Goal: Information Seeking & Learning: Learn about a topic

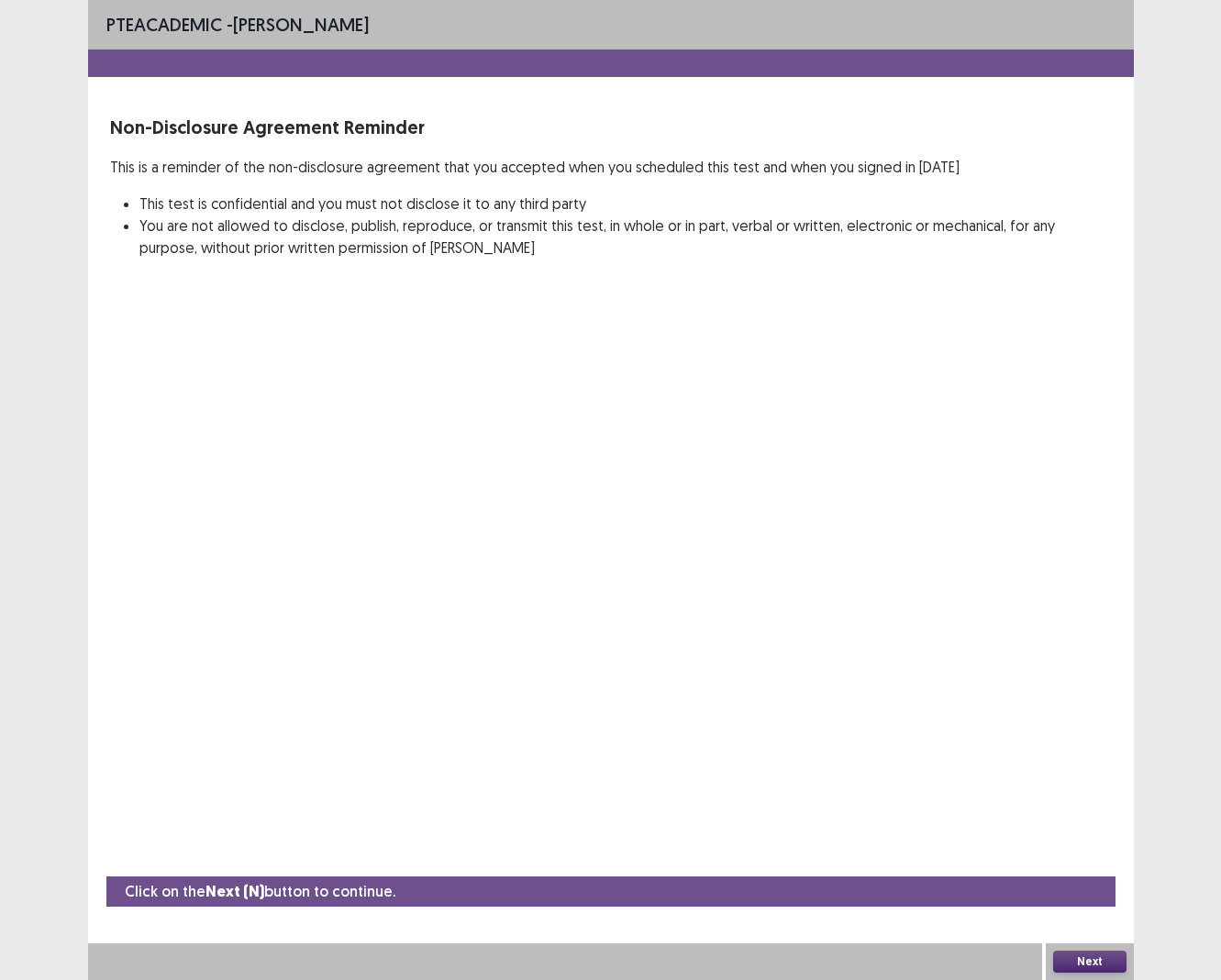
click at [1089, 899] on button "Next" at bounding box center [1090, 962] width 73 height 22
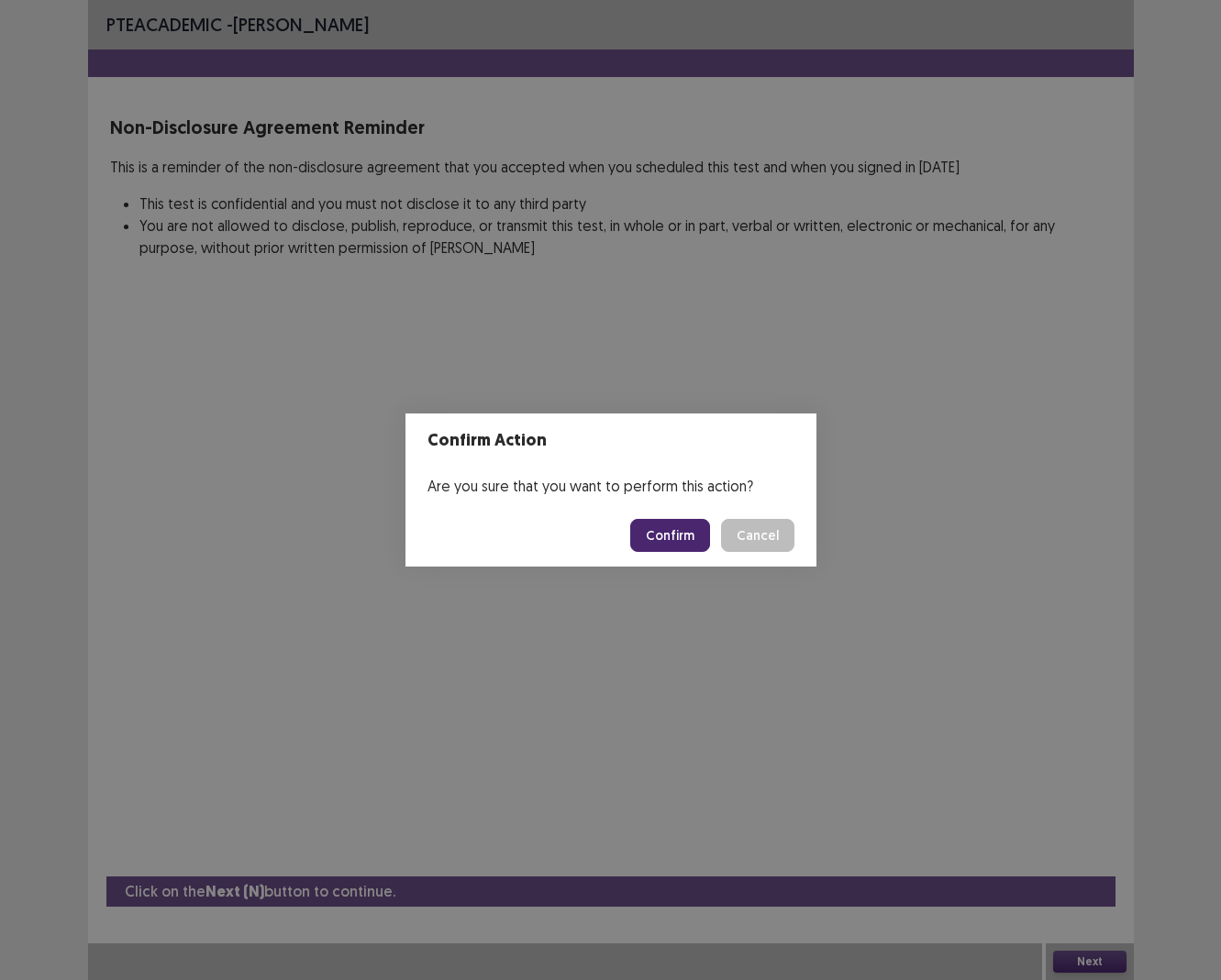
click at [690, 531] on button "Confirm" at bounding box center [670, 534] width 80 height 33
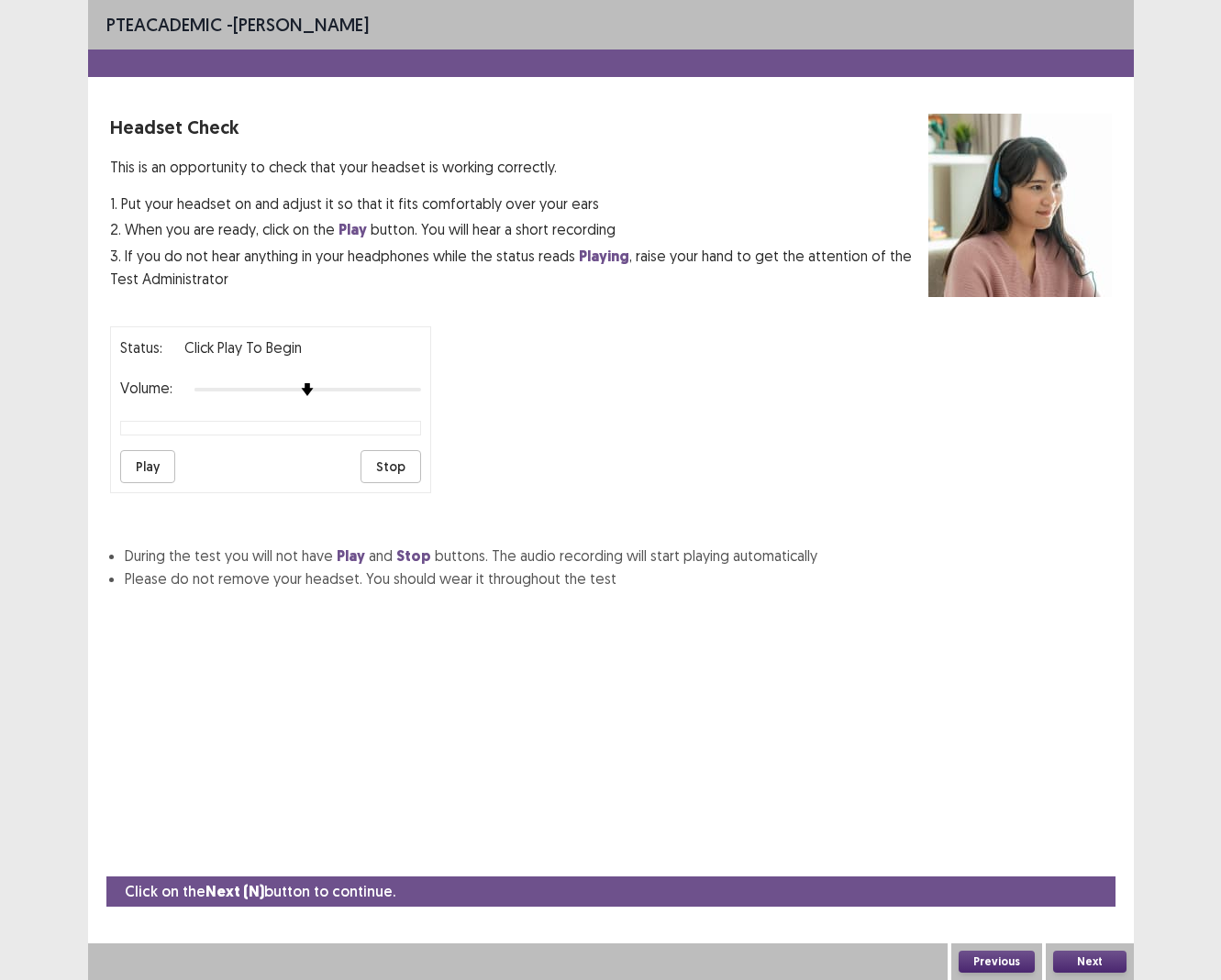
click at [161, 466] on button "Play" at bounding box center [148, 466] width 55 height 33
click at [153, 459] on button "Play" at bounding box center [148, 466] width 55 height 33
click at [1099, 899] on button "Next" at bounding box center [1090, 962] width 73 height 22
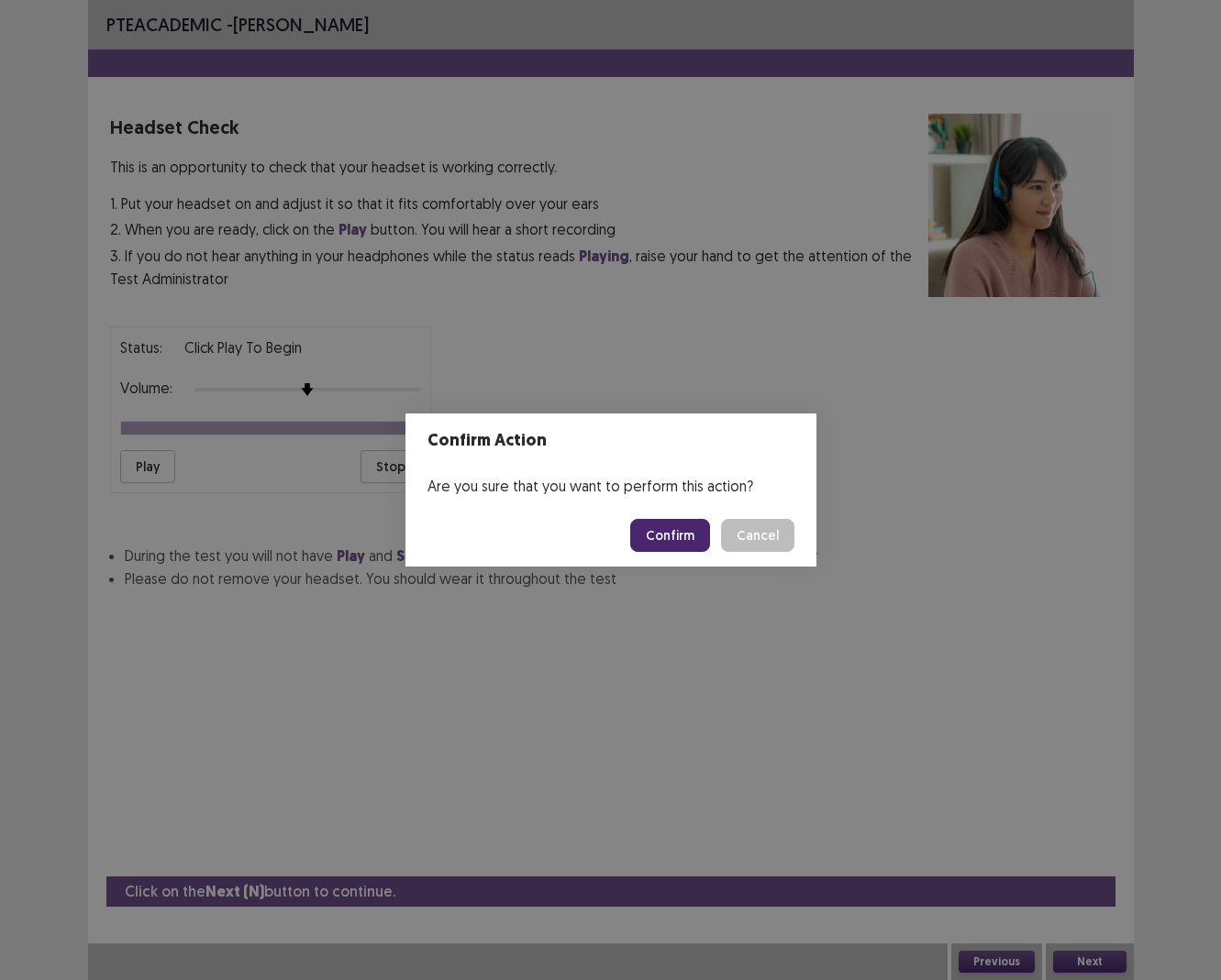
click at [688, 532] on button "Confirm" at bounding box center [670, 534] width 80 height 33
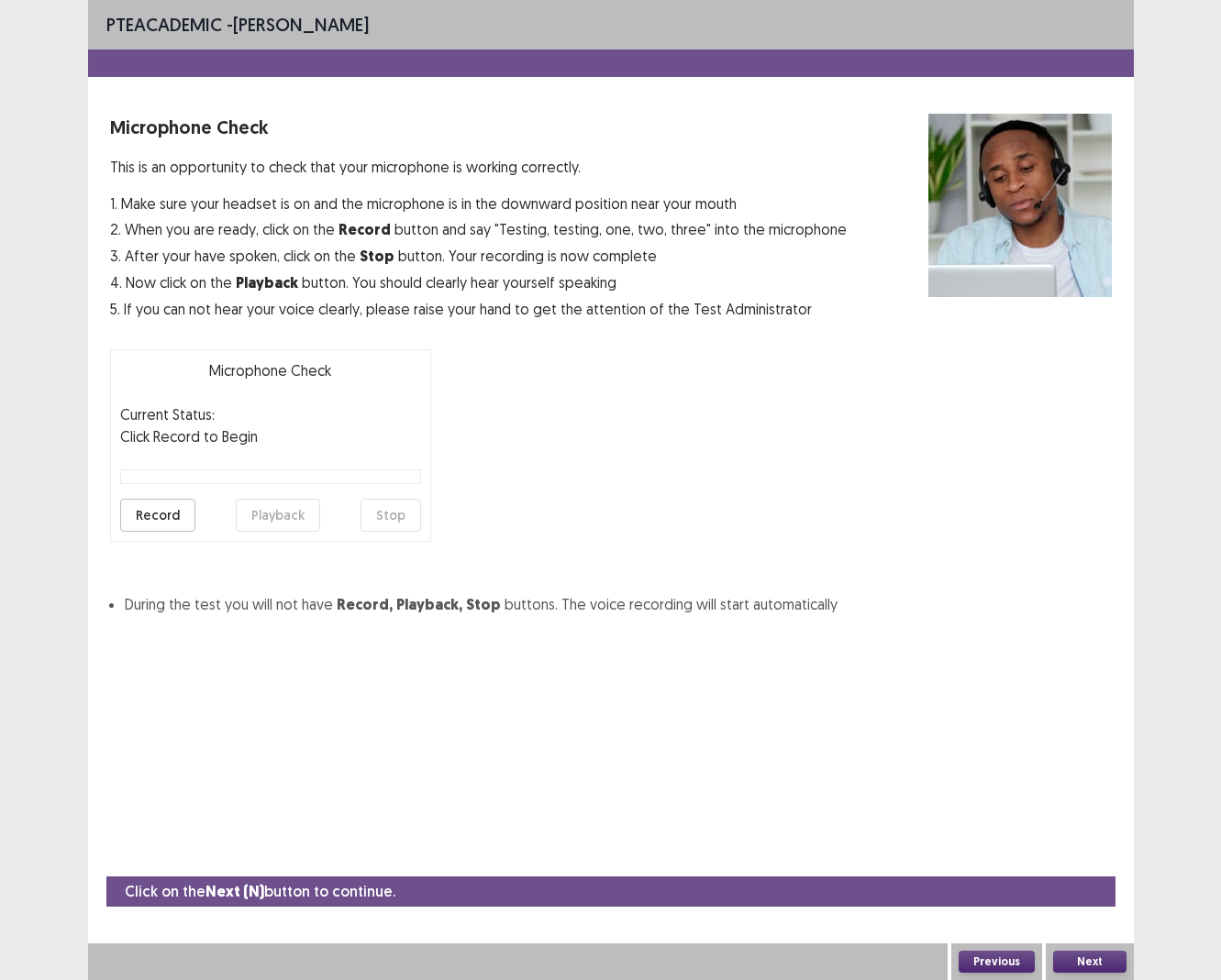
click at [165, 512] on button "Record" at bounding box center [158, 515] width 75 height 33
click at [369, 512] on button "Stop" at bounding box center [390, 515] width 60 height 33
click at [255, 527] on button "Playback" at bounding box center [278, 515] width 84 height 33
click at [1088, 899] on button "Next" at bounding box center [1090, 962] width 73 height 22
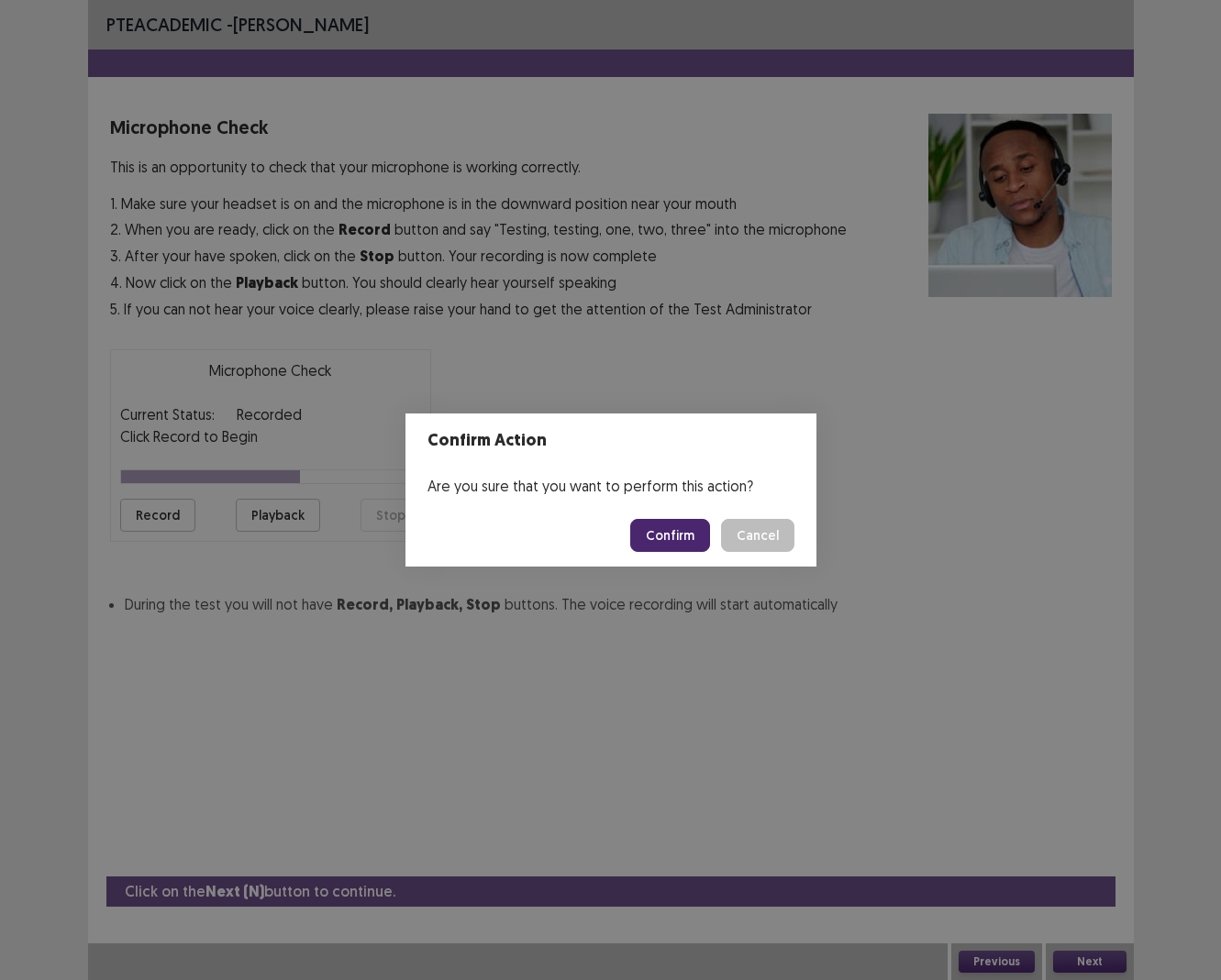
click at [681, 528] on button "Confirm" at bounding box center [670, 534] width 80 height 33
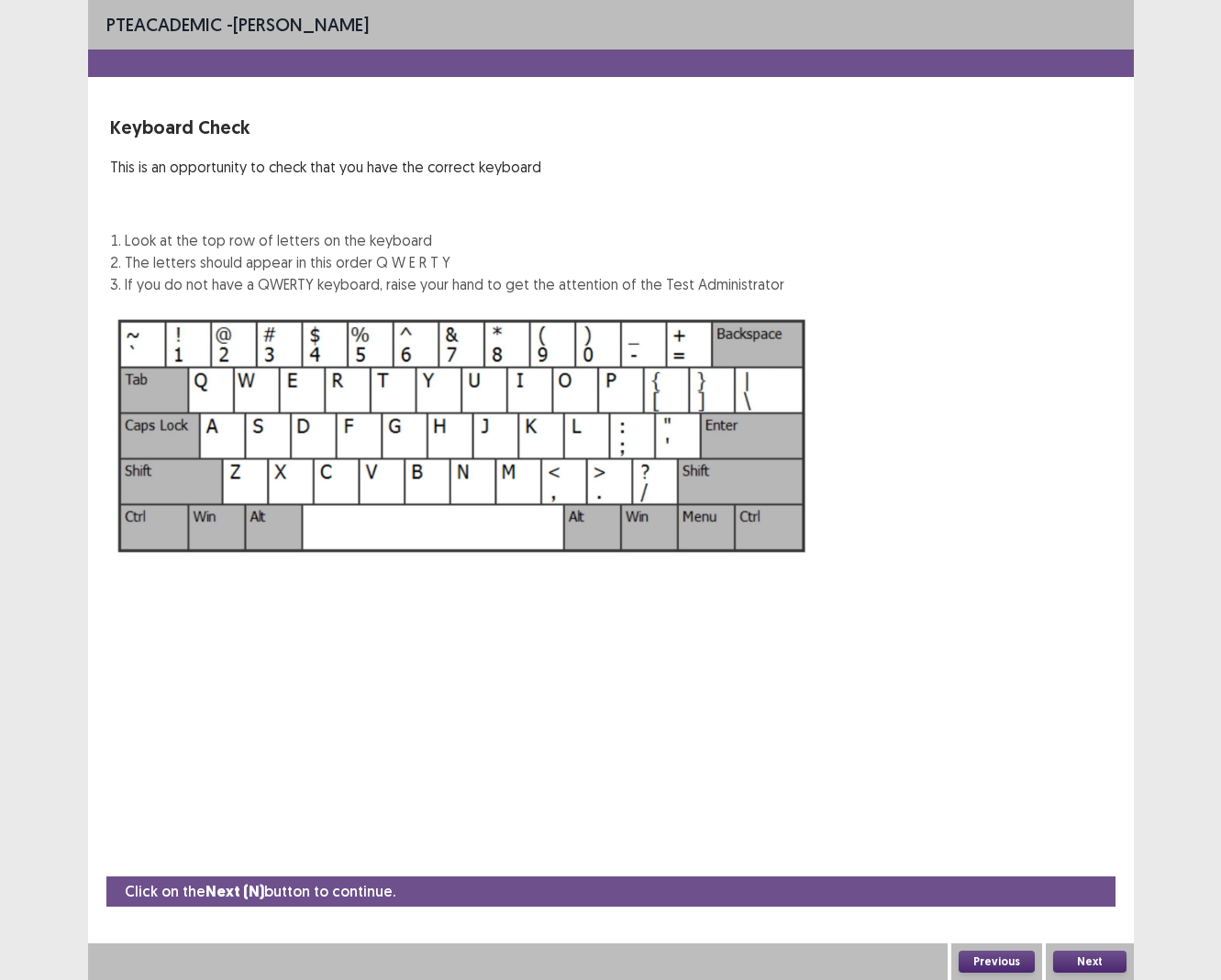
click at [1083, 899] on button "Next" at bounding box center [1090, 962] width 73 height 22
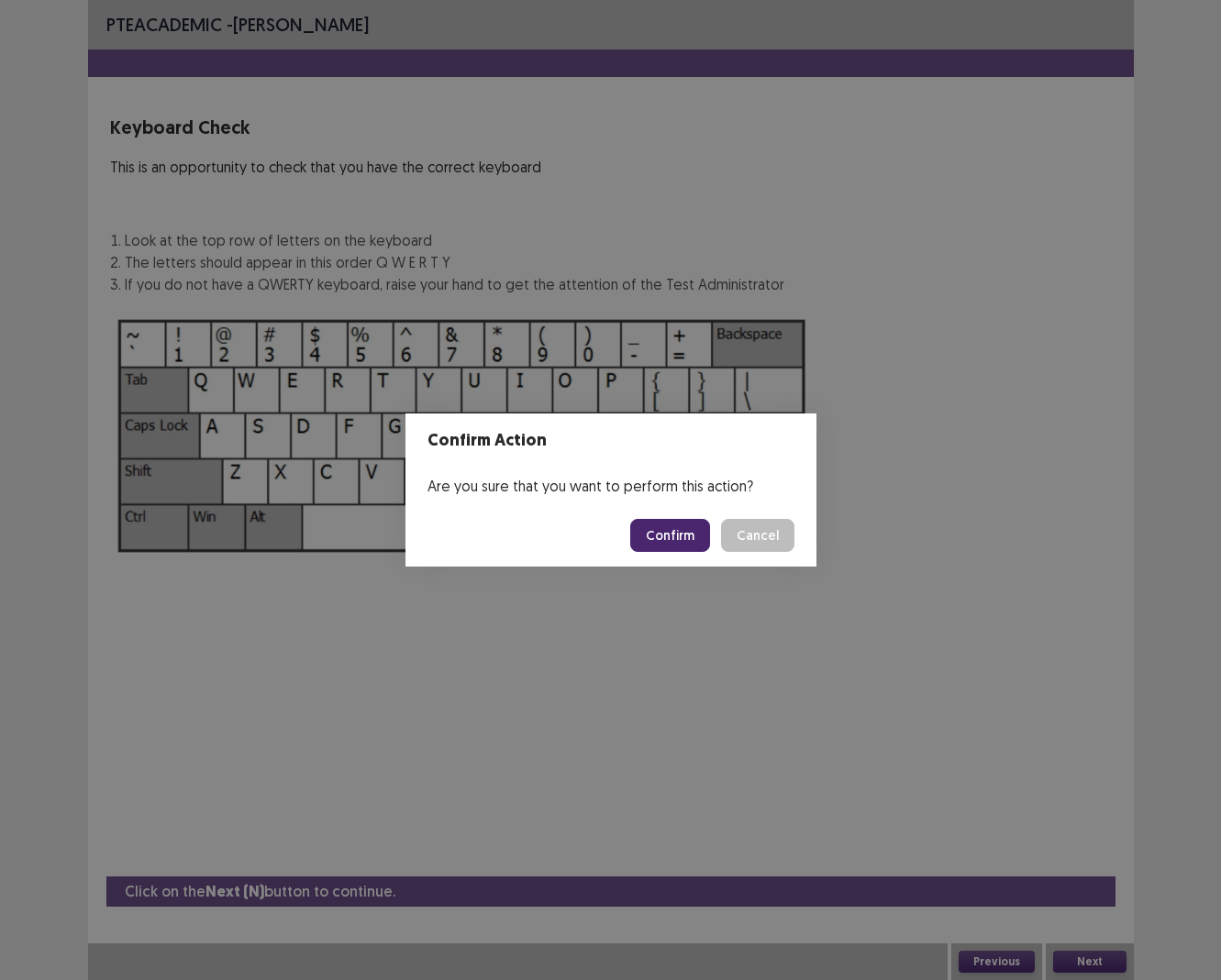
click at [690, 532] on button "Confirm" at bounding box center [670, 534] width 80 height 33
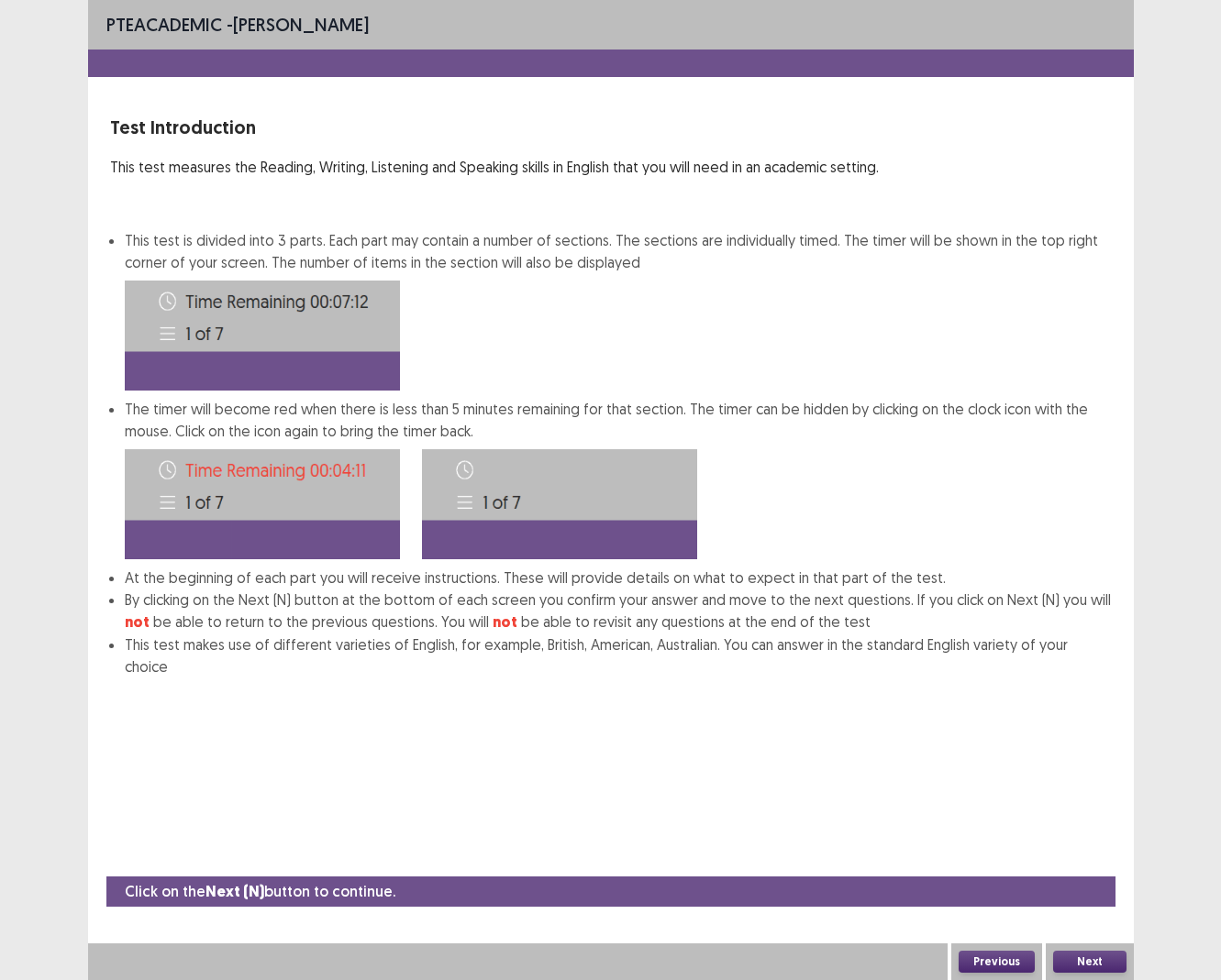
click at [1093, 899] on button "Next" at bounding box center [1090, 962] width 73 height 22
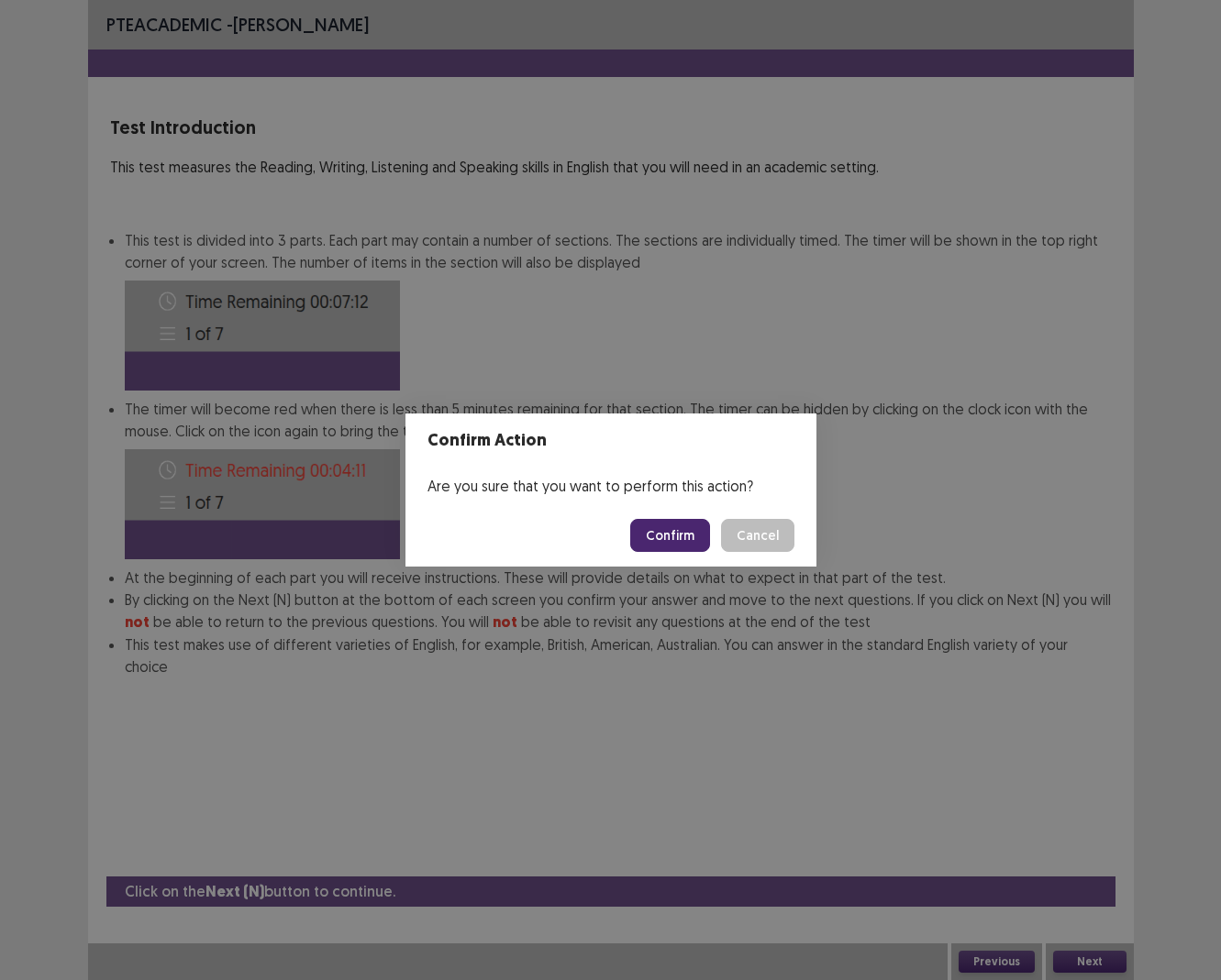
click at [669, 542] on button "Confirm" at bounding box center [670, 534] width 80 height 33
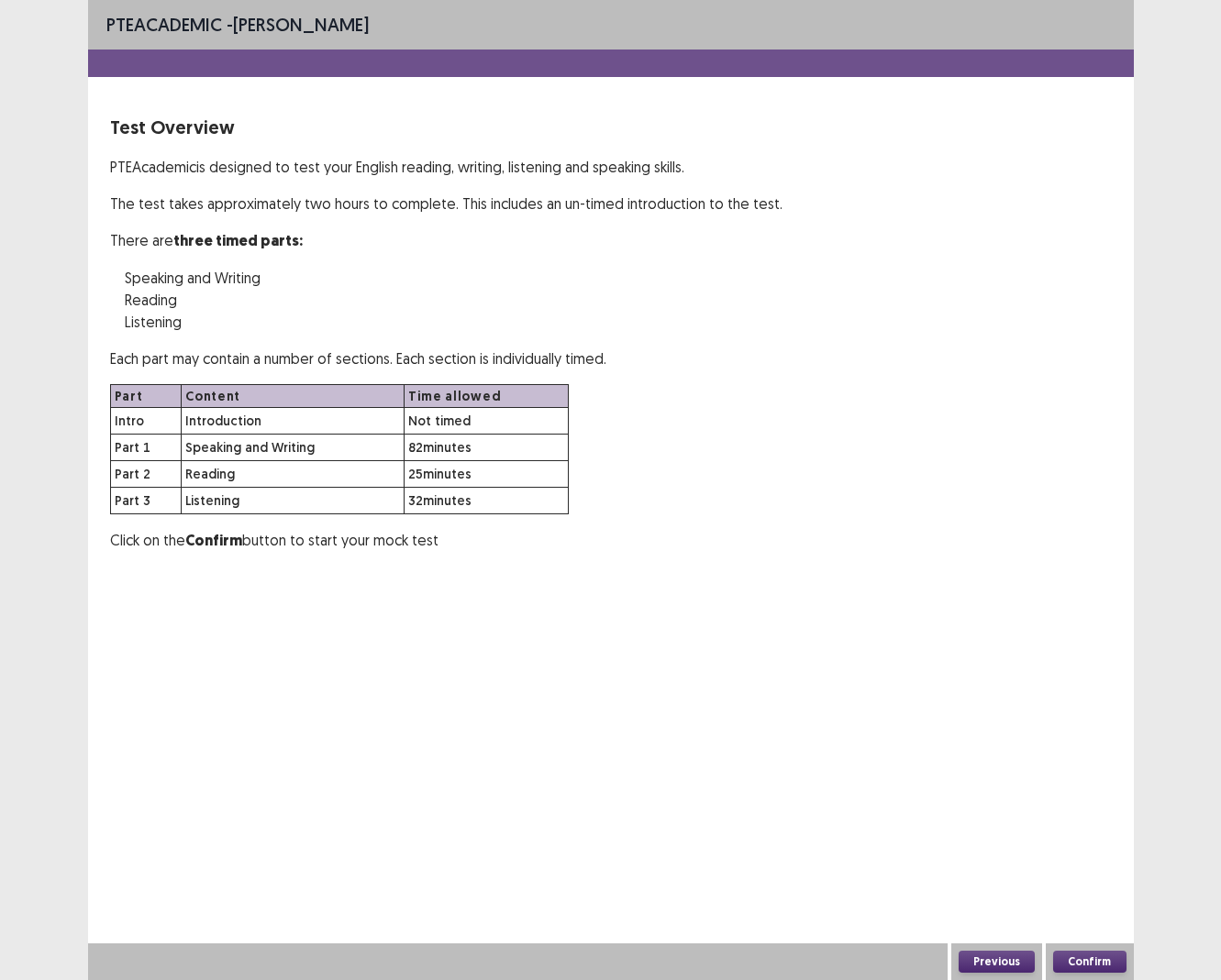
click at [1097, 899] on button "Confirm" at bounding box center [1090, 962] width 73 height 22
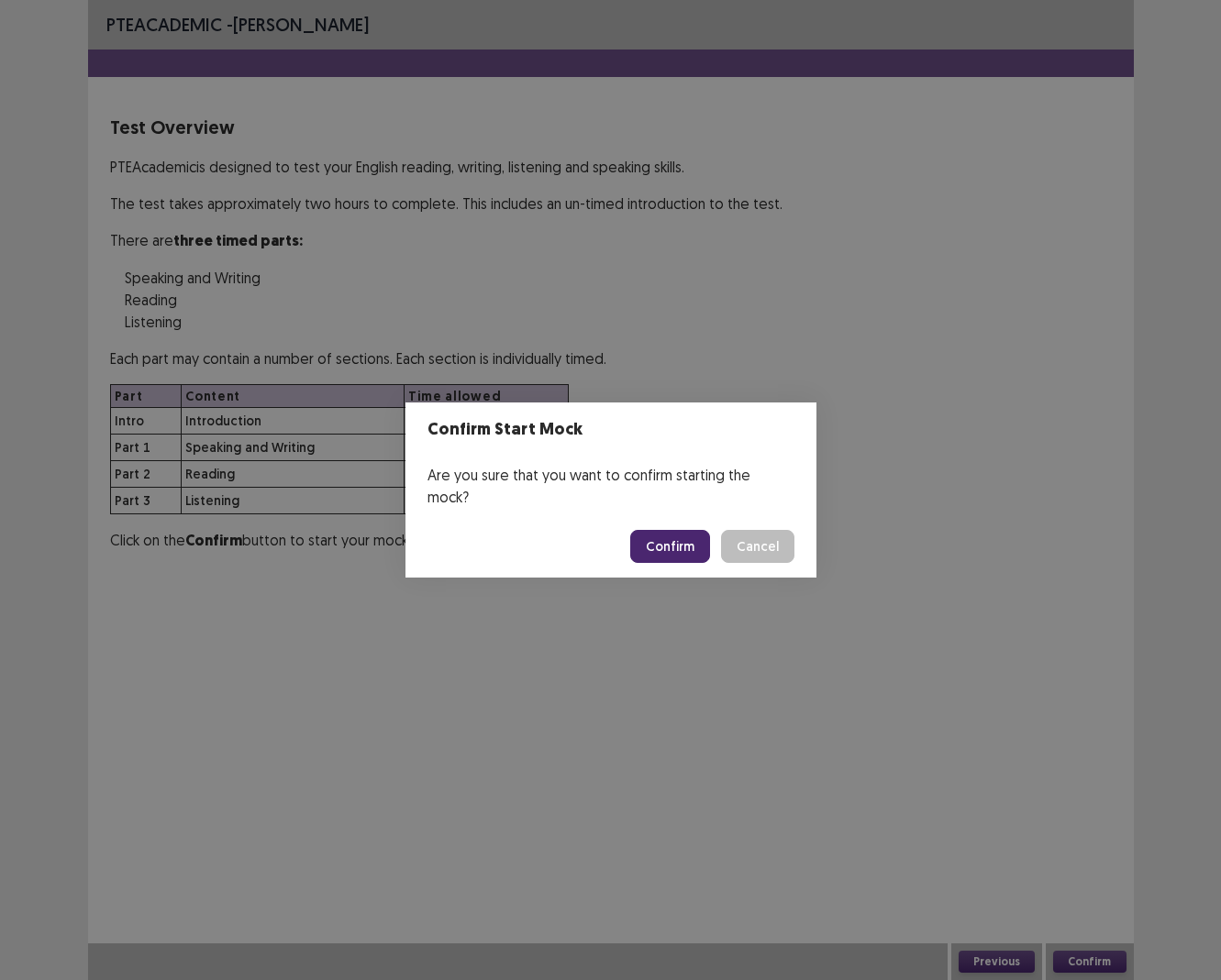
click at [674, 539] on button "Confirm" at bounding box center [670, 546] width 80 height 33
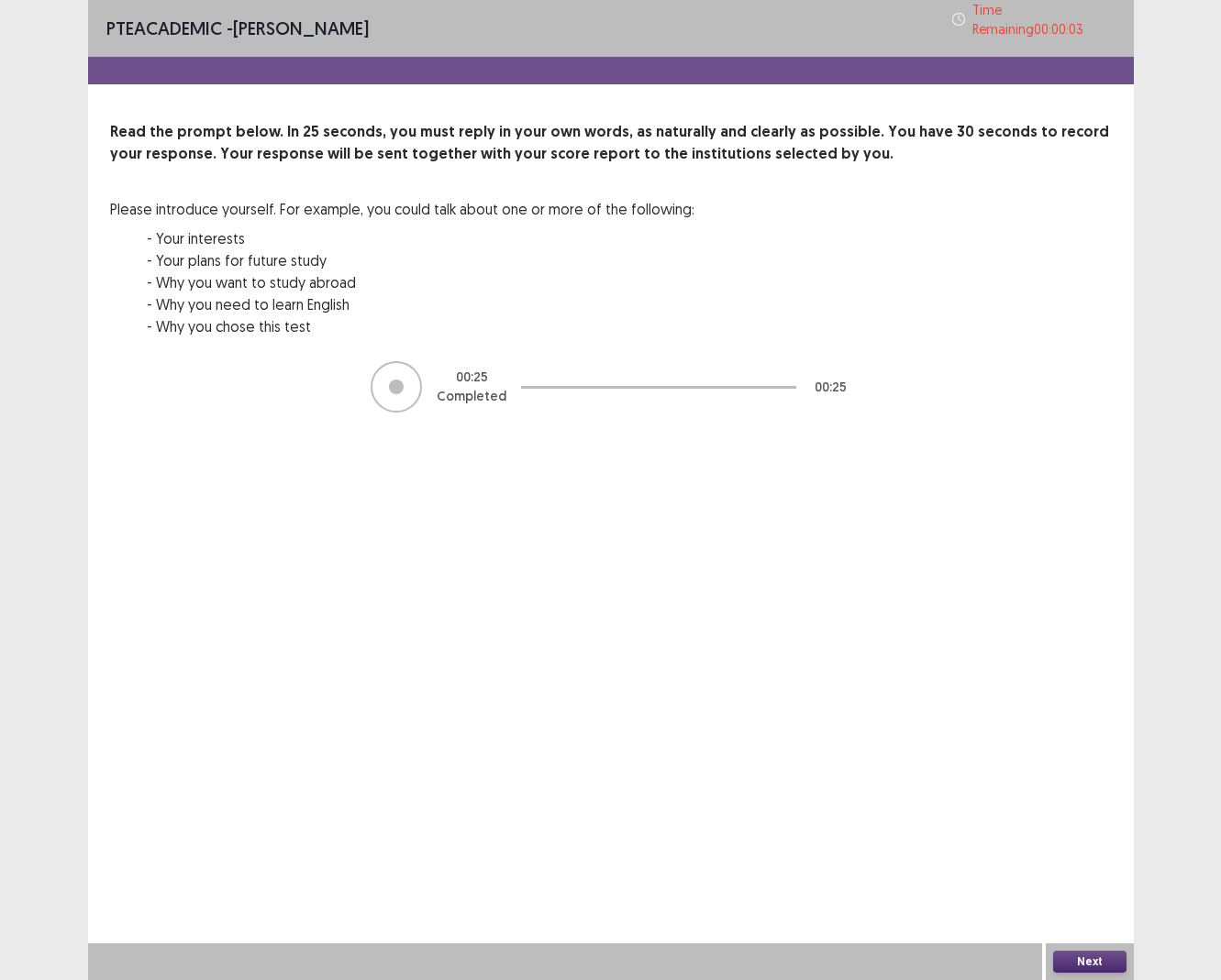
click at [1083, 899] on button "Next" at bounding box center [1090, 962] width 73 height 22
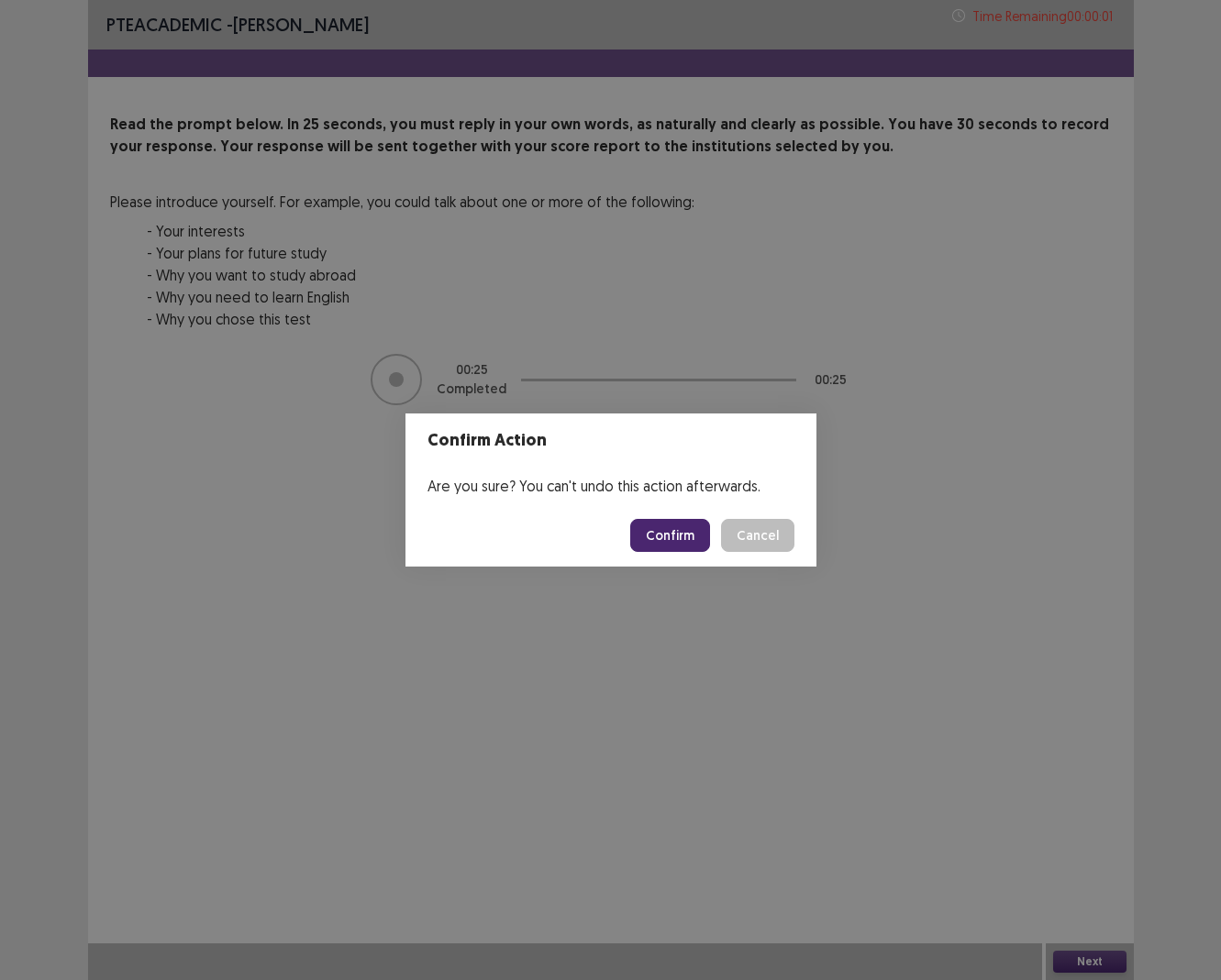
click at [663, 538] on button "Confirm" at bounding box center [670, 534] width 80 height 33
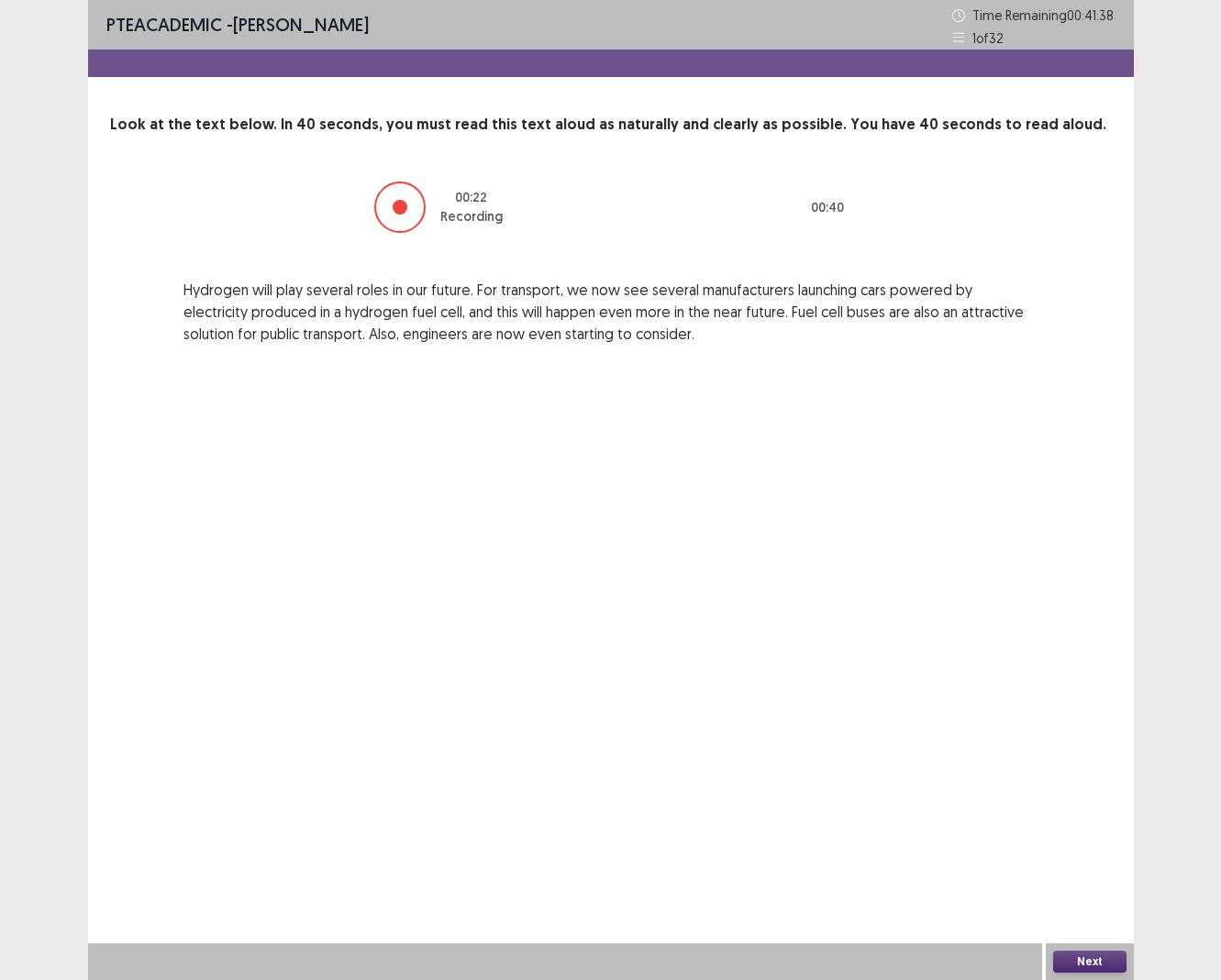
click at [1105, 899] on button "Next" at bounding box center [1090, 962] width 73 height 22
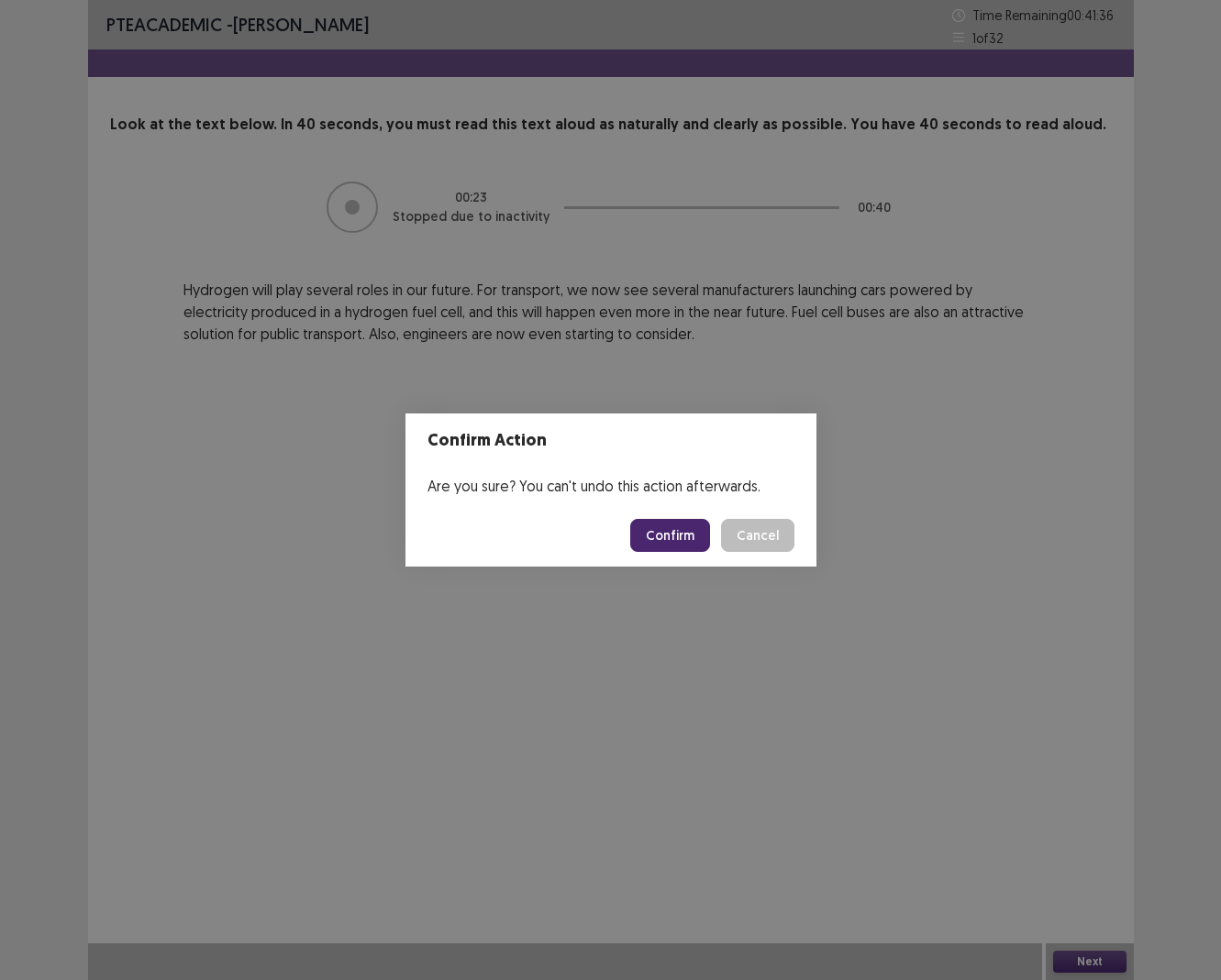
click at [695, 529] on button "Confirm" at bounding box center [670, 534] width 80 height 33
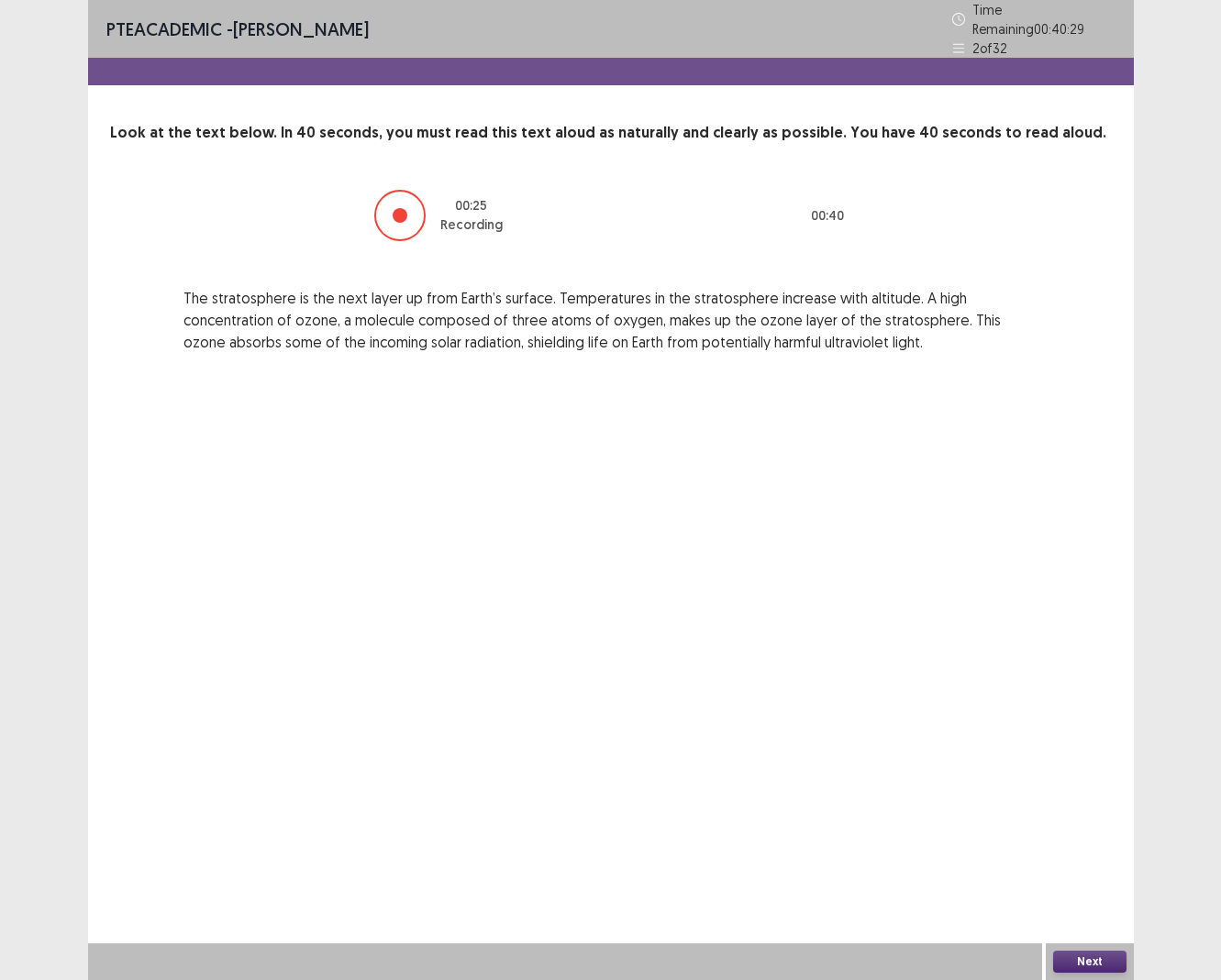
click at [1090, 899] on button "Next" at bounding box center [1090, 962] width 73 height 22
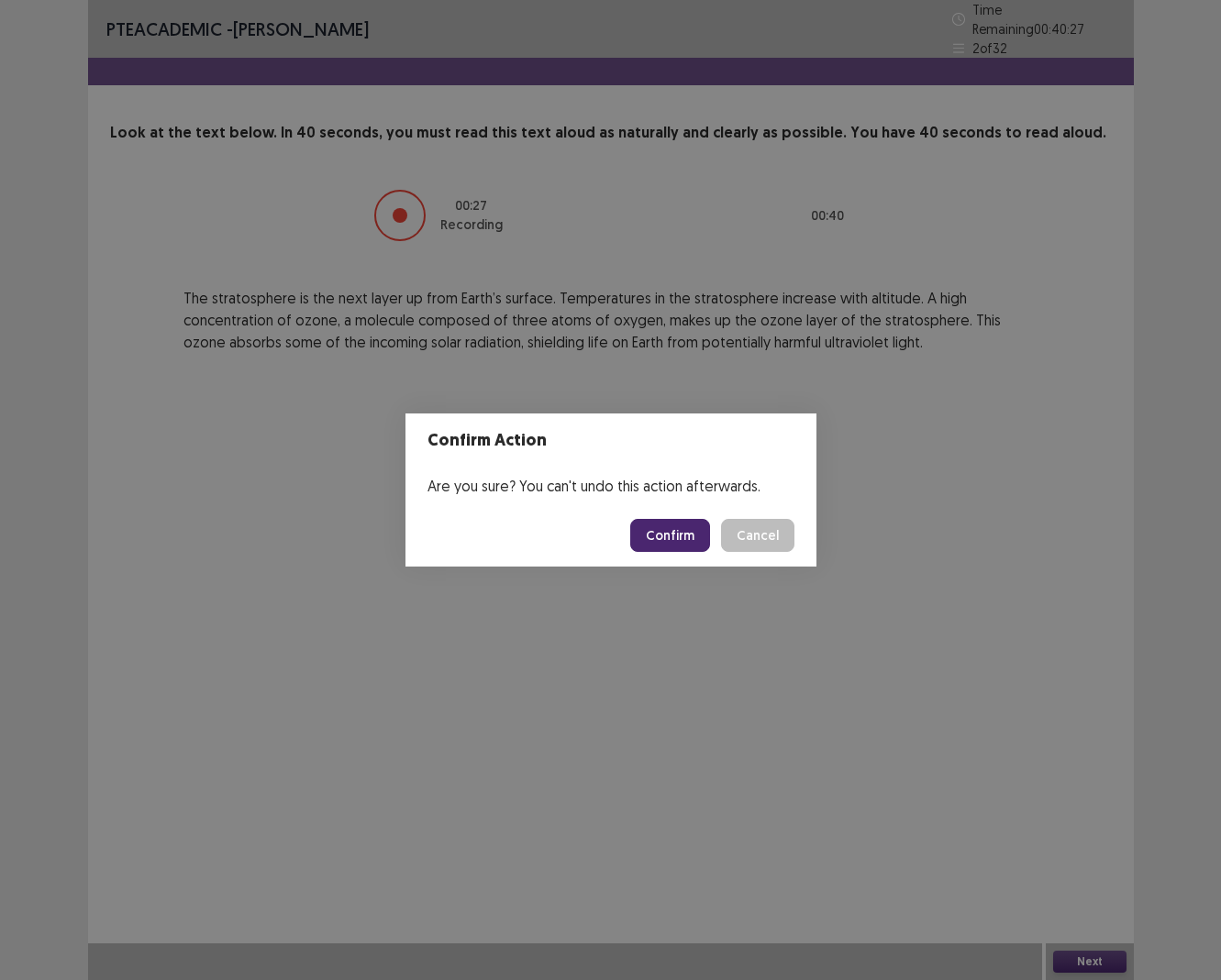
click at [648, 536] on button "Confirm" at bounding box center [670, 534] width 80 height 33
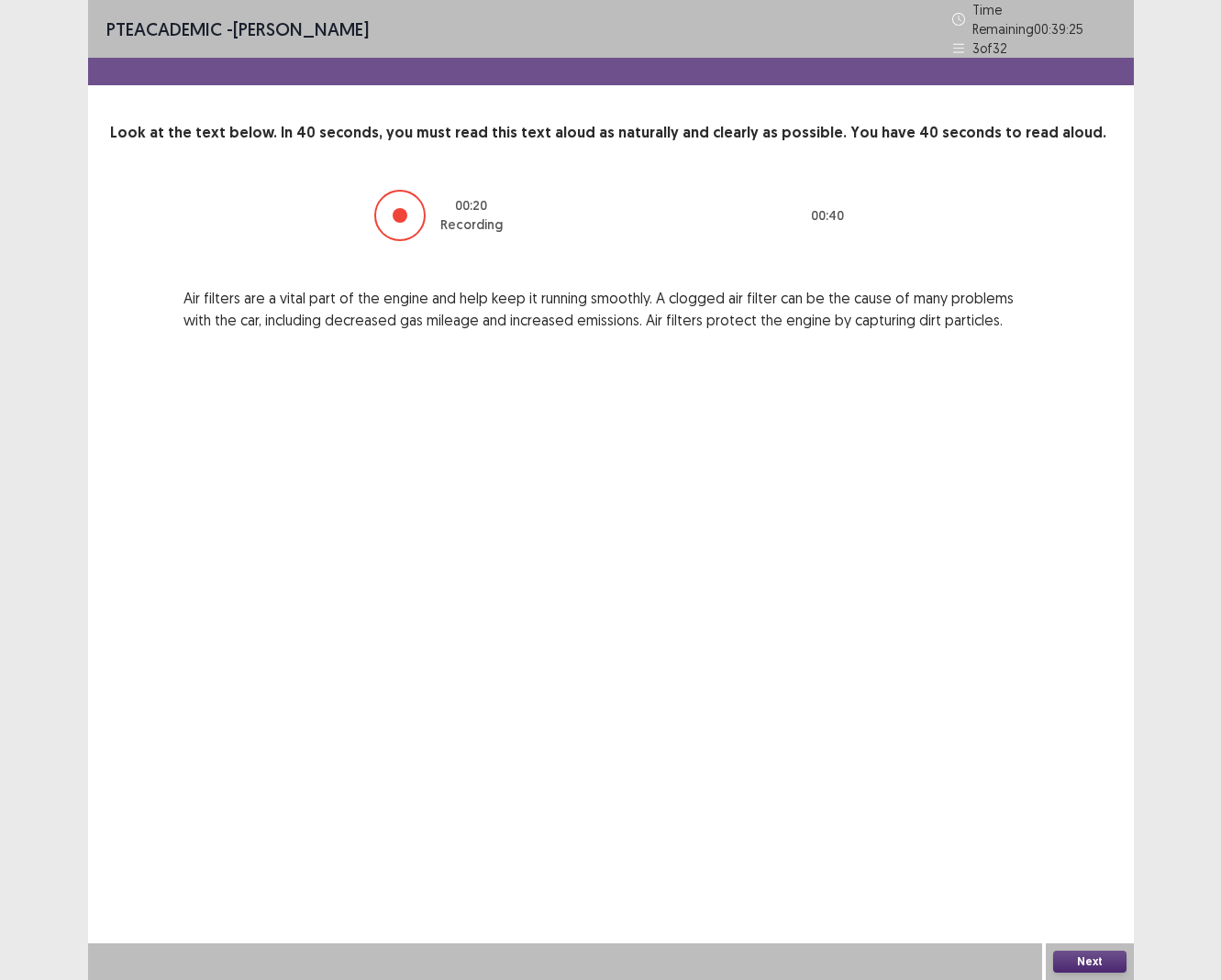
click at [1083, 899] on button "Next" at bounding box center [1090, 962] width 73 height 22
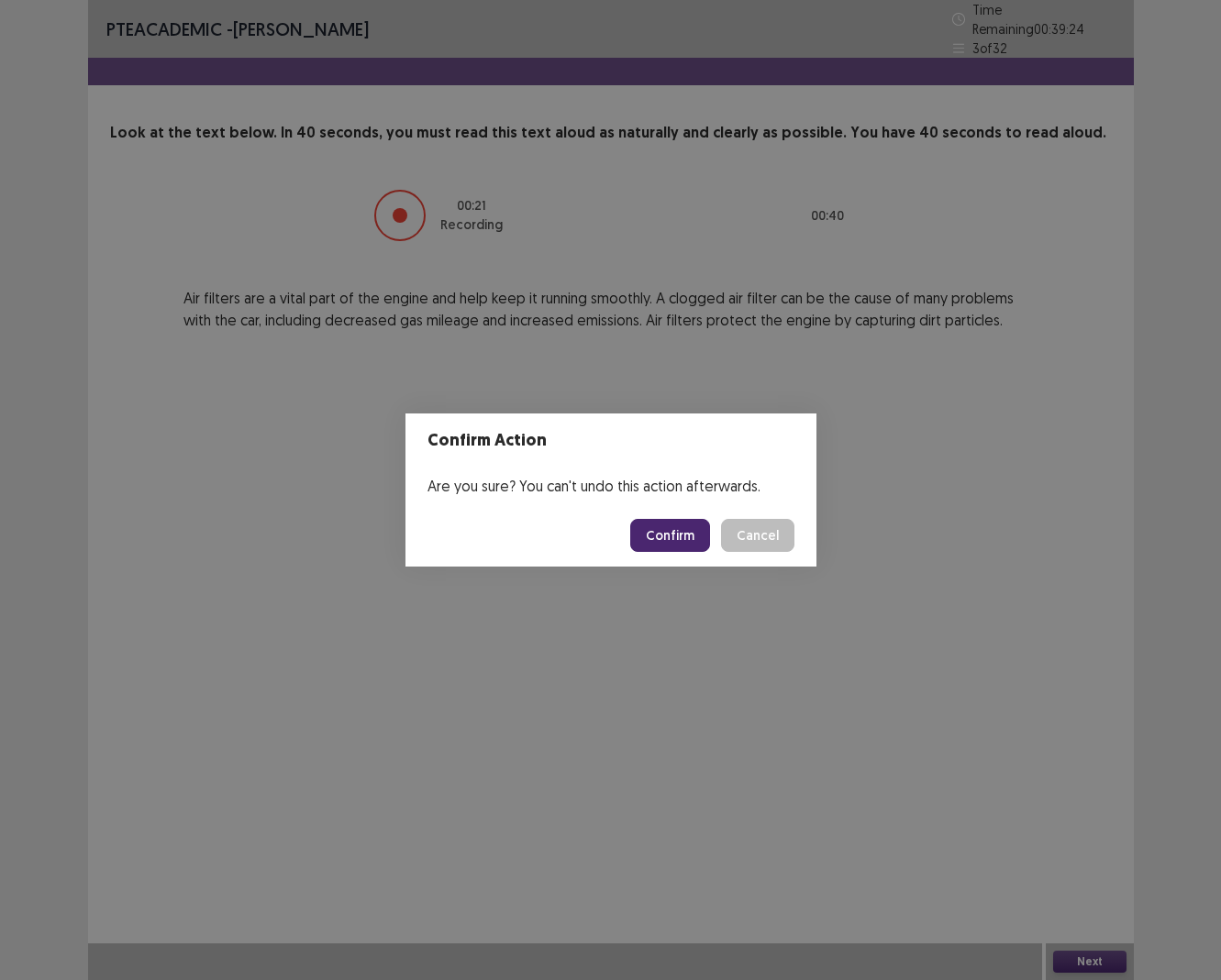
click at [677, 541] on button "Confirm" at bounding box center [670, 534] width 80 height 33
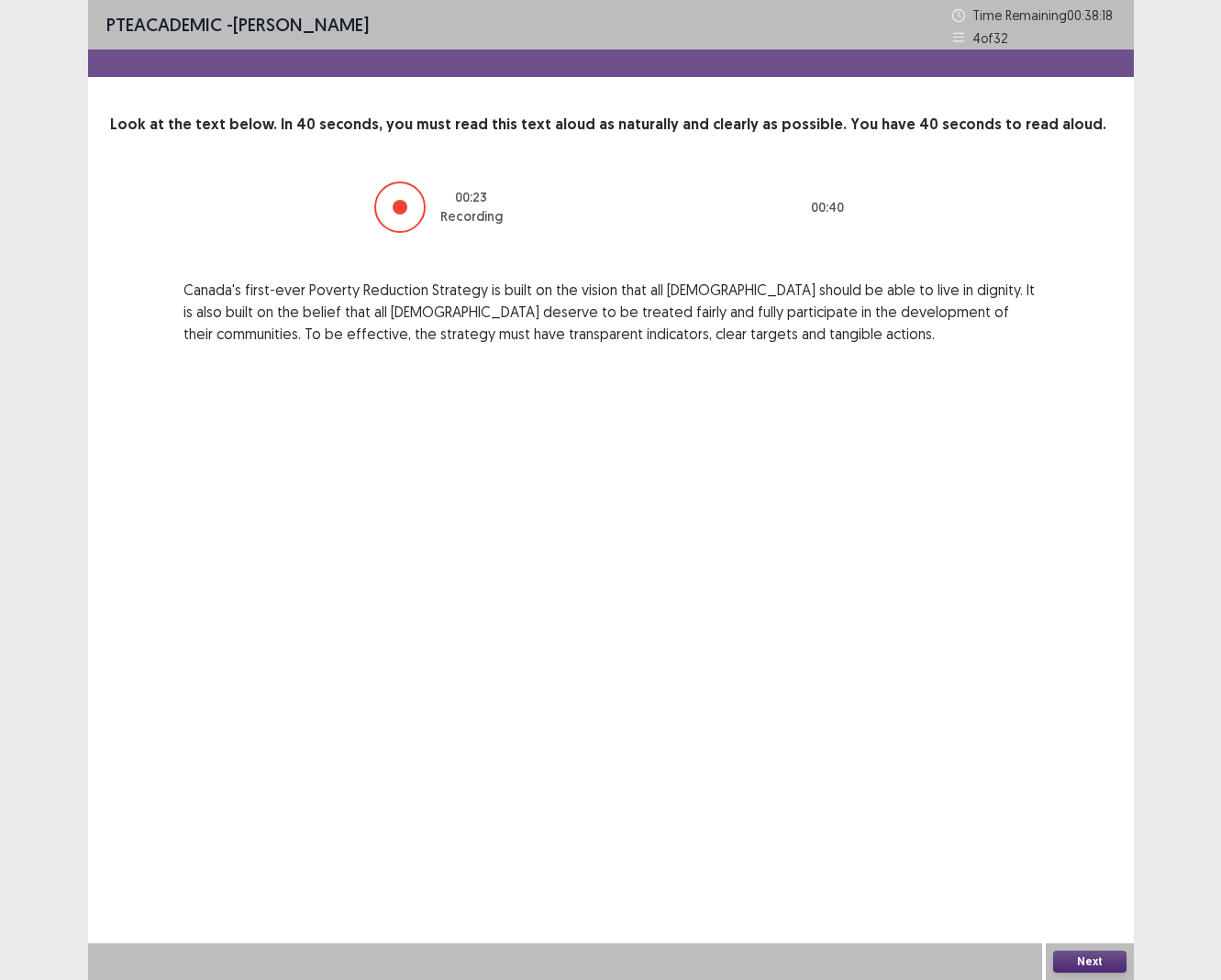
click at [1082, 899] on button "Next" at bounding box center [1090, 962] width 73 height 22
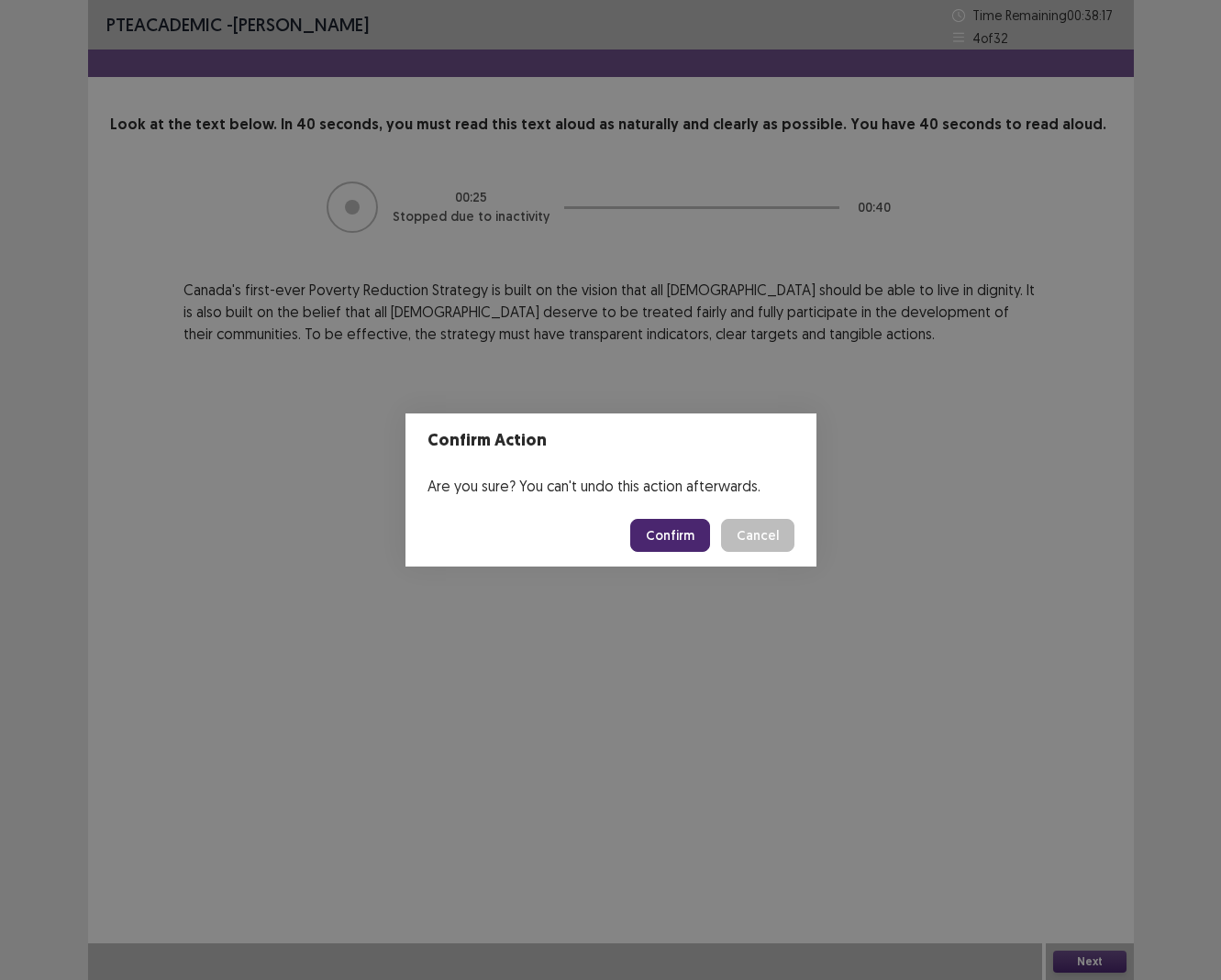
click at [658, 535] on button "Confirm" at bounding box center [670, 534] width 80 height 33
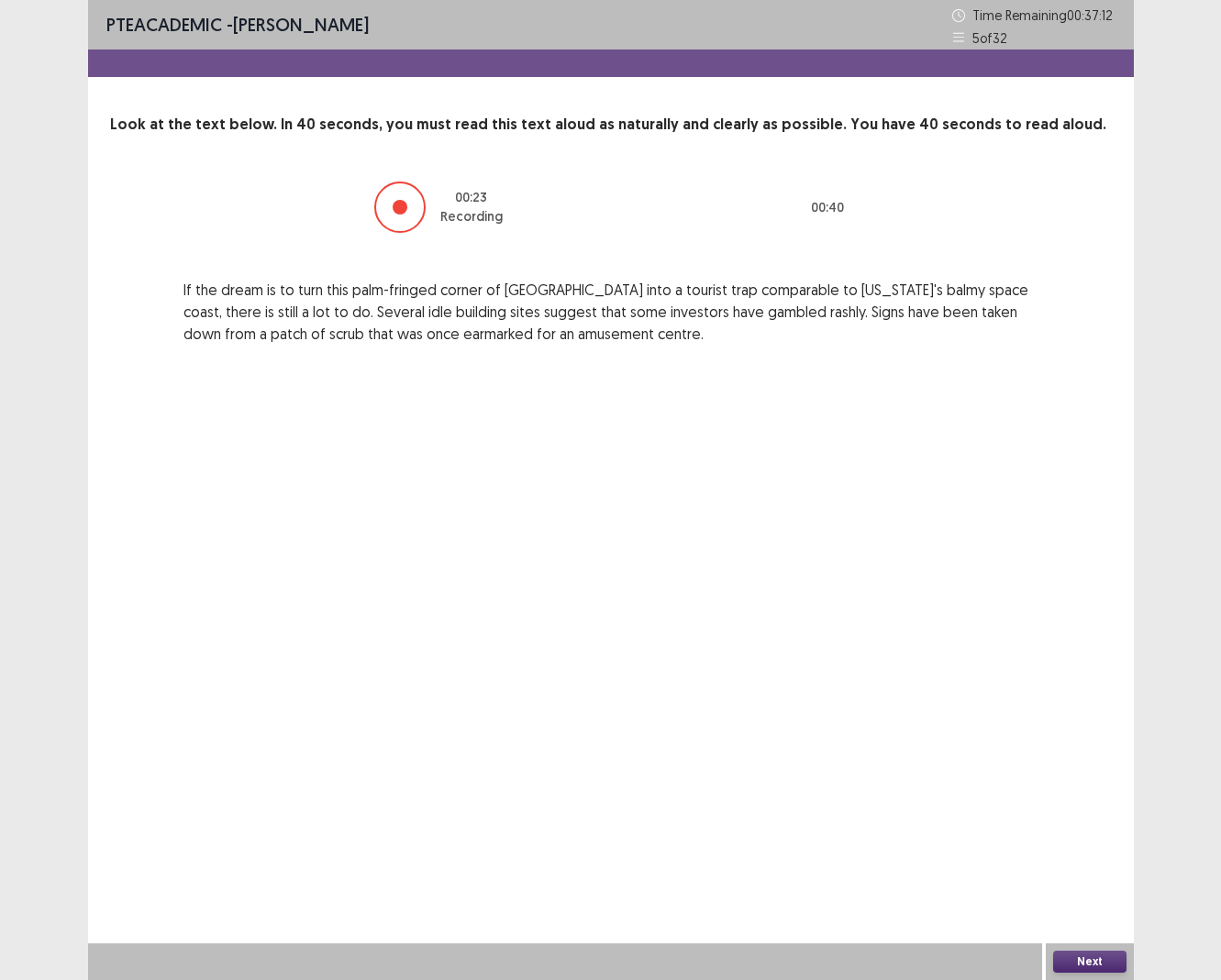
click at [1075, 899] on button "Next" at bounding box center [1090, 962] width 73 height 22
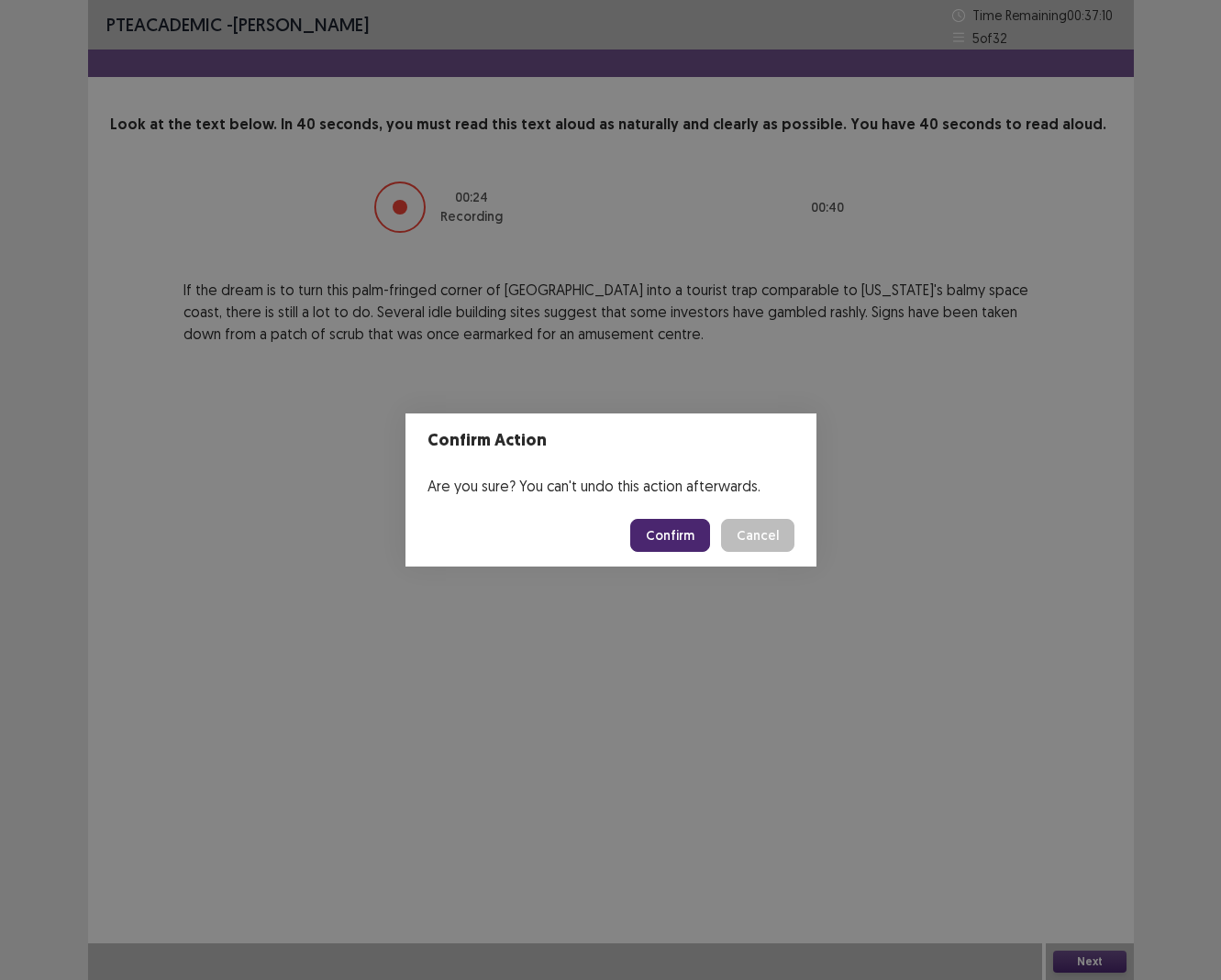
click at [682, 537] on button "Confirm" at bounding box center [670, 534] width 80 height 33
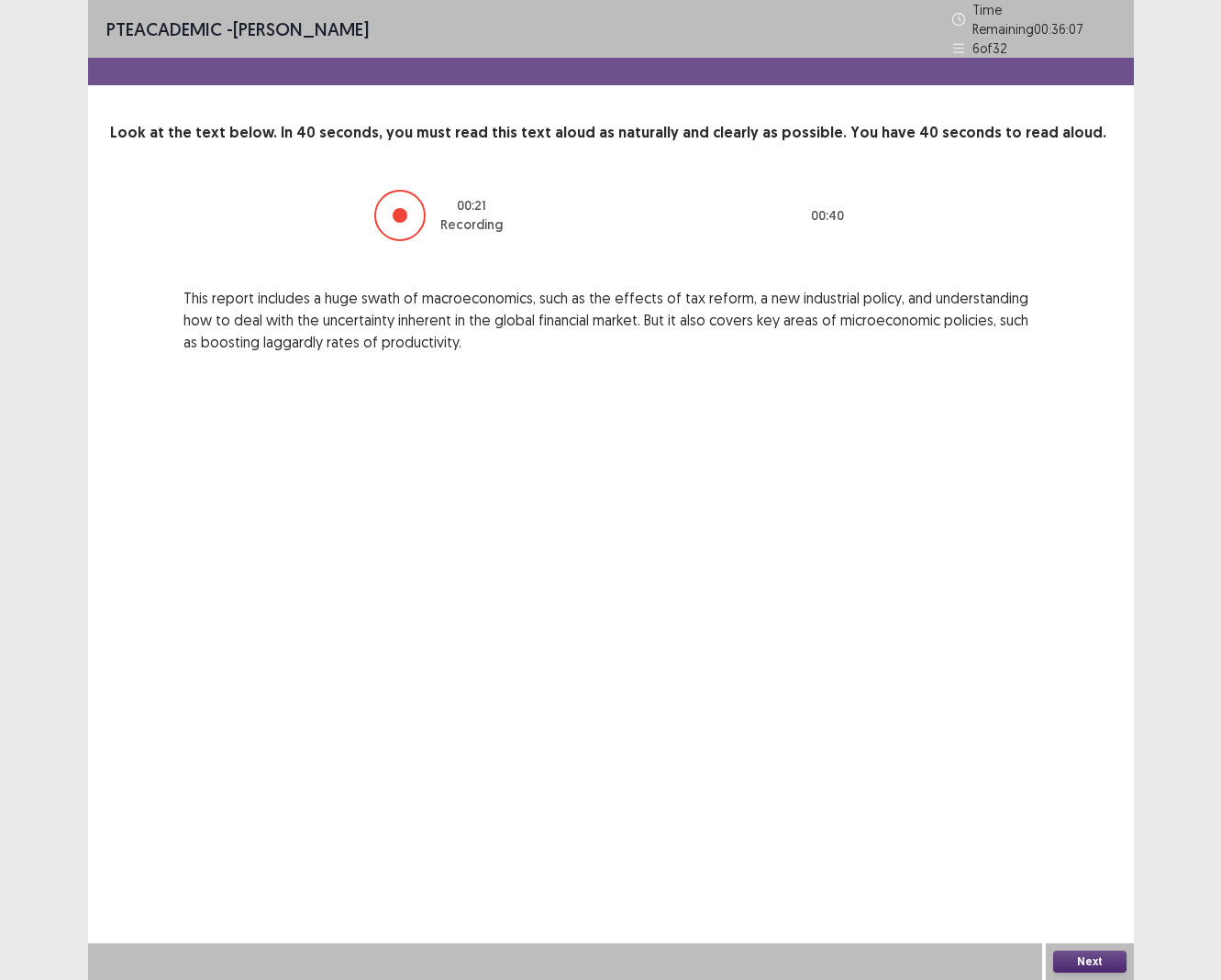
click at [1085, 899] on button "Next" at bounding box center [1090, 962] width 73 height 22
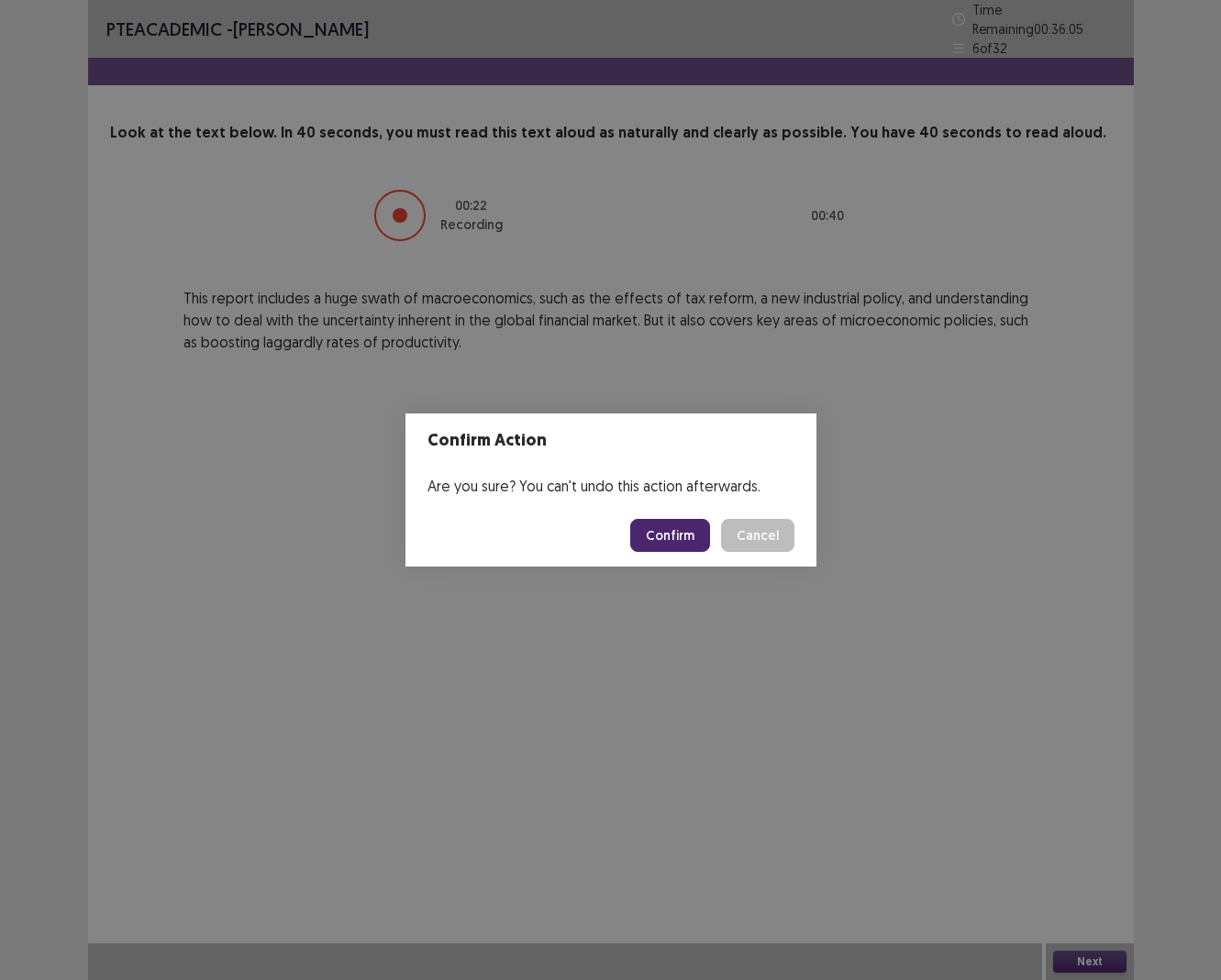
click at [663, 537] on button "Confirm" at bounding box center [670, 534] width 80 height 33
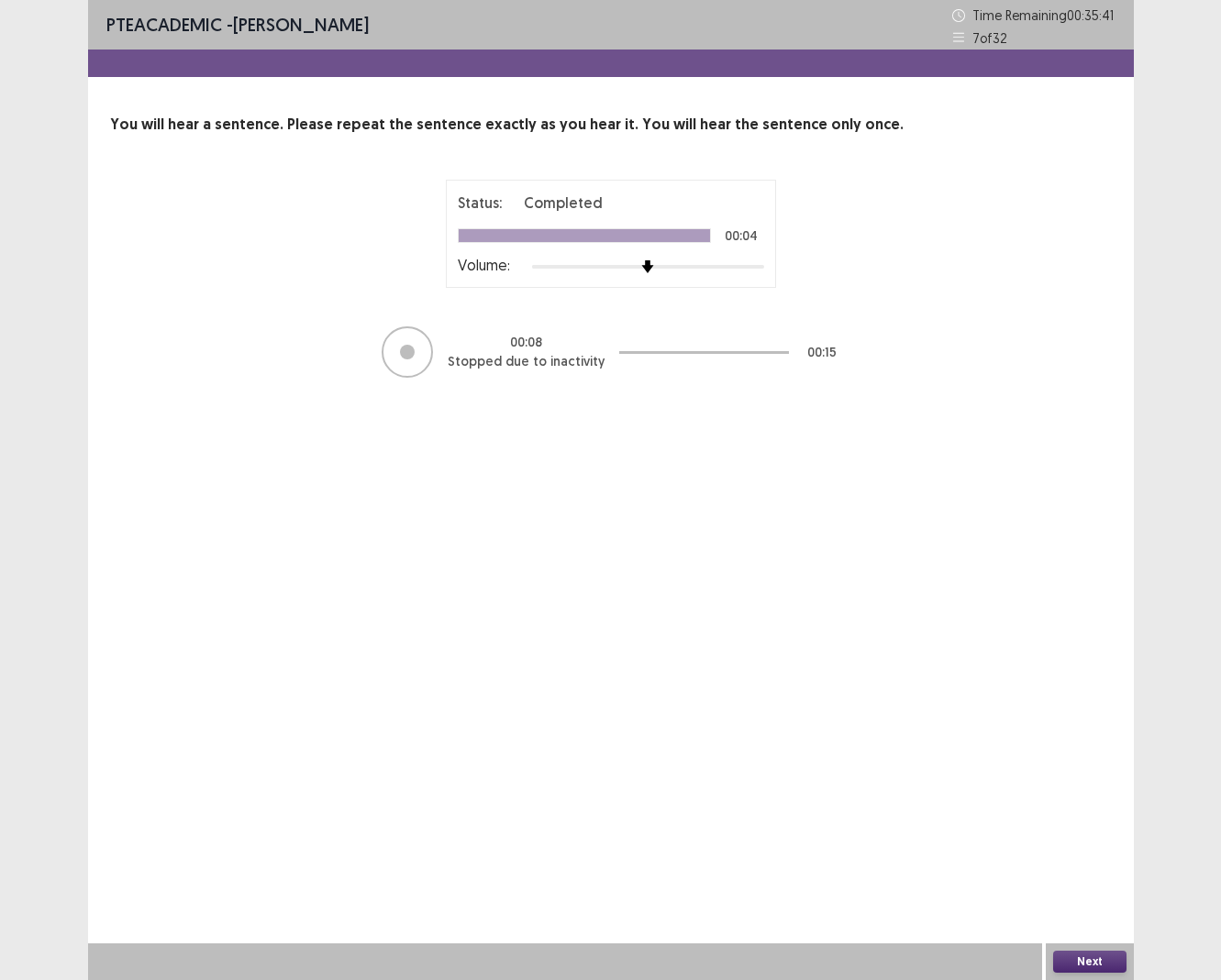
click at [1099, 899] on button "Next" at bounding box center [1090, 962] width 73 height 22
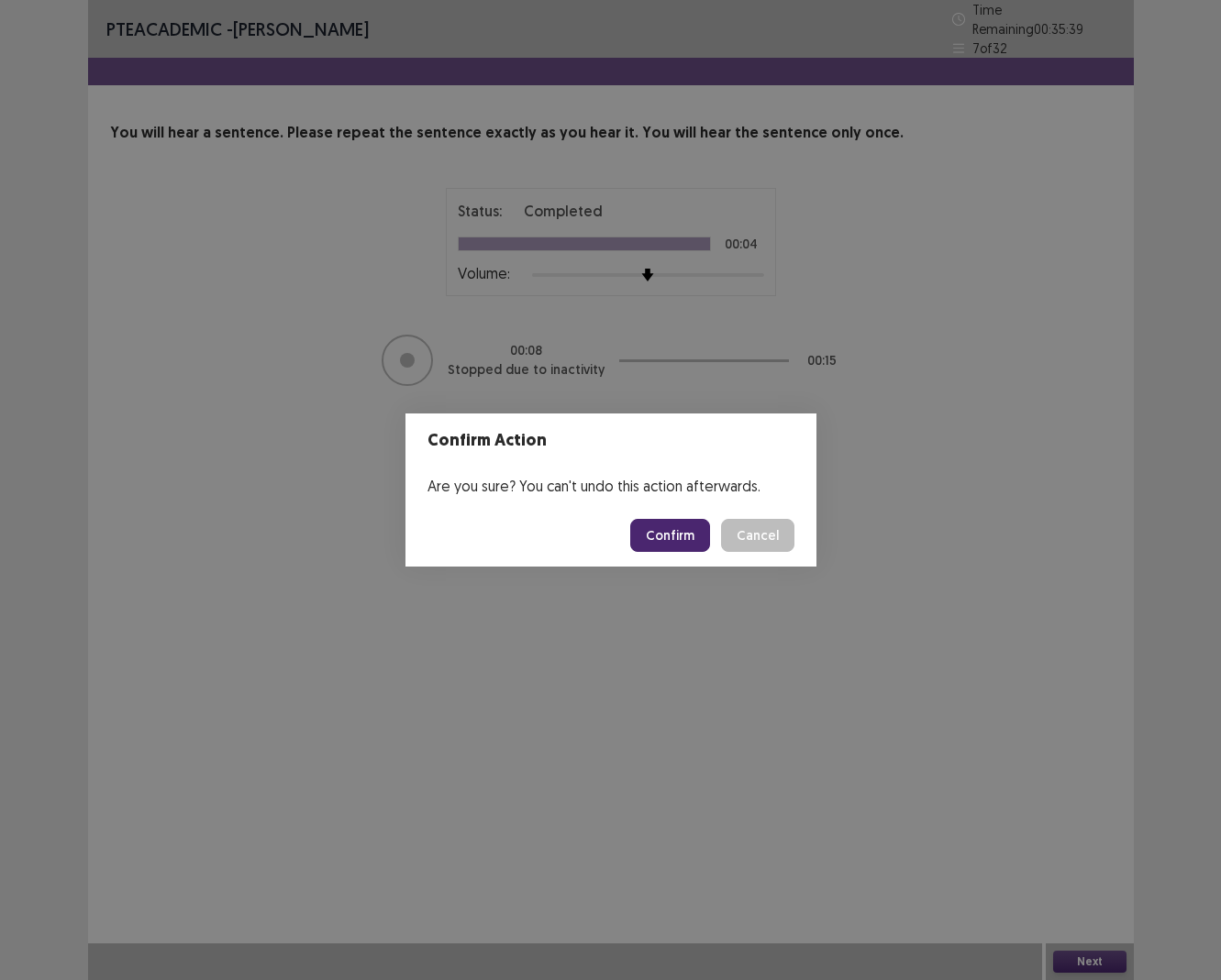
click at [691, 537] on button "Confirm" at bounding box center [670, 534] width 80 height 33
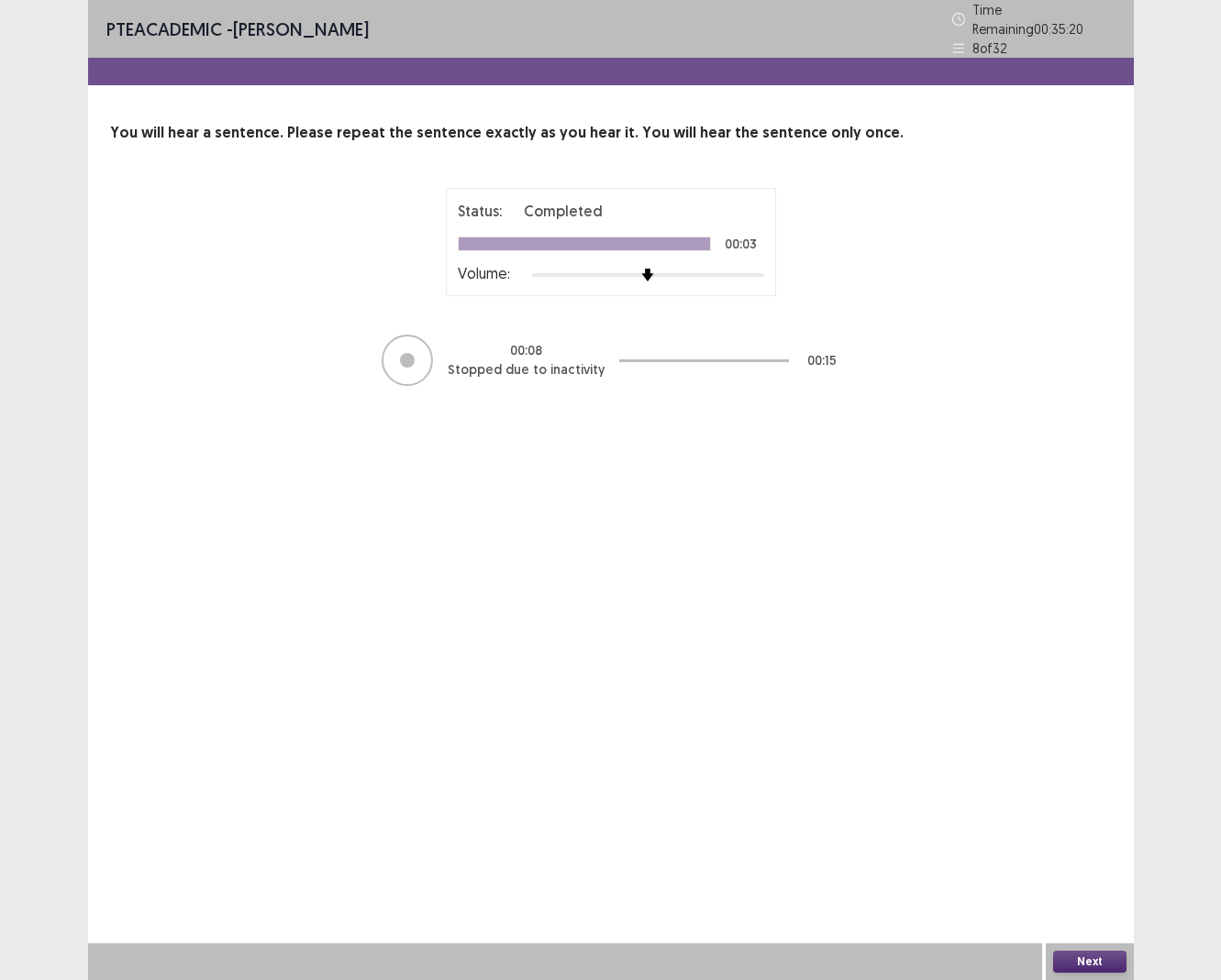
click at [1078, 899] on div "Next" at bounding box center [1089, 961] width 88 height 37
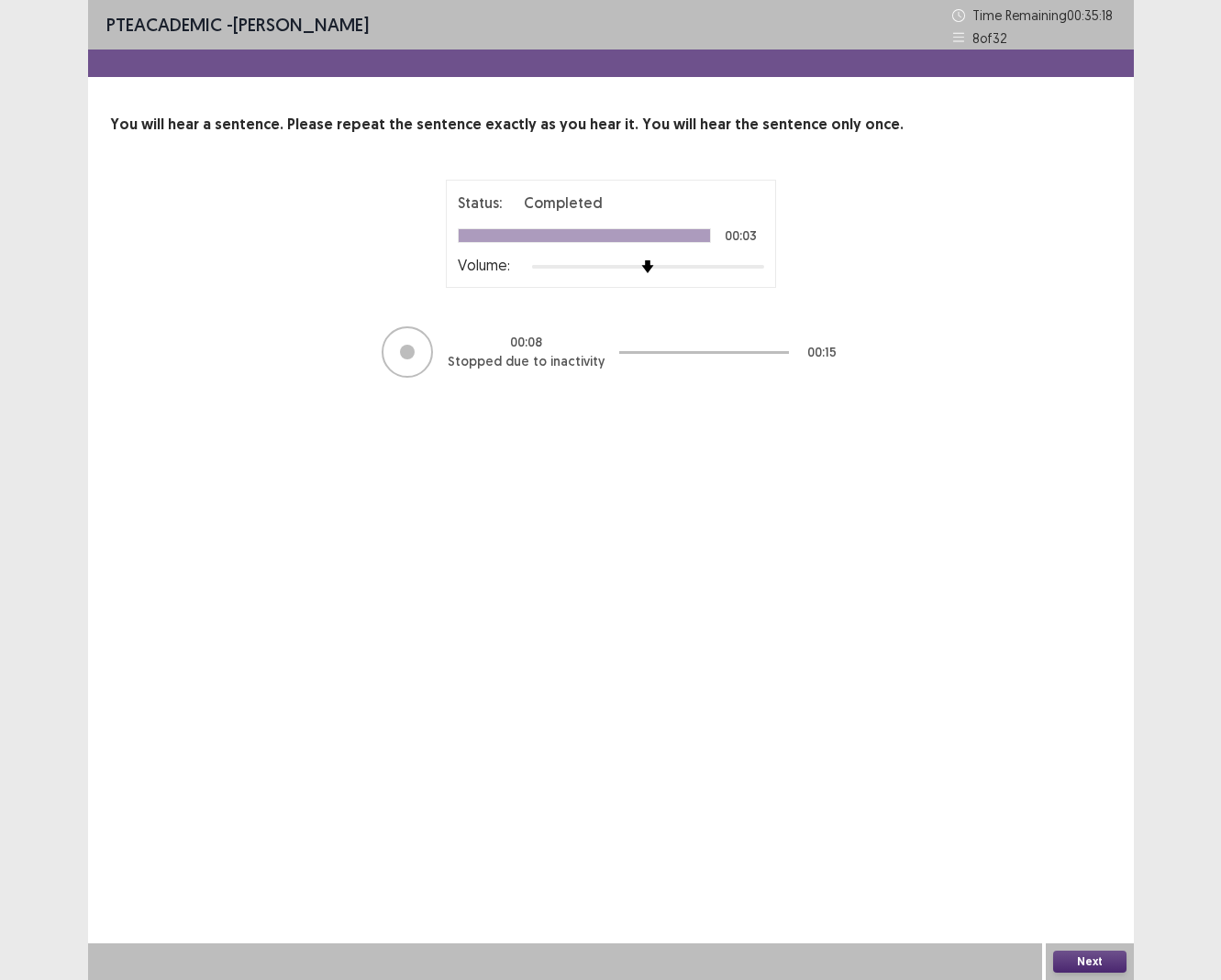
click at [1078, 899] on button "Next" at bounding box center [1090, 962] width 73 height 22
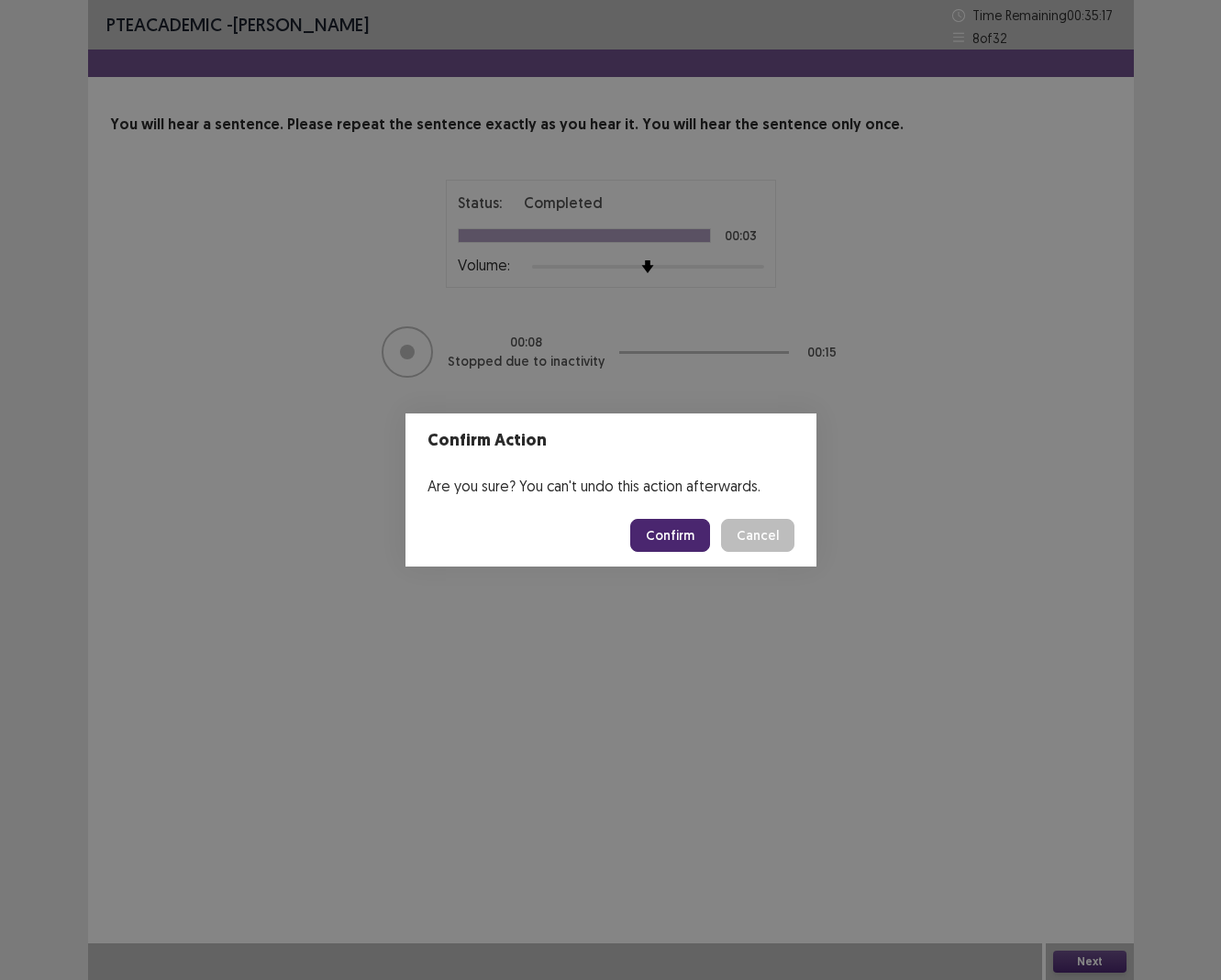
click at [688, 531] on button "Confirm" at bounding box center [670, 534] width 80 height 33
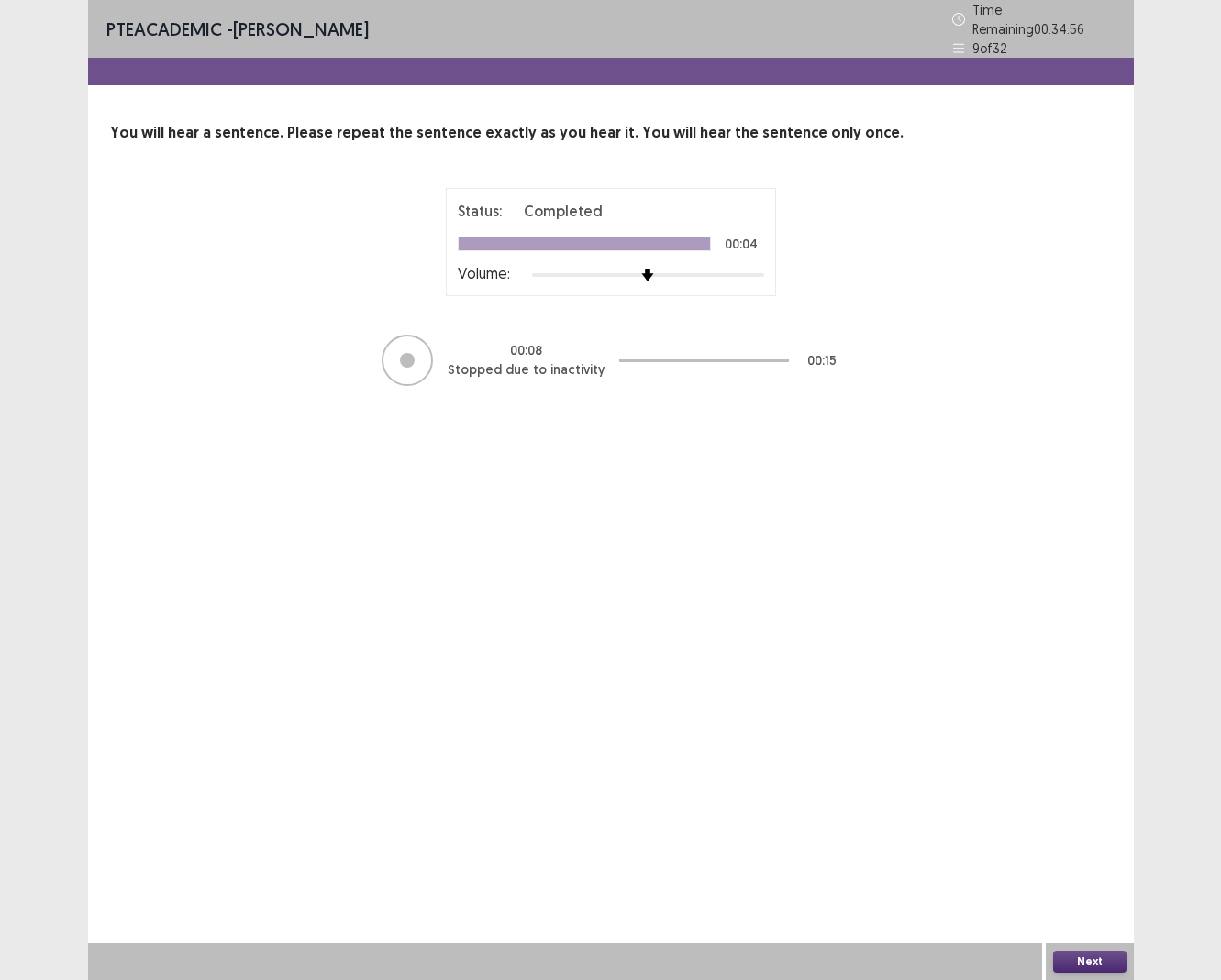
click at [1087, 899] on button "Next" at bounding box center [1090, 962] width 73 height 22
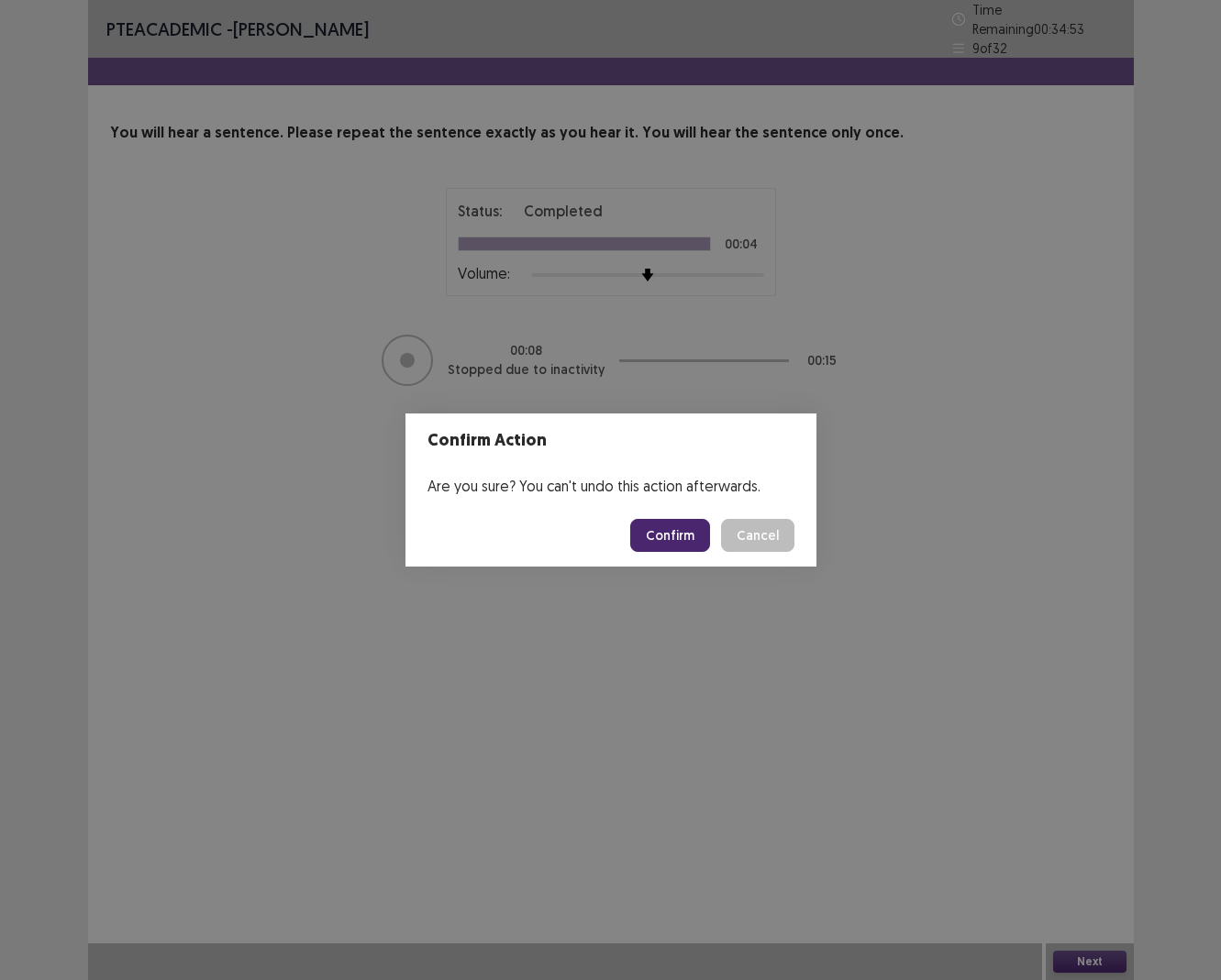
click at [675, 534] on button "Confirm" at bounding box center [670, 534] width 80 height 33
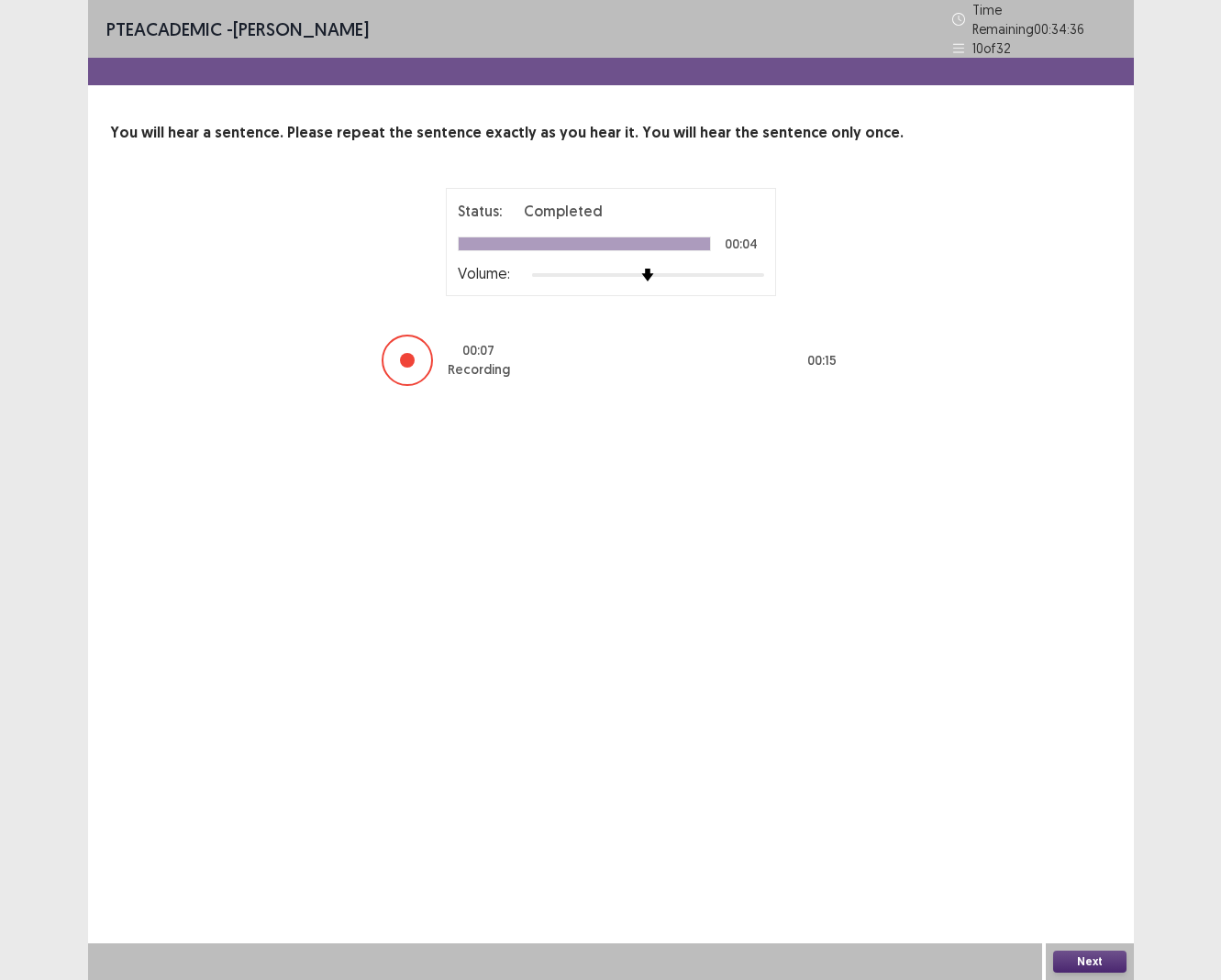
click at [1083, 899] on button "Next" at bounding box center [1090, 962] width 73 height 22
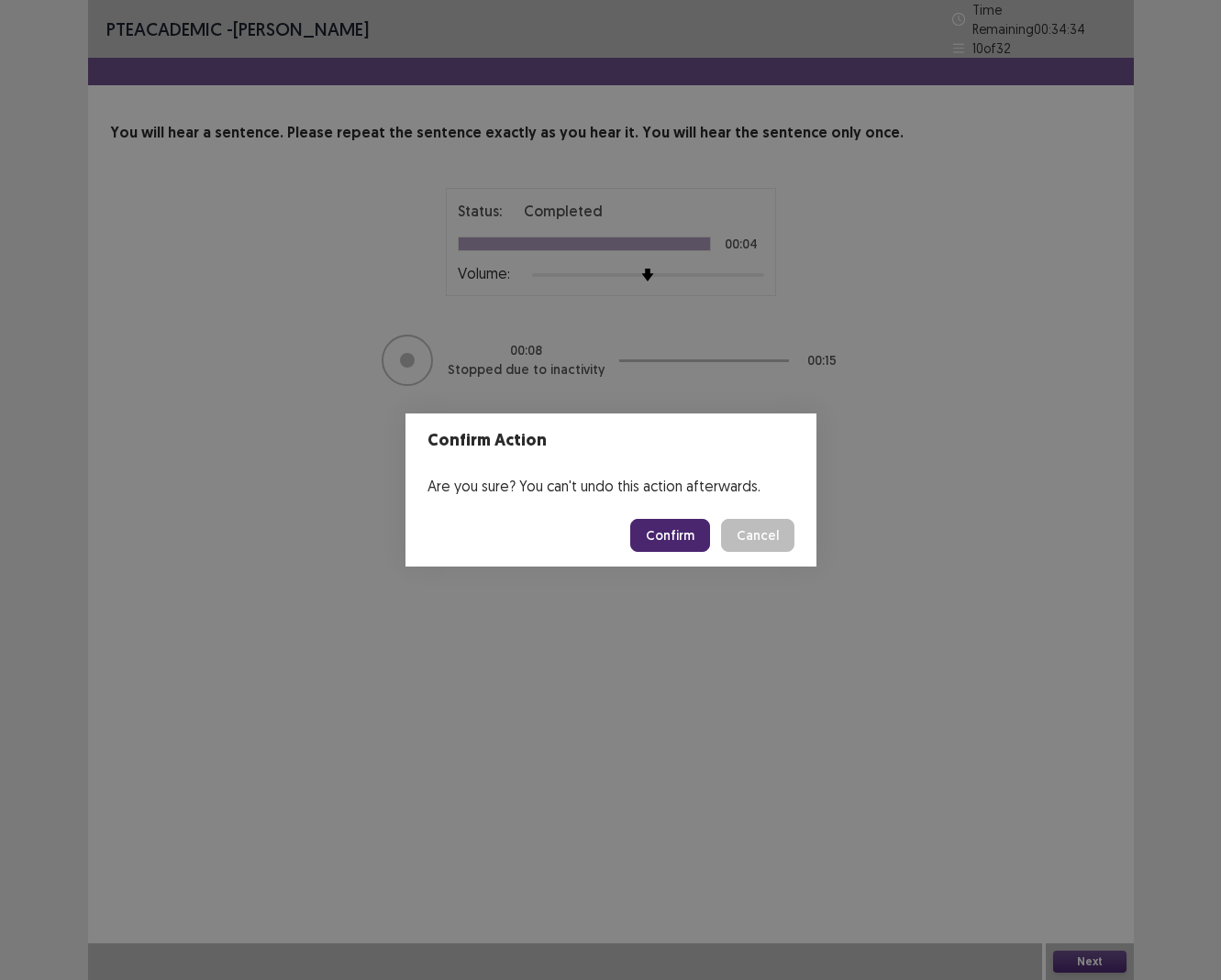
click at [666, 520] on button "Confirm" at bounding box center [670, 534] width 80 height 33
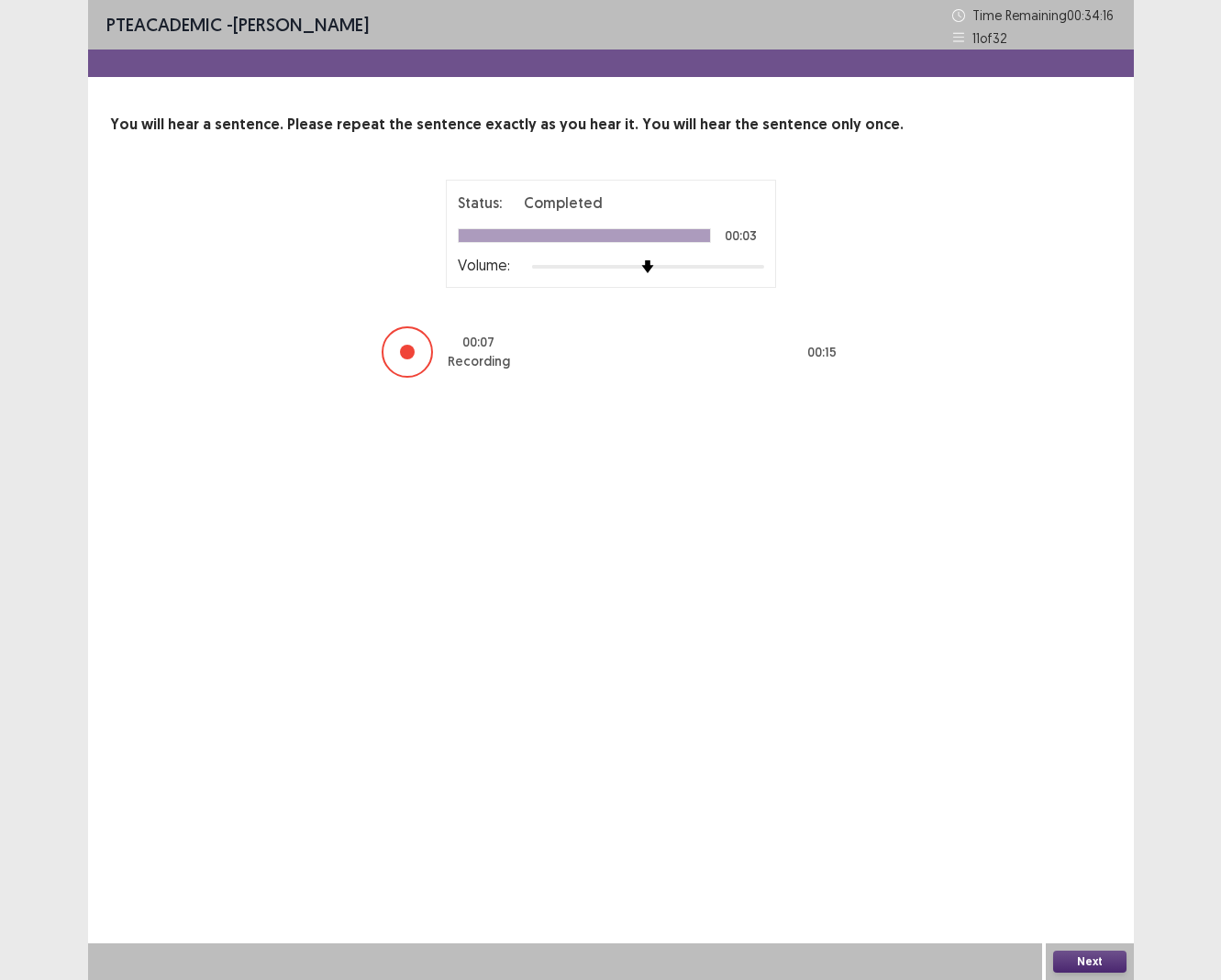
click at [1086, 899] on button "Next" at bounding box center [1090, 962] width 73 height 22
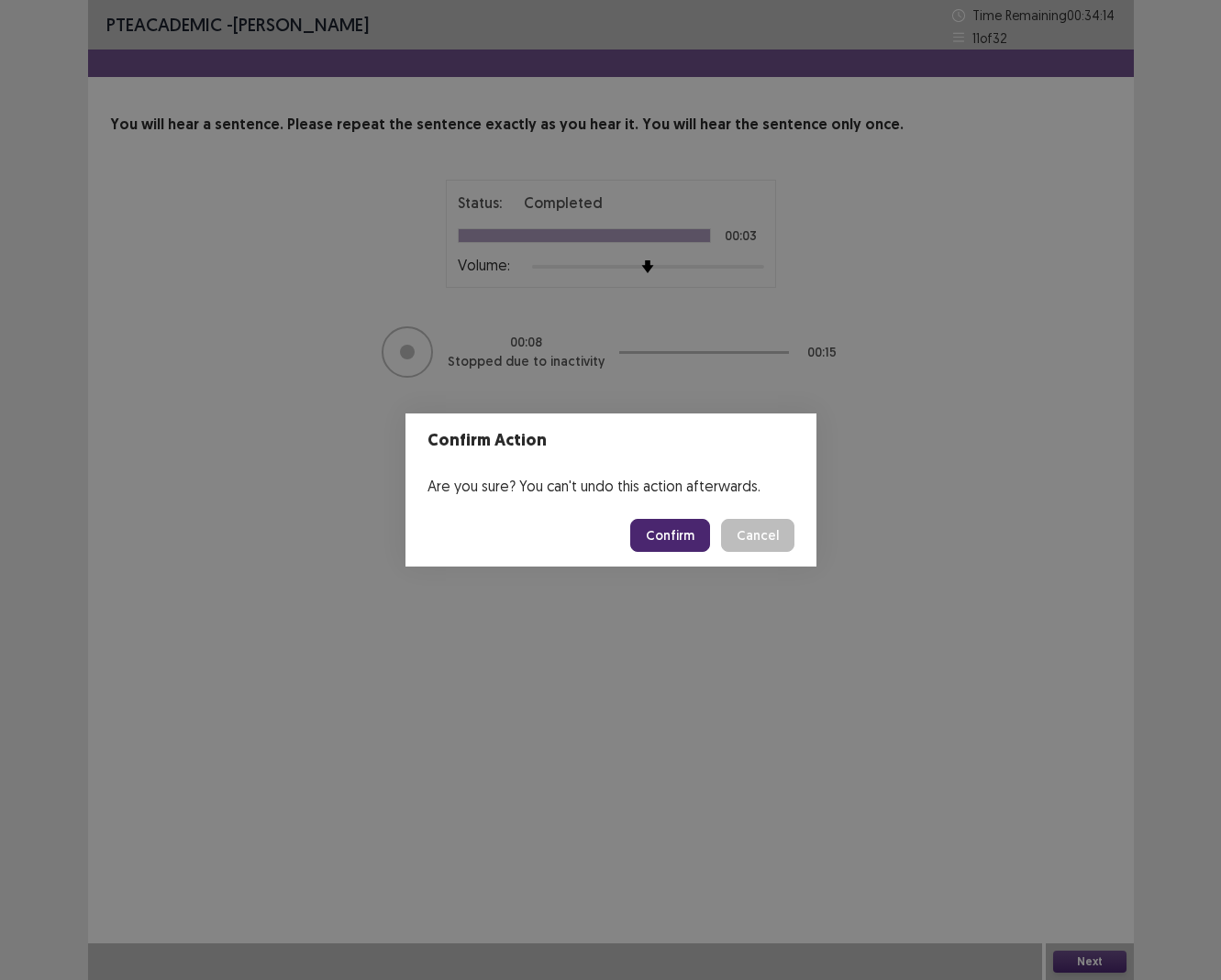
click at [672, 549] on button "Confirm" at bounding box center [670, 534] width 80 height 33
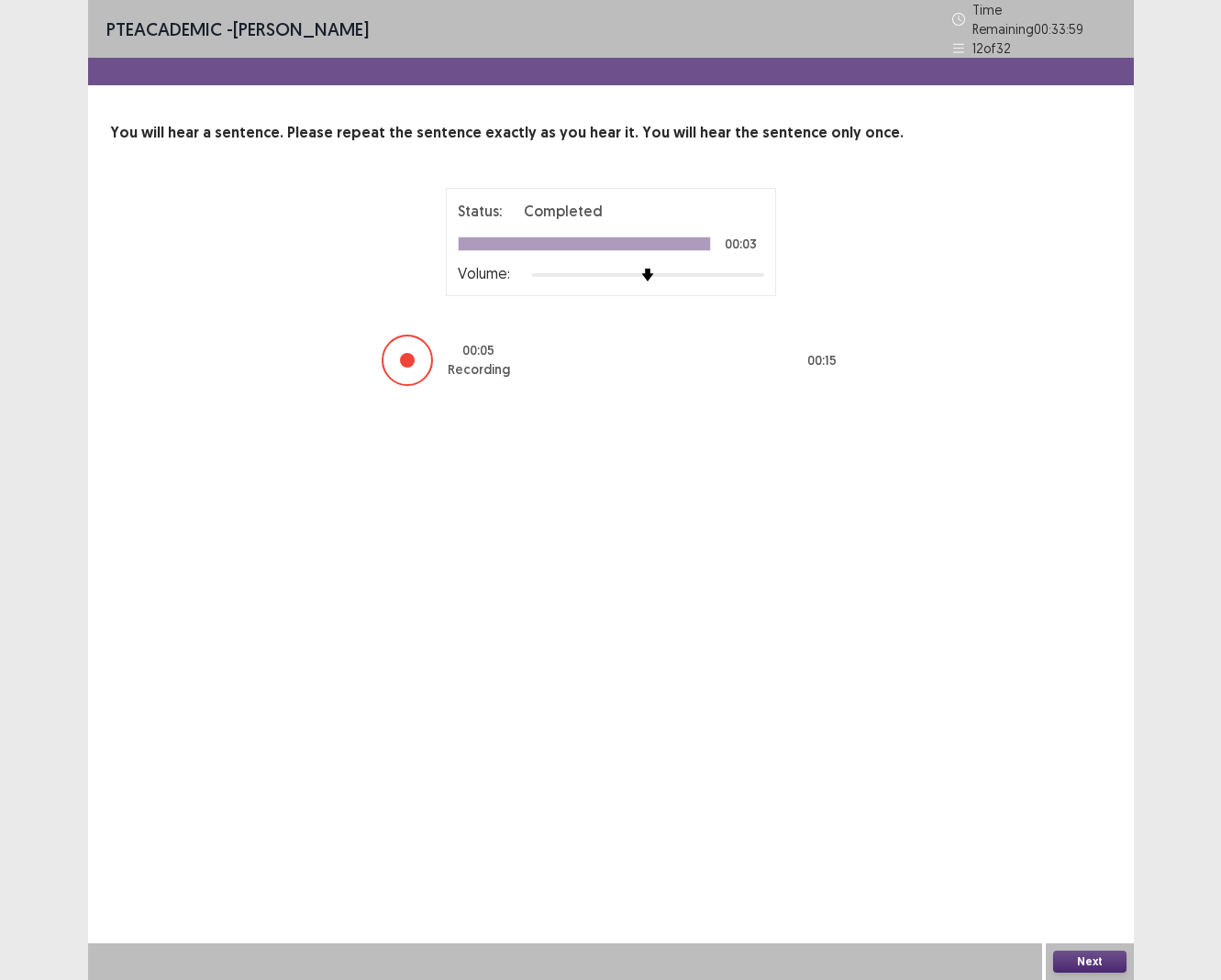
click at [1075, 899] on button "Next" at bounding box center [1090, 962] width 73 height 22
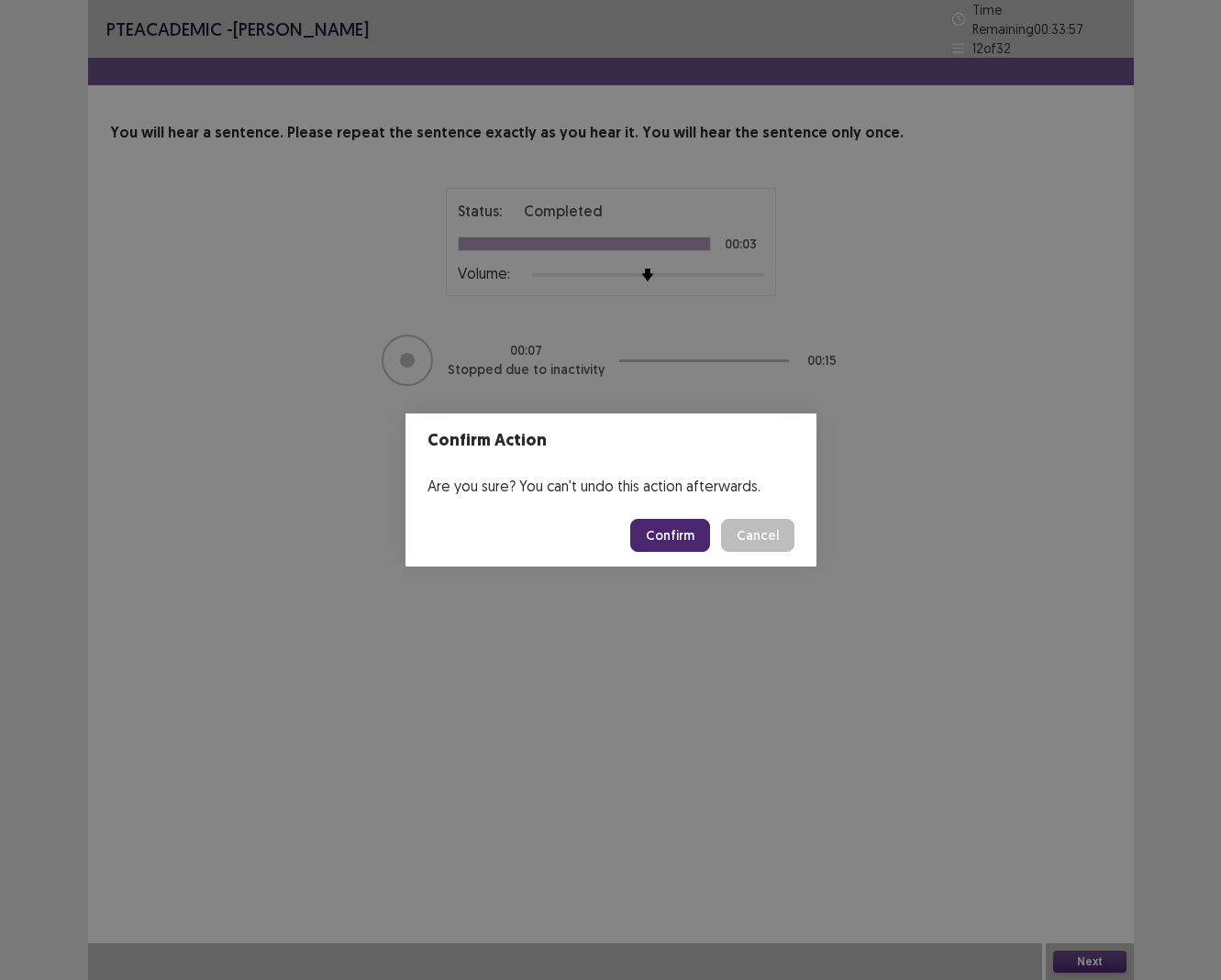
click at [686, 535] on button "Confirm" at bounding box center [670, 534] width 80 height 33
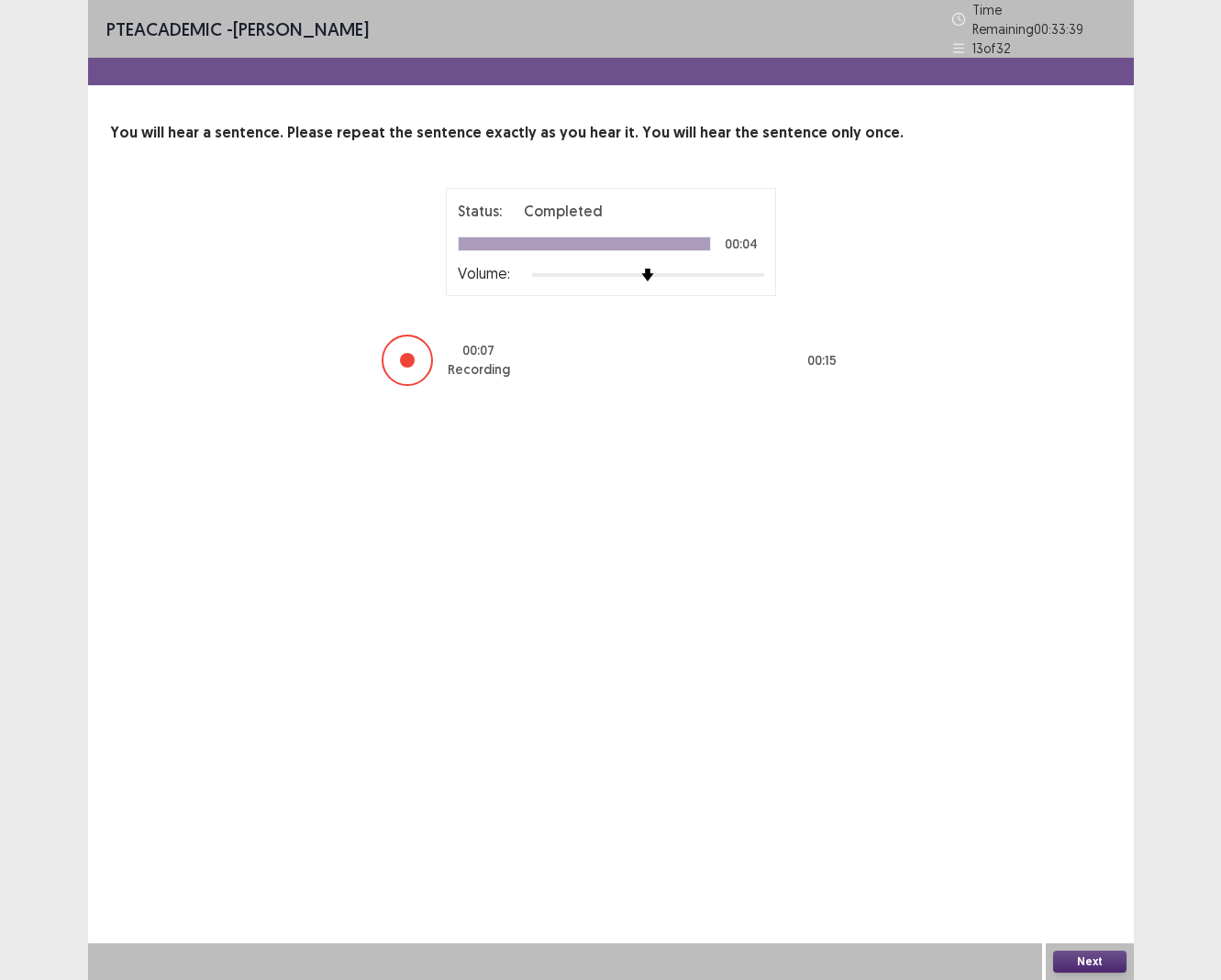
click at [1093, 899] on button "Next" at bounding box center [1090, 962] width 73 height 22
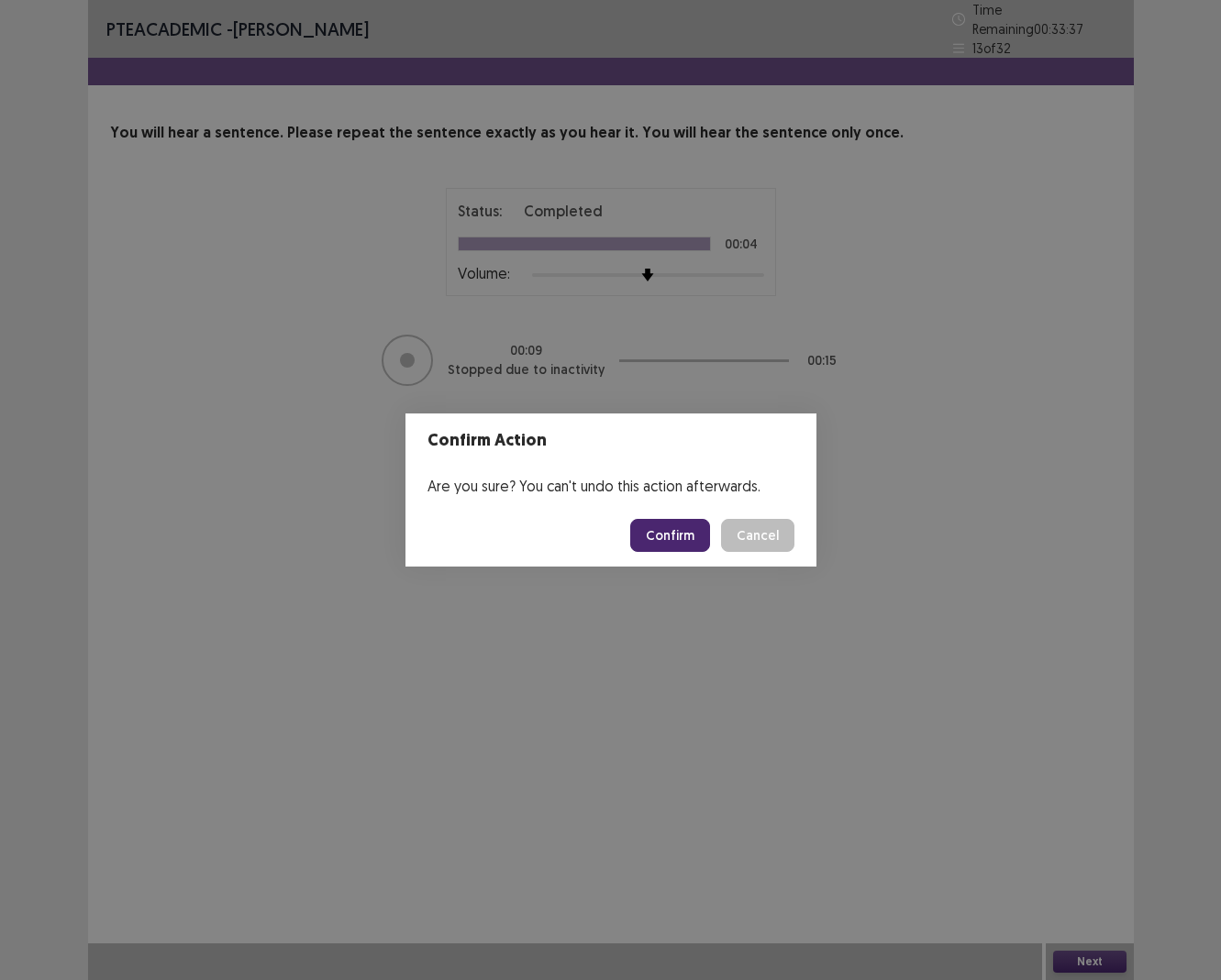
click at [704, 528] on button "Confirm" at bounding box center [670, 534] width 80 height 33
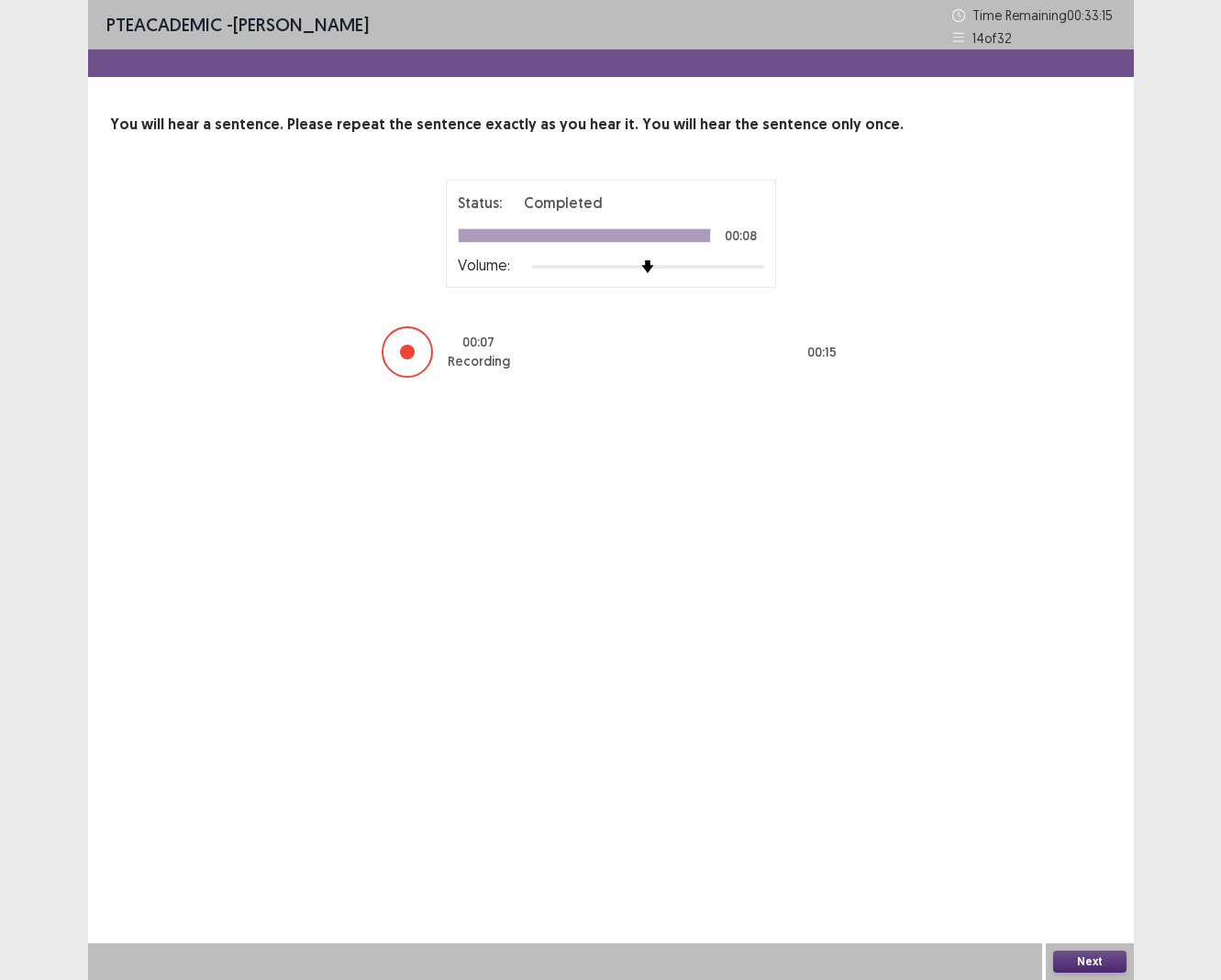
click at [1099, 899] on button "Next" at bounding box center [1090, 962] width 73 height 22
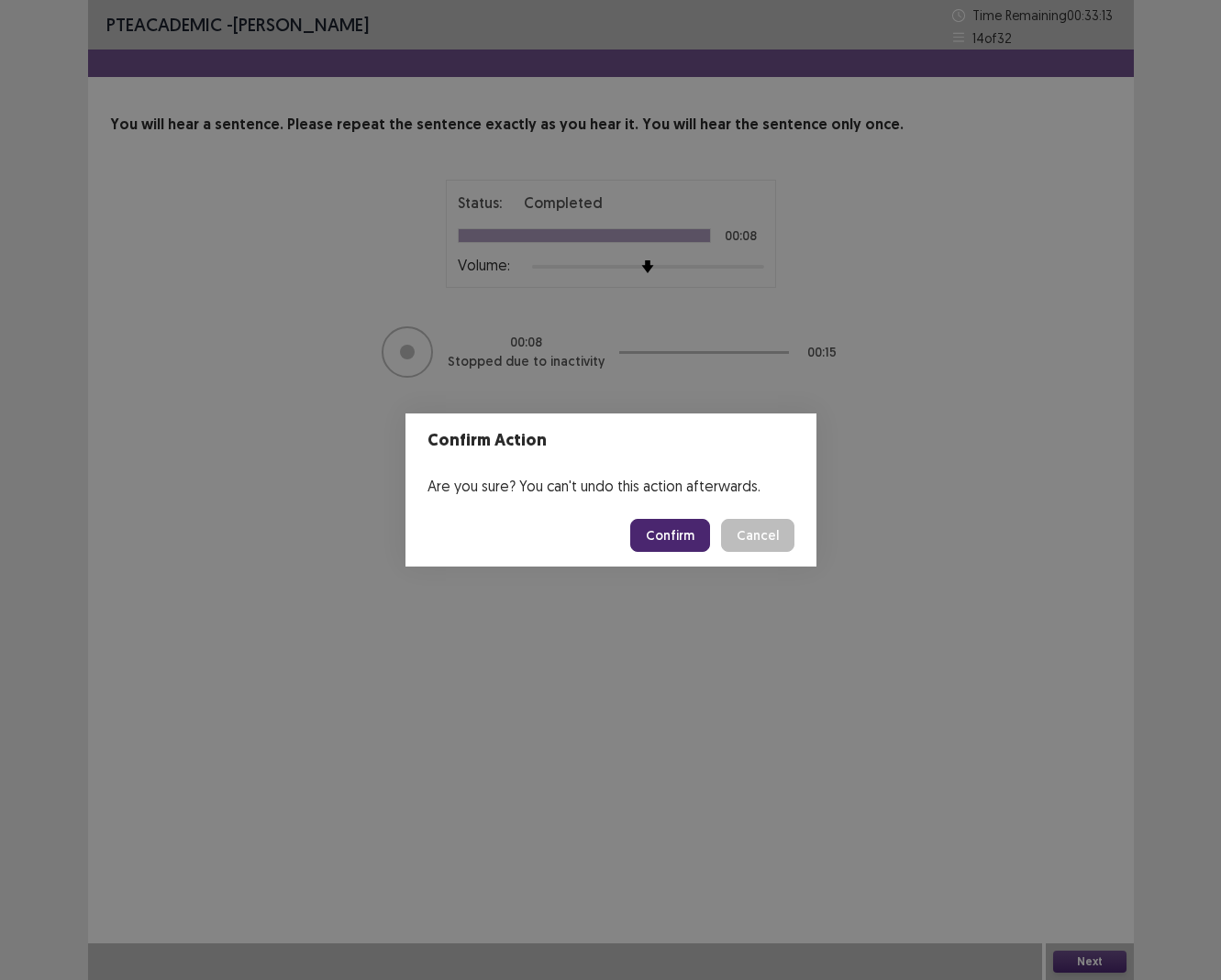
click at [647, 541] on button "Confirm" at bounding box center [670, 534] width 80 height 33
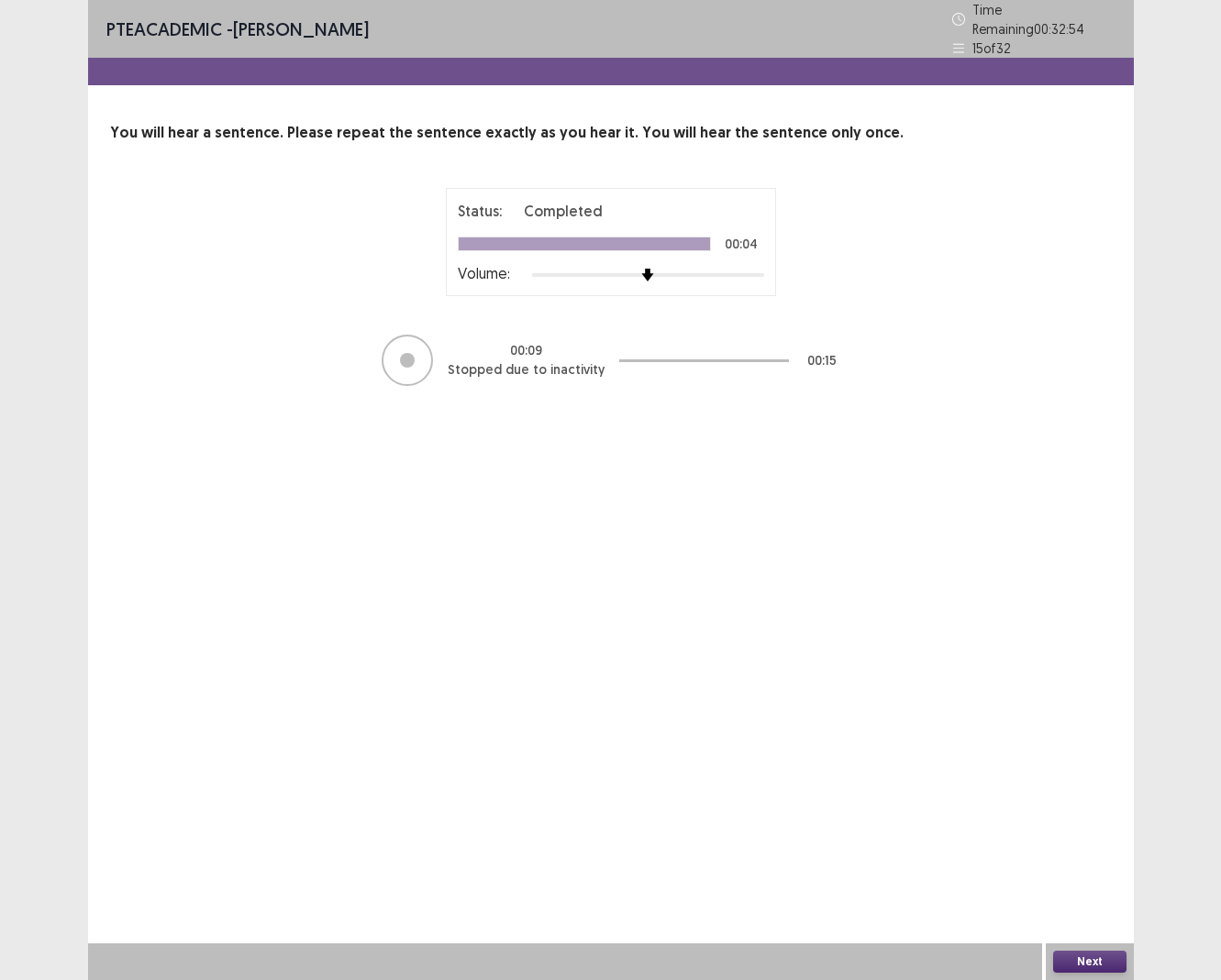
click at [1093, 899] on button "Next" at bounding box center [1090, 962] width 73 height 22
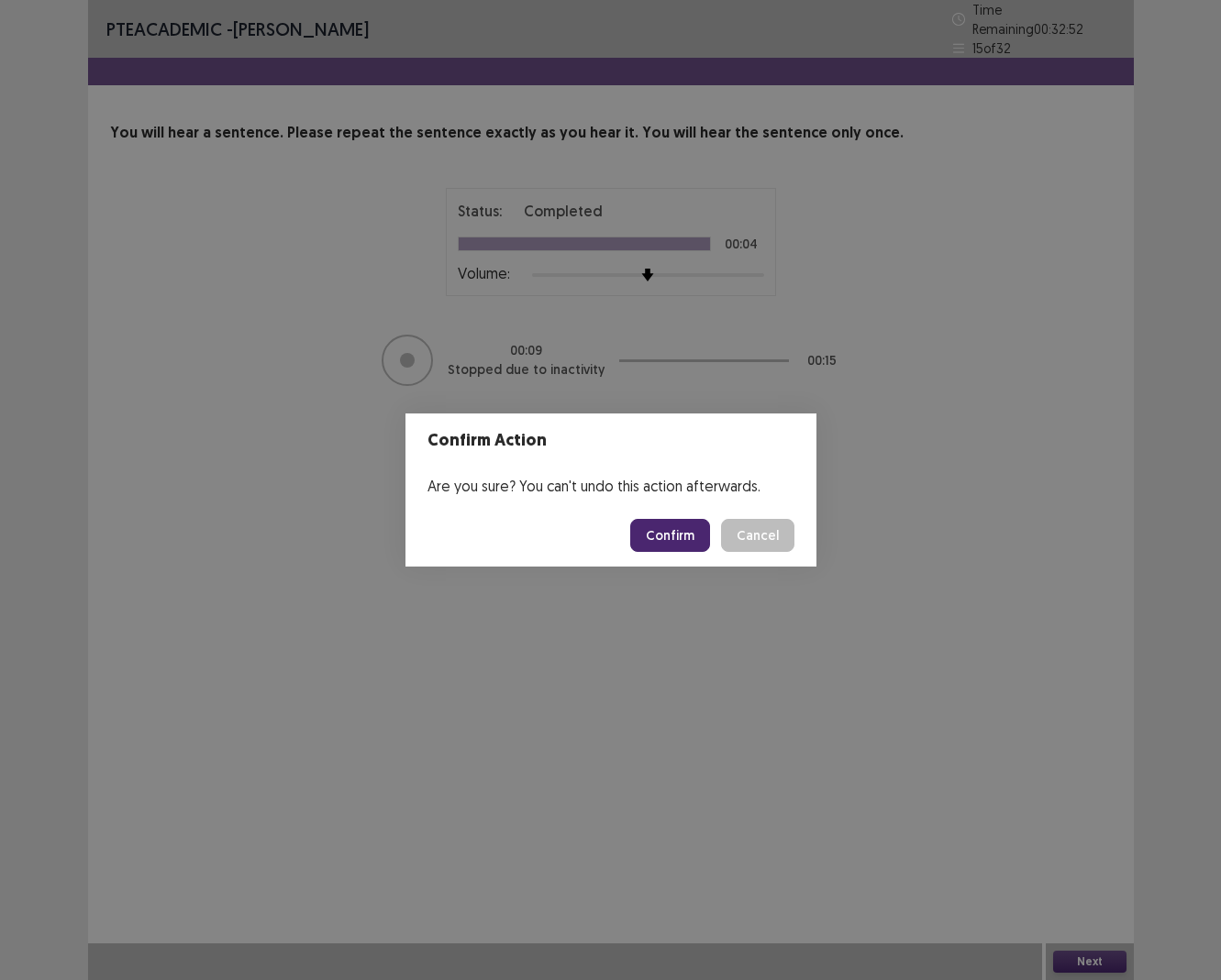
click at [669, 531] on button "Confirm" at bounding box center [670, 534] width 80 height 33
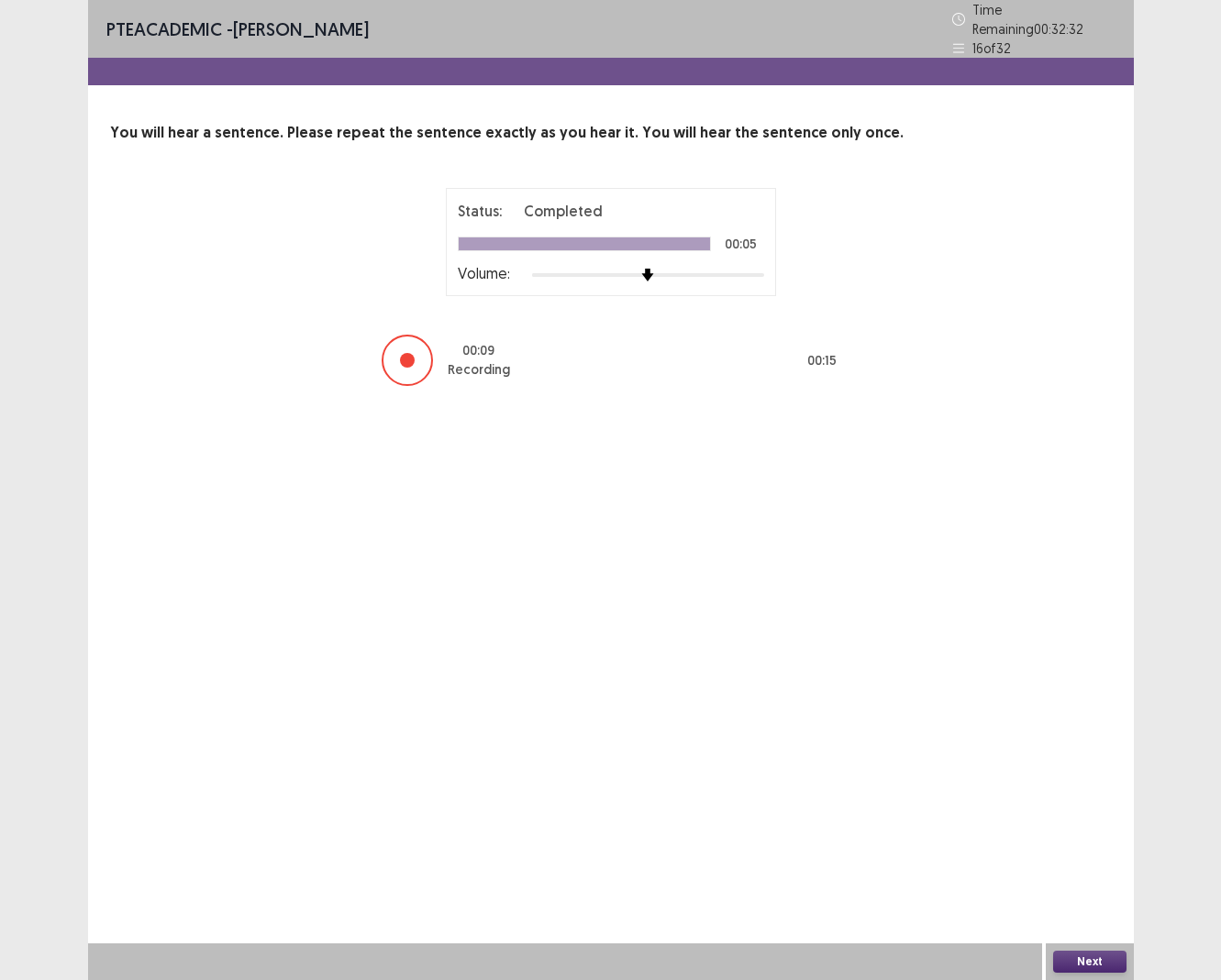
click at [1096, 899] on button "Next" at bounding box center [1090, 962] width 73 height 22
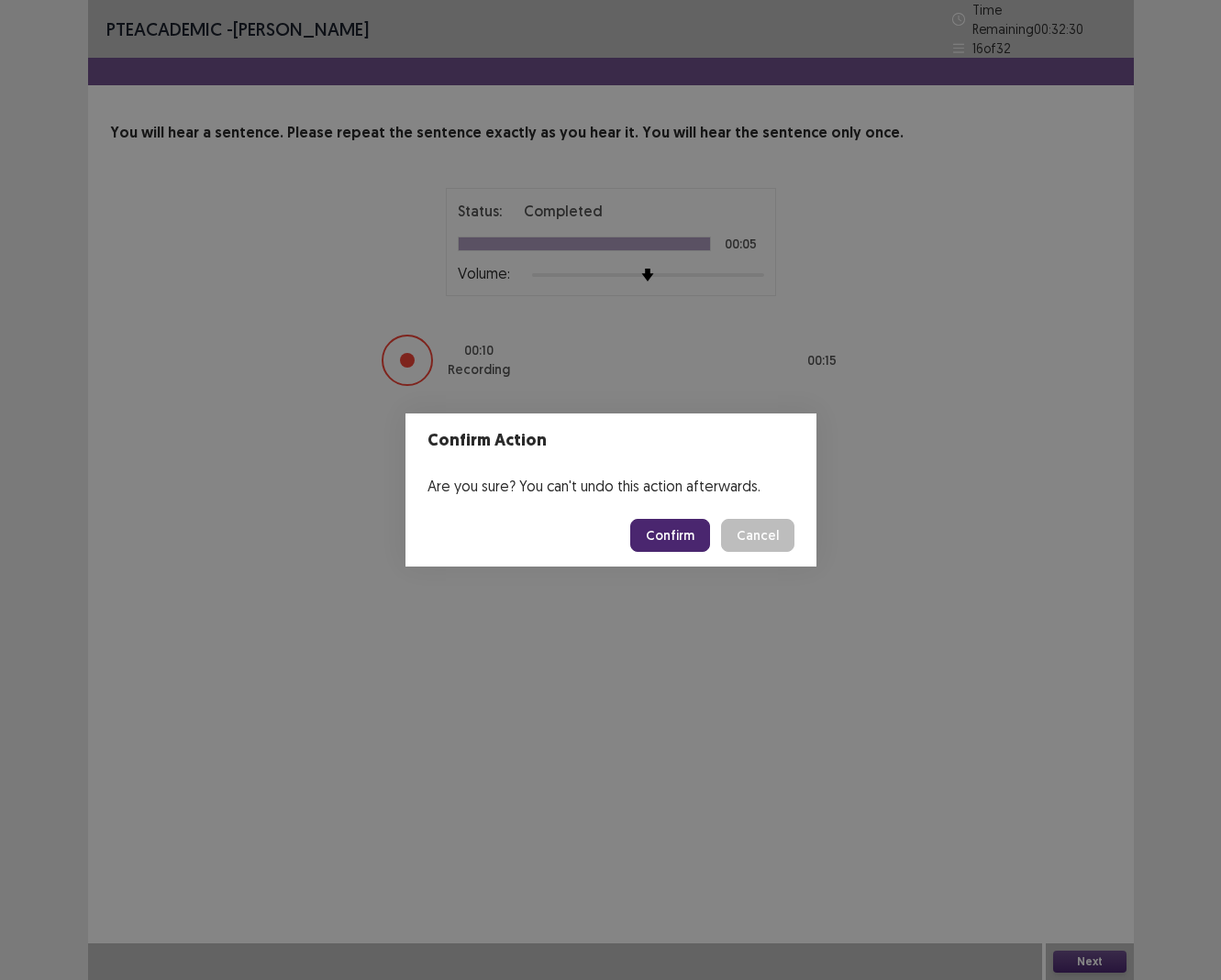
click at [666, 543] on button "Confirm" at bounding box center [670, 534] width 80 height 33
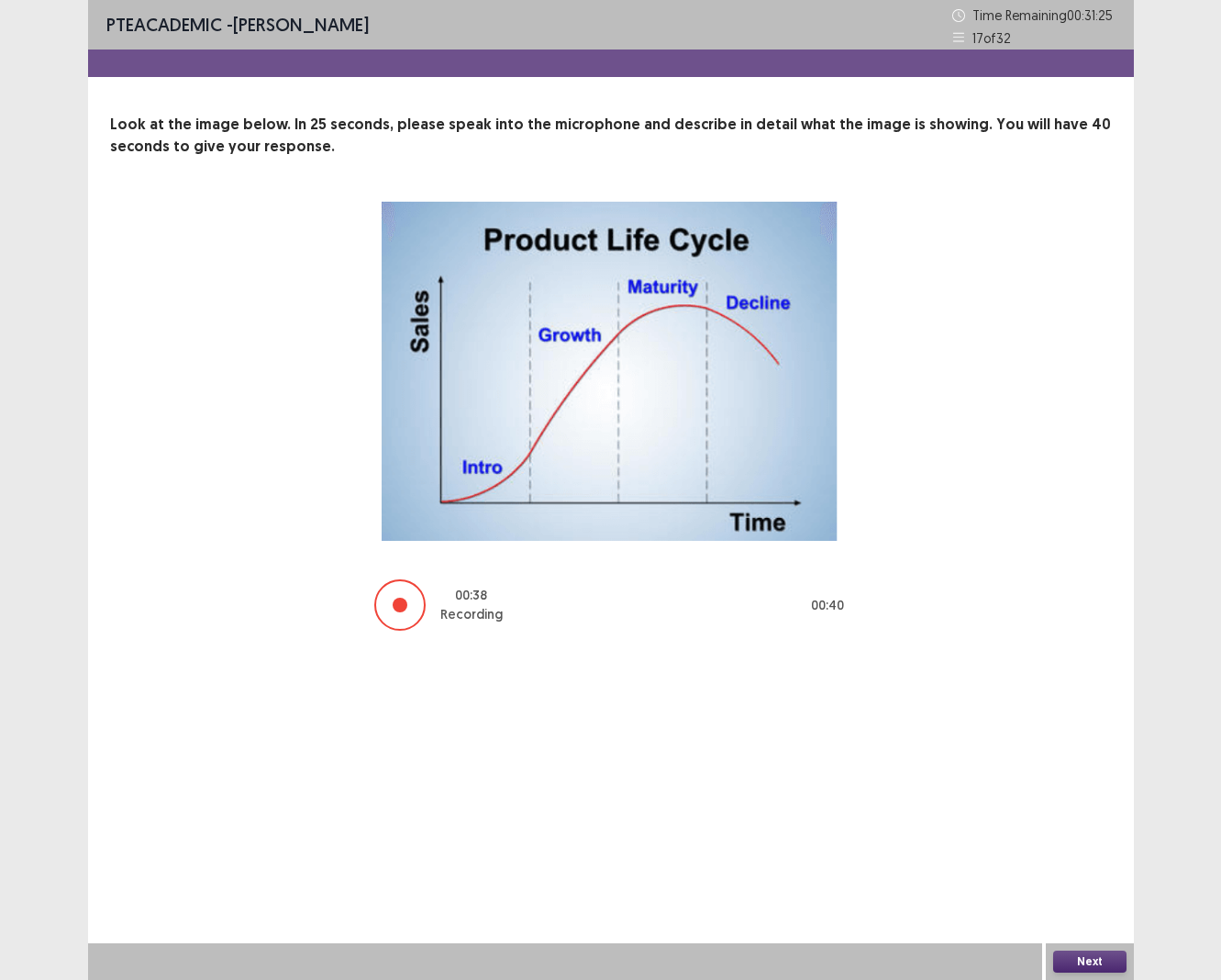
click at [1096, 899] on button "Next" at bounding box center [1090, 962] width 73 height 22
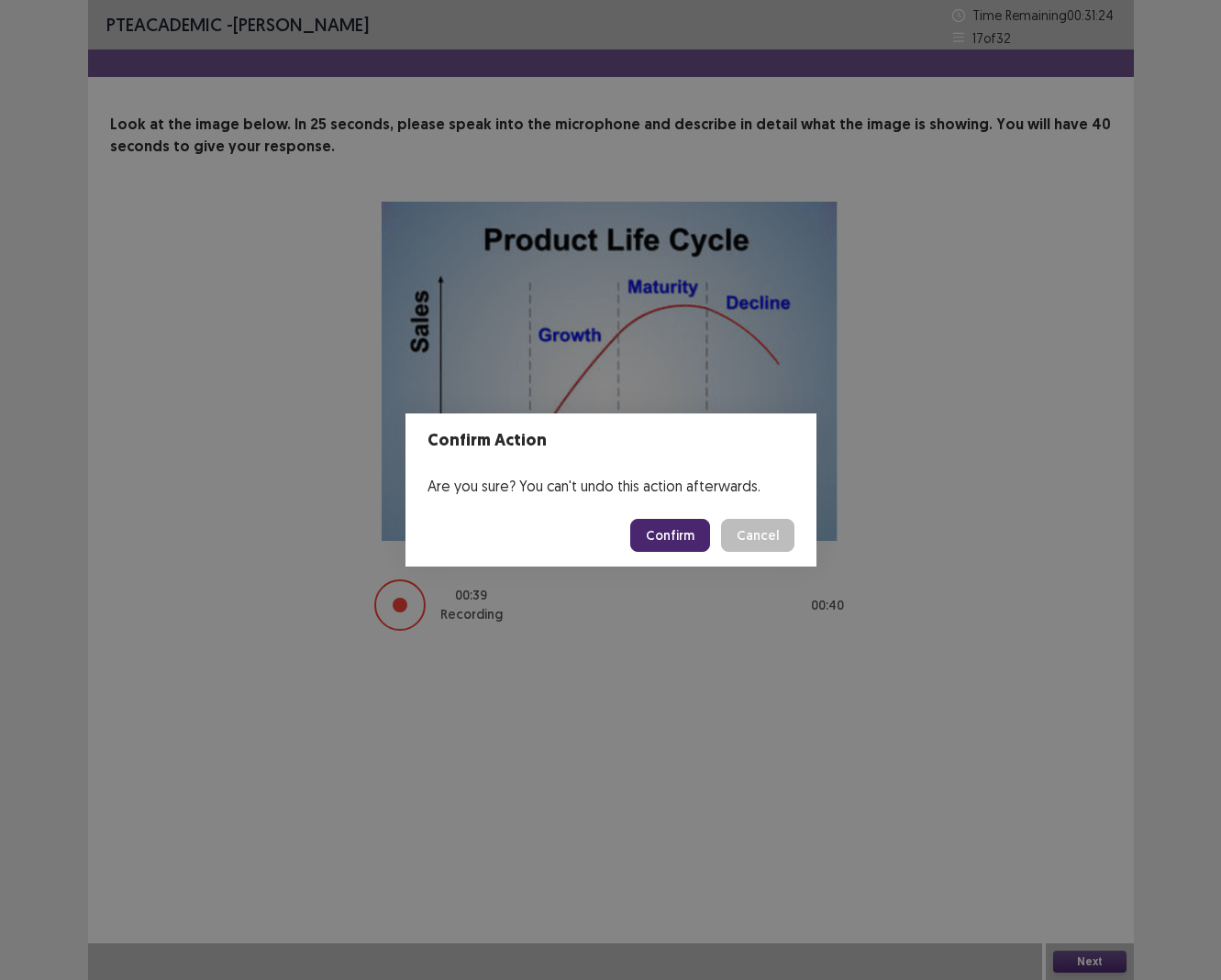
click at [719, 535] on div "Confirm Cancel" at bounding box center [712, 534] width 164 height 33
click at [676, 539] on button "Confirm" at bounding box center [670, 534] width 80 height 33
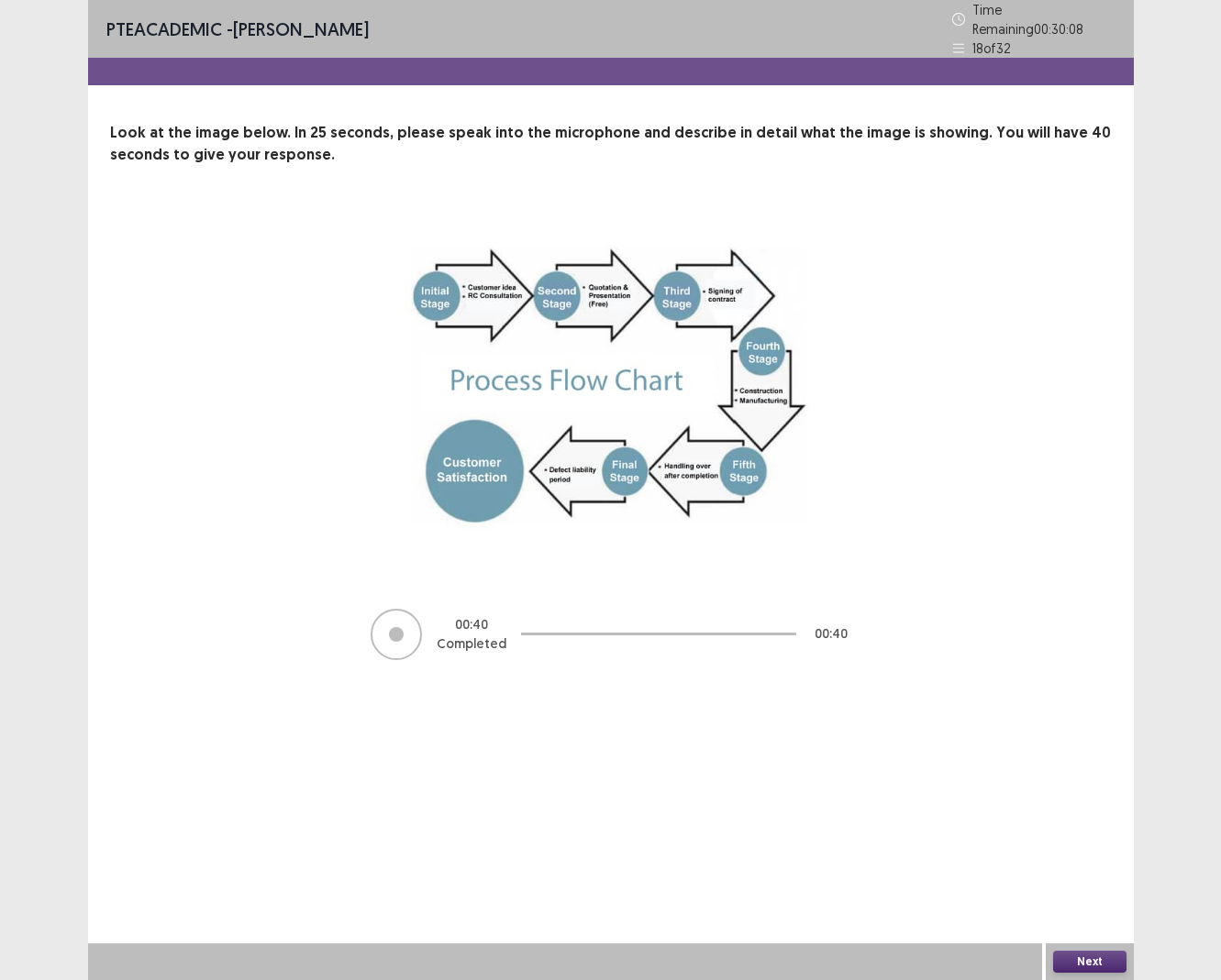
click at [1070, 899] on button "Next" at bounding box center [1090, 962] width 73 height 22
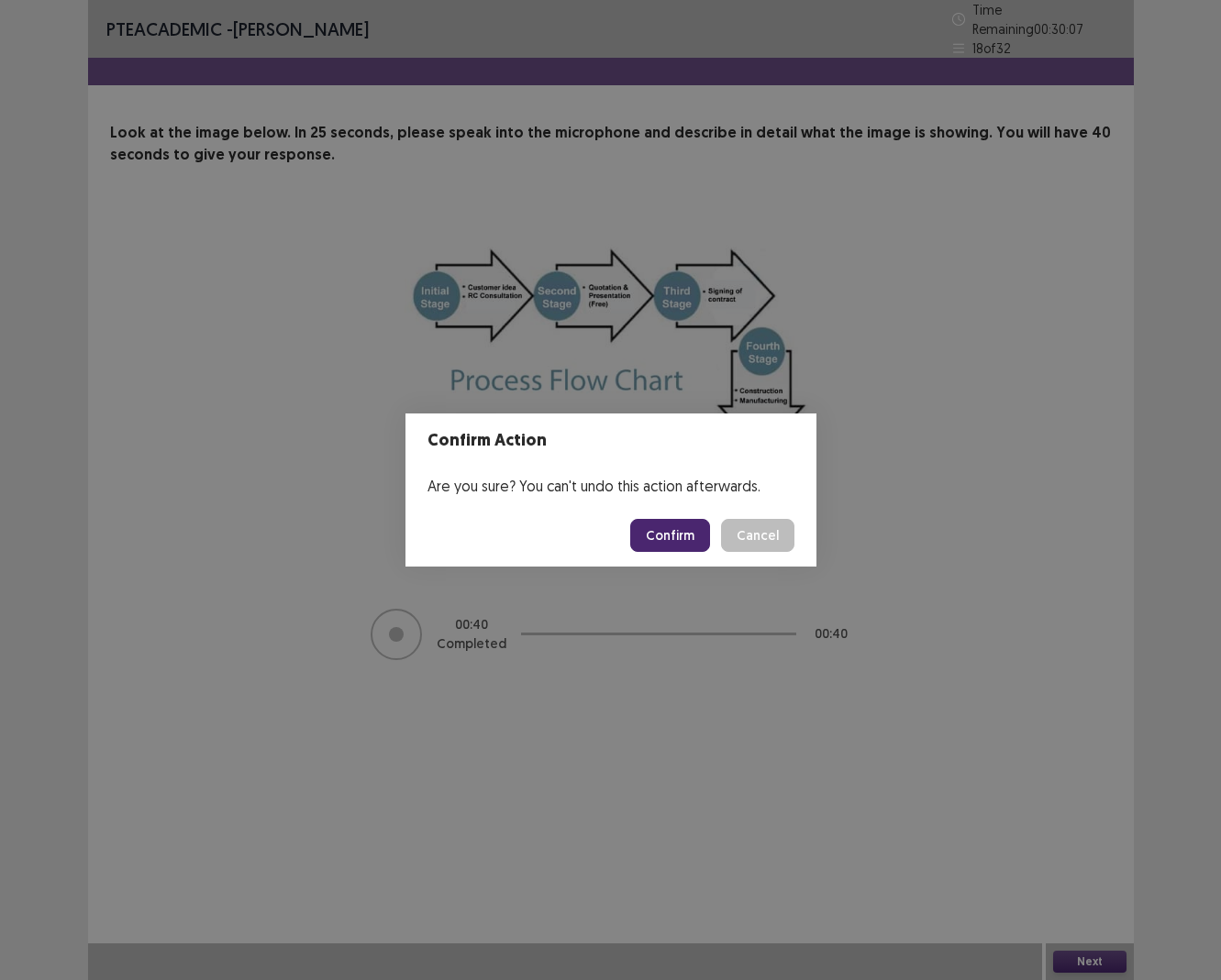
click at [672, 528] on button "Confirm" at bounding box center [670, 534] width 80 height 33
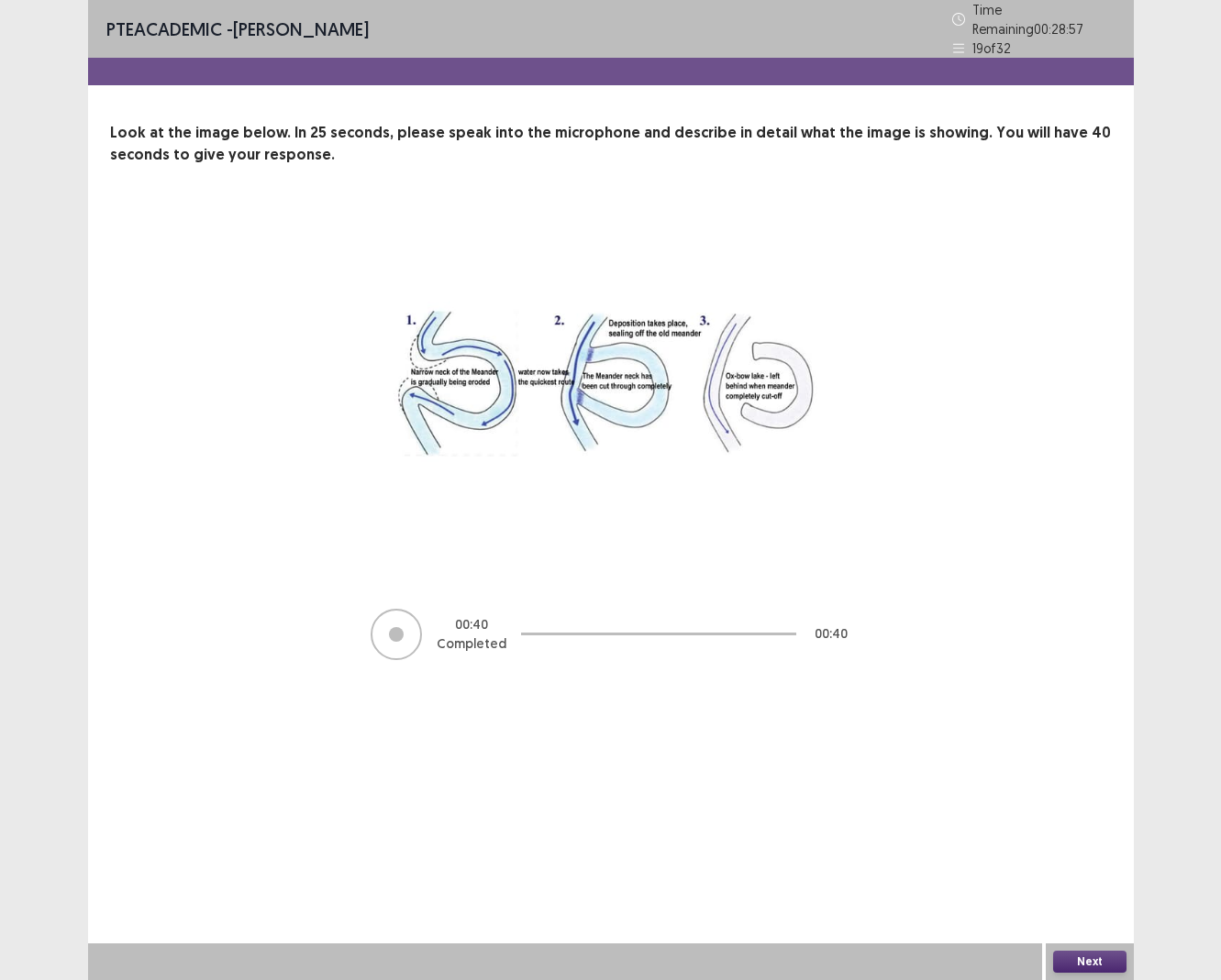
click at [1100, 899] on button "Next" at bounding box center [1090, 962] width 73 height 22
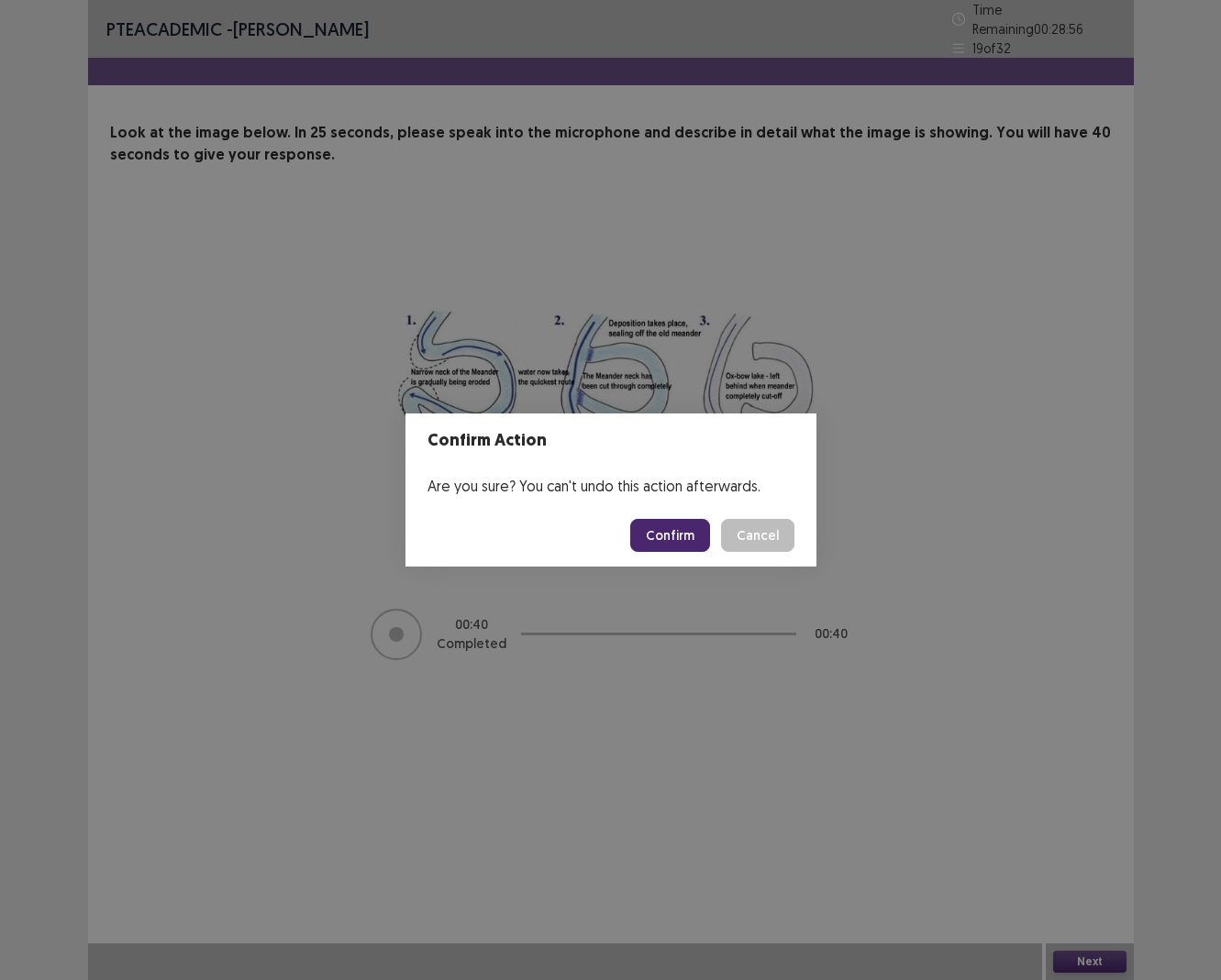
click at [684, 537] on button "Confirm" at bounding box center [670, 534] width 80 height 33
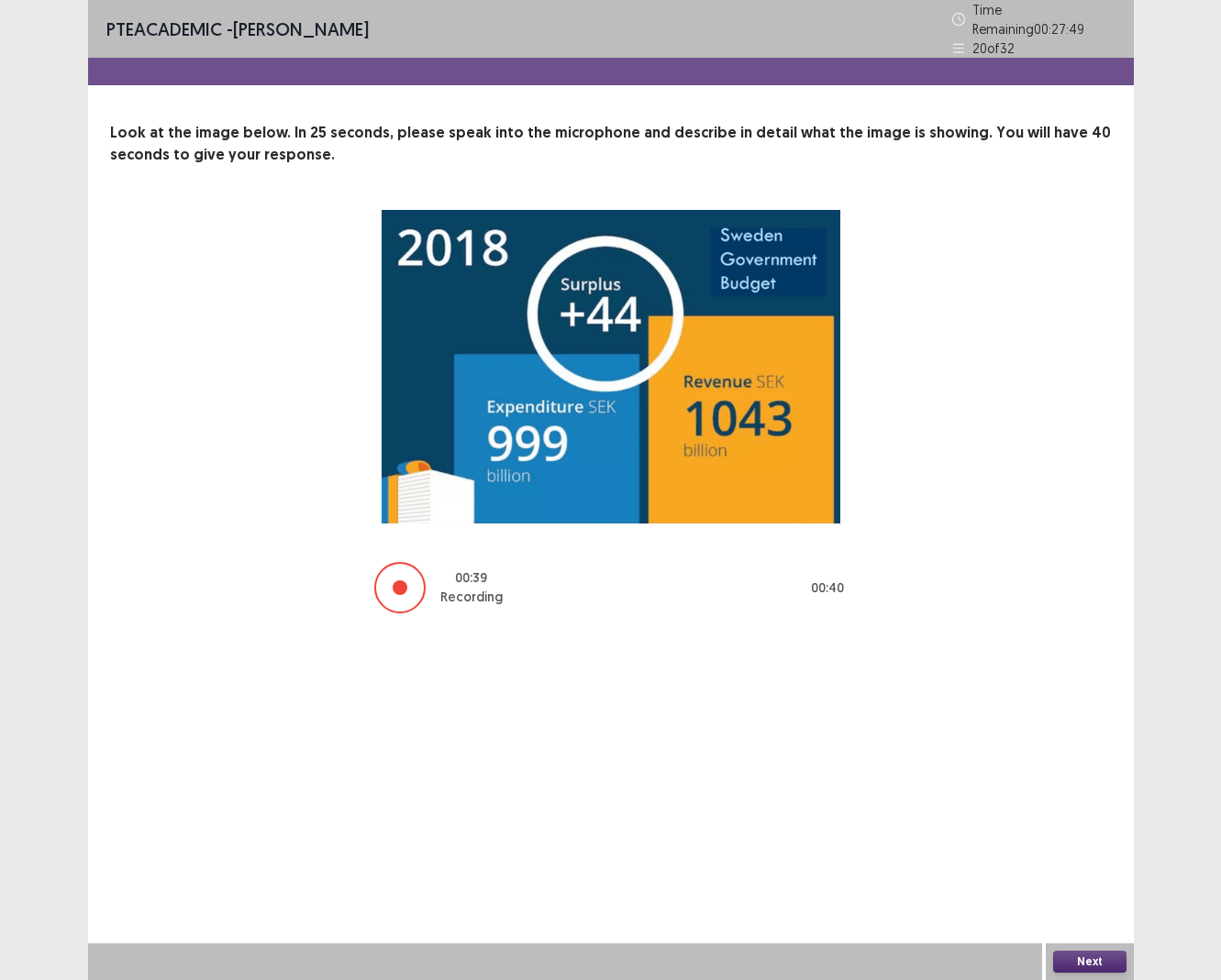
click at [1082, 899] on button "Next" at bounding box center [1090, 962] width 73 height 22
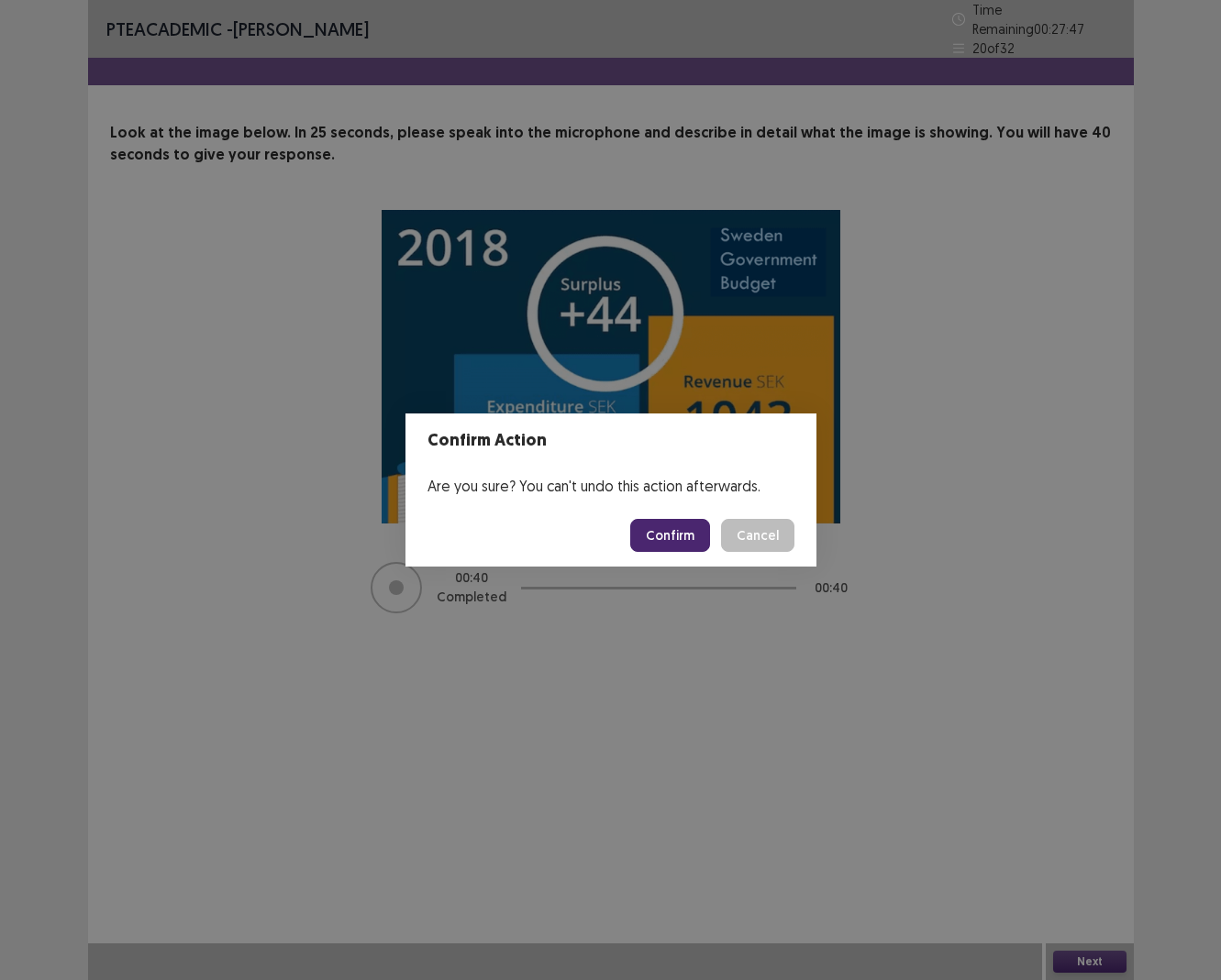
click at [679, 540] on button "Confirm" at bounding box center [670, 534] width 80 height 33
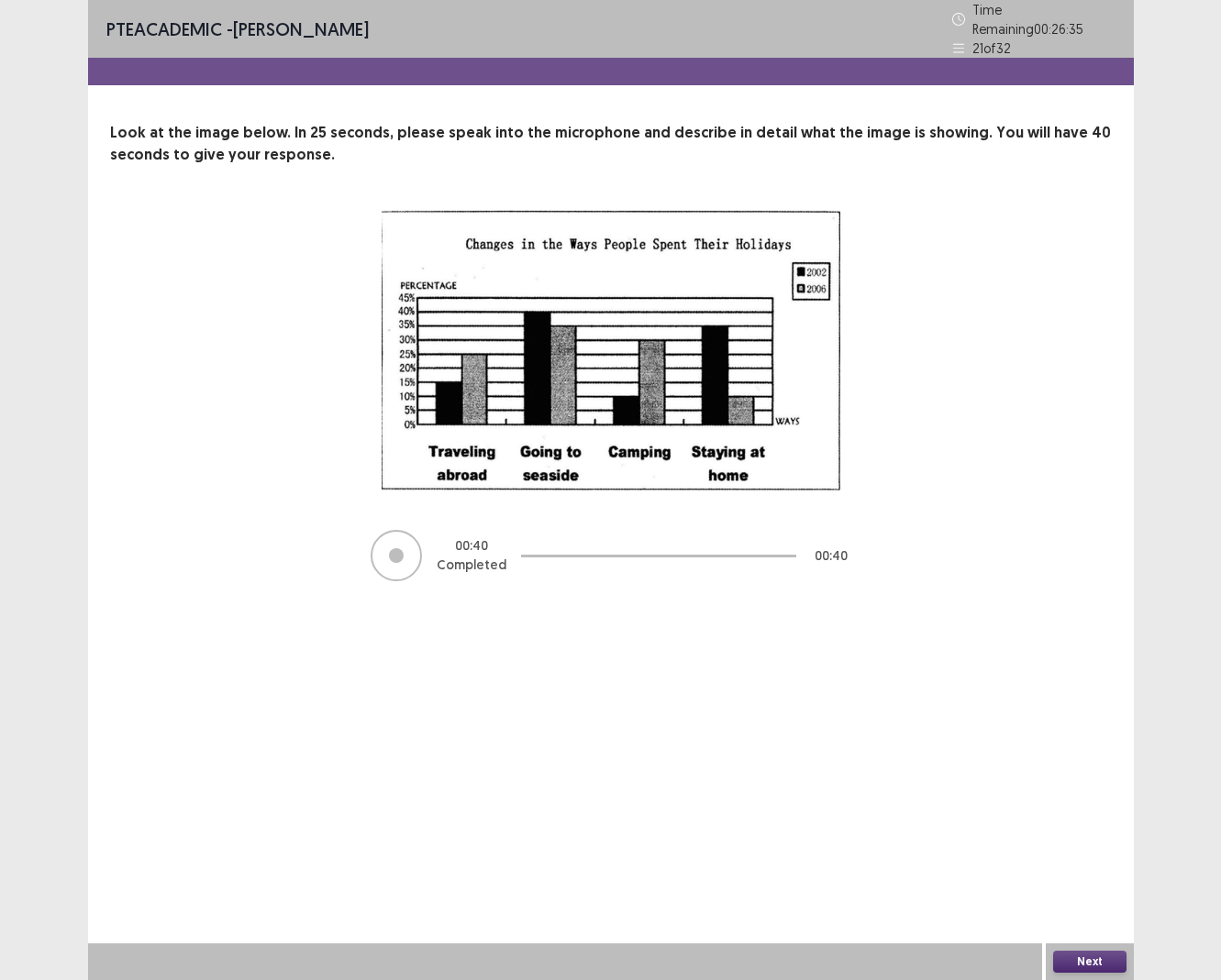
click at [1062, 899] on button "Next" at bounding box center [1090, 962] width 73 height 22
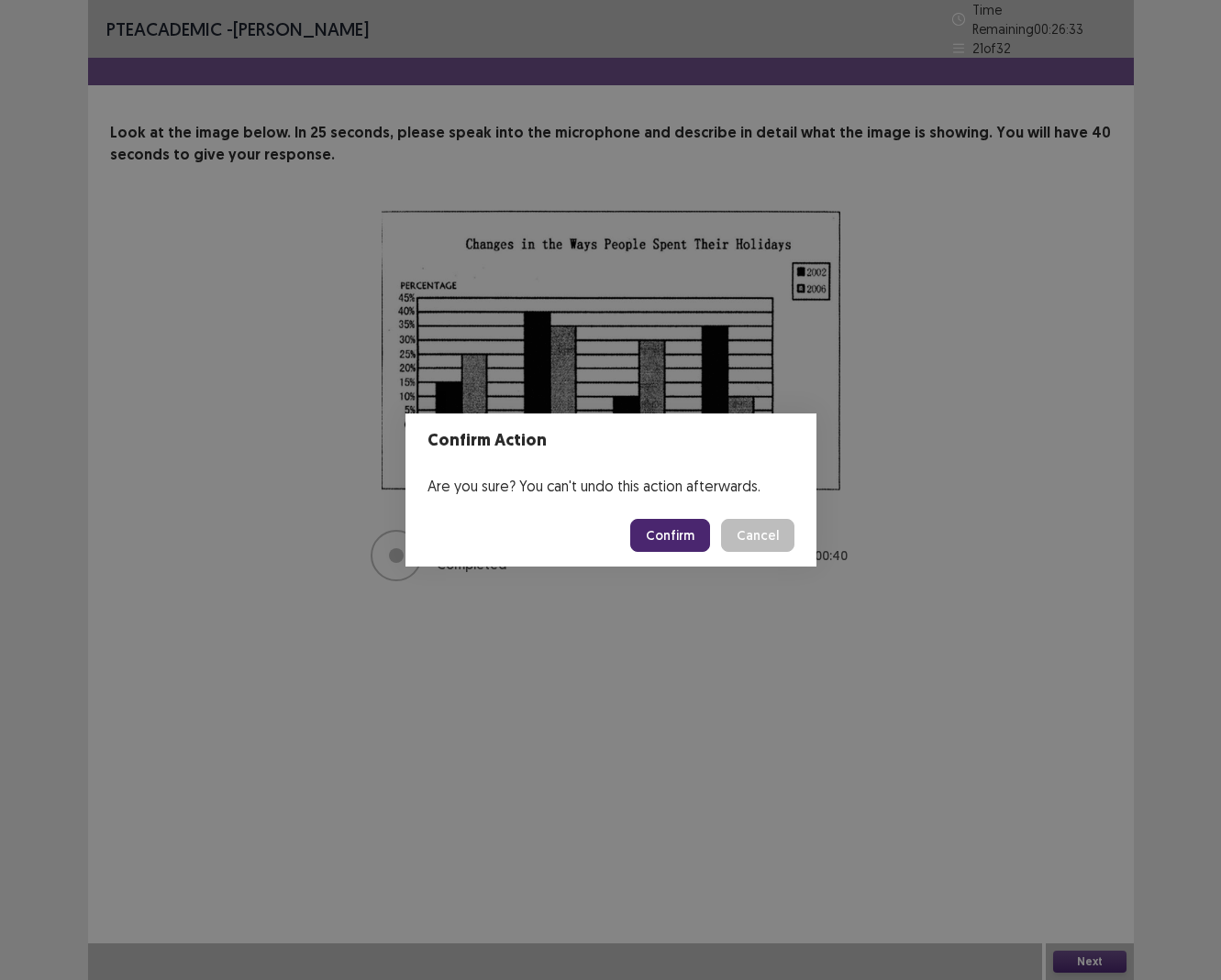
click at [674, 533] on button "Confirm" at bounding box center [670, 534] width 80 height 33
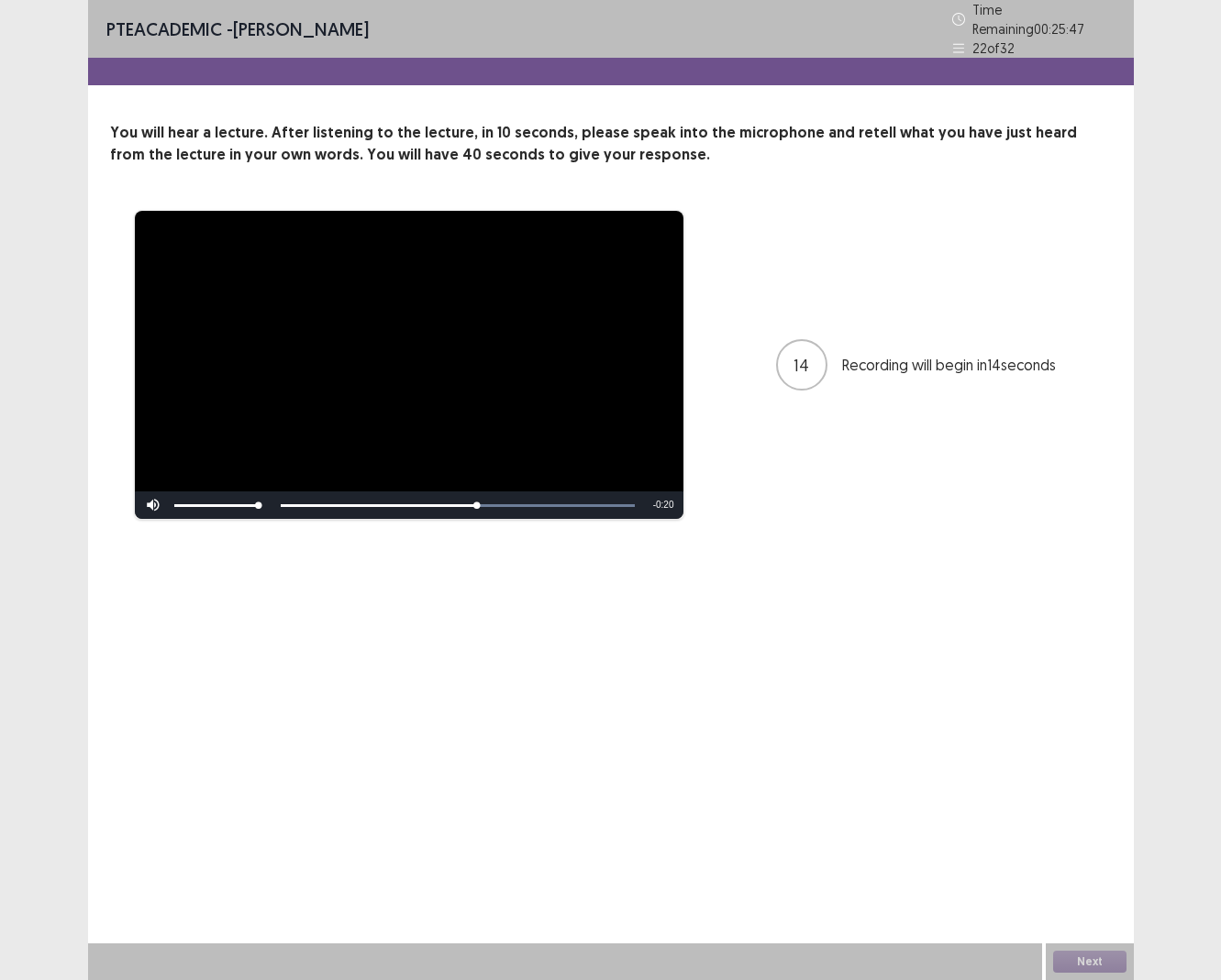
click at [318, 494] on div "Skip Backward Skip Forward Mute Current Time 0:25 / Duration 0:45 Loaded : 100.…" at bounding box center [408, 506] width 548 height 28
click at [318, 503] on div "Skip Backward Skip Forward Mute Current Time 0:25 / Duration 0:45 Loaded : 100.…" at bounding box center [408, 506] width 548 height 28
drag, startPoint x: 471, startPoint y: 497, endPoint x: 269, endPoint y: 486, distance: 202.3
click at [269, 492] on div "Skip Backward Skip Forward Mute Current Time 0:25 / Duration 0:45 Loaded : 100.…" at bounding box center [408, 506] width 548 height 28
click at [767, 627] on div "**********" at bounding box center [610, 490] width 1045 height 980
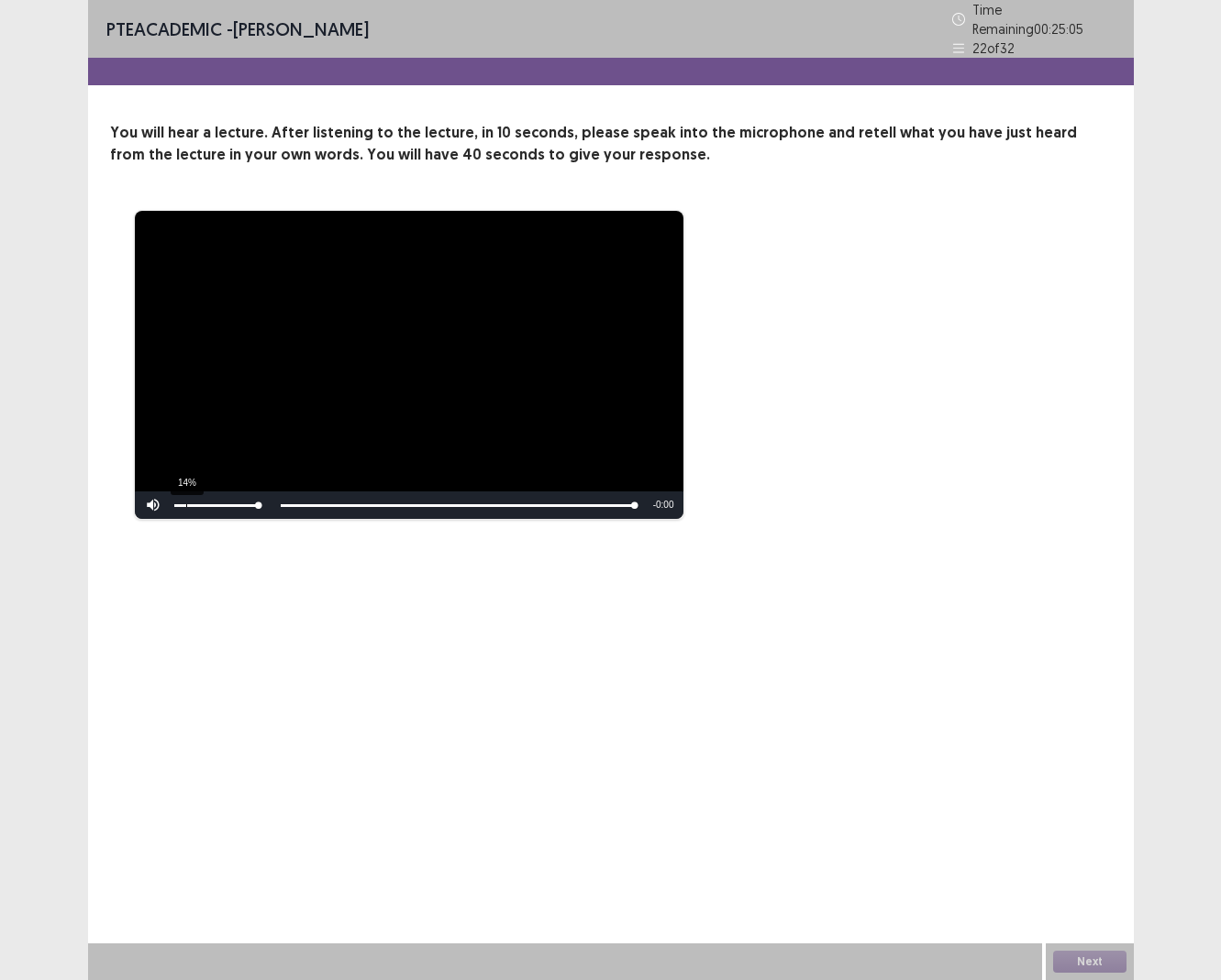
click at [186, 494] on div "14%" at bounding box center [216, 506] width 92 height 28
click at [171, 237] on video "Video Player" at bounding box center [408, 366] width 548 height 308
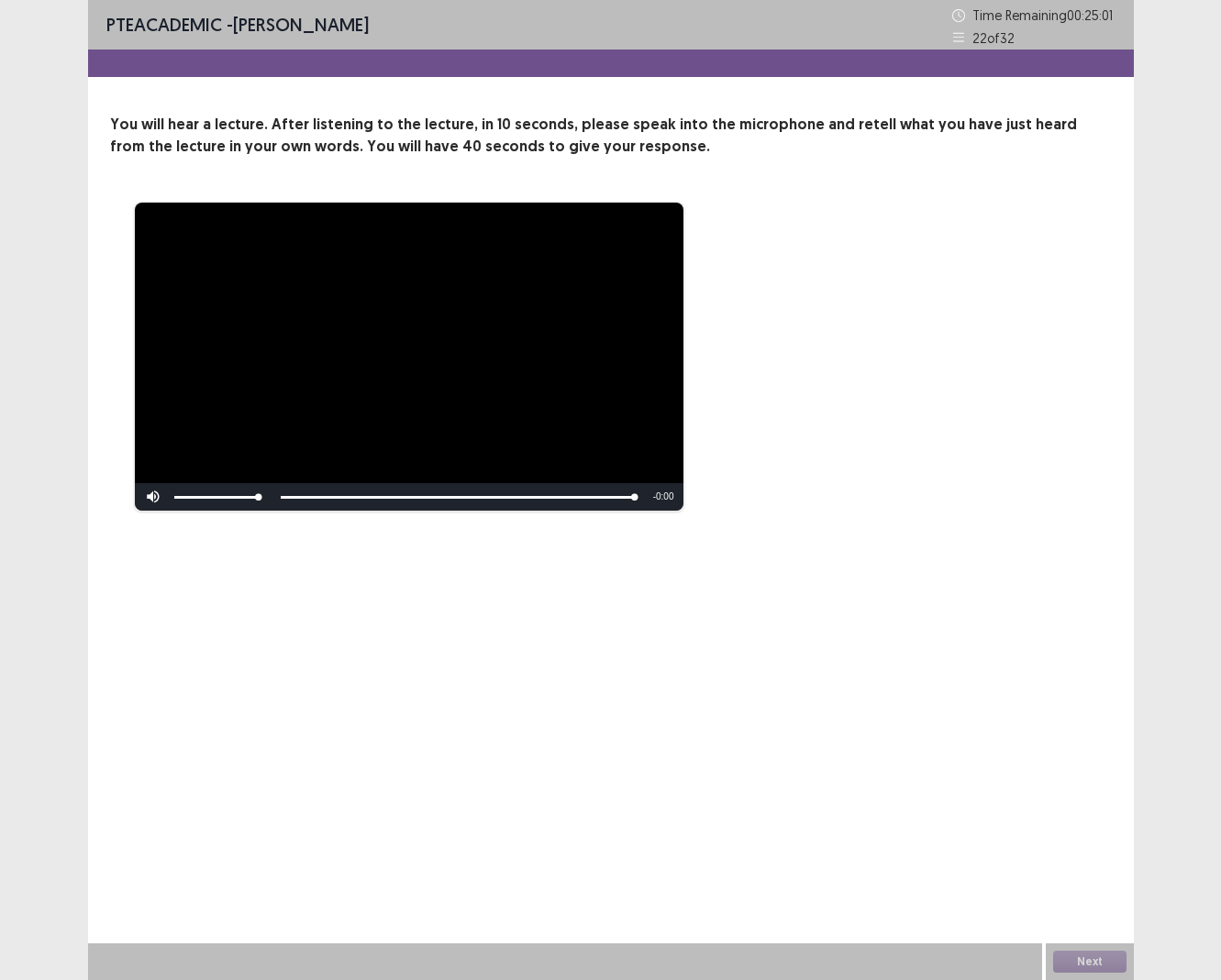
click at [1038, 585] on div "**********" at bounding box center [610, 490] width 1045 height 980
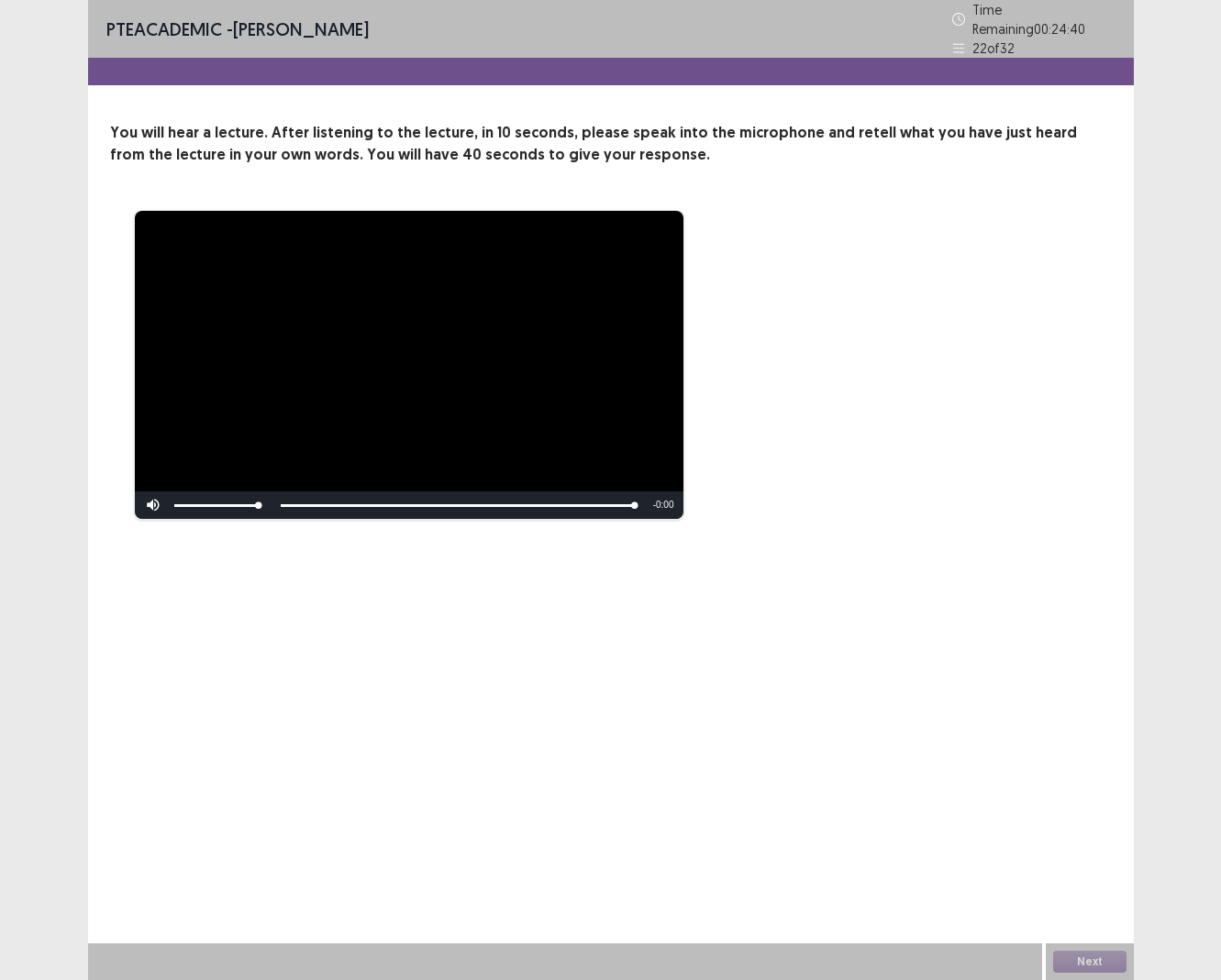
click at [288, 493] on div "Skip Backward Skip Forward Mute 80% Current Time 0:45 / Duration 0:45 Loaded : …" at bounding box center [408, 506] width 548 height 28
click at [566, 815] on div "**********" at bounding box center [610, 490] width 1045 height 980
click at [1096, 899] on div "Next" at bounding box center [1089, 961] width 88 height 37
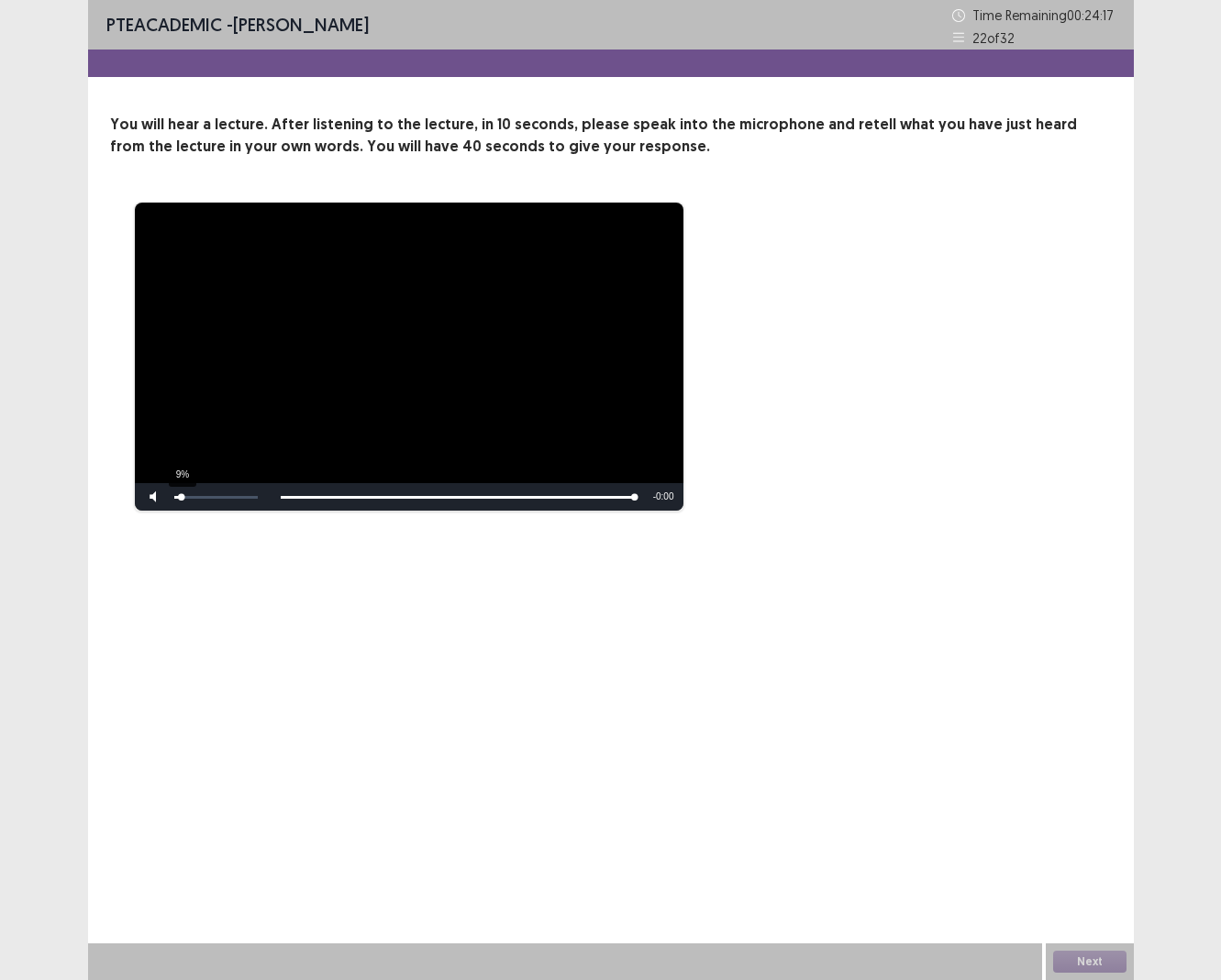
click at [182, 497] on div "9%" at bounding box center [215, 497] width 83 height 3
click at [335, 438] on video "Video Player" at bounding box center [408, 357] width 548 height 308
click at [1066, 899] on div "Next" at bounding box center [1089, 961] width 88 height 37
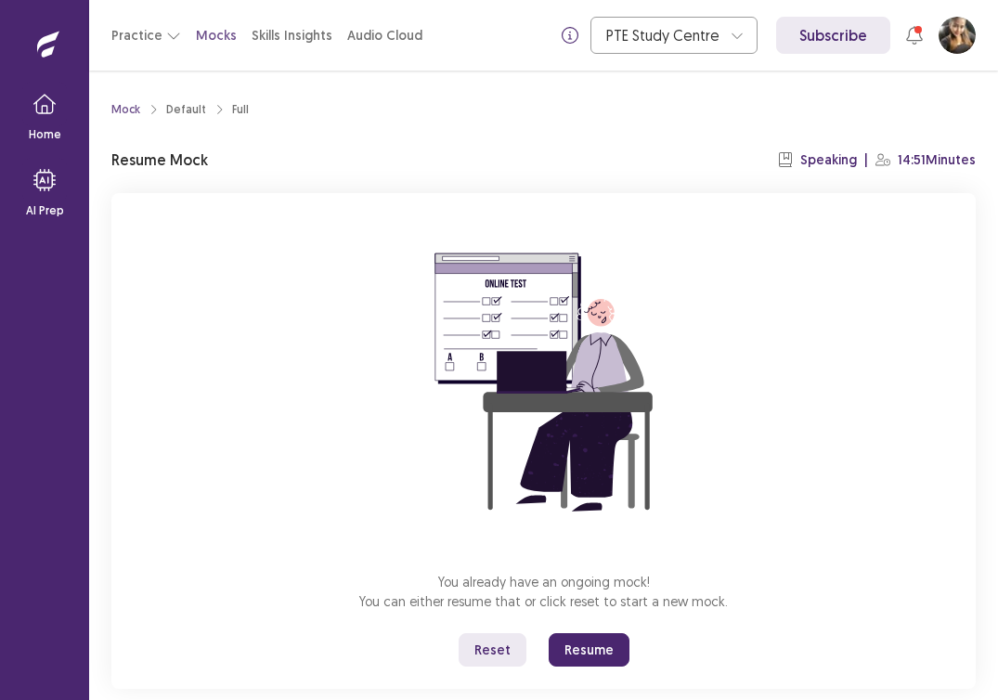
click at [593, 649] on button "Resume" at bounding box center [589, 649] width 81 height 33
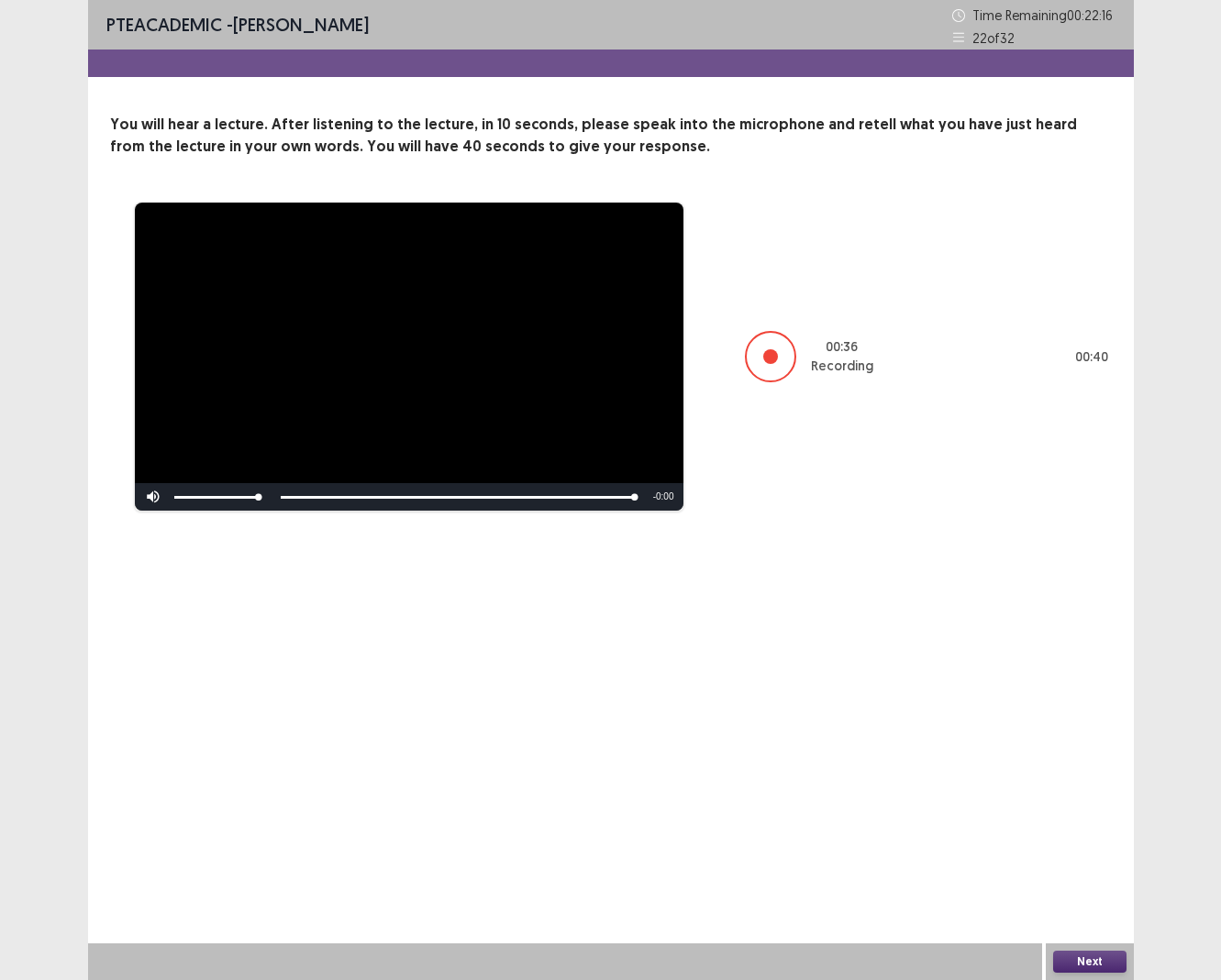
click at [985, 691] on button "Next" at bounding box center [1090, 962] width 73 height 22
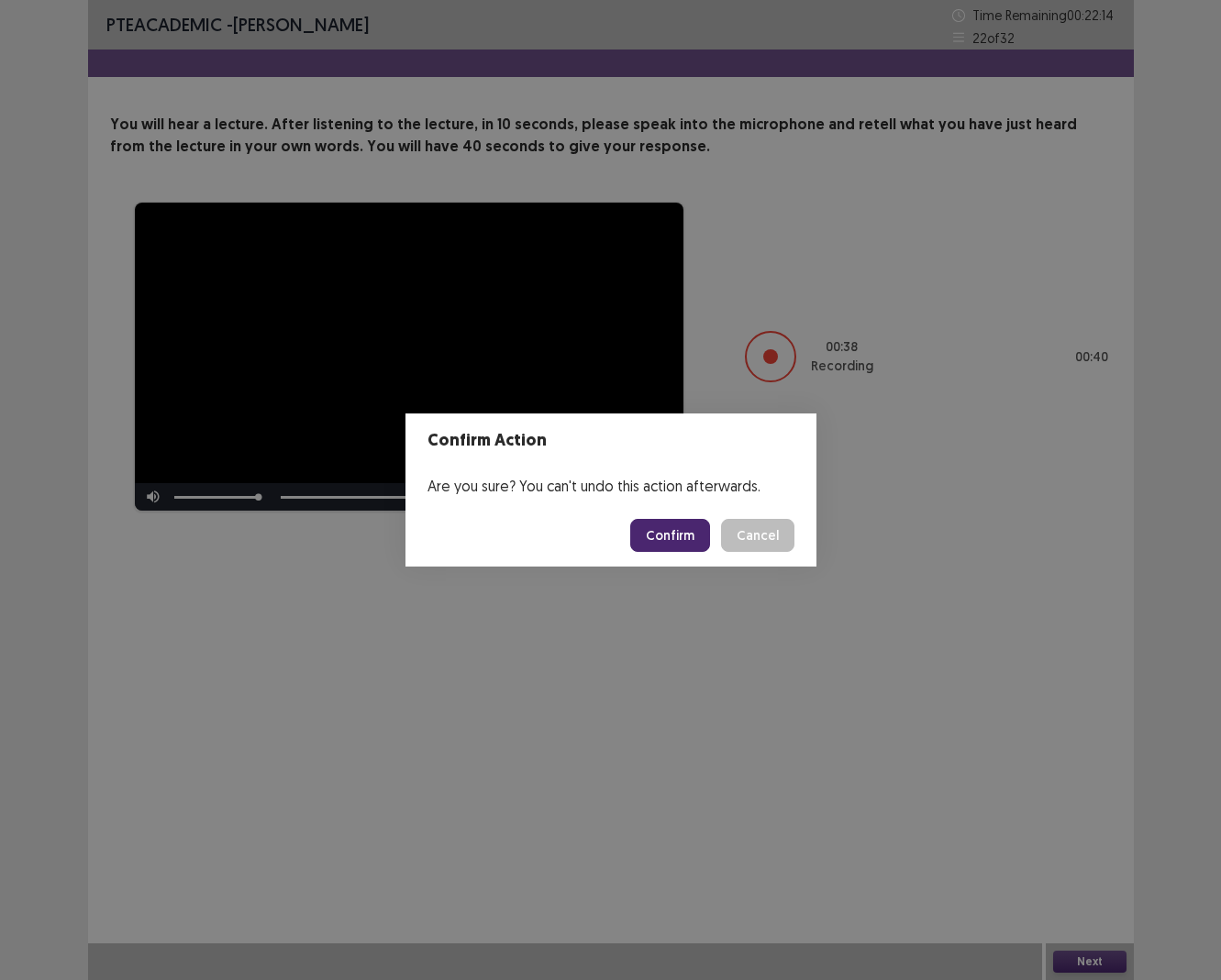
click at [687, 544] on button "Confirm" at bounding box center [670, 534] width 80 height 33
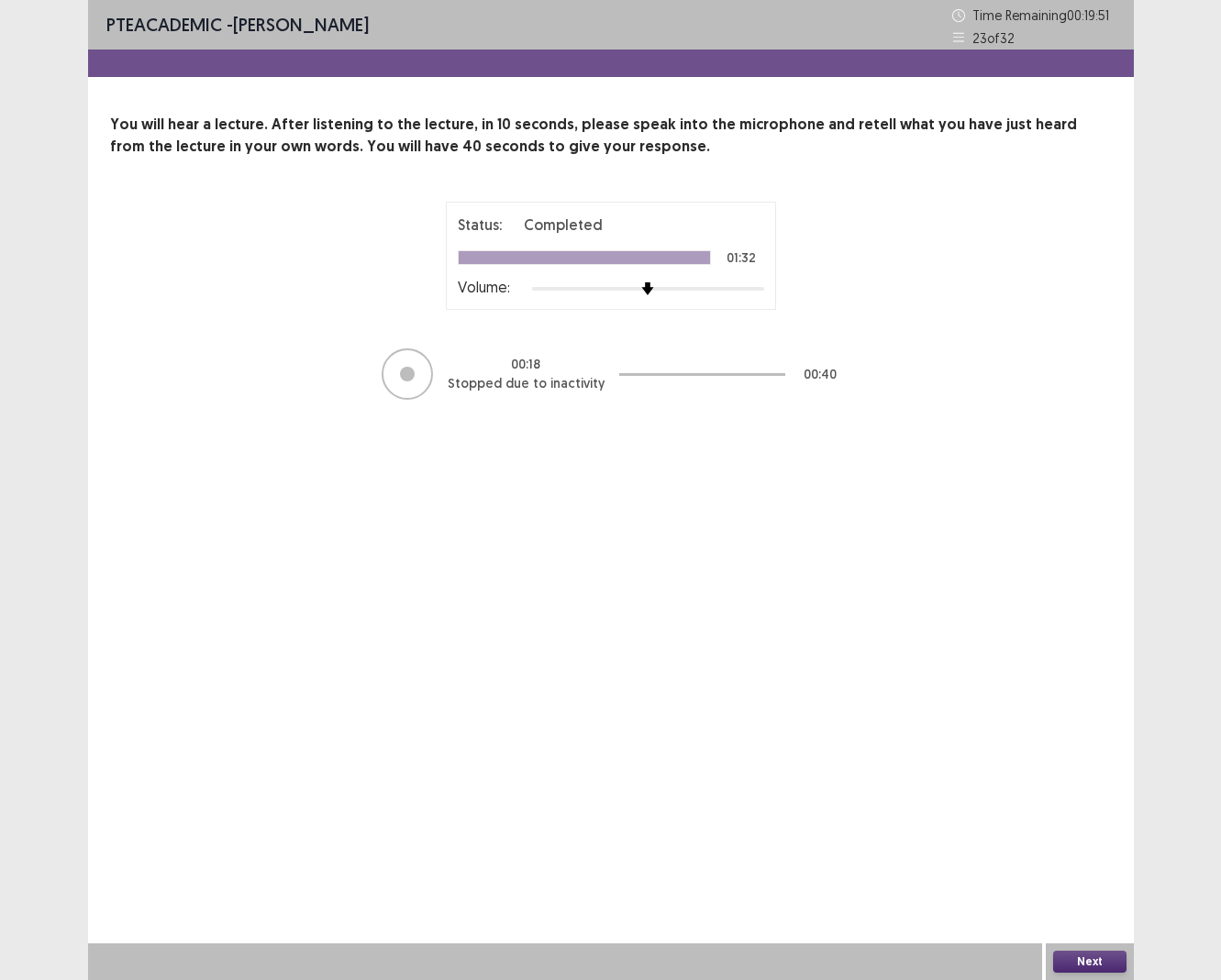
click at [648, 691] on div "PTE academic - Cristina Santero Time Remaining 00 : 19 : 51 23 of 32 You will h…" at bounding box center [610, 490] width 1045 height 980
click at [985, 691] on button "Next" at bounding box center [1090, 962] width 73 height 22
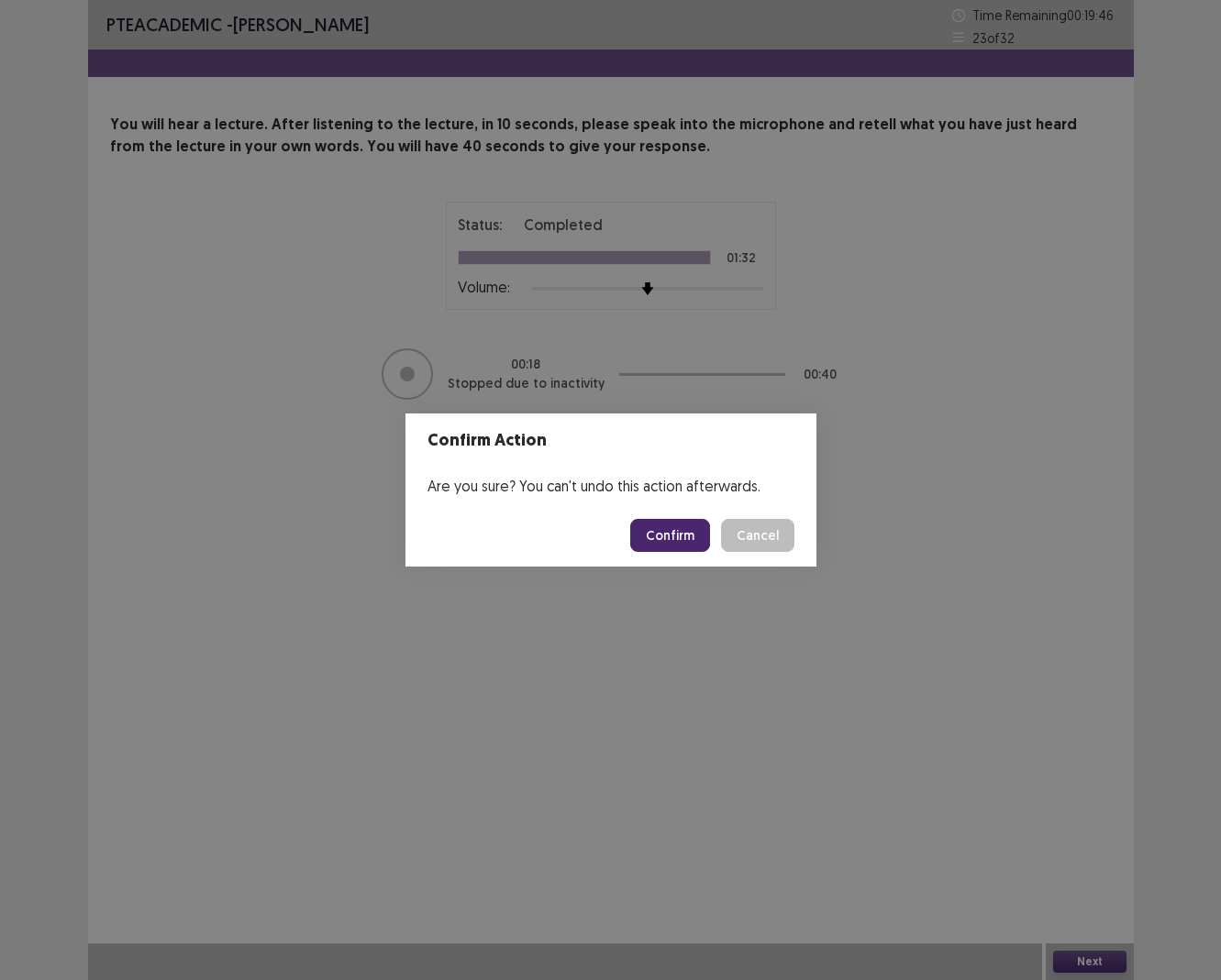
click at [781, 538] on button "Cancel" at bounding box center [758, 534] width 73 height 33
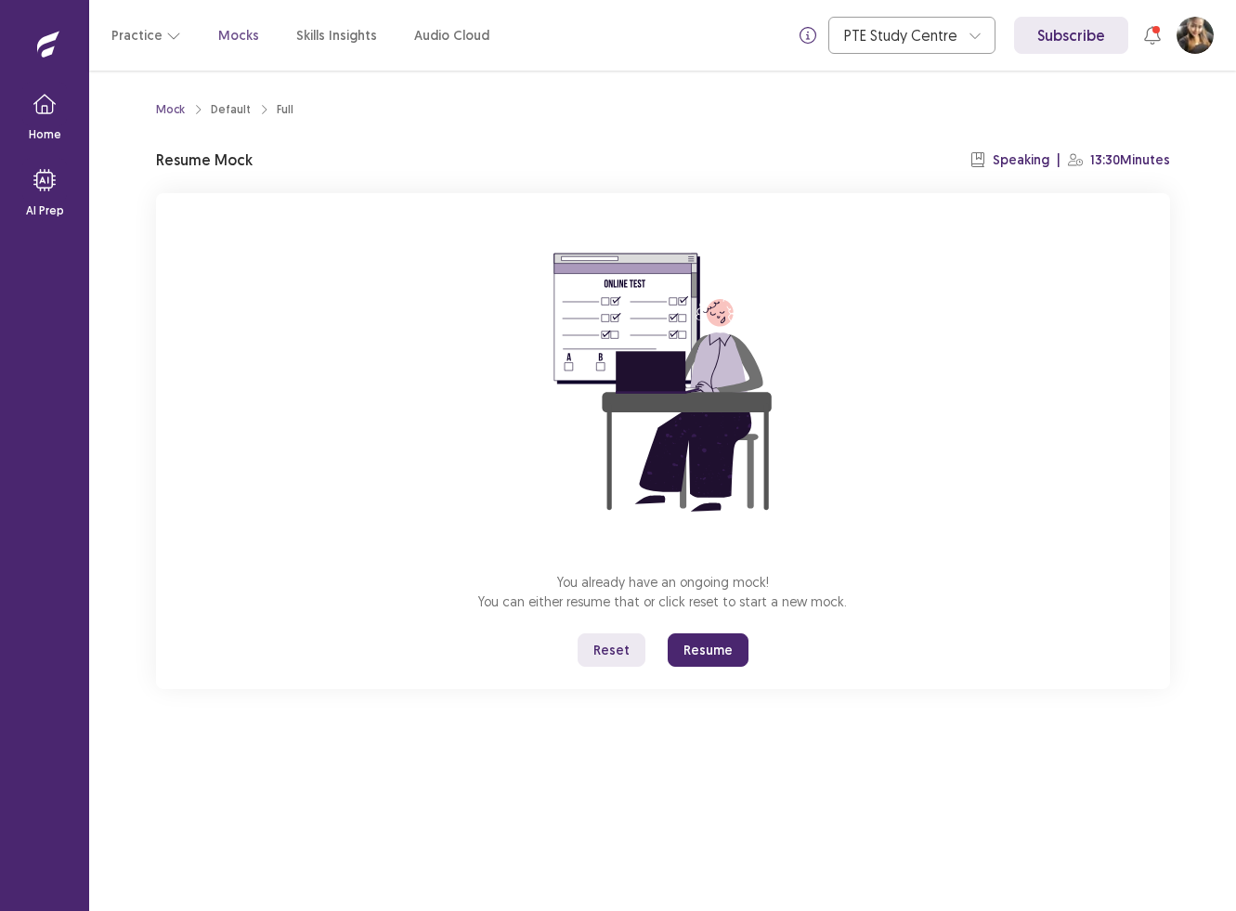
click at [704, 646] on button "Resume" at bounding box center [708, 649] width 81 height 33
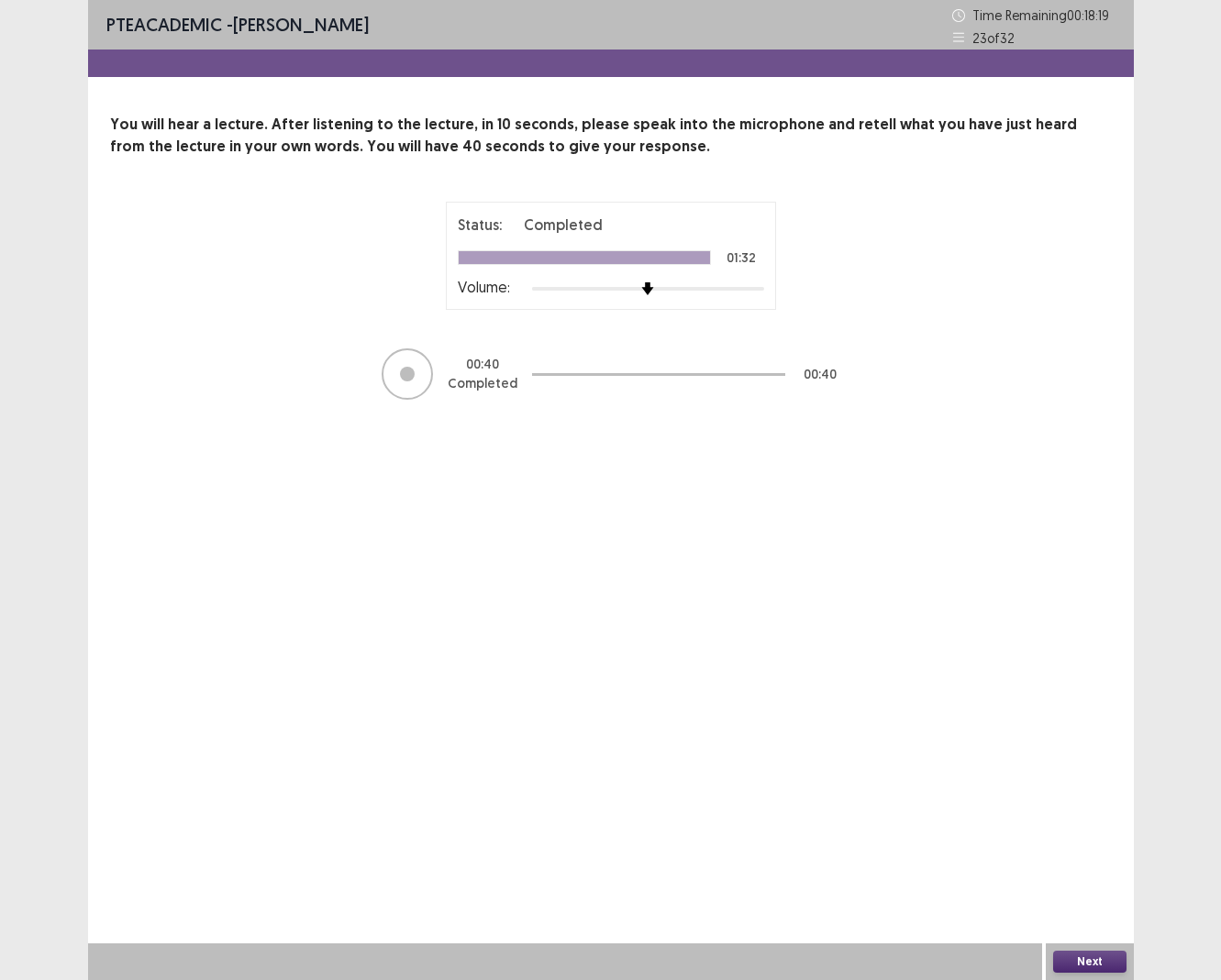
click at [985, 691] on button "Next" at bounding box center [1090, 962] width 73 height 22
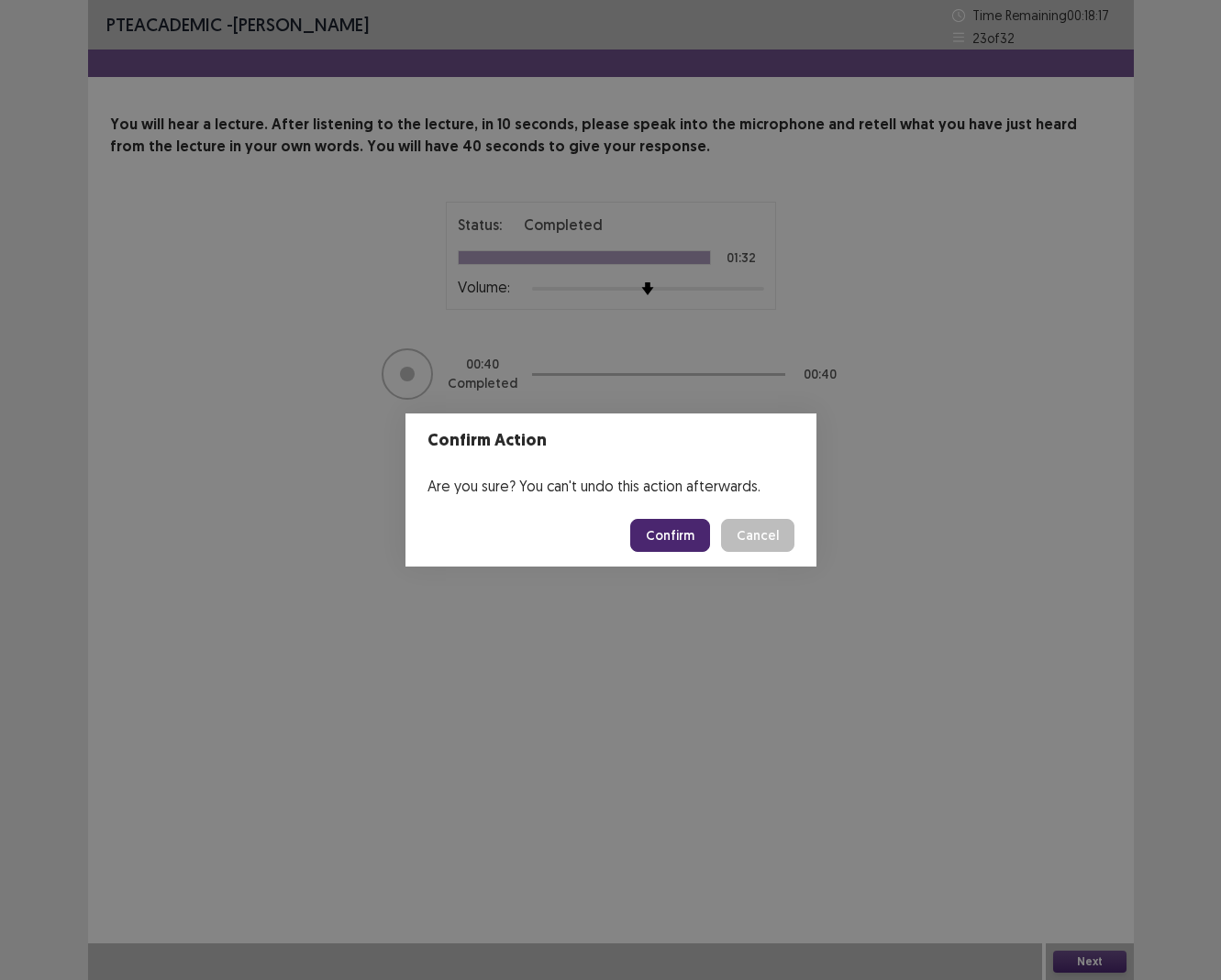
click at [665, 540] on button "Confirm" at bounding box center [670, 534] width 80 height 33
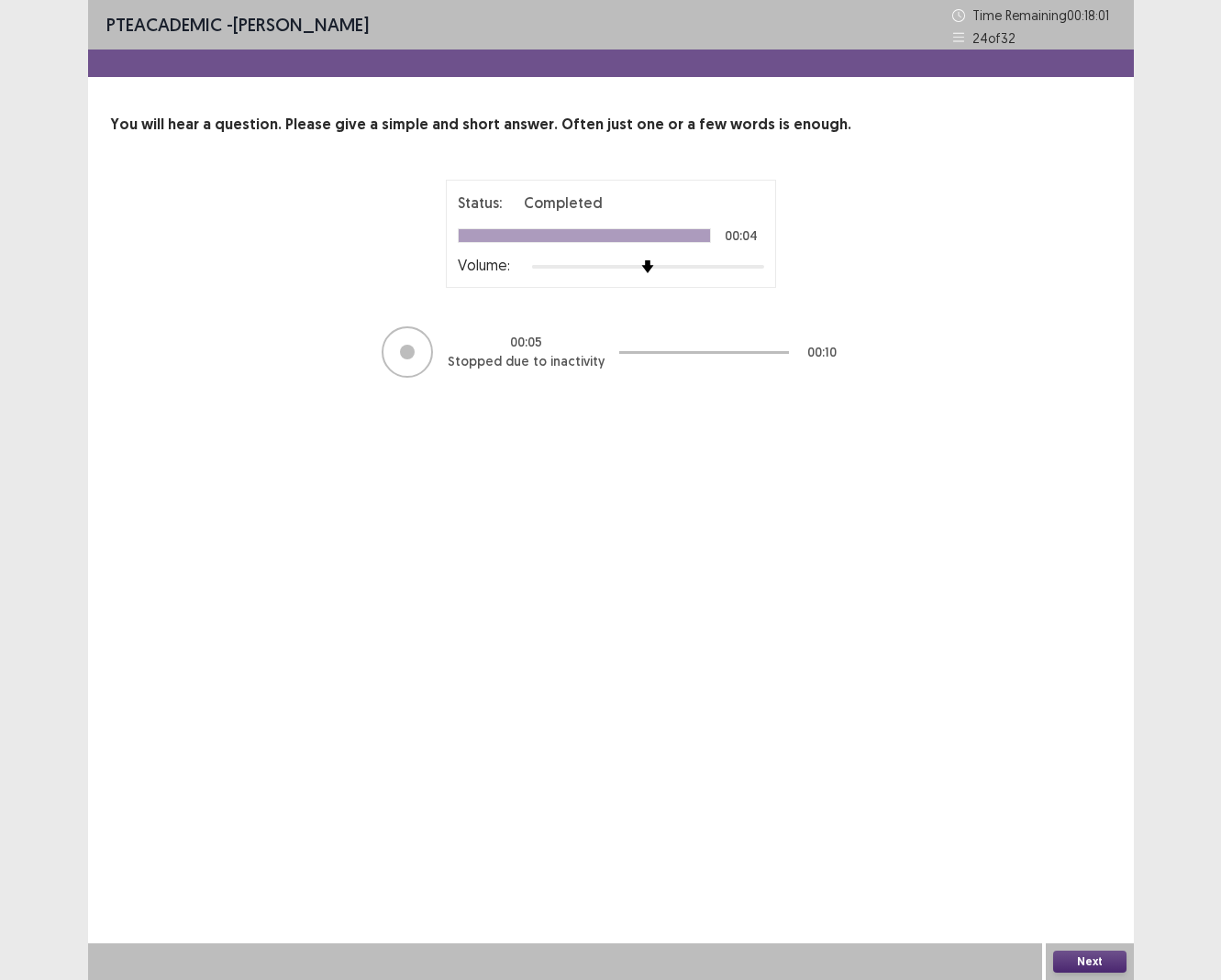
click at [985, 691] on button "Next" at bounding box center [1090, 962] width 73 height 22
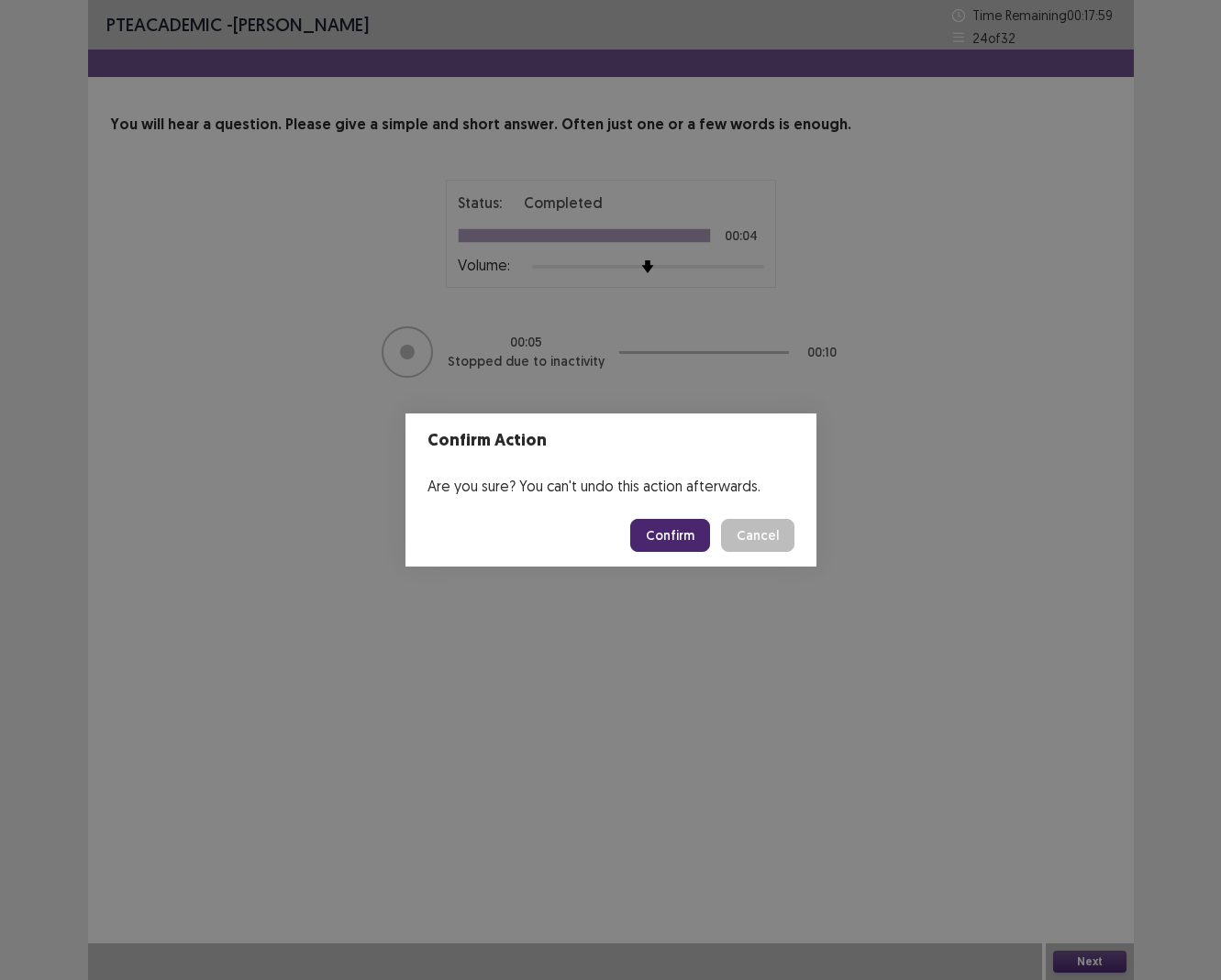
click at [686, 528] on button "Confirm" at bounding box center [670, 534] width 80 height 33
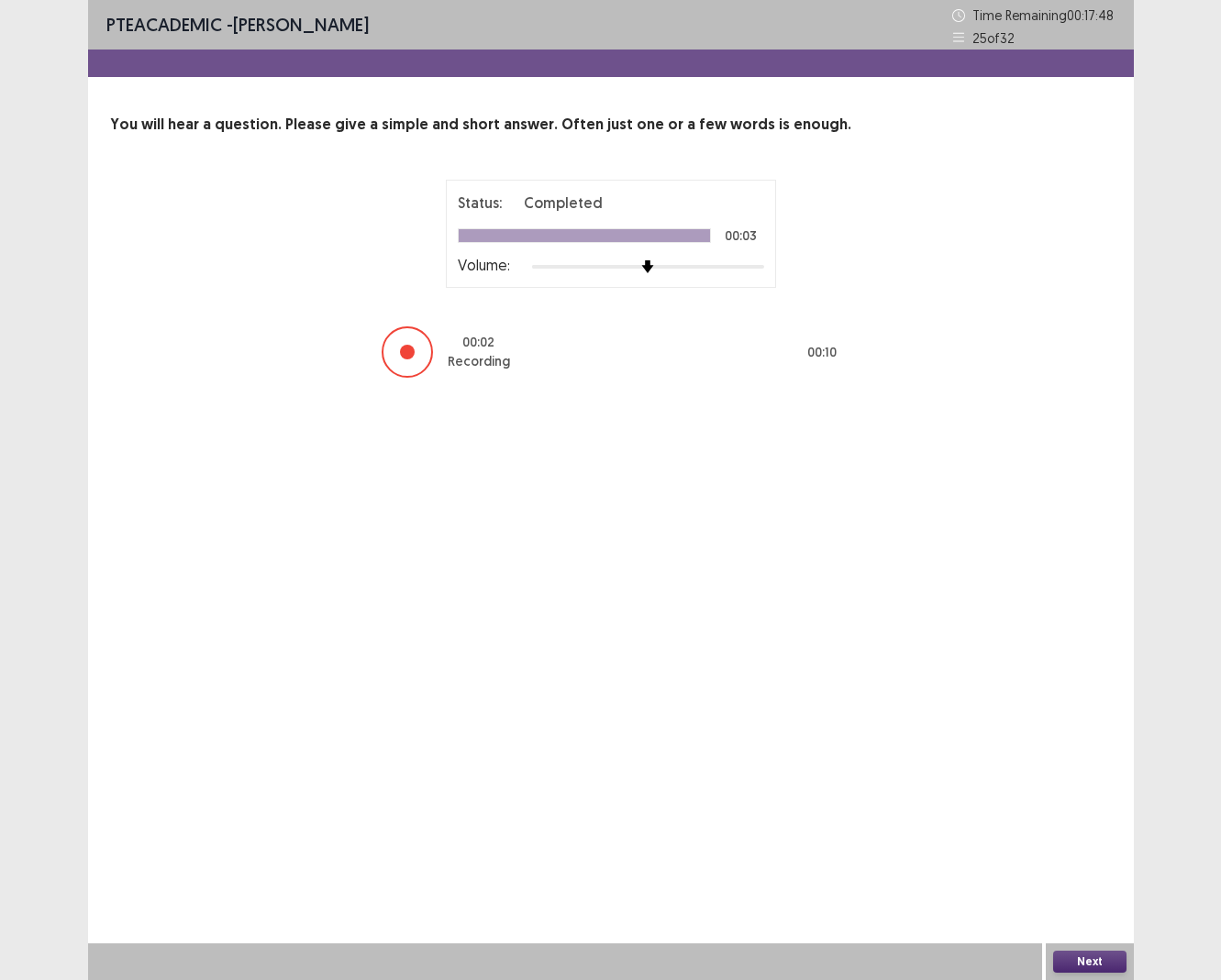
click at [985, 691] on button "Next" at bounding box center [1090, 962] width 73 height 22
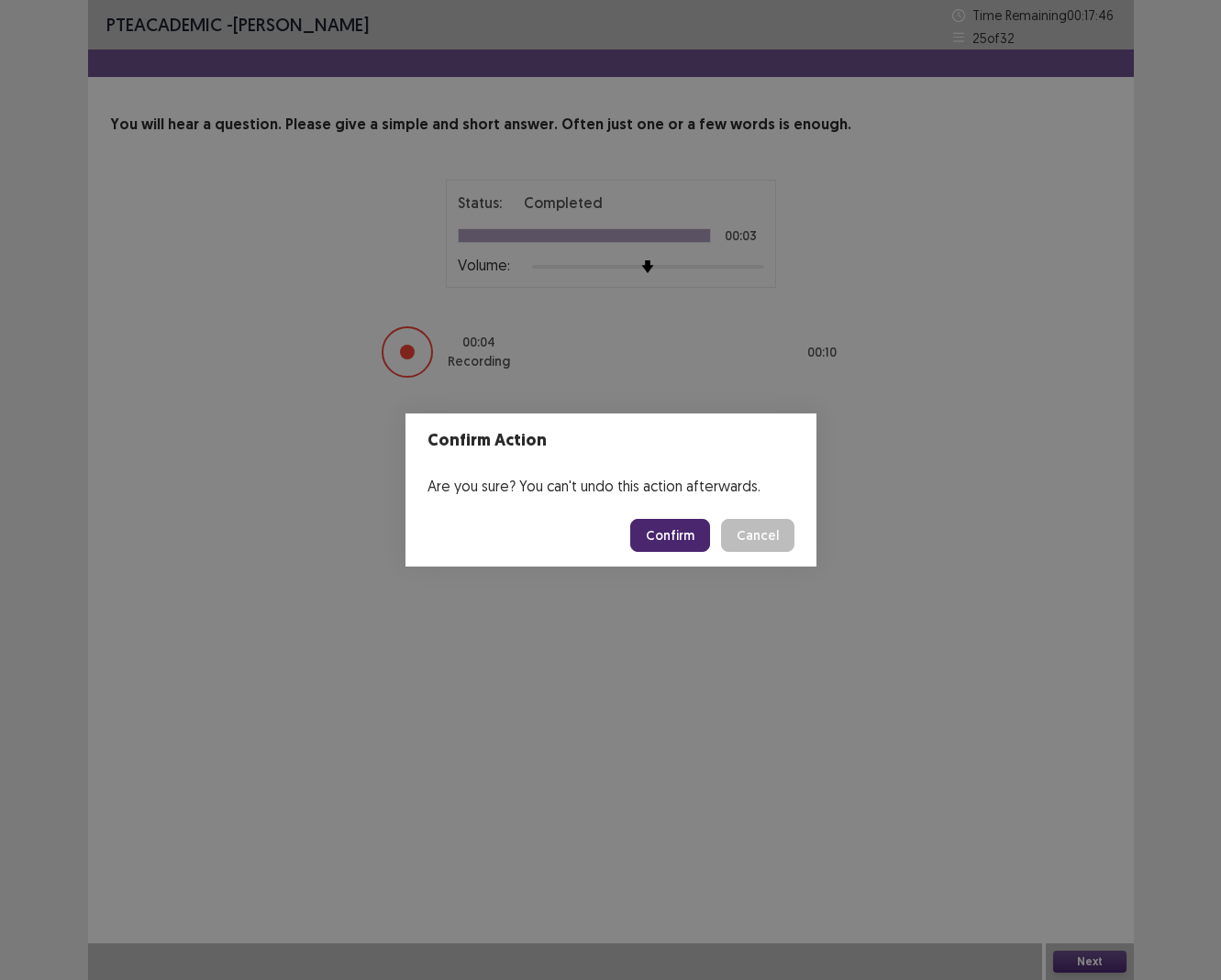
click at [665, 527] on button "Confirm" at bounding box center [670, 534] width 80 height 33
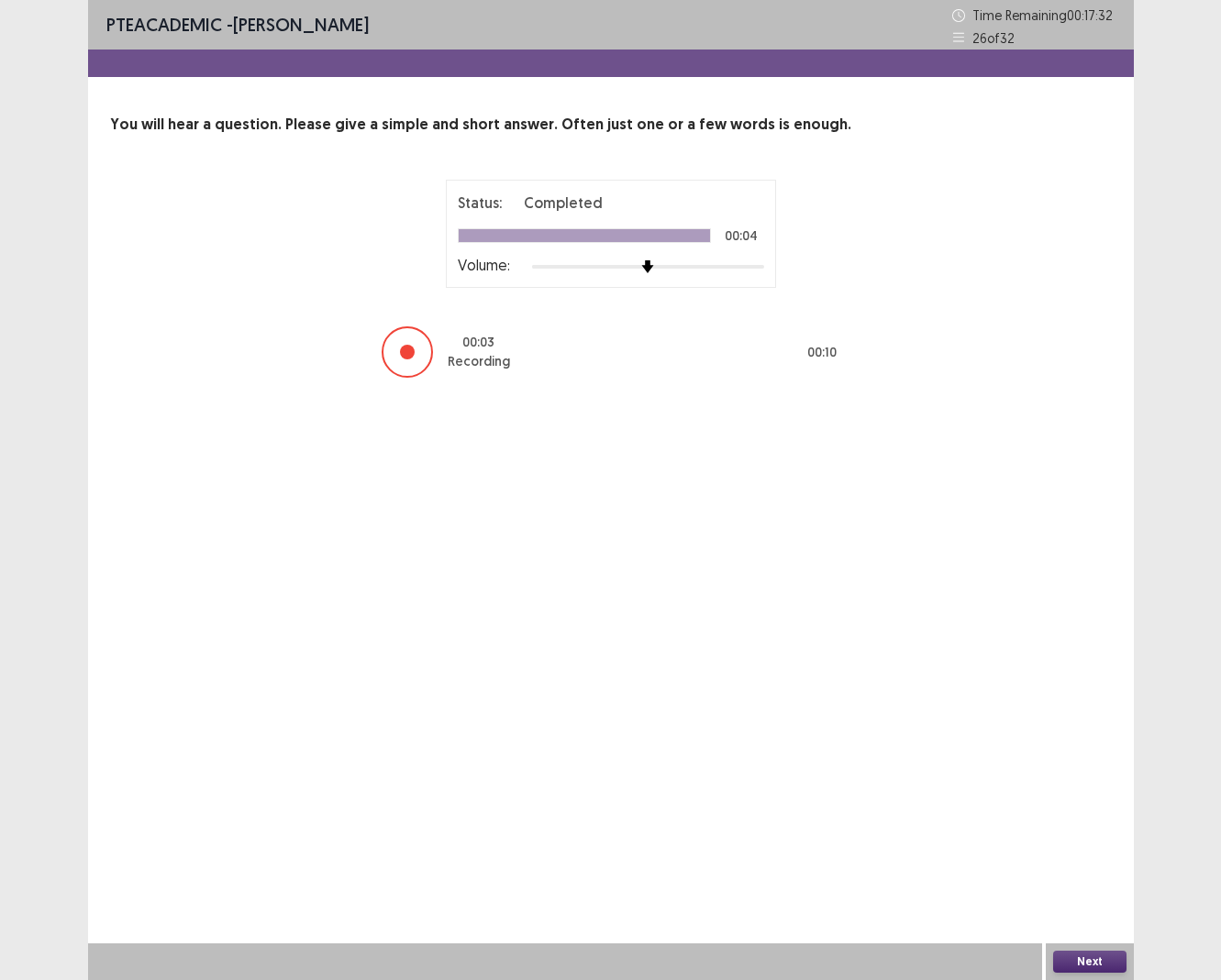
click at [985, 691] on button "Next" at bounding box center [1090, 962] width 73 height 22
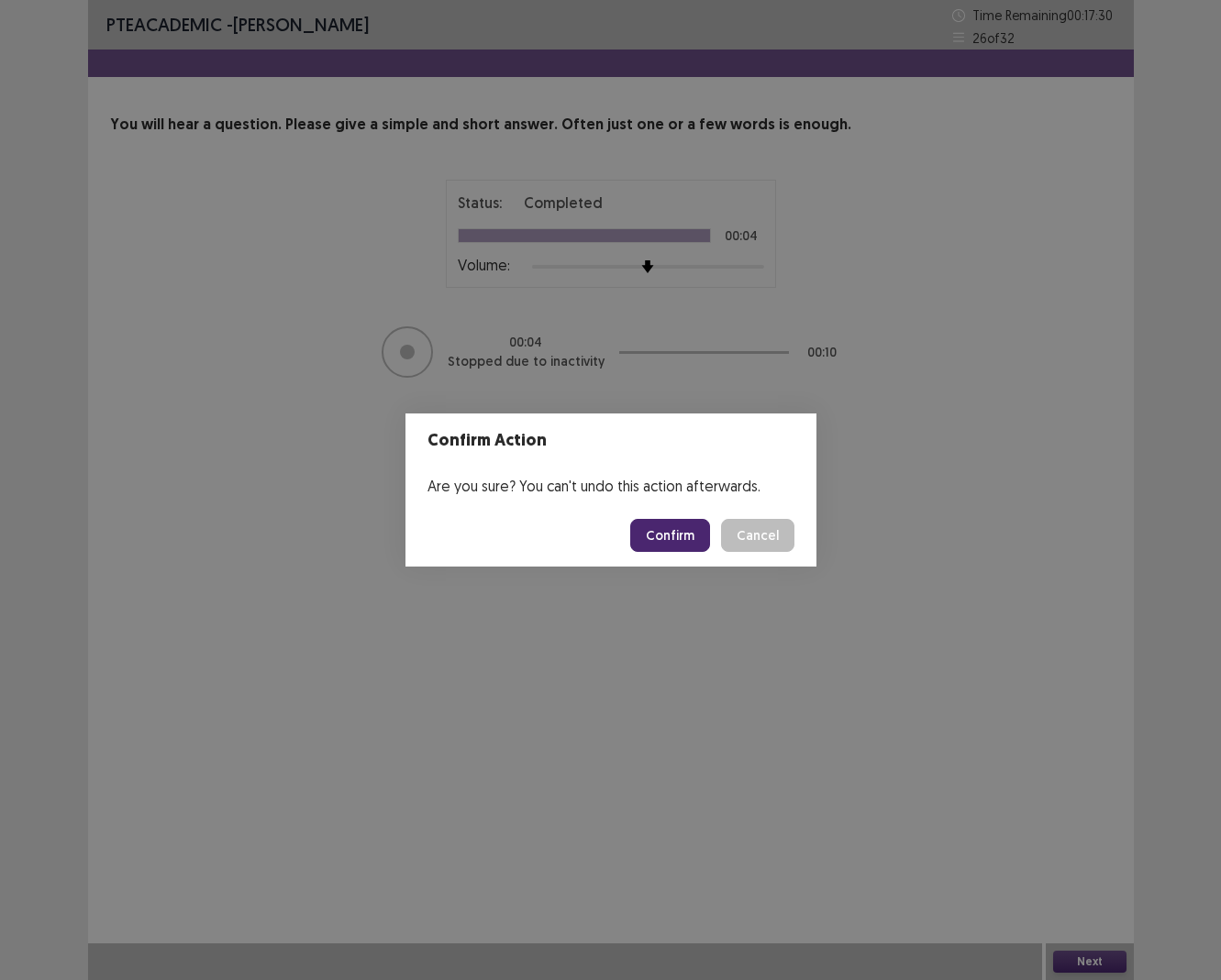
click at [676, 531] on button "Confirm" at bounding box center [670, 534] width 80 height 33
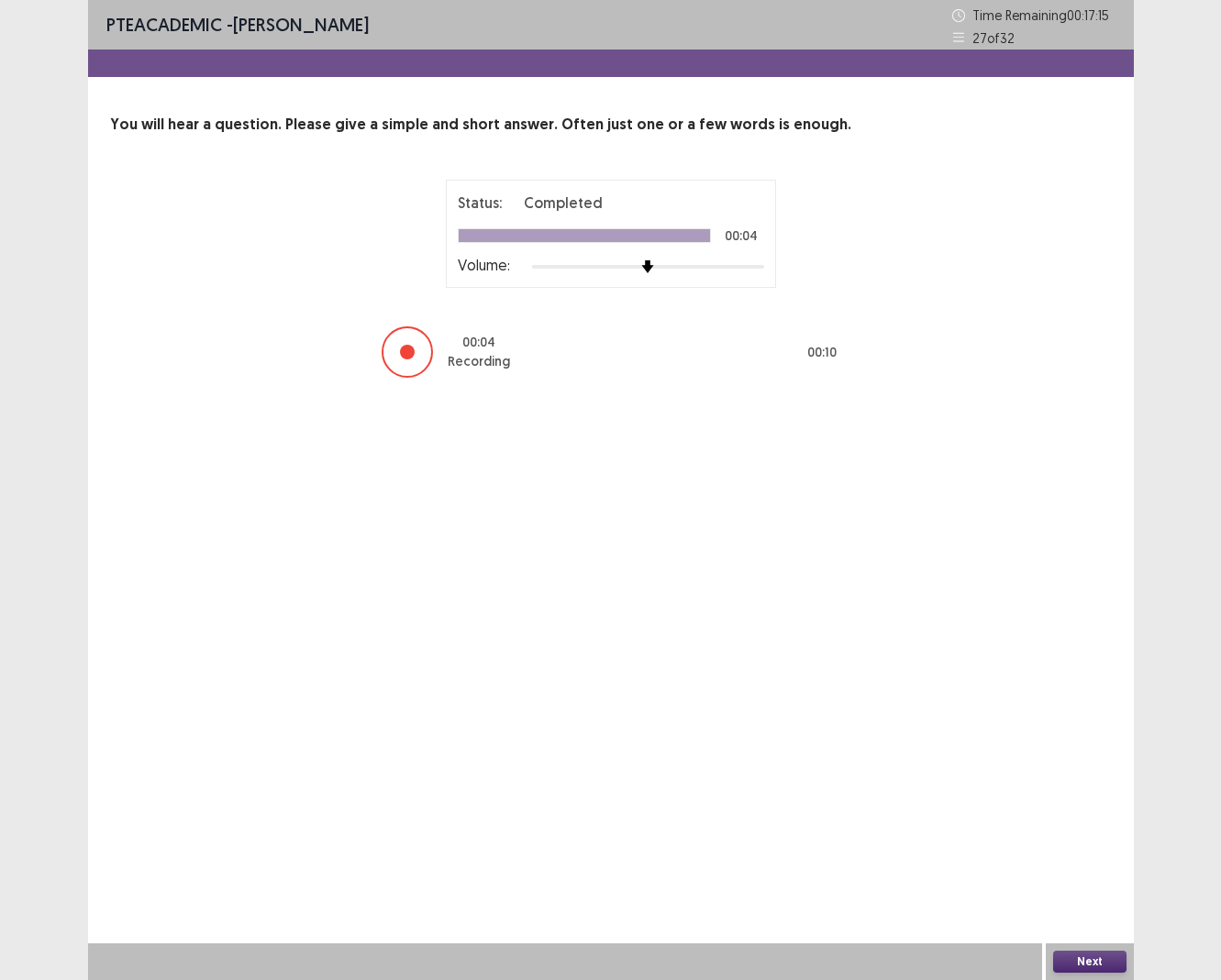
click at [985, 691] on button "Next" at bounding box center [1090, 962] width 73 height 22
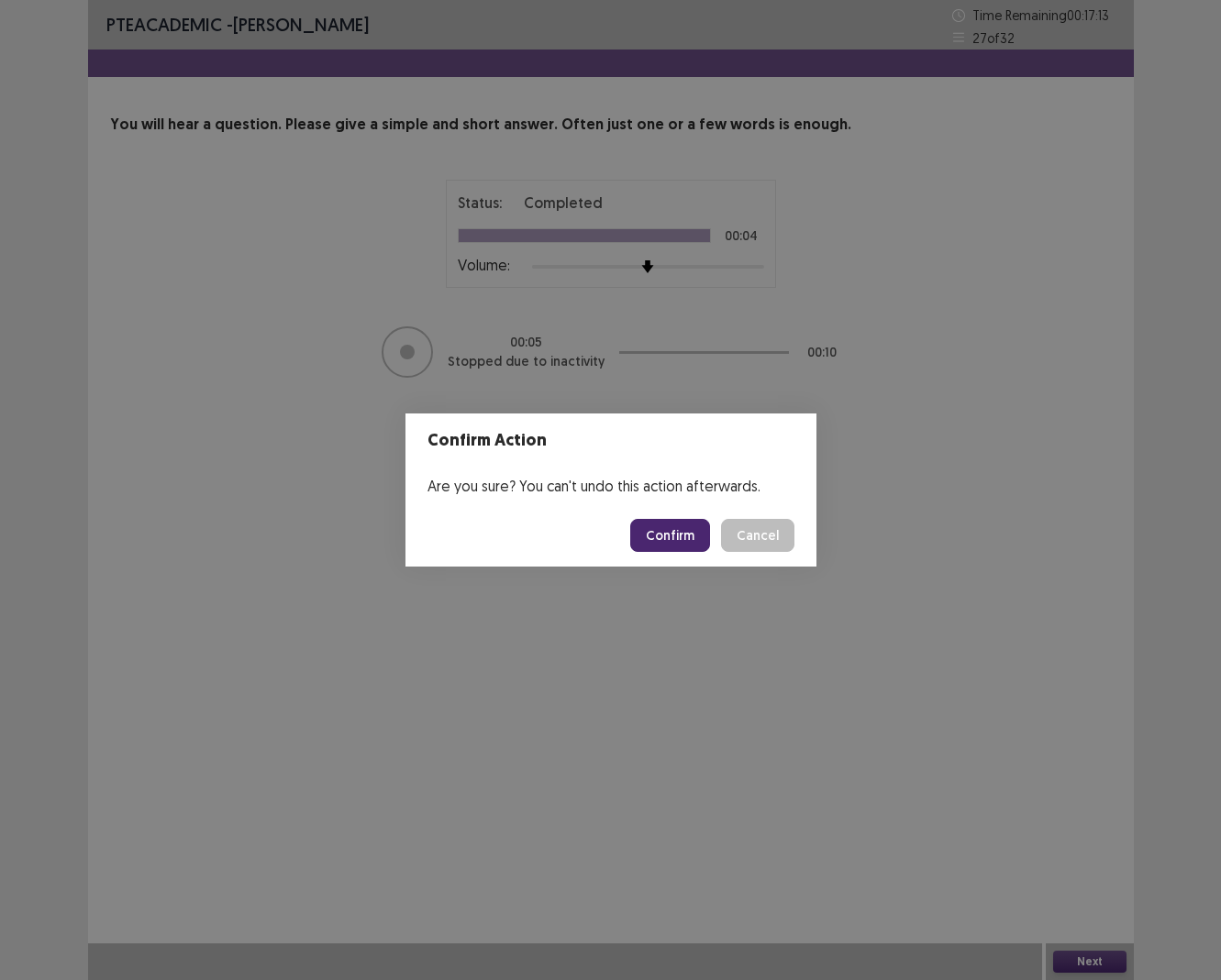
click at [656, 528] on button "Confirm" at bounding box center [670, 534] width 80 height 33
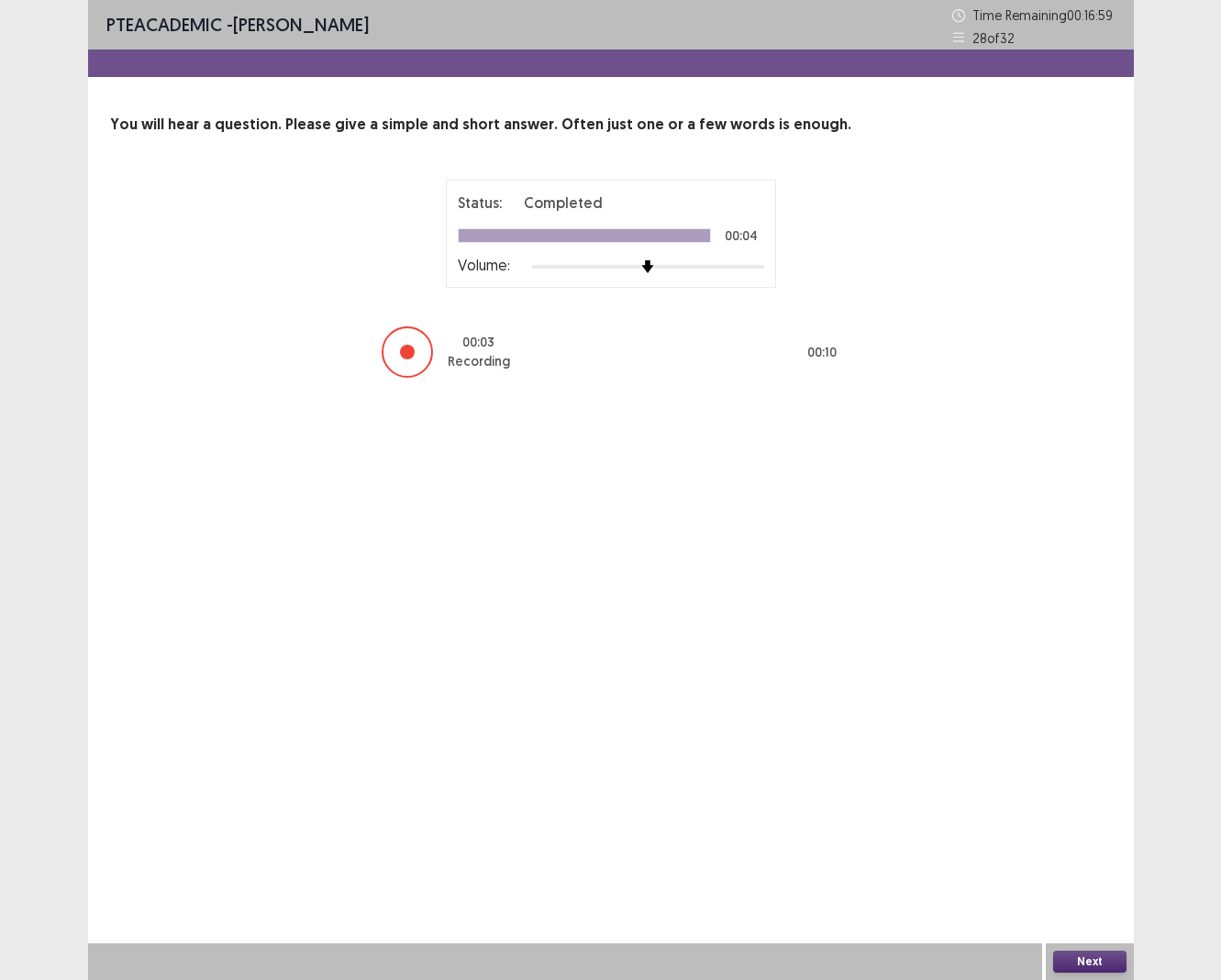
click at [985, 691] on div "Next" at bounding box center [1089, 961] width 88 height 37
click at [985, 691] on button "Next" at bounding box center [1090, 962] width 73 height 22
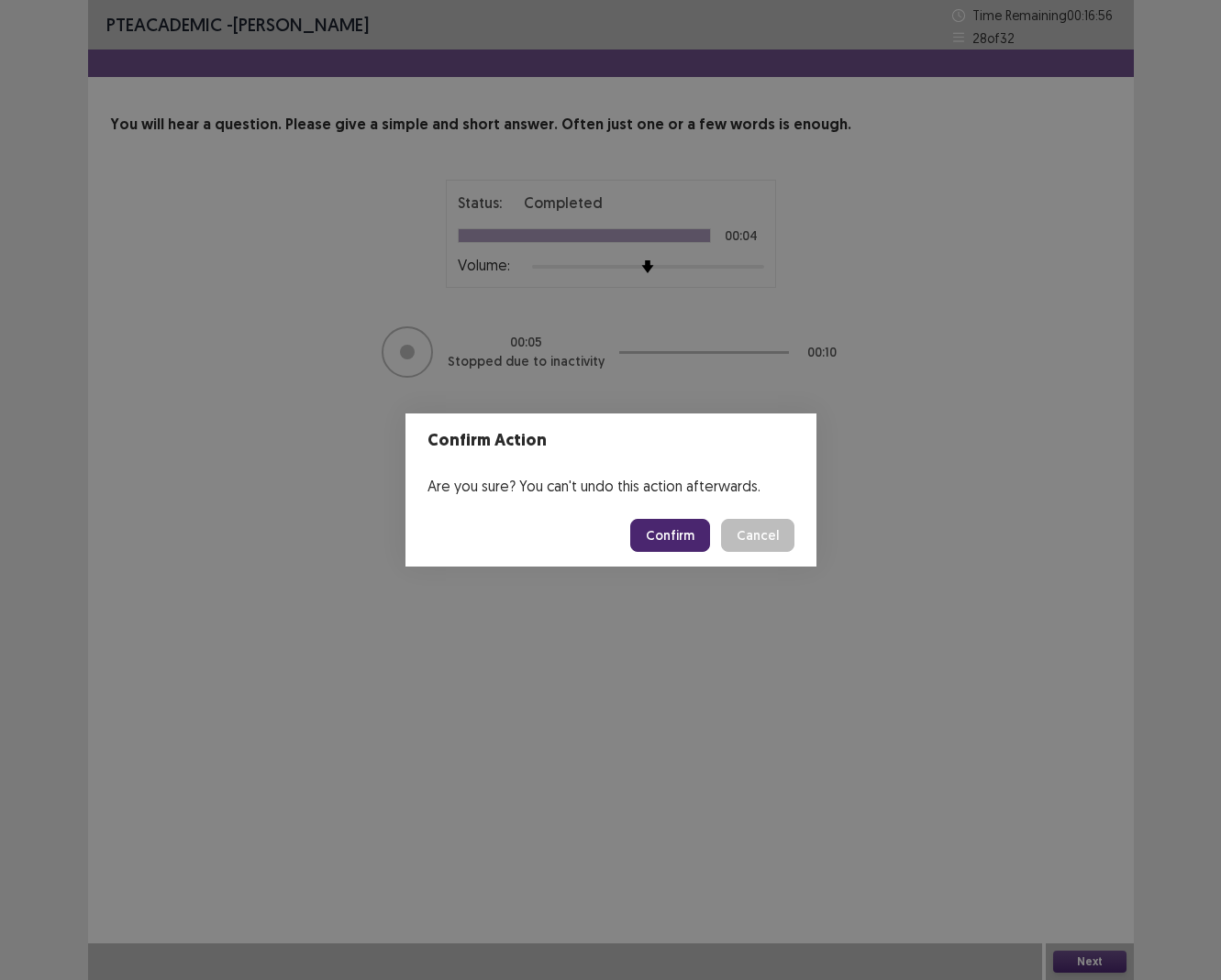
click at [654, 532] on button "Confirm" at bounding box center [670, 534] width 80 height 33
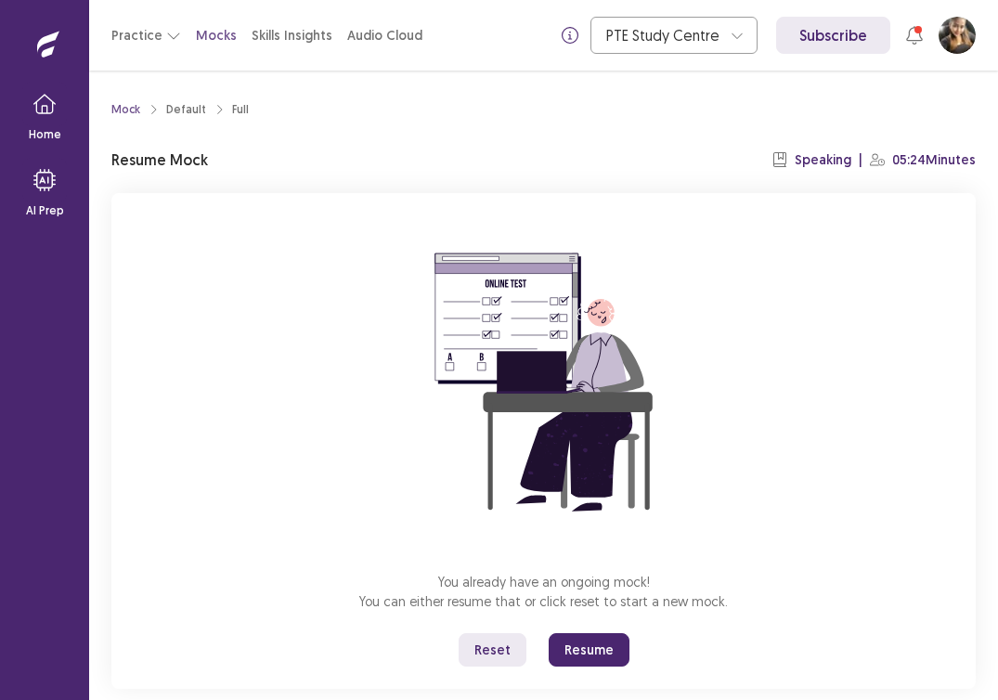
click at [581, 655] on button "Resume" at bounding box center [589, 649] width 81 height 33
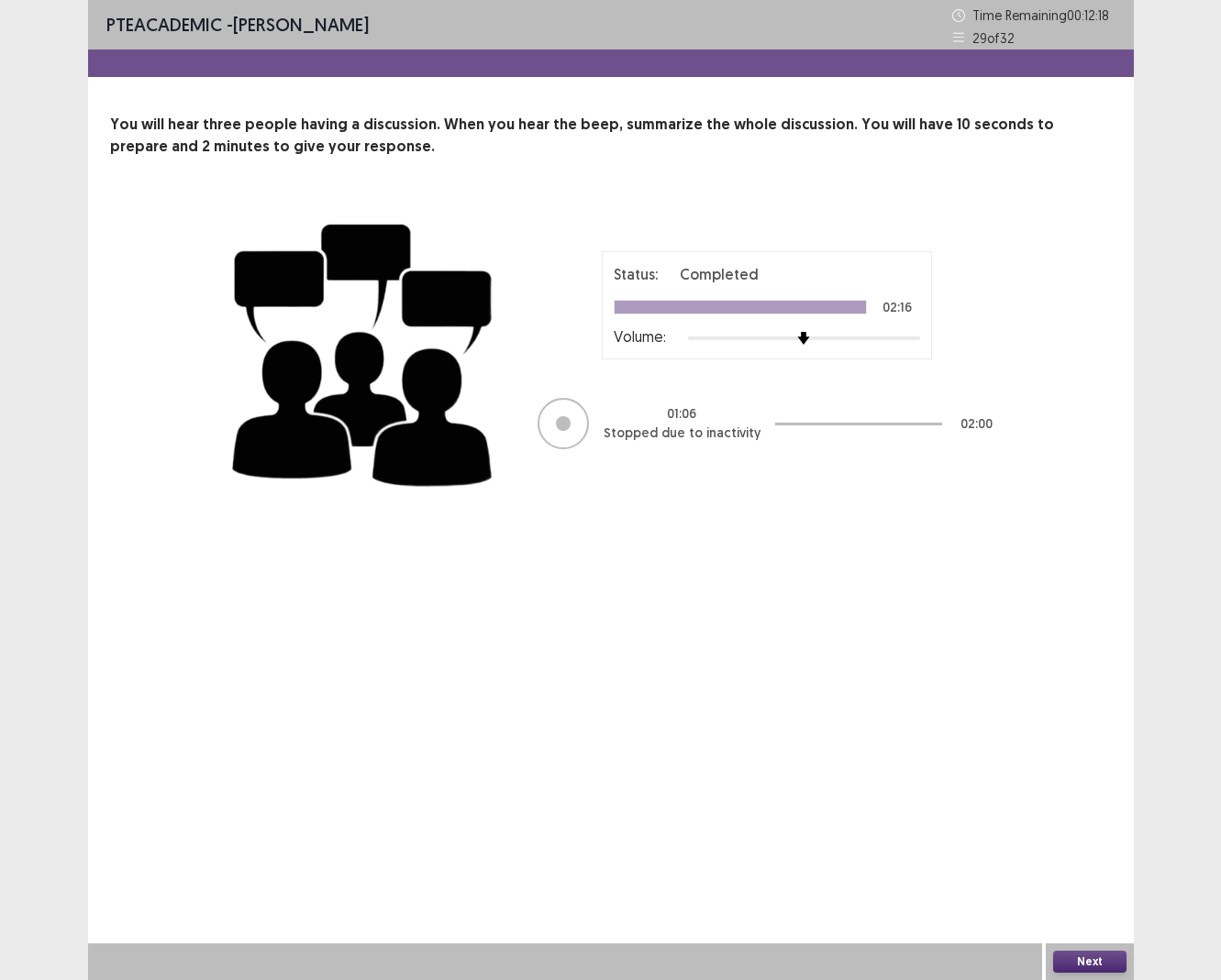
click at [985, 691] on button "Next" at bounding box center [1090, 962] width 73 height 22
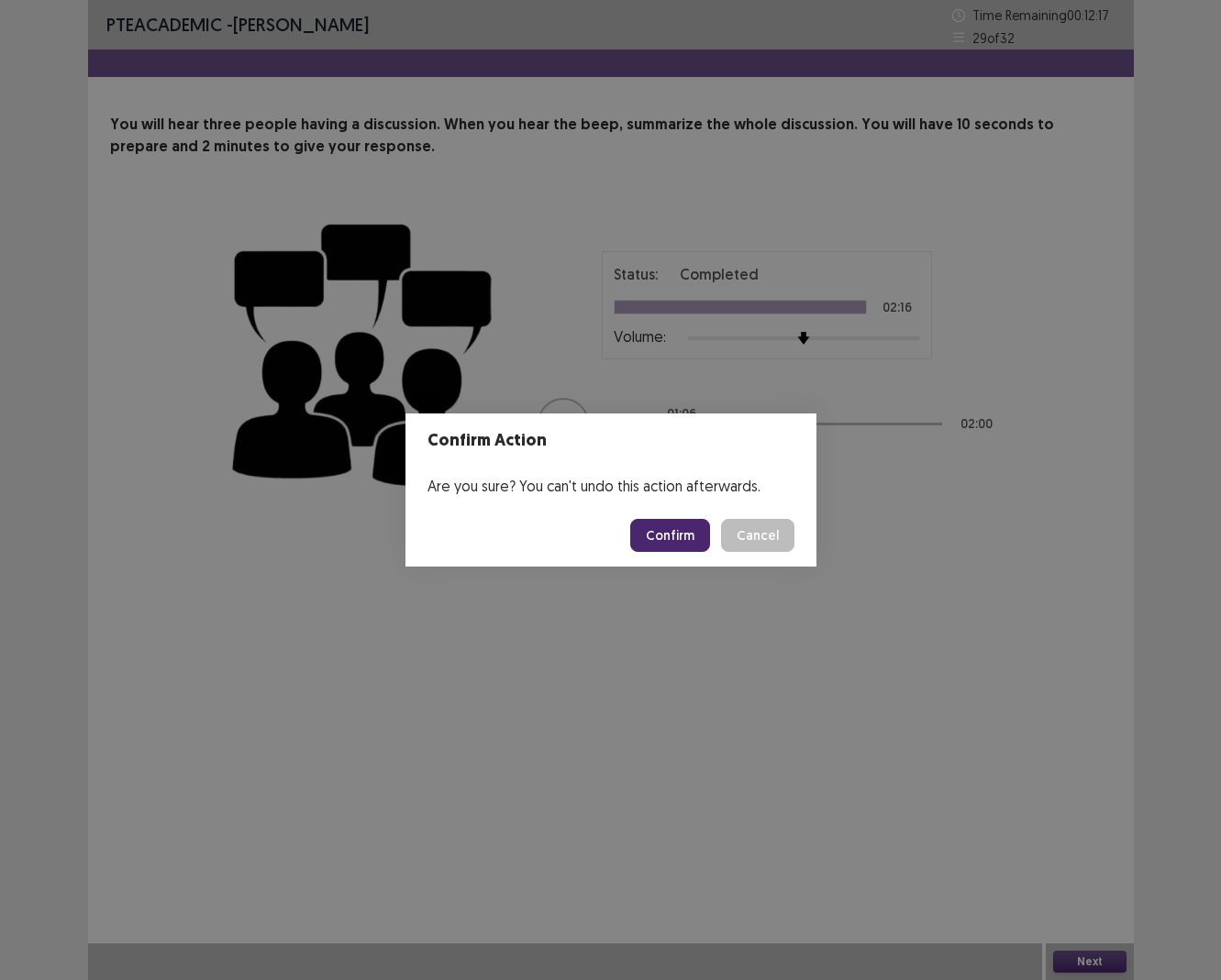
click at [676, 535] on button "Confirm" at bounding box center [670, 534] width 80 height 33
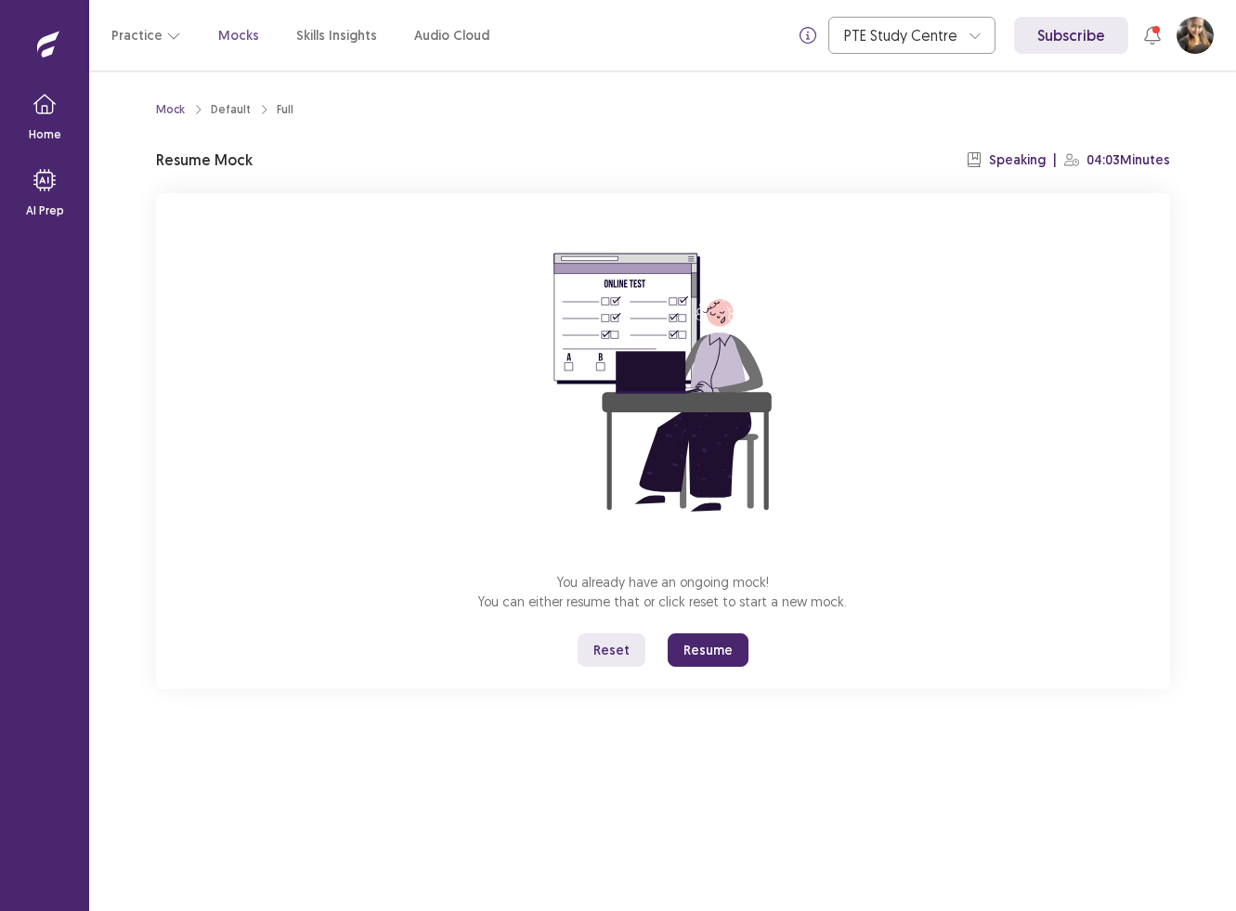
click at [713, 657] on button "Resume" at bounding box center [708, 649] width 81 height 33
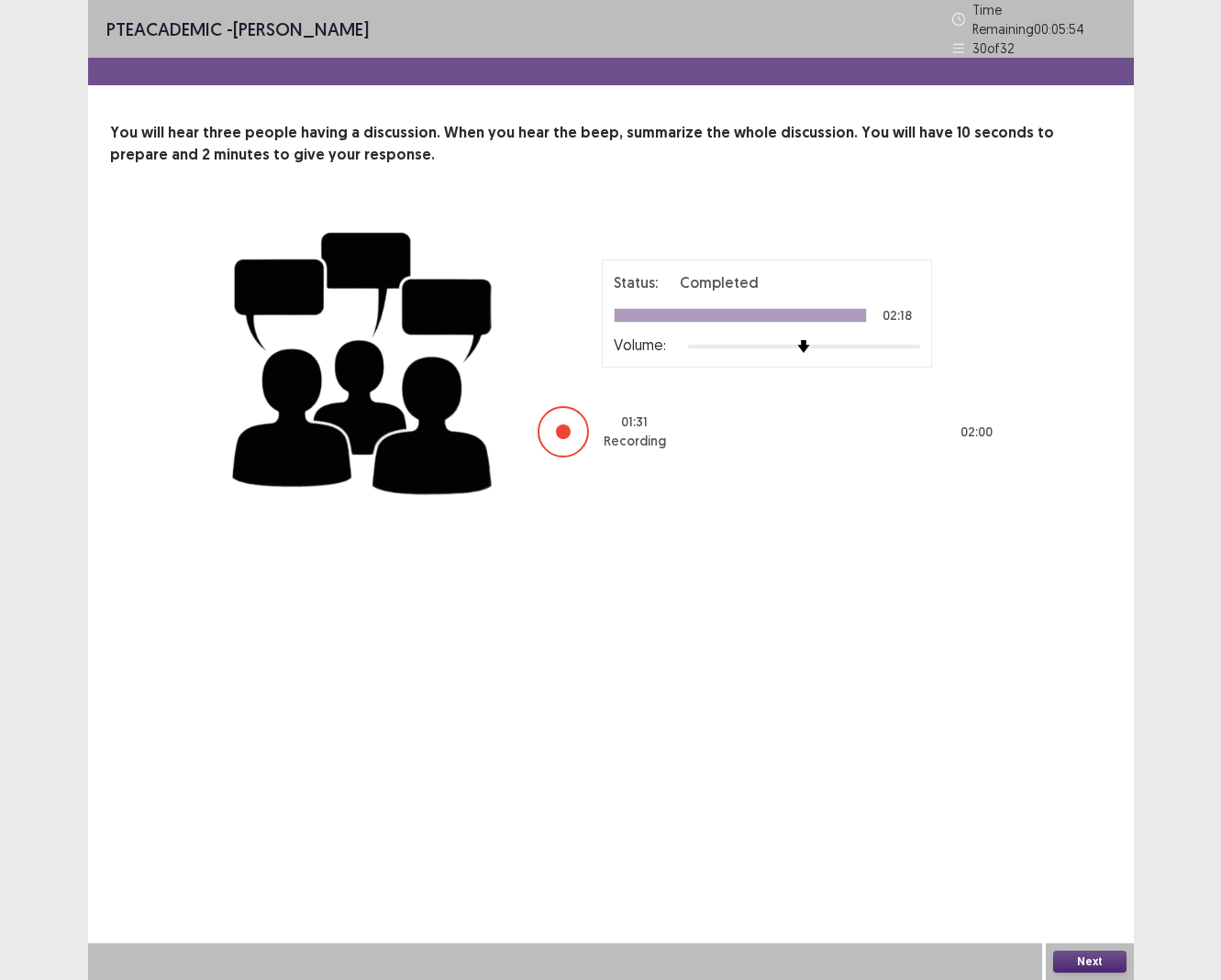
click at [985, 691] on button "Next" at bounding box center [1090, 962] width 73 height 22
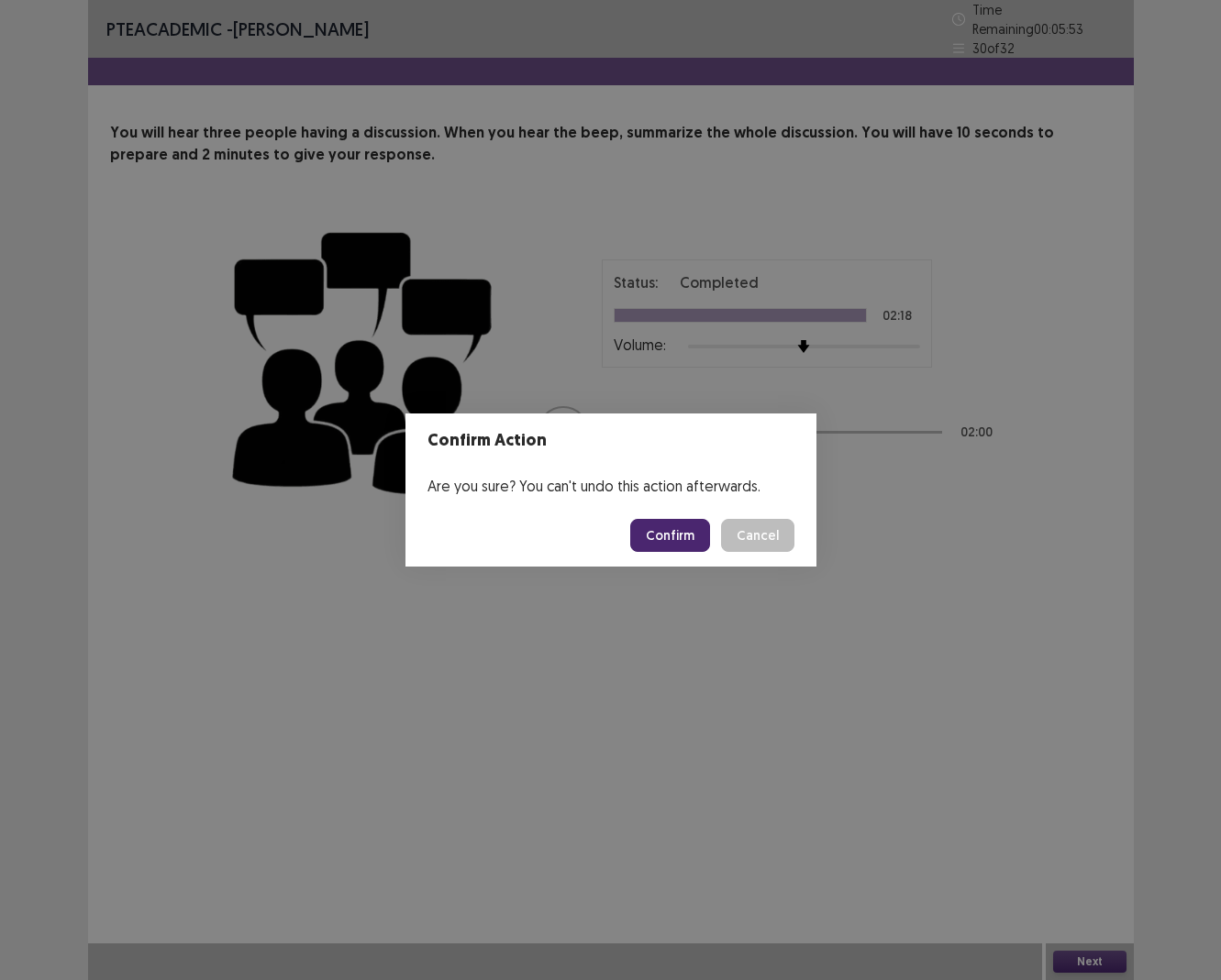
click at [684, 542] on button "Confirm" at bounding box center [670, 534] width 80 height 33
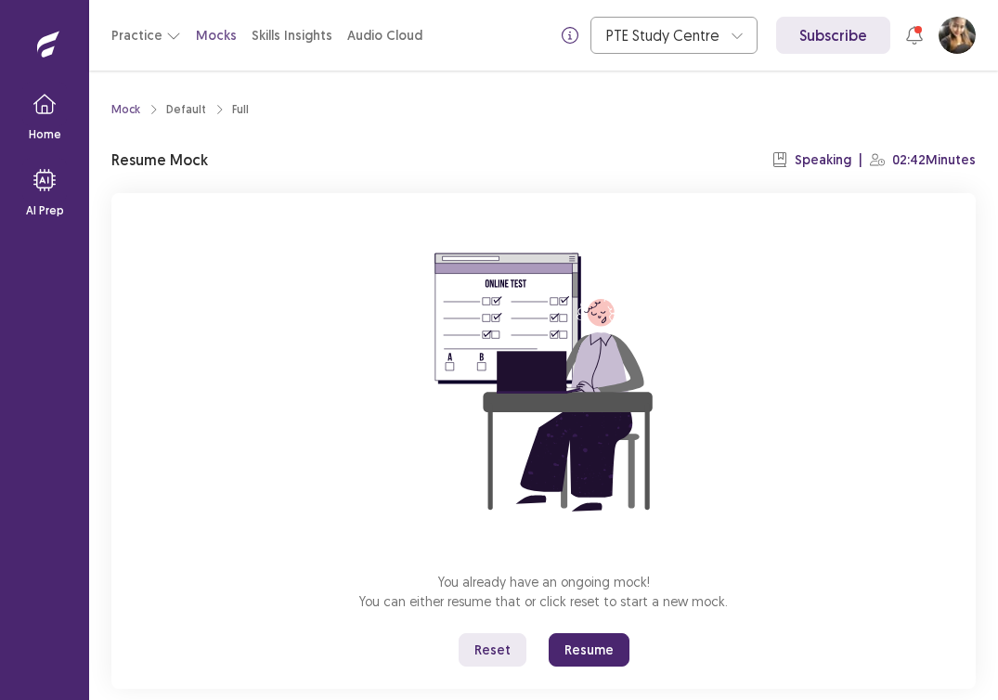
click at [603, 642] on button "Resume" at bounding box center [589, 649] width 81 height 33
click at [586, 658] on button "Resume" at bounding box center [589, 649] width 81 height 33
click at [590, 641] on button "Resume" at bounding box center [589, 649] width 81 height 33
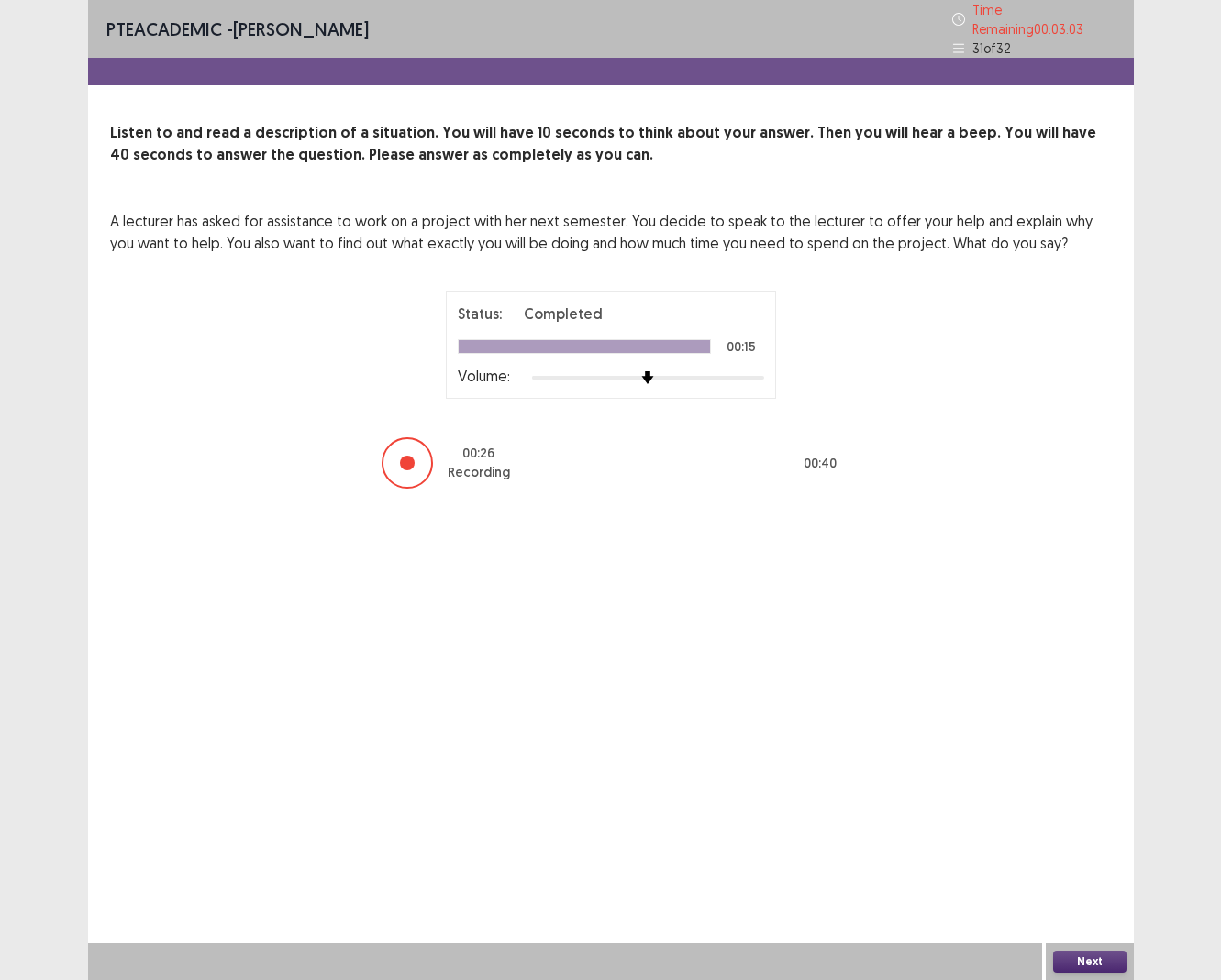
click at [985, 691] on button "Next" at bounding box center [1090, 962] width 73 height 22
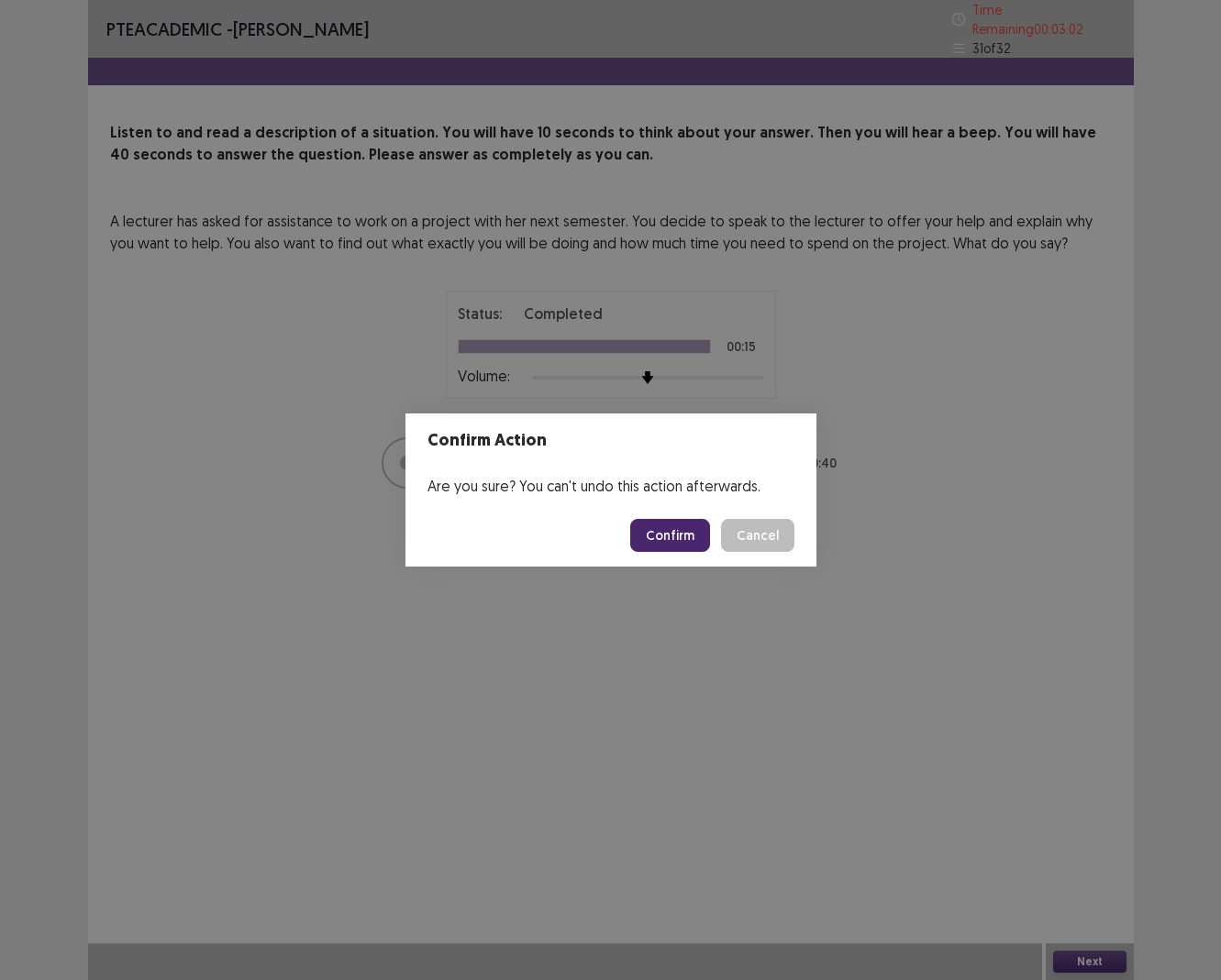
click at [674, 531] on button "Confirm" at bounding box center [670, 534] width 80 height 33
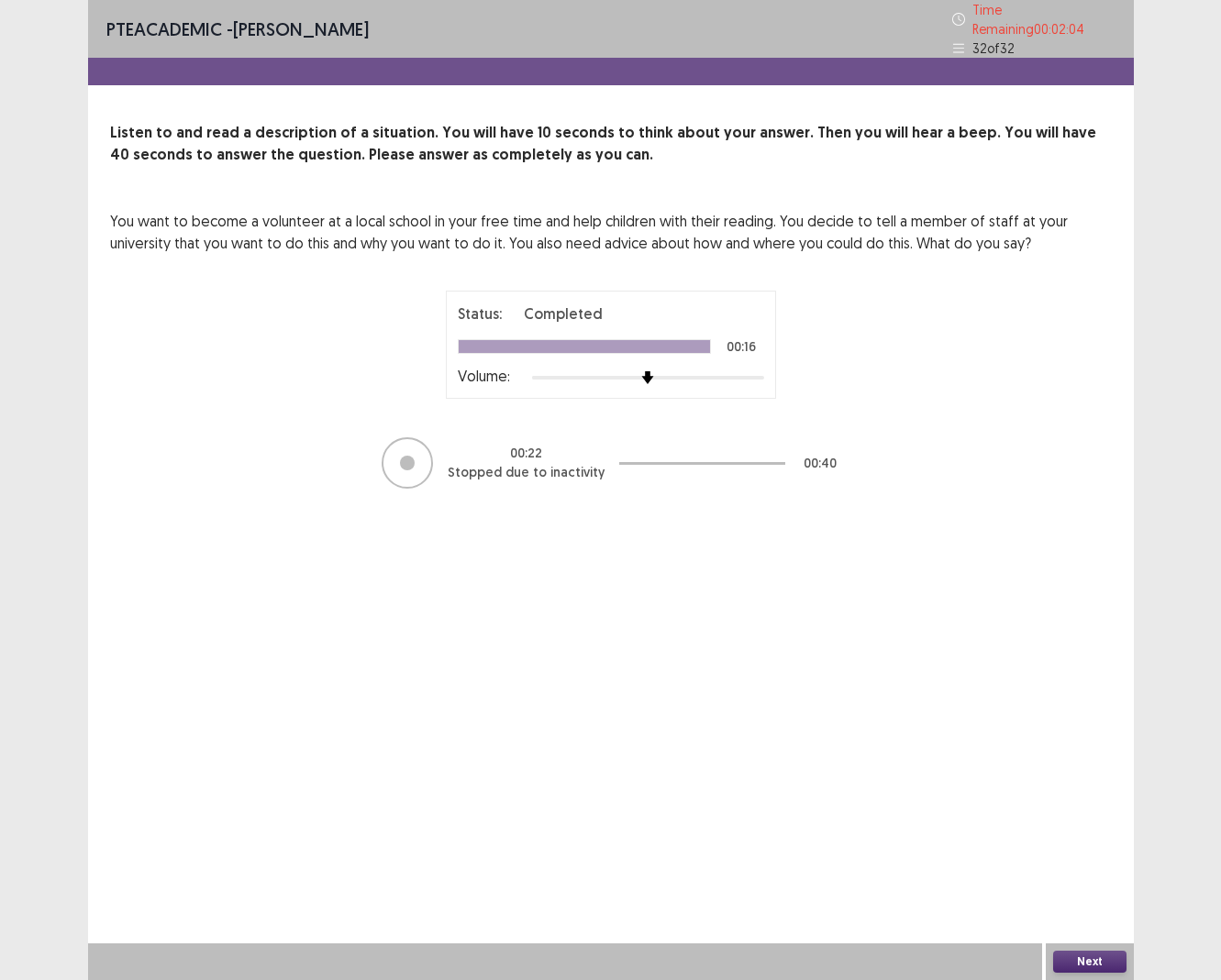
click at [401, 438] on div at bounding box center [407, 463] width 51 height 51
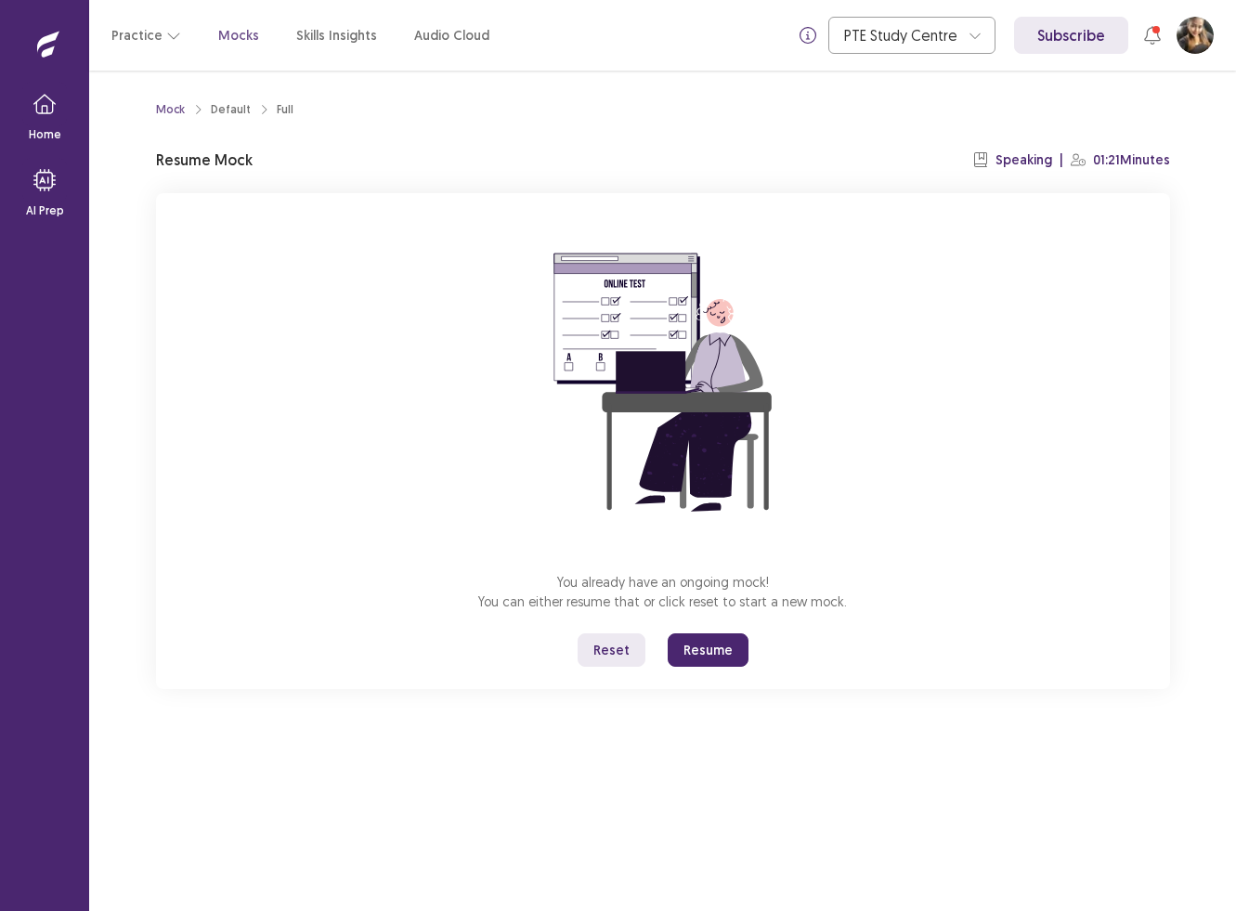
click at [712, 653] on button "Resume" at bounding box center [708, 649] width 81 height 33
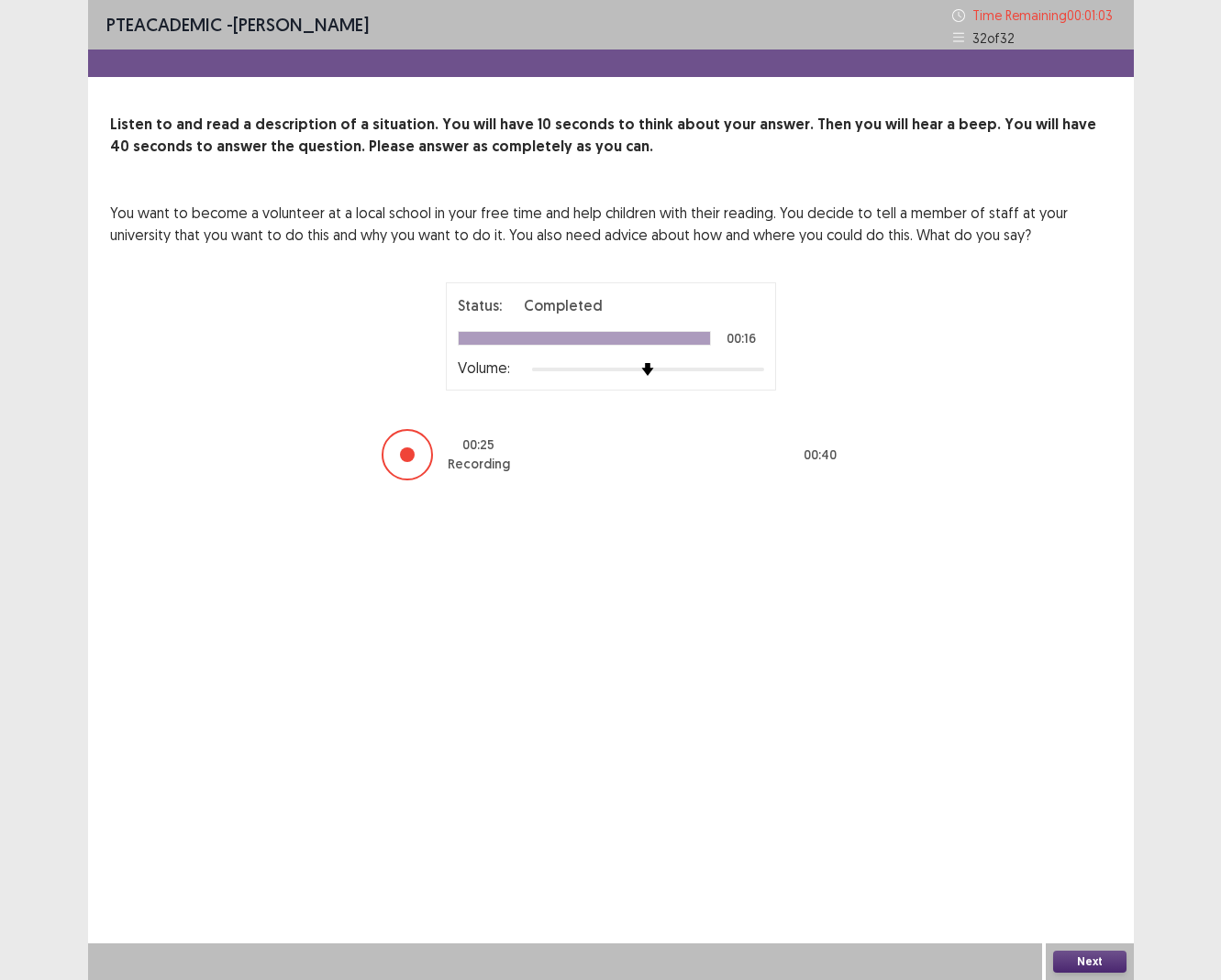
click at [985, 691] on button "Next" at bounding box center [1090, 962] width 73 height 22
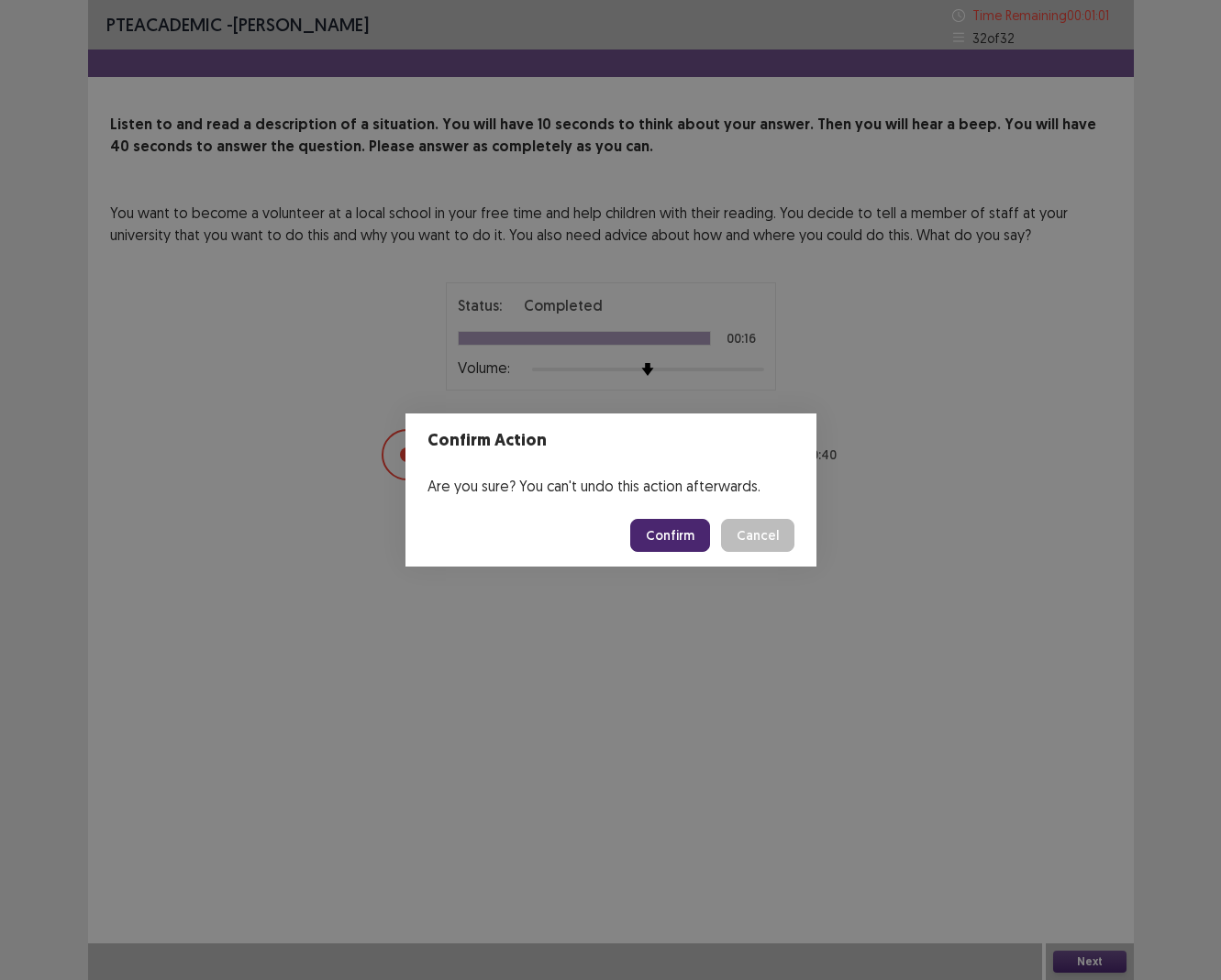
click at [683, 526] on button "Confirm" at bounding box center [670, 534] width 80 height 33
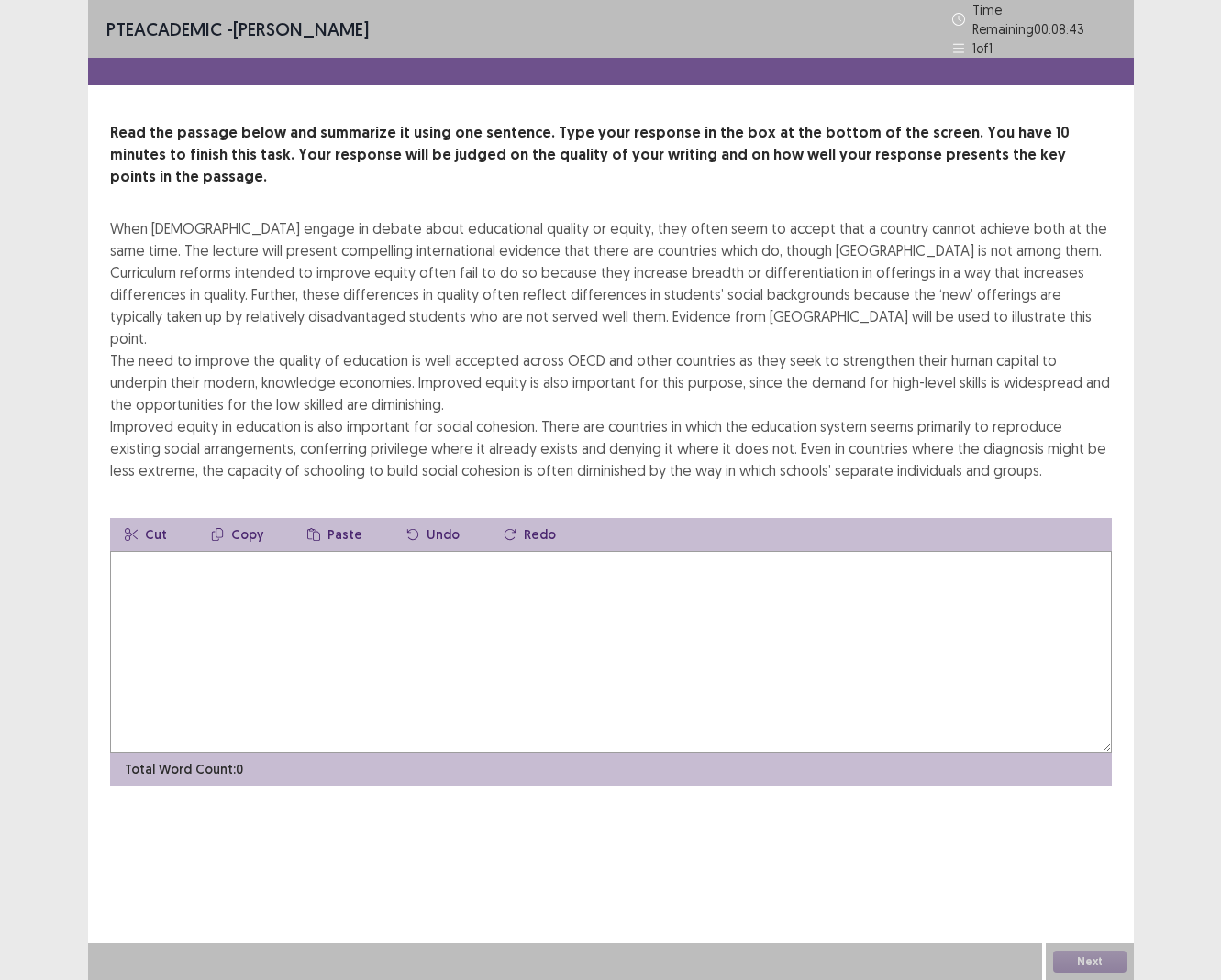
click at [192, 554] on textarea at bounding box center [610, 652] width 1002 height 202
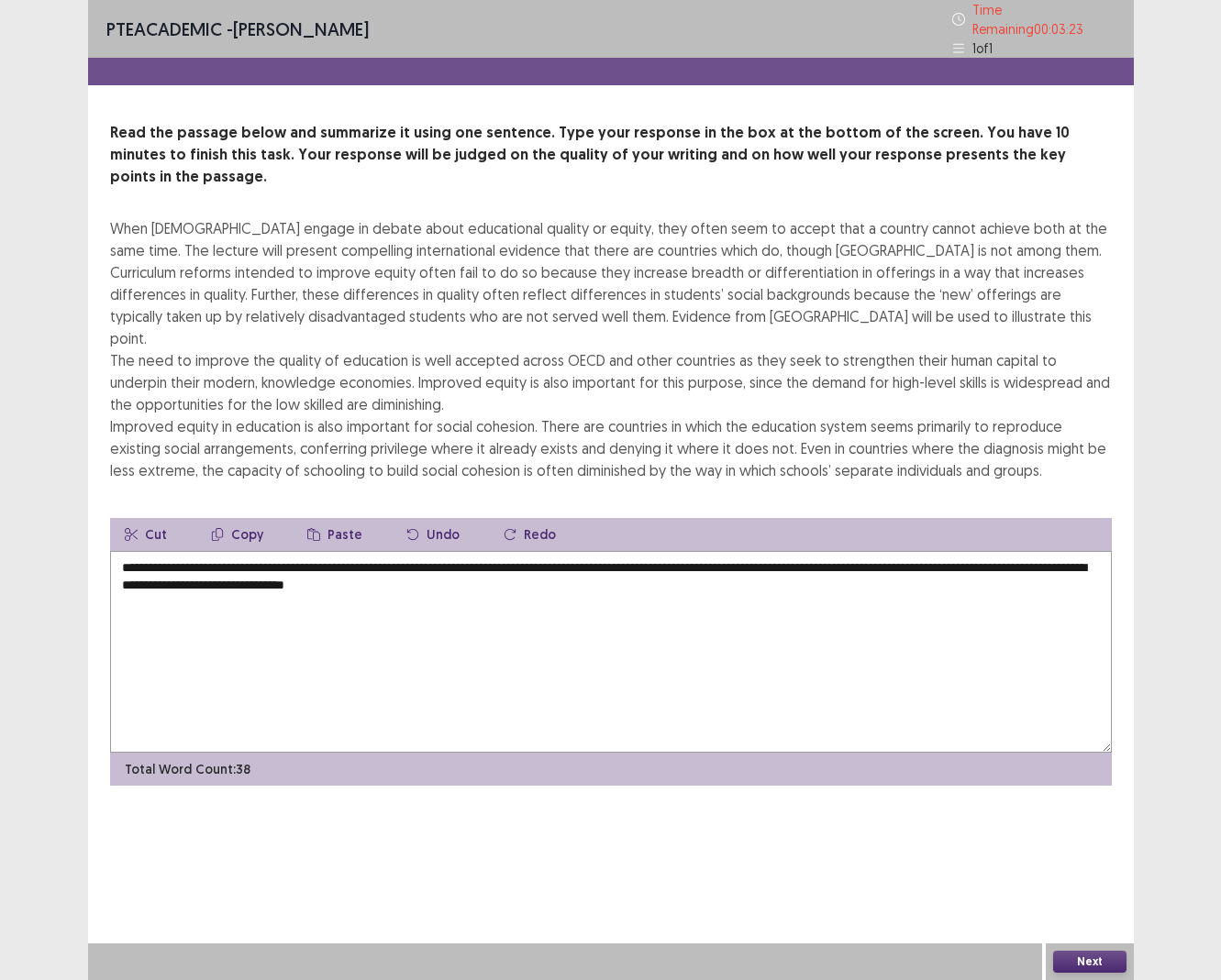
click at [430, 551] on textarea "**********" at bounding box center [610, 652] width 1002 height 202
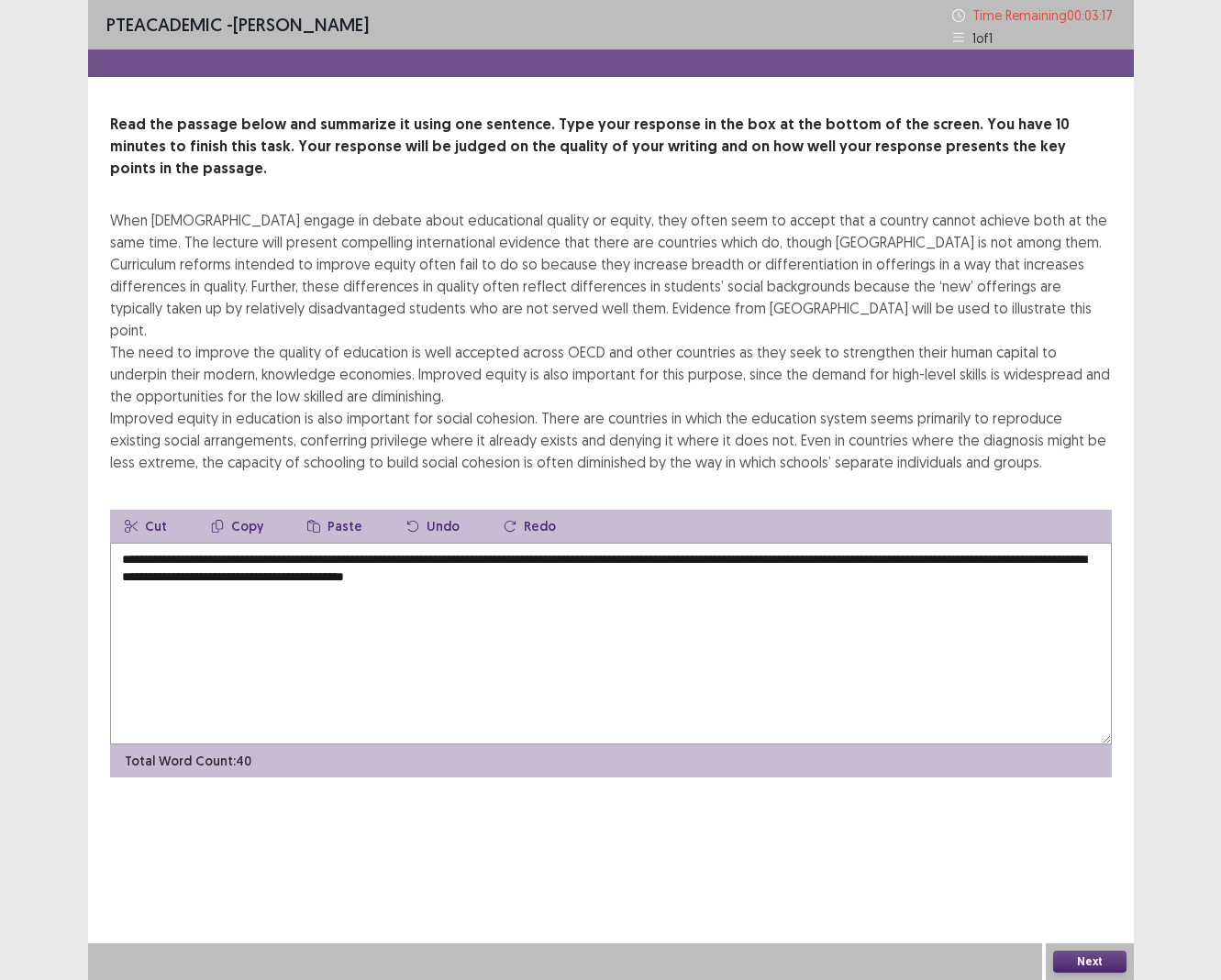
click at [671, 543] on textarea "**********" at bounding box center [610, 644] width 1002 height 202
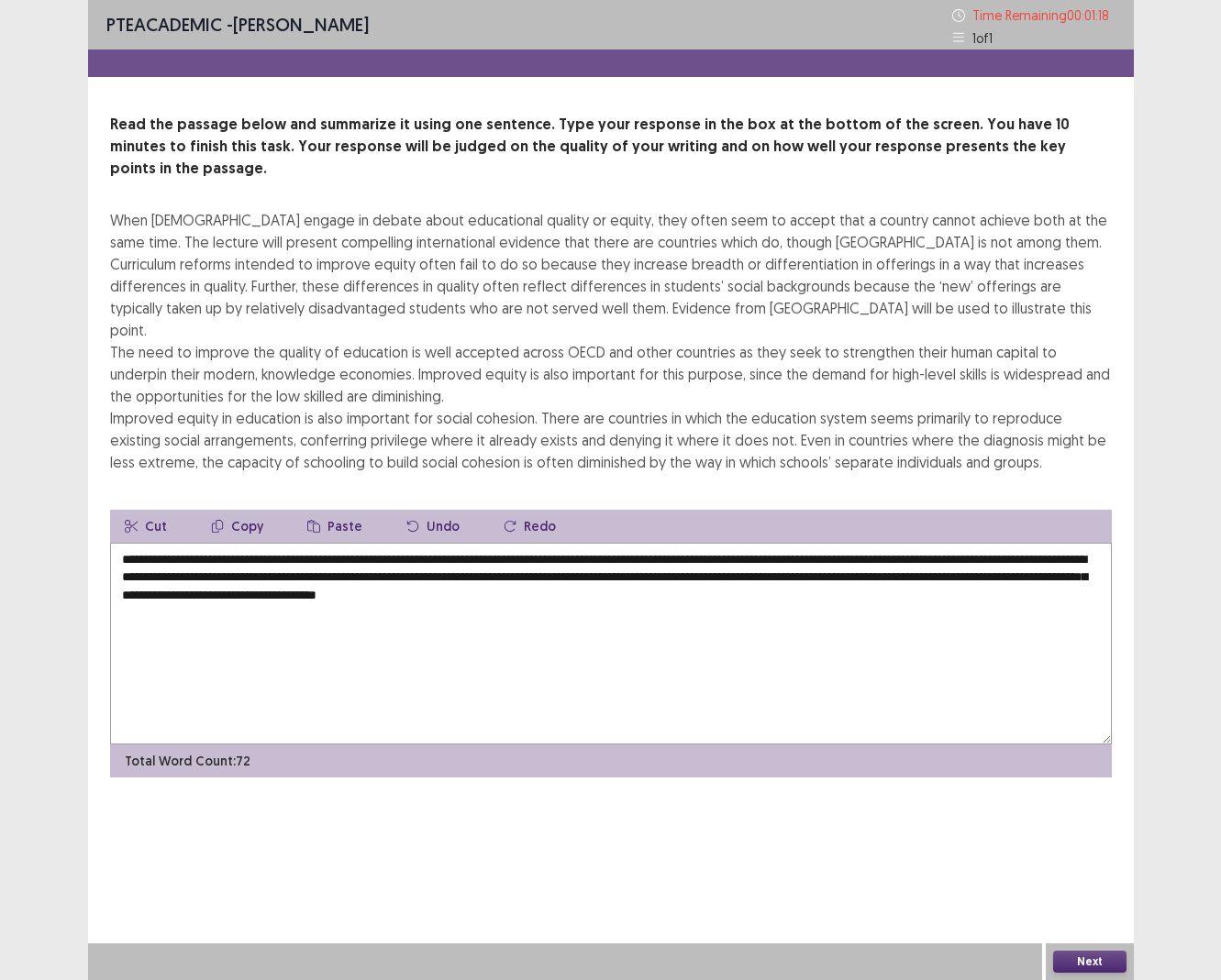
click at [717, 543] on textarea "**********" at bounding box center [610, 644] width 1002 height 202
click at [820, 543] on textarea "**********" at bounding box center [610, 644] width 1002 height 202
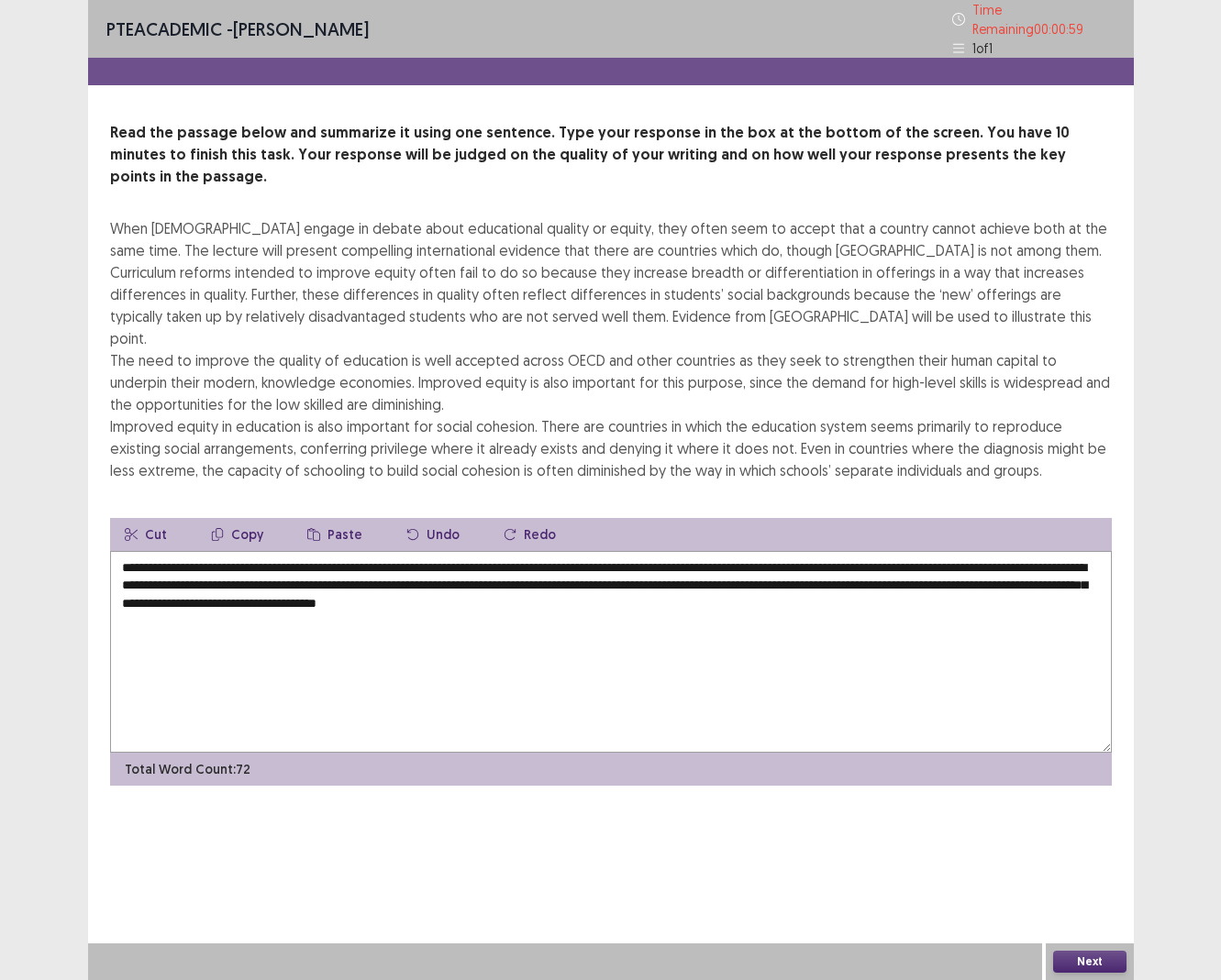
click at [488, 551] on textarea "**********" at bounding box center [610, 652] width 1002 height 202
click at [509, 551] on textarea "**********" at bounding box center [610, 652] width 1002 height 202
click at [674, 551] on textarea "**********" at bounding box center [610, 652] width 1002 height 202
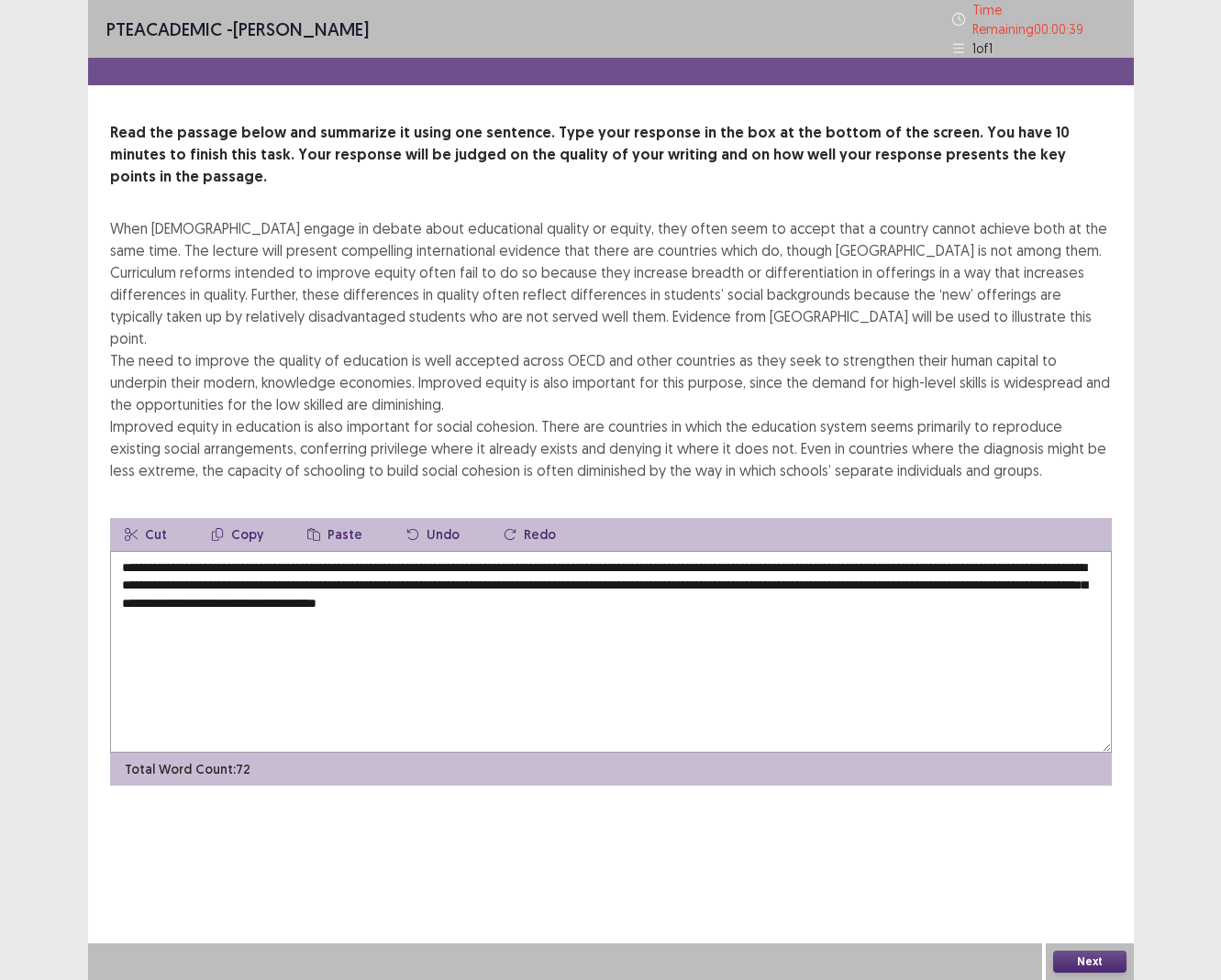
click at [674, 551] on textarea "**********" at bounding box center [610, 652] width 1002 height 202
type textarea "**********"
click at [985, 691] on button "Next" at bounding box center [1090, 962] width 73 height 22
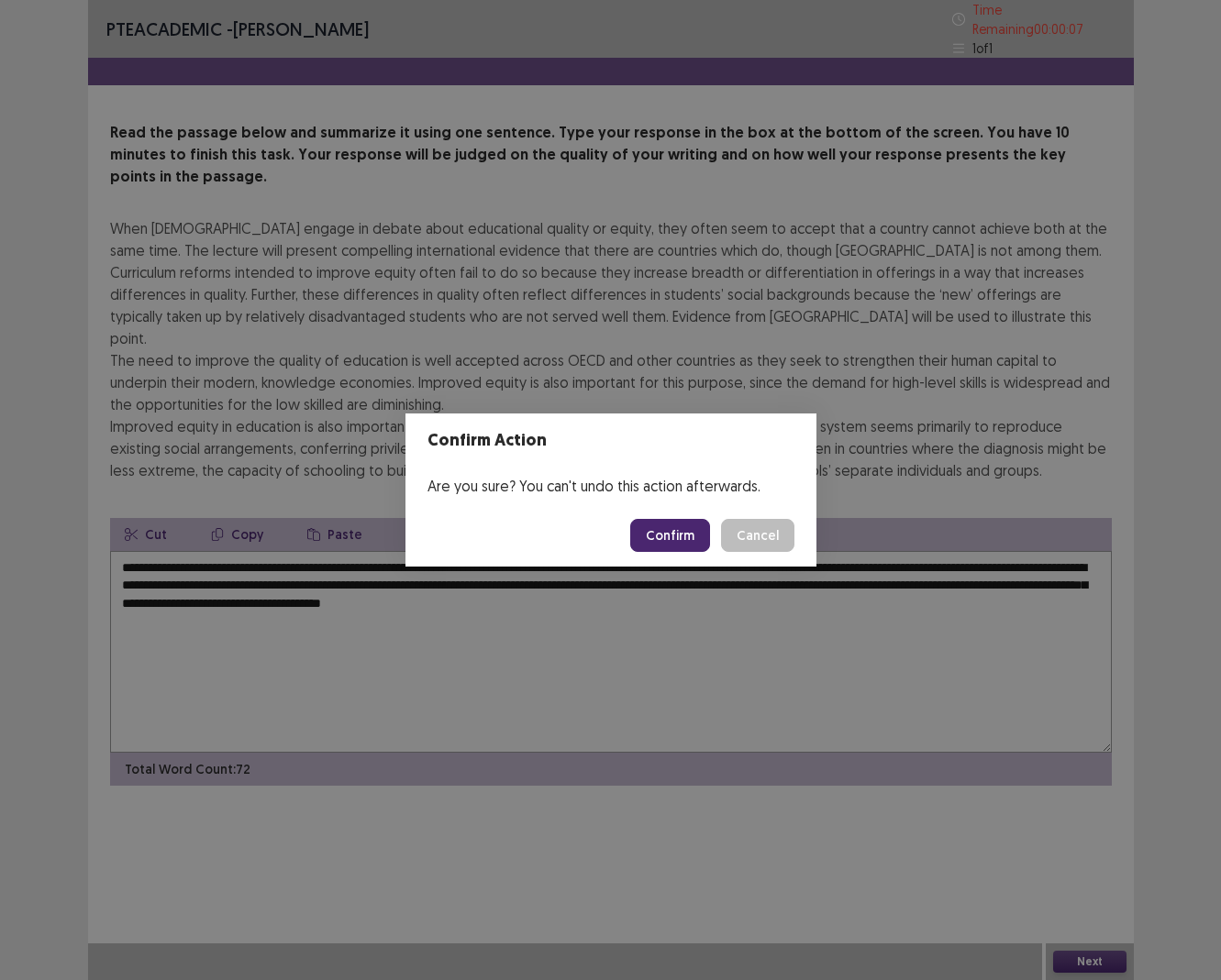
click at [686, 538] on button "Confirm" at bounding box center [670, 534] width 80 height 33
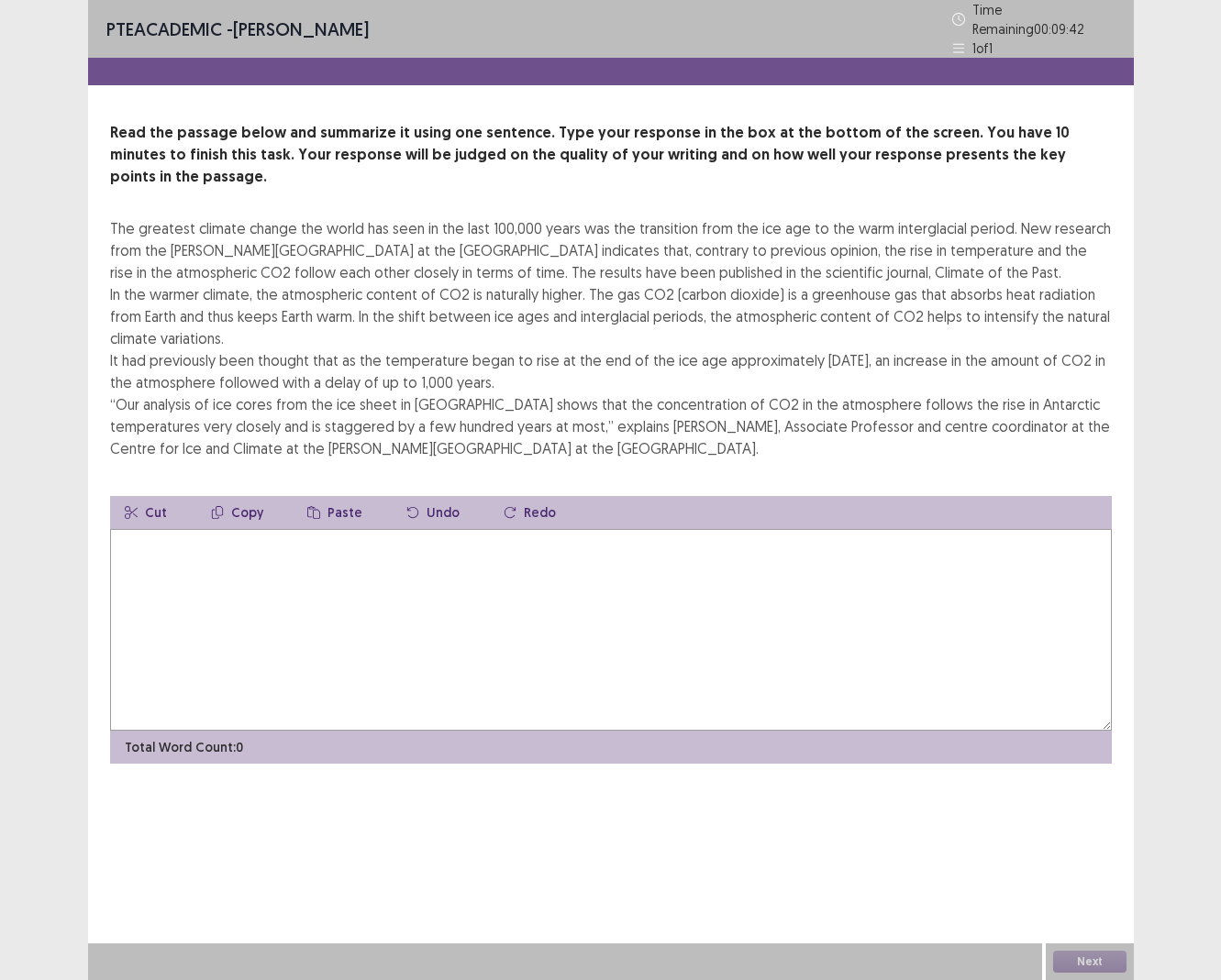
click at [373, 540] on textarea at bounding box center [610, 630] width 1002 height 202
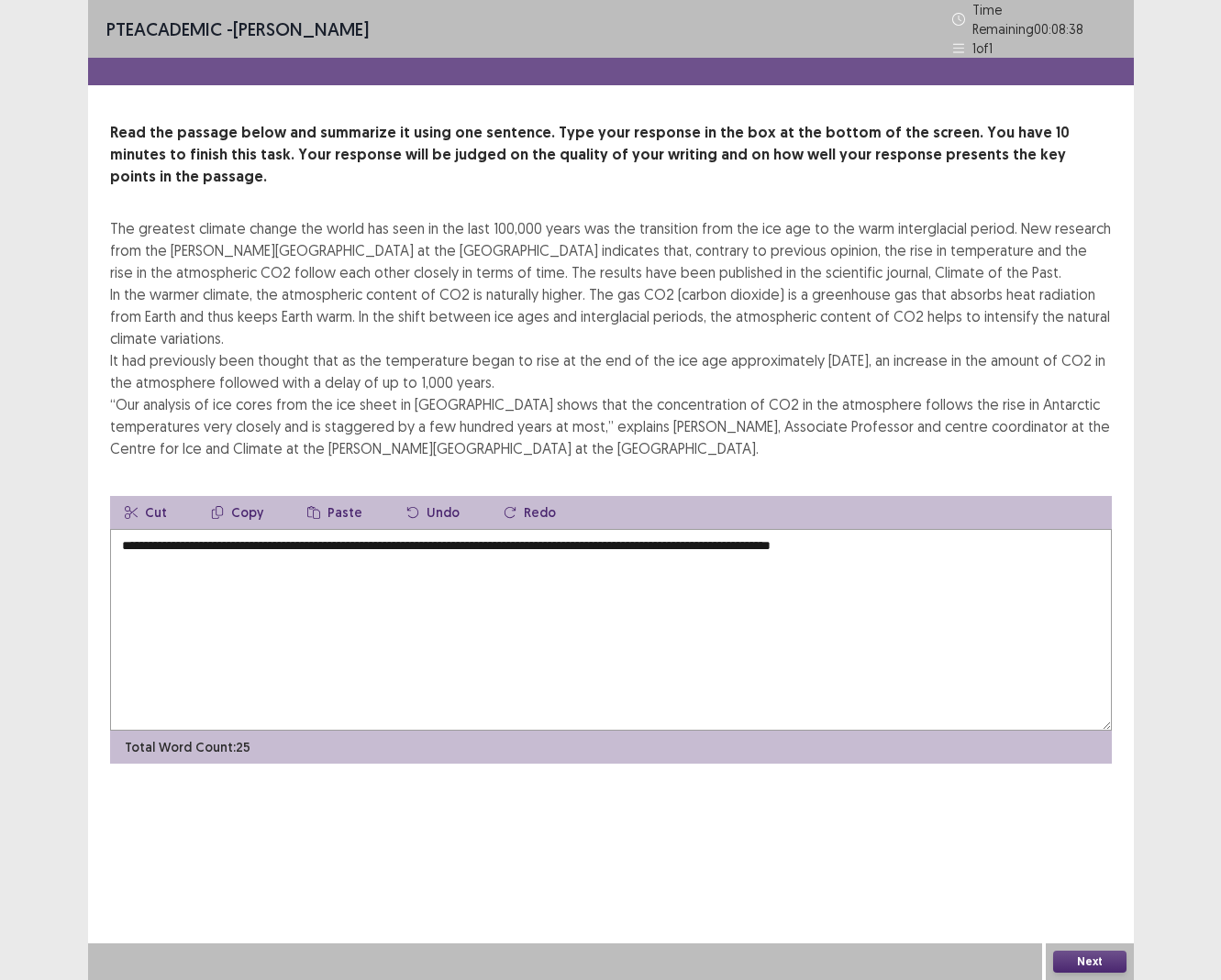
click at [484, 530] on textarea "**********" at bounding box center [610, 630] width 1002 height 202
click at [916, 530] on textarea "**********" at bounding box center [610, 630] width 1002 height 202
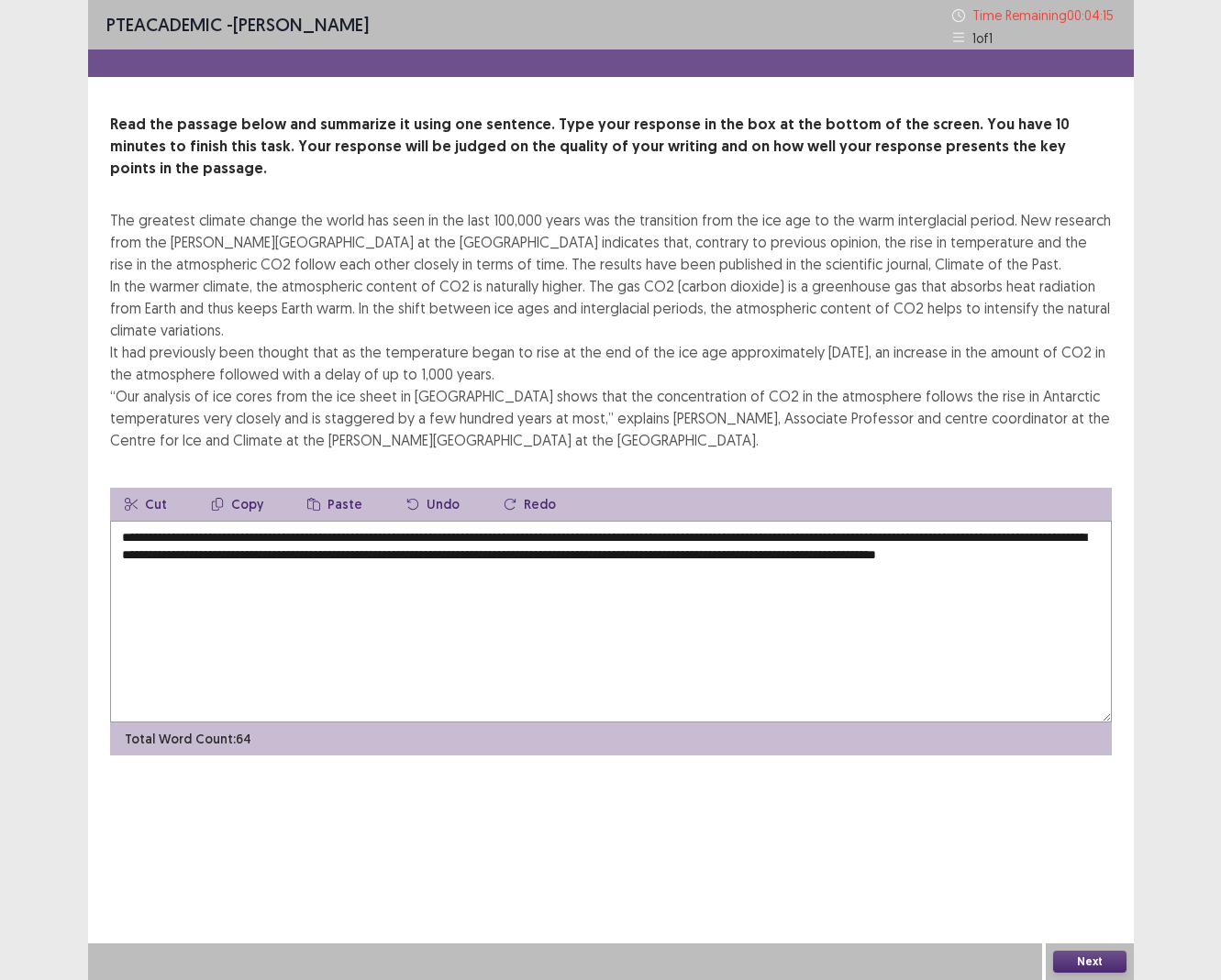
click at [172, 521] on textarea "**********" at bounding box center [610, 621] width 1002 height 202
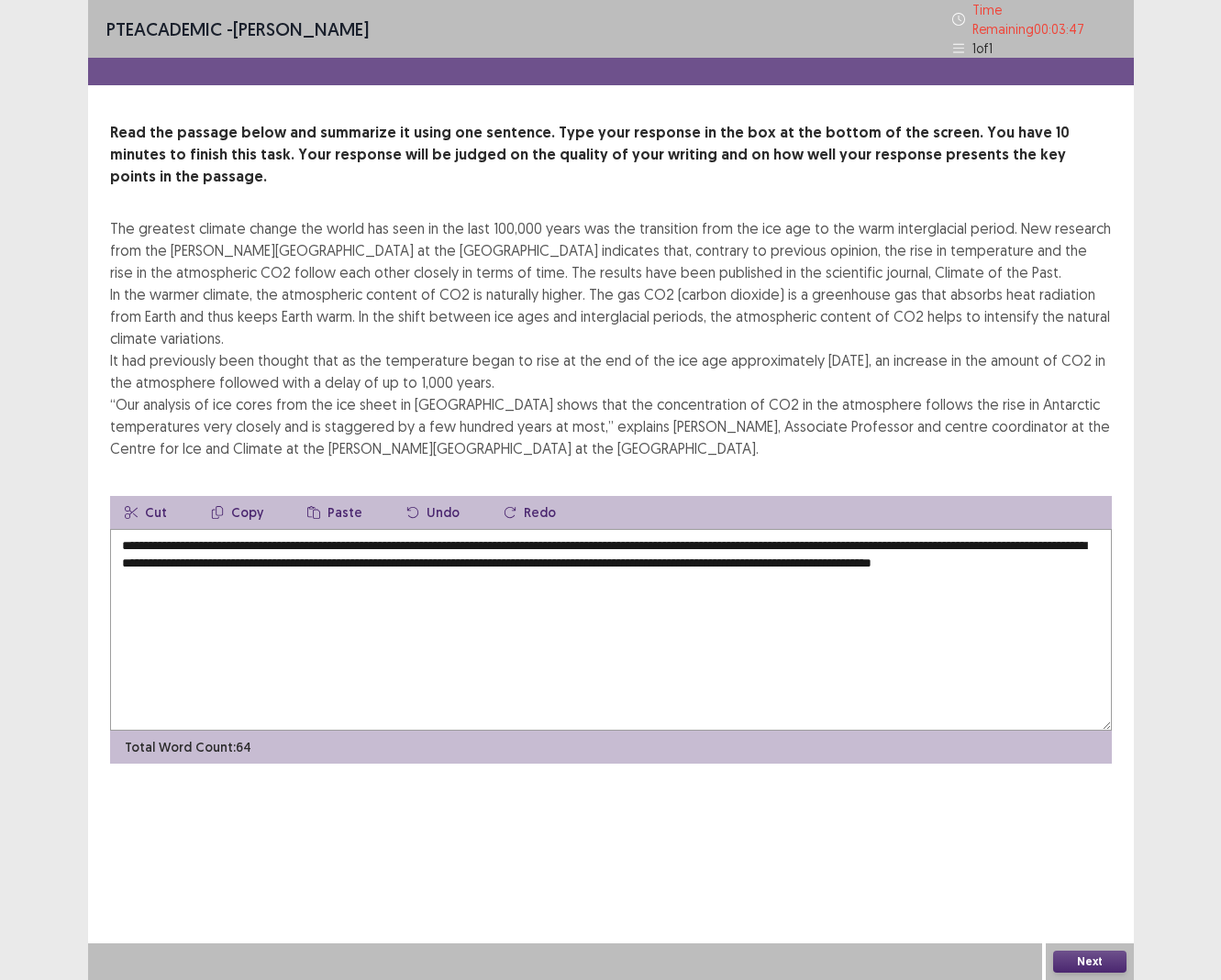
drag, startPoint x: 628, startPoint y: 537, endPoint x: 732, endPoint y: 535, distance: 104.0
click at [733, 537] on textarea "**********" at bounding box center [610, 630] width 1002 height 202
drag, startPoint x: 627, startPoint y: 537, endPoint x: 729, endPoint y: 567, distance: 106.3
click at [729, 567] on textarea "**********" at bounding box center [610, 630] width 1002 height 202
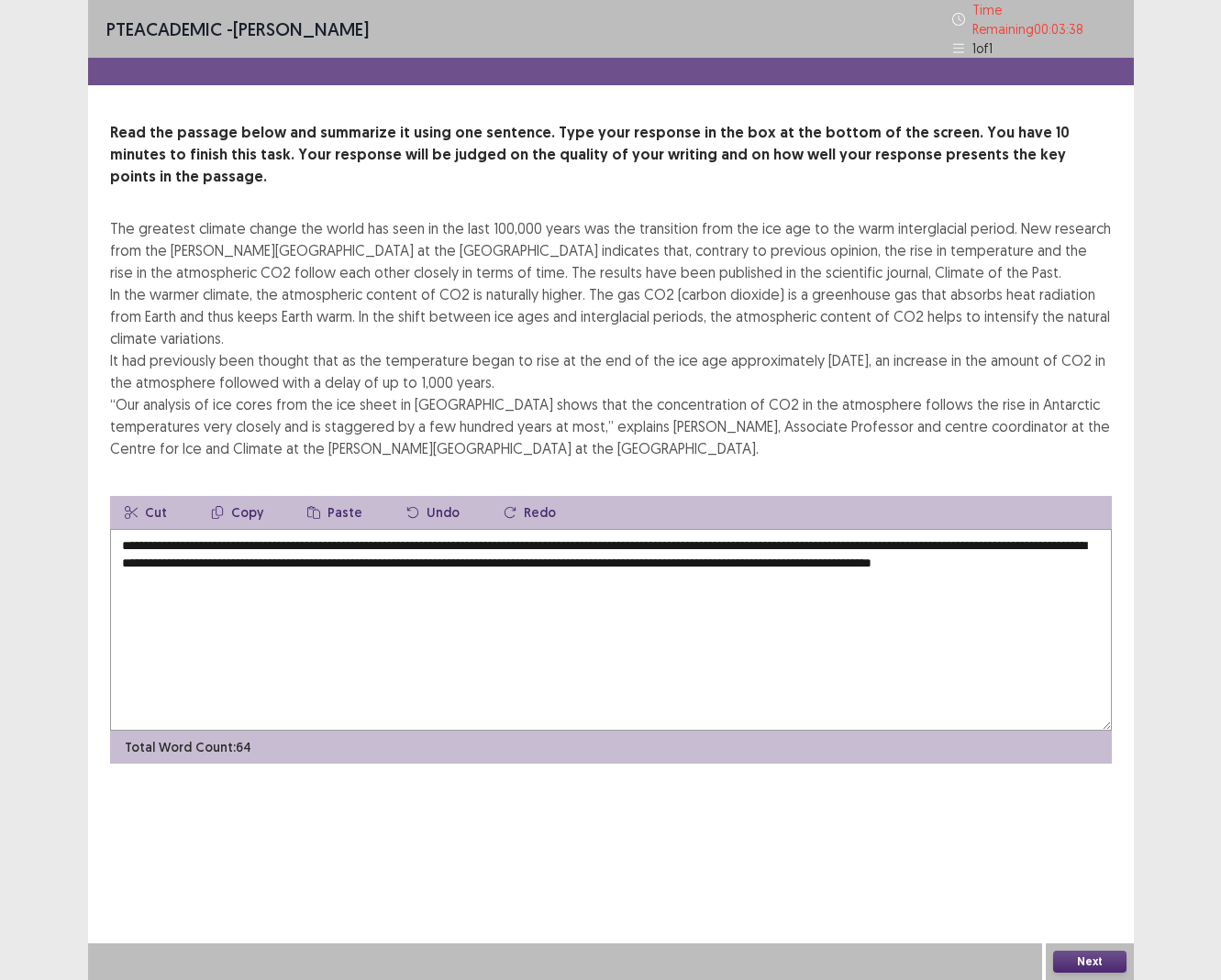
click at [288, 542] on textarea "**********" at bounding box center [610, 630] width 1002 height 202
click at [270, 549] on textarea "**********" at bounding box center [610, 630] width 1002 height 202
click at [250, 551] on textarea "**********" at bounding box center [610, 630] width 1002 height 202
drag, startPoint x: 255, startPoint y: 553, endPoint x: 625, endPoint y: 534, distance: 370.5
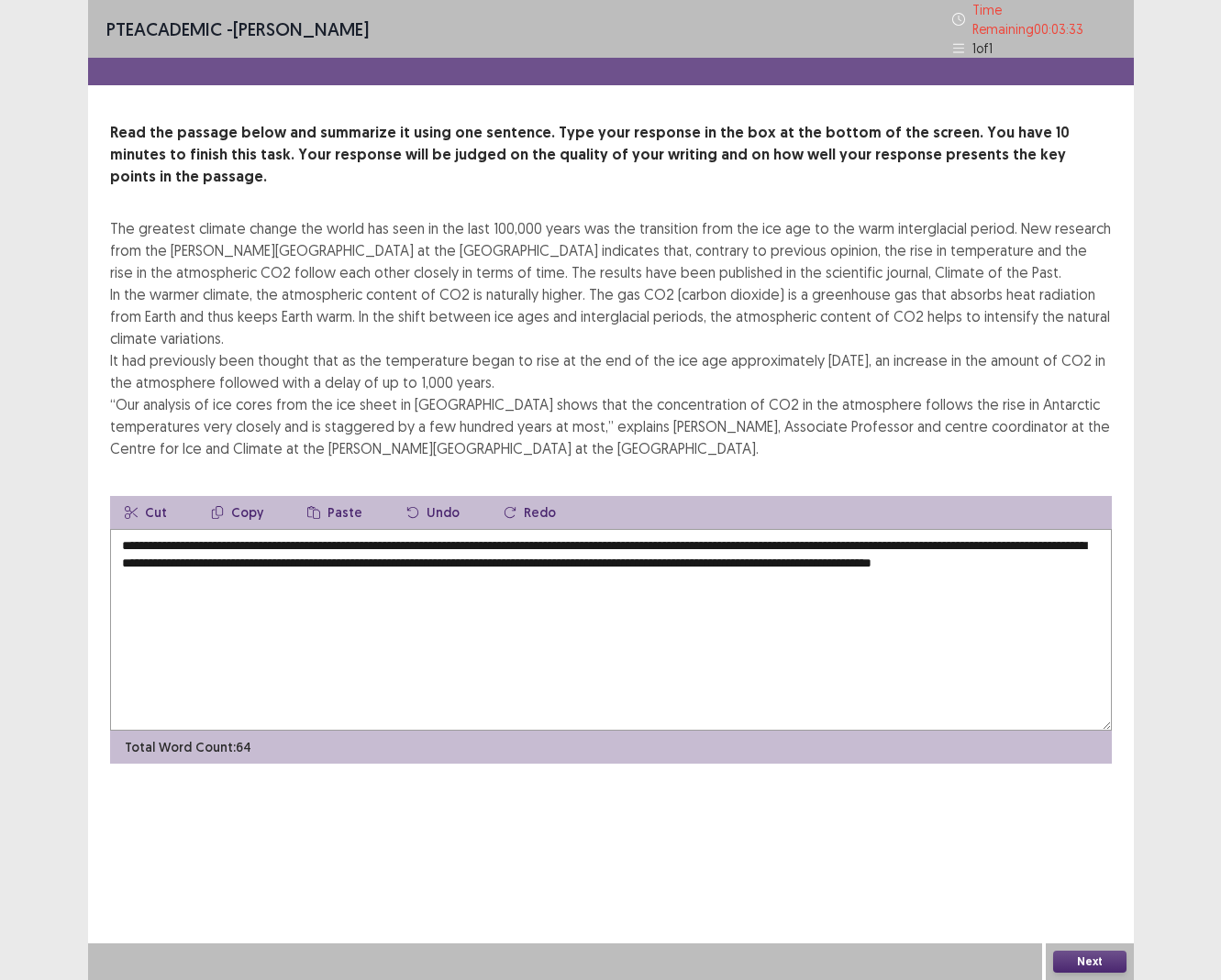
click at [625, 534] on textarea "**********" at bounding box center [610, 630] width 1002 height 202
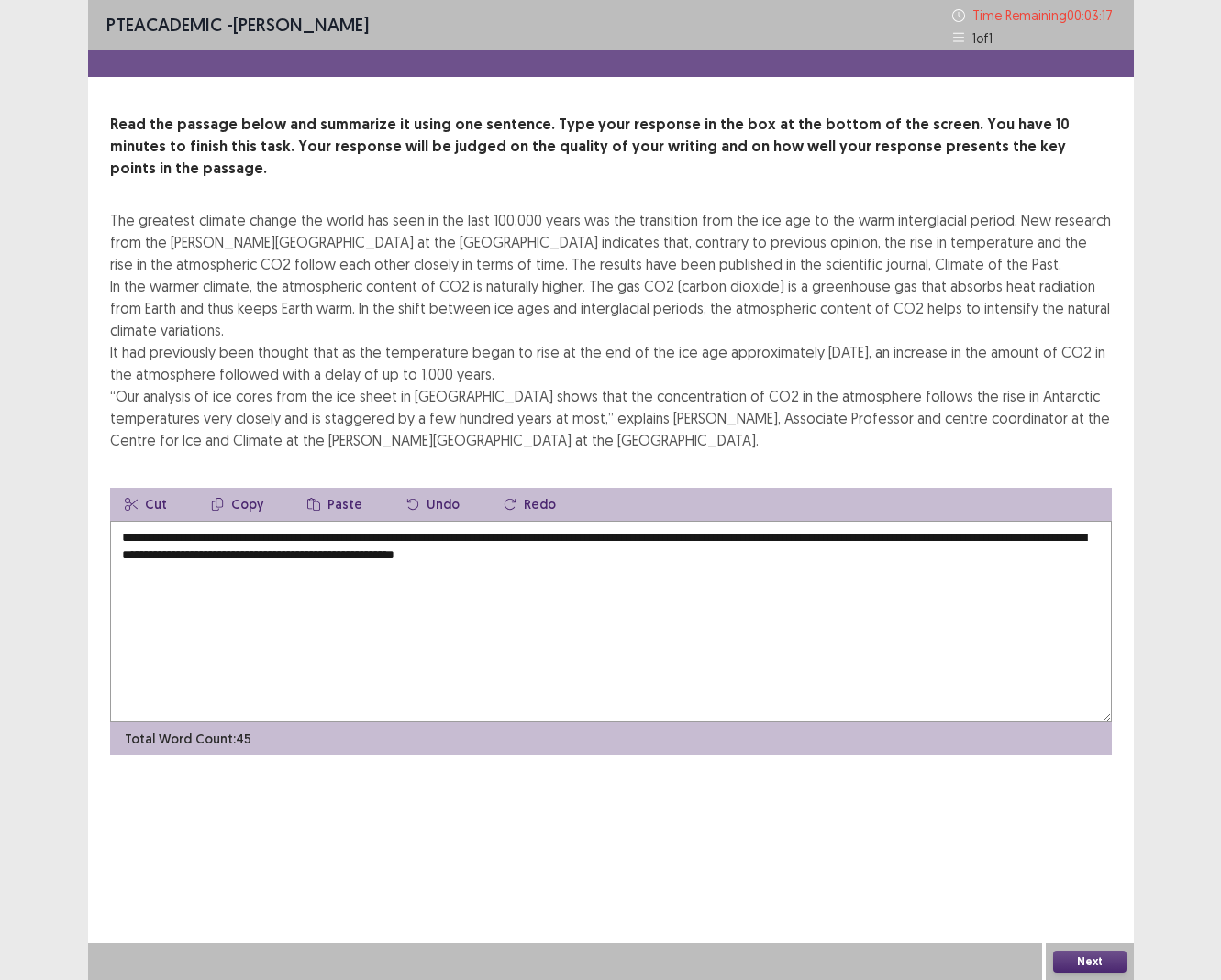
click at [648, 536] on textarea "**********" at bounding box center [610, 621] width 1002 height 202
drag, startPoint x: 626, startPoint y: 538, endPoint x: 720, endPoint y: 594, distance: 109.4
click at [720, 594] on textarea "**********" at bounding box center [610, 621] width 1002 height 202
paste textarea
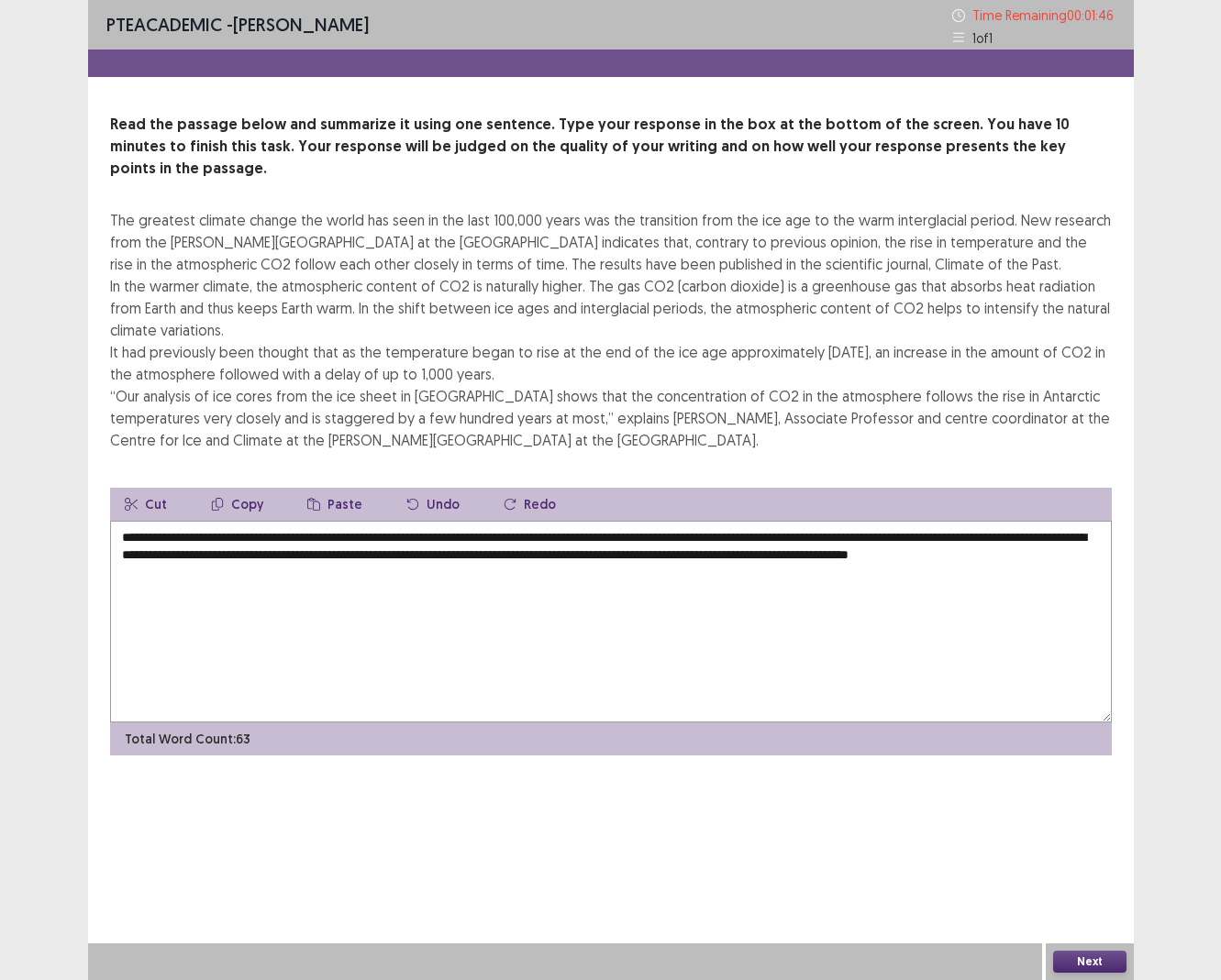
click at [294, 556] on textarea "**********" at bounding box center [610, 621] width 1002 height 202
type textarea "**********"
click at [985, 691] on button "Next" at bounding box center [1090, 962] width 73 height 22
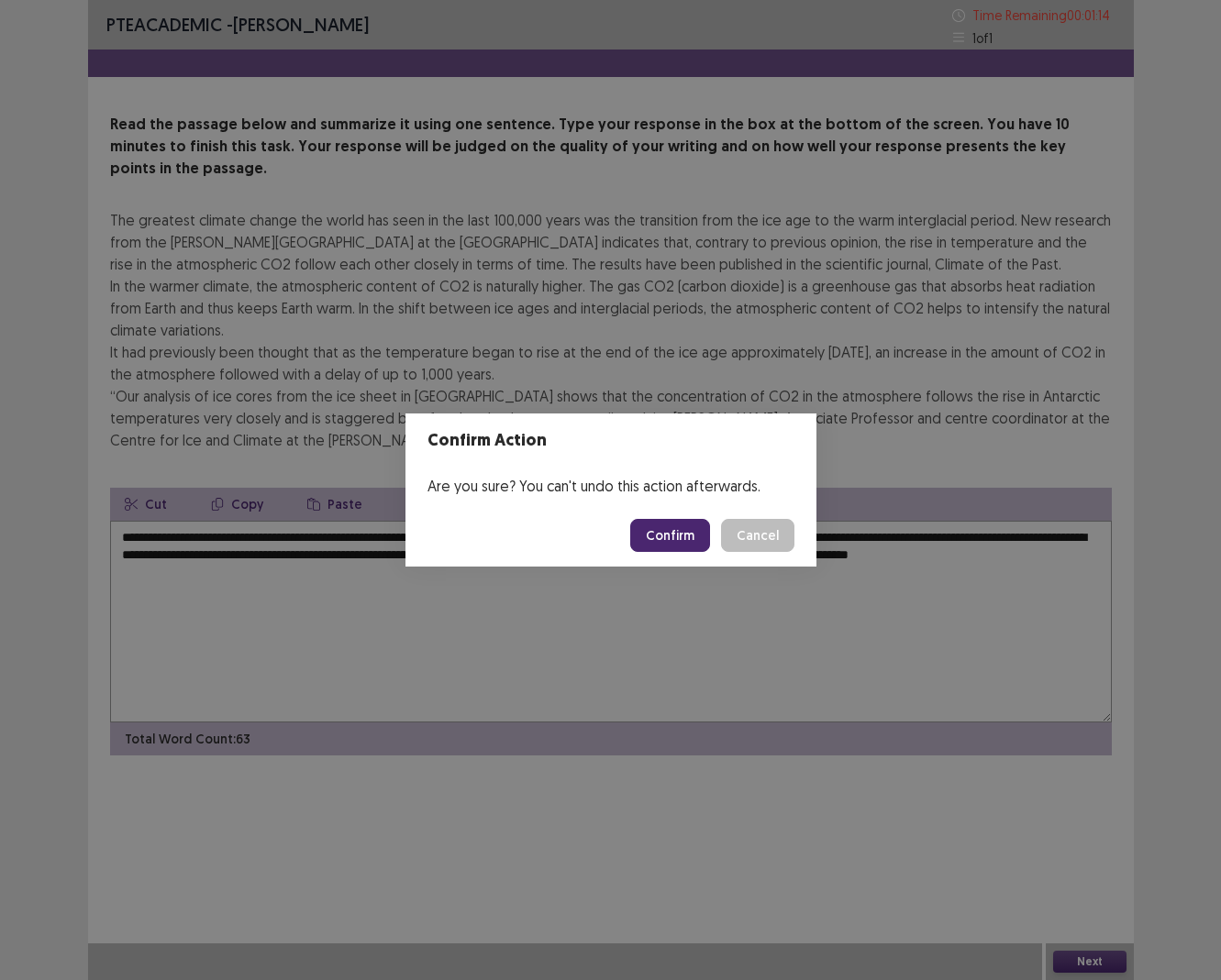
click at [649, 525] on button "Confirm" at bounding box center [670, 534] width 80 height 33
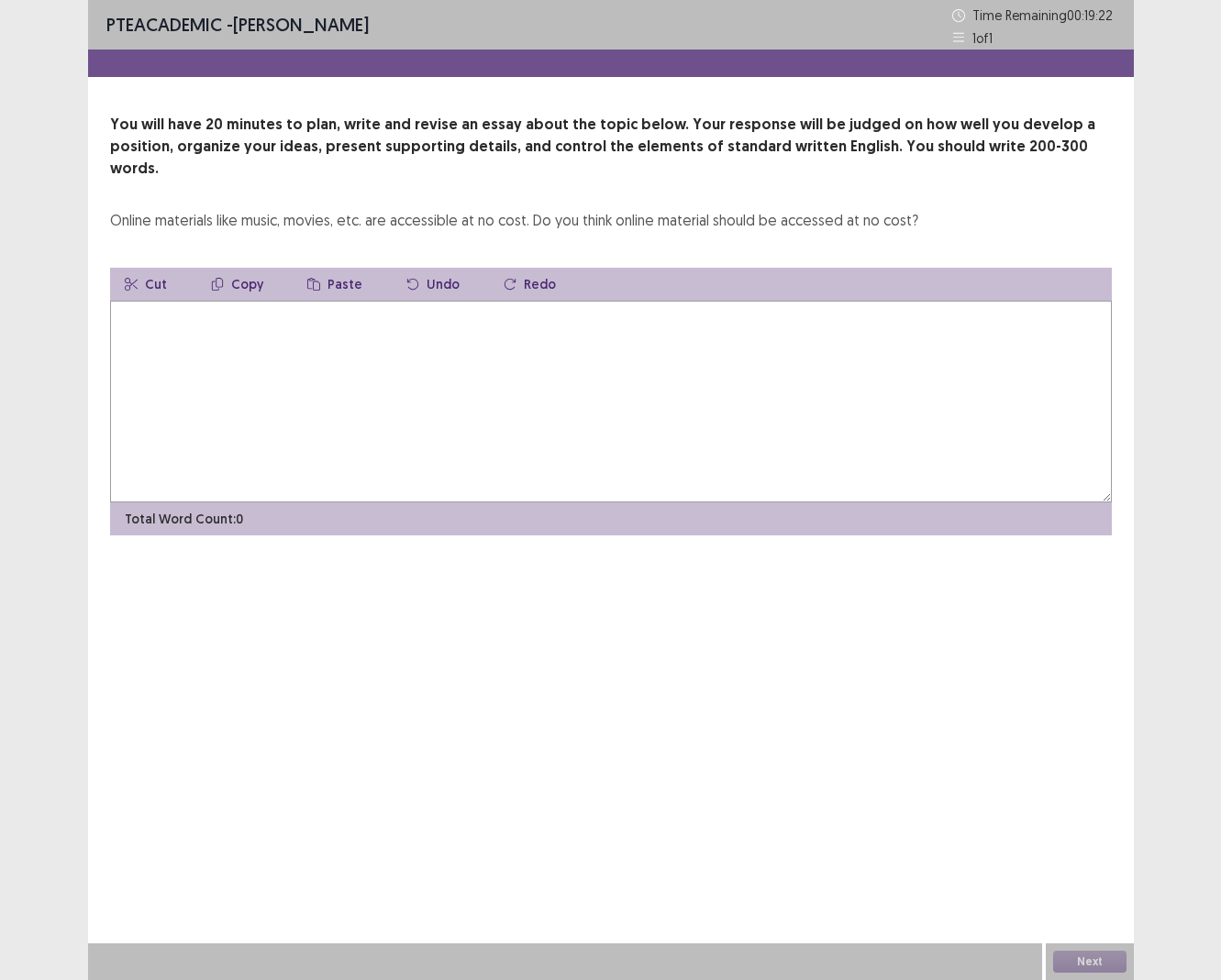
click at [680, 339] on textarea at bounding box center [610, 402] width 1002 height 202
click at [621, 374] on textarea at bounding box center [610, 402] width 1002 height 202
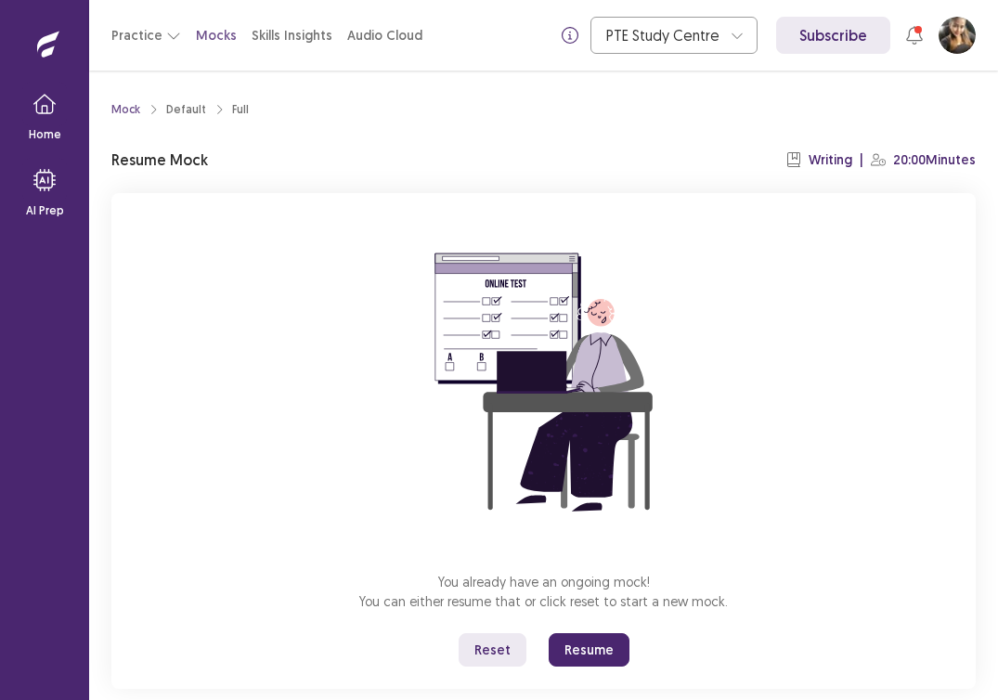
click at [606, 652] on button "Resume" at bounding box center [589, 649] width 81 height 33
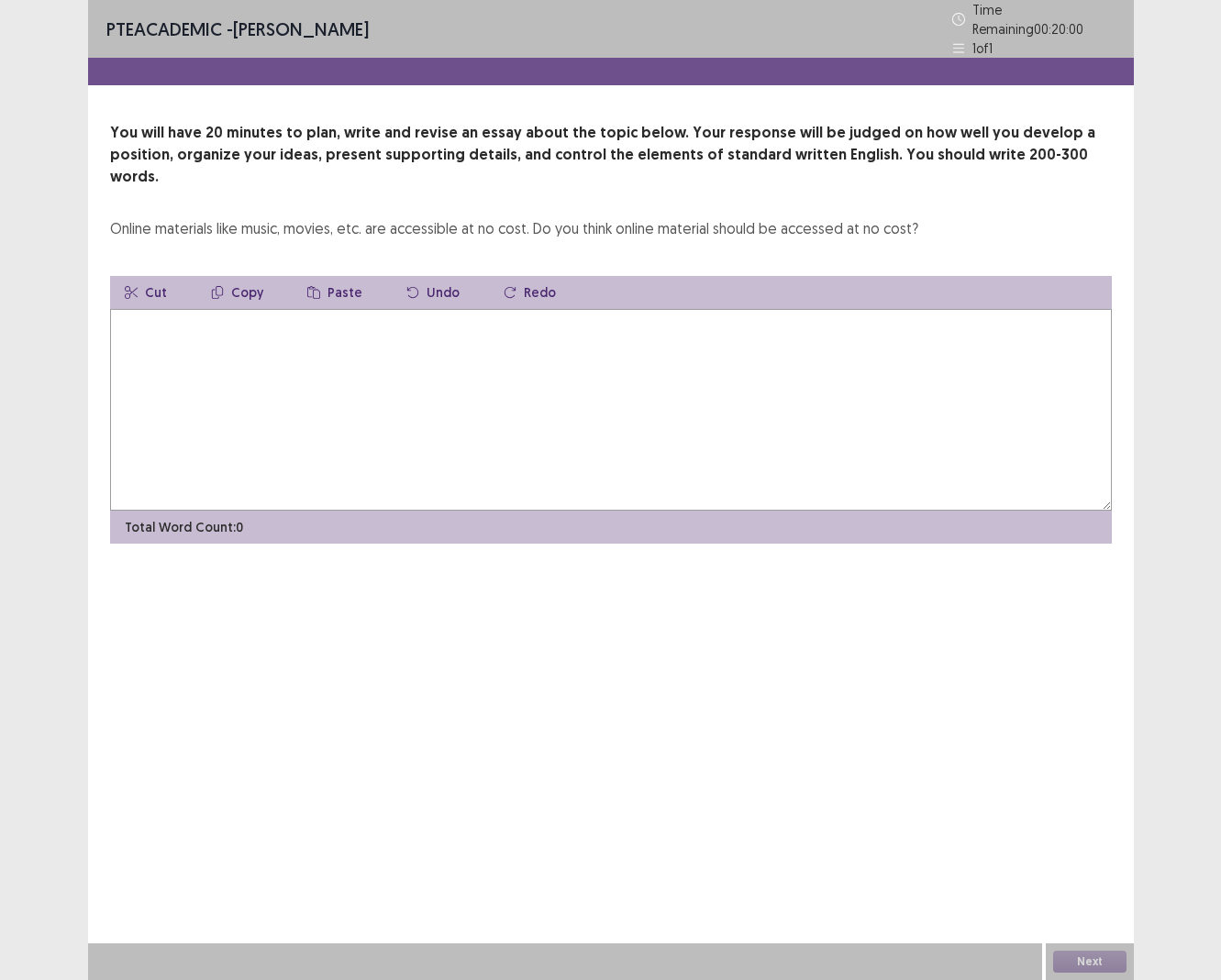
click at [384, 409] on textarea at bounding box center [610, 410] width 1002 height 202
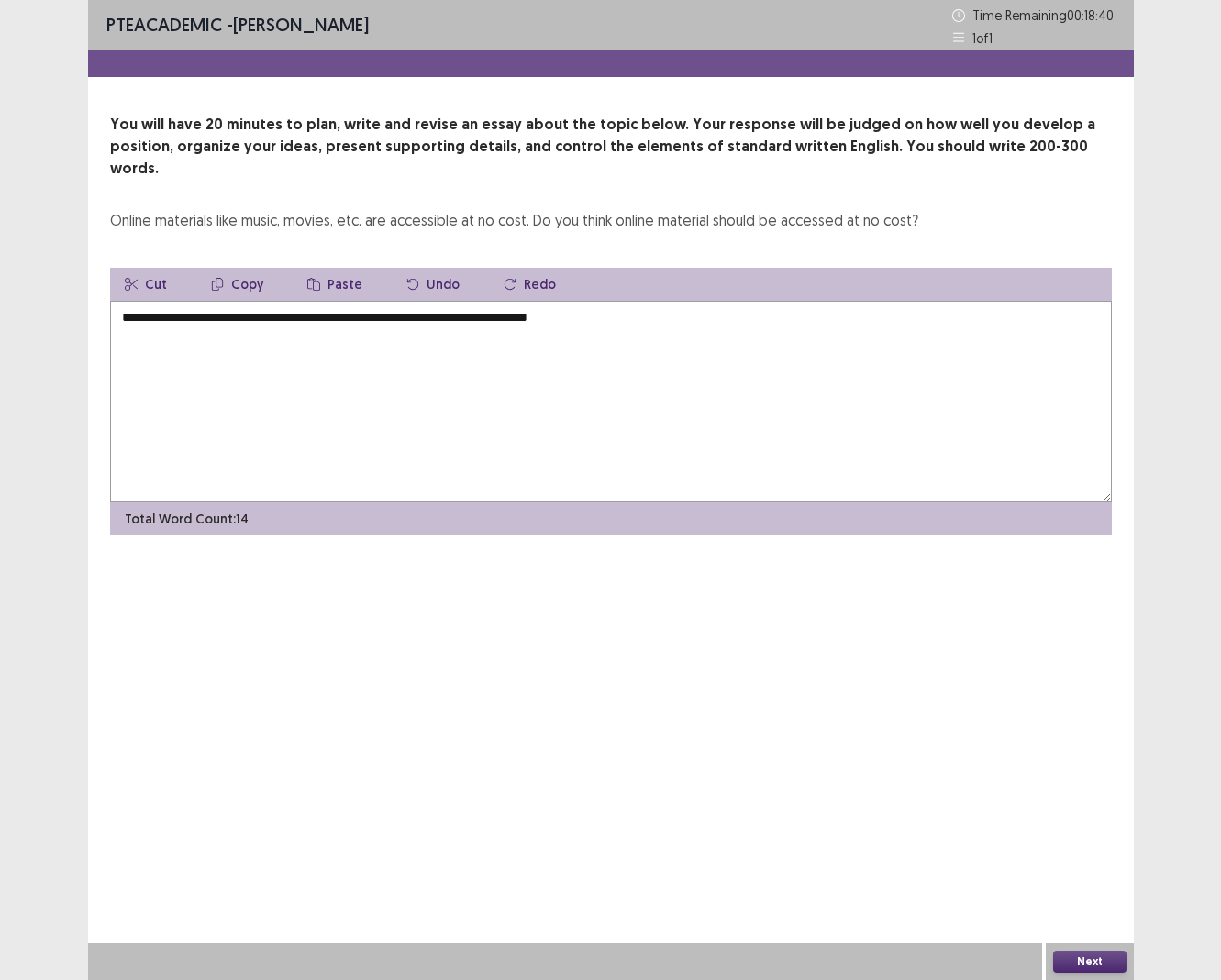
drag, startPoint x: 594, startPoint y: 297, endPoint x: 424, endPoint y: 291, distance: 170.1
click at [424, 301] on textarea "**********" at bounding box center [610, 402] width 1002 height 202
click at [566, 301] on textarea "**********" at bounding box center [610, 402] width 1002 height 202
click at [851, 303] on textarea "**********" at bounding box center [610, 402] width 1002 height 202
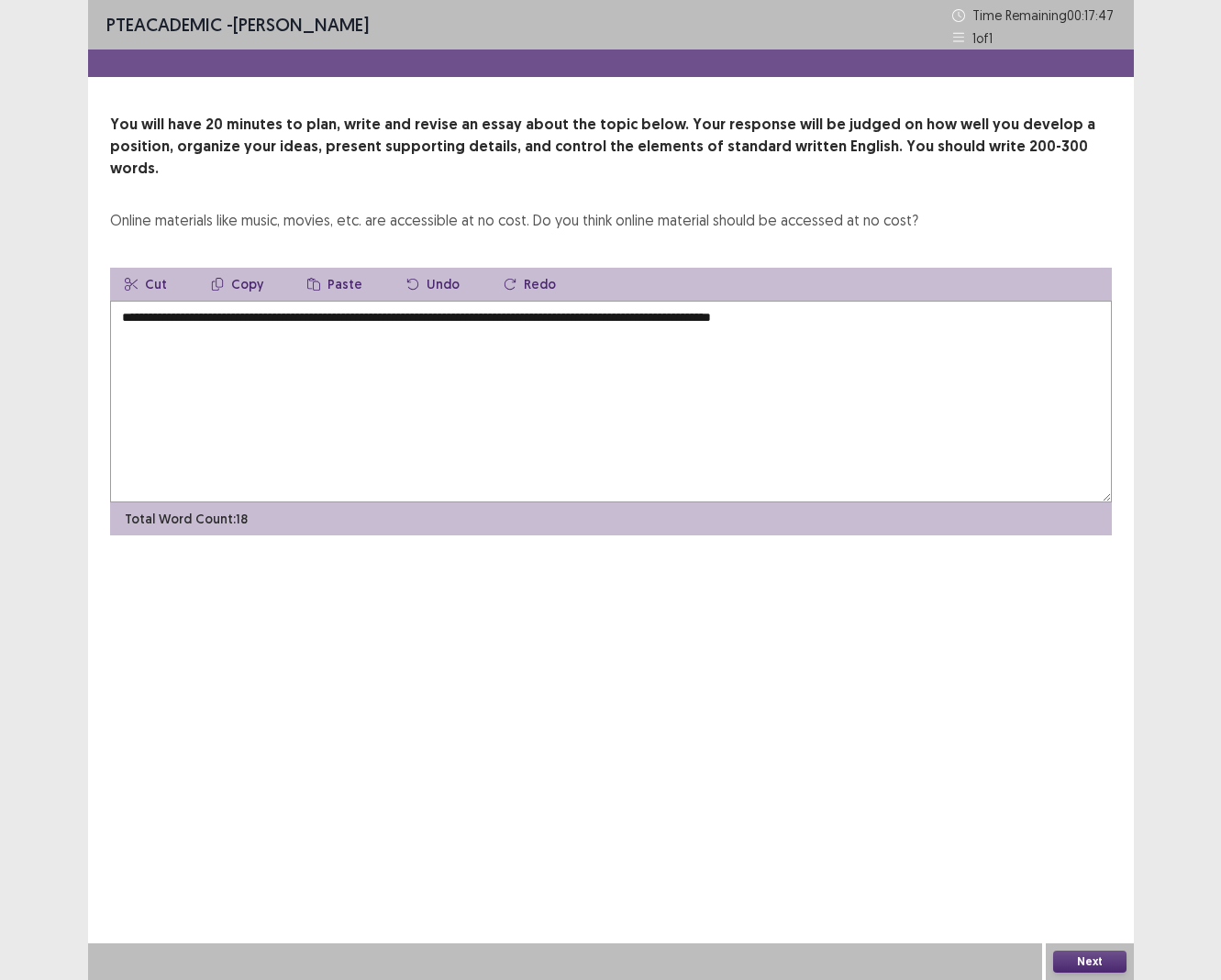
click at [845, 303] on textarea "**********" at bounding box center [610, 402] width 1002 height 202
drag, startPoint x: 848, startPoint y: 297, endPoint x: 978, endPoint y: 295, distance: 130.0
click at [978, 301] on textarea "**********" at bounding box center [610, 402] width 1002 height 202
click at [985, 307] on textarea "**********" at bounding box center [610, 402] width 1002 height 202
click at [985, 301] on textarea "**********" at bounding box center [610, 402] width 1002 height 202
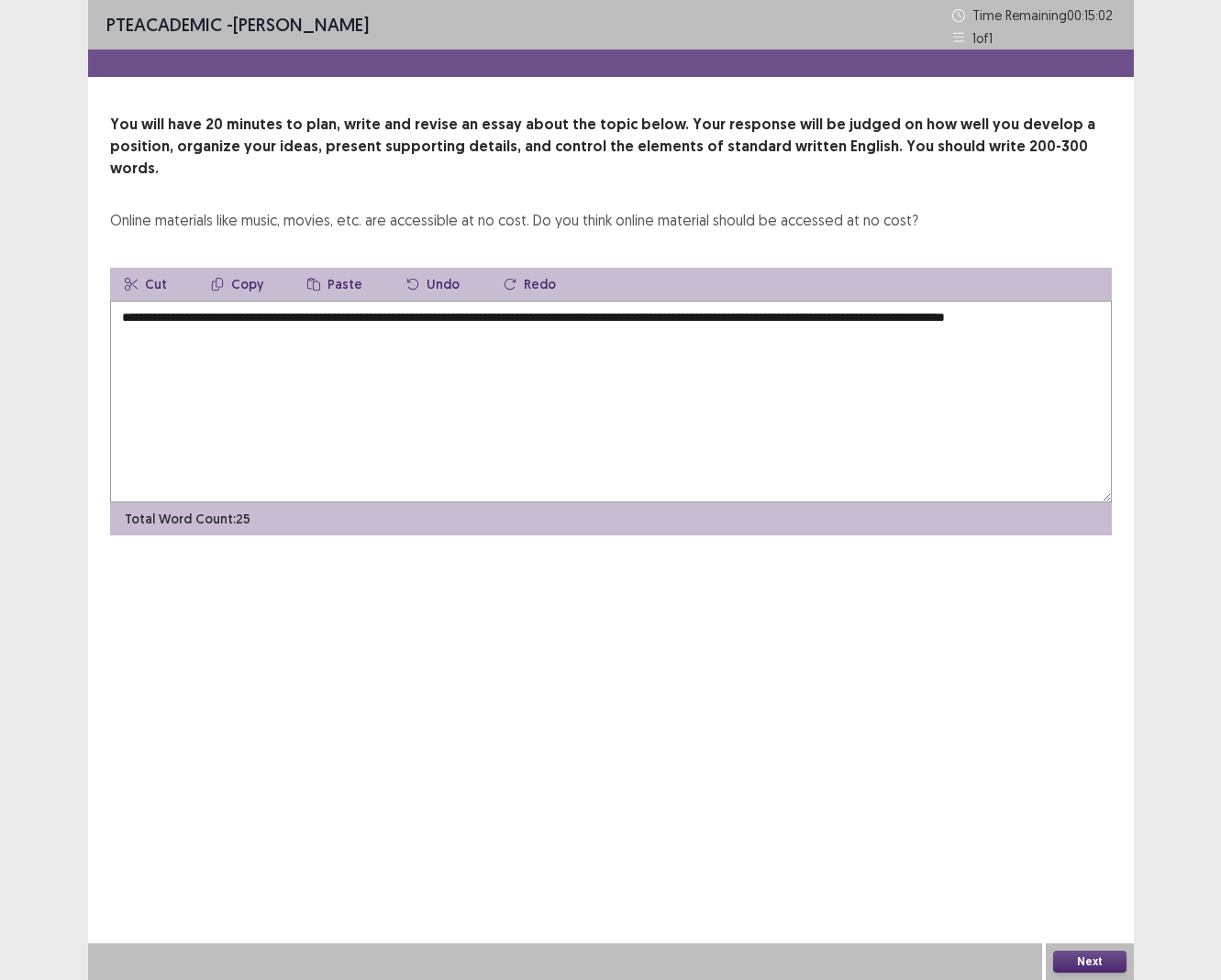
click at [985, 301] on textarea "**********" at bounding box center [610, 402] width 1002 height 202
click at [416, 332] on textarea "**********" at bounding box center [610, 402] width 1002 height 202
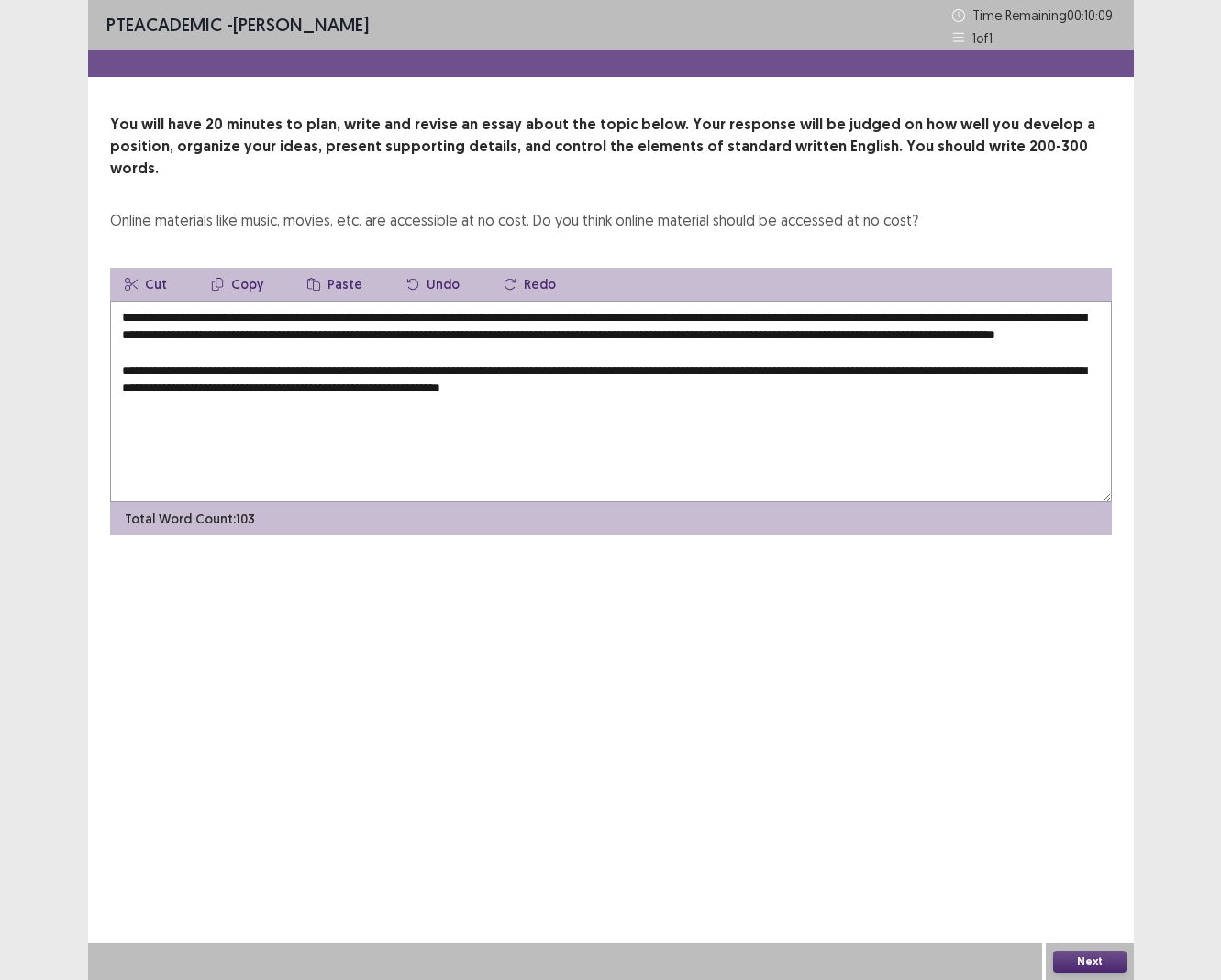
click at [888, 369] on textarea "**********" at bounding box center [610, 402] width 1002 height 202
click at [883, 368] on textarea "**********" at bounding box center [610, 402] width 1002 height 202
click at [974, 368] on textarea "**********" at bounding box center [610, 402] width 1002 height 202
click at [967, 366] on textarea "**********" at bounding box center [610, 402] width 1002 height 202
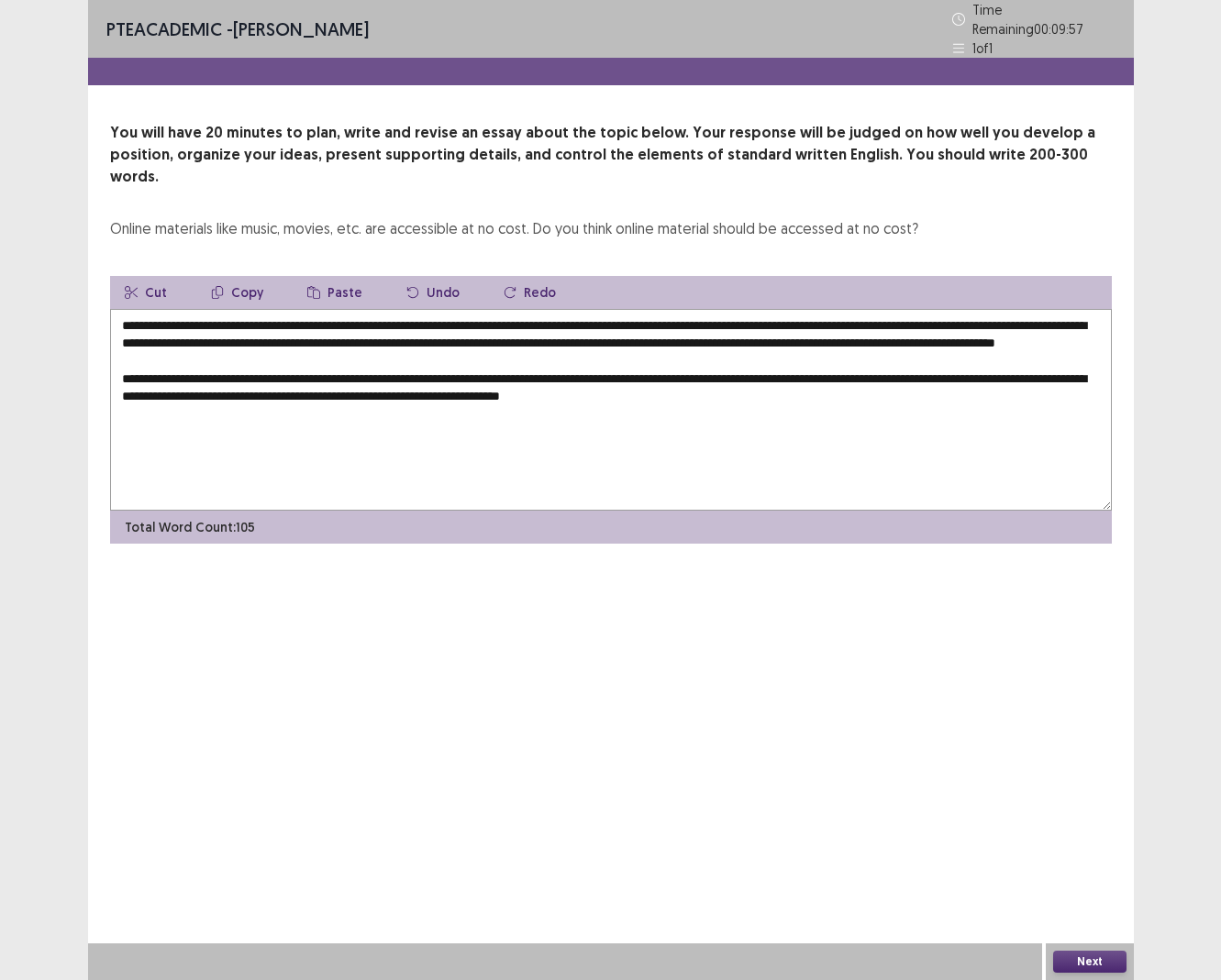
click at [760, 391] on textarea "**********" at bounding box center [610, 410] width 1002 height 202
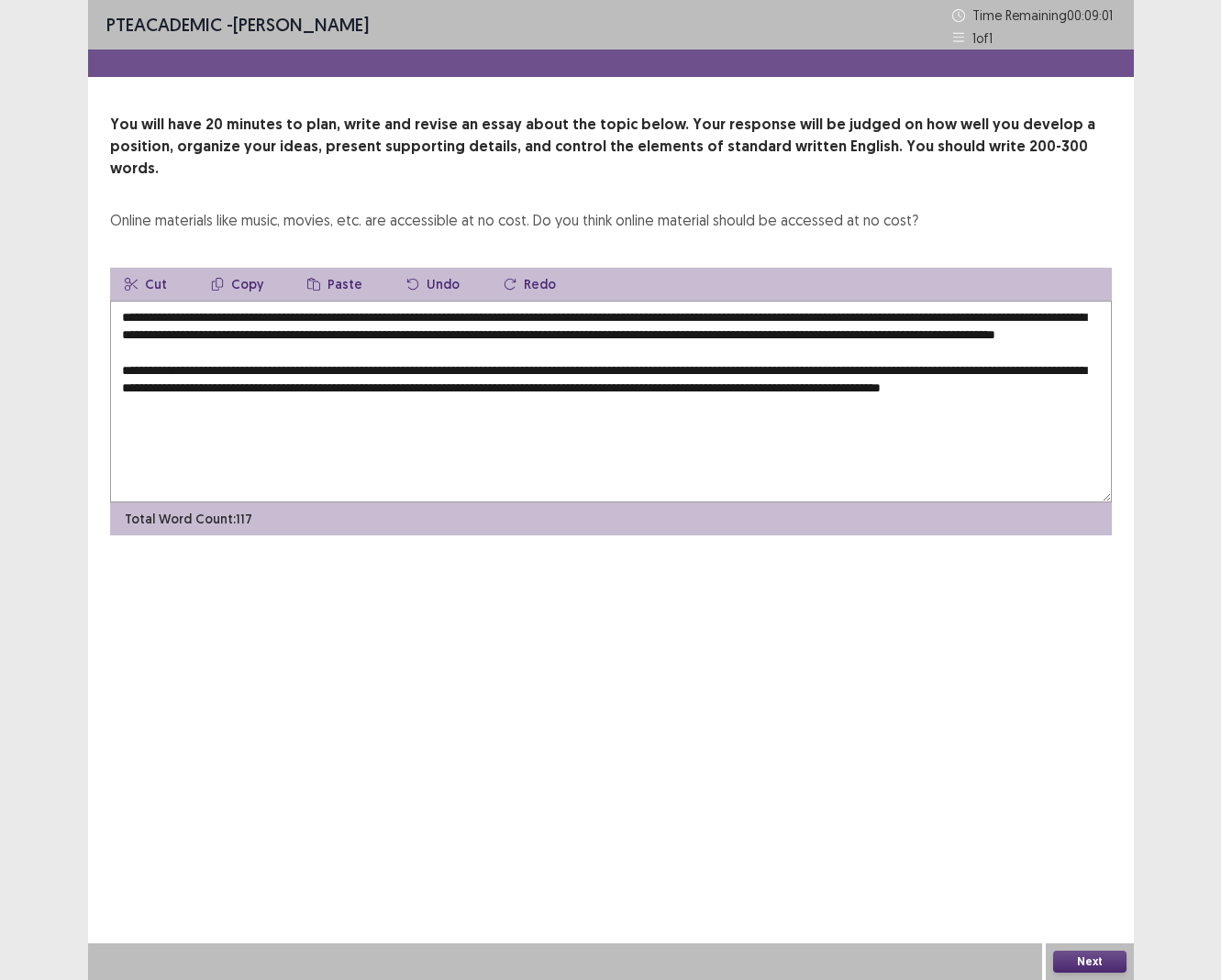
click at [181, 403] on textarea "**********" at bounding box center [610, 402] width 1002 height 202
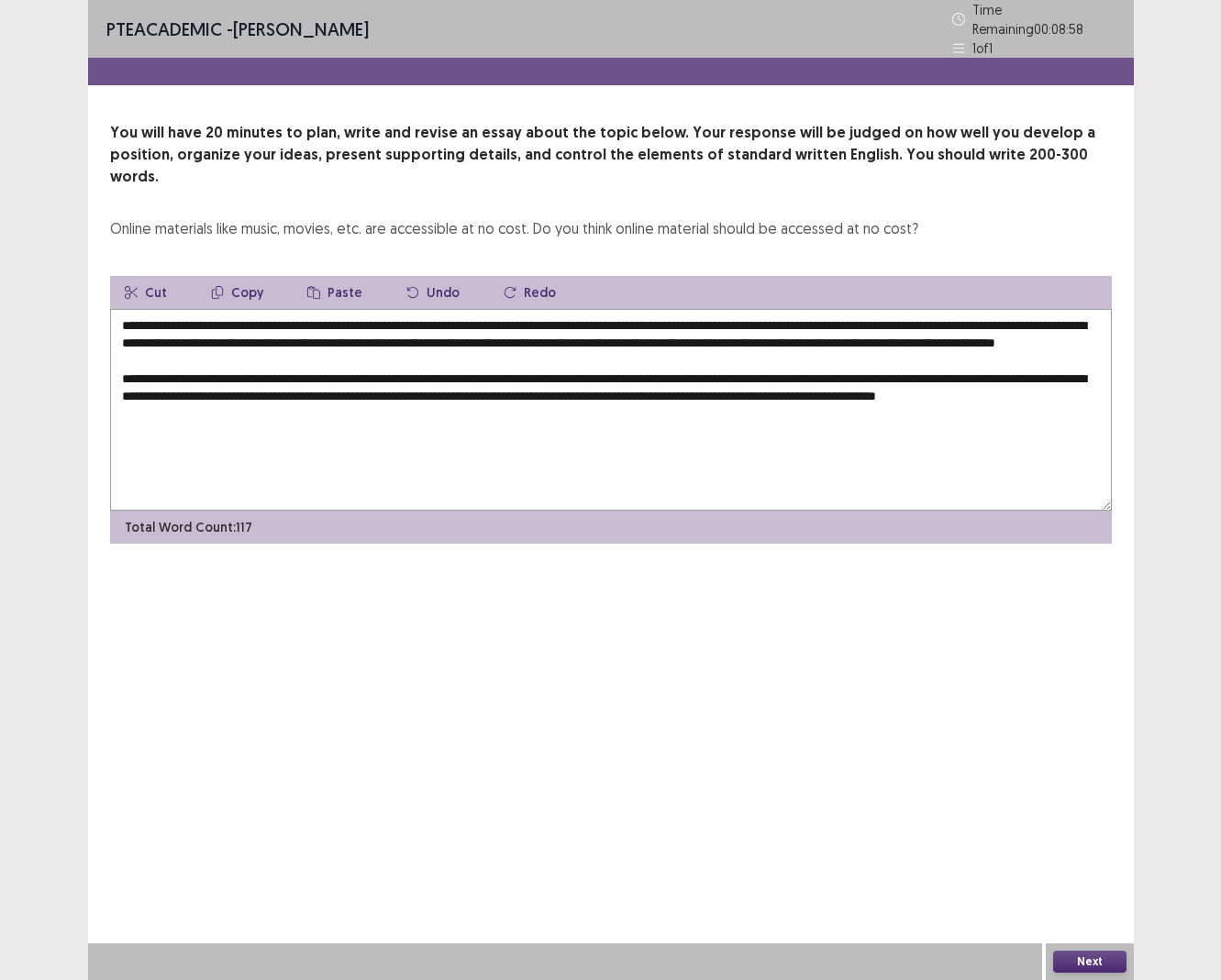
click at [241, 401] on textarea "**********" at bounding box center [610, 410] width 1002 height 202
drag, startPoint x: 233, startPoint y: 441, endPoint x: 115, endPoint y: 441, distance: 118.0
click at [115, 441] on textarea "**********" at bounding box center [610, 410] width 1002 height 202
click at [311, 447] on textarea "**********" at bounding box center [610, 410] width 1002 height 202
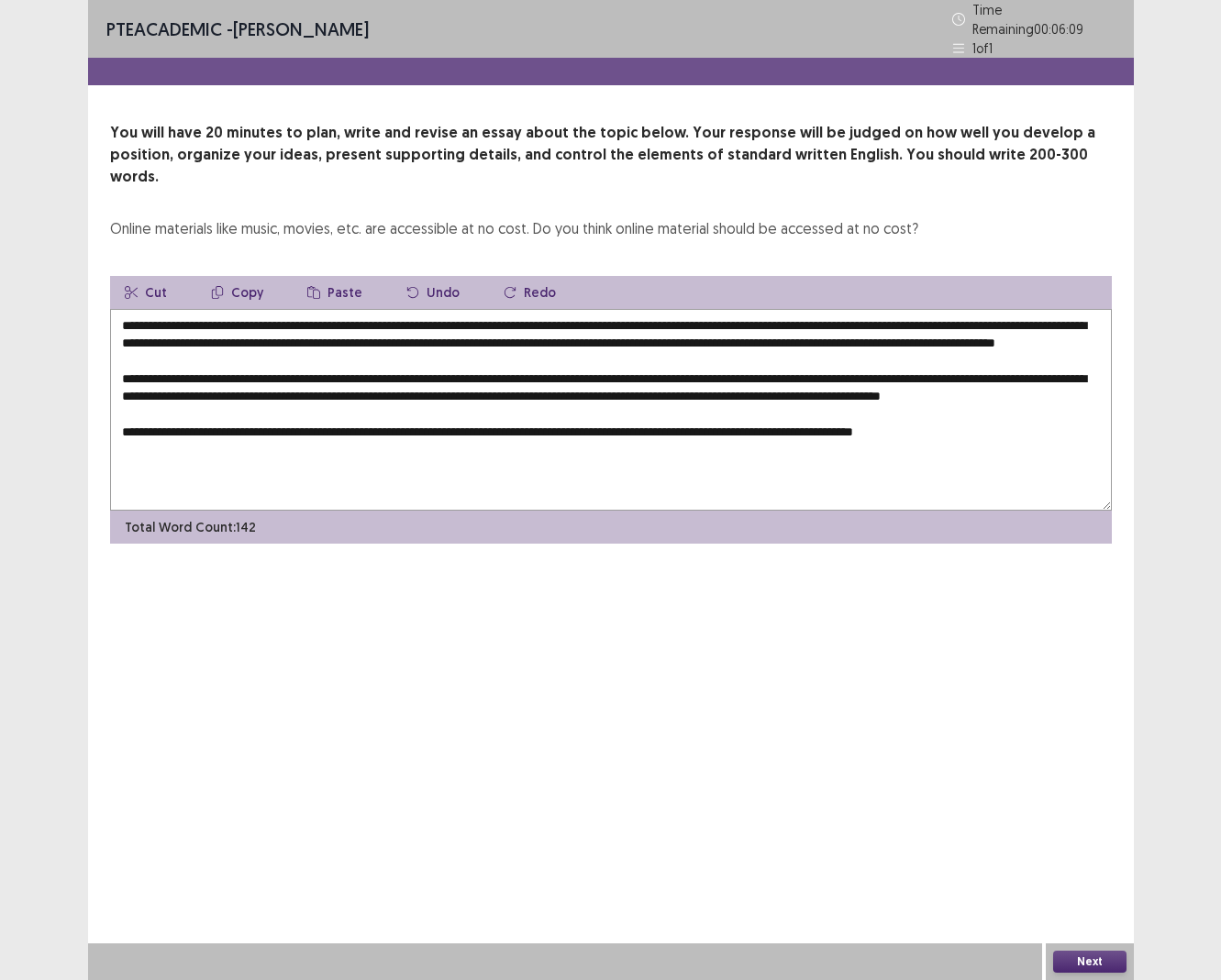
click at [250, 454] on textarea "**********" at bounding box center [610, 410] width 1002 height 202
click at [440, 429] on textarea "**********" at bounding box center [610, 410] width 1002 height 202
click at [415, 437] on textarea "**********" at bounding box center [610, 410] width 1002 height 202
click at [564, 442] on textarea "**********" at bounding box center [610, 410] width 1002 height 202
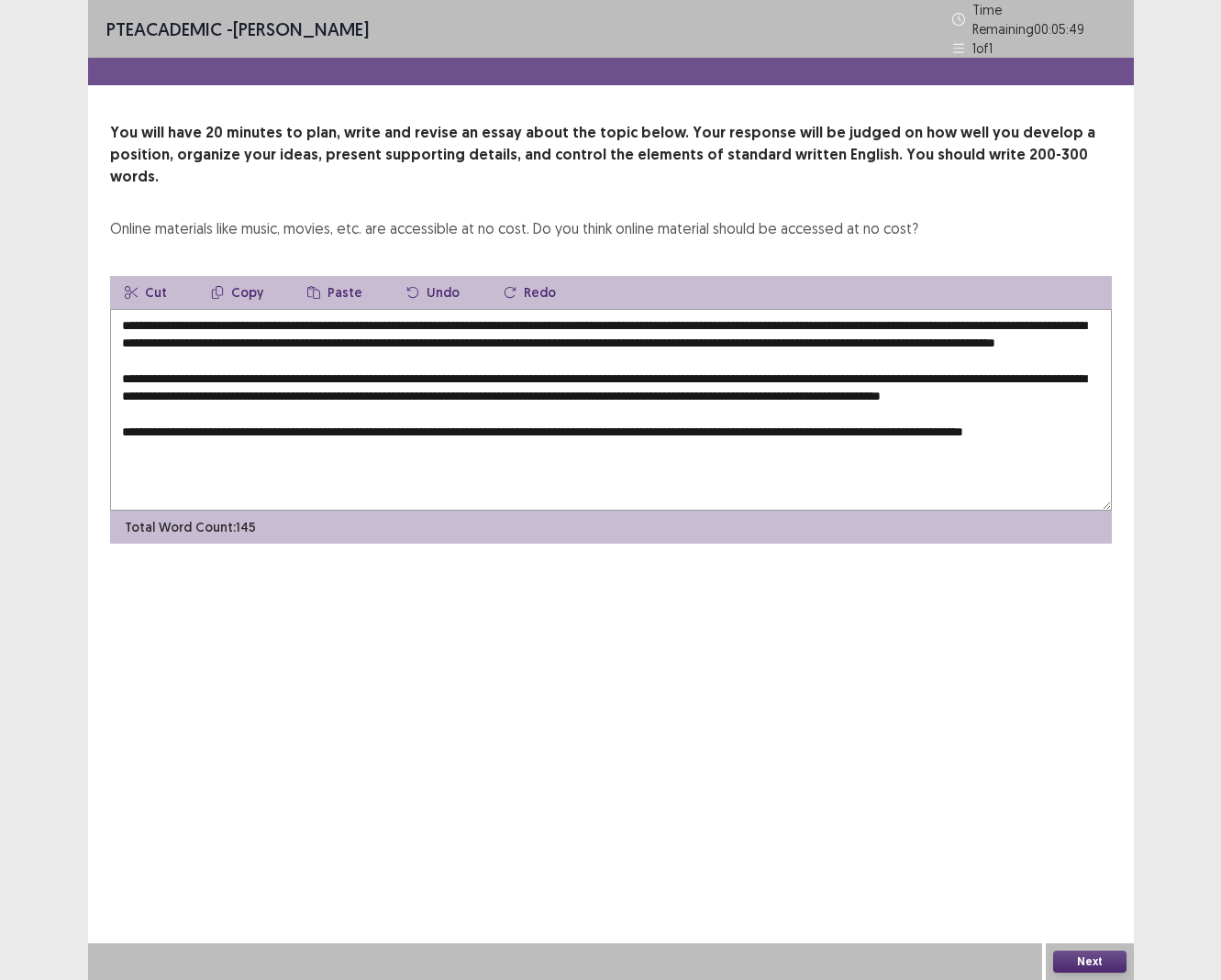
click at [985, 442] on textarea "**********" at bounding box center [610, 410] width 1002 height 202
click at [333, 445] on textarea "**********" at bounding box center [610, 410] width 1002 height 202
click at [264, 462] on textarea "**********" at bounding box center [610, 410] width 1002 height 202
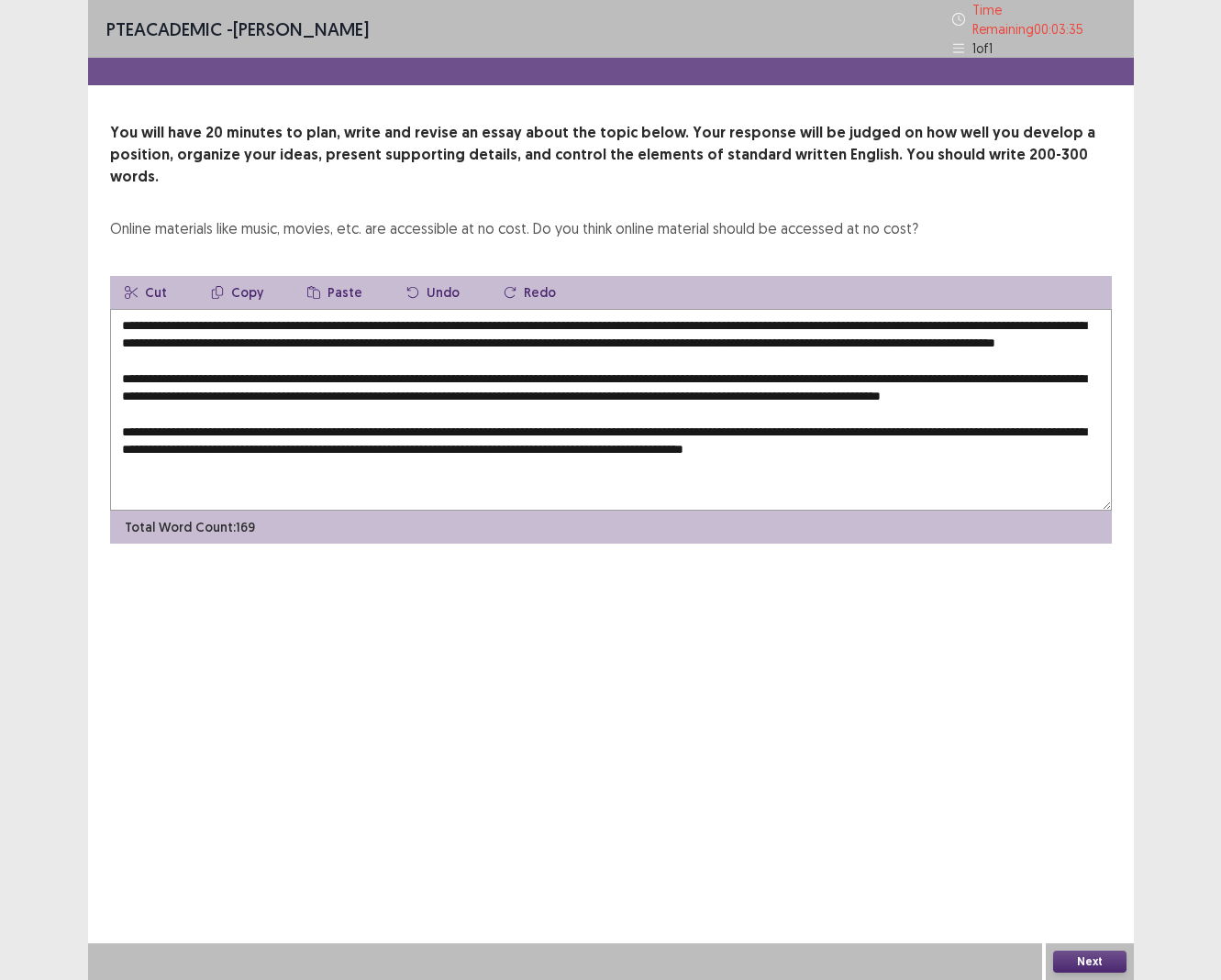
scroll to position [19, 0]
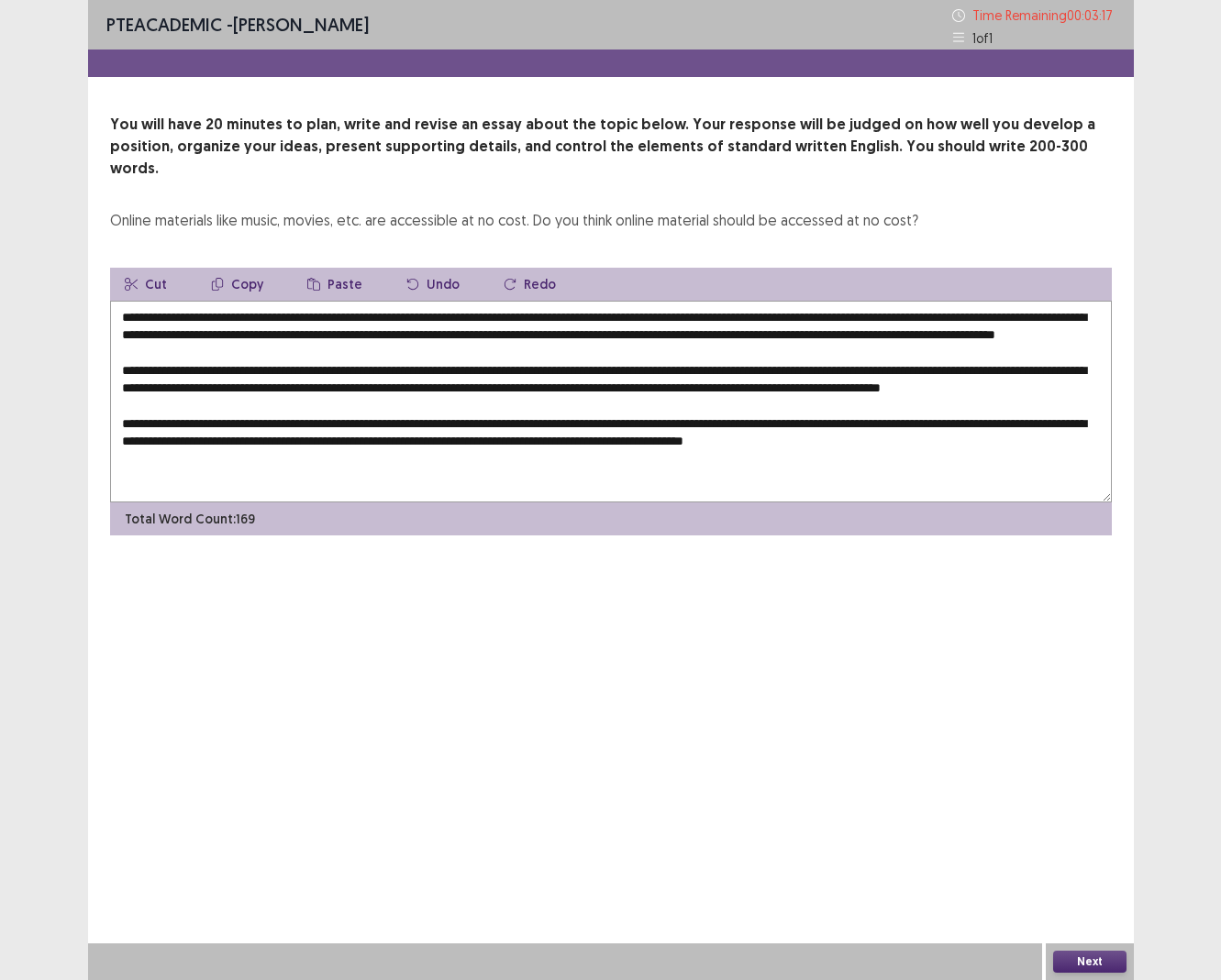
click at [342, 398] on textarea at bounding box center [610, 402] width 1002 height 202
click at [321, 388] on textarea at bounding box center [610, 402] width 1002 height 202
click at [985, 446] on textarea at bounding box center [610, 402] width 1002 height 202
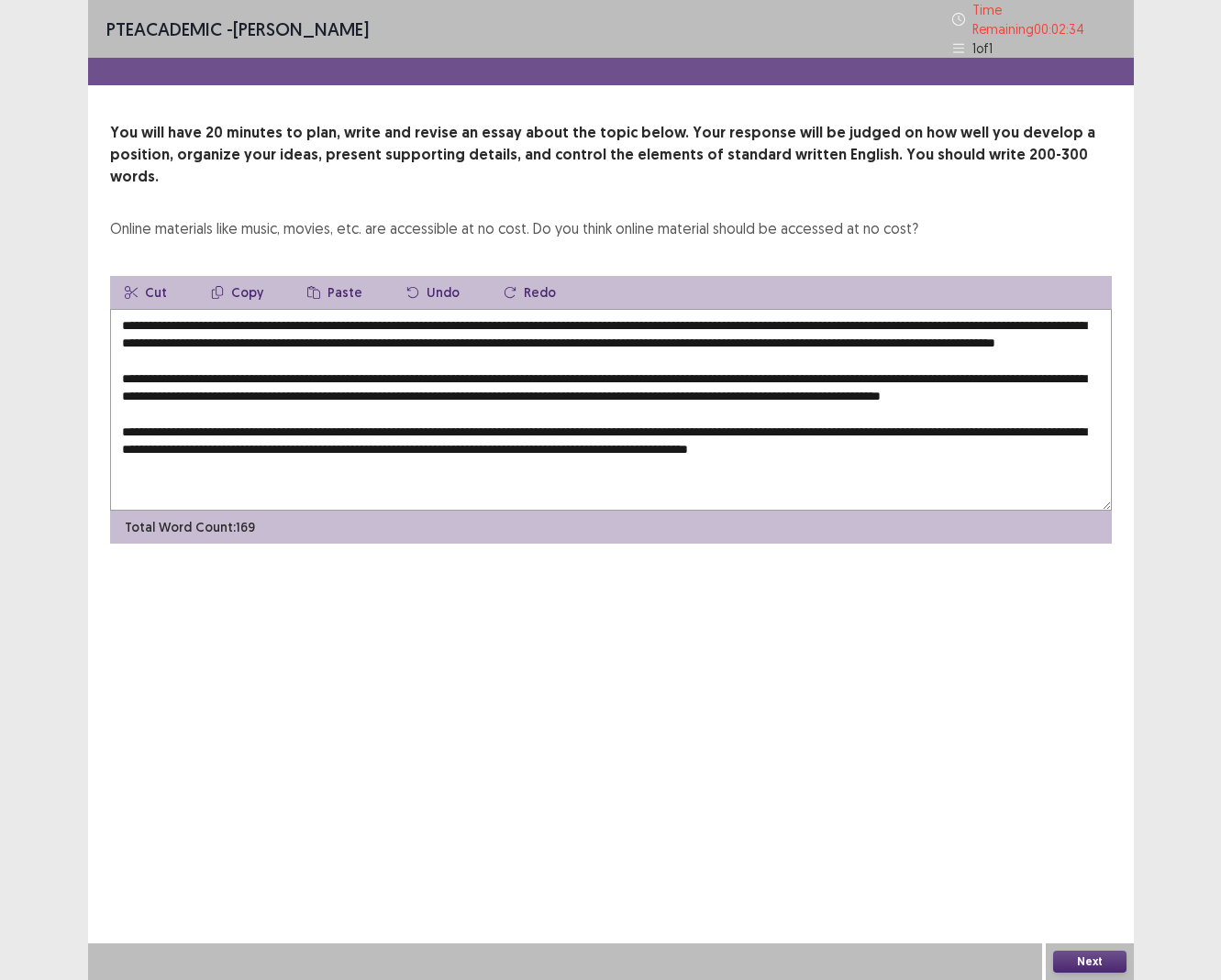
click at [985, 442] on textarea at bounding box center [610, 410] width 1002 height 202
click at [589, 441] on textarea at bounding box center [610, 410] width 1002 height 202
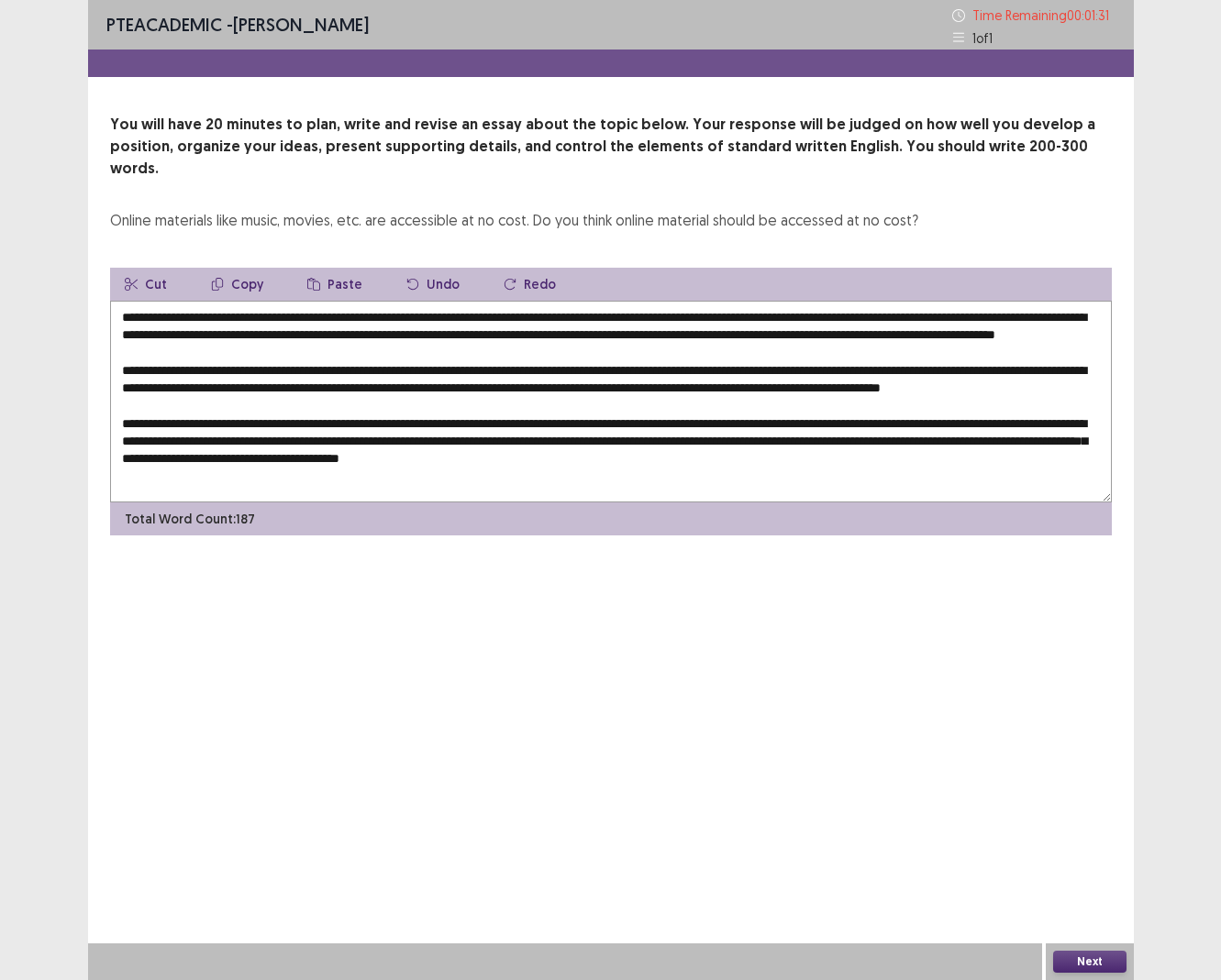
click at [919, 455] on textarea at bounding box center [610, 402] width 1002 height 202
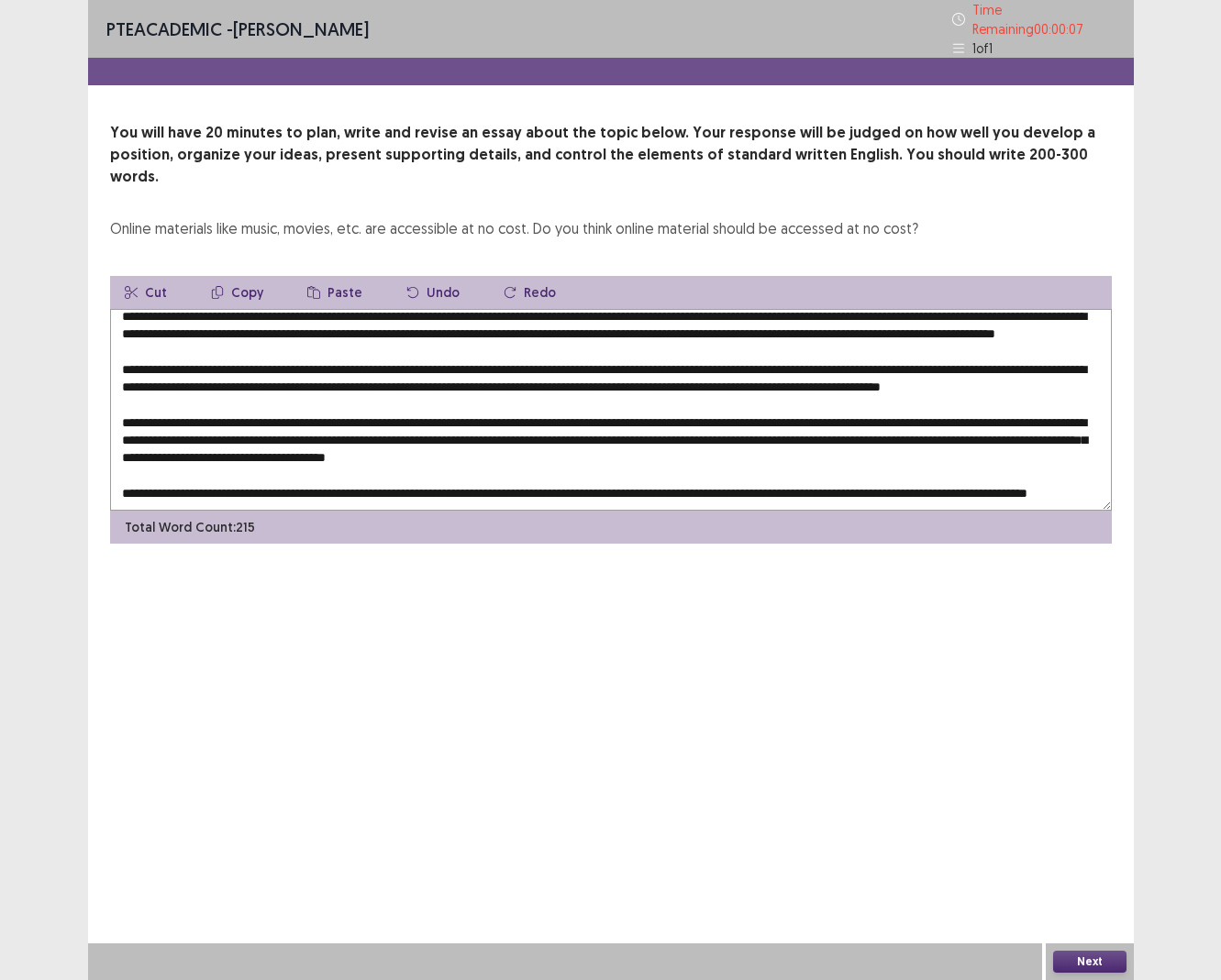
scroll to position [110, 0]
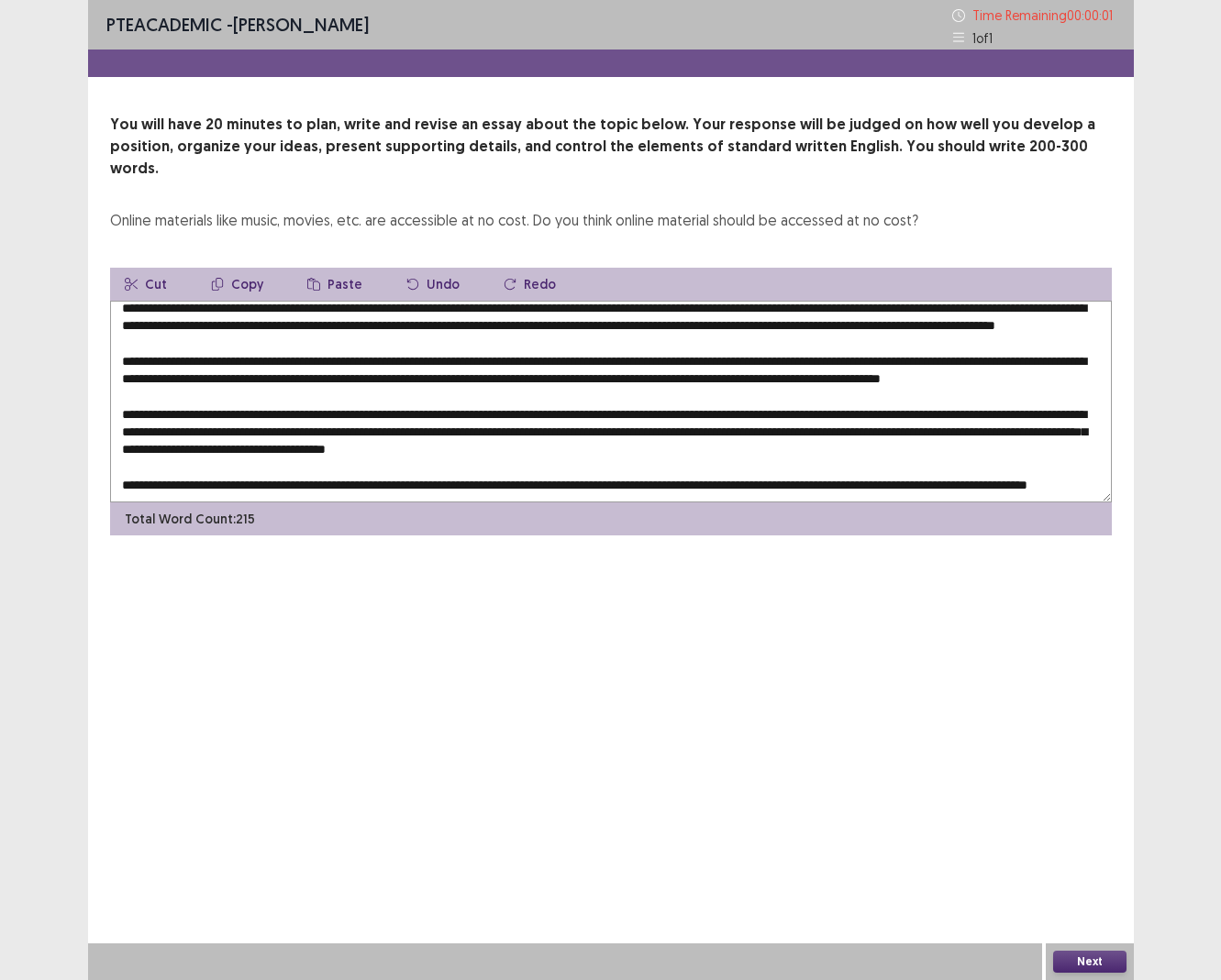
type textarea "**********"
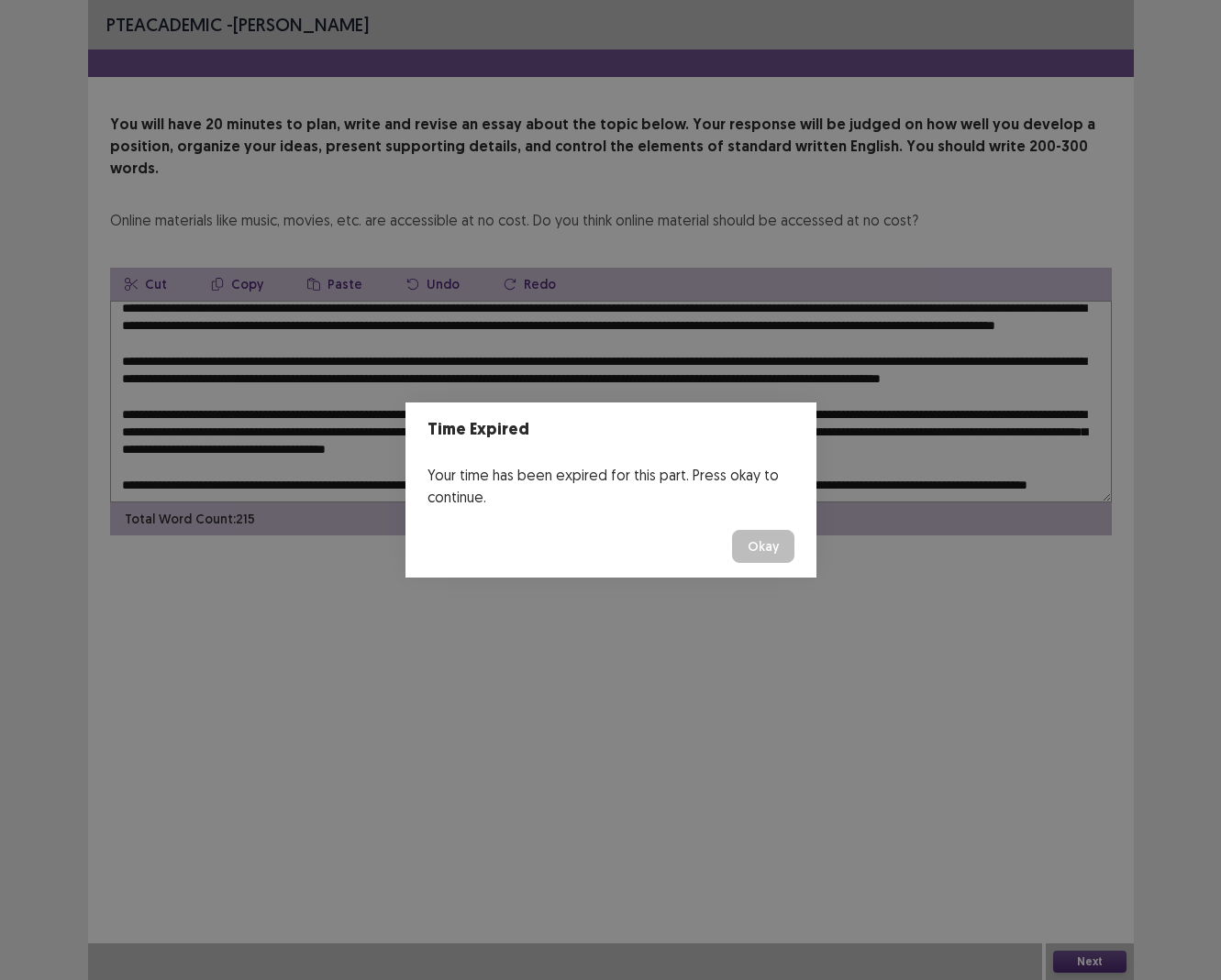
click at [756, 547] on button "Okay" at bounding box center [763, 546] width 62 height 33
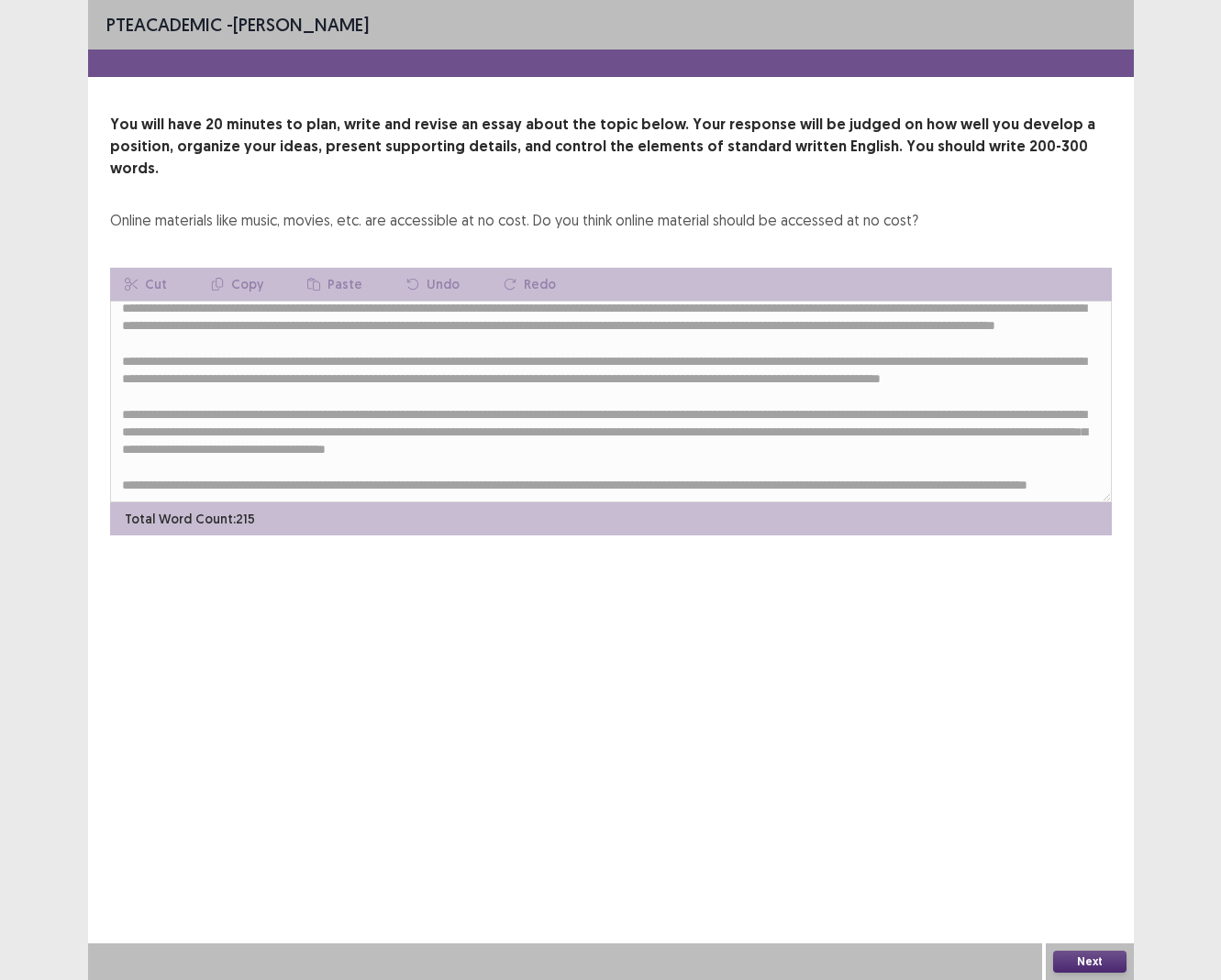
click at [985, 691] on button "Next" at bounding box center [1090, 962] width 73 height 22
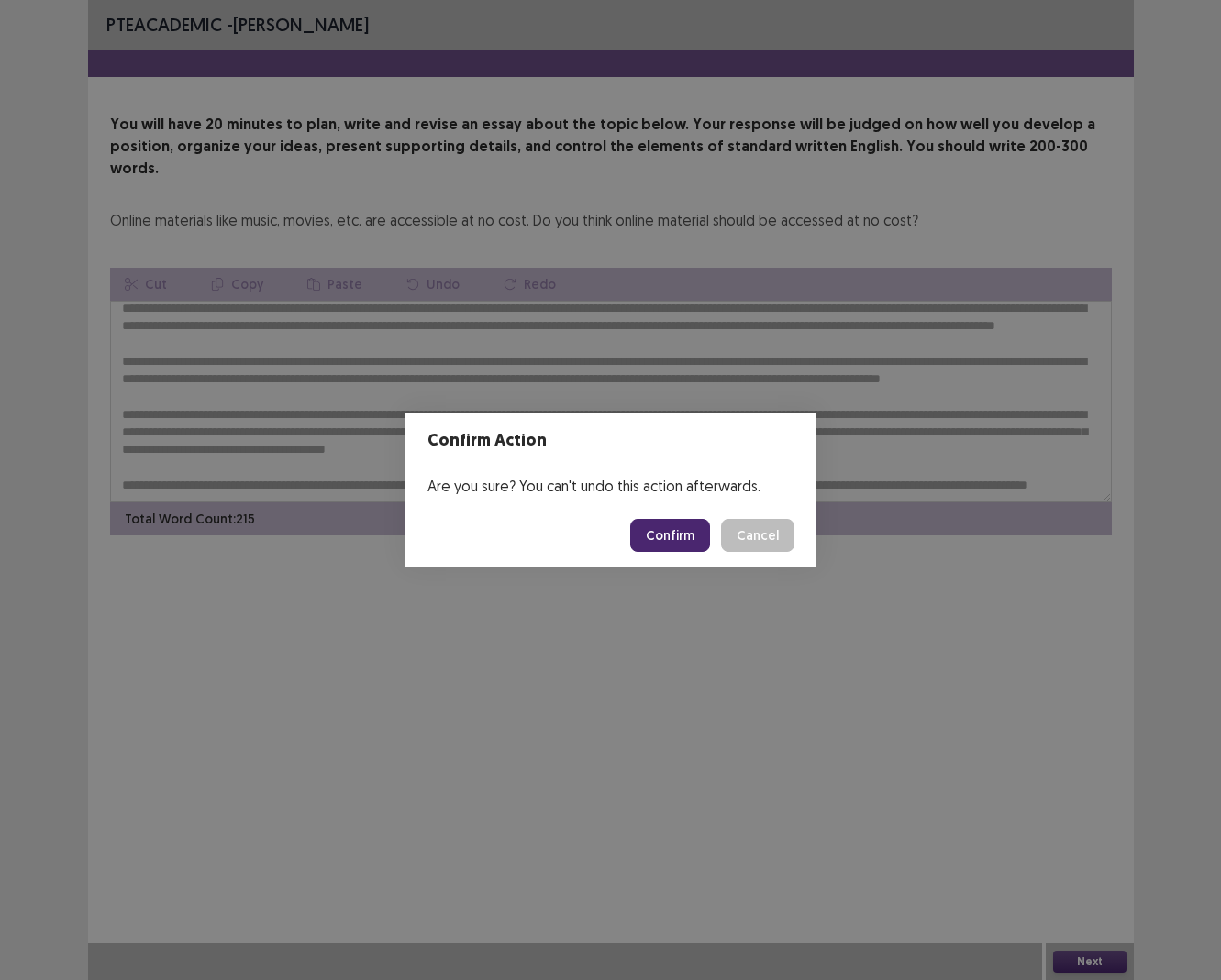
click at [673, 532] on button "Confirm" at bounding box center [670, 534] width 80 height 33
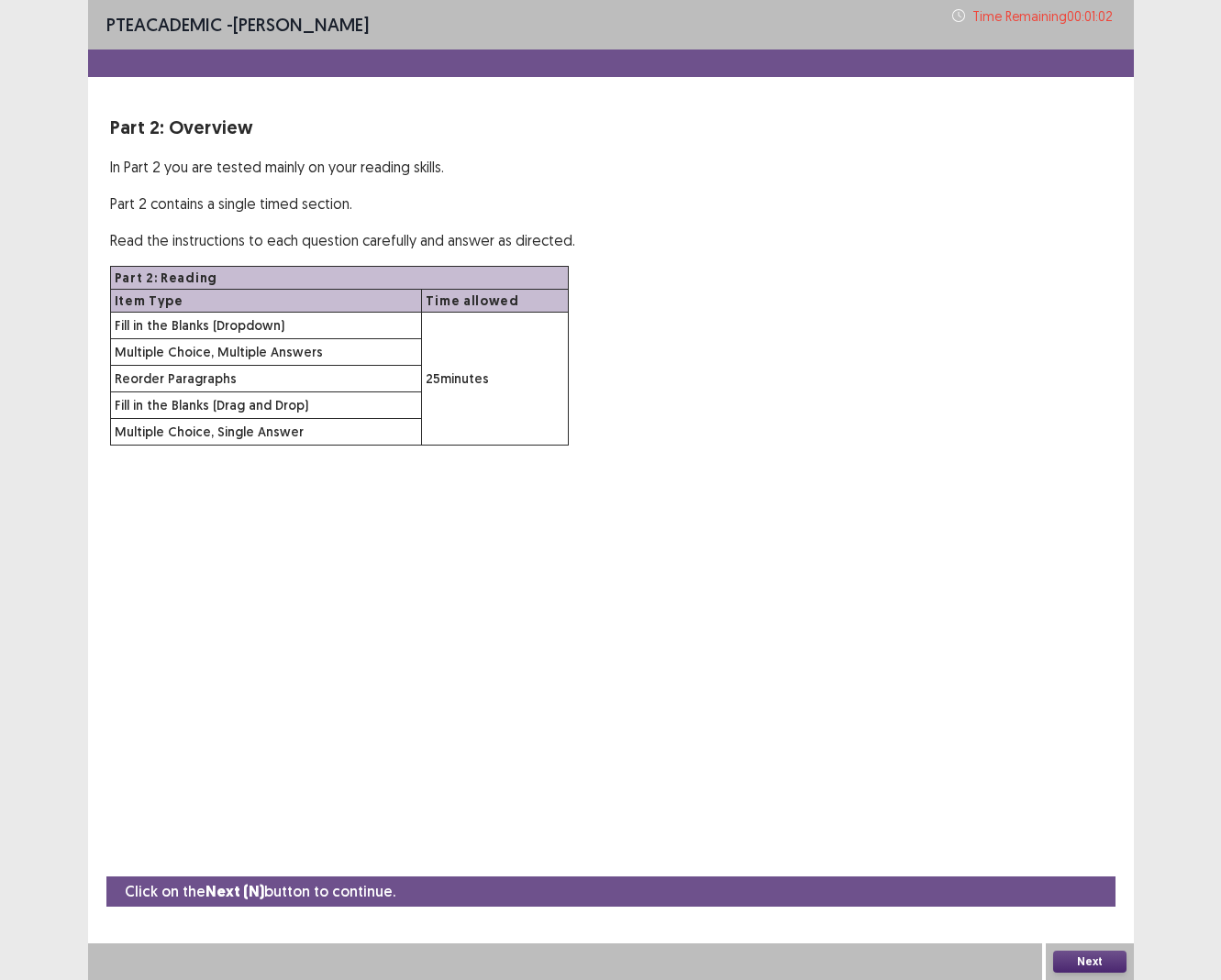
click at [985, 691] on button "Next" at bounding box center [1090, 962] width 73 height 22
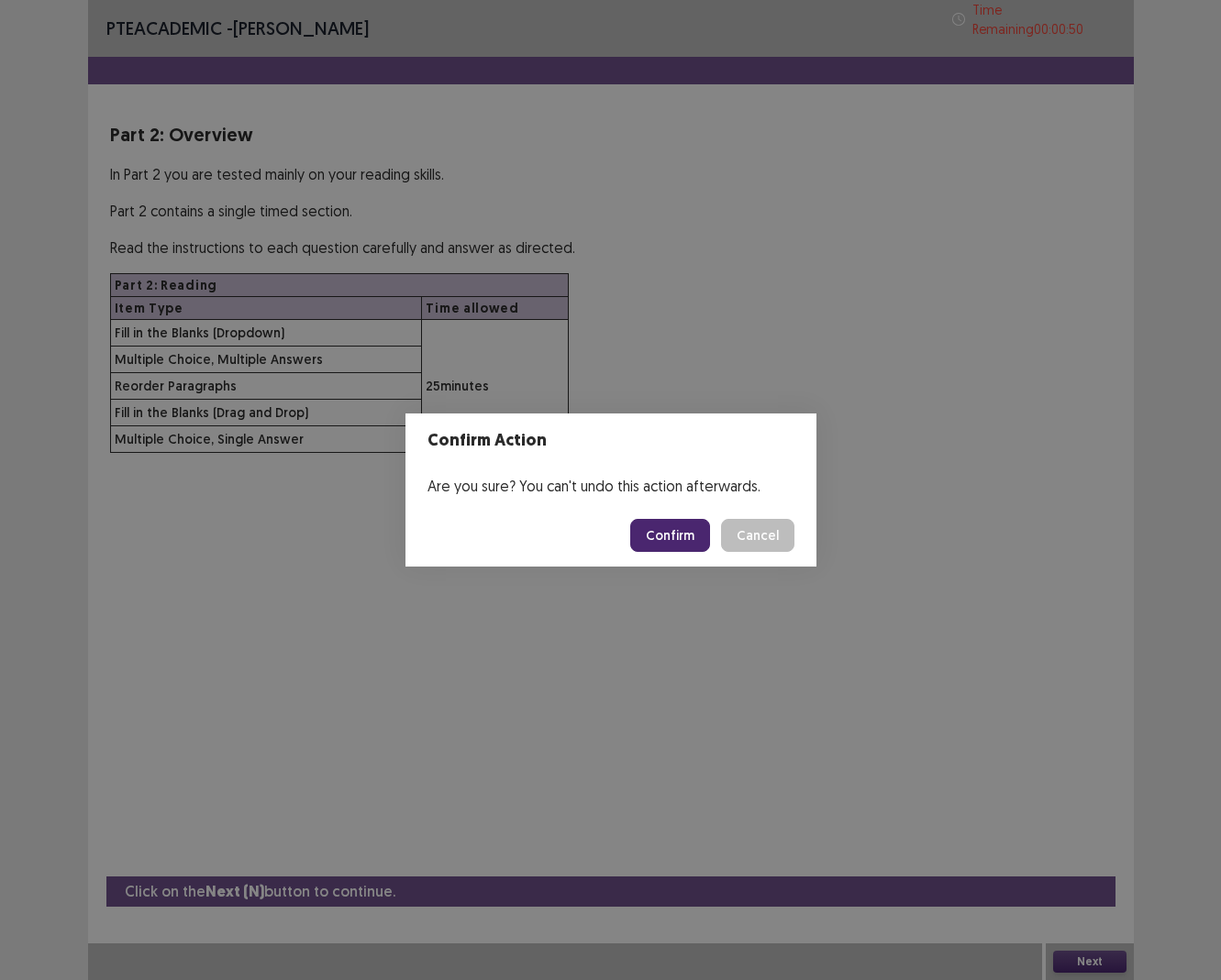
click at [678, 530] on button "Confirm" at bounding box center [670, 534] width 80 height 33
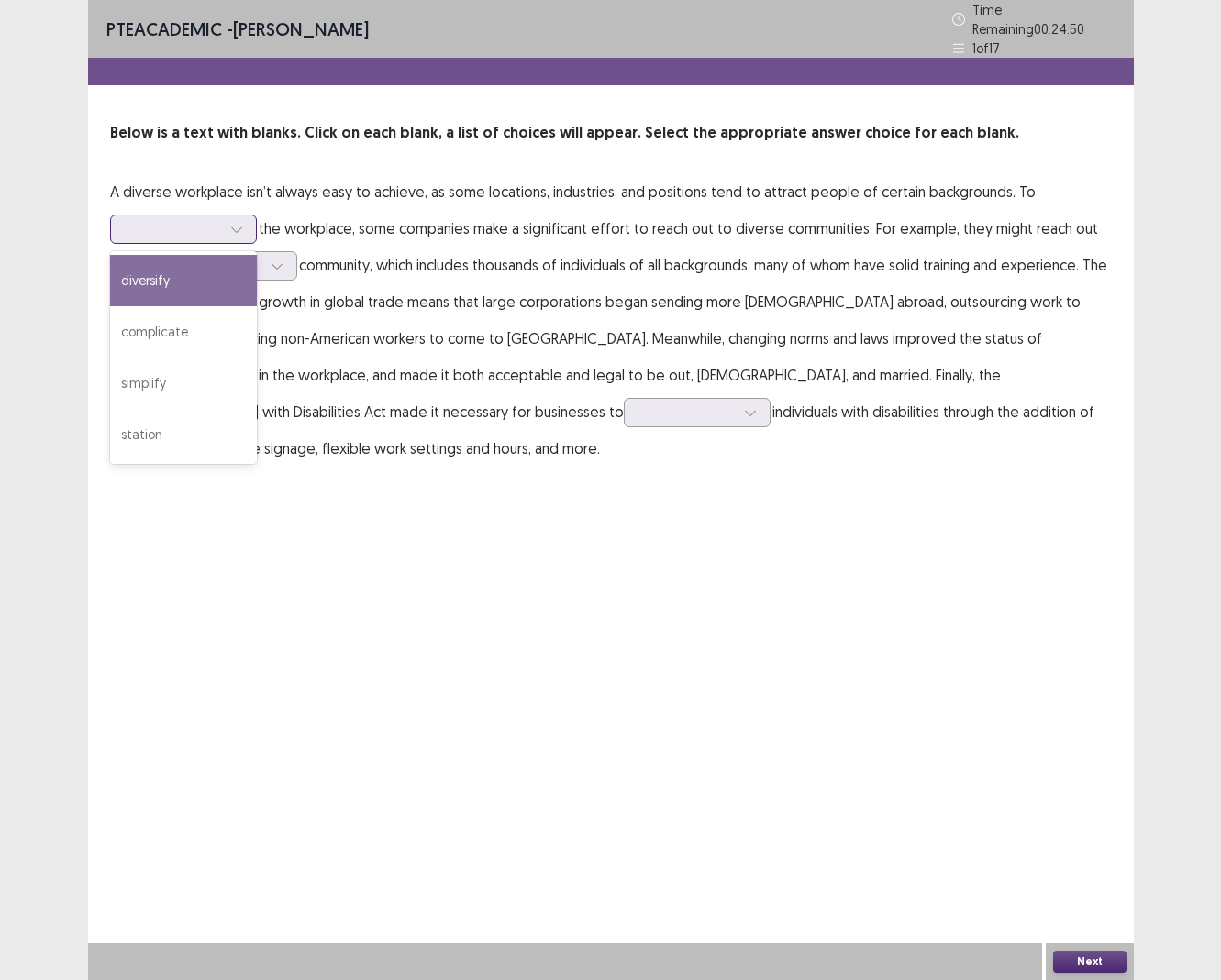
click at [214, 221] on div at bounding box center [173, 229] width 96 height 18
click at [199, 265] on div "diversify" at bounding box center [183, 281] width 147 height 51
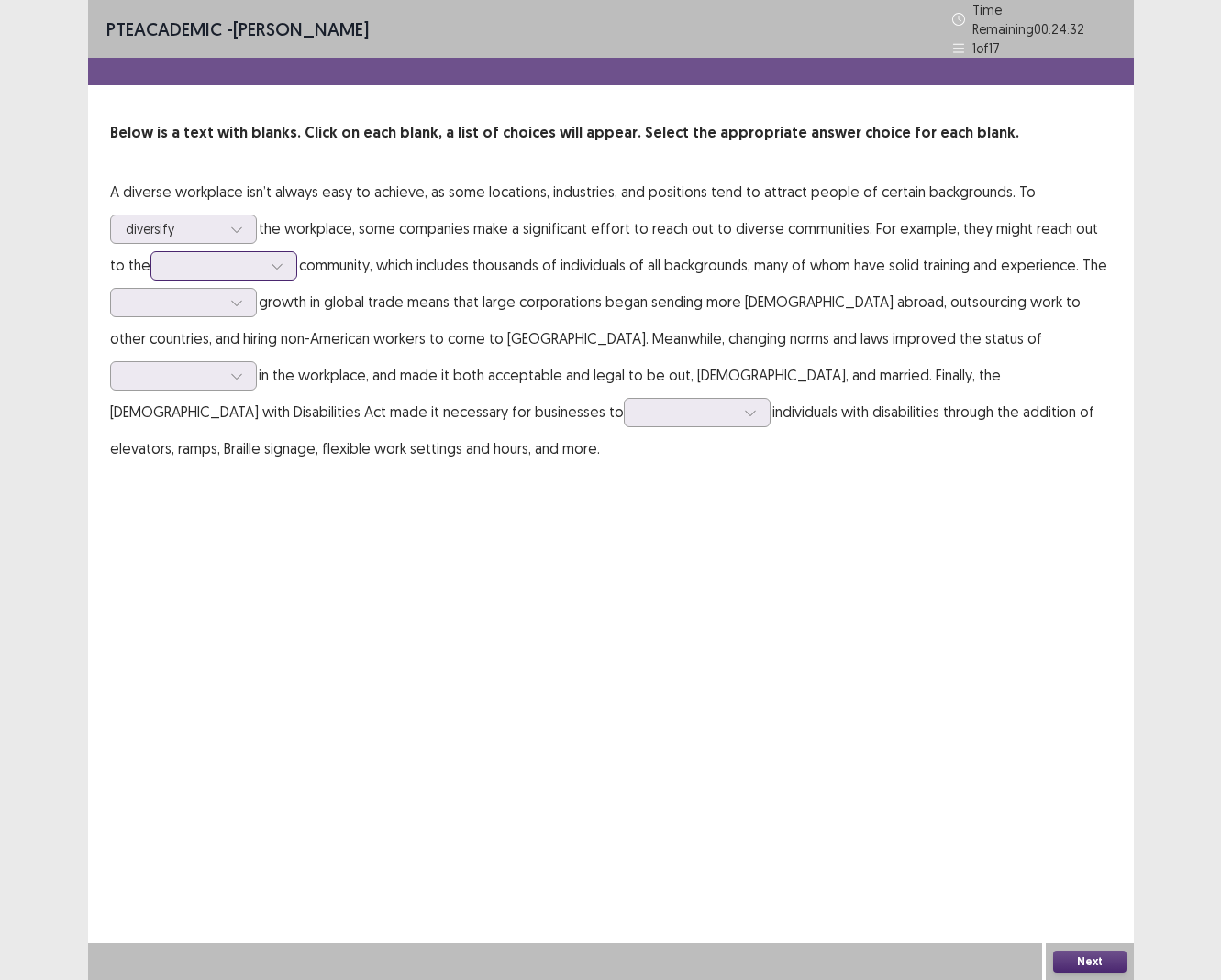
click at [211, 264] on div at bounding box center [213, 266] width 96 height 18
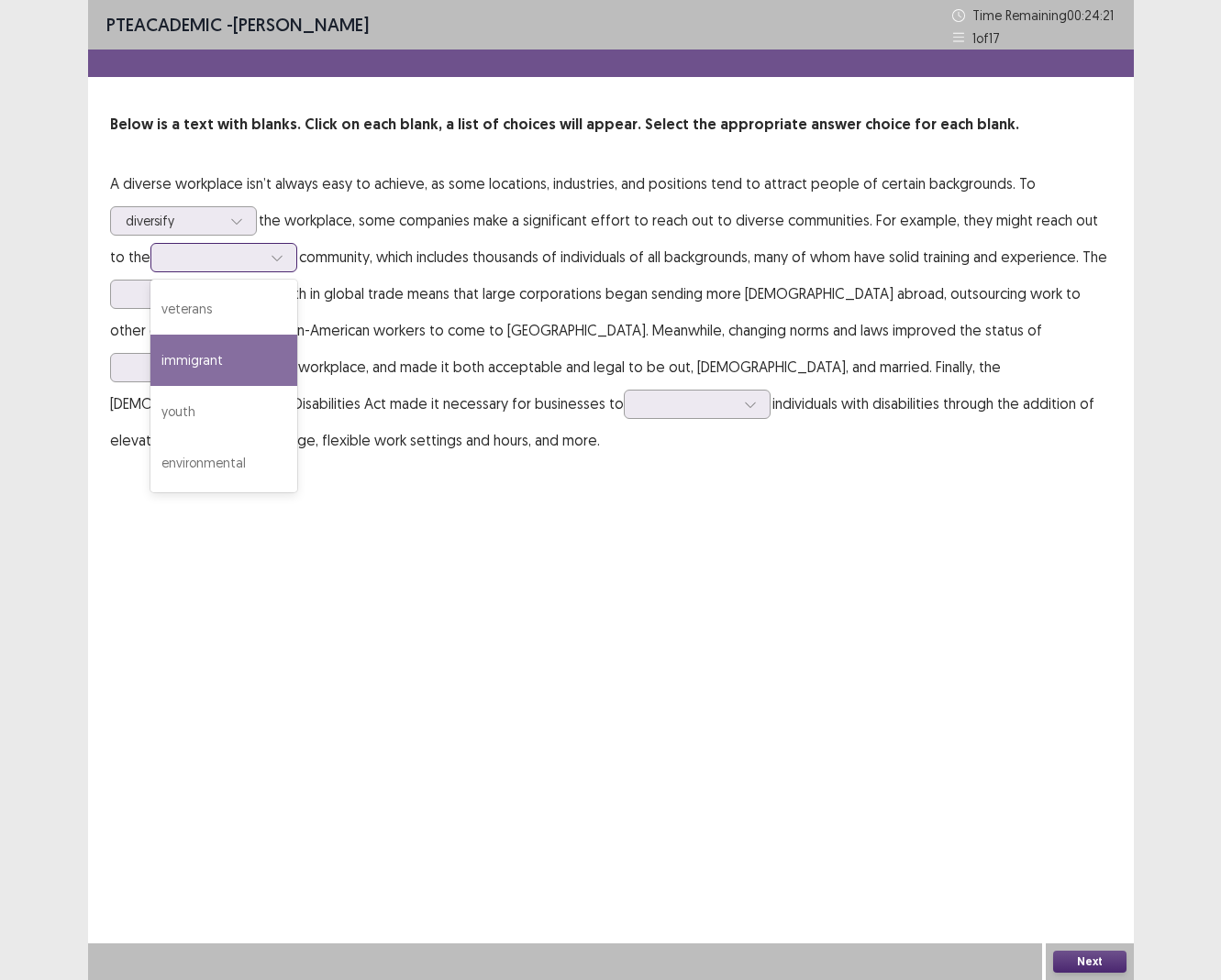
click at [199, 374] on div "immigrant" at bounding box center [223, 361] width 147 height 51
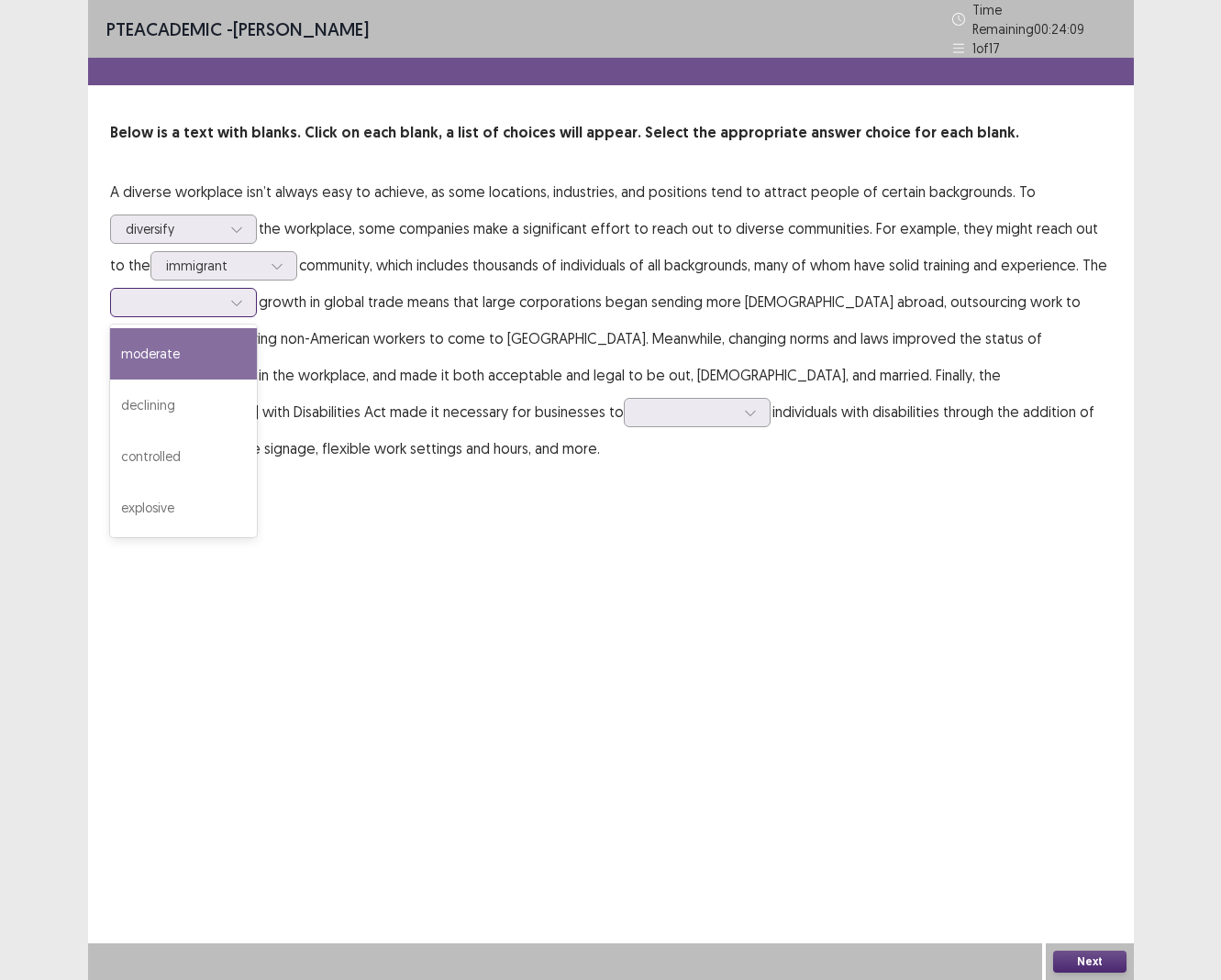
click at [190, 301] on div at bounding box center [173, 302] width 96 height 18
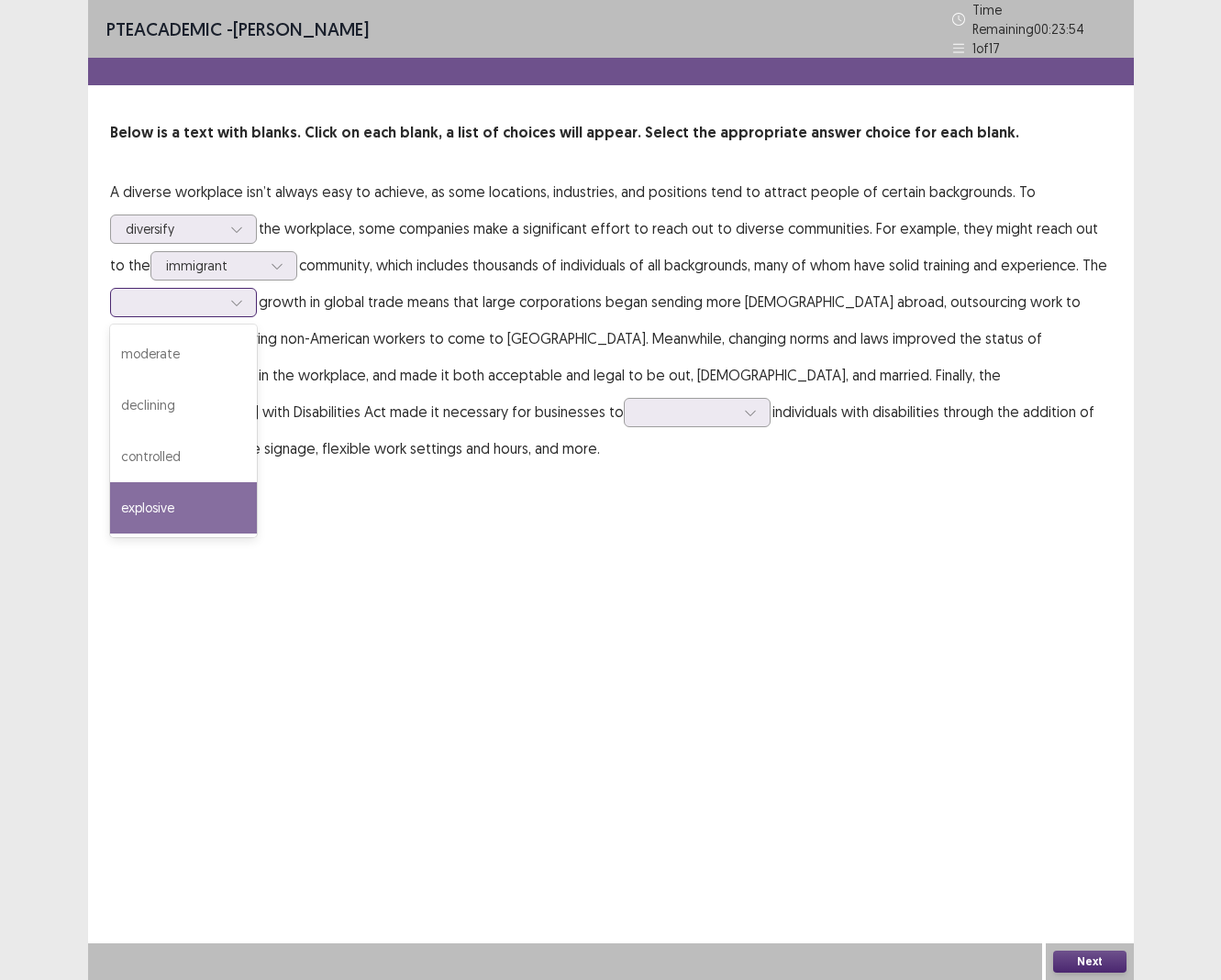
click at [147, 498] on div "explosive" at bounding box center [183, 508] width 147 height 51
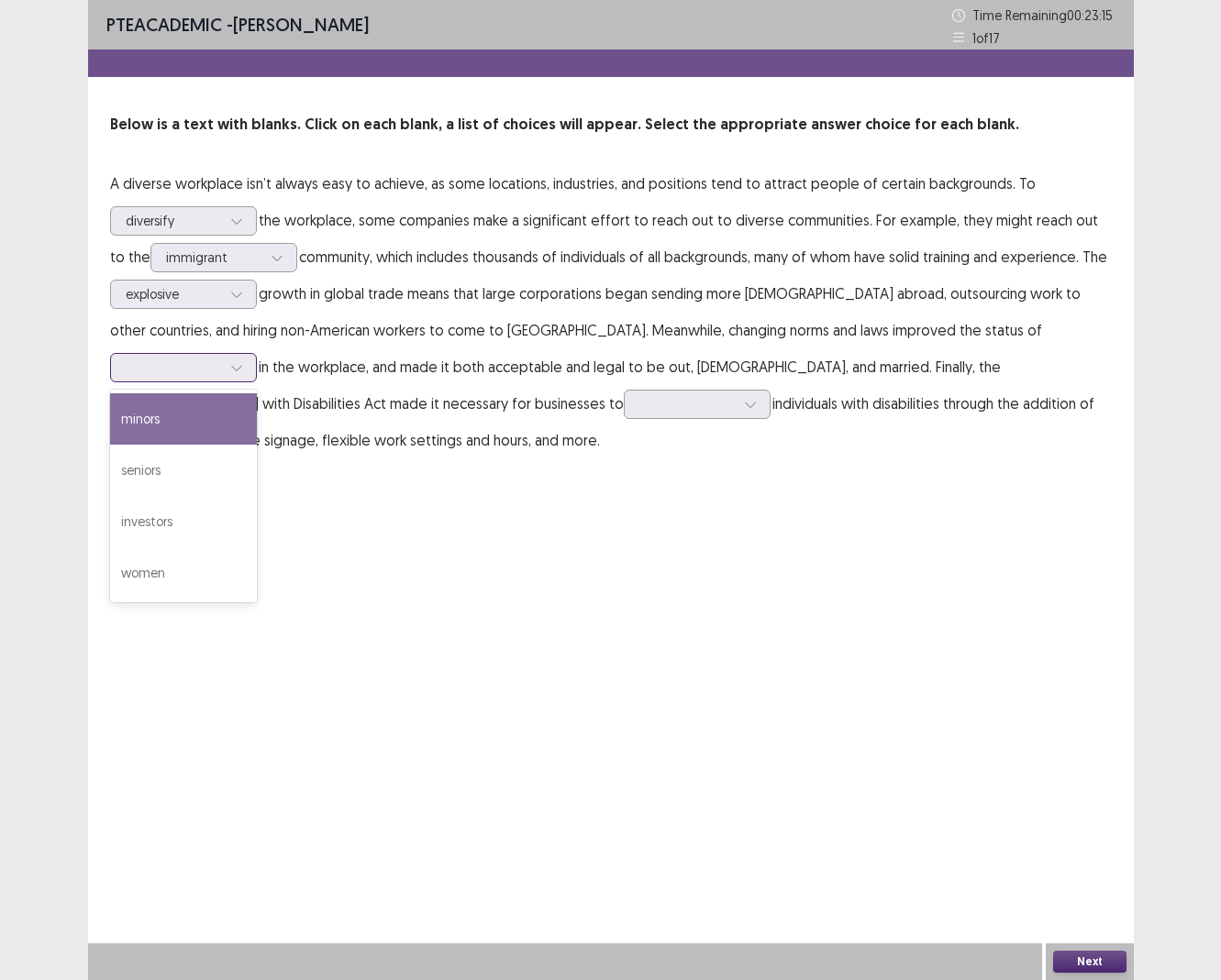
click at [221, 359] on div at bounding box center [173, 368] width 96 height 18
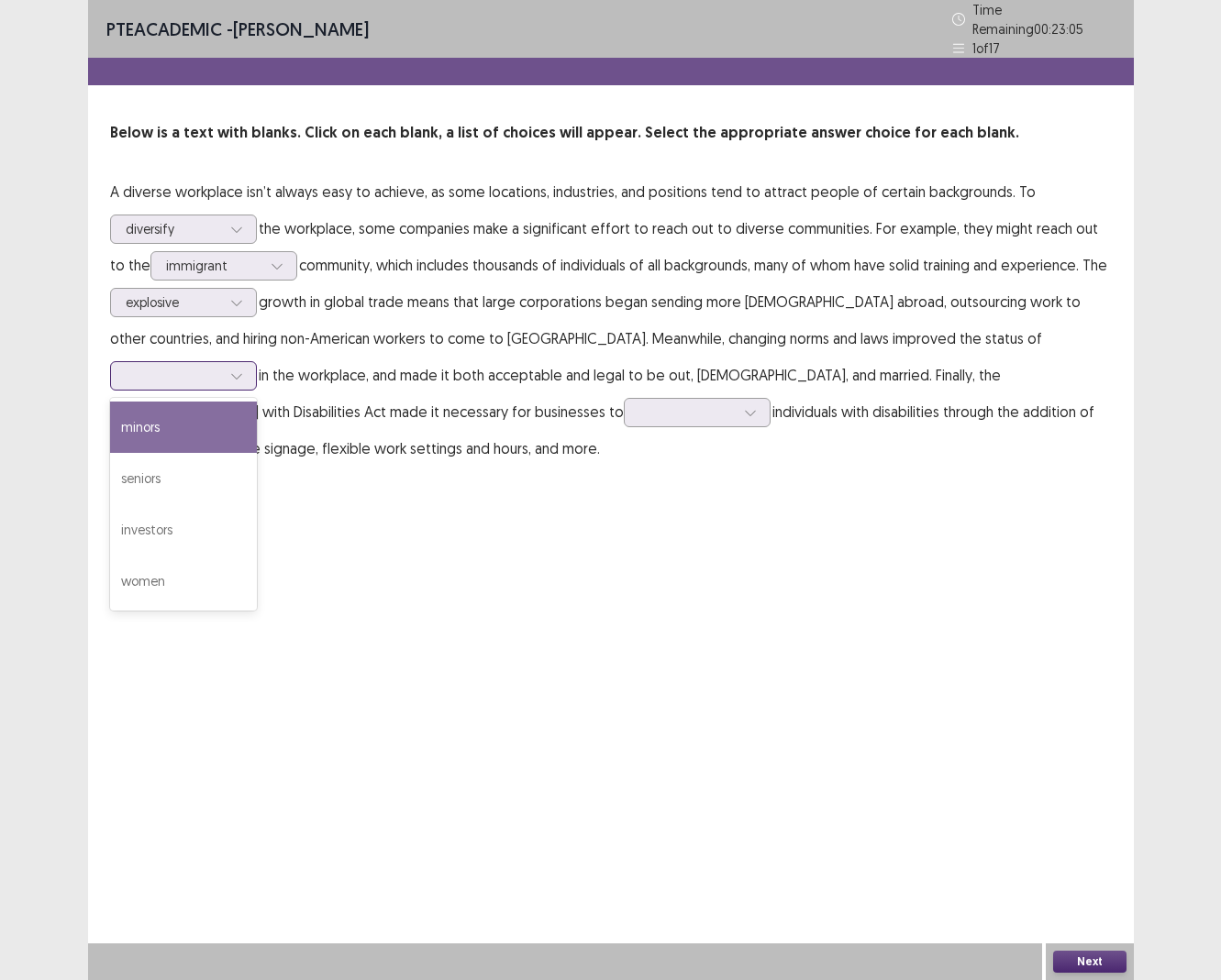
click at [257, 402] on div "minors" at bounding box center [183, 428] width 147 height 51
click at [221, 367] on div at bounding box center [173, 375] width 96 height 18
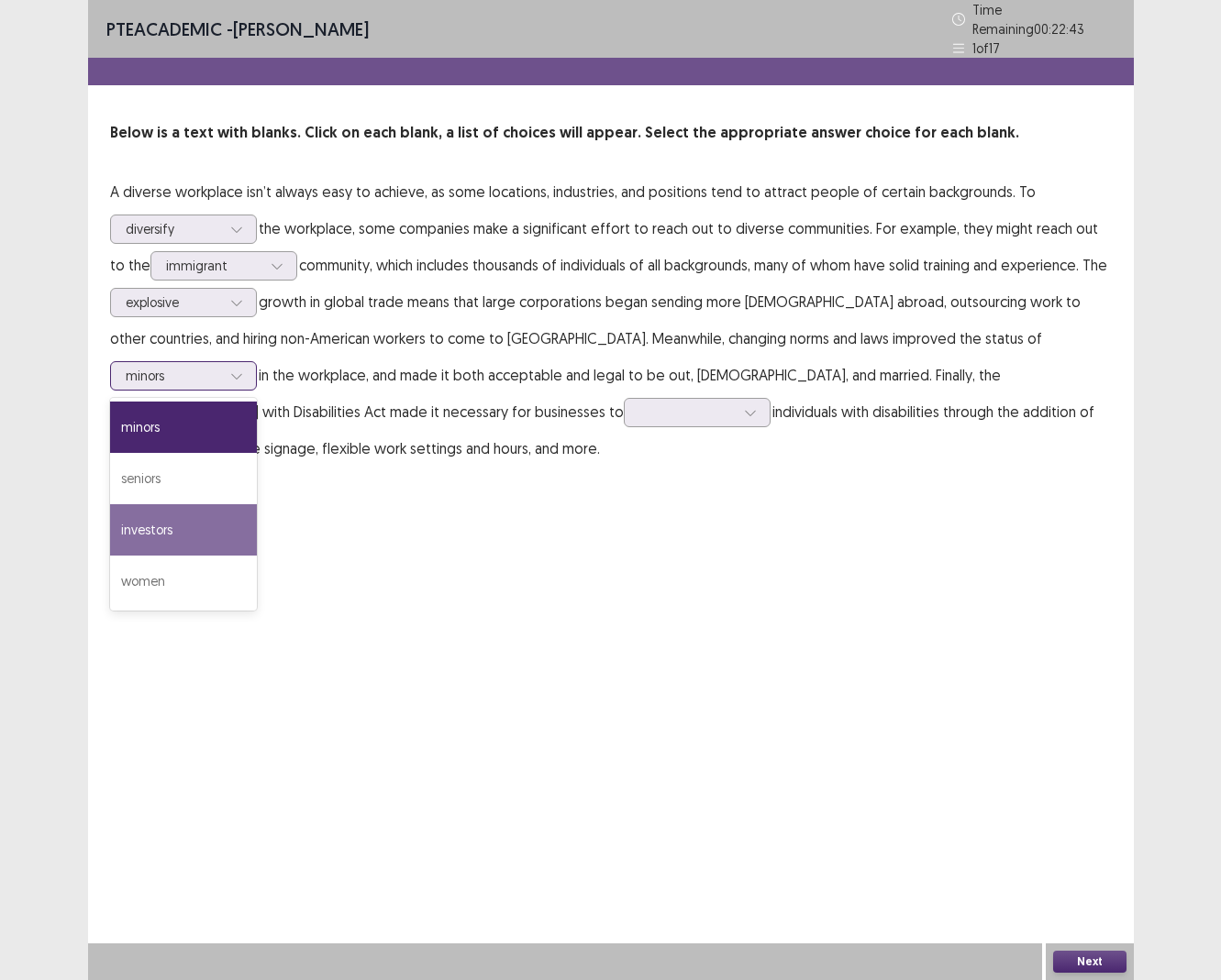
click at [257, 505] on div "investors" at bounding box center [183, 531] width 147 height 51
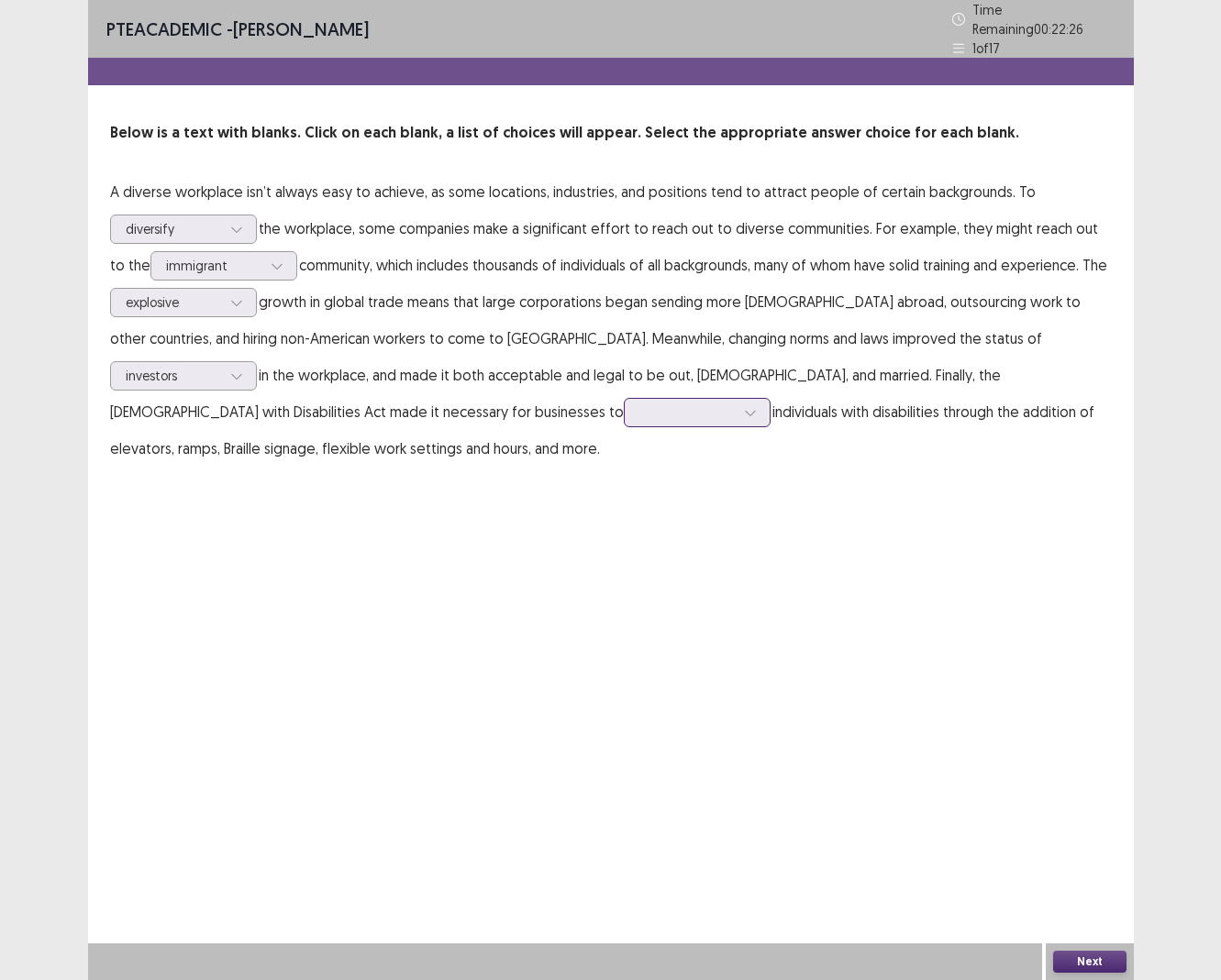
click at [639, 406] on div at bounding box center [687, 412] width 96 height 18
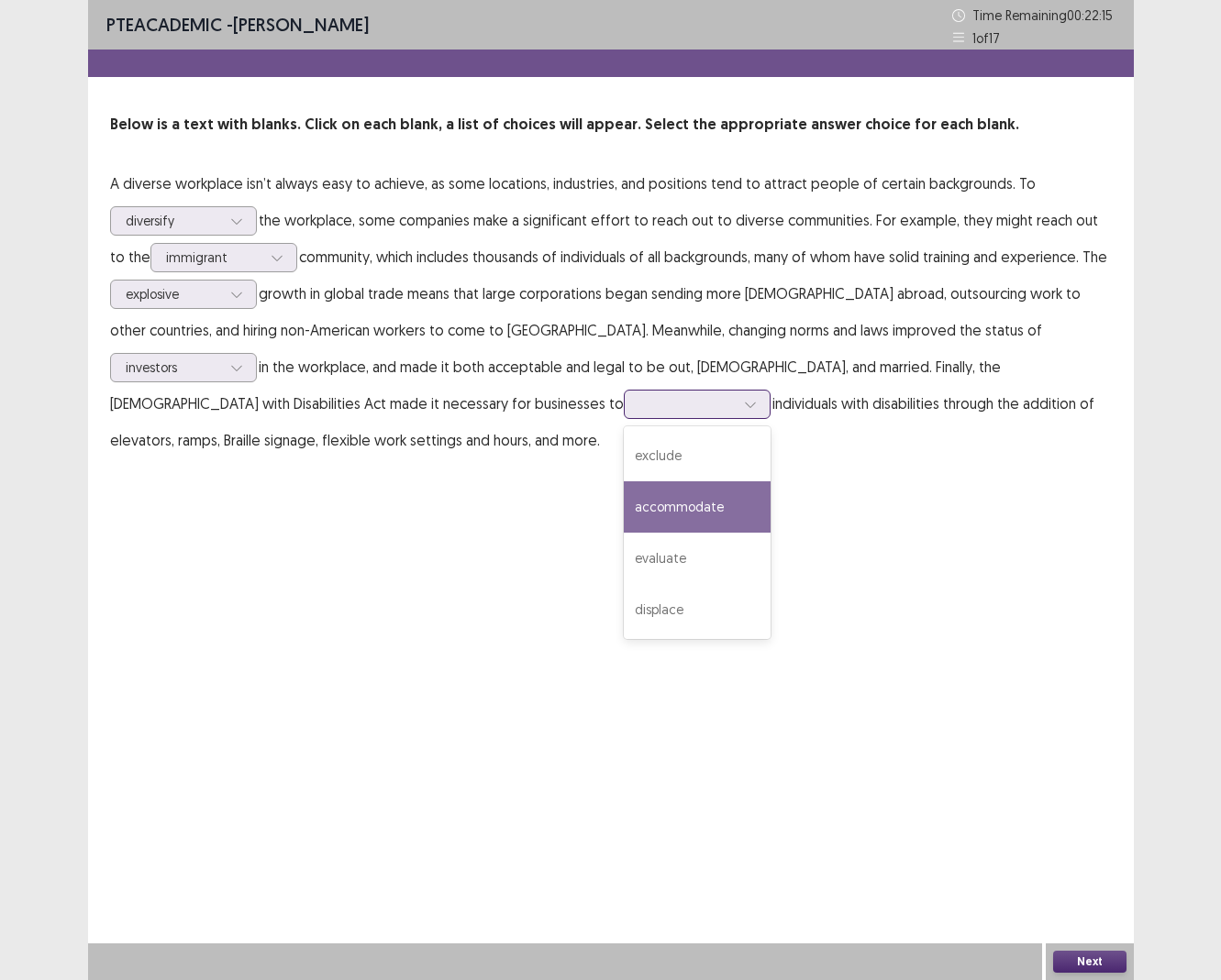
click at [623, 500] on div "accommodate" at bounding box center [696, 507] width 147 height 51
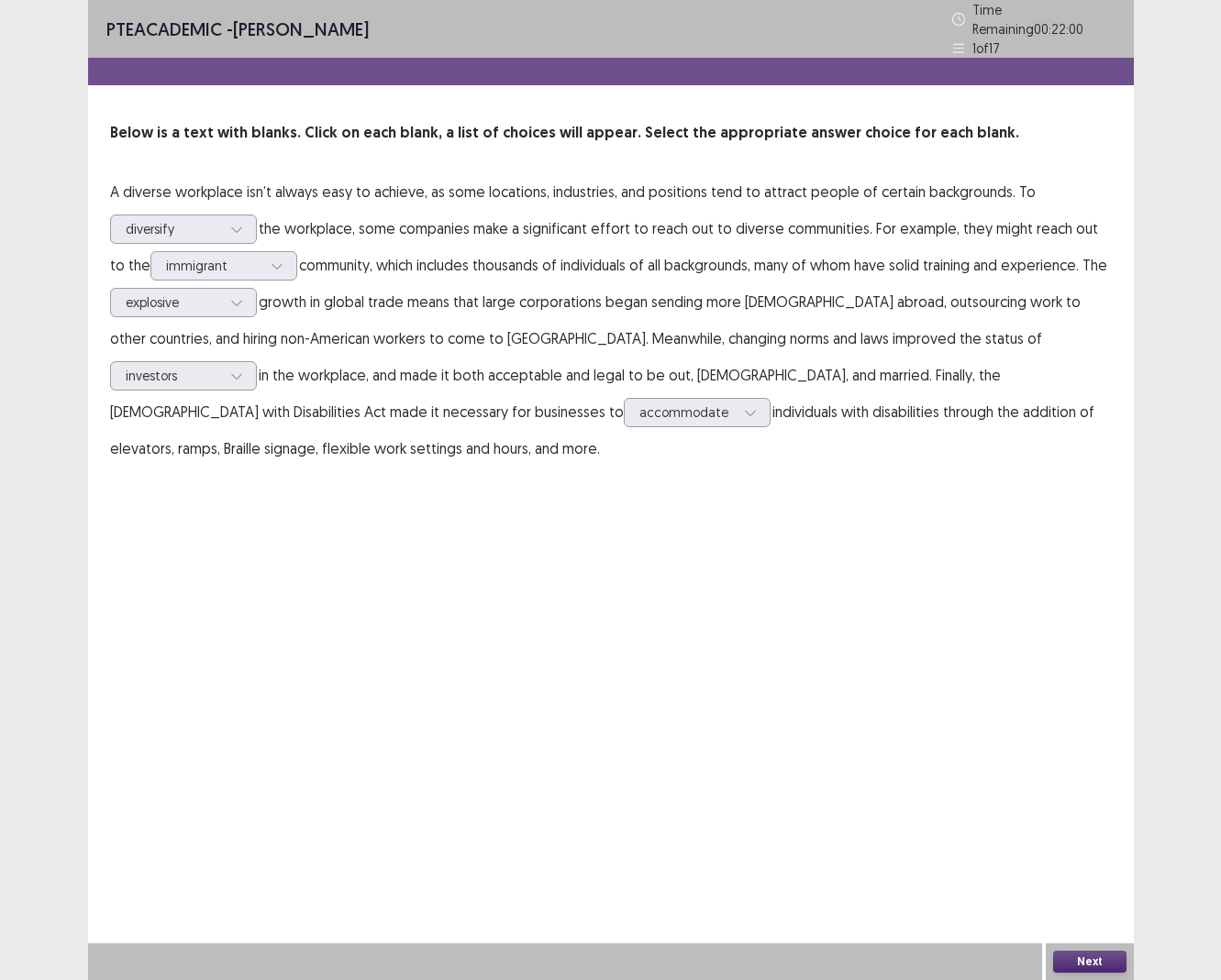
click at [985, 691] on button "Next" at bounding box center [1090, 962] width 73 height 22
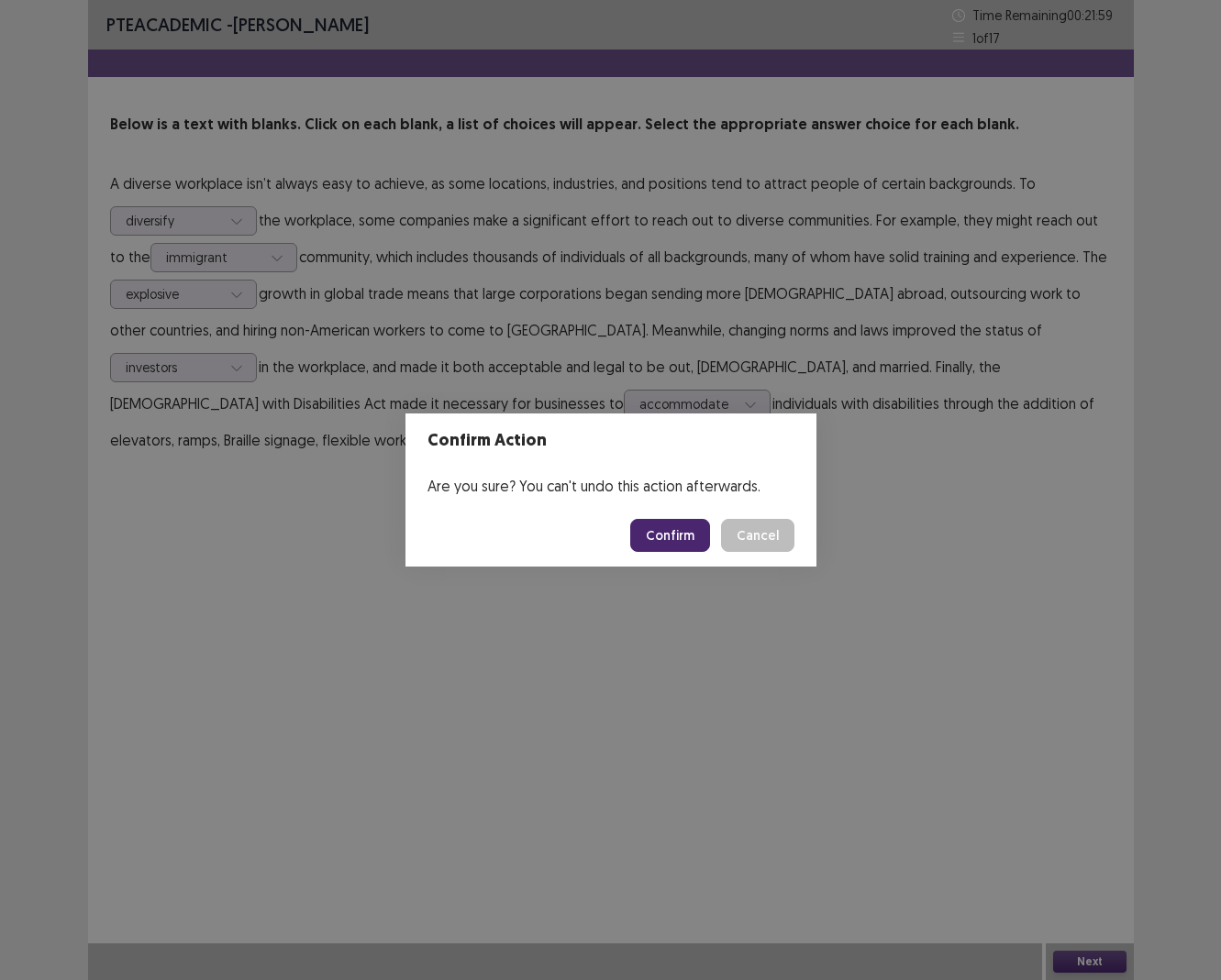
click at [674, 538] on button "Confirm" at bounding box center [670, 534] width 80 height 33
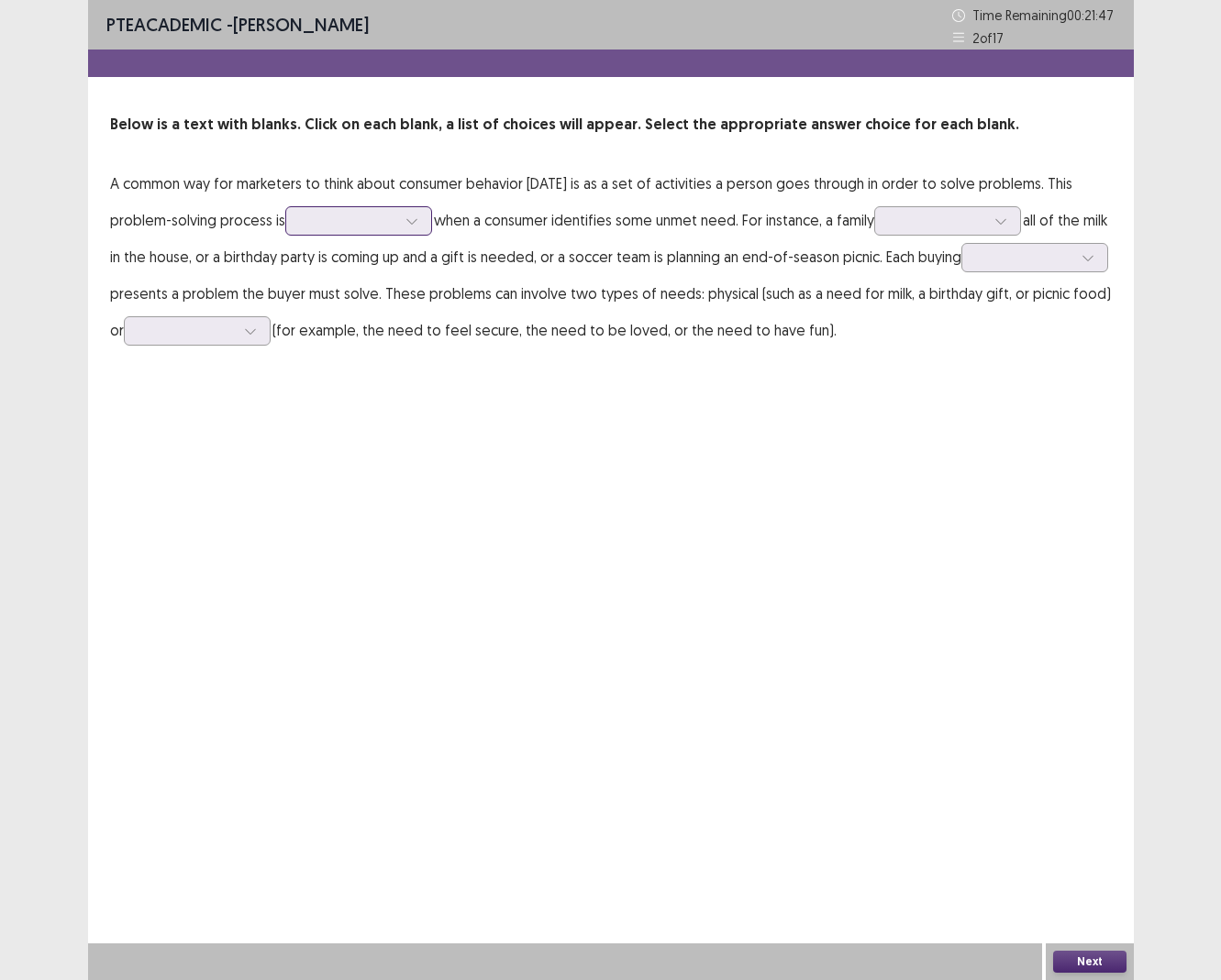
click at [345, 225] on div at bounding box center [349, 220] width 96 height 18
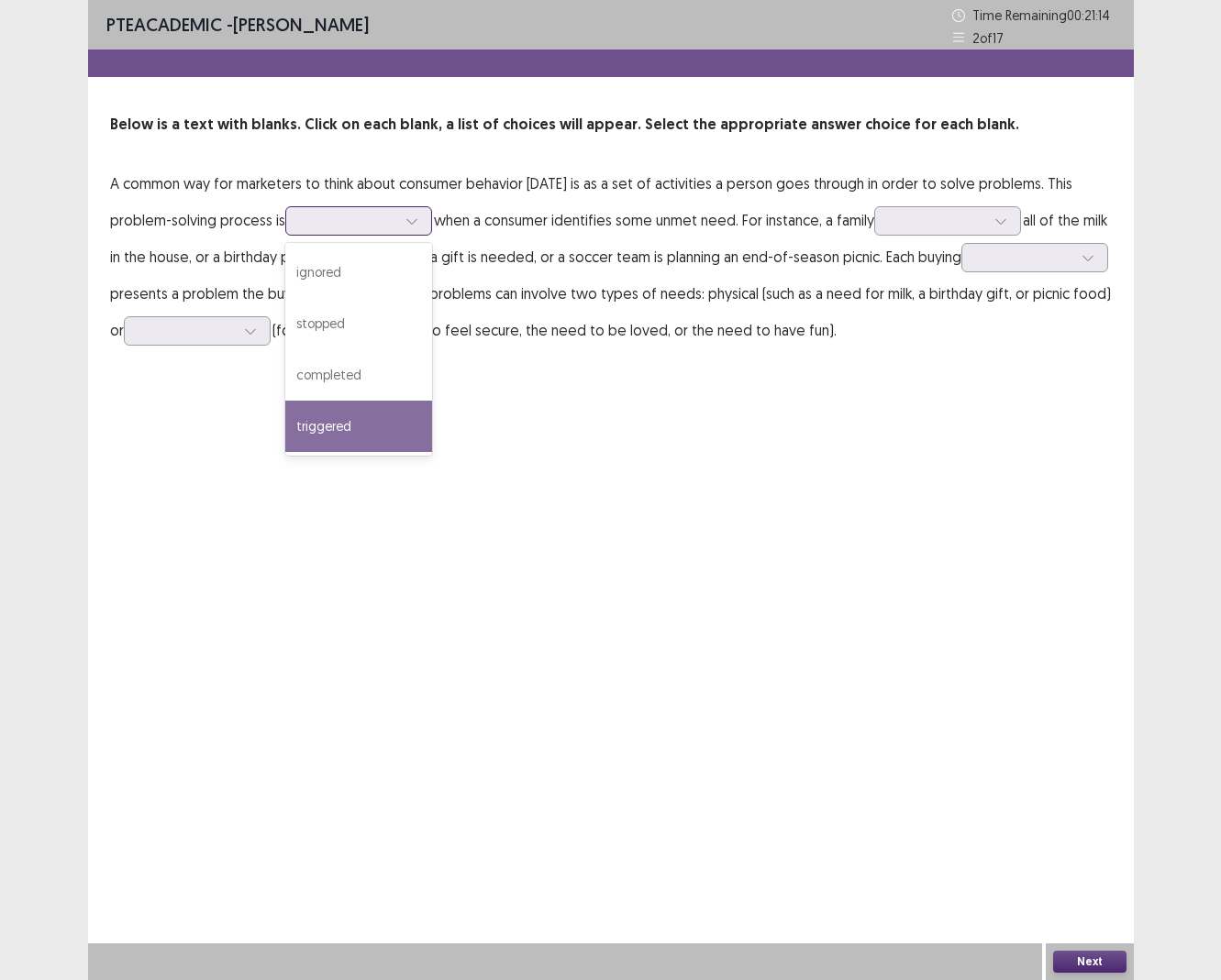
click at [318, 433] on div "triggered" at bounding box center [359, 427] width 147 height 51
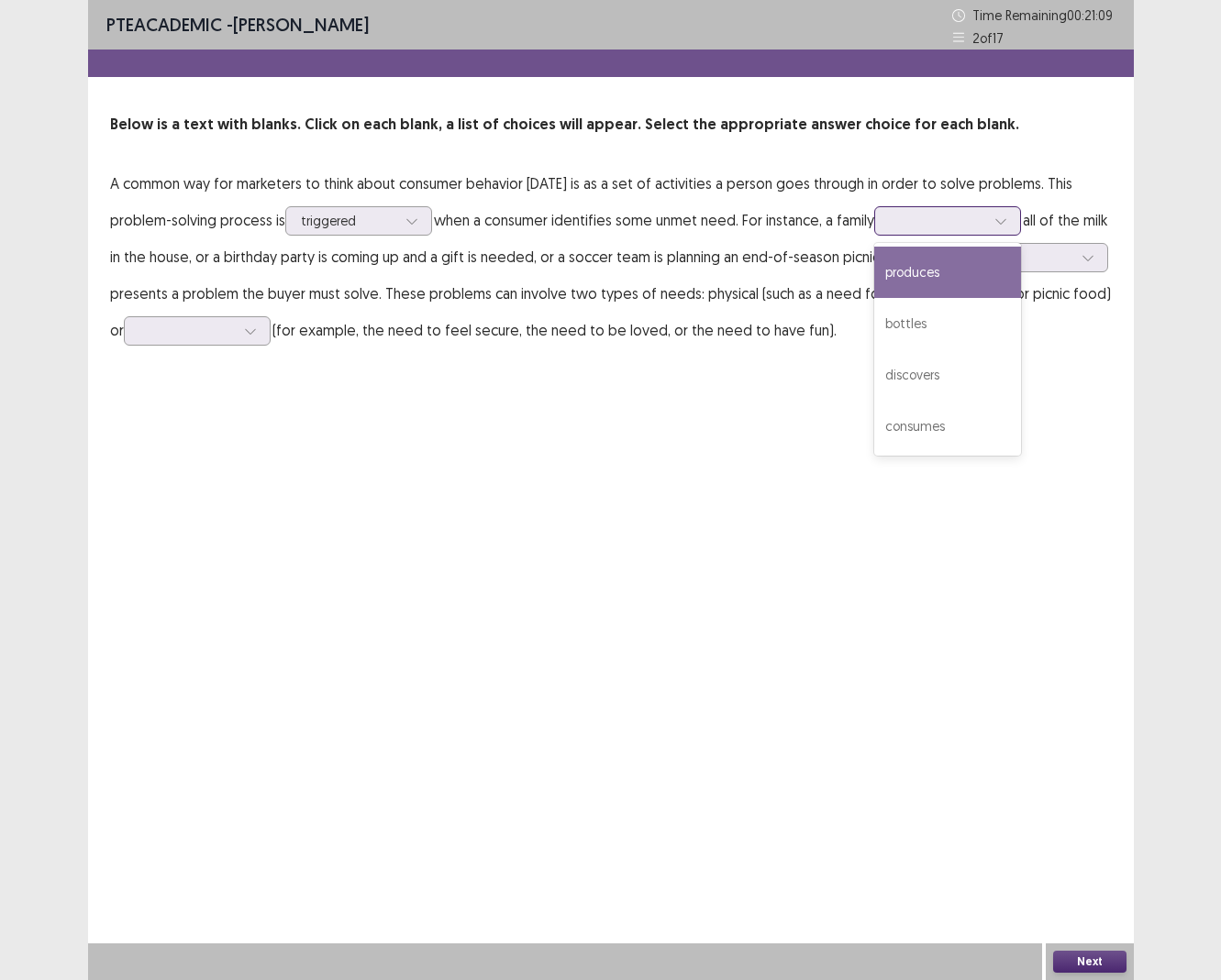
click at [941, 224] on div at bounding box center [937, 220] width 96 height 18
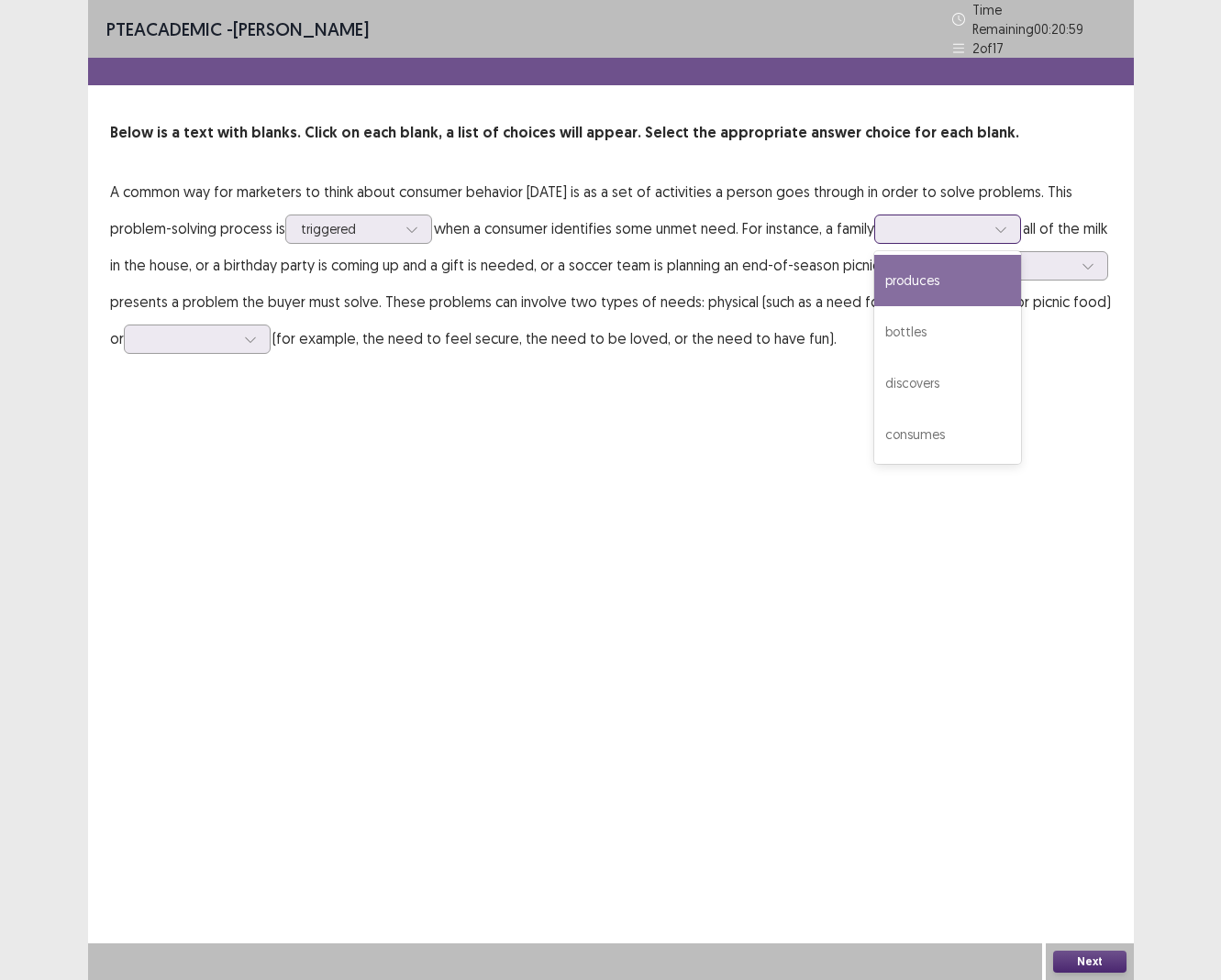
click at [941, 286] on div "produces" at bounding box center [947, 281] width 147 height 51
click at [955, 223] on div at bounding box center [937, 229] width 96 height 18
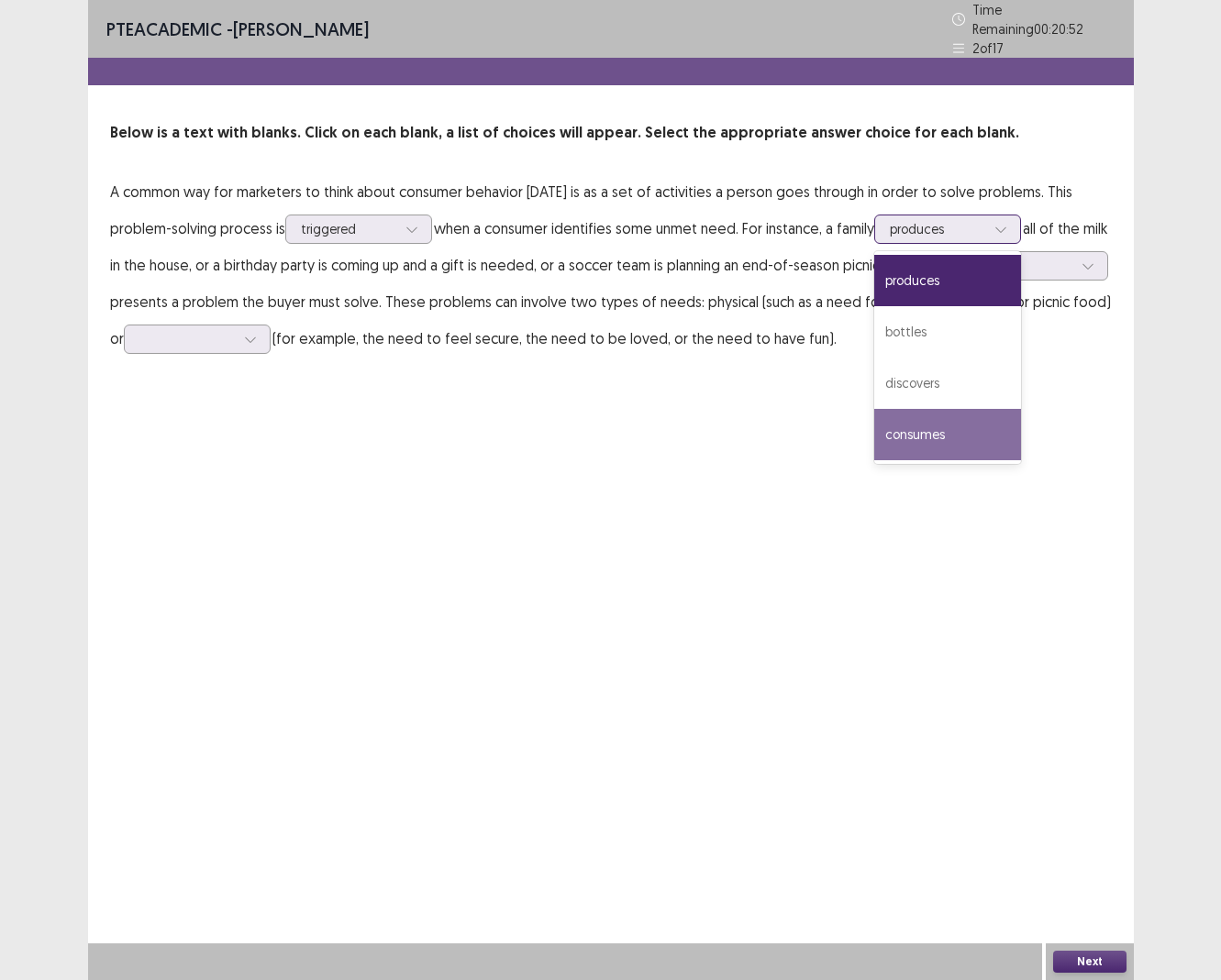
click at [943, 429] on div "consumes" at bounding box center [947, 435] width 147 height 51
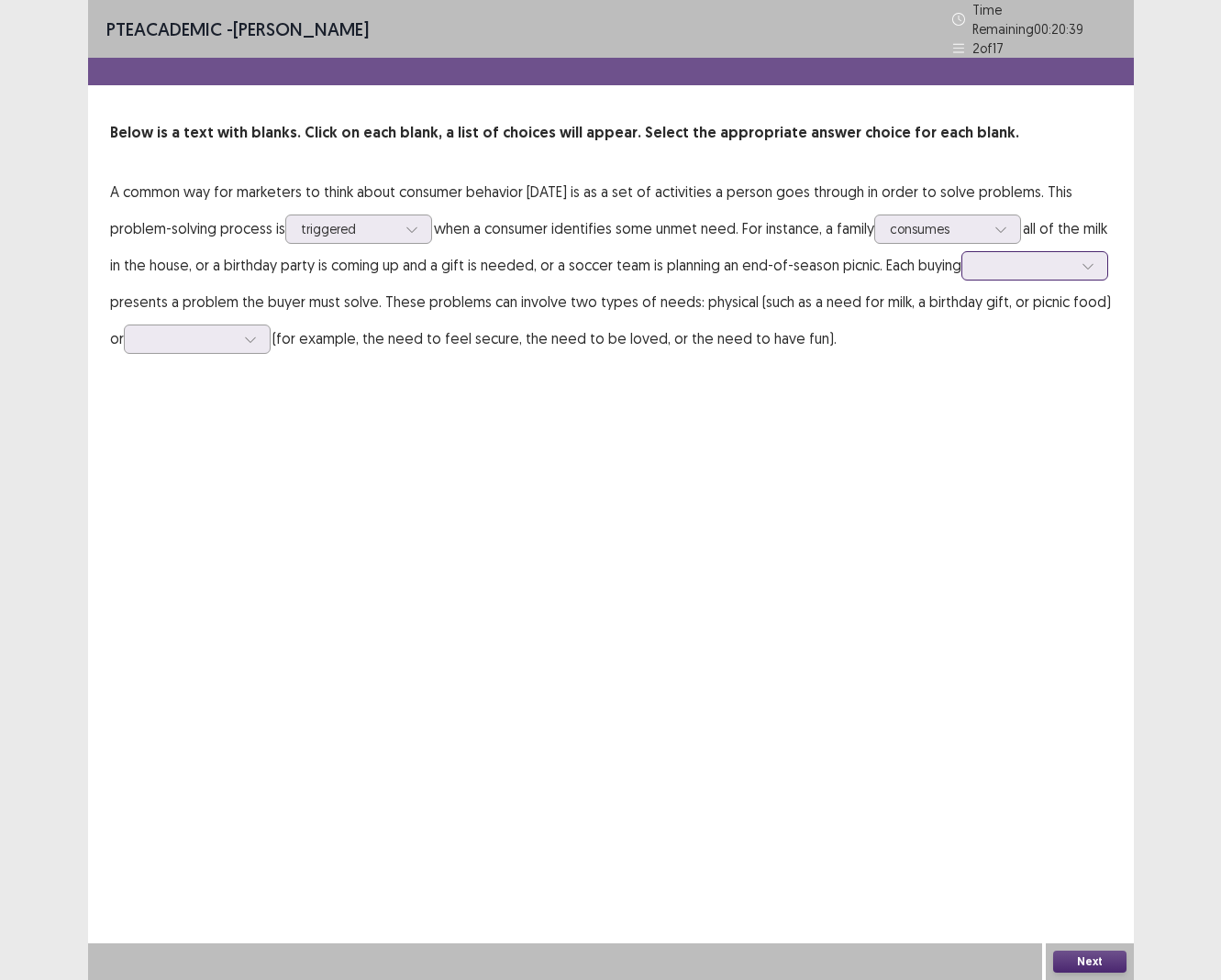
click at [977, 275] on div at bounding box center [1024, 266] width 96 height 18
click at [904, 489] on div "PTE academic - [PERSON_NAME] Time Remaining 00 : 20 : 32 2 of 17 Below is a tex…" at bounding box center [610, 490] width 1045 height 980
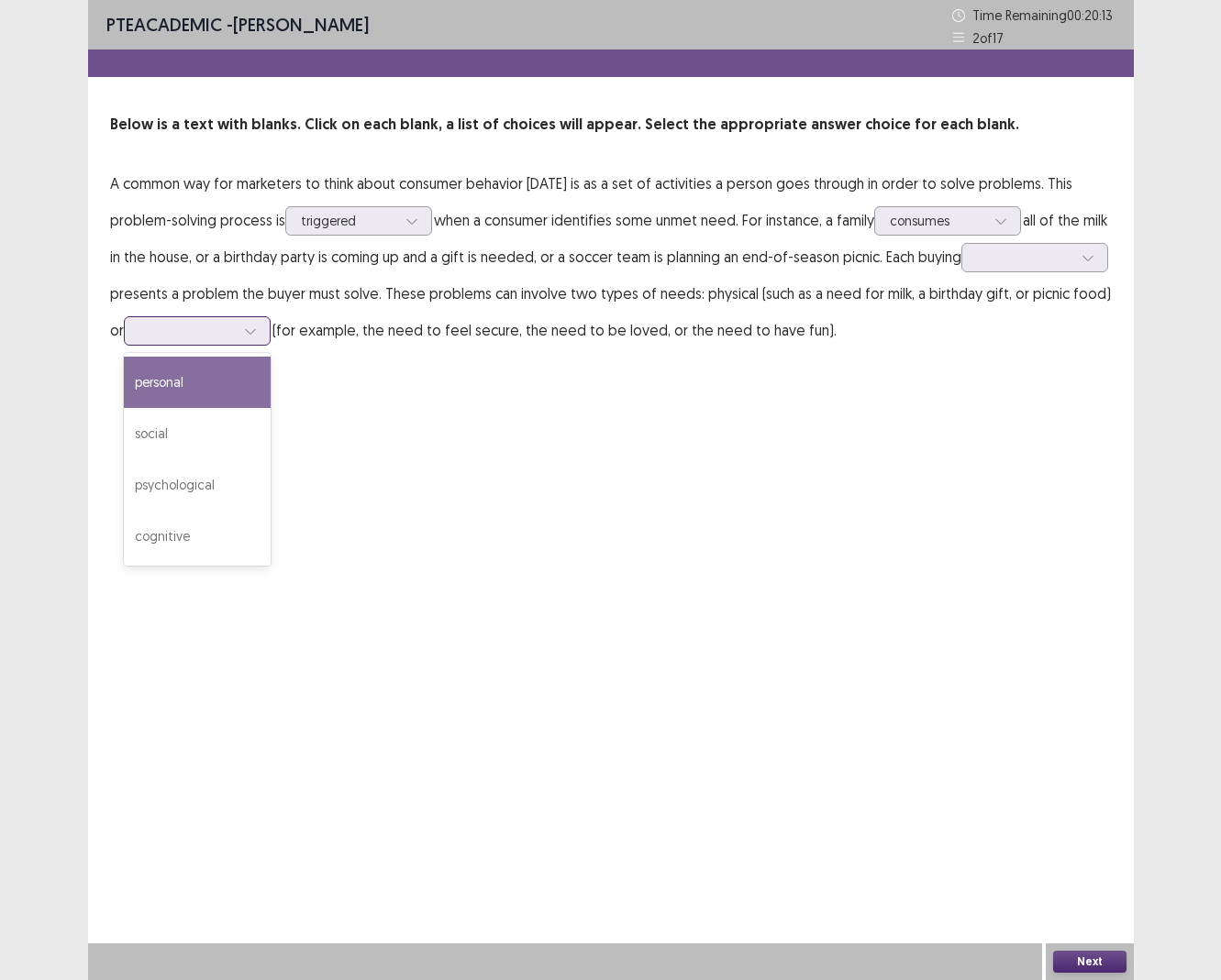
click at [237, 340] on div at bounding box center [187, 330] width 99 height 21
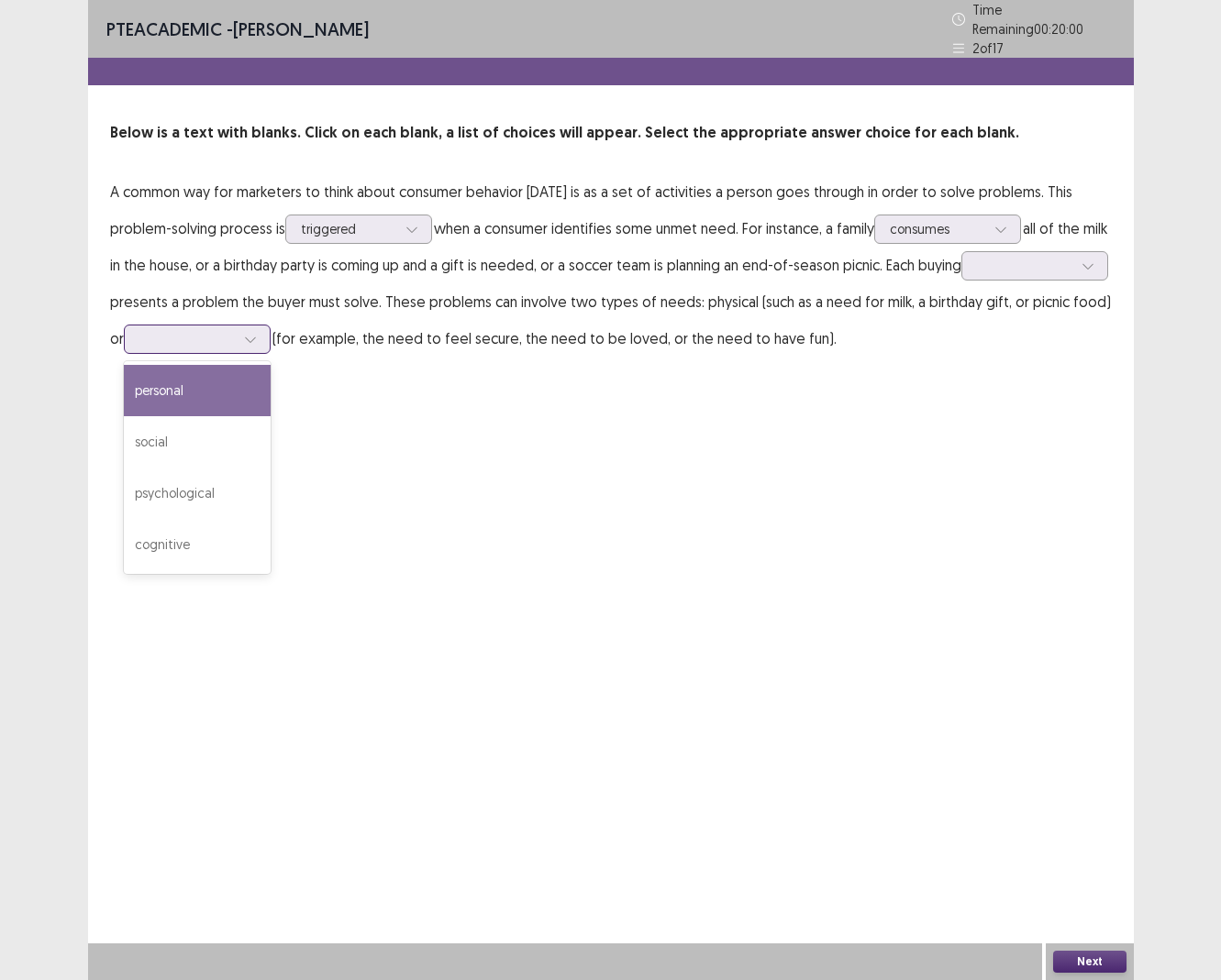
click at [271, 385] on div "personal" at bounding box center [197, 391] width 147 height 51
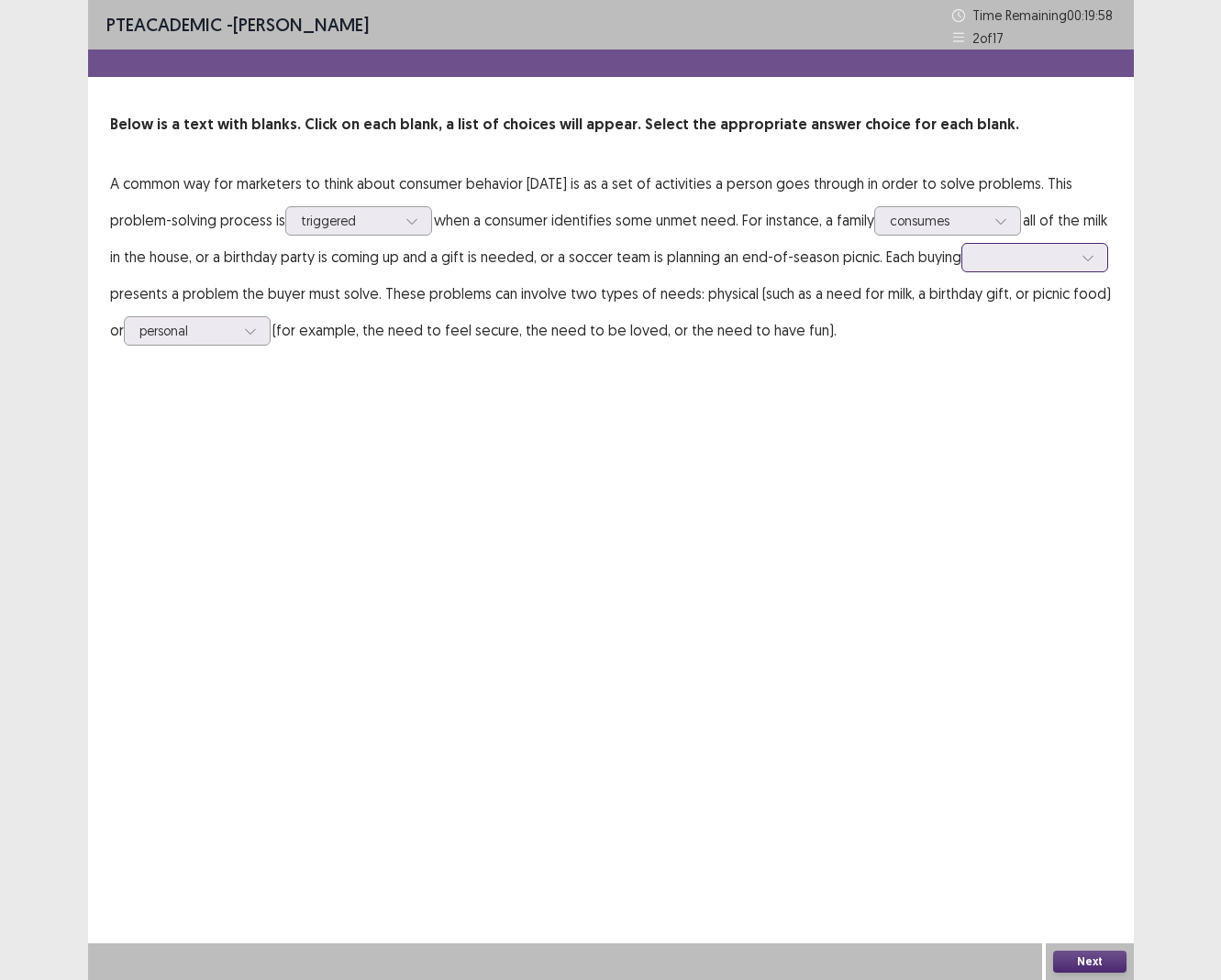
click at [977, 266] on div at bounding box center [1024, 258] width 96 height 18
click at [961, 386] on div "scenario" at bounding box center [1034, 361] width 147 height 51
click at [235, 328] on div at bounding box center [187, 331] width 96 height 18
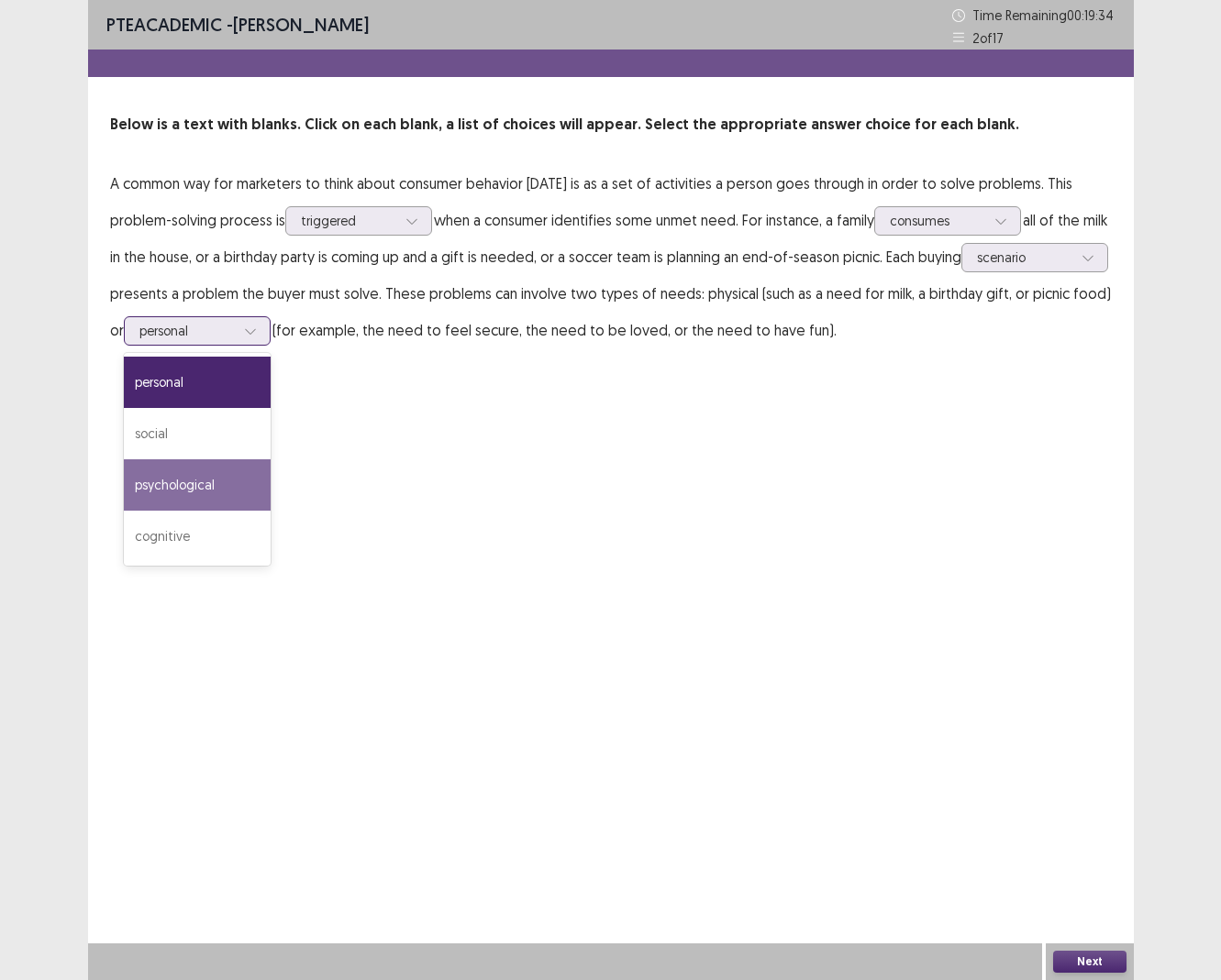
click at [271, 466] on div "psychological" at bounding box center [197, 485] width 147 height 51
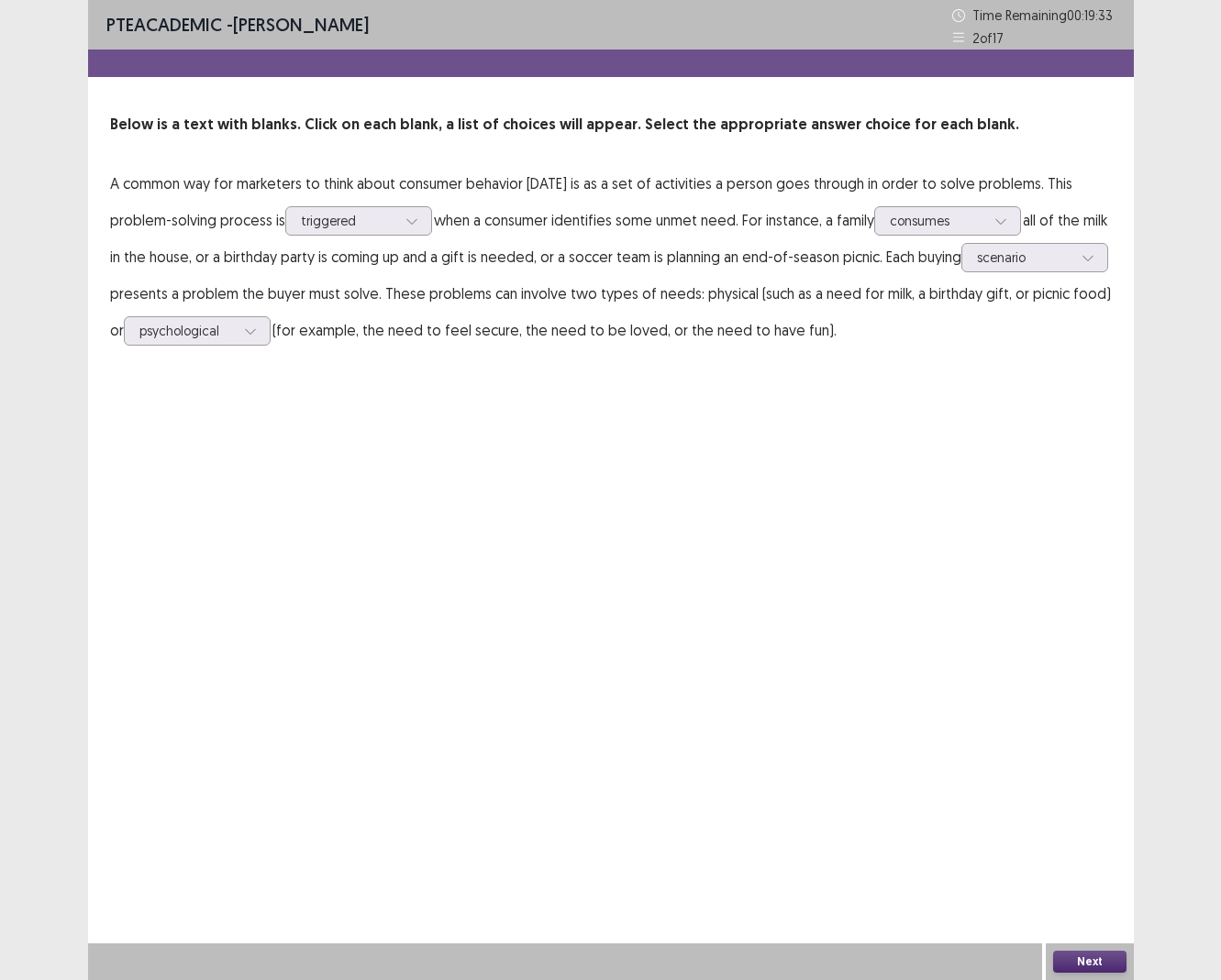
click at [604, 404] on div "PTE academic - [PERSON_NAME] Time Remaining 00 : 19 : 33 2 of 17 Below is a tex…" at bounding box center [610, 490] width 1045 height 980
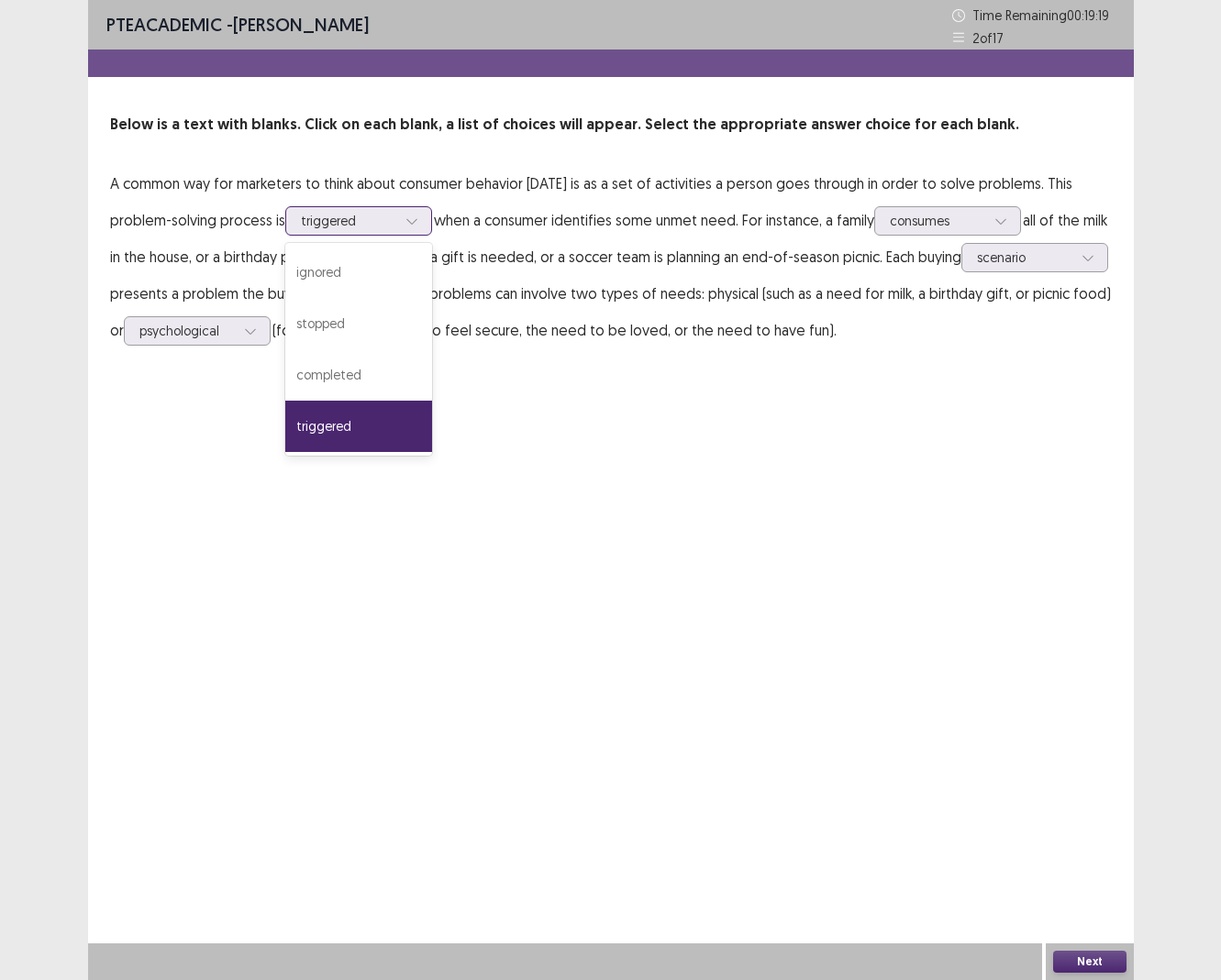
click at [387, 223] on div at bounding box center [349, 220] width 96 height 18
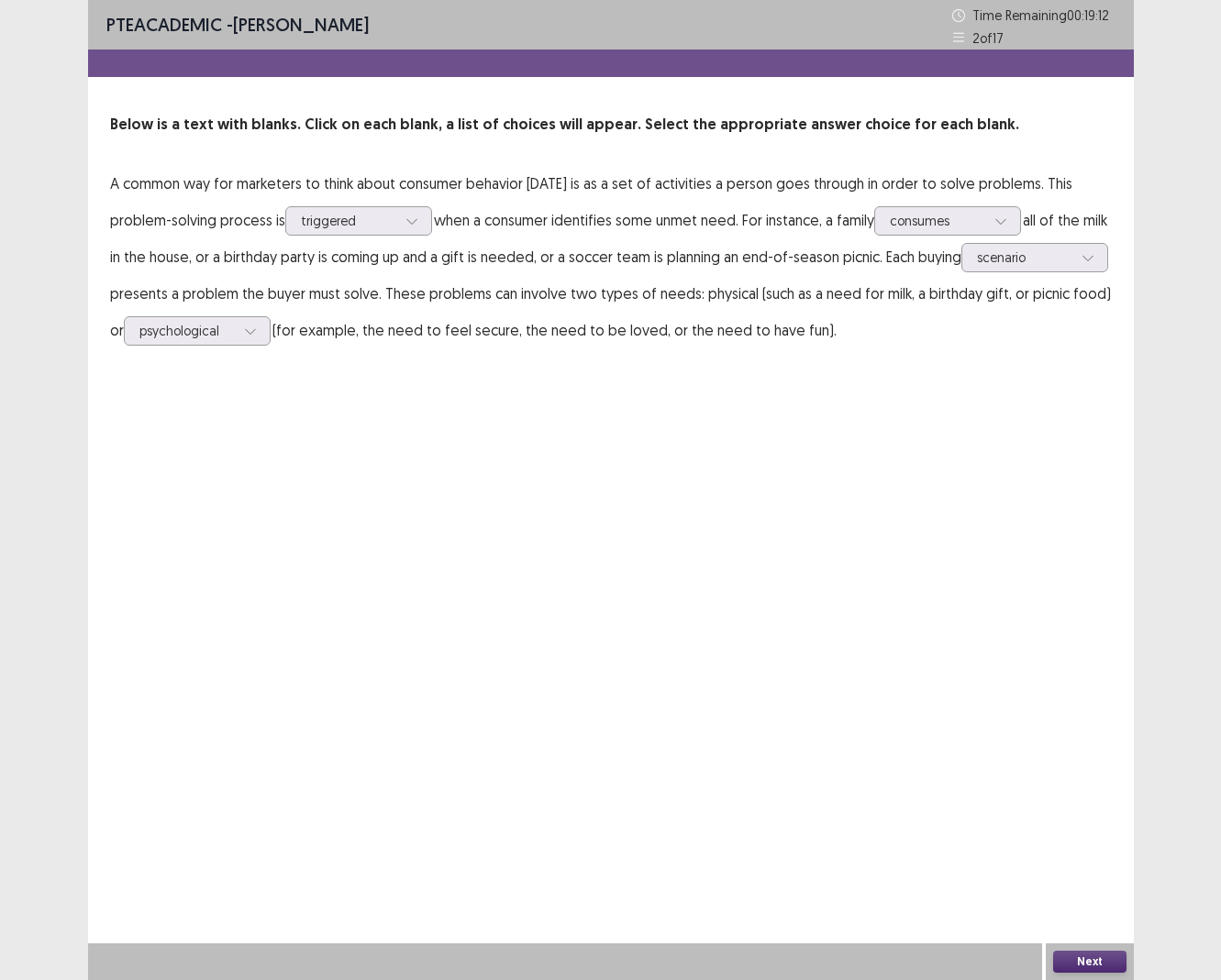
click at [464, 548] on div "PTE academic - [PERSON_NAME] Time Remaining 00 : 19 : 12 2 of 17 Below is a tex…" at bounding box center [610, 490] width 1045 height 980
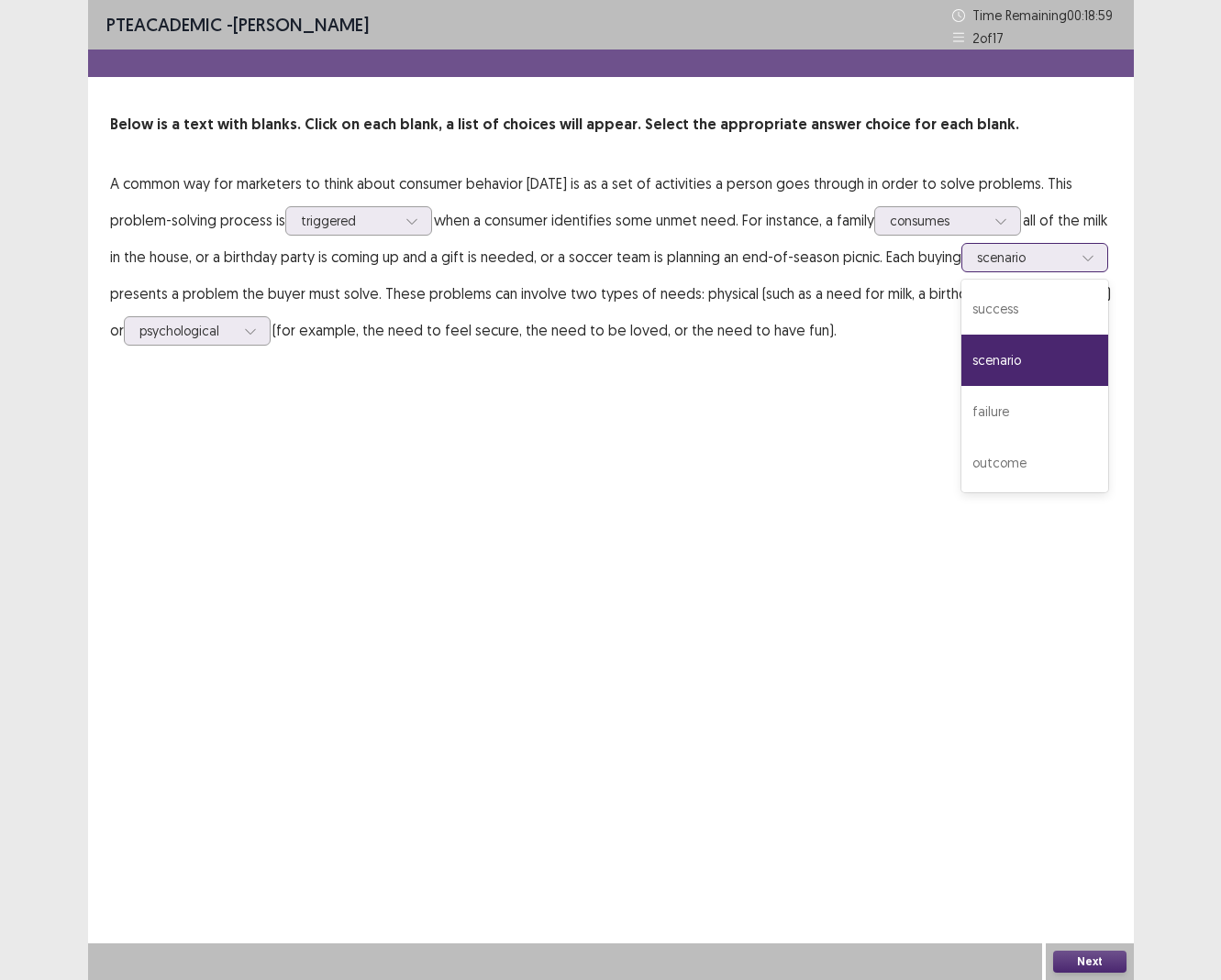
click at [977, 272] on div "scenario" at bounding box center [1024, 258] width 96 height 28
click at [961, 438] on div "failure" at bounding box center [1034, 412] width 147 height 51
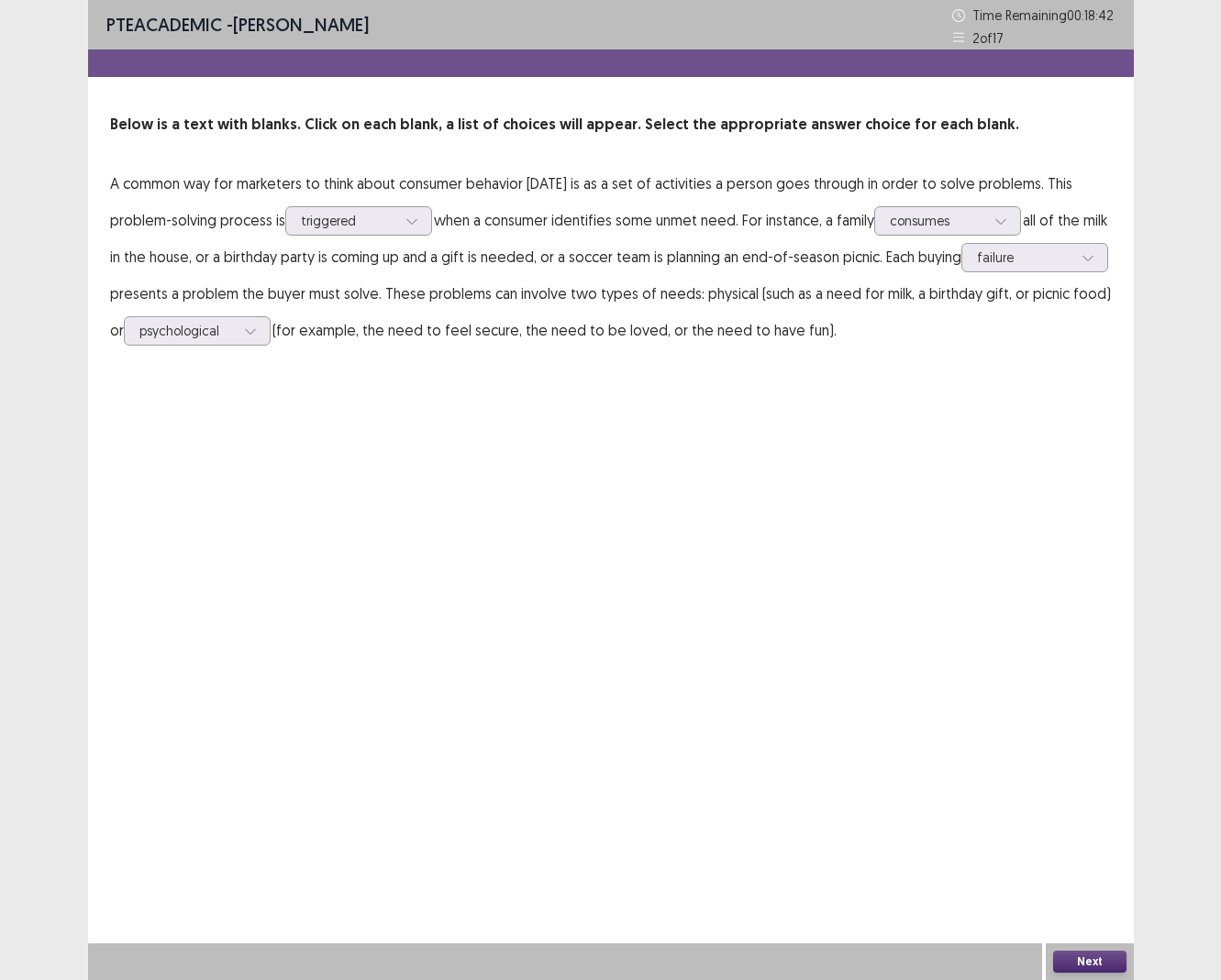
click at [985, 691] on button "Next" at bounding box center [1090, 962] width 73 height 22
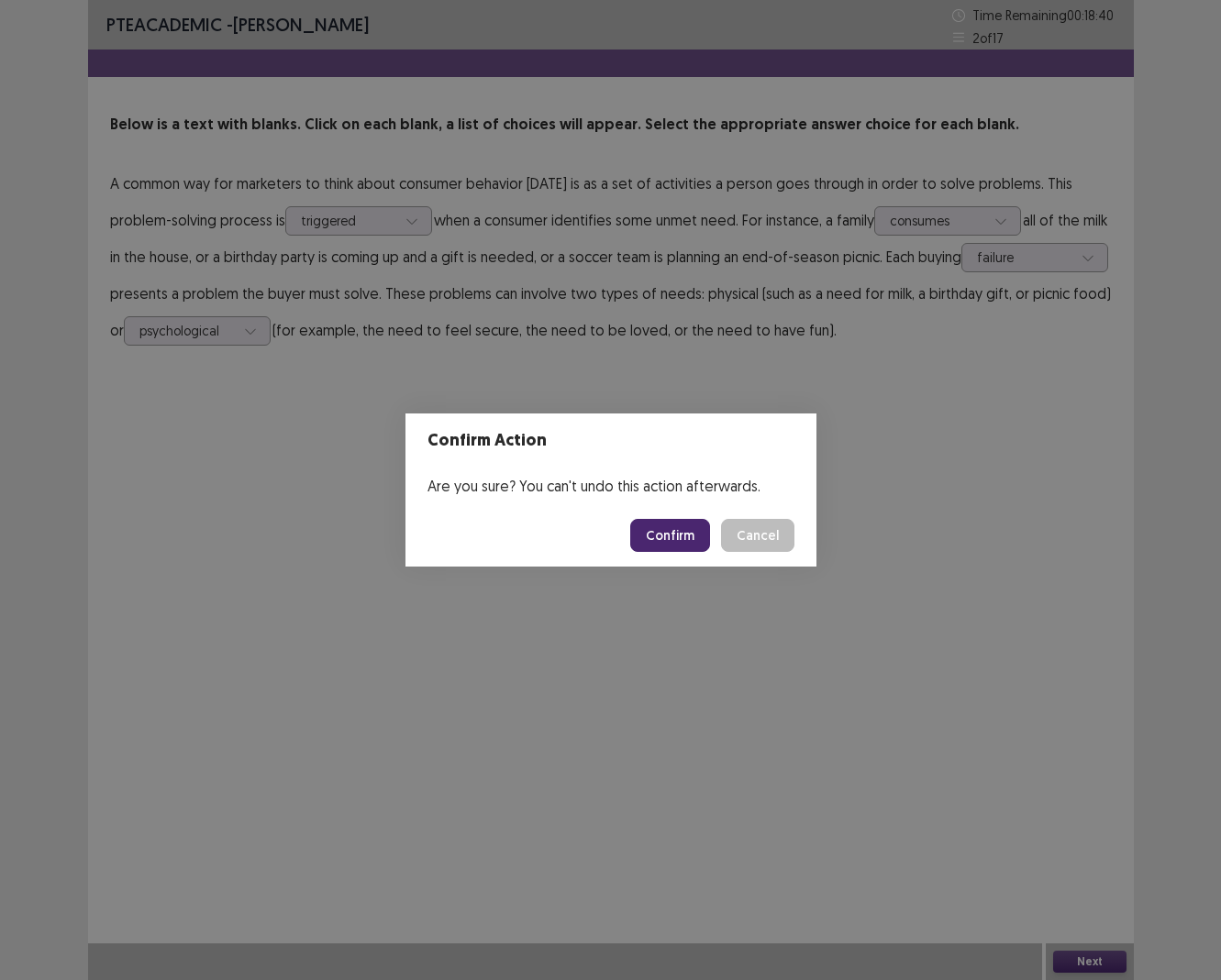
click at [679, 531] on button "Confirm" at bounding box center [670, 534] width 80 height 33
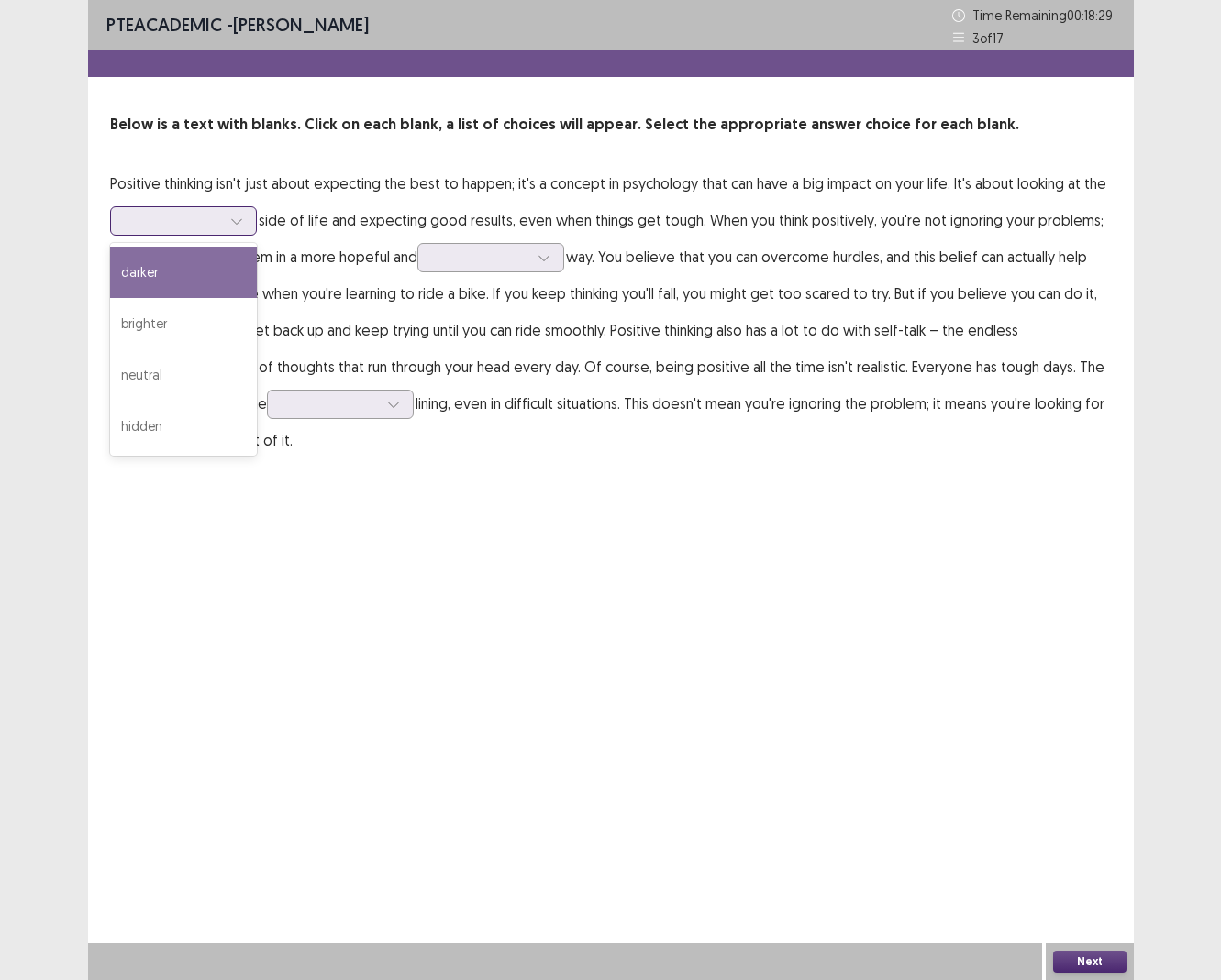
click at [220, 211] on div at bounding box center [173, 220] width 96 height 18
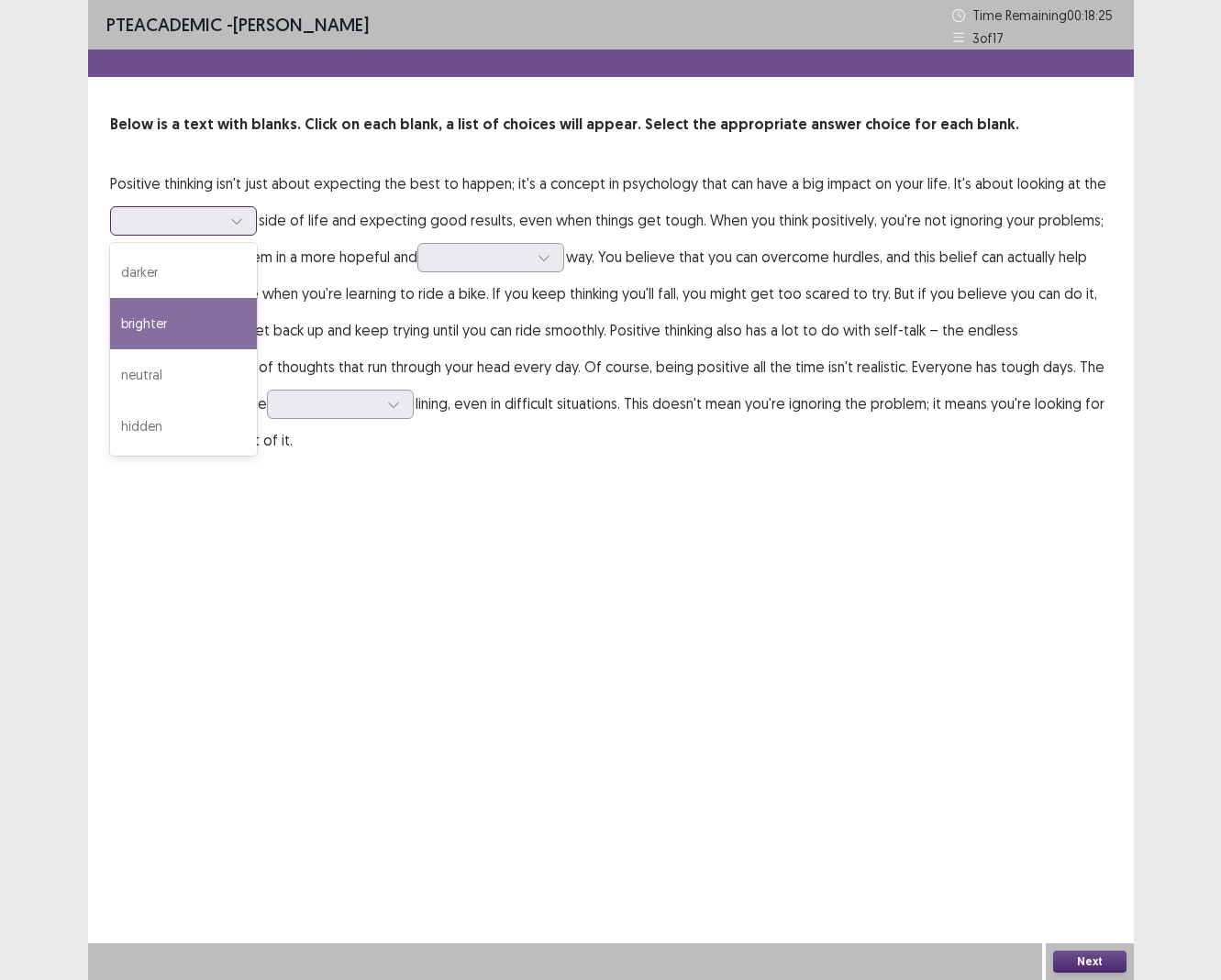
click at [184, 326] on div "brighter" at bounding box center [183, 324] width 147 height 51
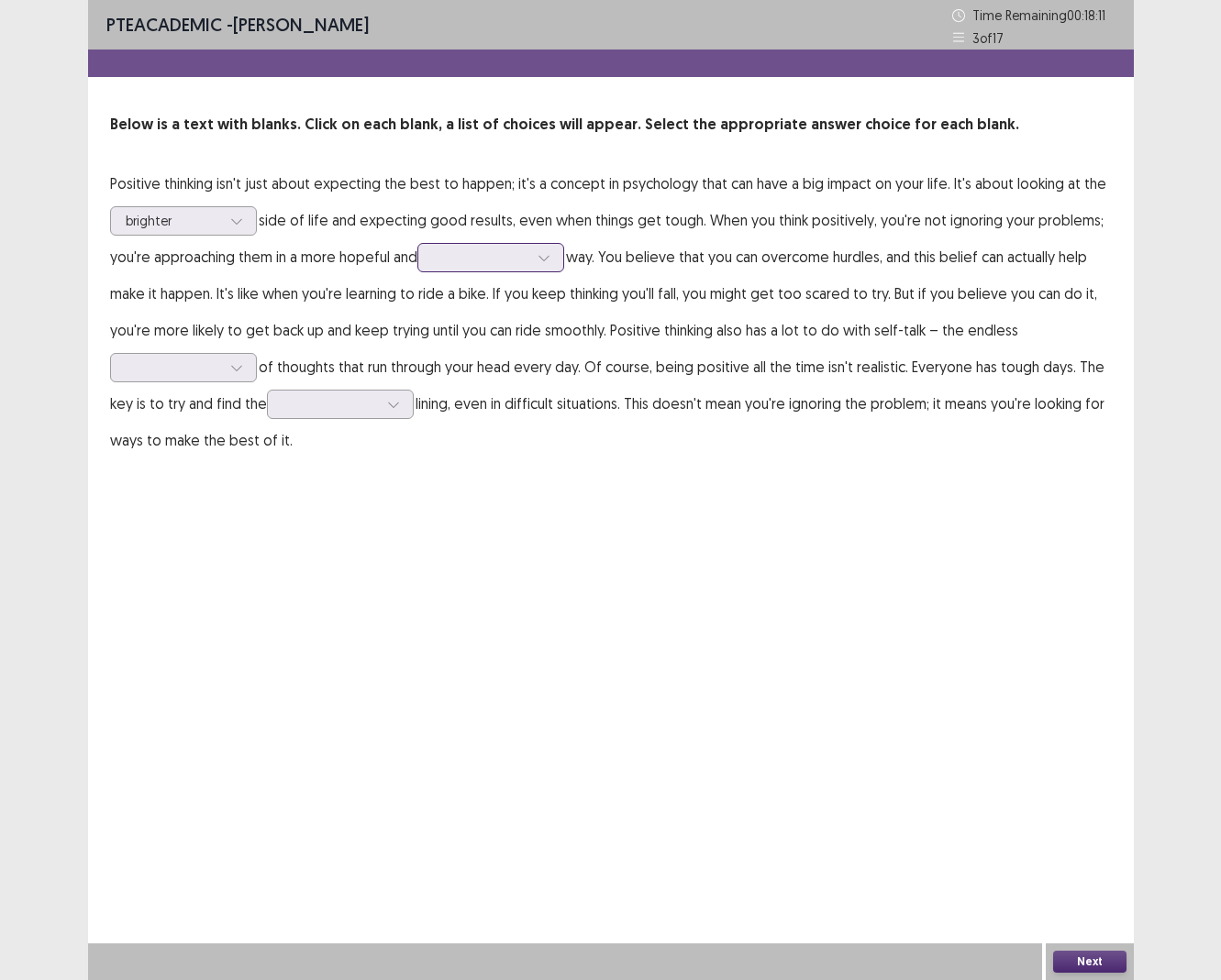
click at [479, 259] on div at bounding box center [480, 258] width 96 height 18
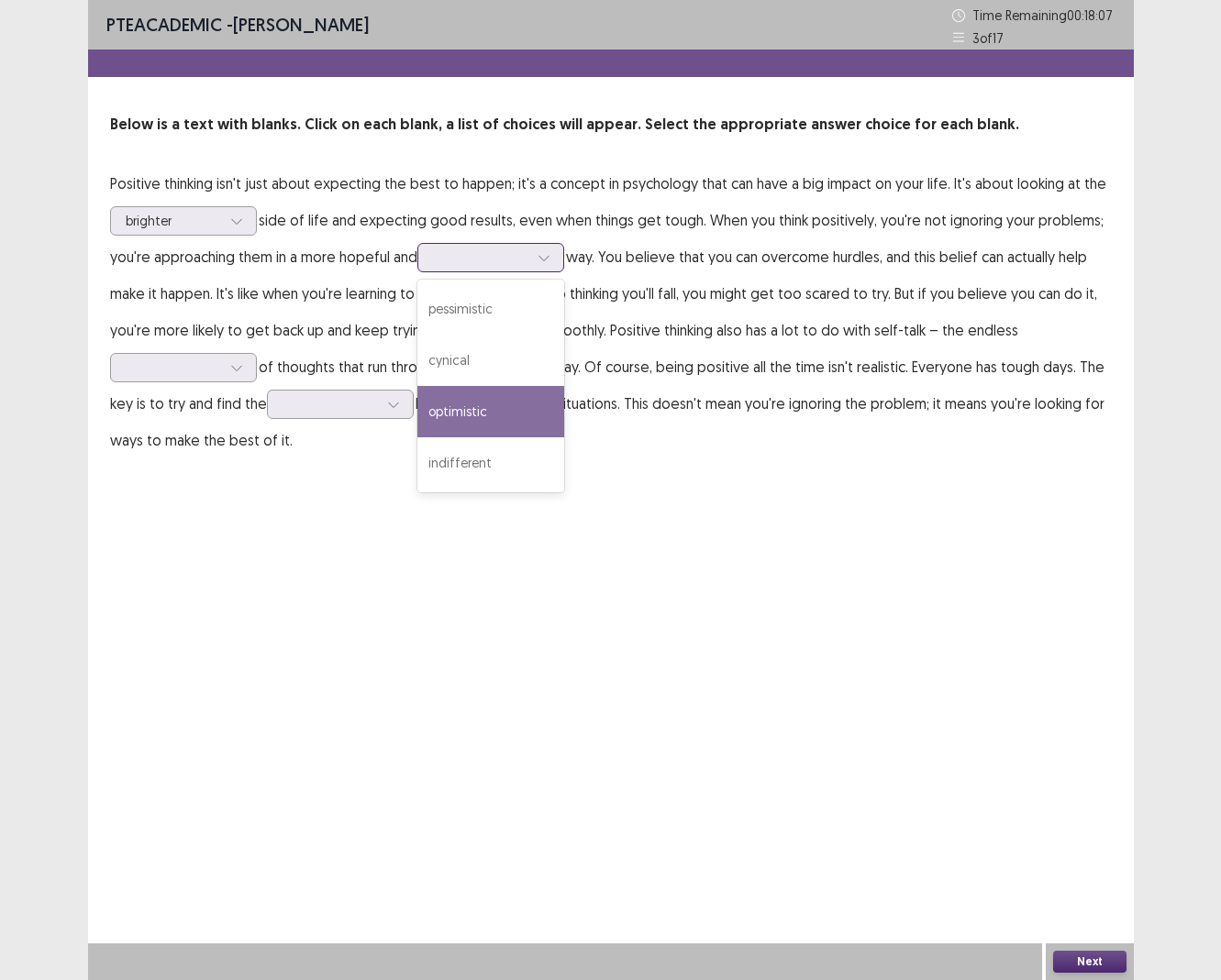
click at [480, 399] on div "optimistic" at bounding box center [490, 412] width 147 height 51
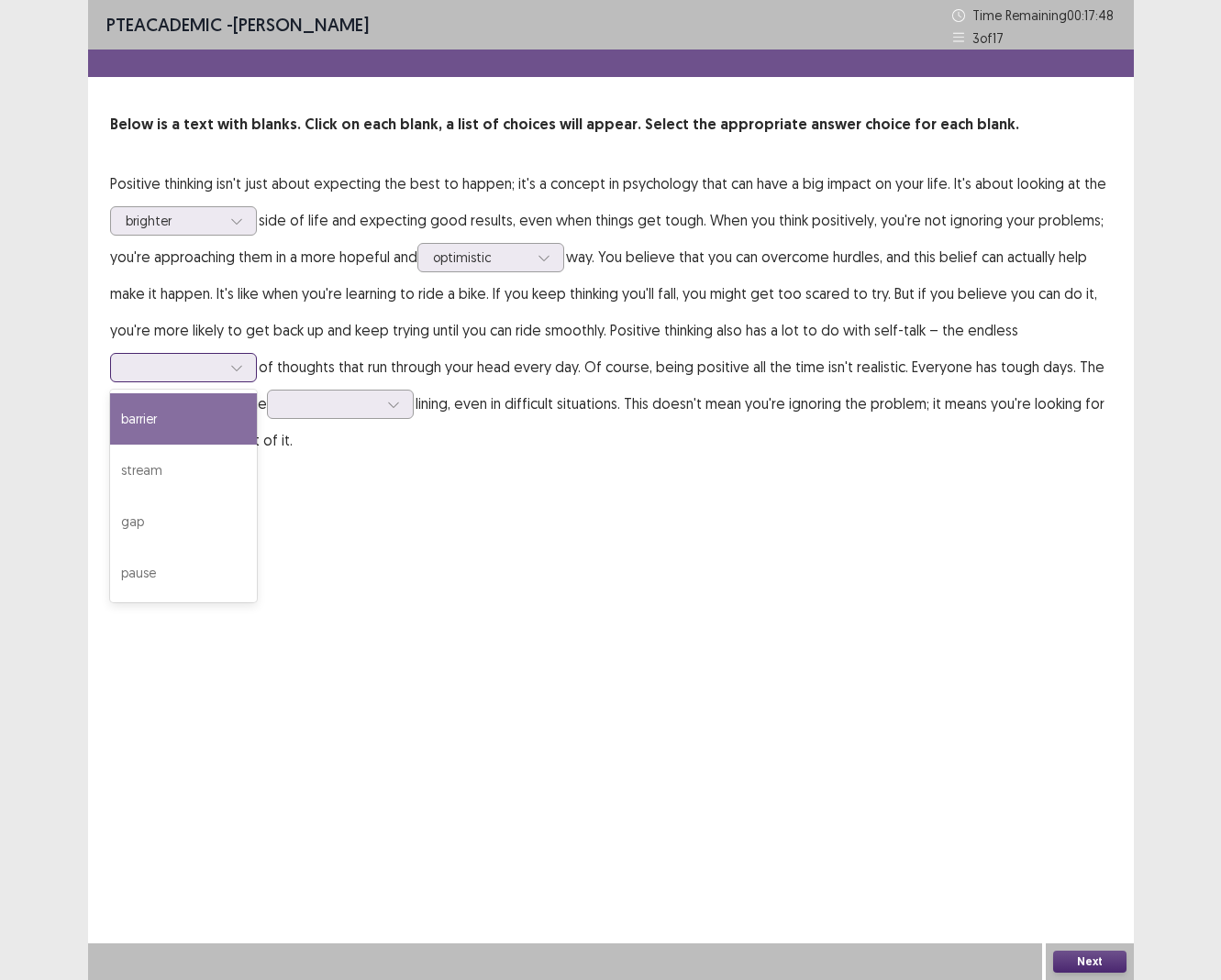
click at [207, 372] on div at bounding box center [173, 368] width 96 height 18
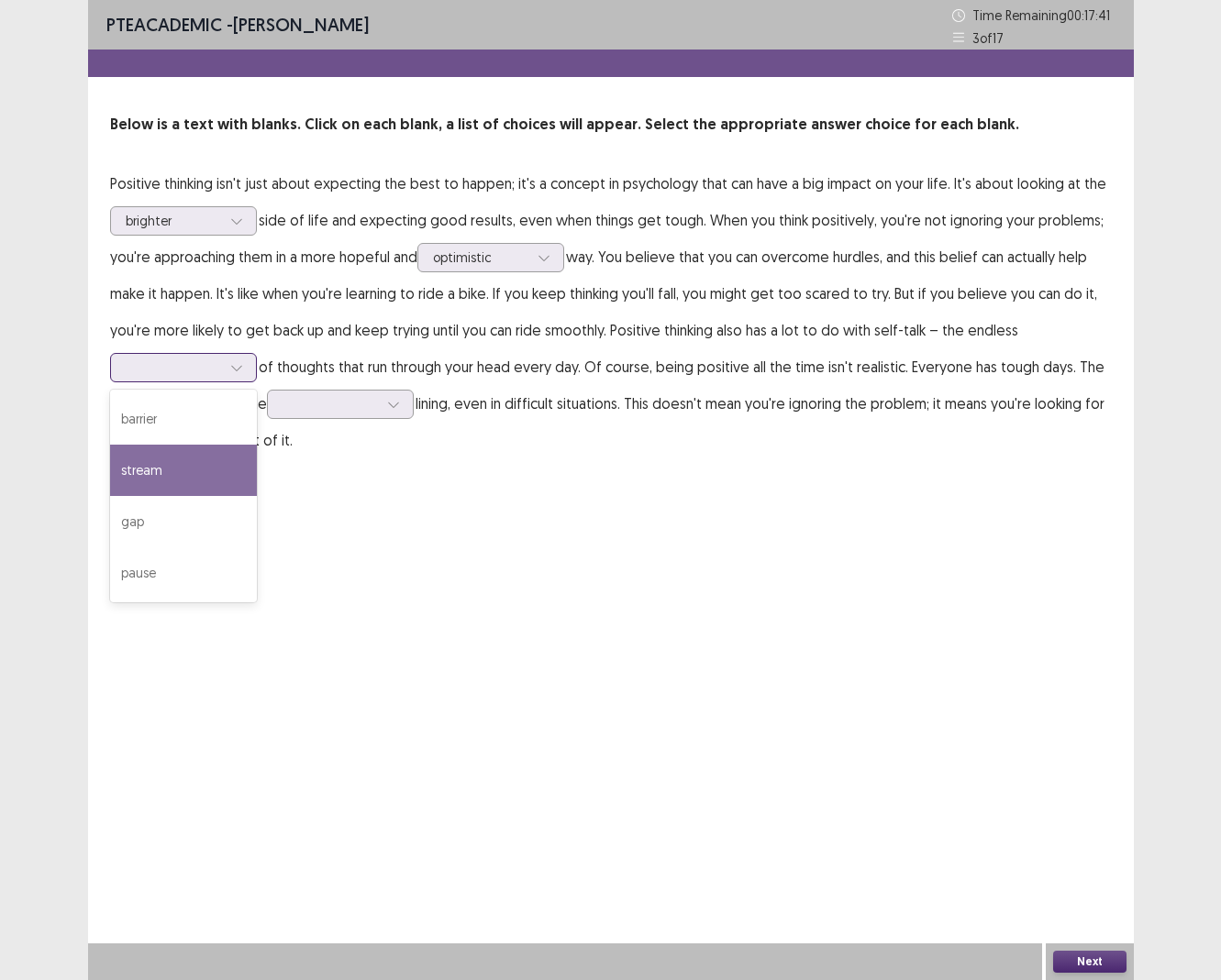
click at [161, 461] on div "stream" at bounding box center [183, 470] width 147 height 51
click at [202, 363] on div at bounding box center [173, 368] width 96 height 18
click at [180, 468] on div "stream" at bounding box center [183, 470] width 147 height 51
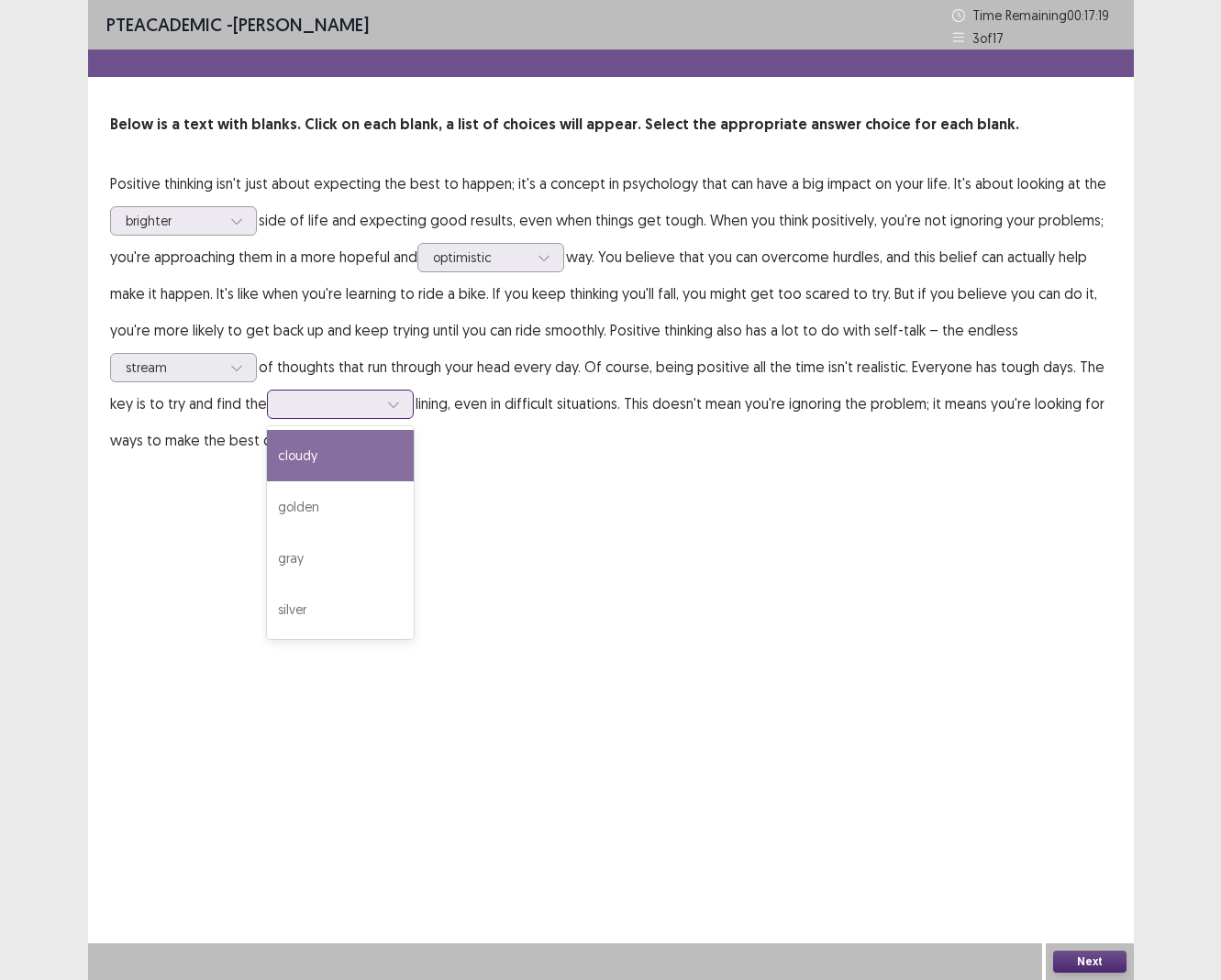
click at [341, 408] on div at bounding box center [330, 404] width 96 height 18
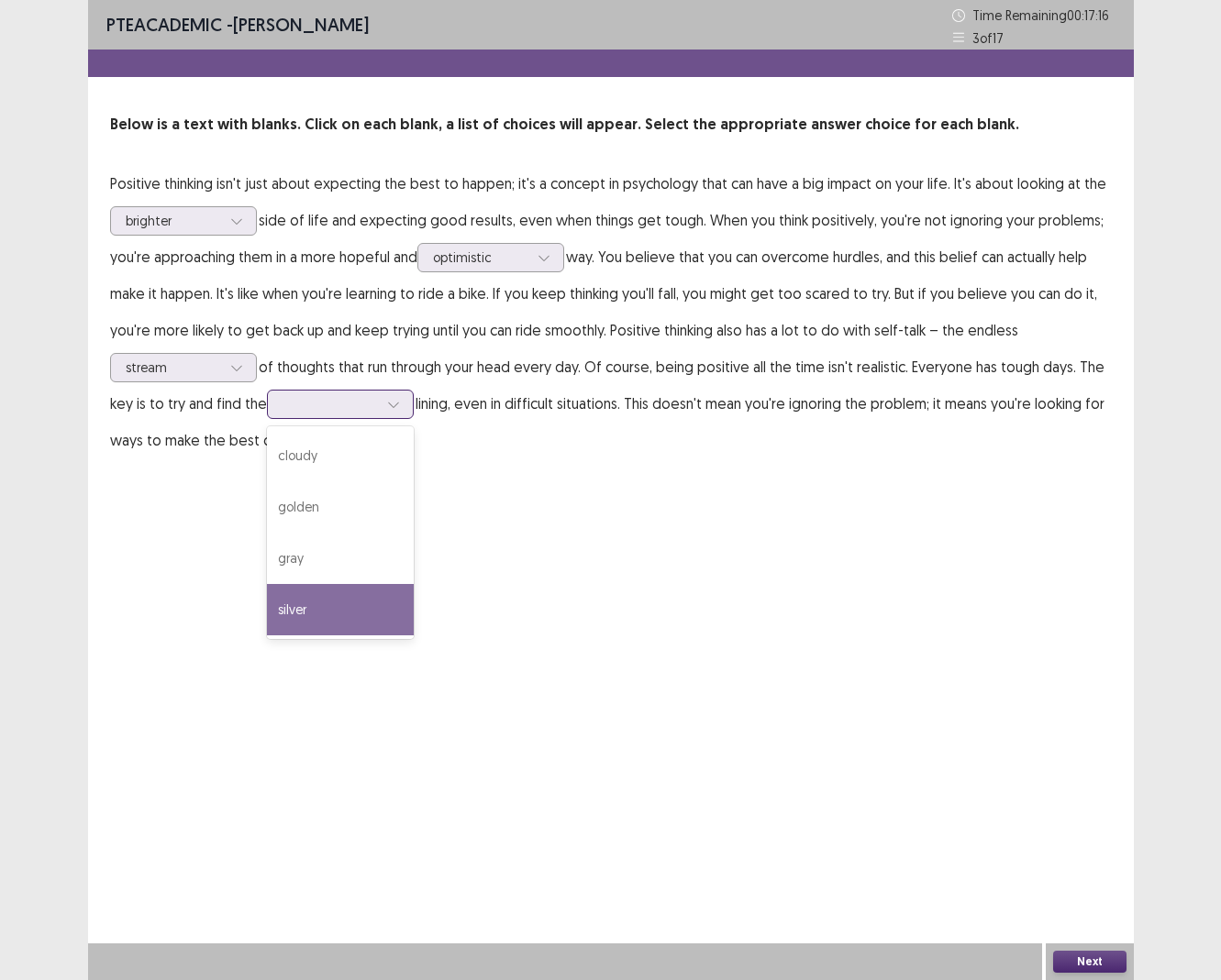
click at [316, 614] on div "silver" at bounding box center [340, 610] width 147 height 51
click at [985, 691] on button "Next" at bounding box center [1090, 962] width 73 height 22
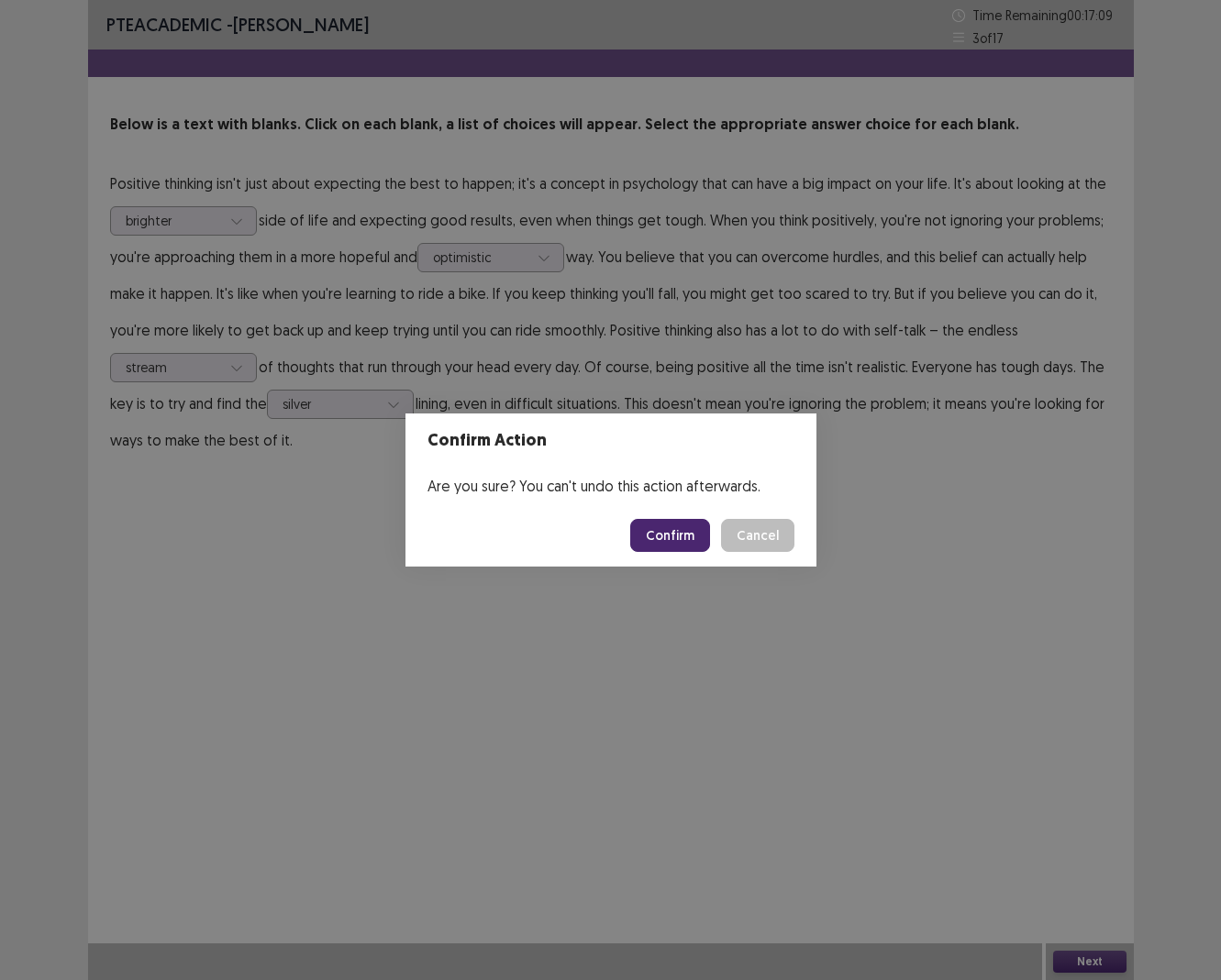
click at [639, 533] on button "Confirm" at bounding box center [670, 534] width 80 height 33
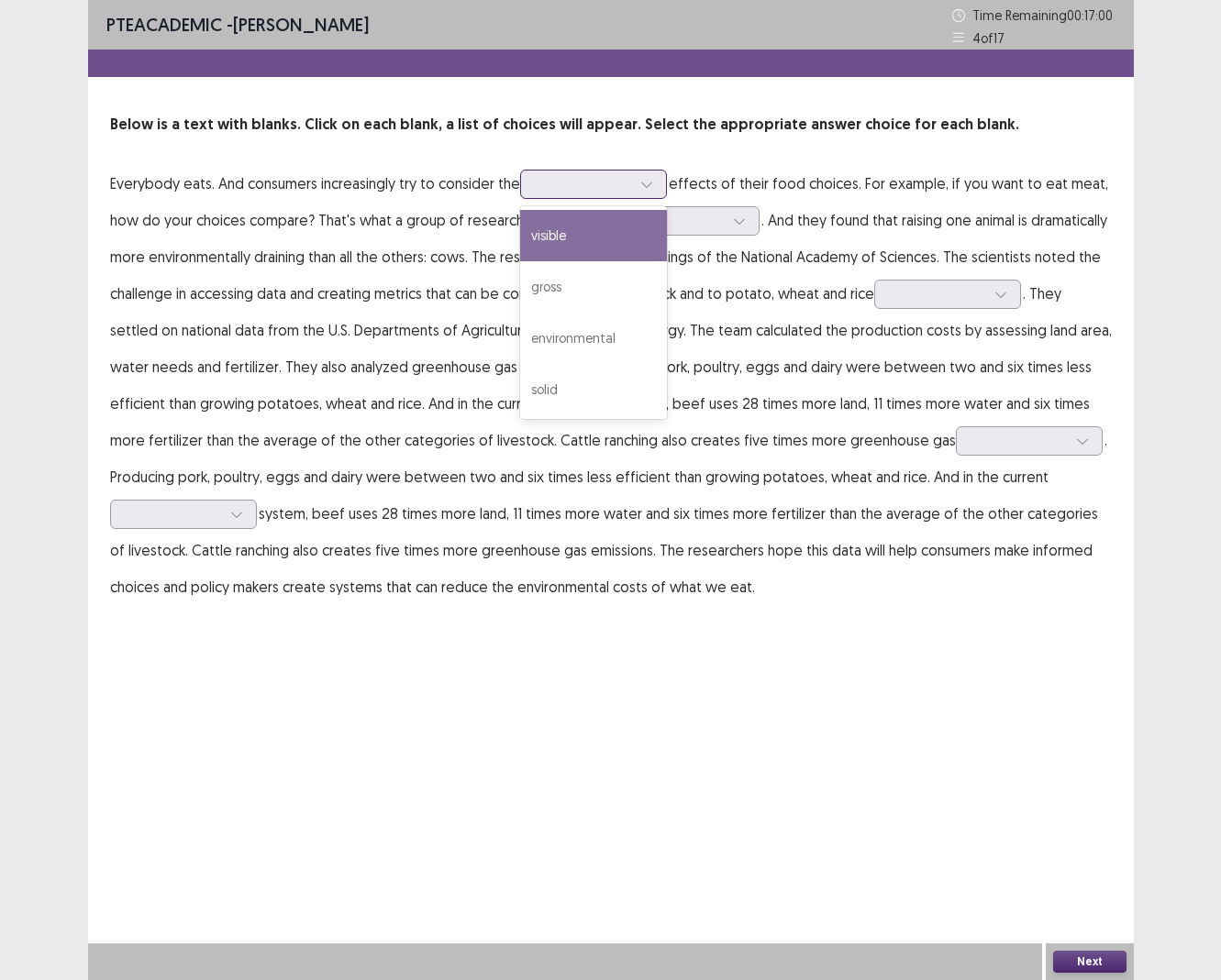
click at [550, 194] on div at bounding box center [583, 183] width 99 height 21
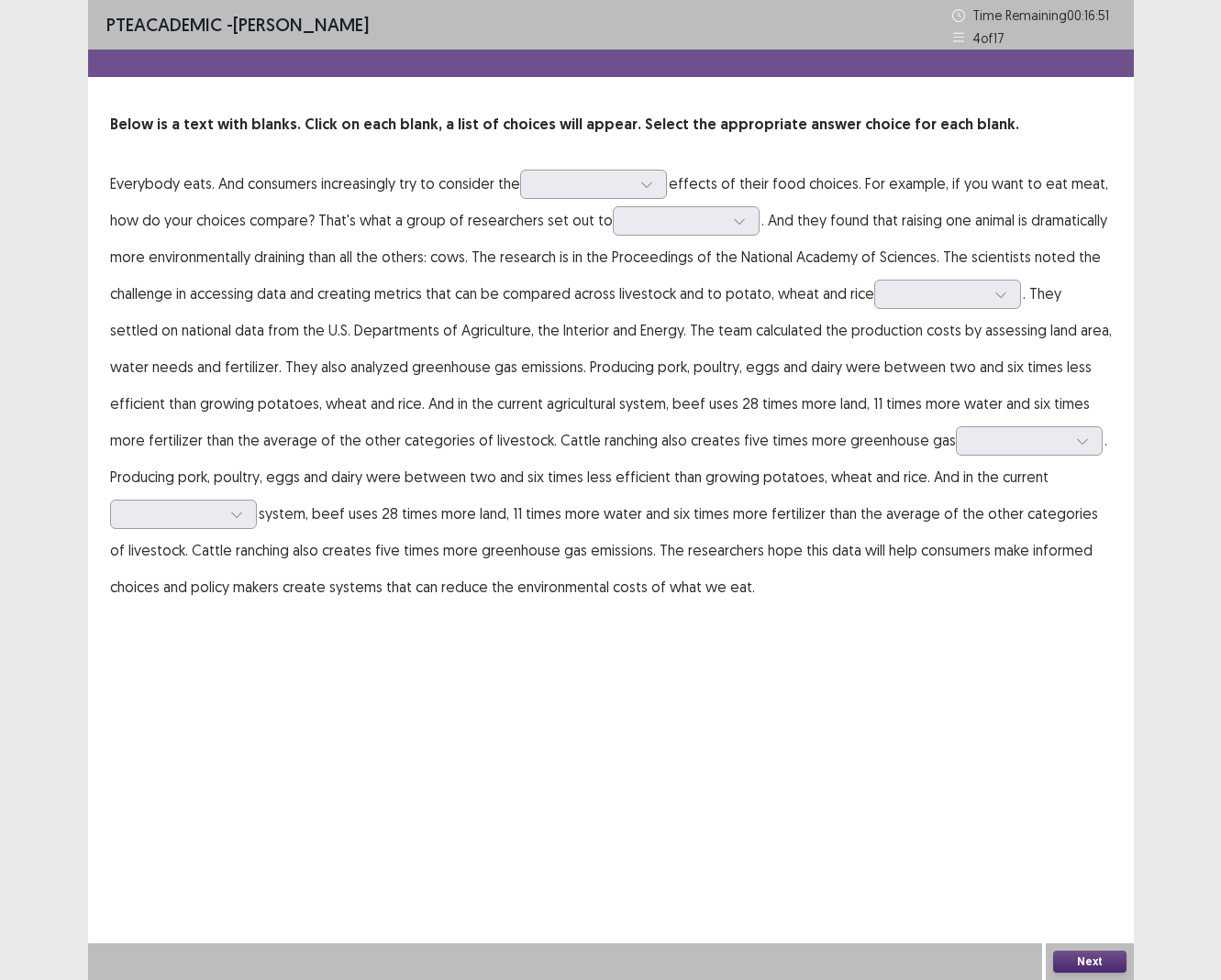
click at [260, 217] on p "Everybody eats. And consumers increasingly try to consider the effects of their…" at bounding box center [610, 385] width 1002 height 441
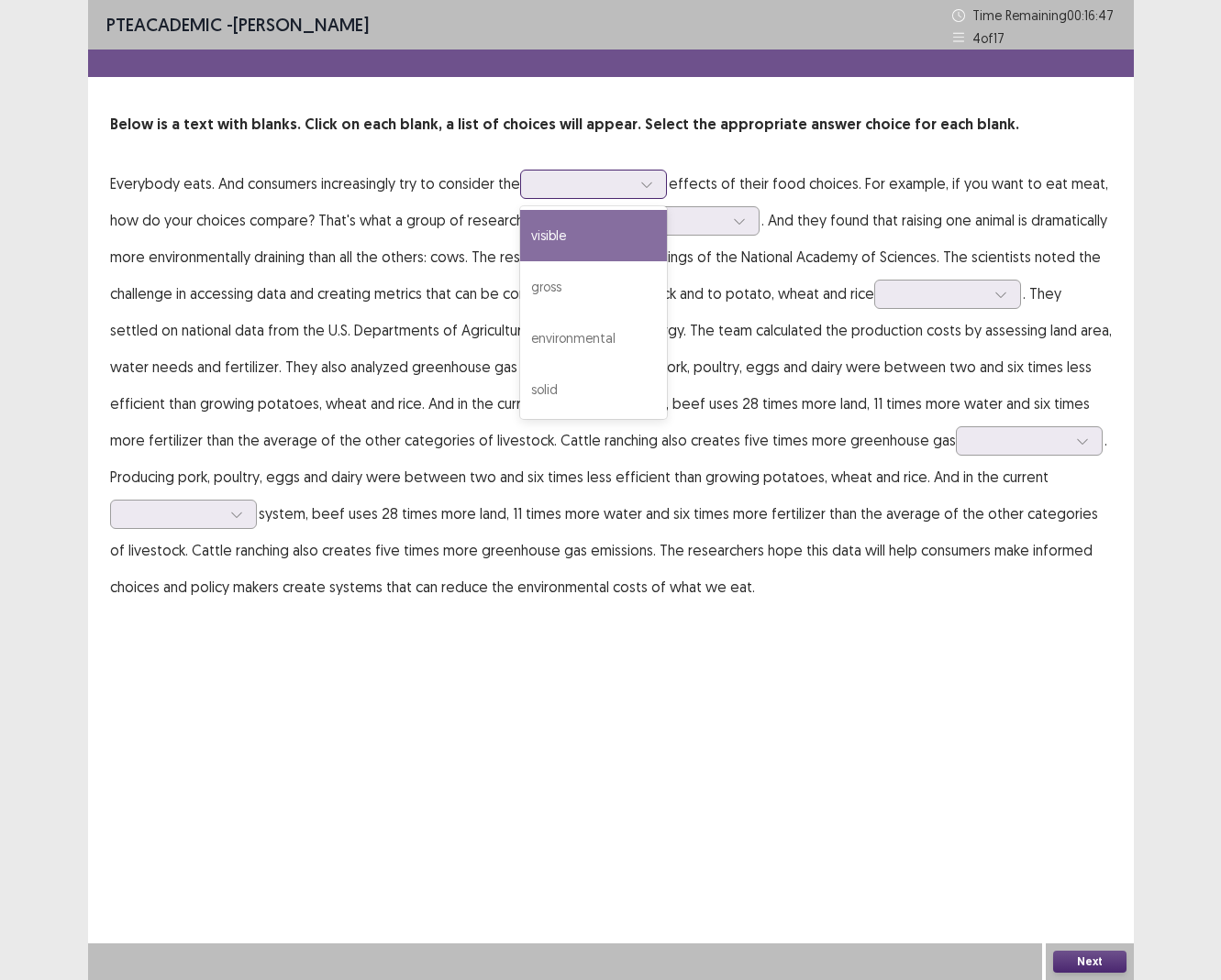
click at [596, 182] on div at bounding box center [583, 184] width 96 height 18
click at [580, 225] on div "visible" at bounding box center [593, 236] width 147 height 51
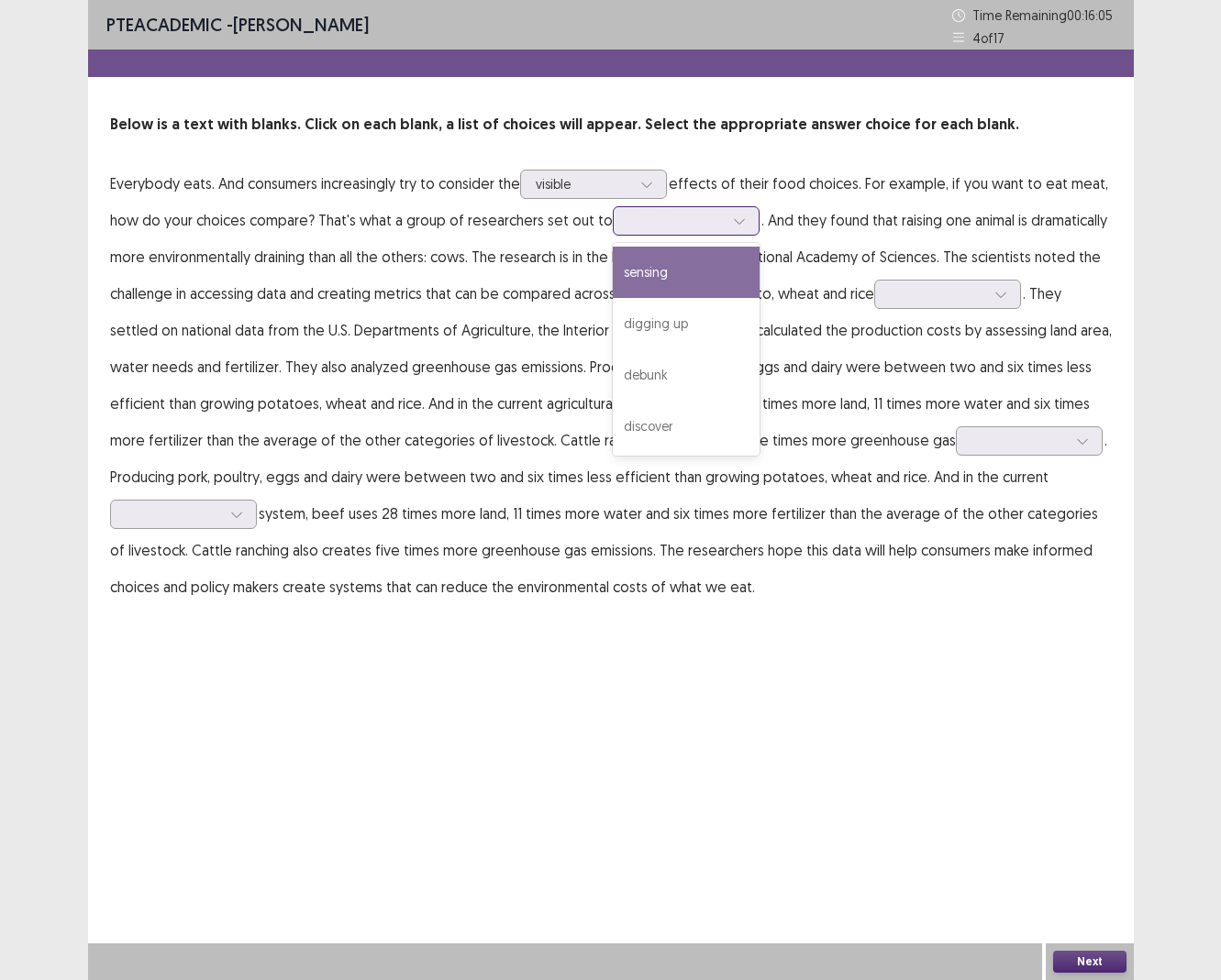
click at [620, 233] on div at bounding box center [686, 221] width 147 height 30
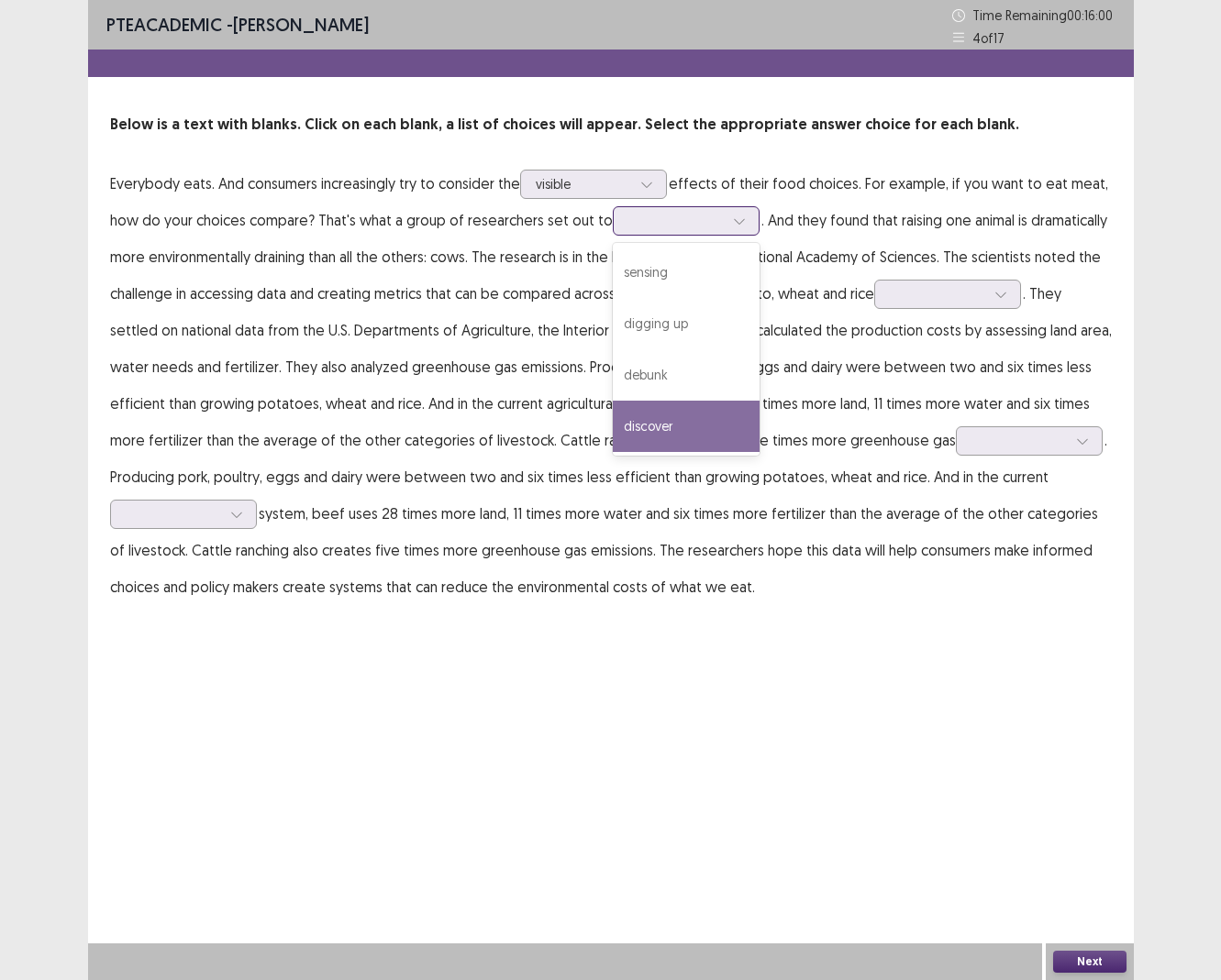
click at [658, 428] on div "discover" at bounding box center [686, 427] width 147 height 51
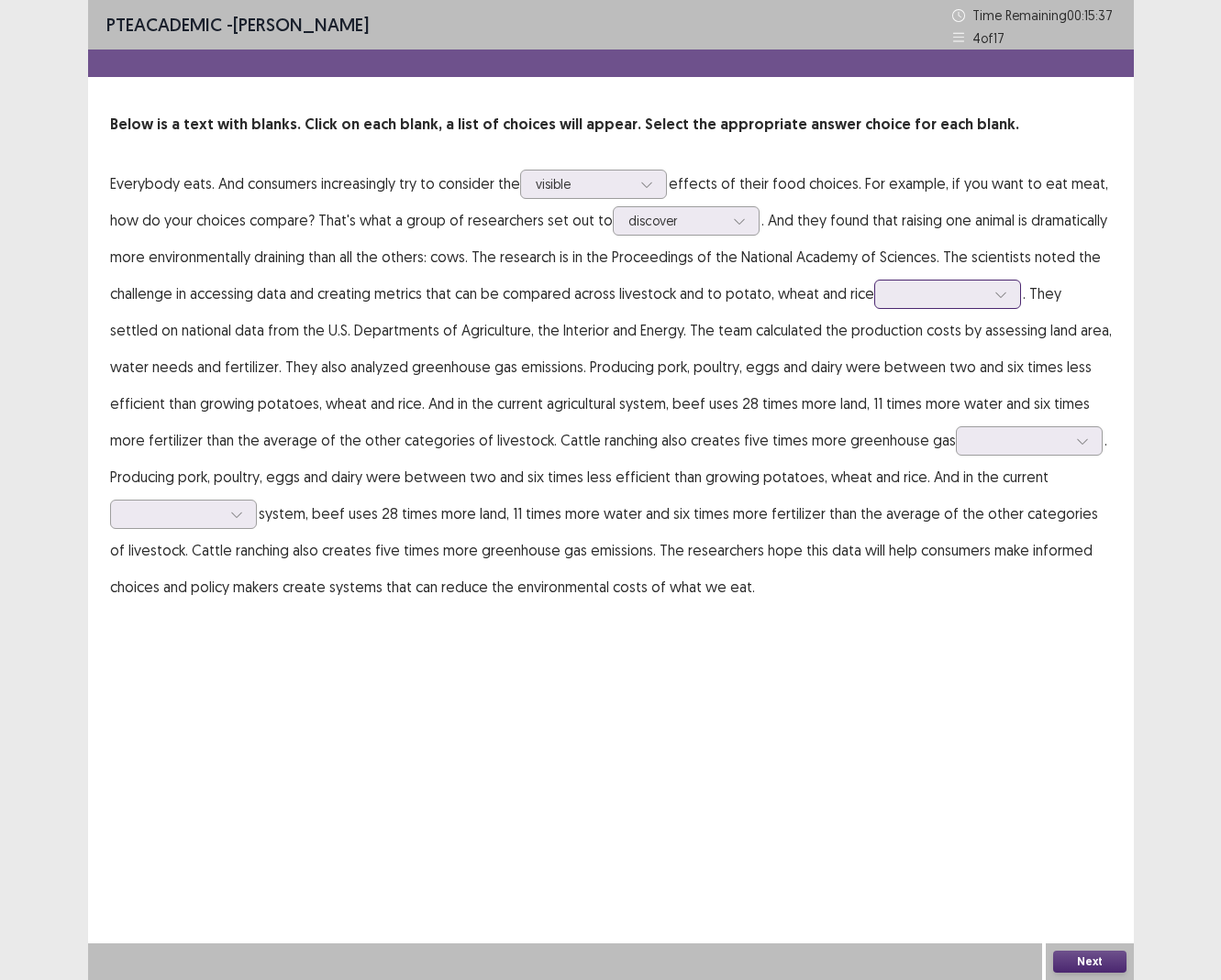
click at [916, 291] on div at bounding box center [937, 294] width 96 height 18
click at [907, 633] on div "PTE academic - [PERSON_NAME] Time Remaining 00 : 15 : 33 4 of 17 Below is a tex…" at bounding box center [610, 321] width 1045 height 642
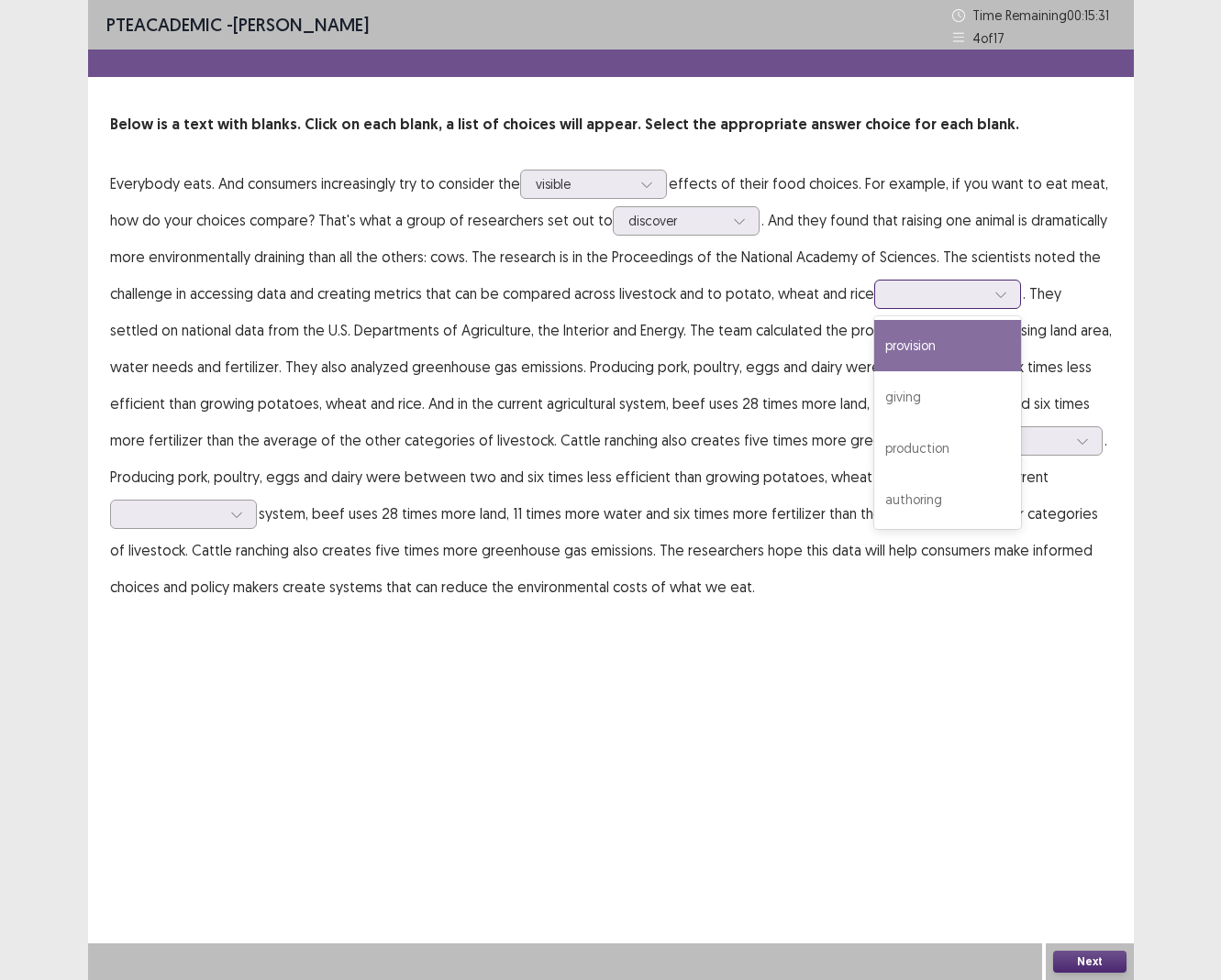
click at [950, 292] on div at bounding box center [937, 294] width 96 height 18
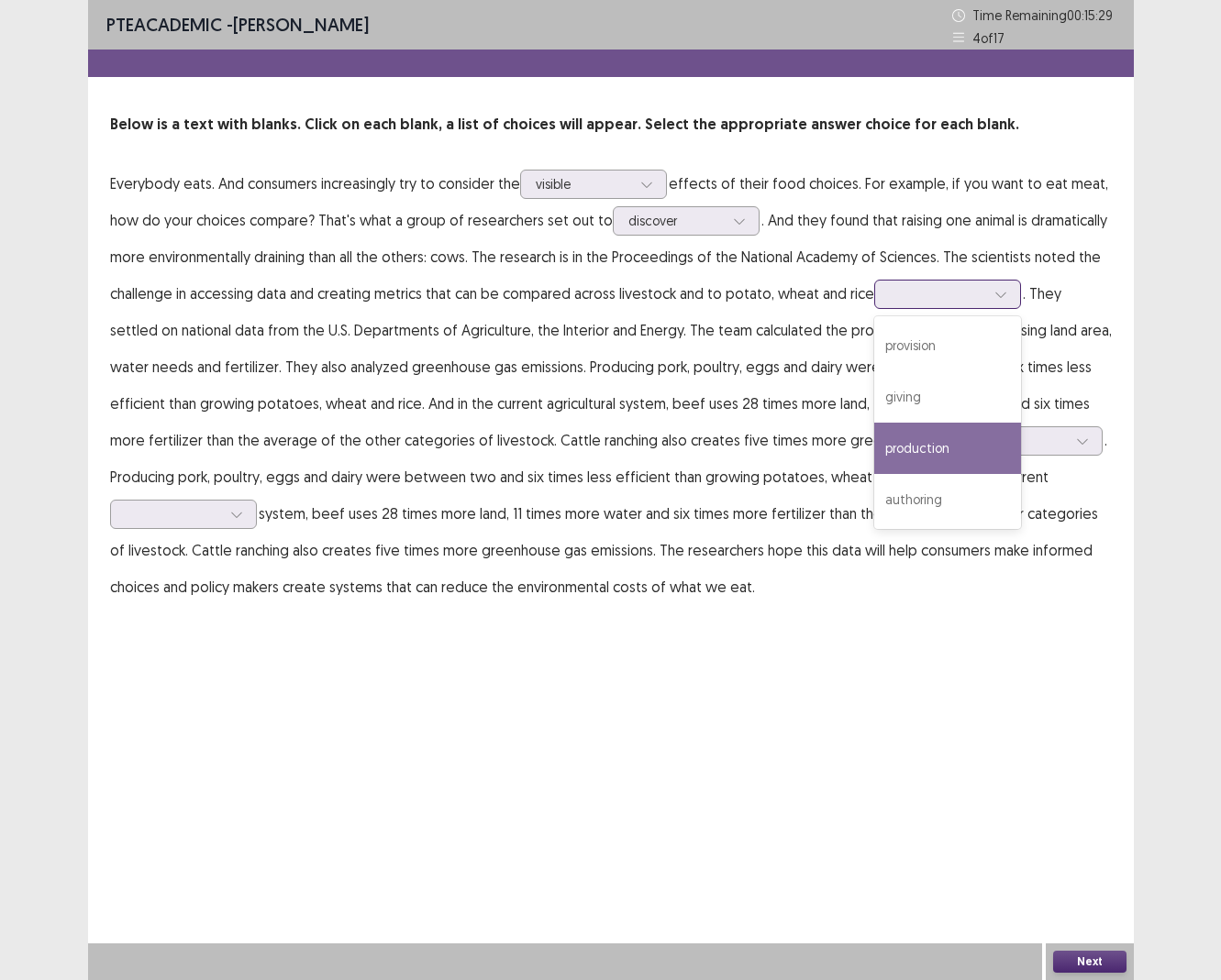
click at [935, 451] on div "production" at bounding box center [947, 449] width 147 height 51
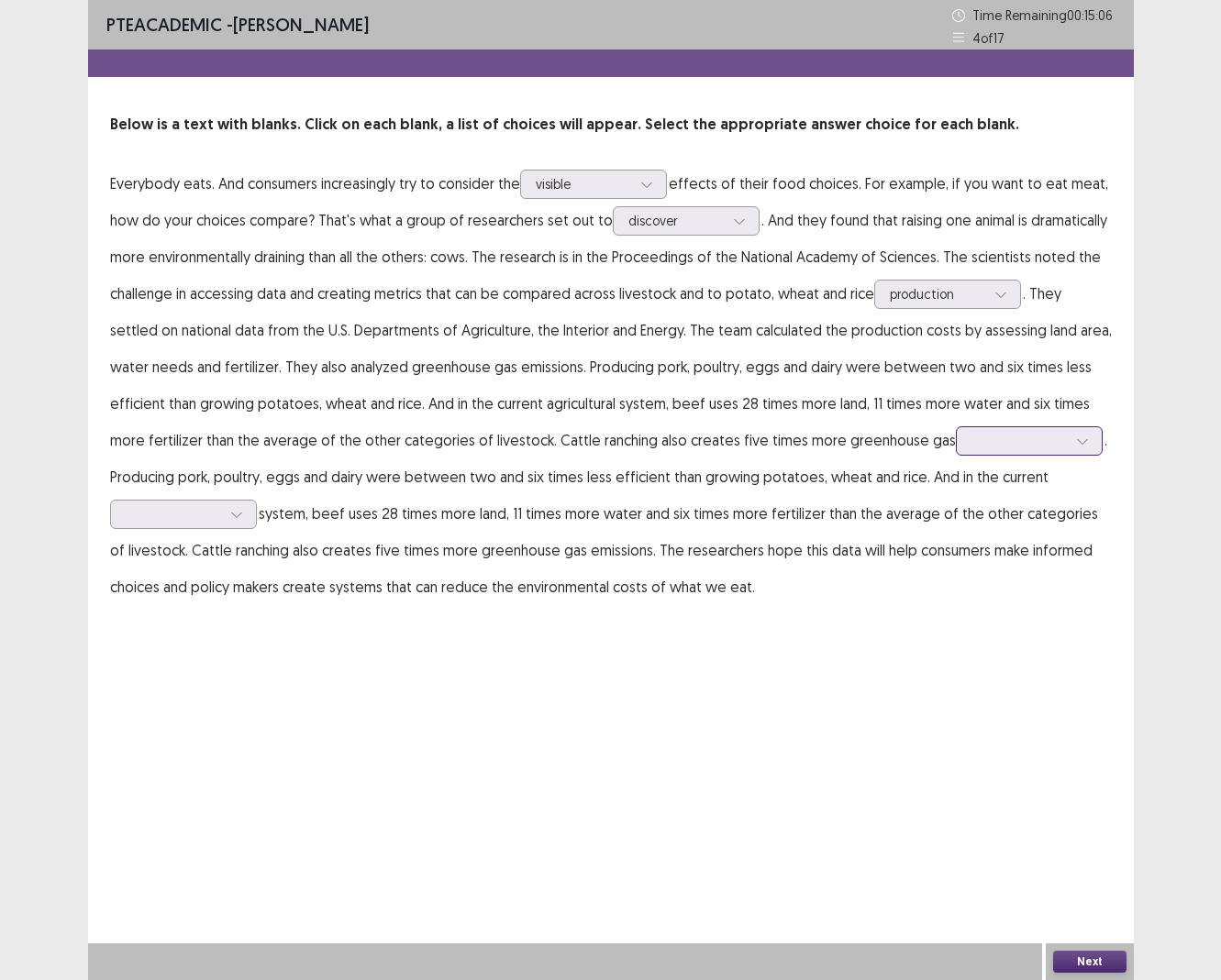
click at [969, 451] on div at bounding box center [1018, 440] width 99 height 21
click at [955, 491] on div "emissions" at bounding box center [1028, 493] width 147 height 51
click at [180, 510] on div at bounding box center [173, 515] width 96 height 18
click at [177, 560] on div "agricultural" at bounding box center [183, 566] width 147 height 51
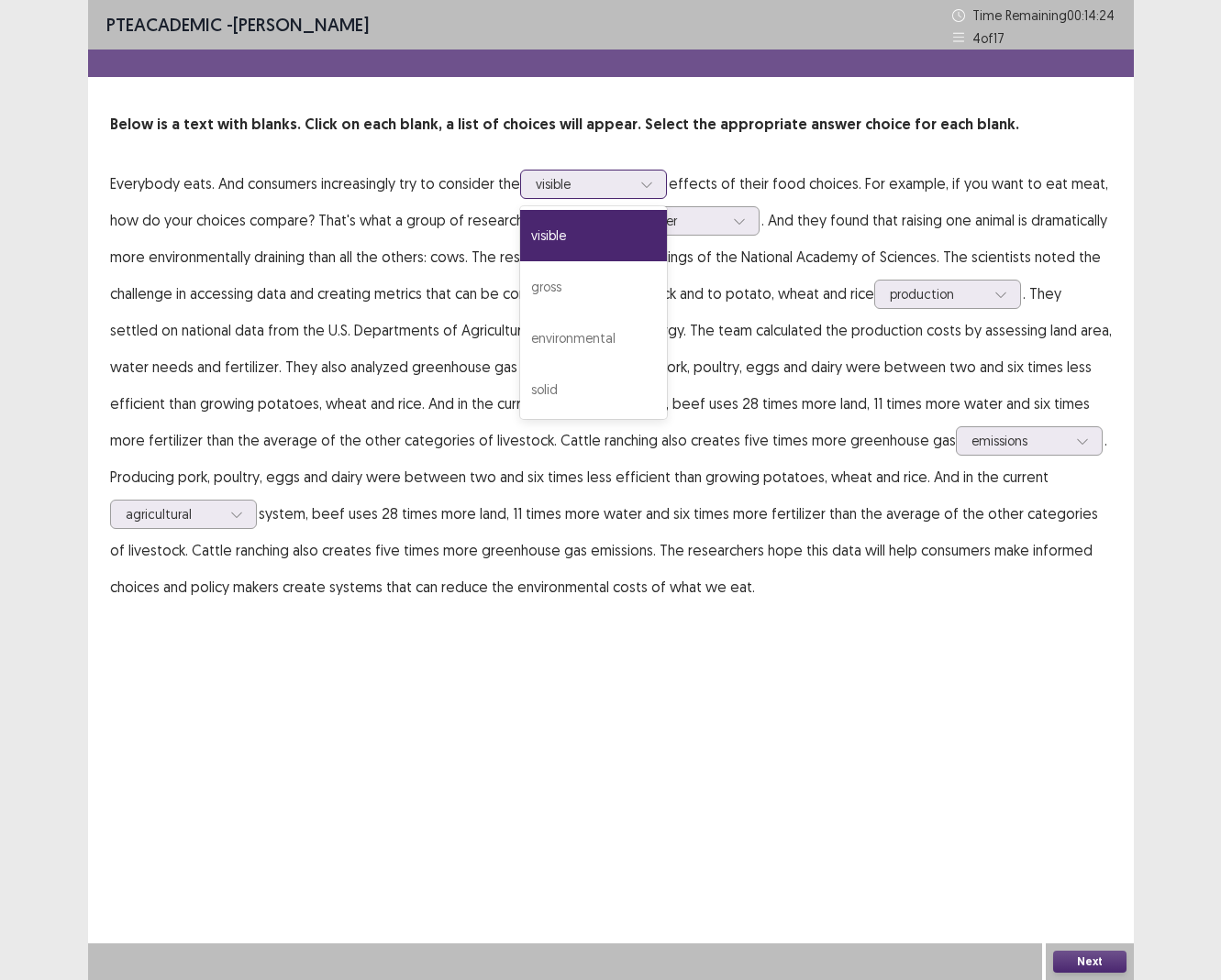
click at [561, 197] on div "visible" at bounding box center [583, 185] width 96 height 28
click at [597, 350] on div "environmental" at bounding box center [593, 339] width 147 height 51
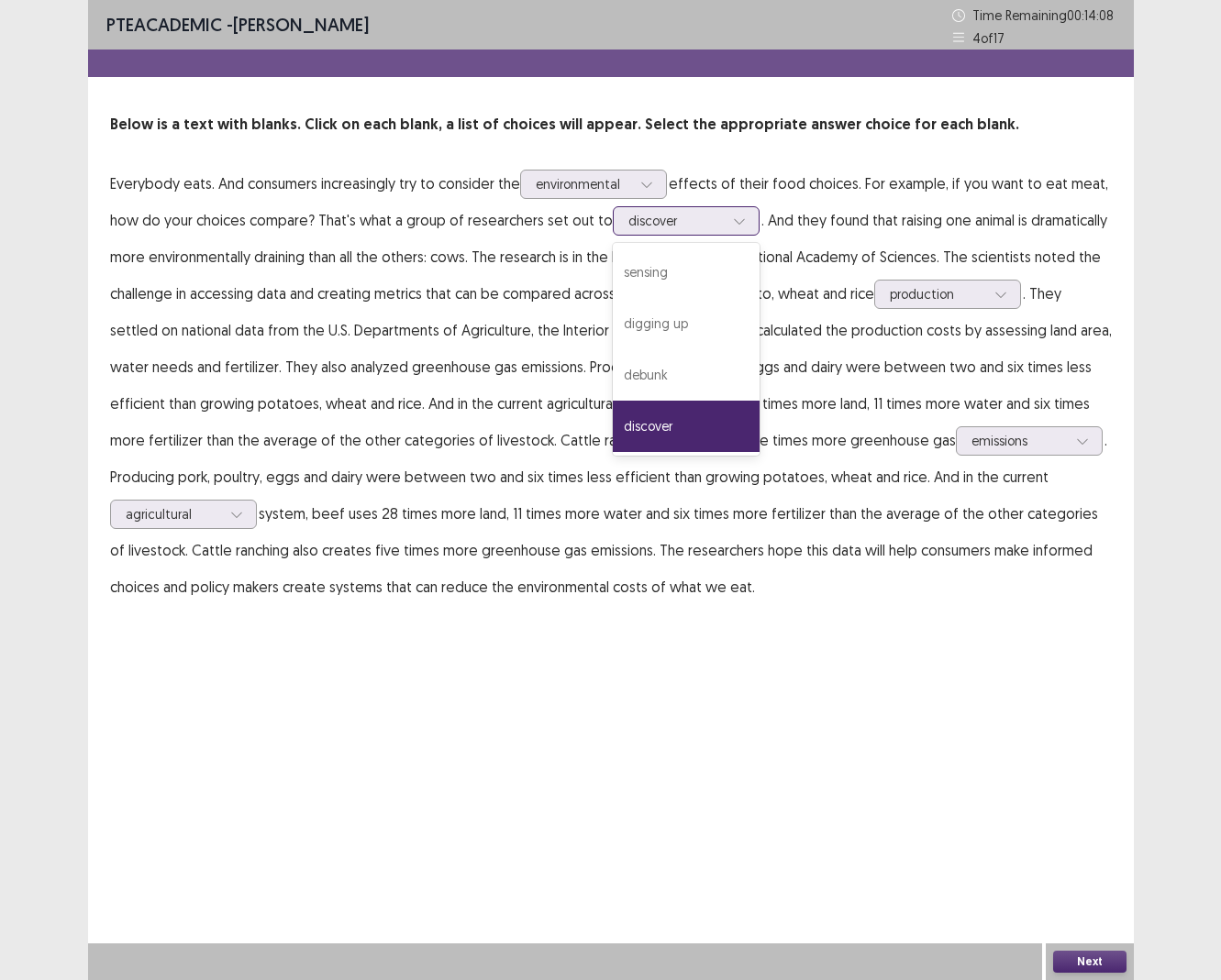
click at [638, 234] on div "discover" at bounding box center [676, 221] width 96 height 28
click at [665, 371] on div "debunk" at bounding box center [686, 375] width 147 height 51
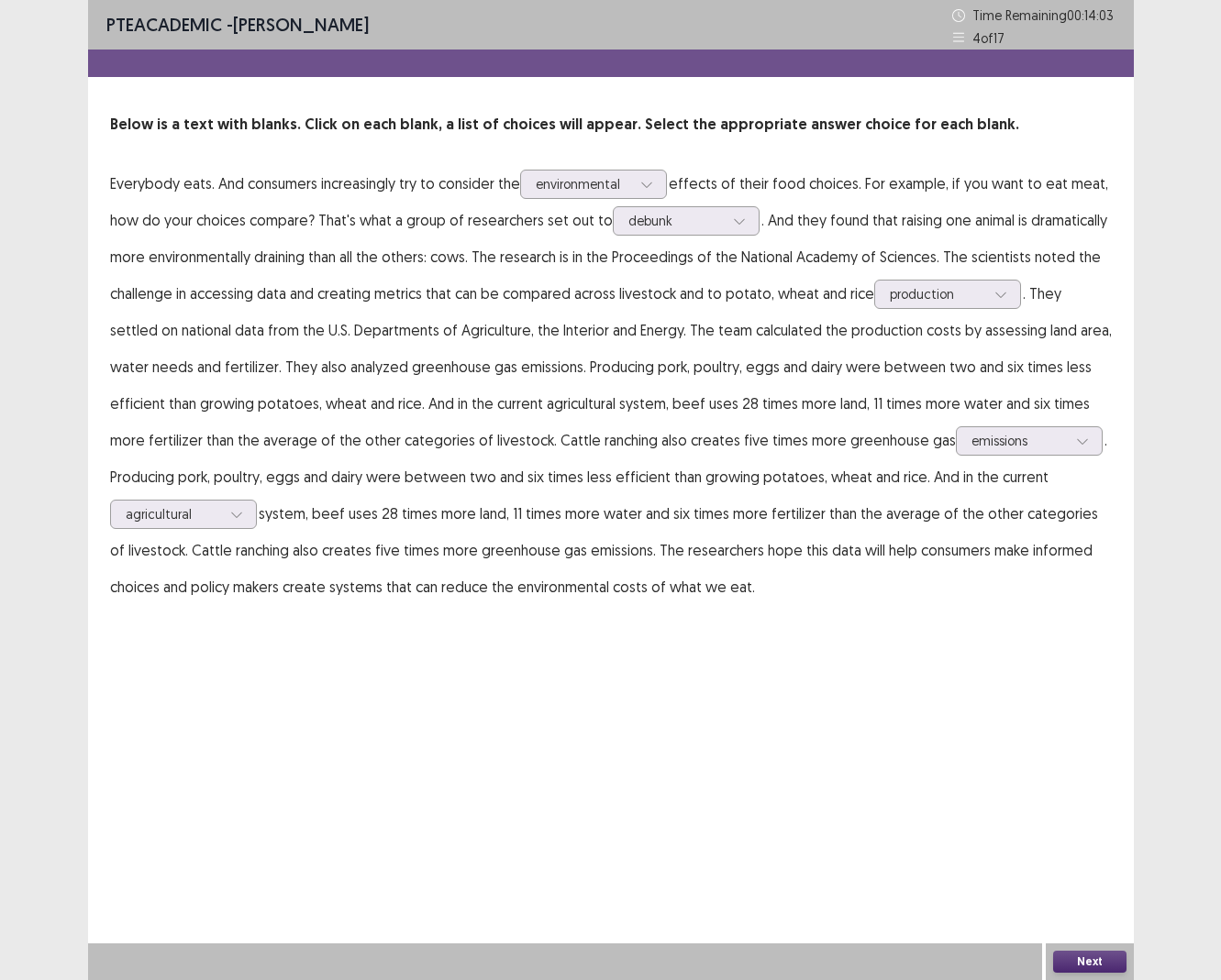
click at [692, 236] on p "Everybody eats. And consumers increasingly try to consider the environmental ef…" at bounding box center [610, 385] width 1002 height 441
click at [679, 214] on div at bounding box center [676, 220] width 96 height 18
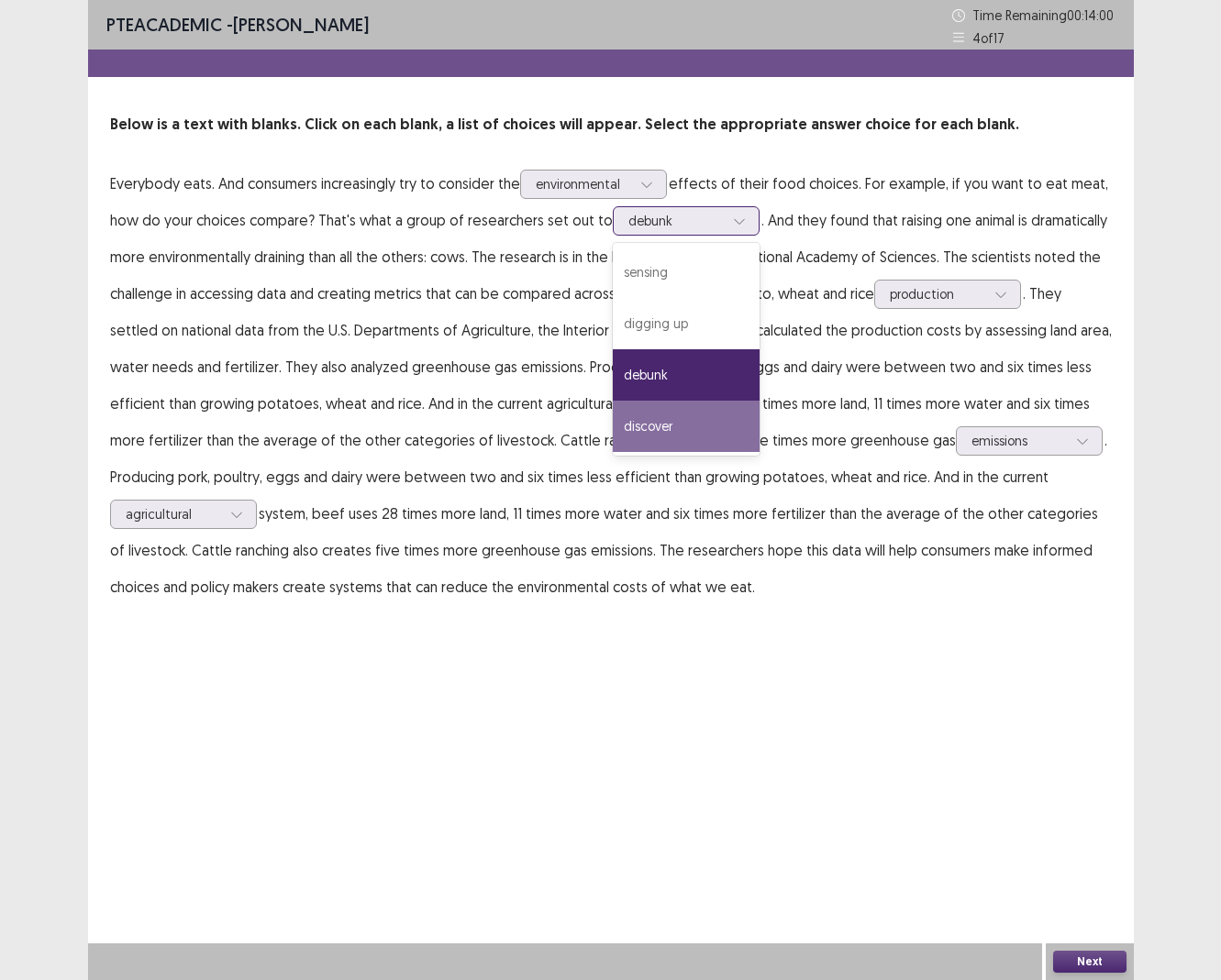
click at [678, 416] on div "discover" at bounding box center [686, 427] width 147 height 51
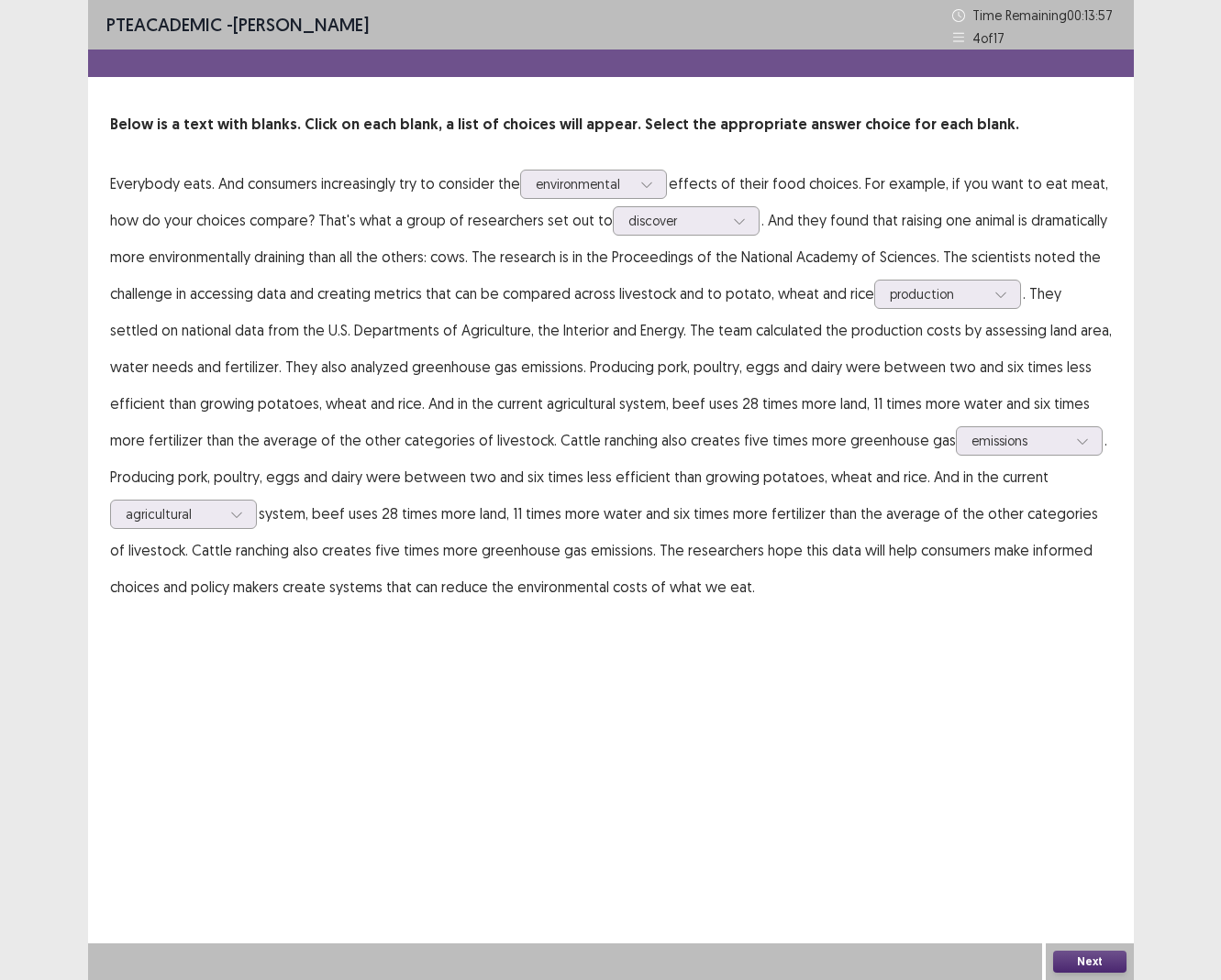
click at [985, 691] on div "Next" at bounding box center [1089, 961] width 88 height 37
click at [985, 691] on button "Next" at bounding box center [1090, 962] width 73 height 22
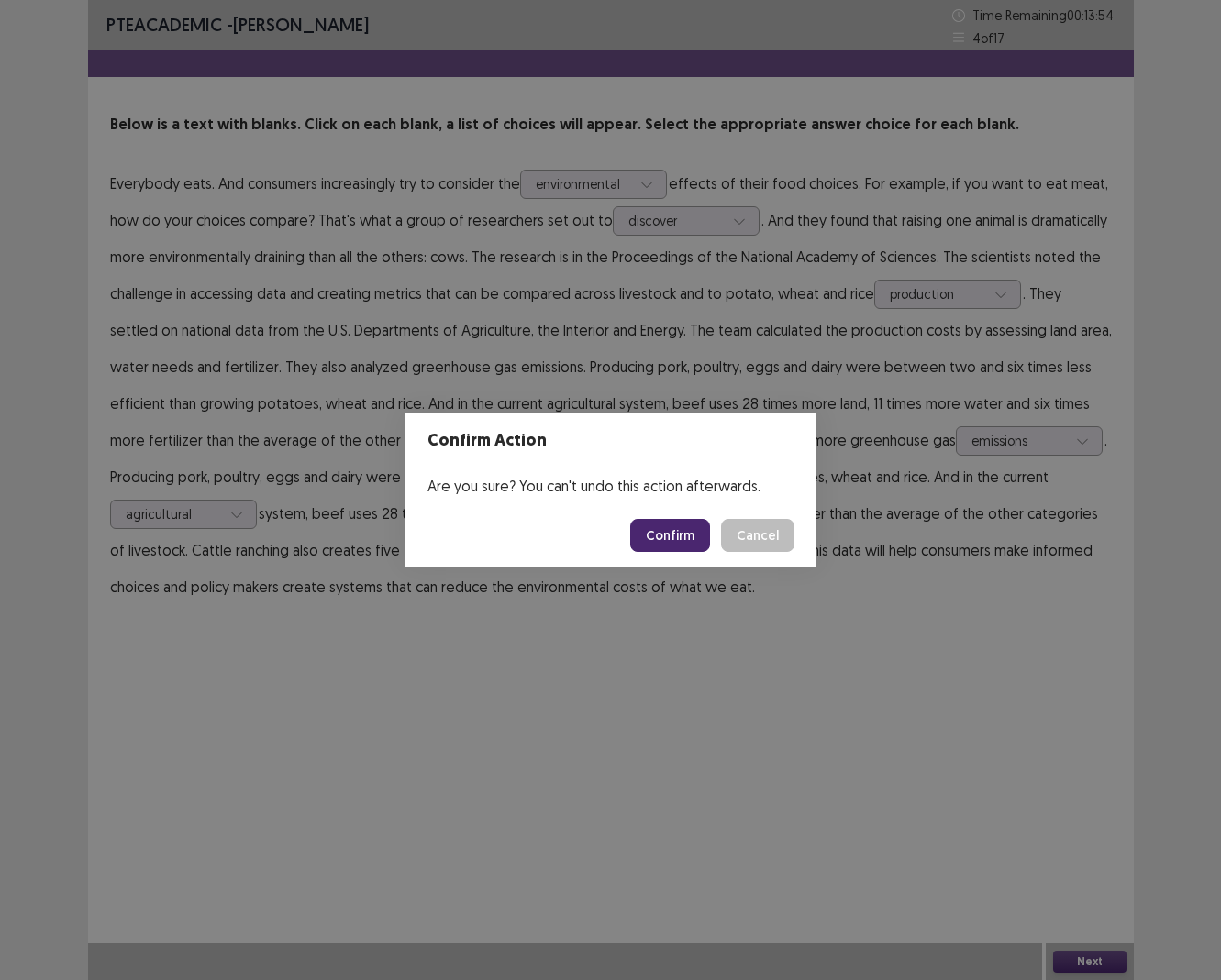
click at [686, 539] on button "Confirm" at bounding box center [670, 534] width 80 height 33
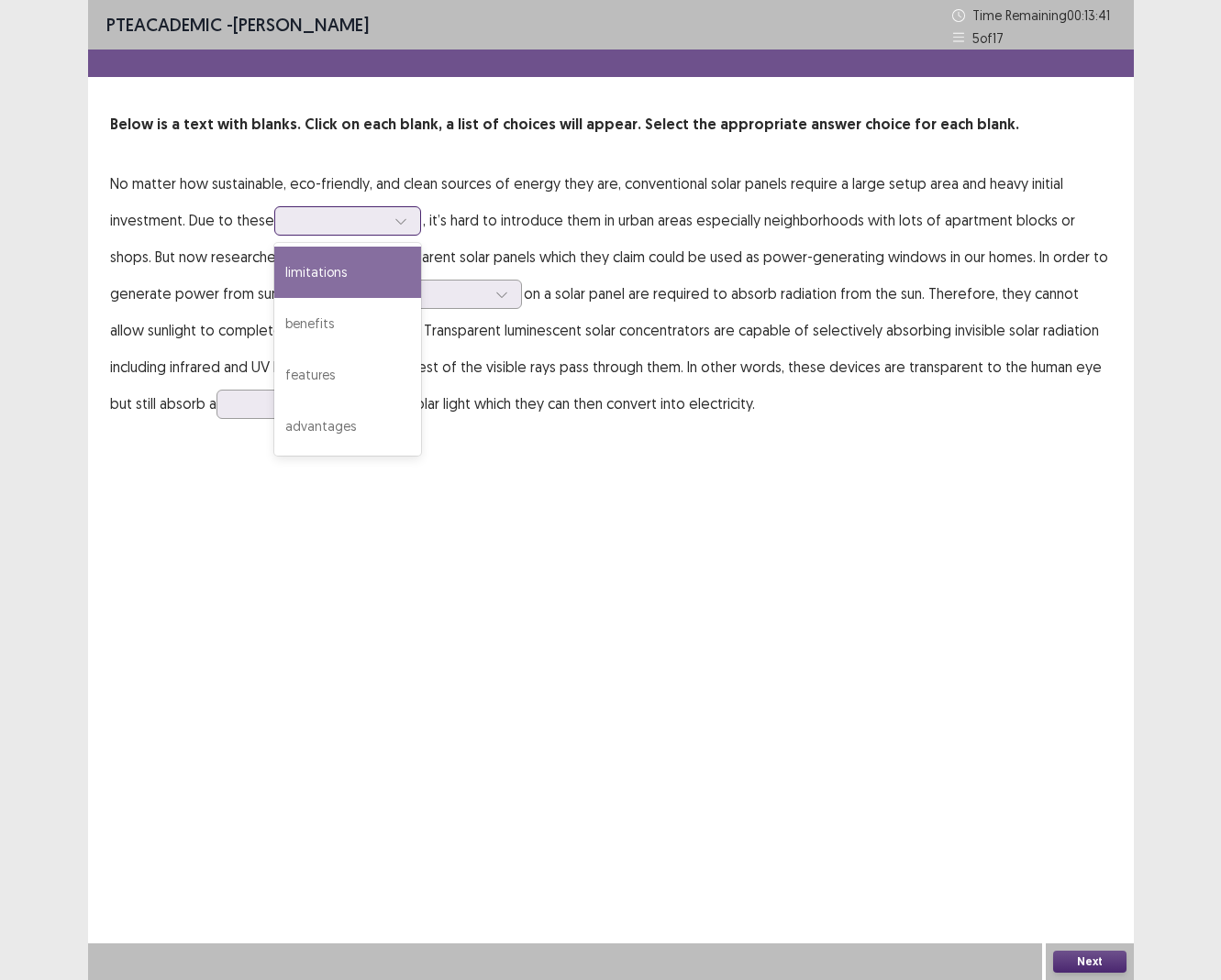
click at [309, 224] on div at bounding box center [337, 220] width 96 height 18
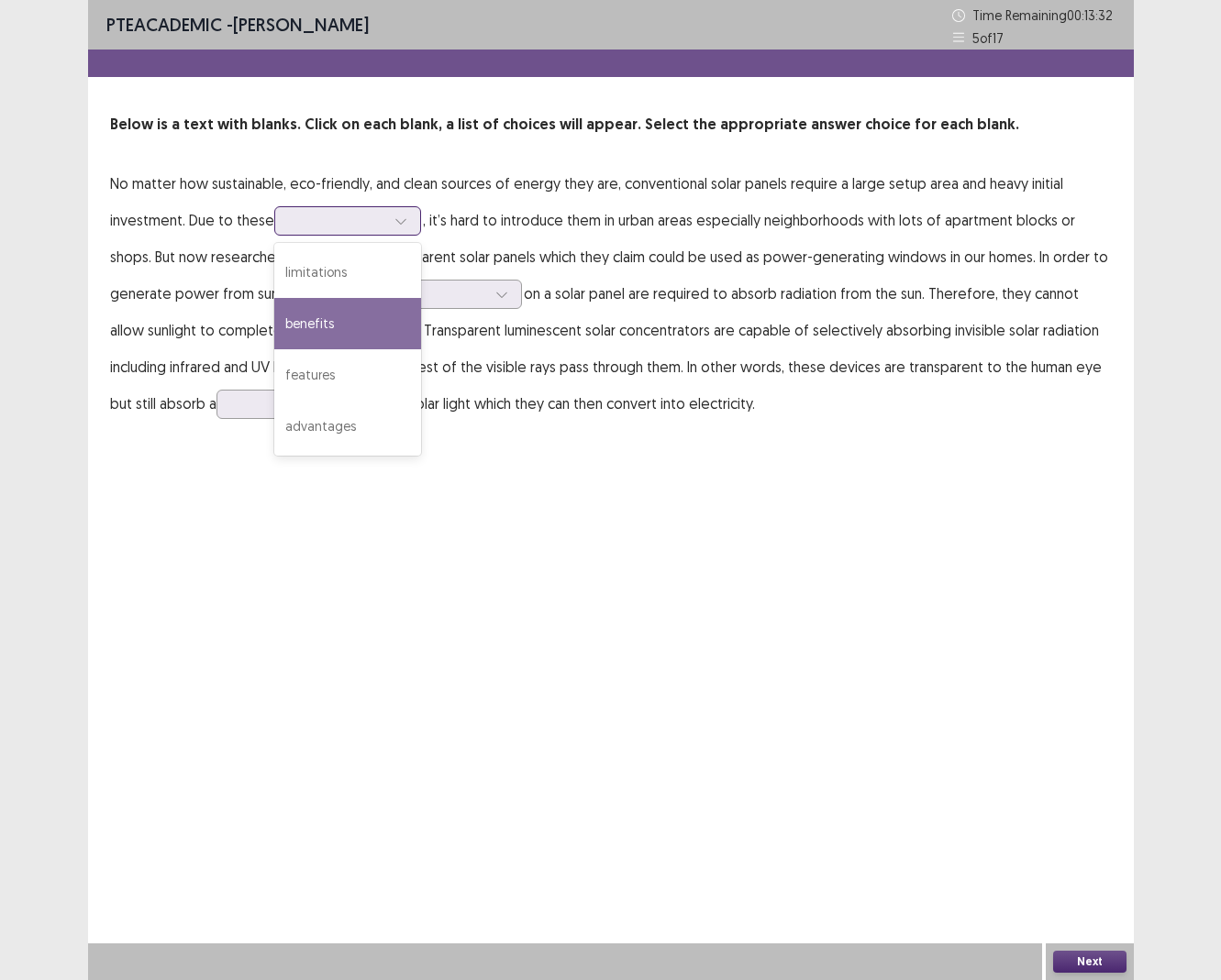
click at [322, 328] on div "benefits" at bounding box center [348, 324] width 147 height 51
click at [381, 223] on div at bounding box center [337, 220] width 96 height 18
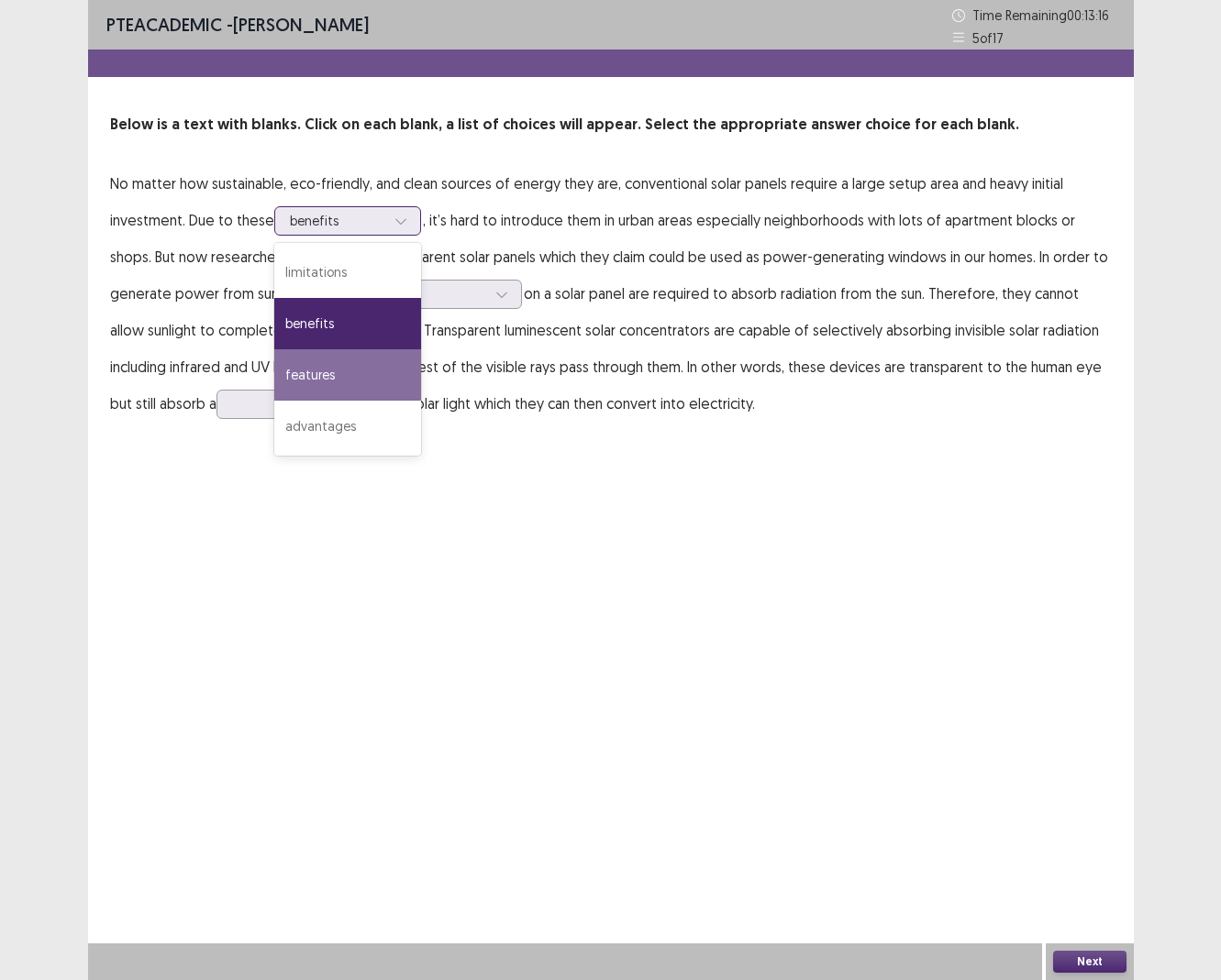
click at [326, 385] on div "features" at bounding box center [348, 375] width 147 height 51
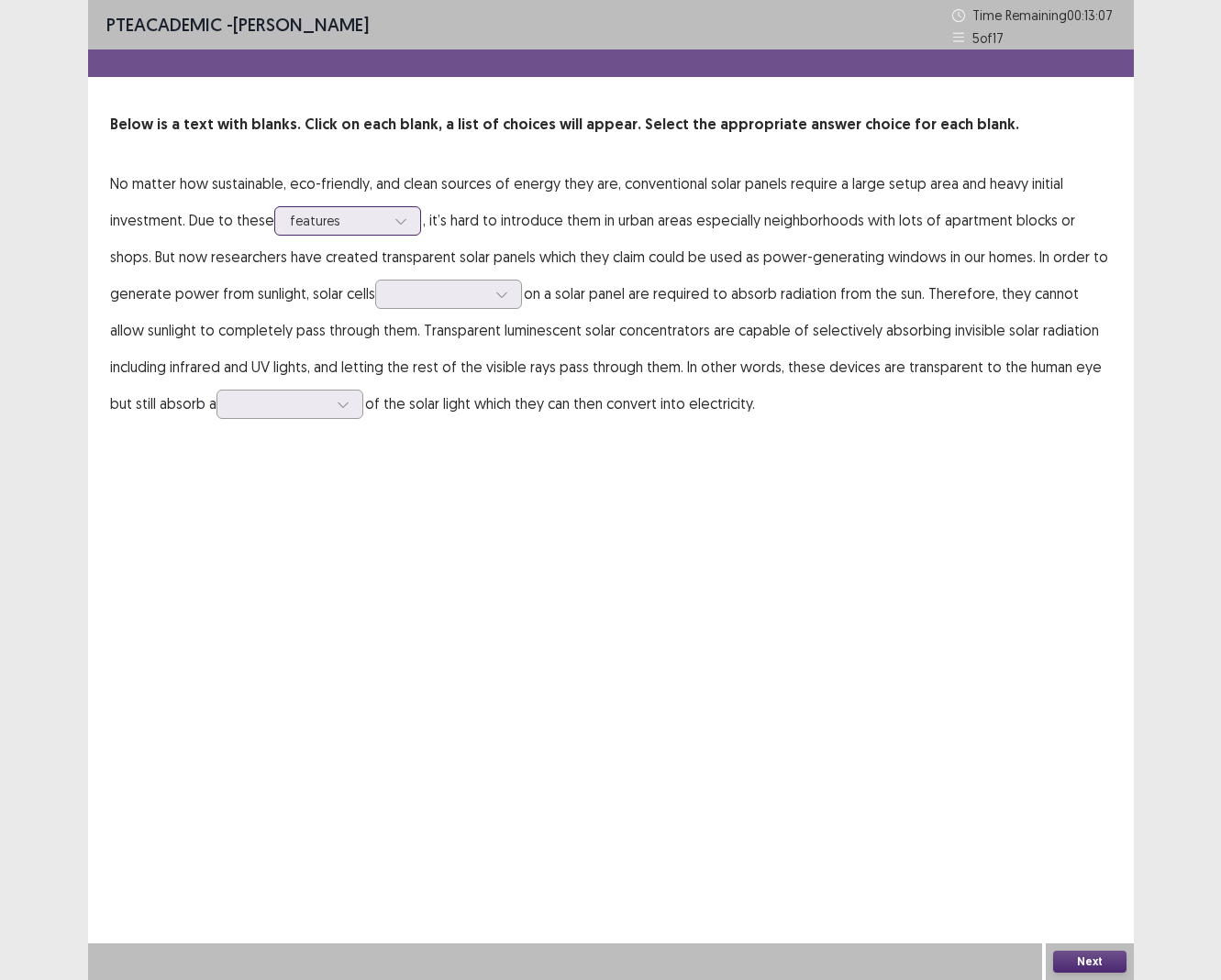
click at [330, 232] on div "features" at bounding box center [337, 221] width 96 height 28
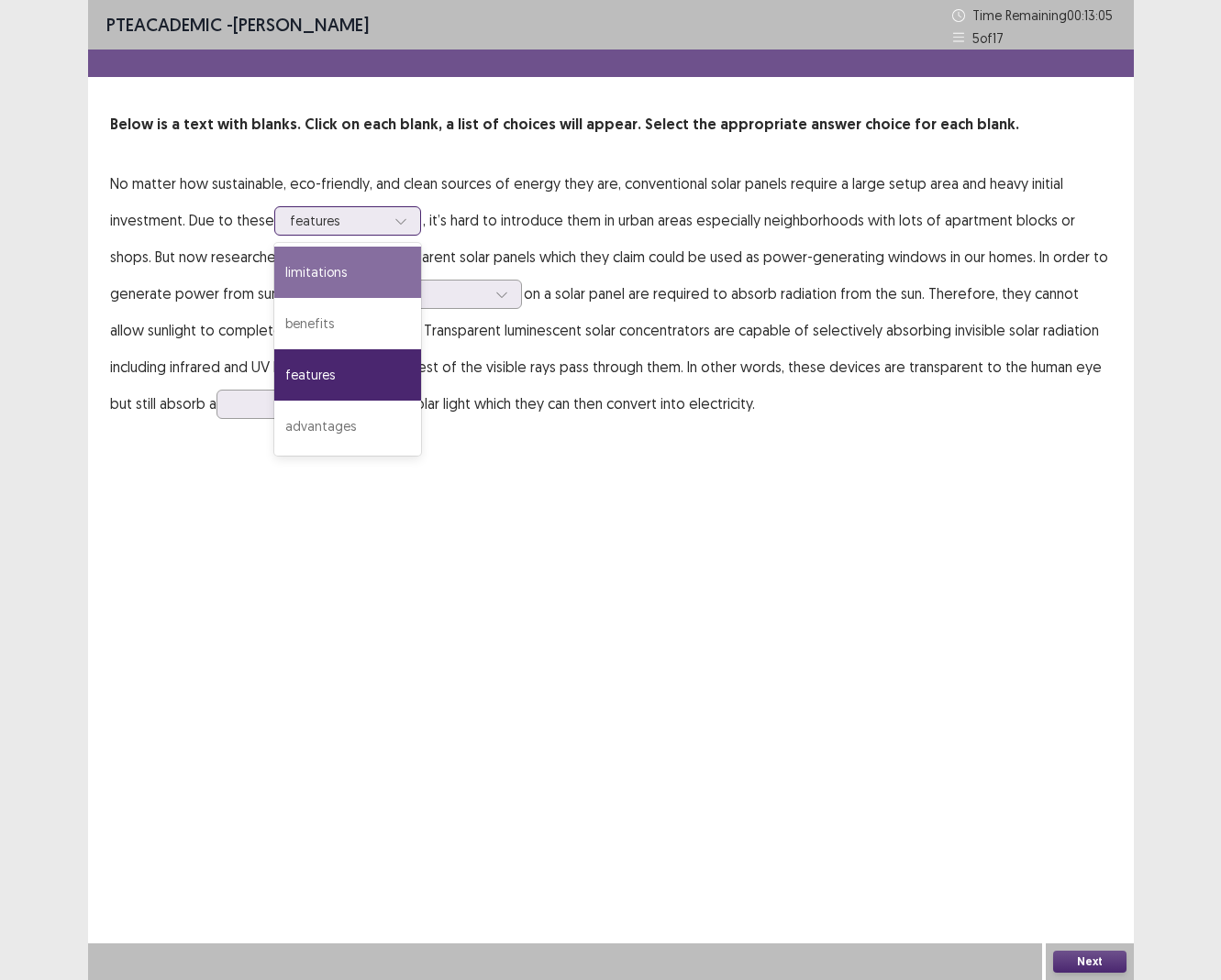
click at [329, 276] on div "limitations" at bounding box center [348, 273] width 147 height 51
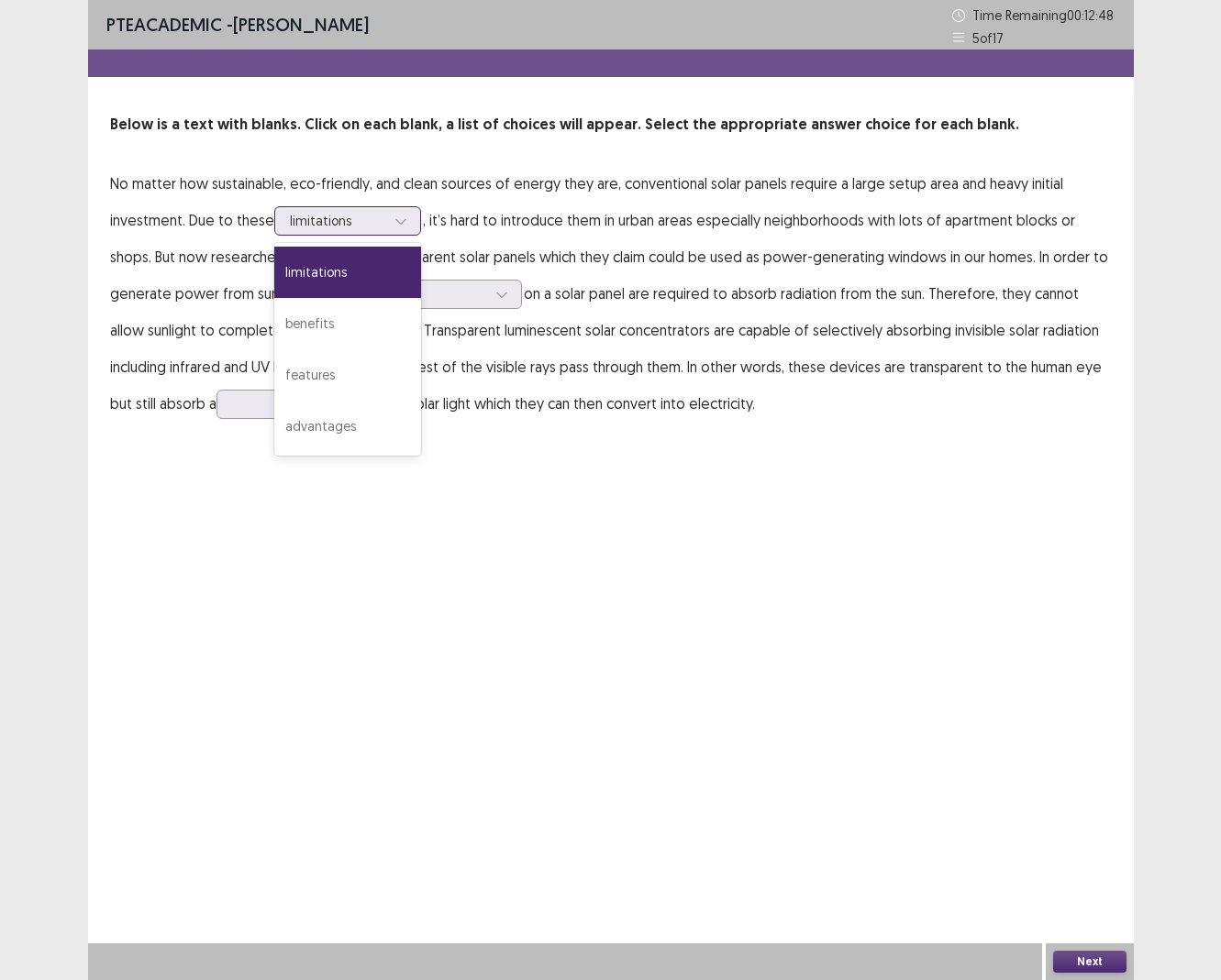
click at [320, 224] on div at bounding box center [337, 220] width 96 height 18
click at [345, 366] on div "features" at bounding box center [348, 375] width 147 height 51
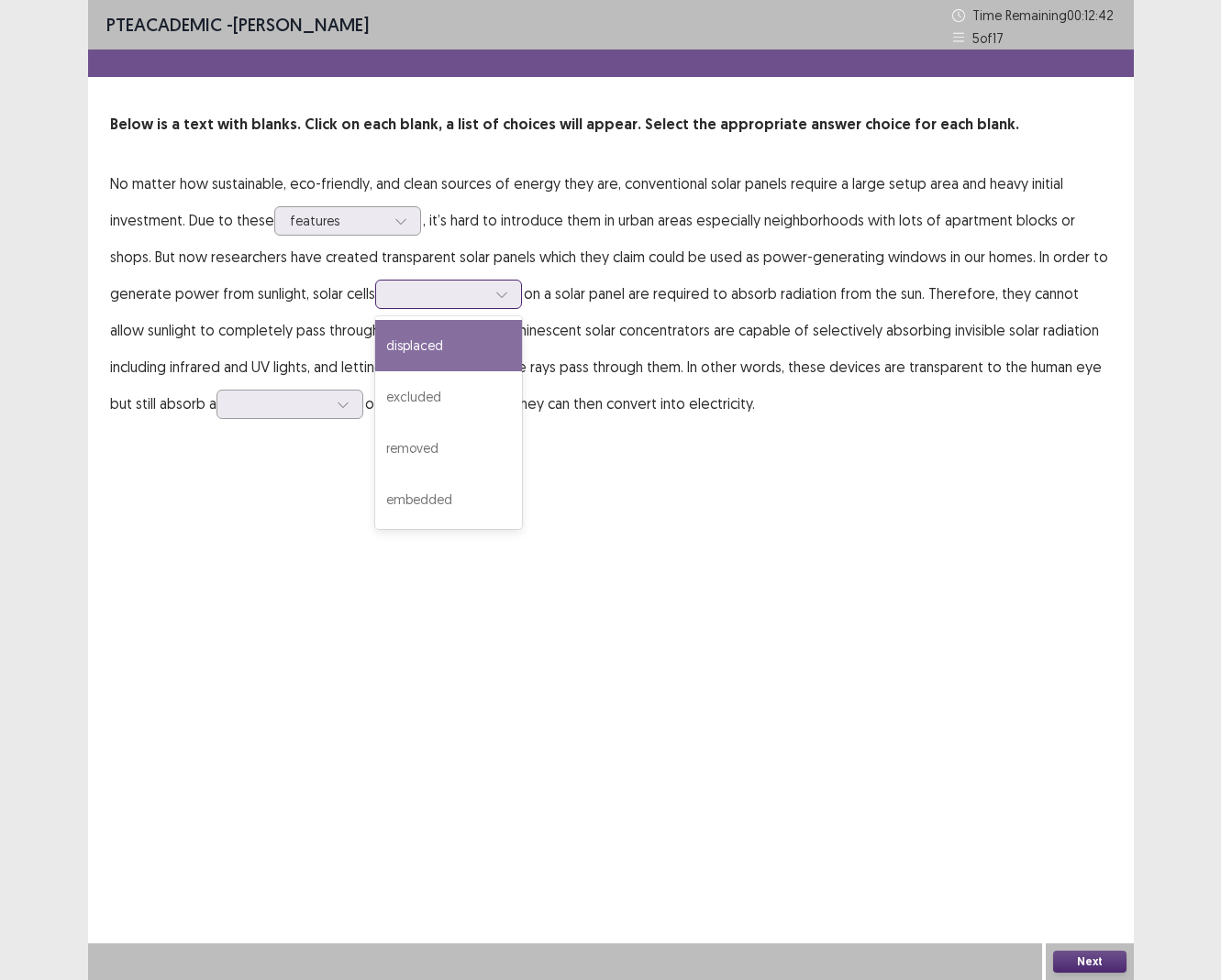
click at [422, 296] on div at bounding box center [438, 294] width 96 height 18
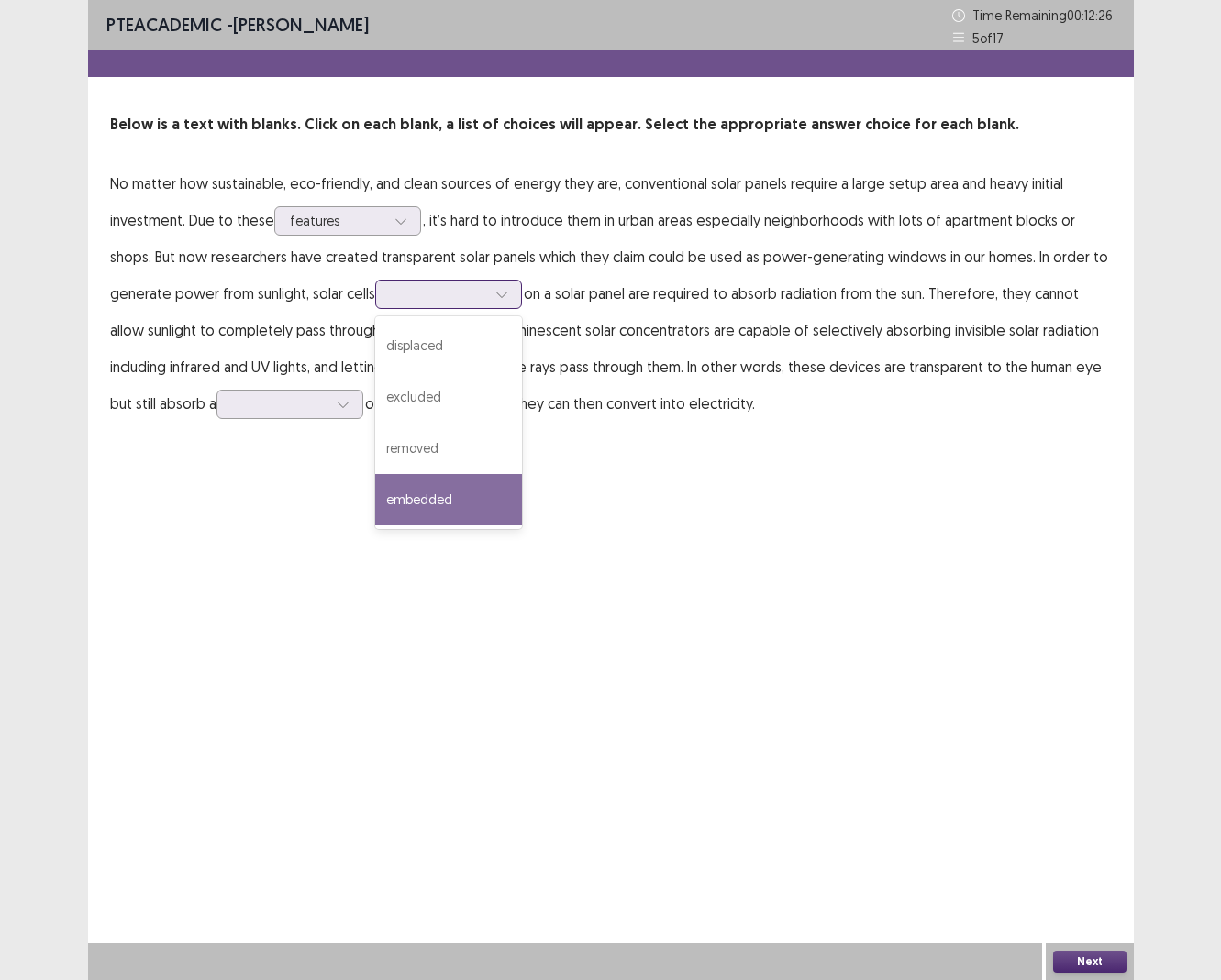
click at [427, 493] on div "embedded" at bounding box center [448, 500] width 147 height 51
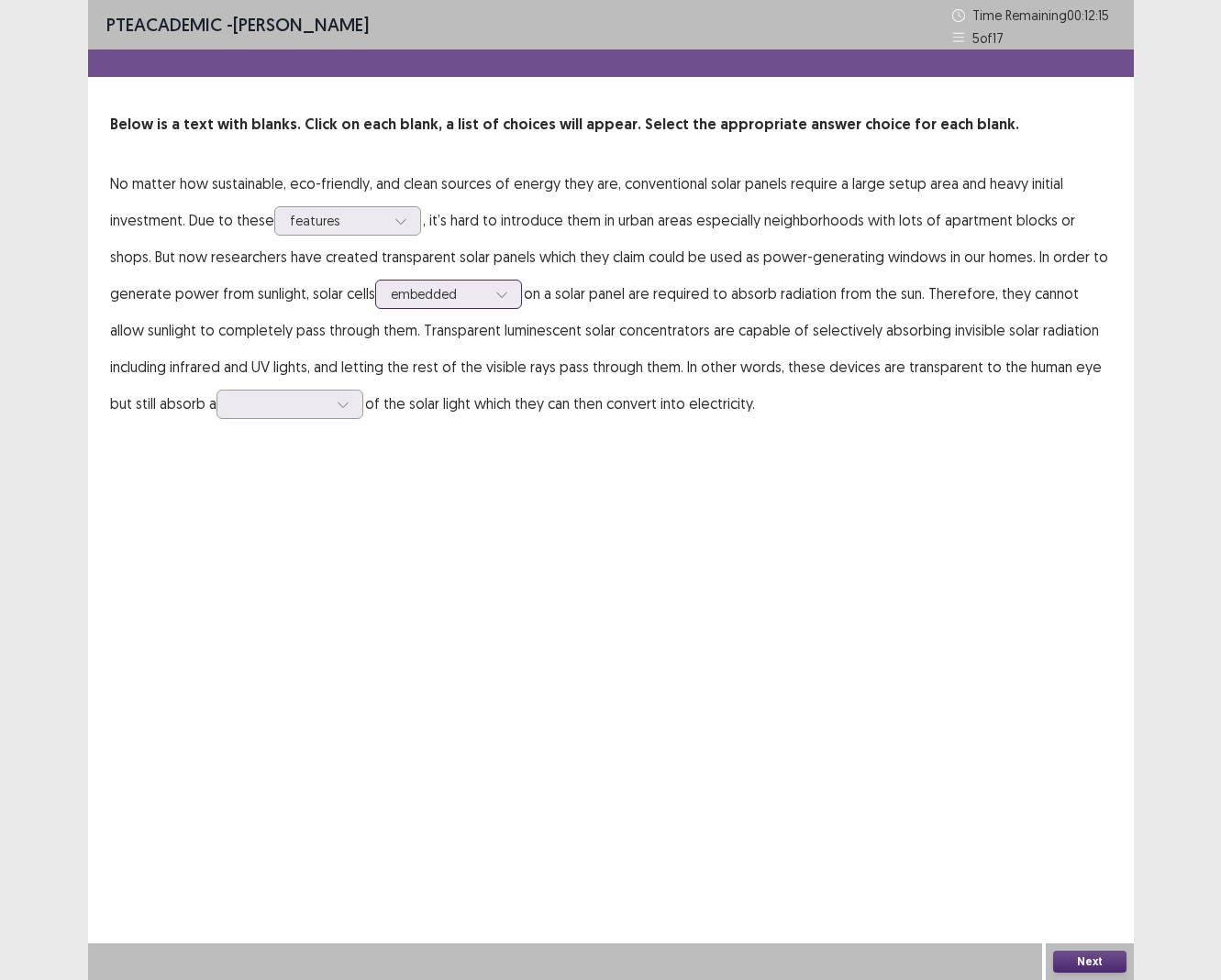
click at [440, 286] on div at bounding box center [438, 294] width 96 height 18
click at [775, 368] on p "No matter how sustainable, eco-friendly, and clean sources of energy they are, …" at bounding box center [610, 293] width 1002 height 257
click at [275, 401] on div at bounding box center [280, 404] width 96 height 18
click at [260, 542] on div "majority" at bounding box center [289, 558] width 147 height 51
click at [985, 691] on button "Next" at bounding box center [1090, 962] width 73 height 22
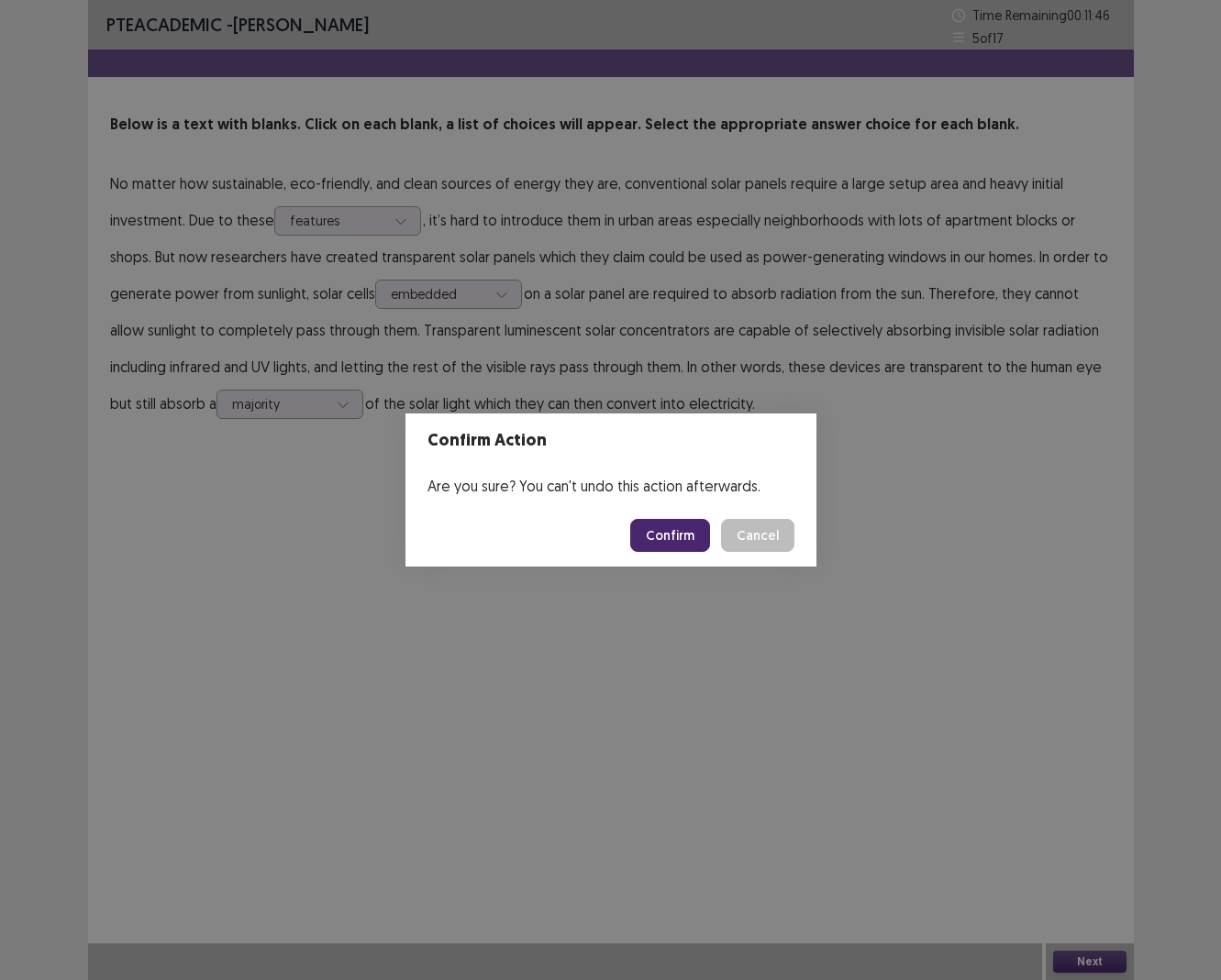
click at [673, 537] on button "Confirm" at bounding box center [670, 534] width 80 height 33
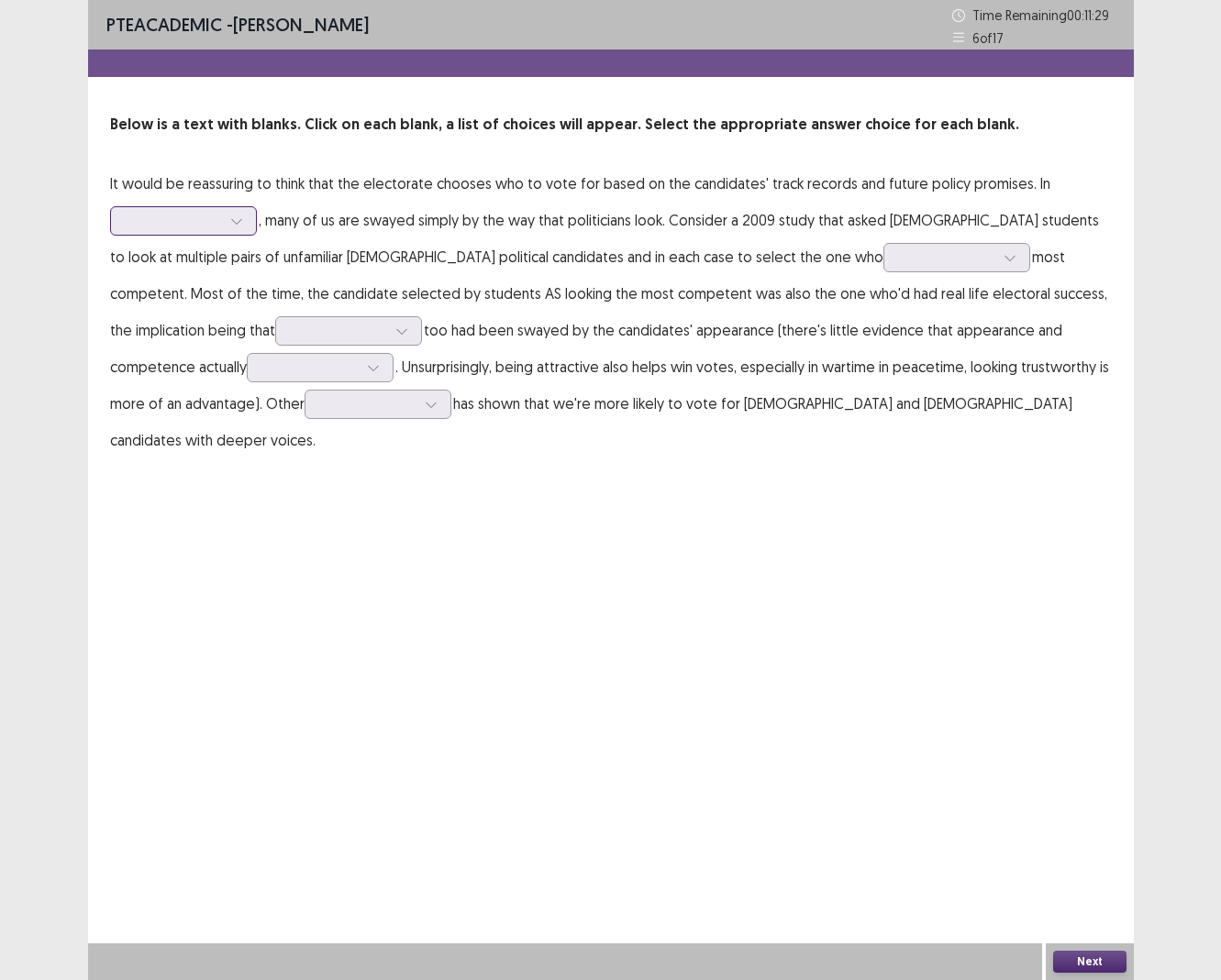
click at [203, 224] on div at bounding box center [173, 220] width 96 height 18
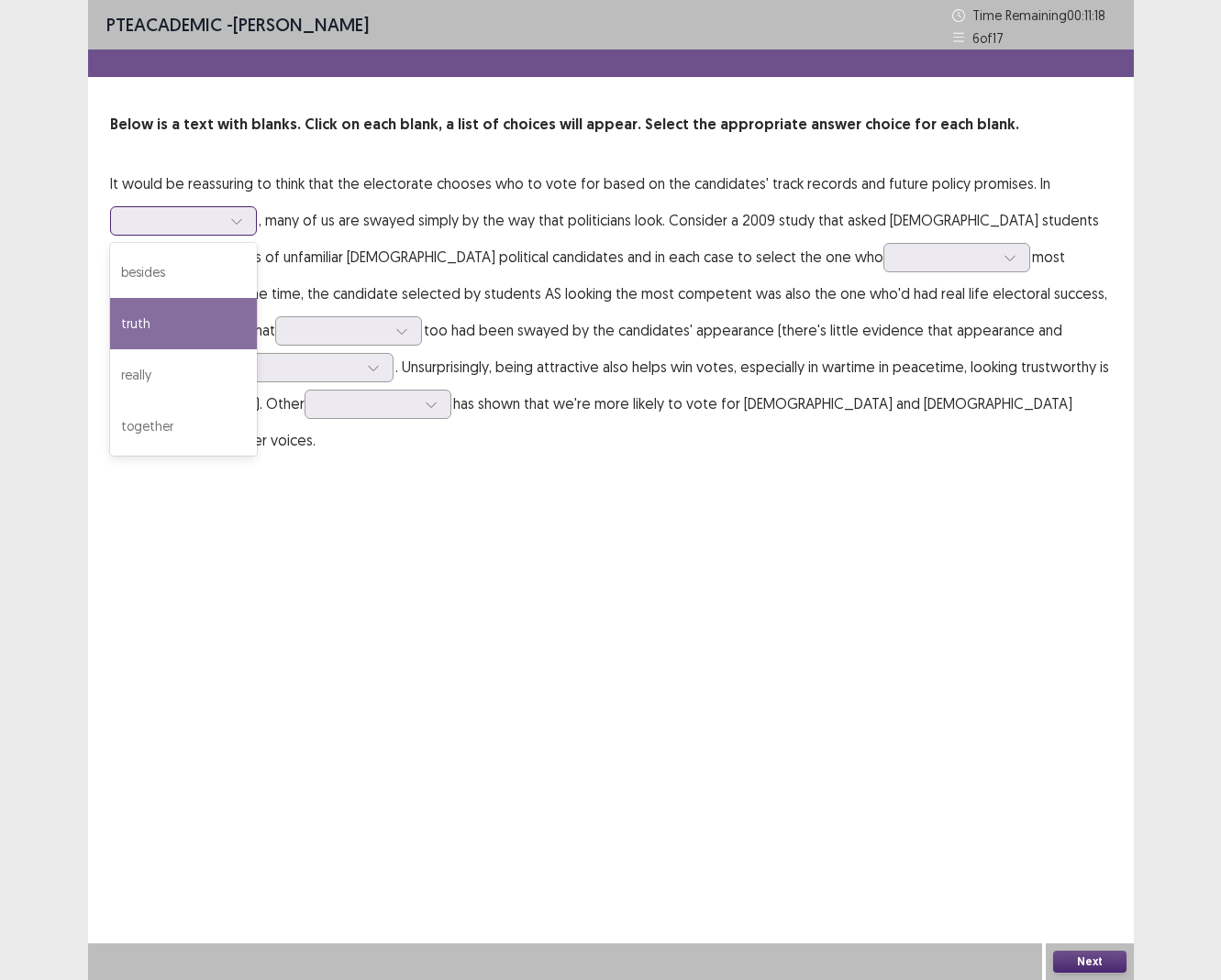
click at [173, 331] on div "truth" at bounding box center [183, 324] width 147 height 51
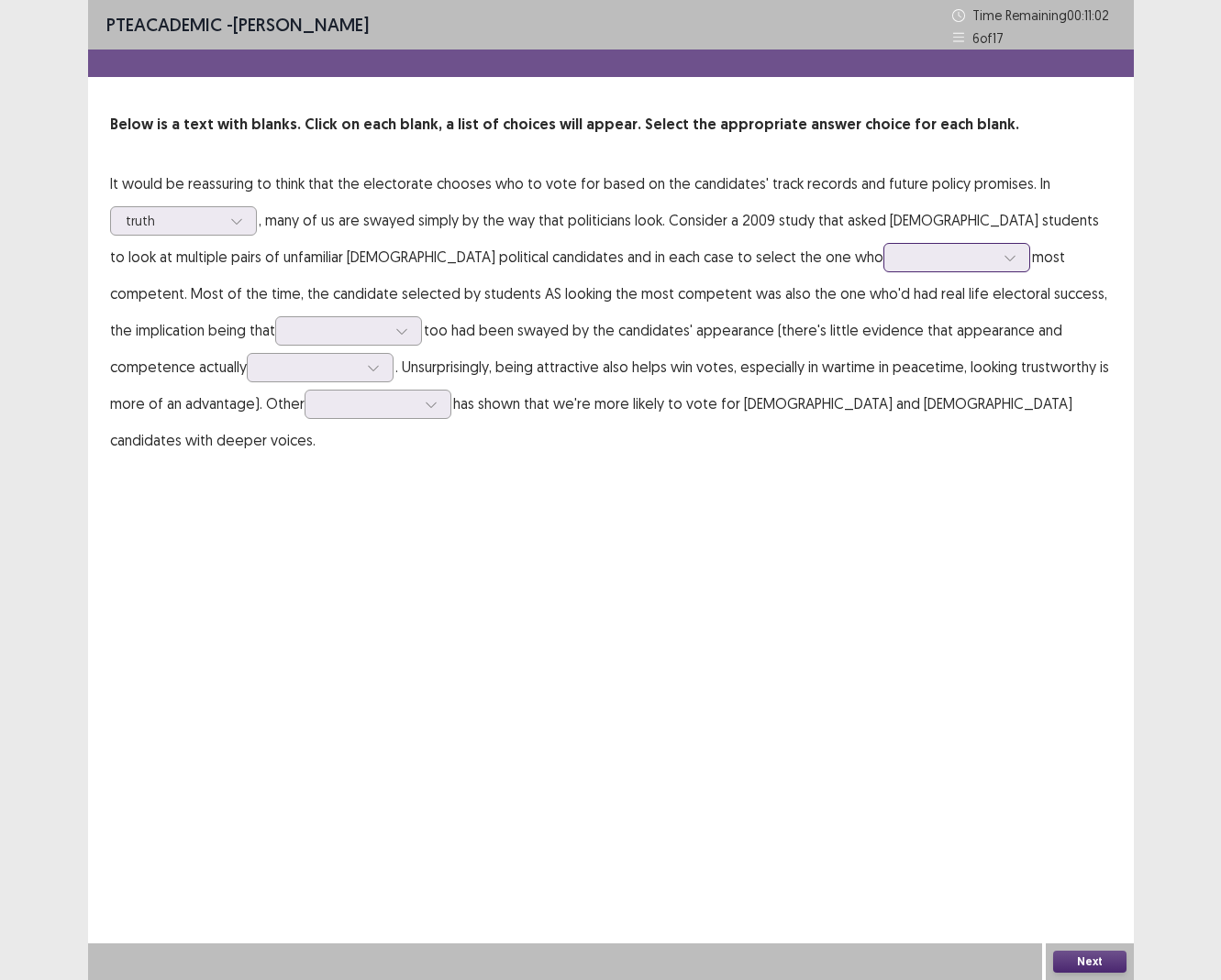
click at [899, 257] on div at bounding box center [946, 258] width 96 height 18
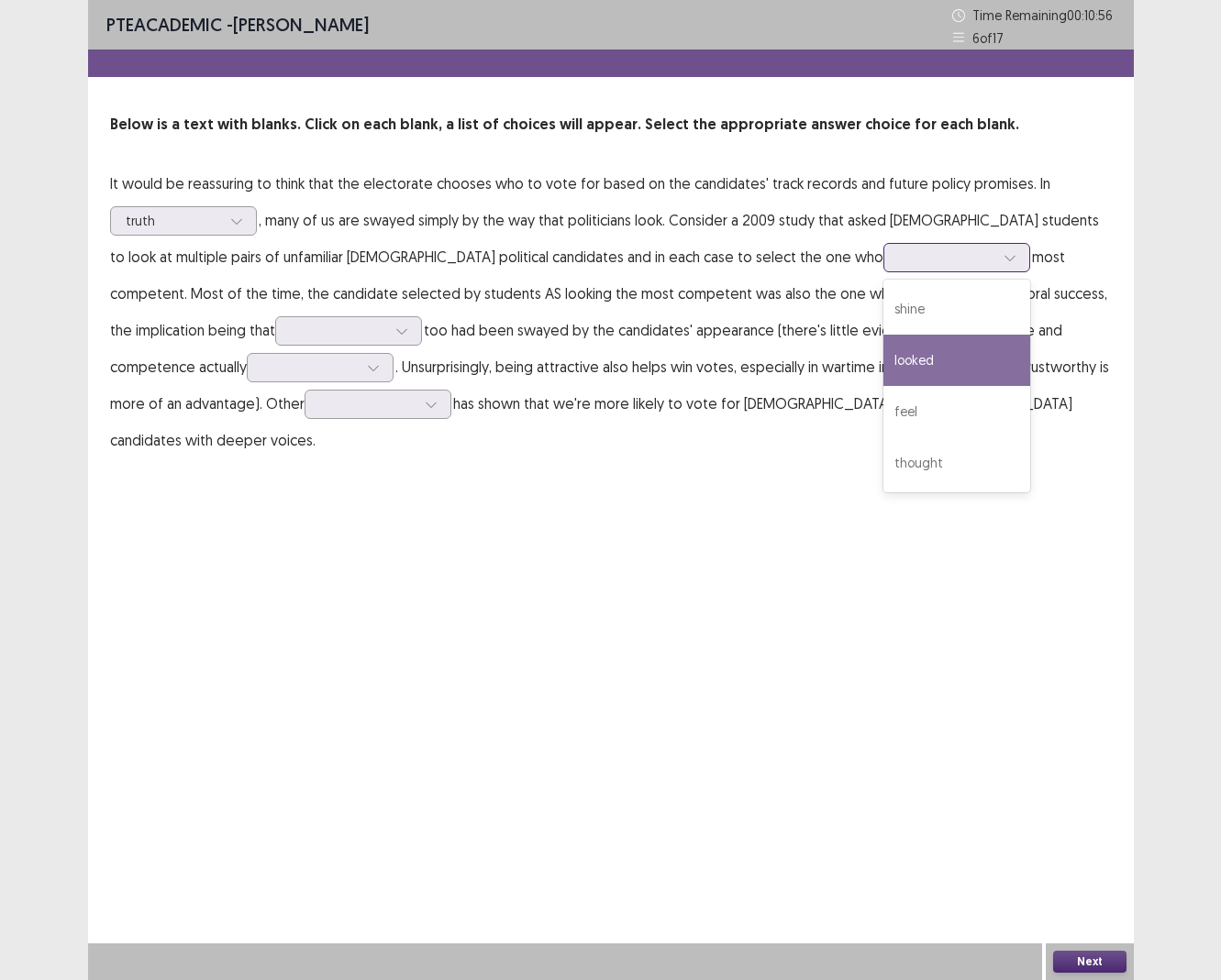
click at [883, 359] on div "looked" at bounding box center [956, 361] width 147 height 51
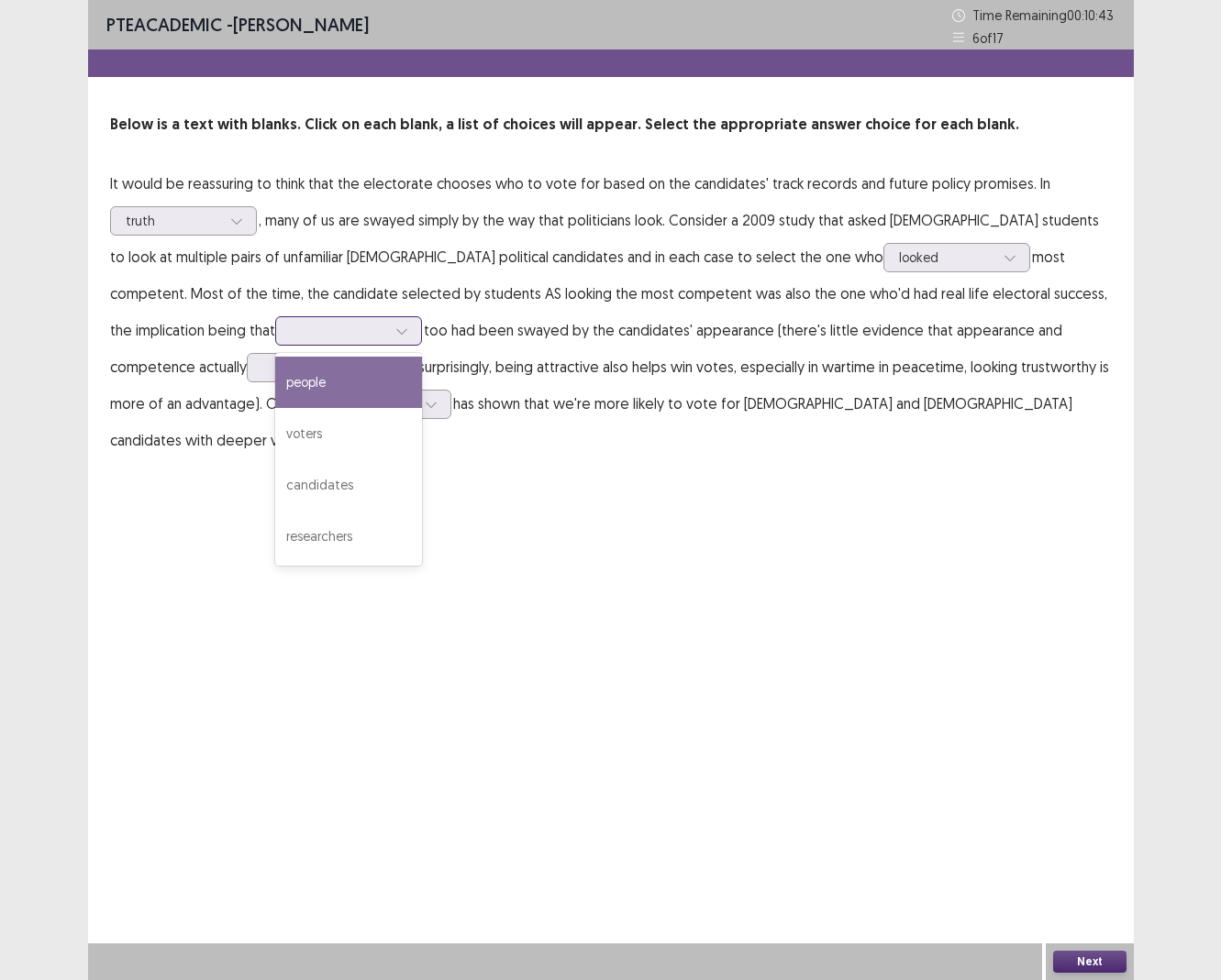
click at [290, 340] on div at bounding box center [338, 331] width 96 height 18
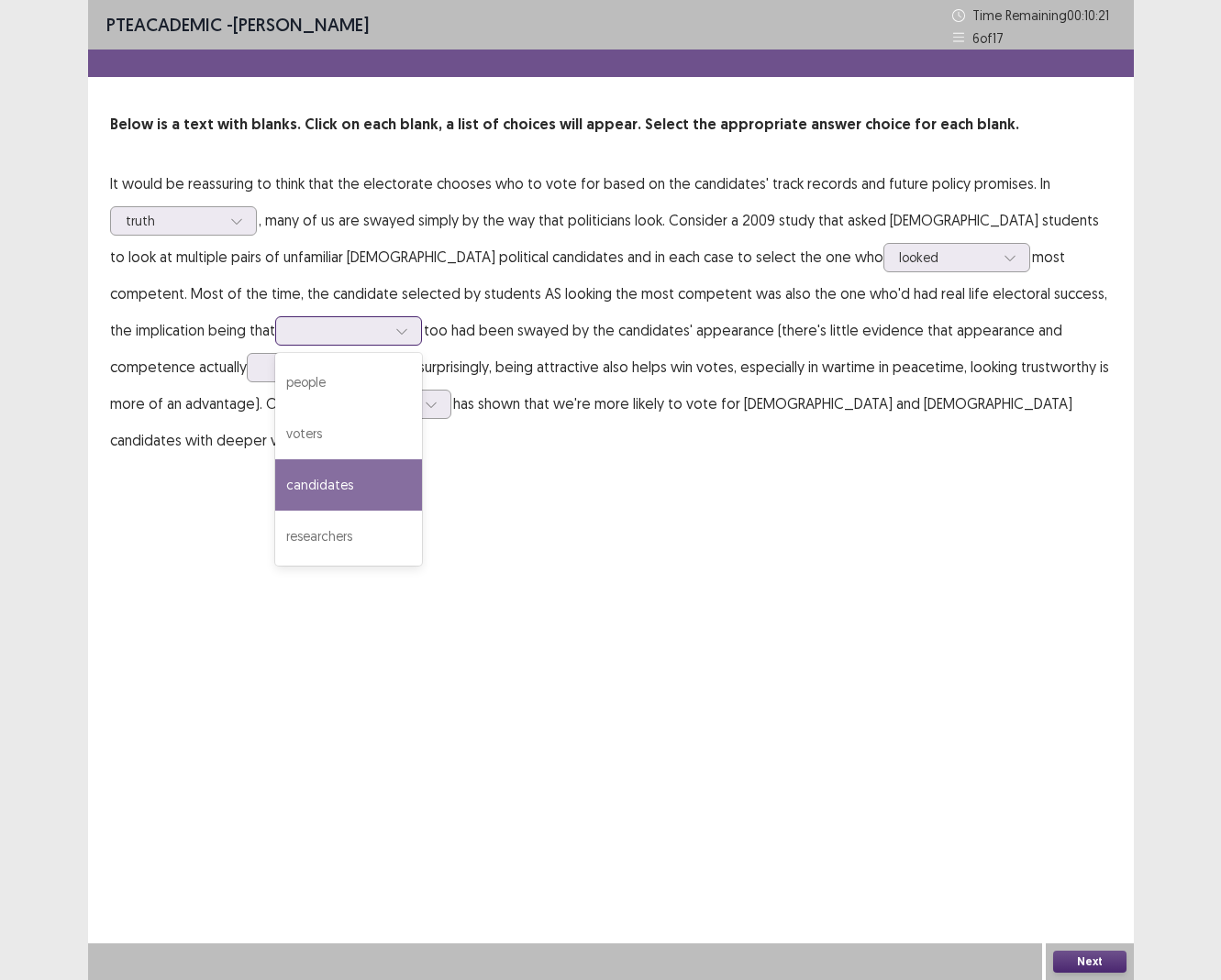
click at [276, 474] on div "candidates" at bounding box center [349, 485] width 147 height 51
click at [290, 326] on div at bounding box center [338, 331] width 96 height 18
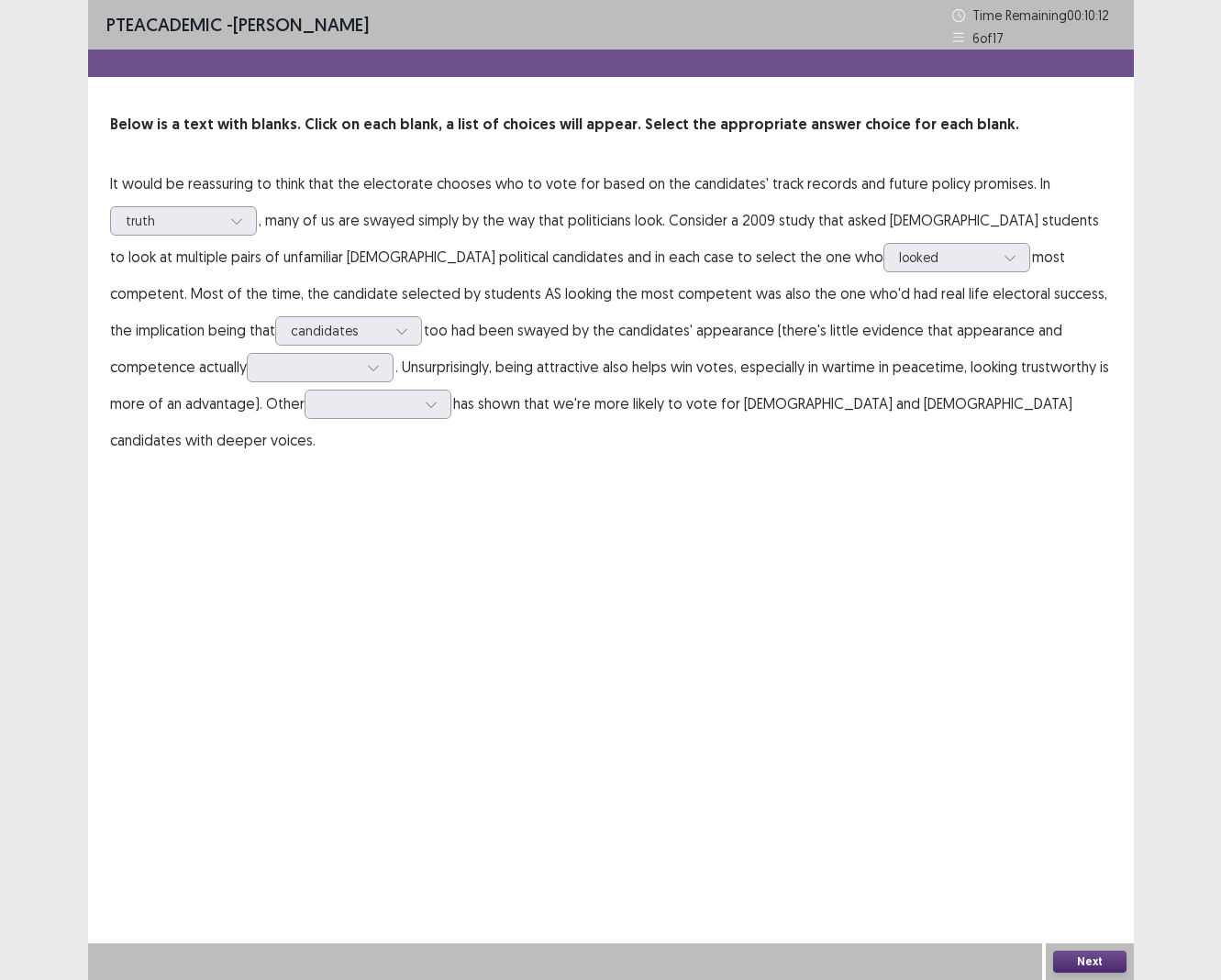
click at [701, 550] on div "PTE academic - [PERSON_NAME] Time Remaining 00 : 10 : 12 6 of 17 Below is a tex…" at bounding box center [610, 490] width 1045 height 980
click at [360, 372] on div at bounding box center [373, 368] width 28 height 28
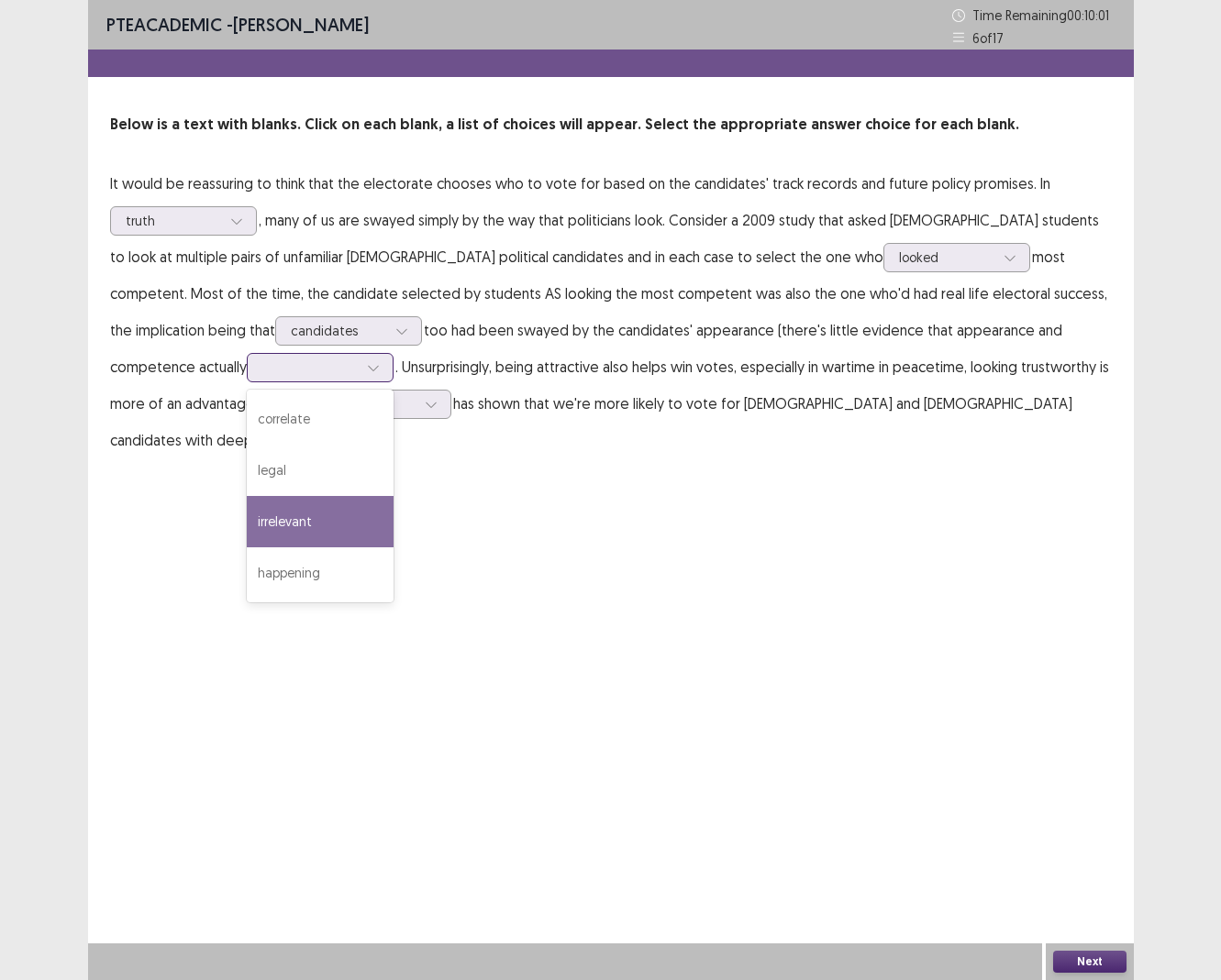
click at [247, 532] on div "irrelevant" at bounding box center [320, 522] width 147 height 51
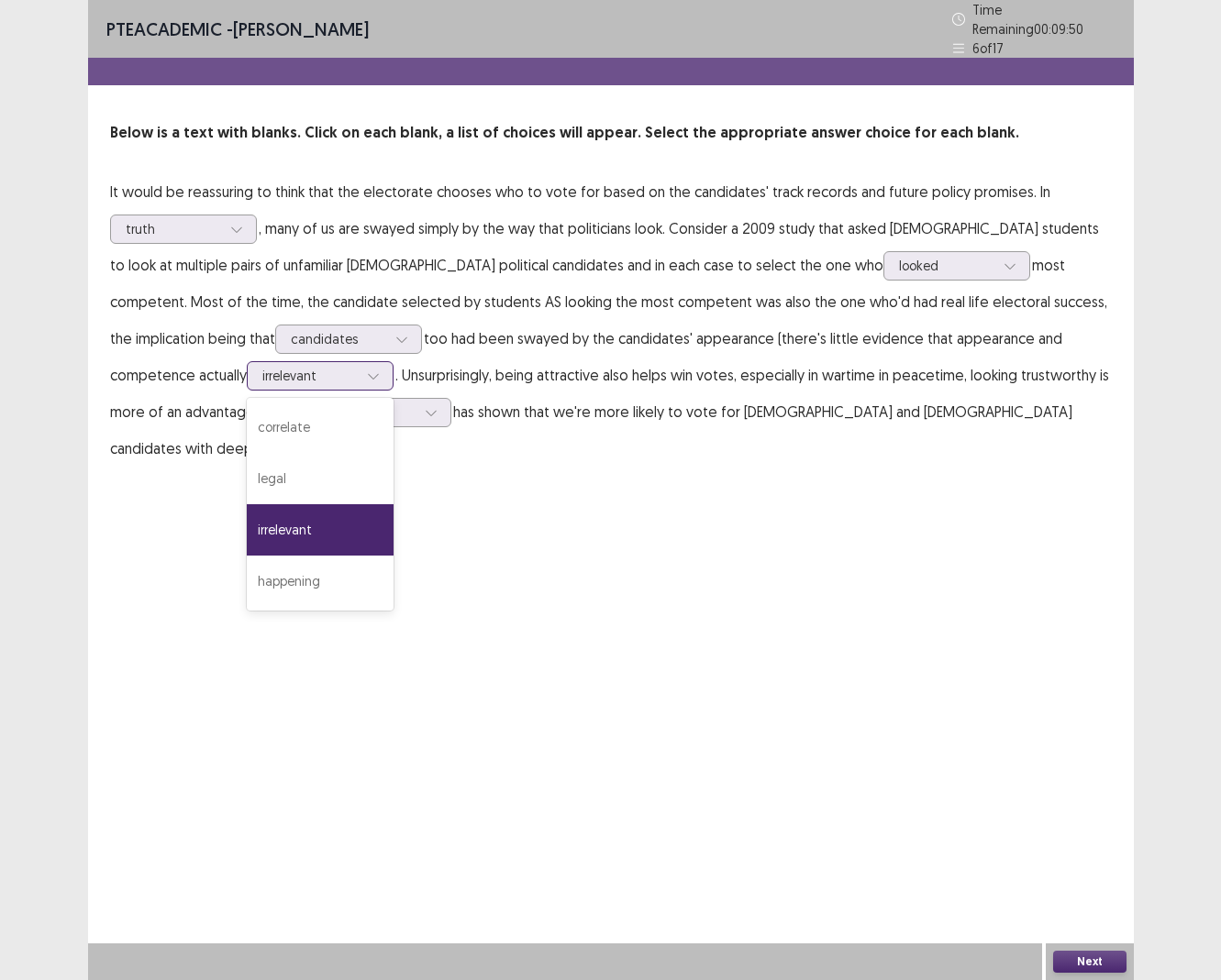
click at [360, 375] on div at bounding box center [373, 376] width 28 height 28
click at [247, 411] on div "correlate" at bounding box center [320, 428] width 147 height 51
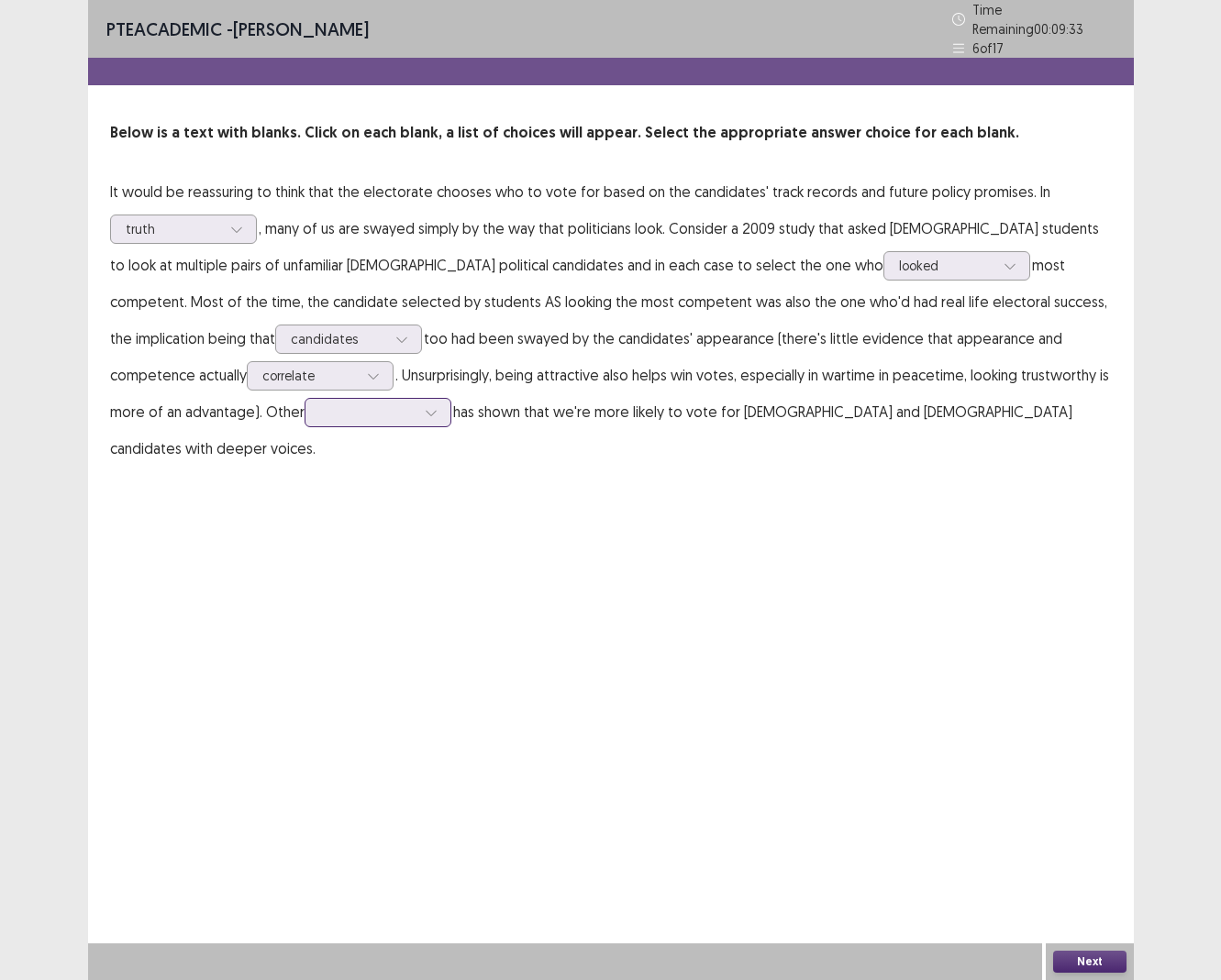
click at [320, 414] on div at bounding box center [367, 412] width 96 height 18
click at [307, 469] on div "research" at bounding box center [377, 464] width 147 height 51
click at [290, 332] on div at bounding box center [338, 339] width 96 height 18
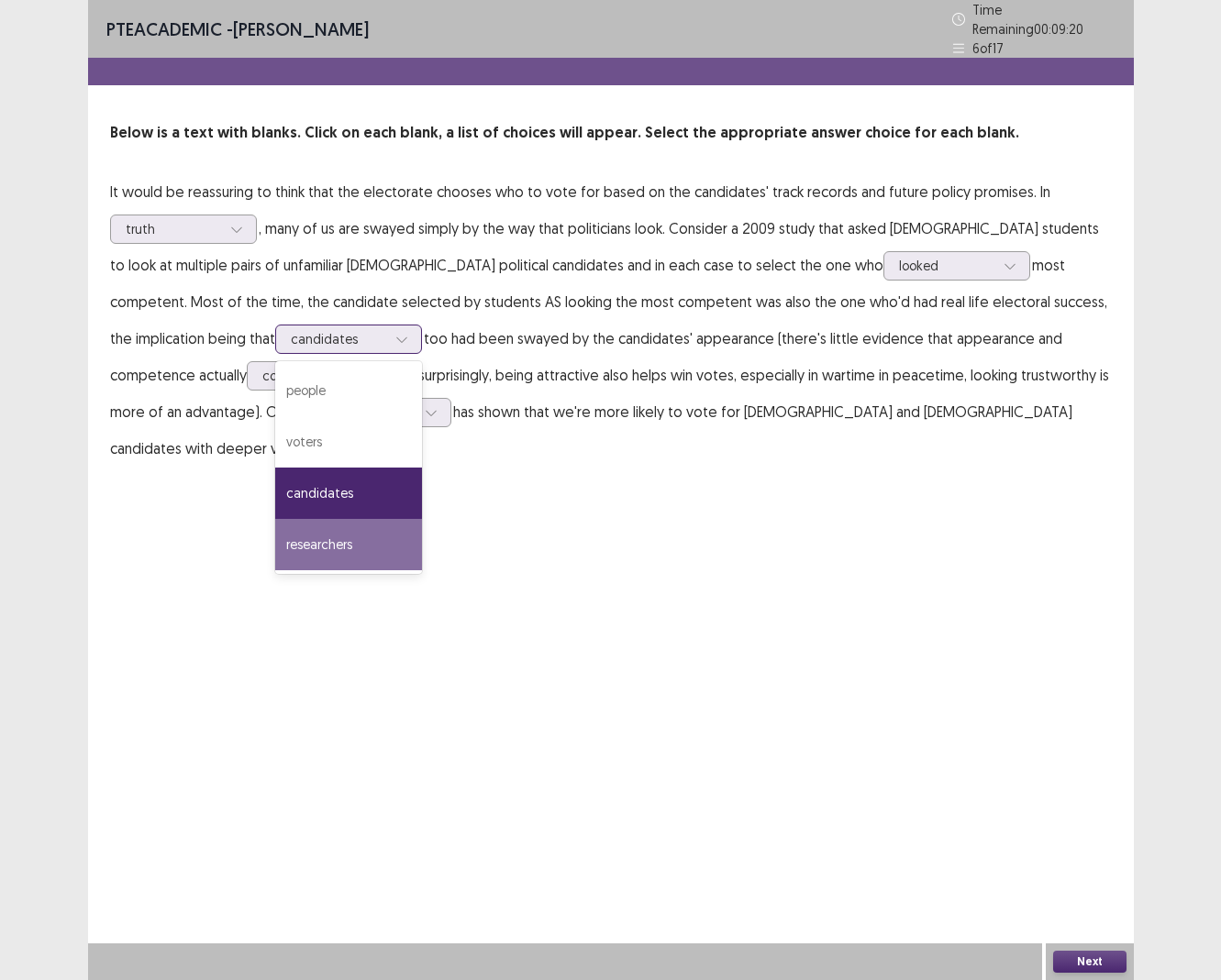
click at [276, 528] on div "researchers" at bounding box center [349, 544] width 147 height 51
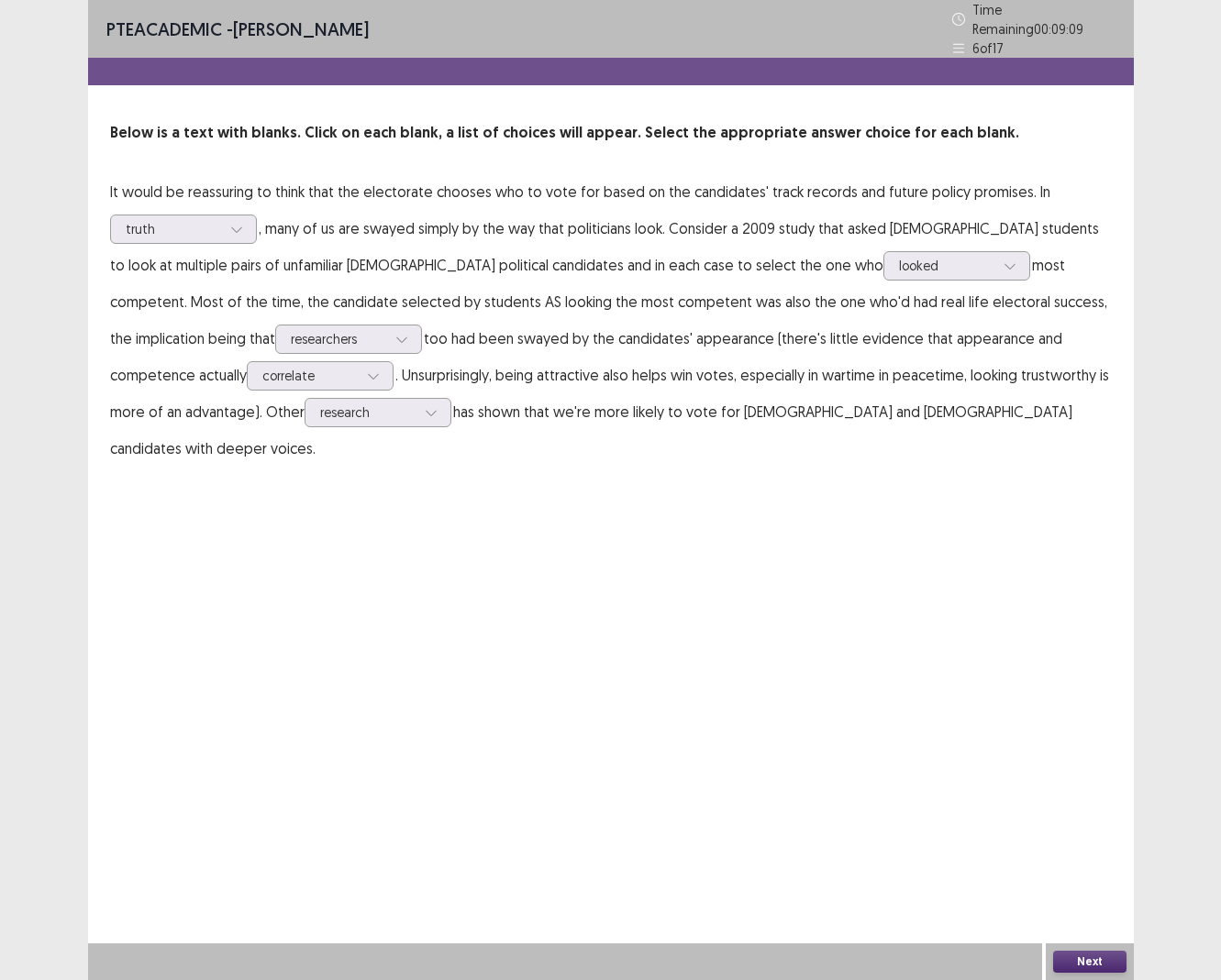
click at [985, 691] on button "Next" at bounding box center [1090, 962] width 73 height 22
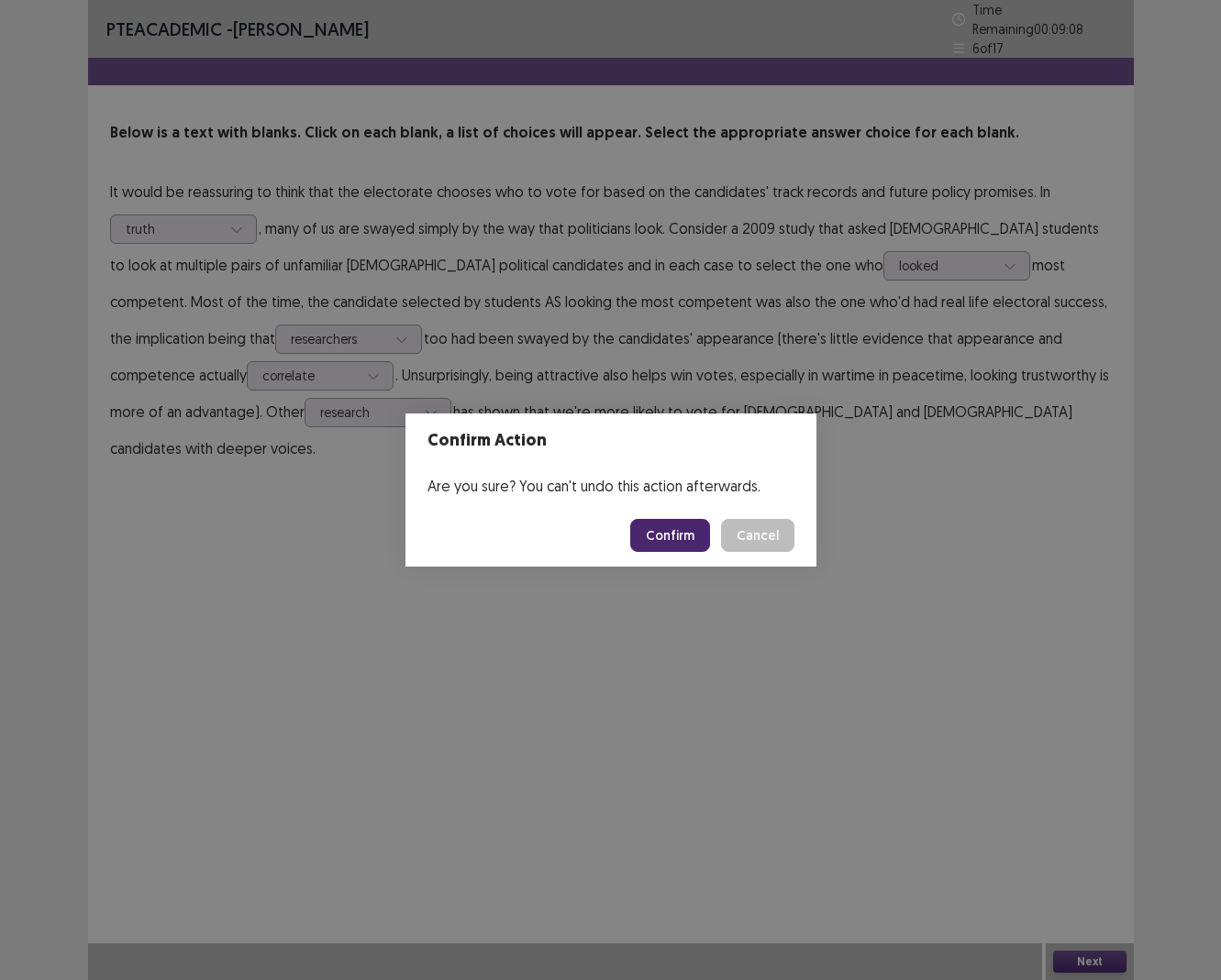
click at [688, 539] on button "Confirm" at bounding box center [670, 534] width 80 height 33
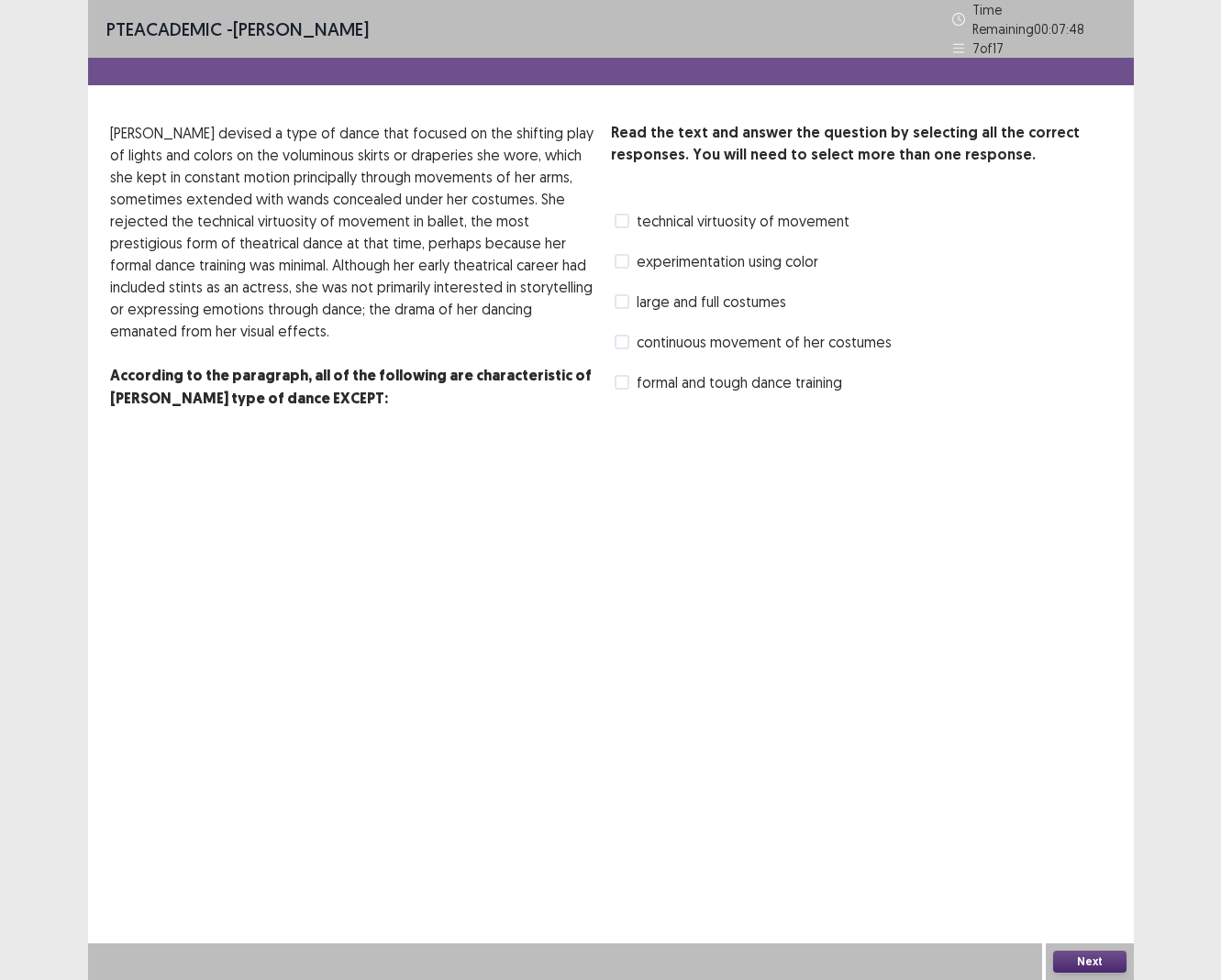
click at [620, 335] on span at bounding box center [621, 342] width 15 height 15
click at [985, 691] on button "Next" at bounding box center [1090, 962] width 73 height 22
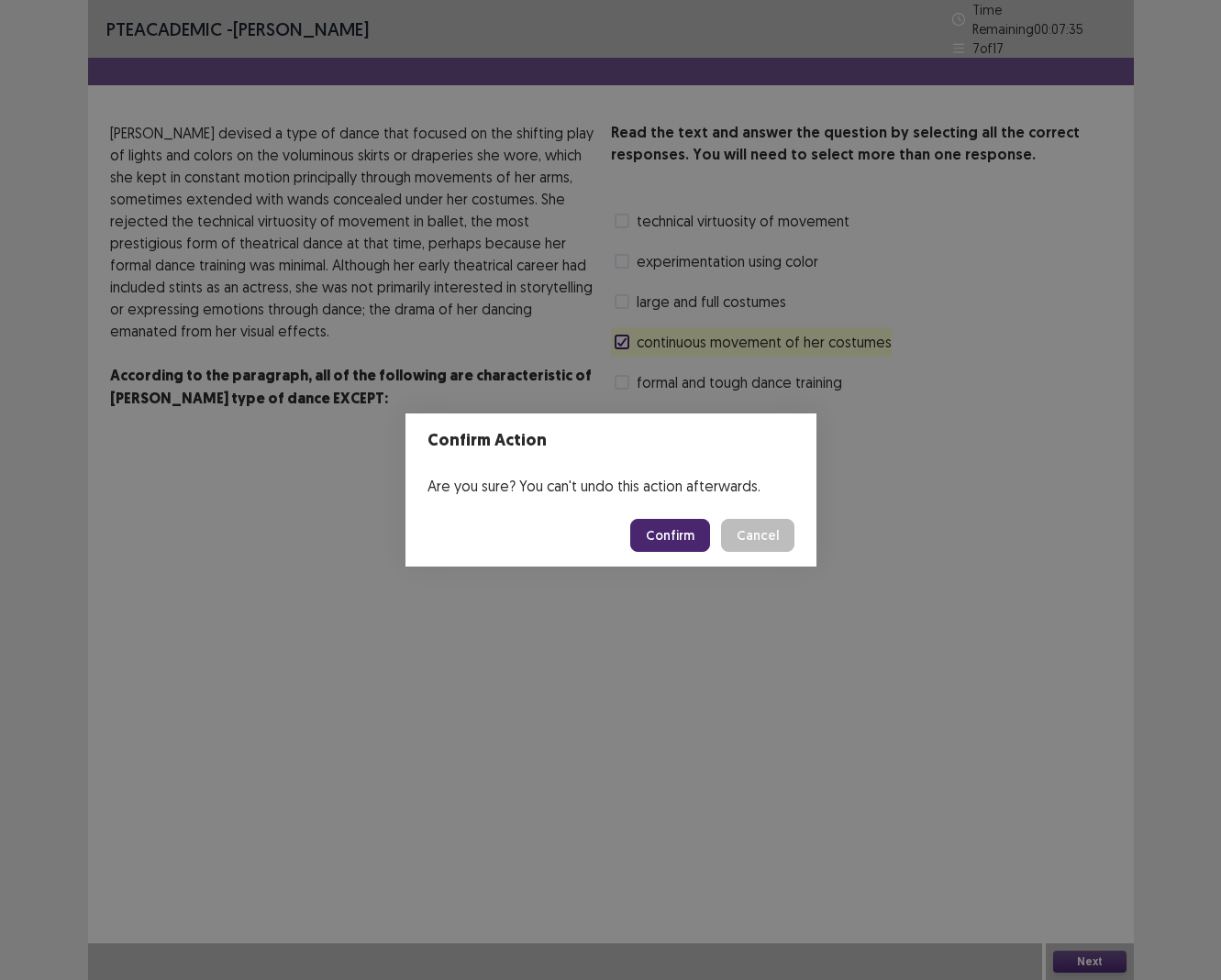
click at [763, 539] on button "Cancel" at bounding box center [758, 534] width 73 height 33
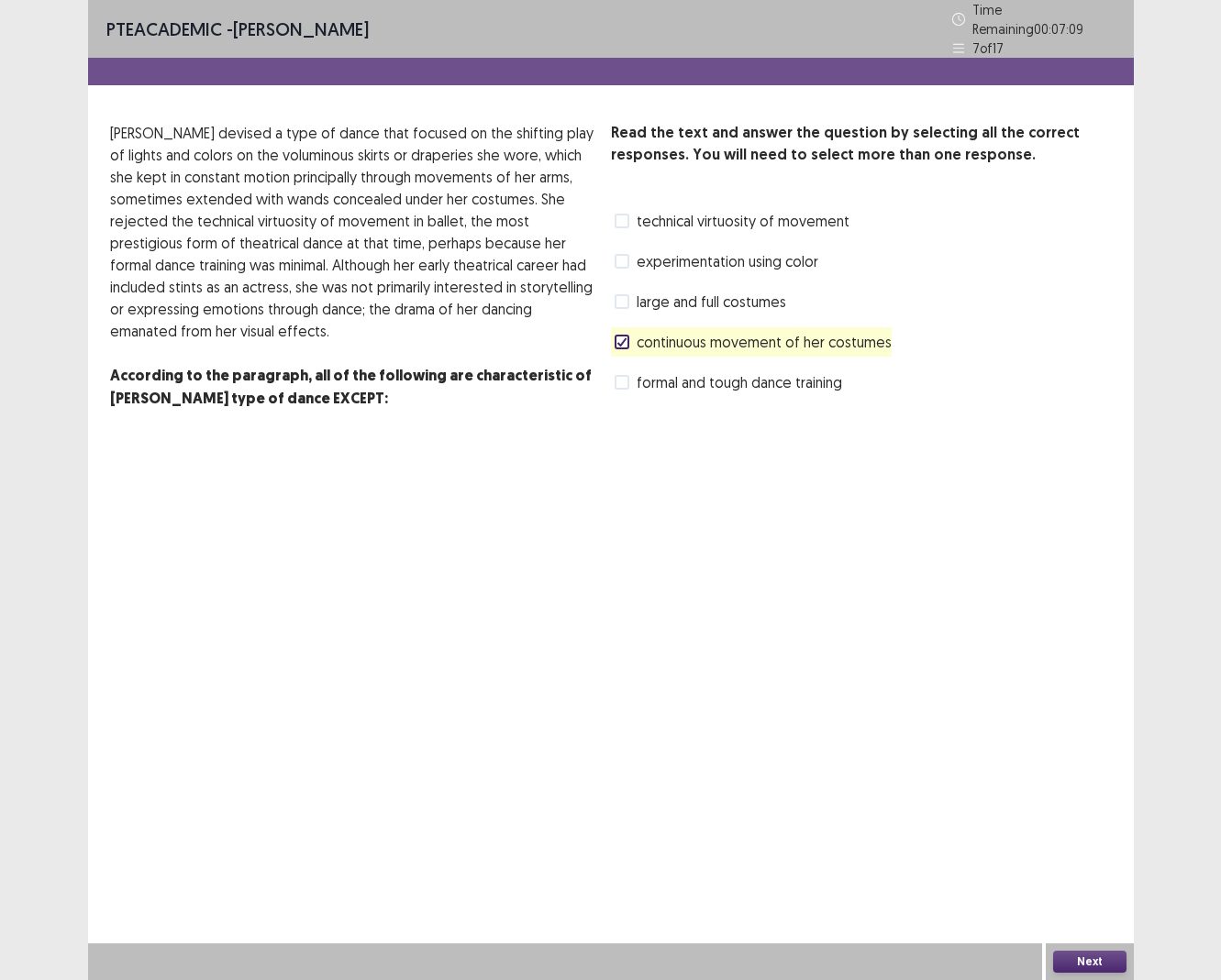
click at [985, 691] on button "Next" at bounding box center [1090, 962] width 73 height 22
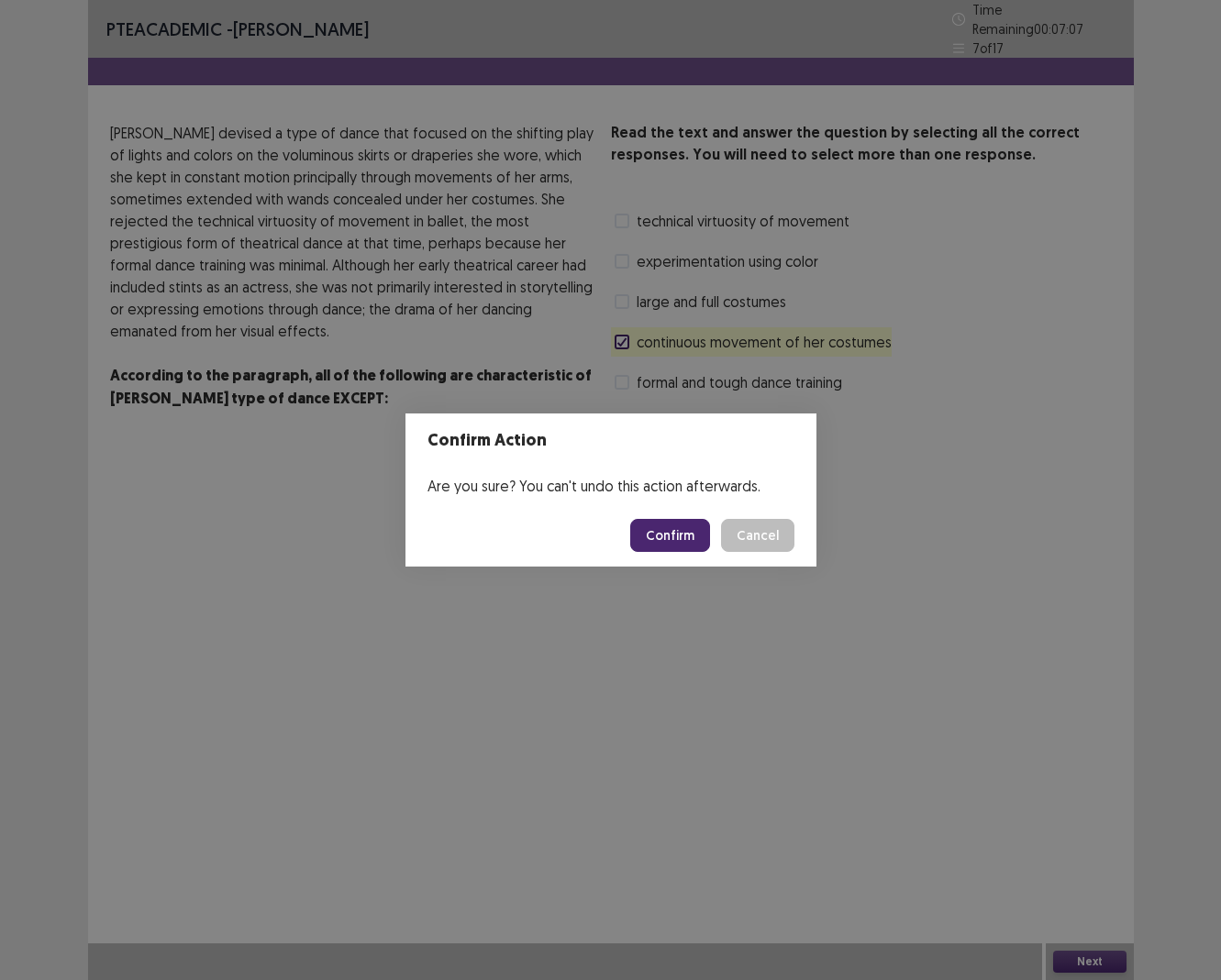
click at [681, 531] on button "Confirm" at bounding box center [670, 534] width 80 height 33
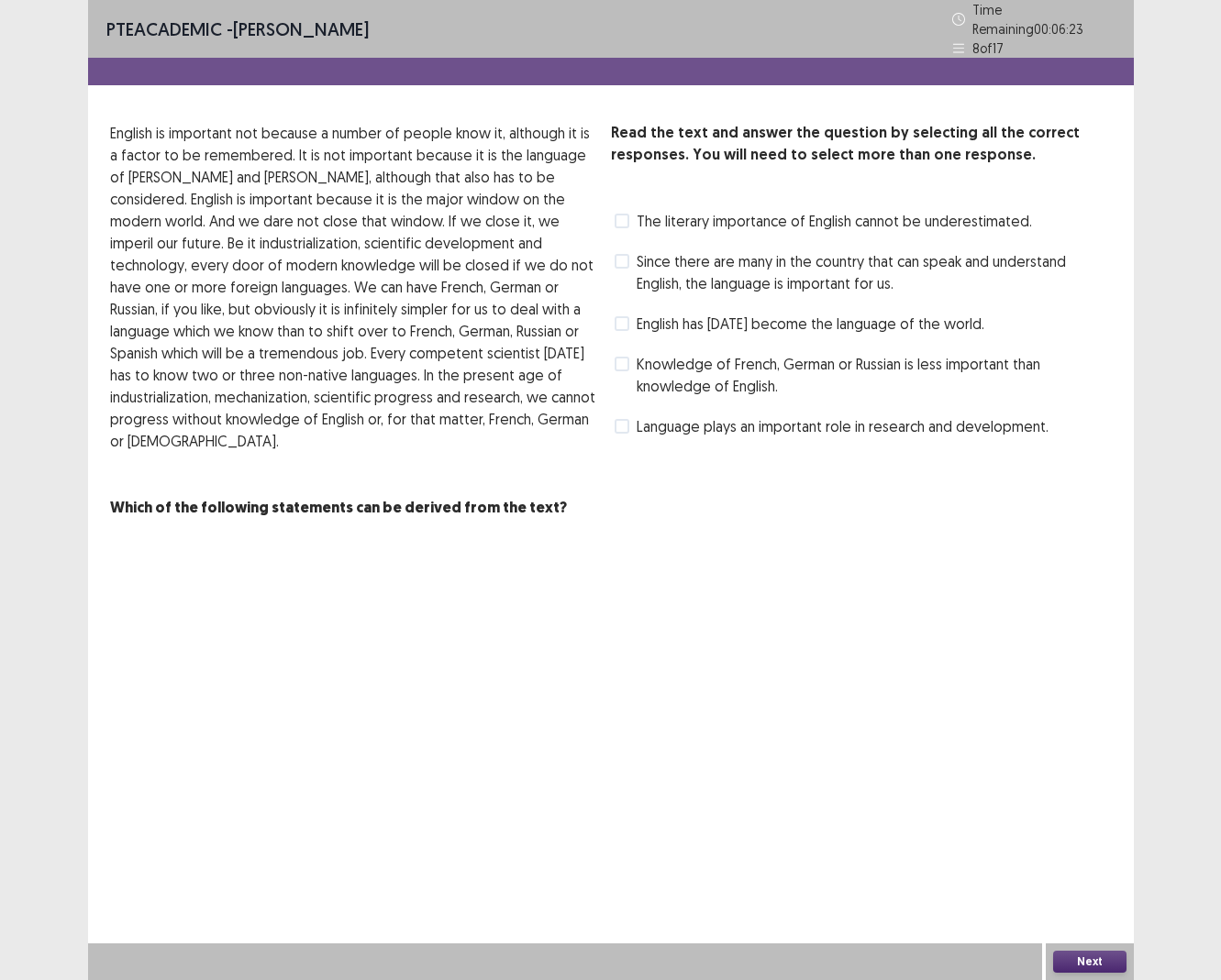
click at [625, 216] on span at bounding box center [621, 220] width 15 height 15
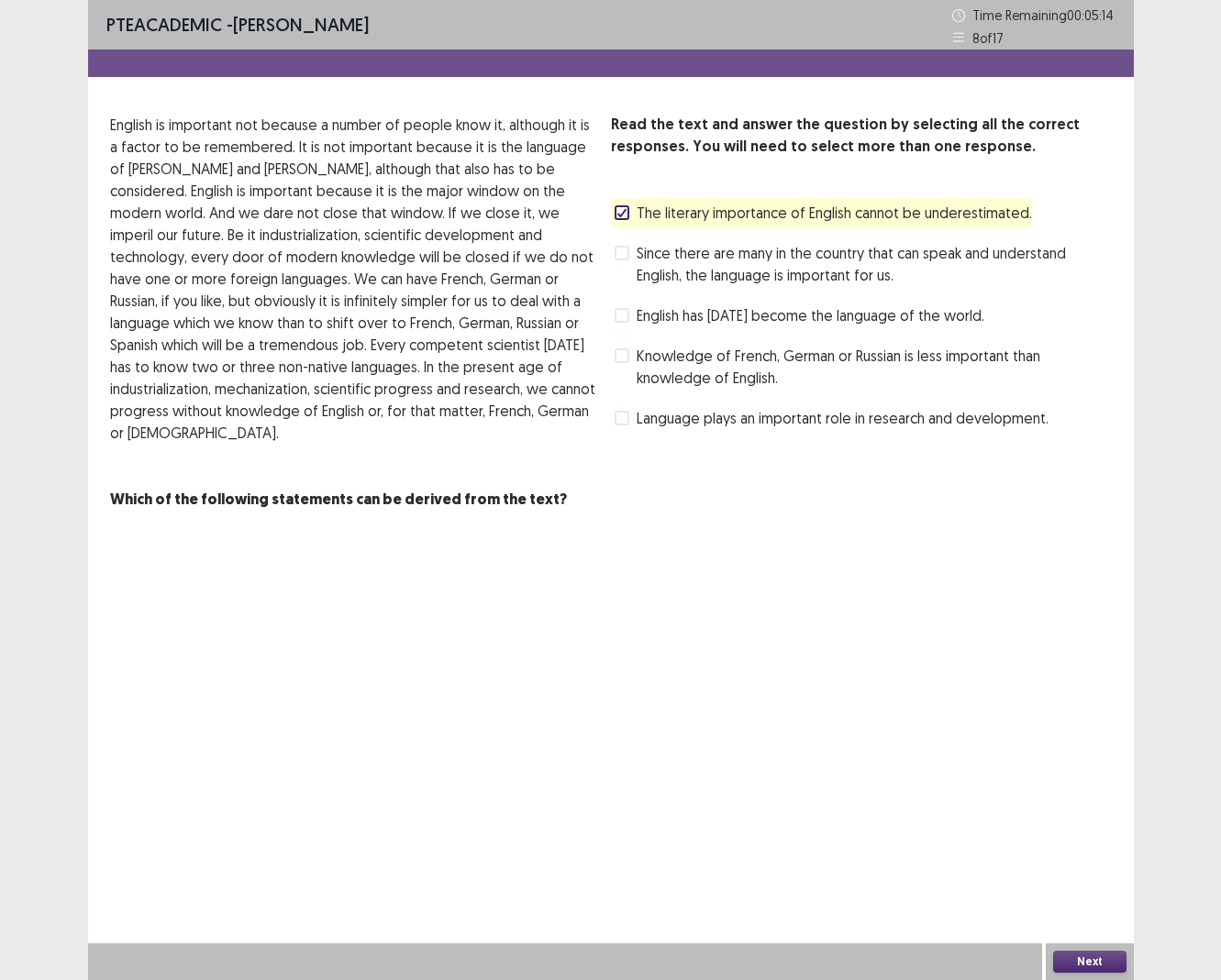
click at [628, 319] on span at bounding box center [621, 315] width 15 height 15
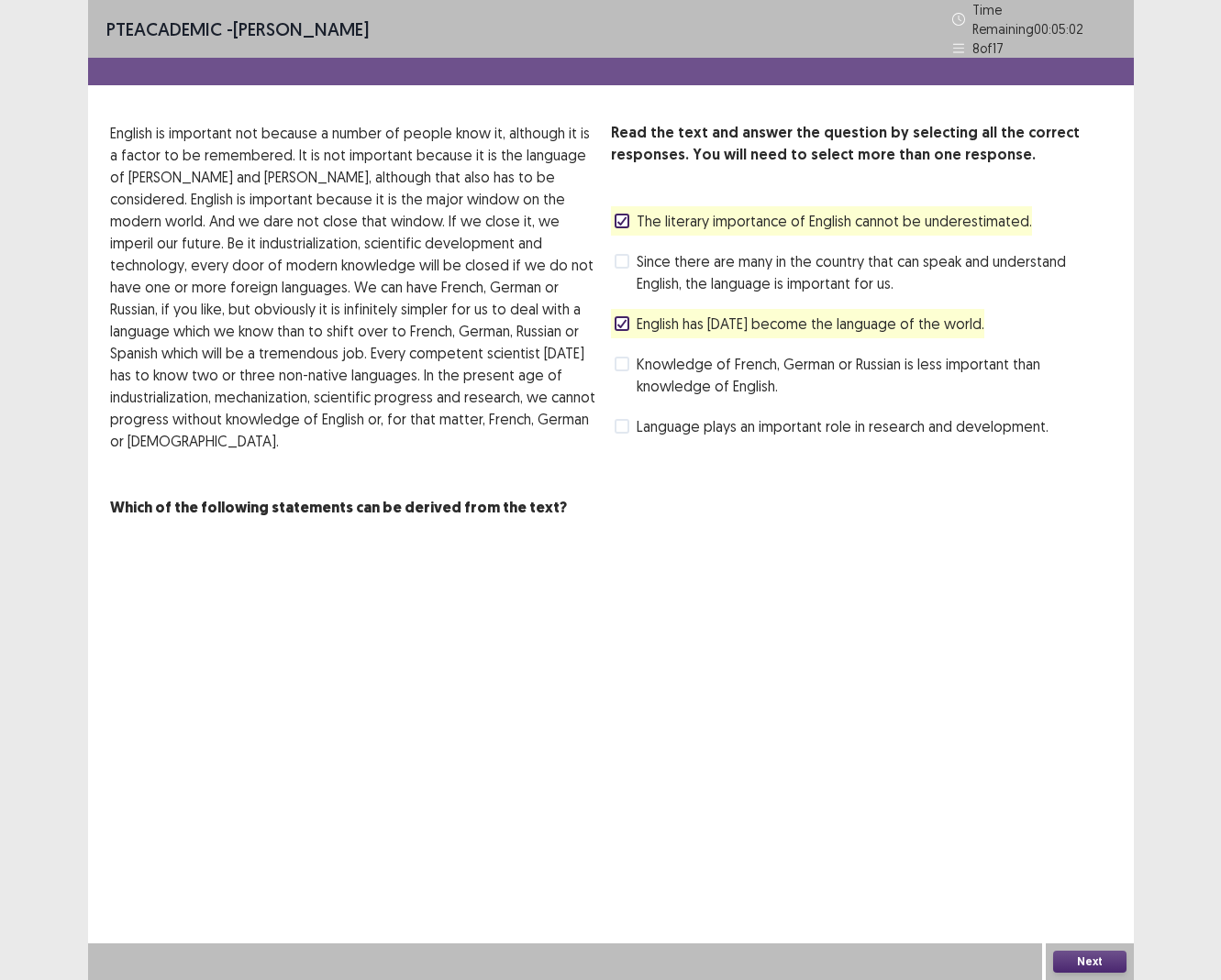
click at [985, 691] on button "Next" at bounding box center [1090, 962] width 73 height 22
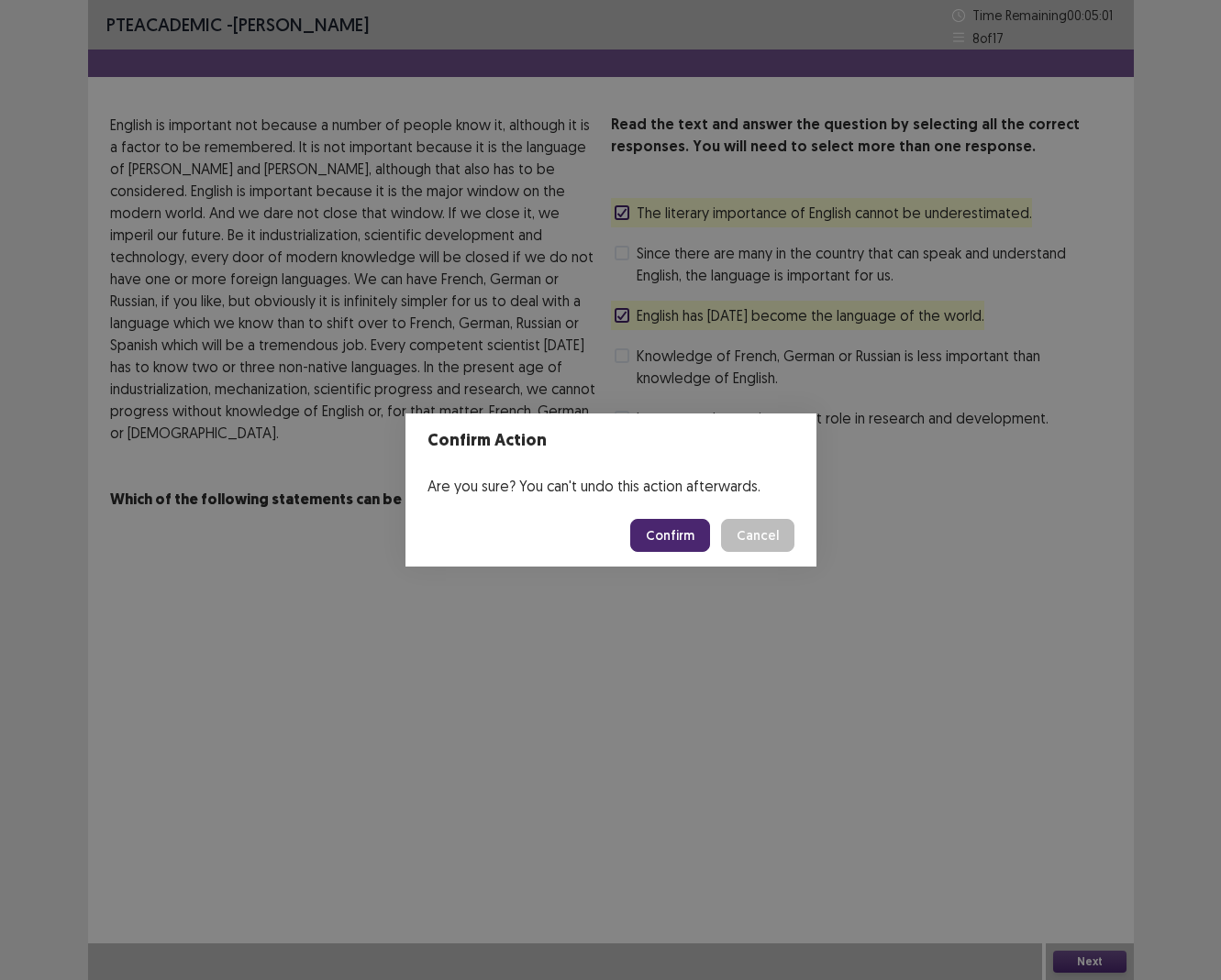
click at [661, 546] on button "Confirm" at bounding box center [670, 534] width 80 height 33
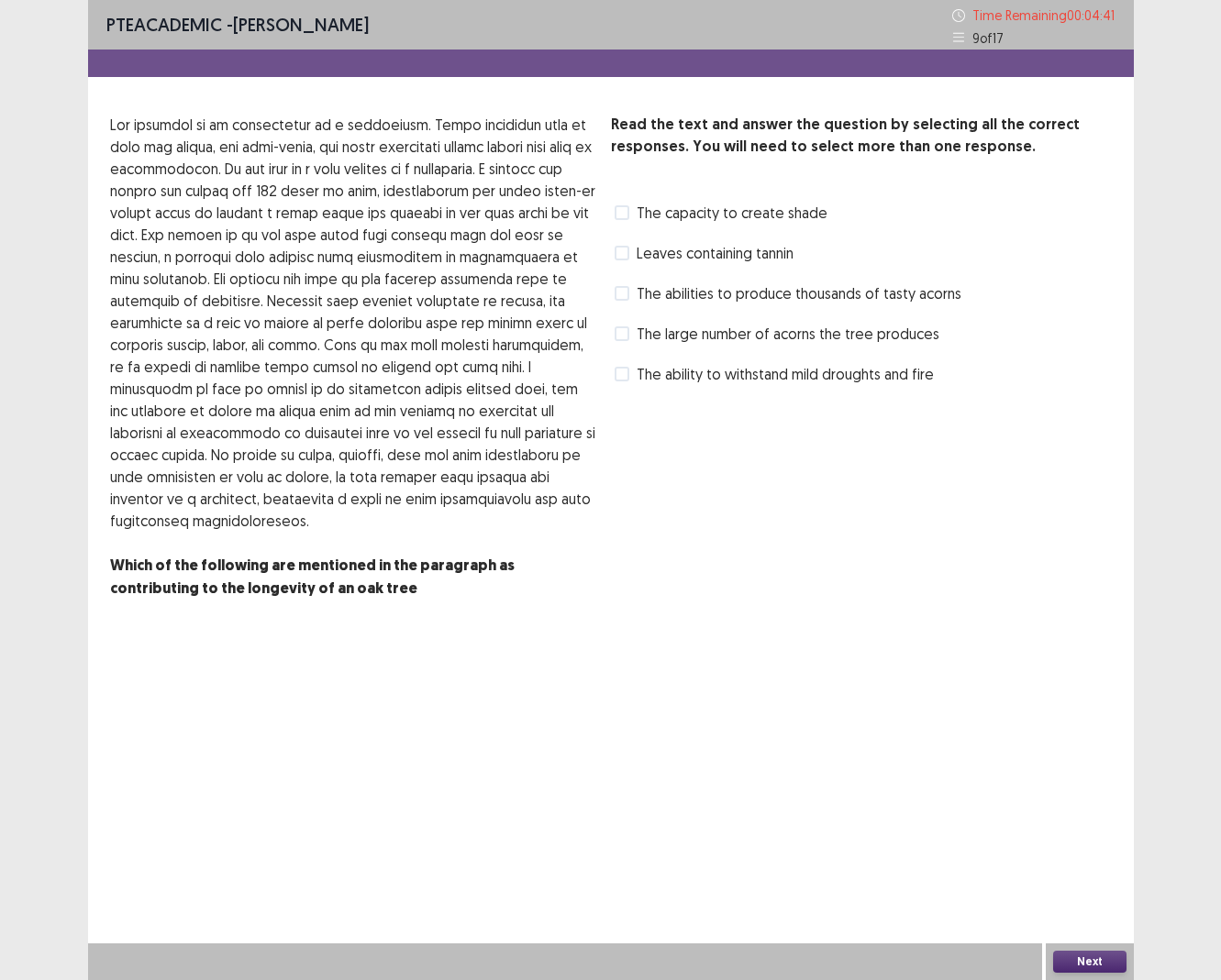
click at [629, 291] on label "The abilities to produce thousands of tasty acorns" at bounding box center [787, 293] width 347 height 22
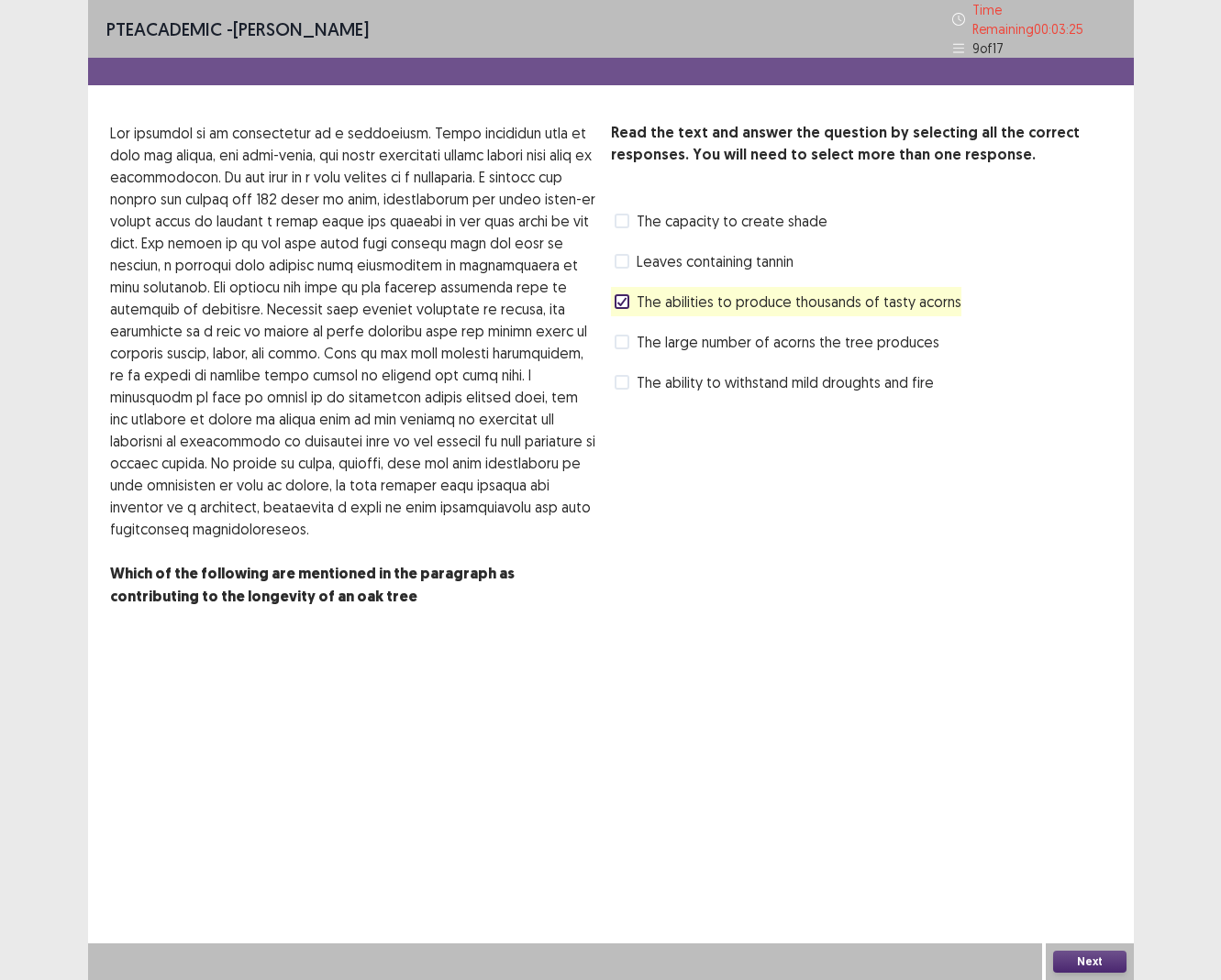
click at [625, 213] on span at bounding box center [621, 220] width 15 height 15
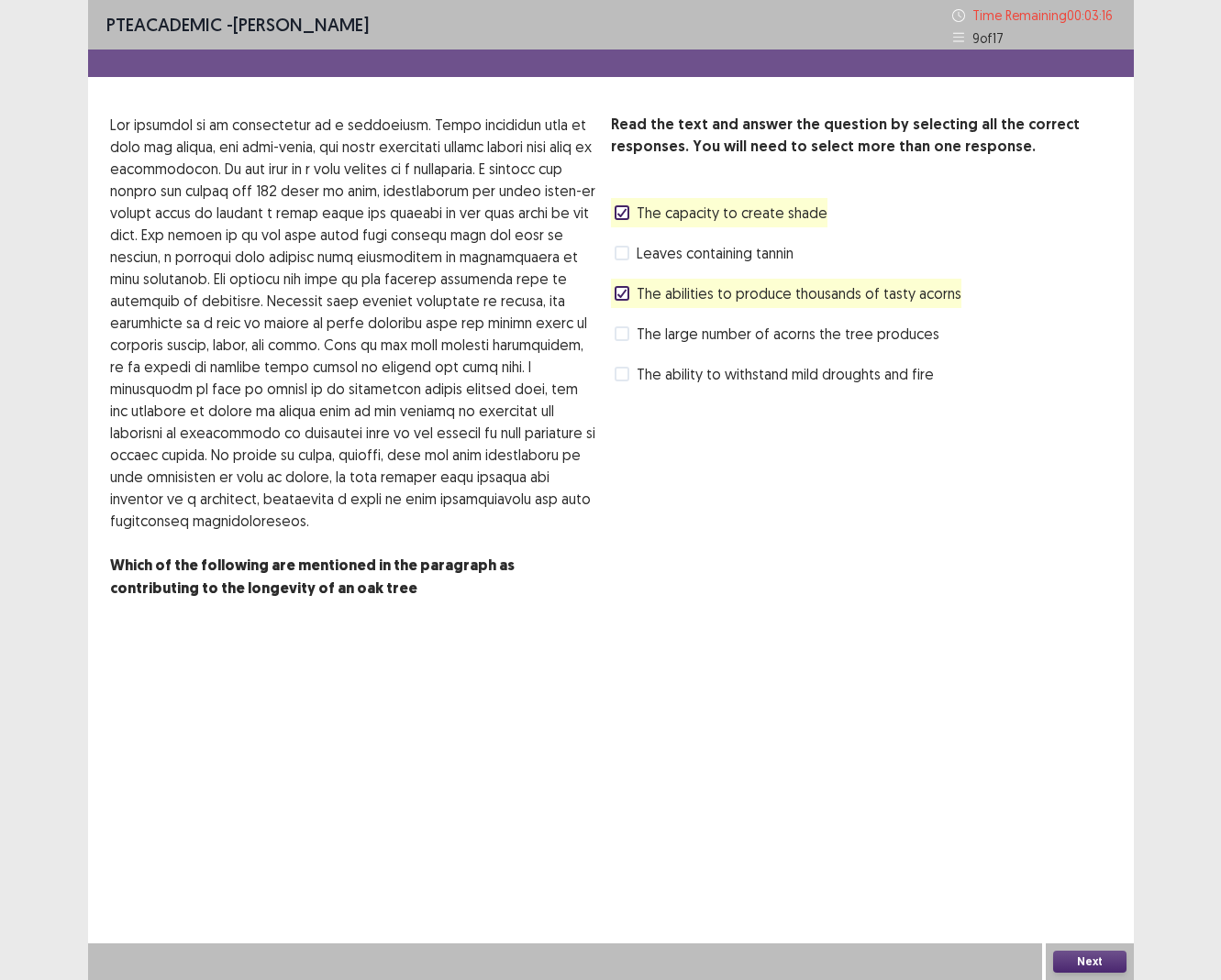
click at [985, 691] on button "Next" at bounding box center [1090, 962] width 73 height 22
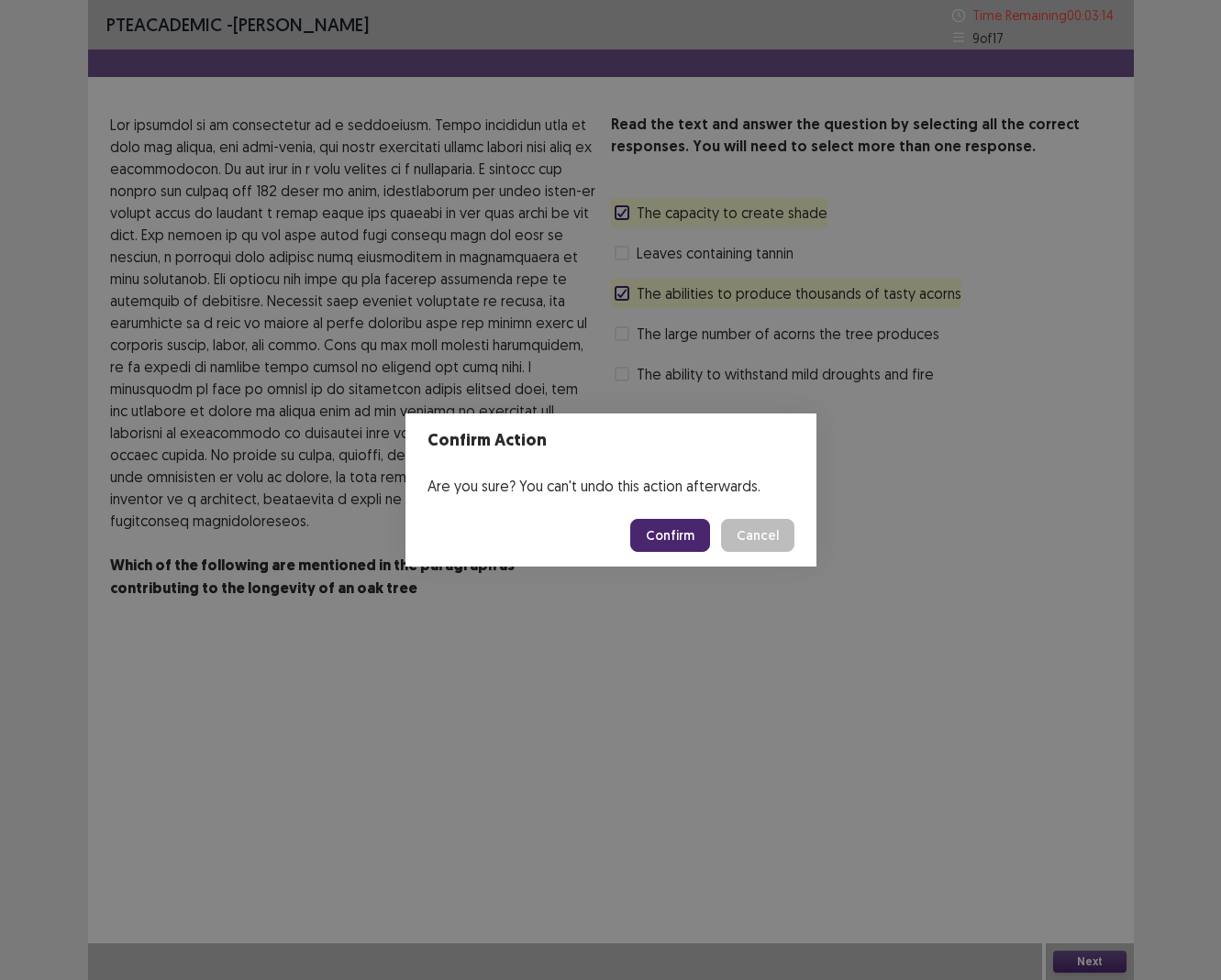
click at [690, 542] on button "Confirm" at bounding box center [670, 534] width 80 height 33
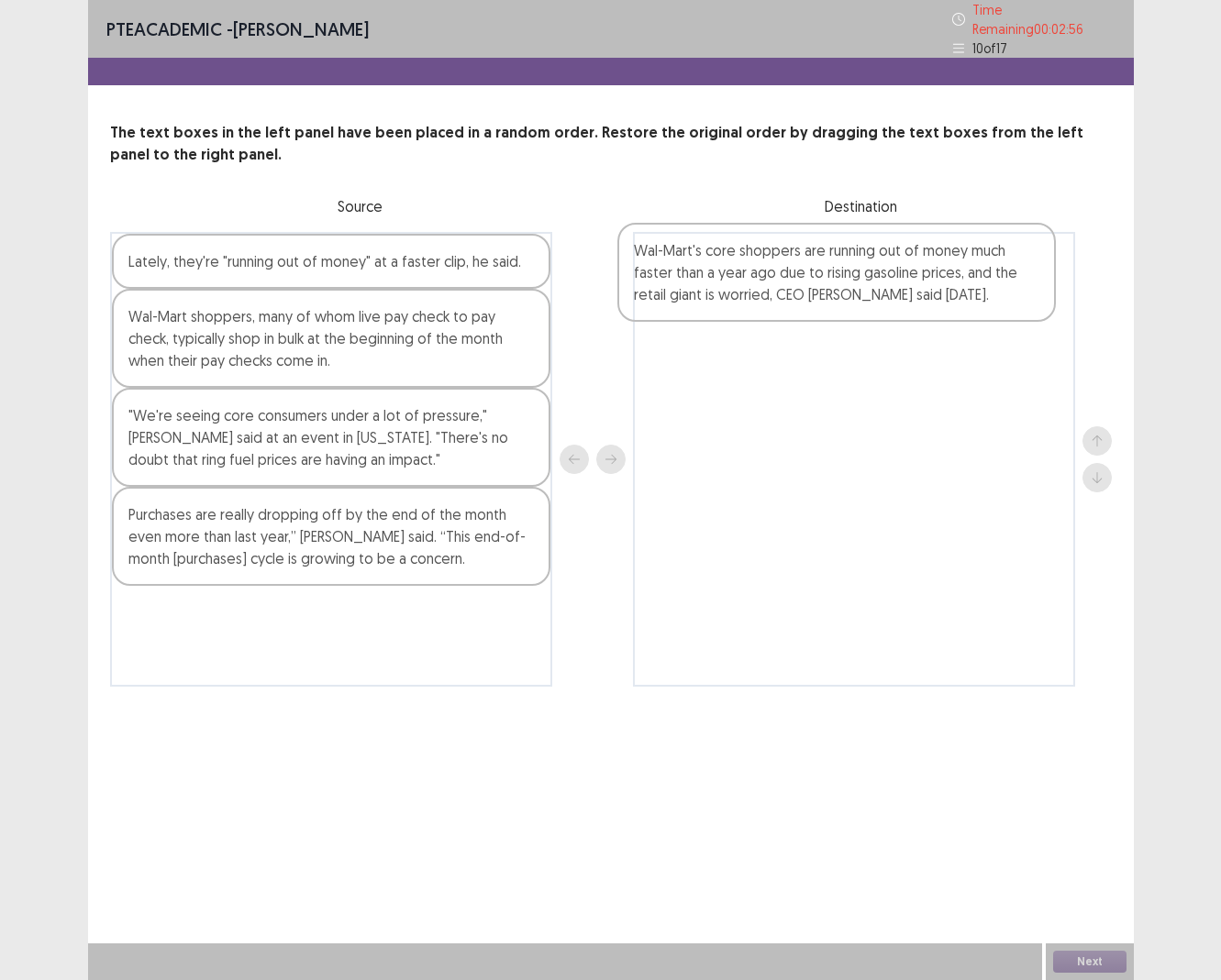
drag, startPoint x: 255, startPoint y: 353, endPoint x: 779, endPoint y: 299, distance: 526.8
click at [776, 299] on div "Lately, they're "running out of money" at a faster clip, he said. Wal-Mart's co…" at bounding box center [610, 459] width 1002 height 454
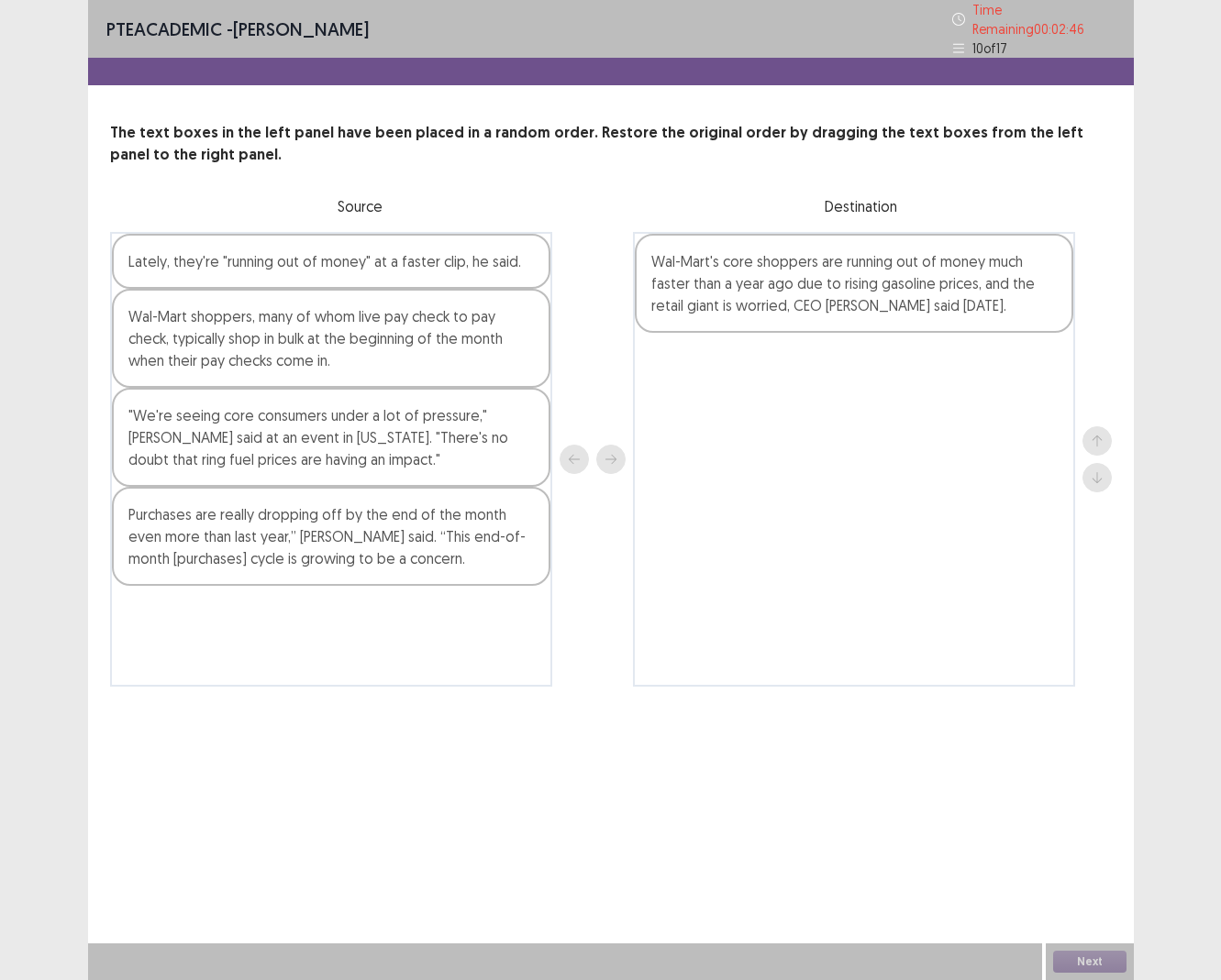
click at [355, 264] on div "Lately, they're "running out of money" at a faster clip, he said." at bounding box center [331, 262] width 439 height 55
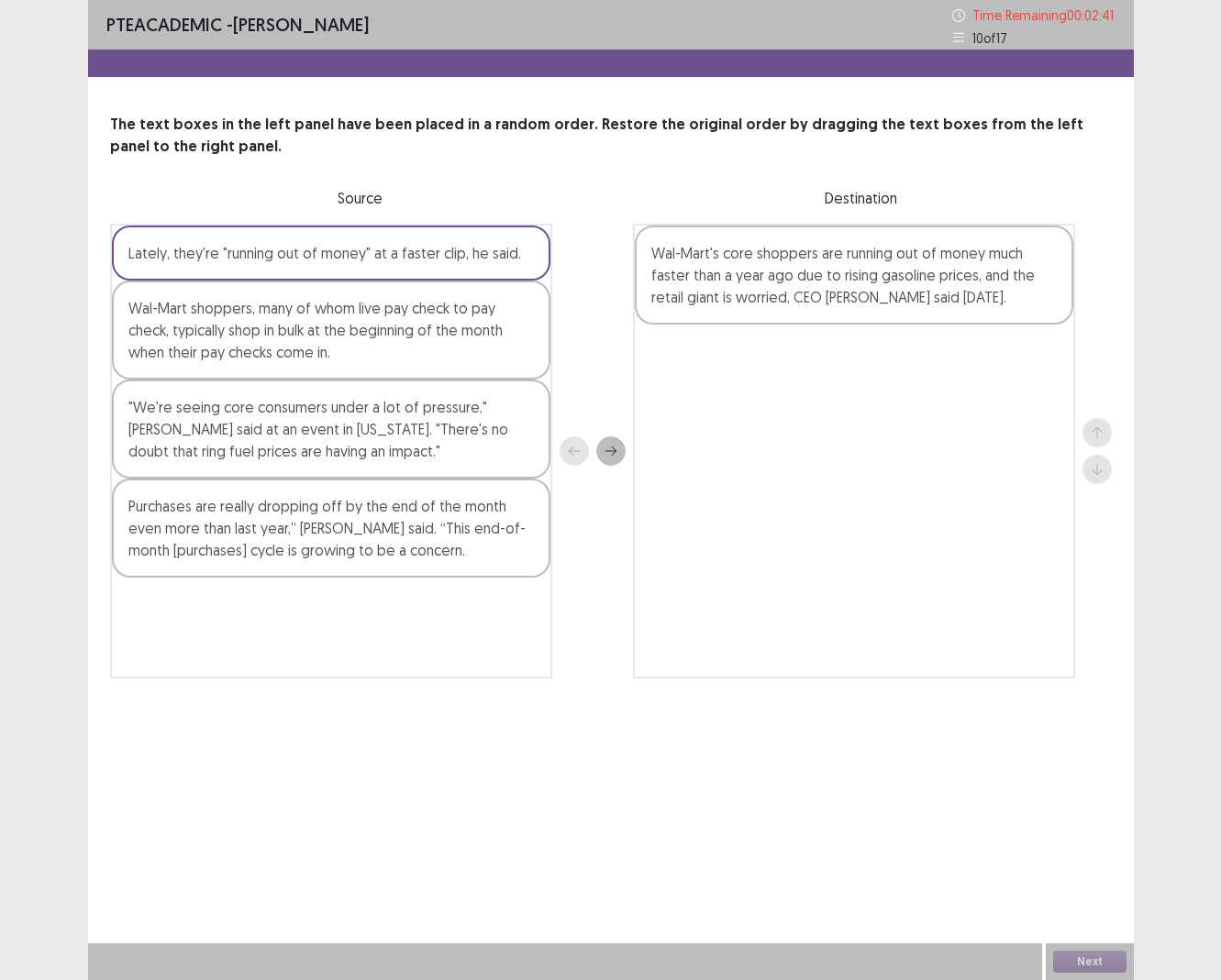
click at [331, 346] on div "Wal-Mart shoppers, many of whom live pay check to pay check, typically shop in …" at bounding box center [331, 330] width 439 height 99
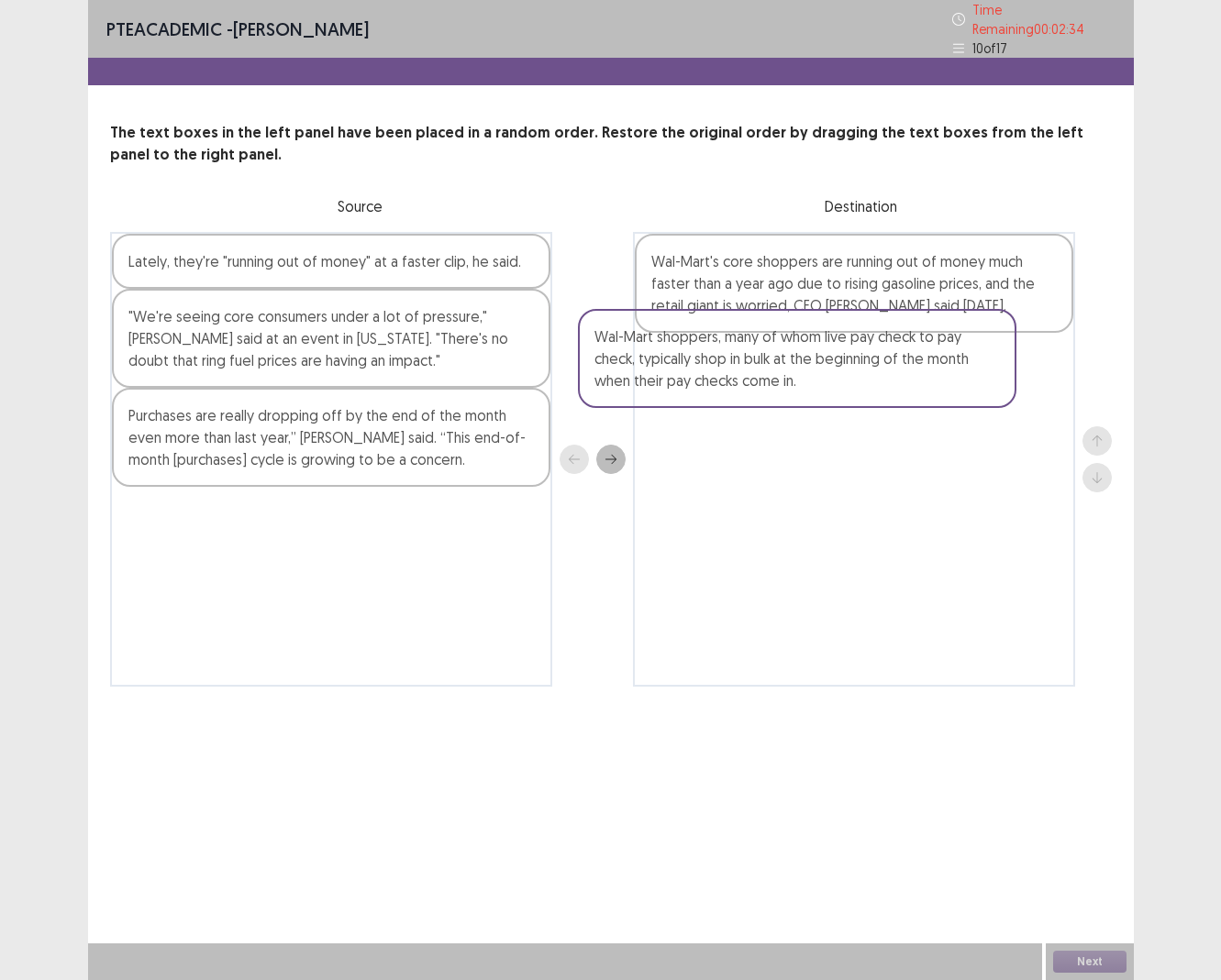
drag, startPoint x: 324, startPoint y: 331, endPoint x: 799, endPoint y: 356, distance: 475.7
click at [799, 358] on div "Lately, they're "running out of money" at a faster clip, he said. Wal-Mart shop…" at bounding box center [610, 459] width 1002 height 454
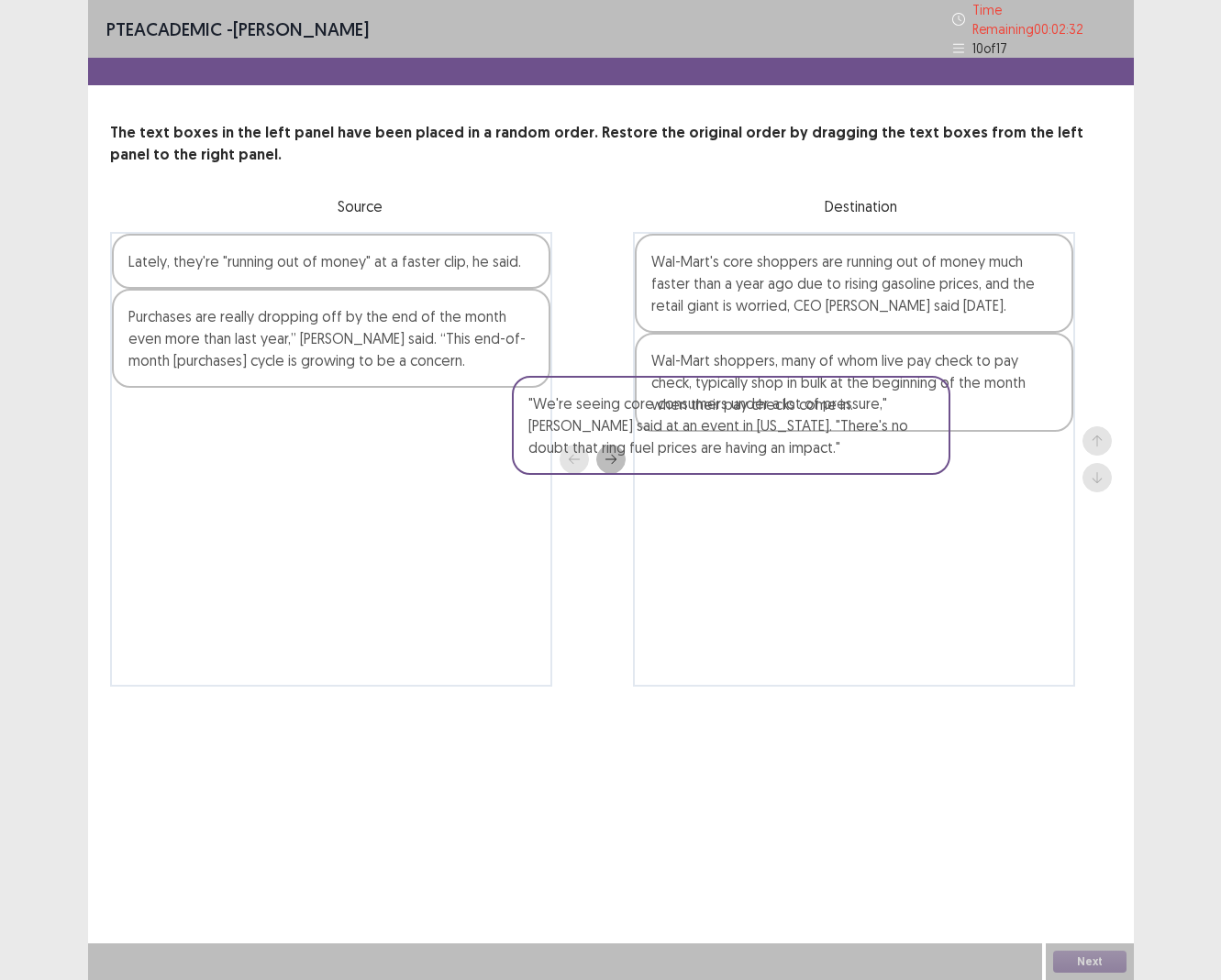
drag, startPoint x: 313, startPoint y: 343, endPoint x: 830, endPoint y: 499, distance: 540.0
click at [830, 499] on div "Lately, they're "running out of money" at a faster clip, he said. "We're seeing…" at bounding box center [610, 459] width 1002 height 454
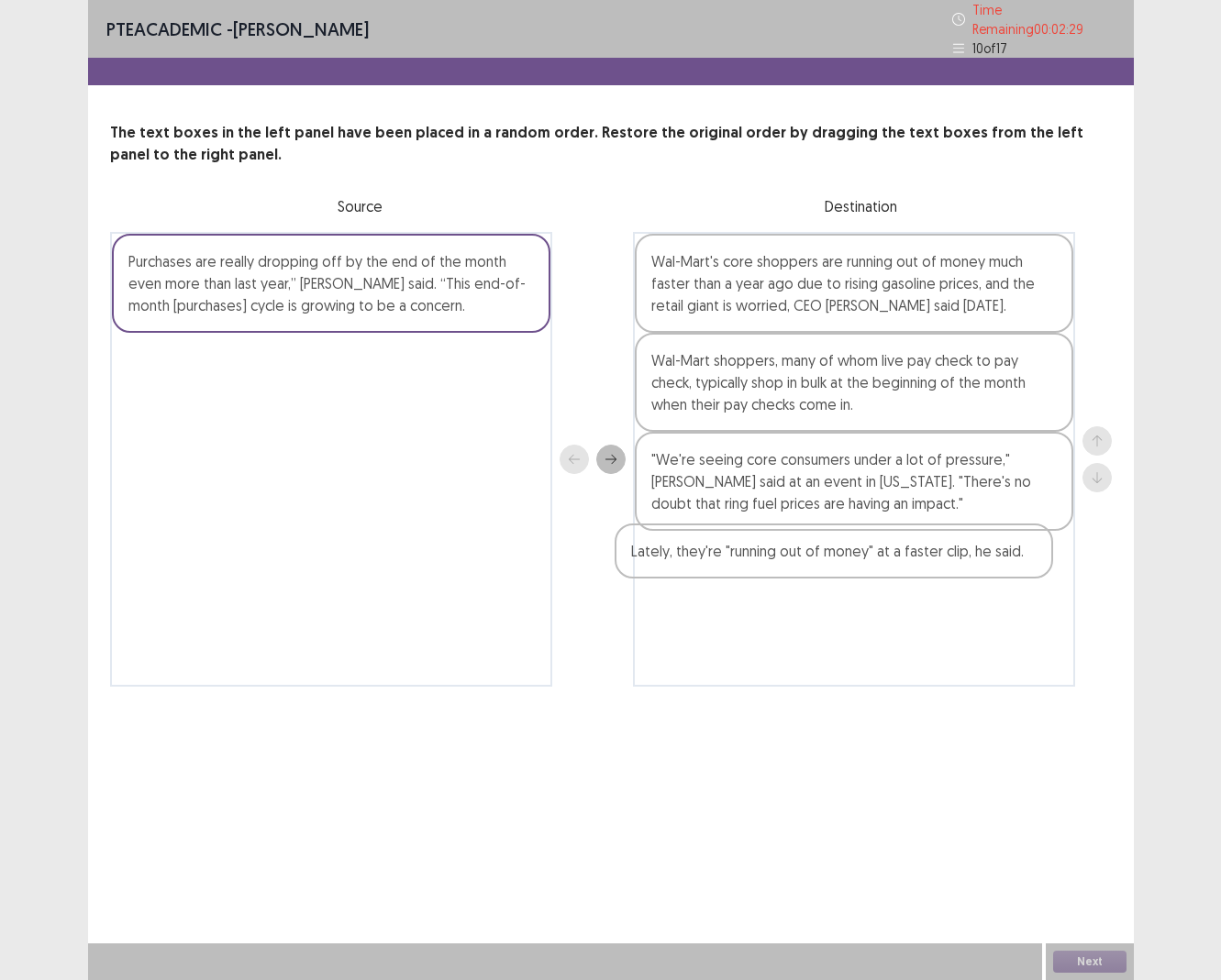
drag, startPoint x: 252, startPoint y: 267, endPoint x: 758, endPoint y: 567, distance: 588.2
click at [758, 567] on div "Lately, they're "running out of money" at a faster clip, he said. Purchases are…" at bounding box center [610, 459] width 1002 height 454
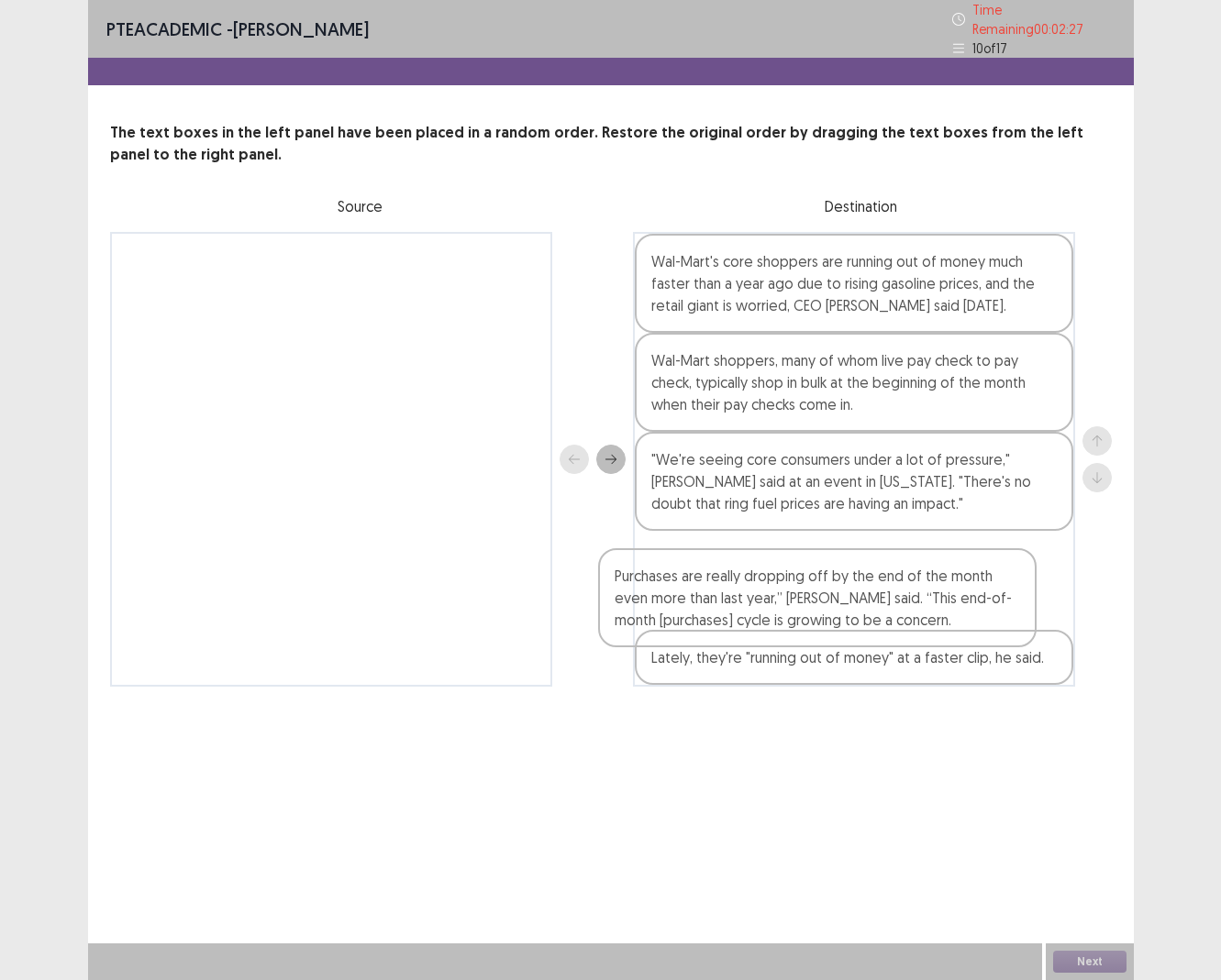
drag, startPoint x: 338, startPoint y: 265, endPoint x: 894, endPoint y: 612, distance: 655.4
click at [881, 609] on div "Purchases are really dropping off by the end of the month even more than last y…" at bounding box center [610, 459] width 1002 height 454
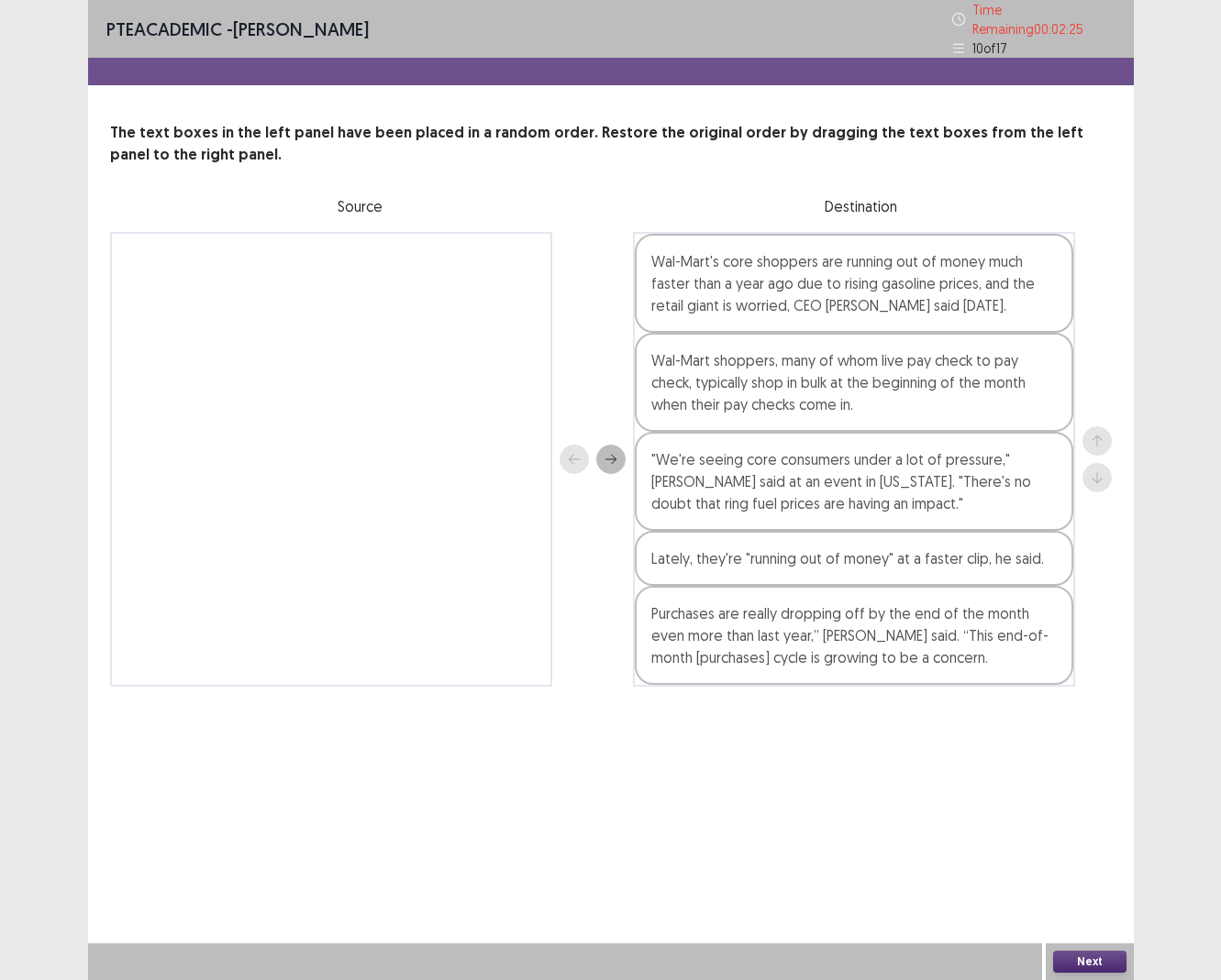
click at [985, 691] on button "Next" at bounding box center [1090, 962] width 73 height 22
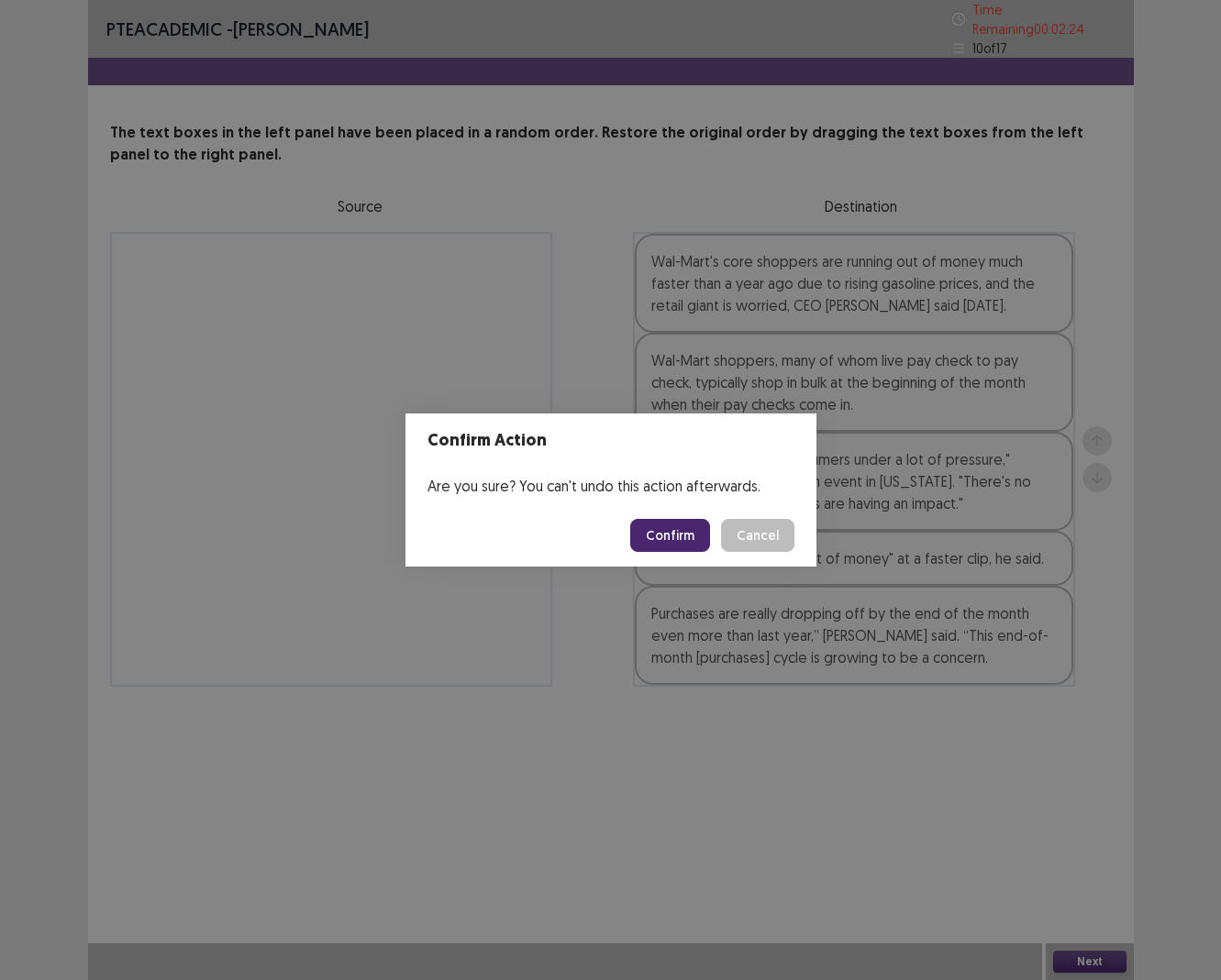
click at [665, 544] on button "Confirm" at bounding box center [670, 534] width 80 height 33
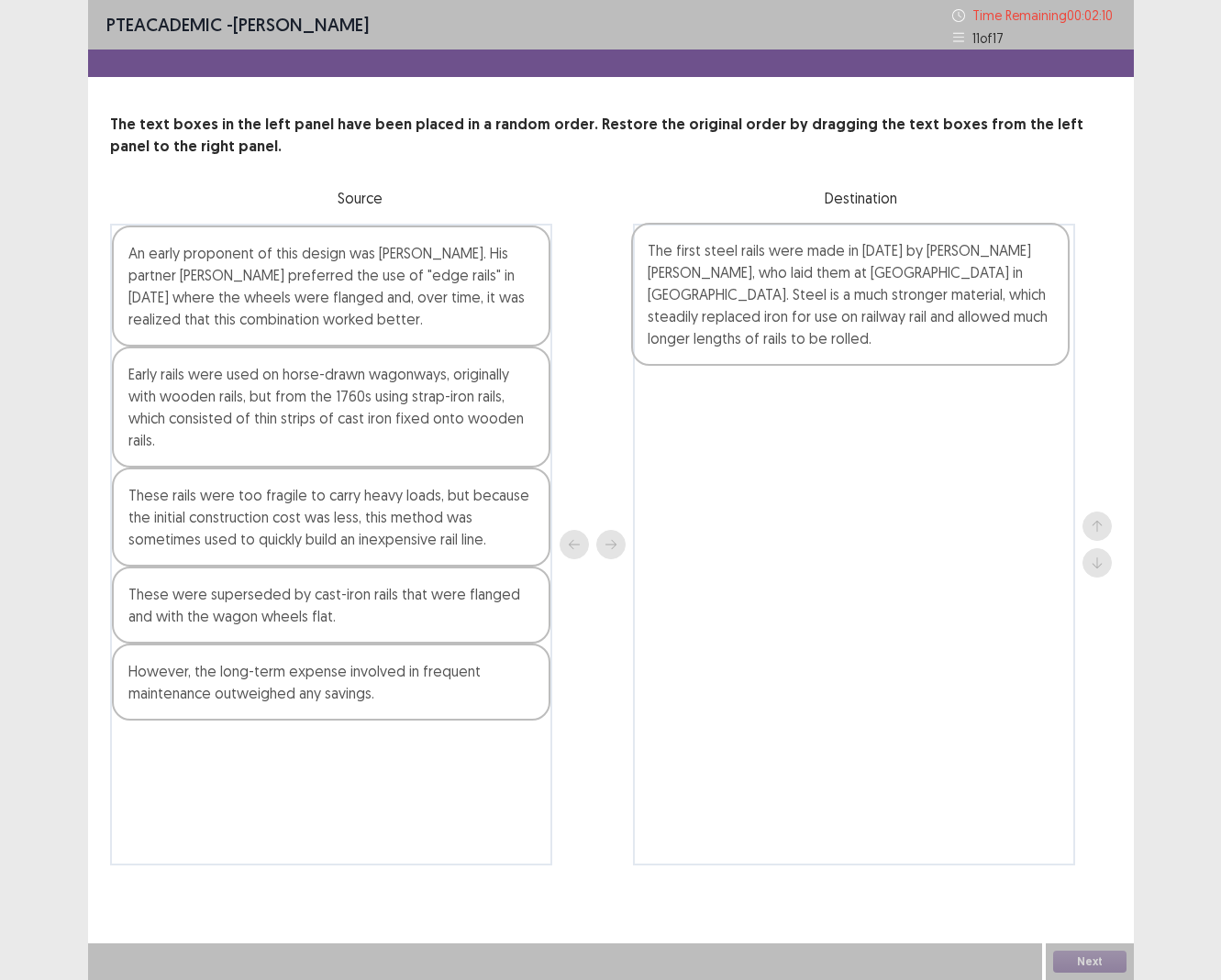
drag, startPoint x: 251, startPoint y: 728, endPoint x: 775, endPoint y: 307, distance: 672.2
click at [775, 307] on div "An early proponent of this design was [PERSON_NAME]. His partner [PERSON_NAME] …" at bounding box center [610, 545] width 1002 height 642
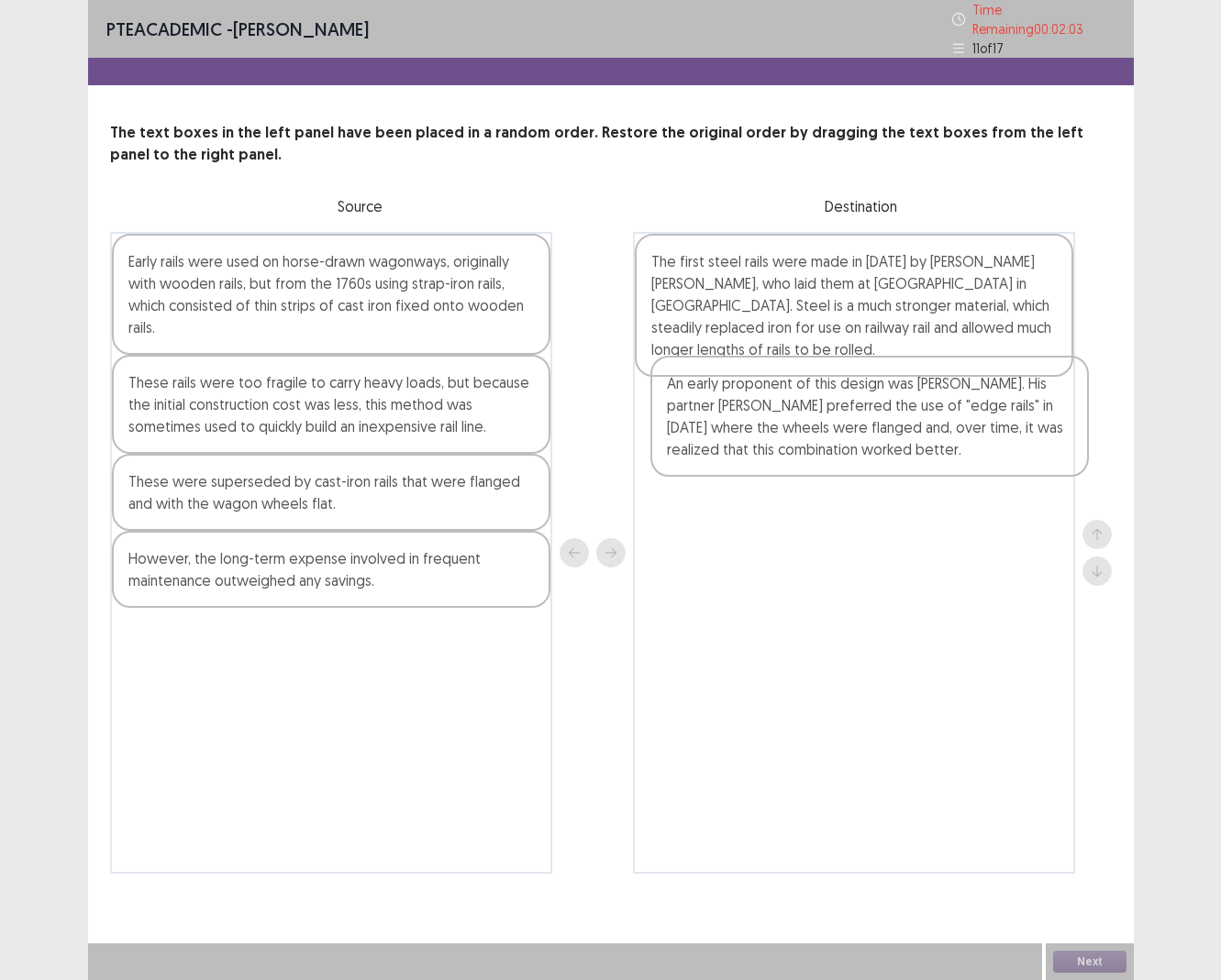
drag, startPoint x: 301, startPoint y: 274, endPoint x: 846, endPoint y: 405, distance: 560.5
click at [846, 405] on div "An early proponent of this design was [PERSON_NAME]. His partner [PERSON_NAME] …" at bounding box center [610, 553] width 1002 height 642
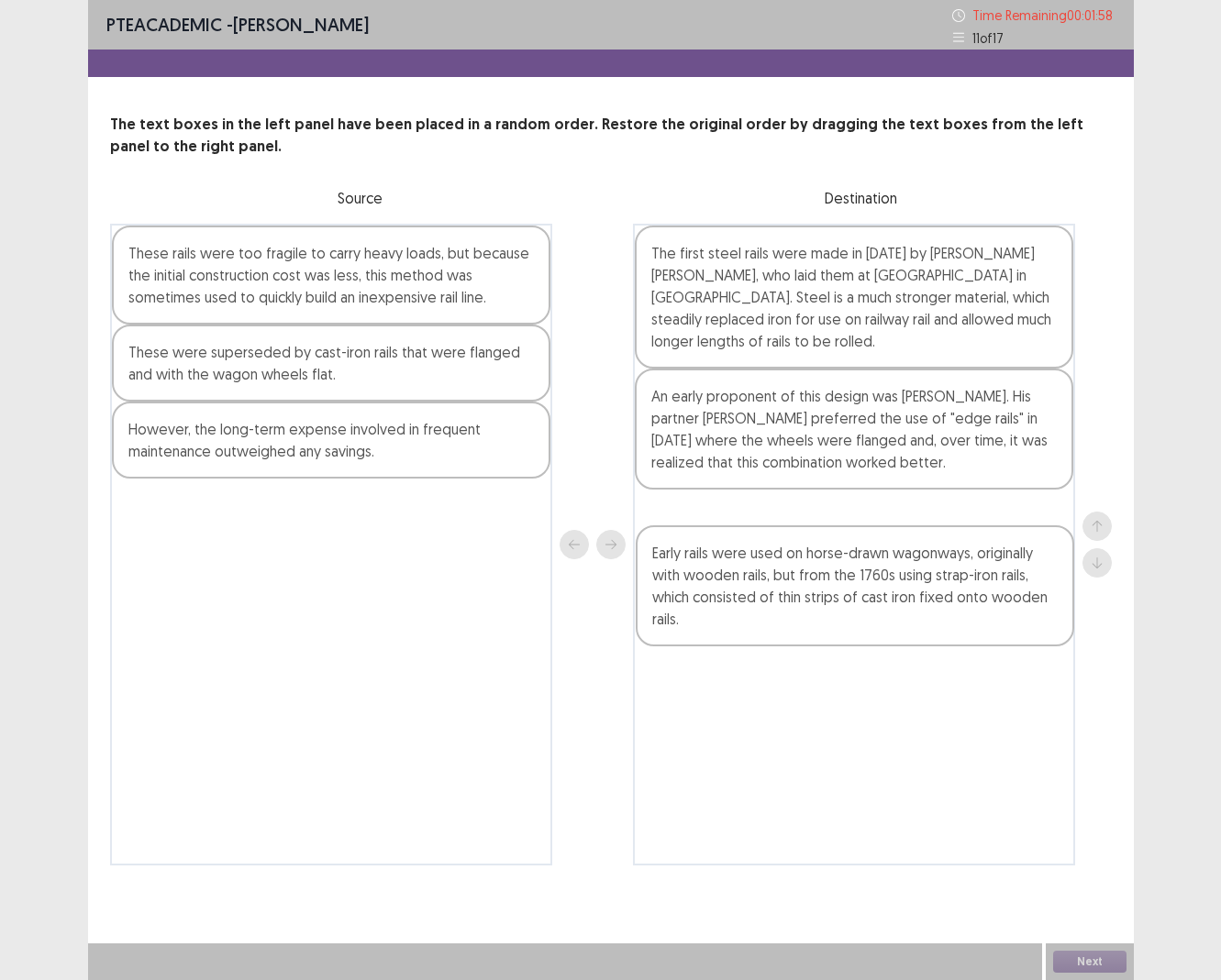
drag, startPoint x: 425, startPoint y: 283, endPoint x: 965, endPoint y: 564, distance: 608.7
click at [965, 564] on div "Early rails were used on horse-drawn wagonways, originally with wooden rails, b…" at bounding box center [610, 545] width 1002 height 642
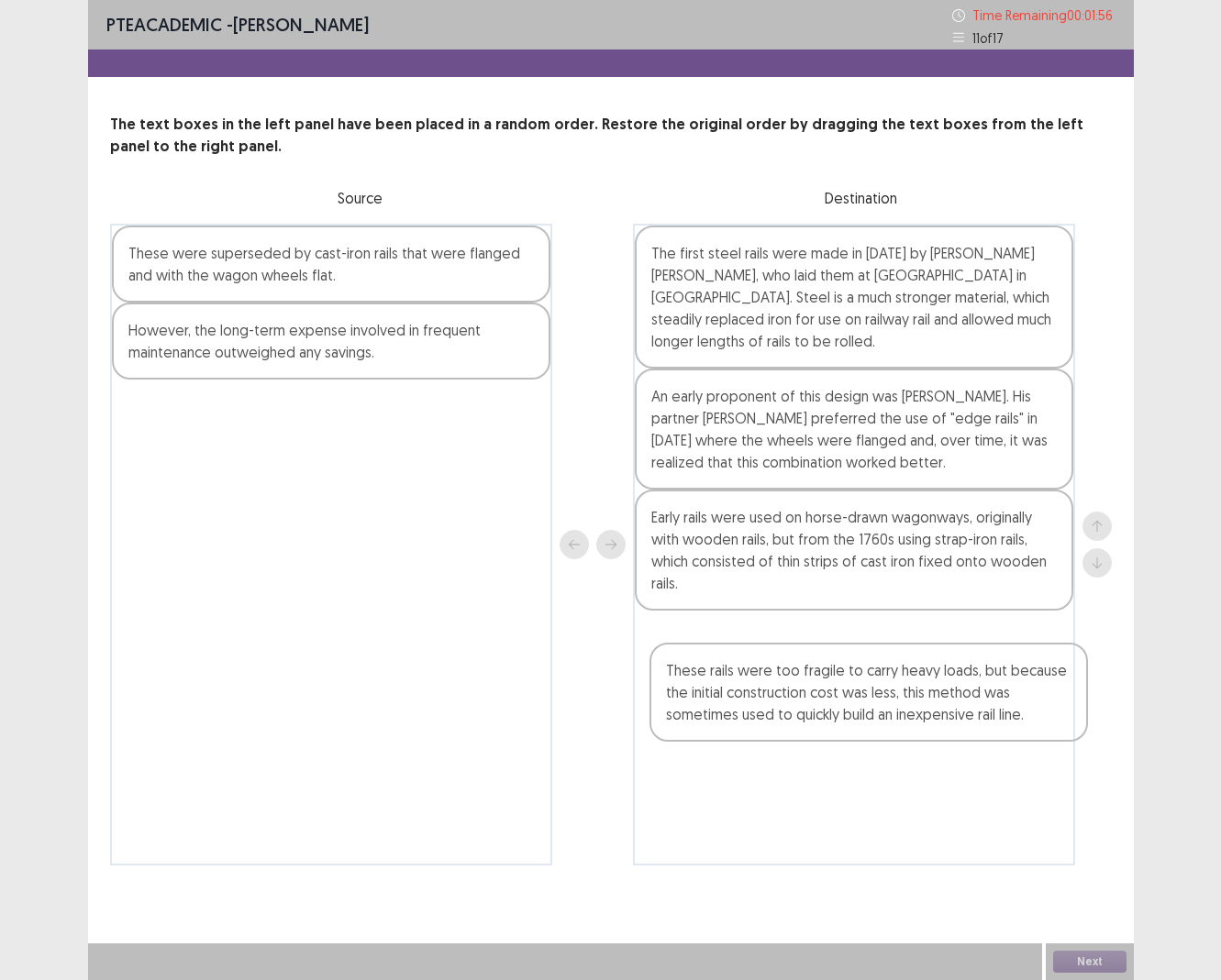
drag, startPoint x: 433, startPoint y: 286, endPoint x: 1018, endPoint y: 702, distance: 717.8
click at [985, 691] on div "These rails were too fragile to carry heavy loads, but because the initial cons…" at bounding box center [610, 545] width 1002 height 642
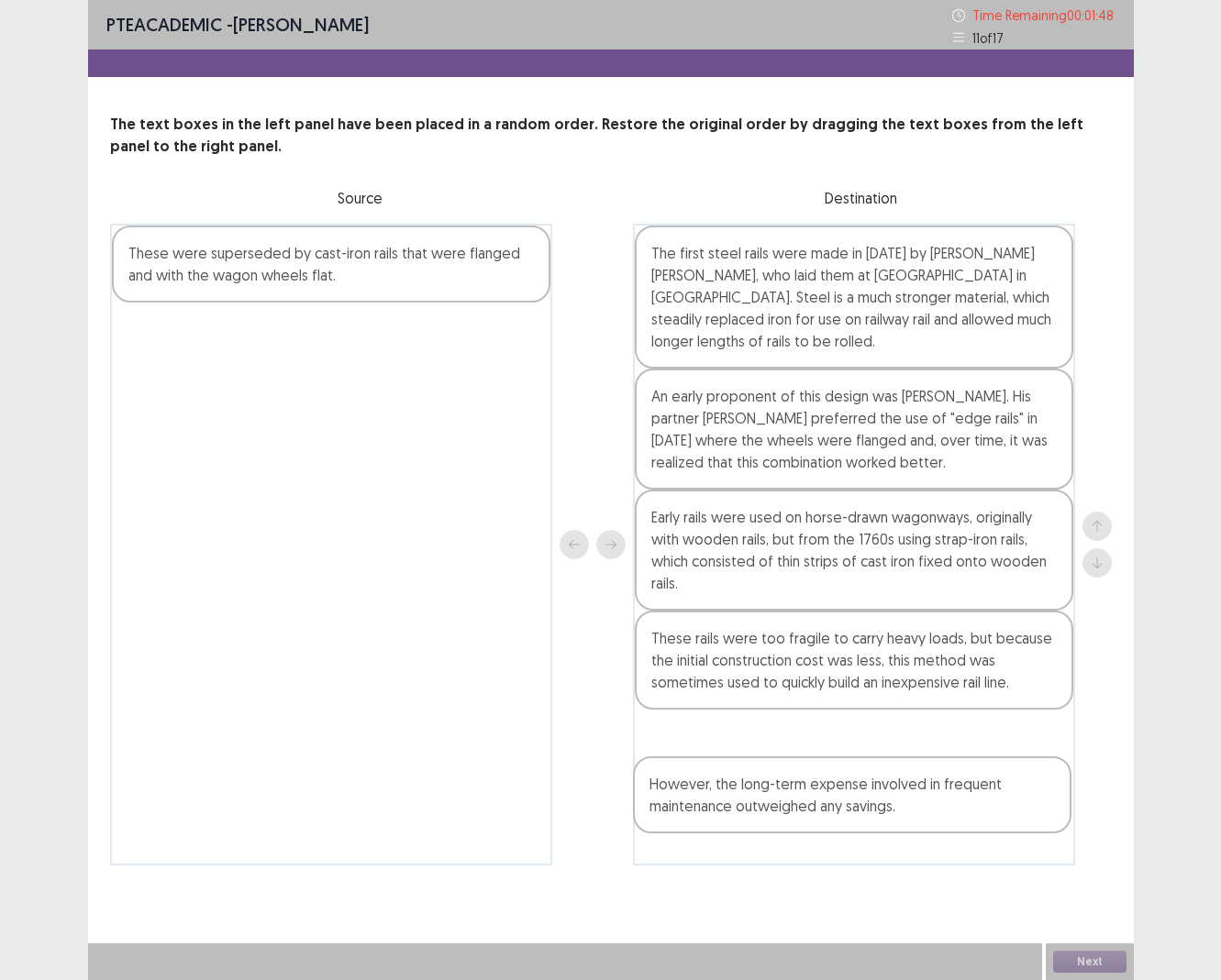
drag, startPoint x: 370, startPoint y: 357, endPoint x: 898, endPoint y: 812, distance: 697.0
click at [898, 691] on div "These were superseded by cast-iron rails that were flanged and with the wagon w…" at bounding box center [610, 545] width 1002 height 642
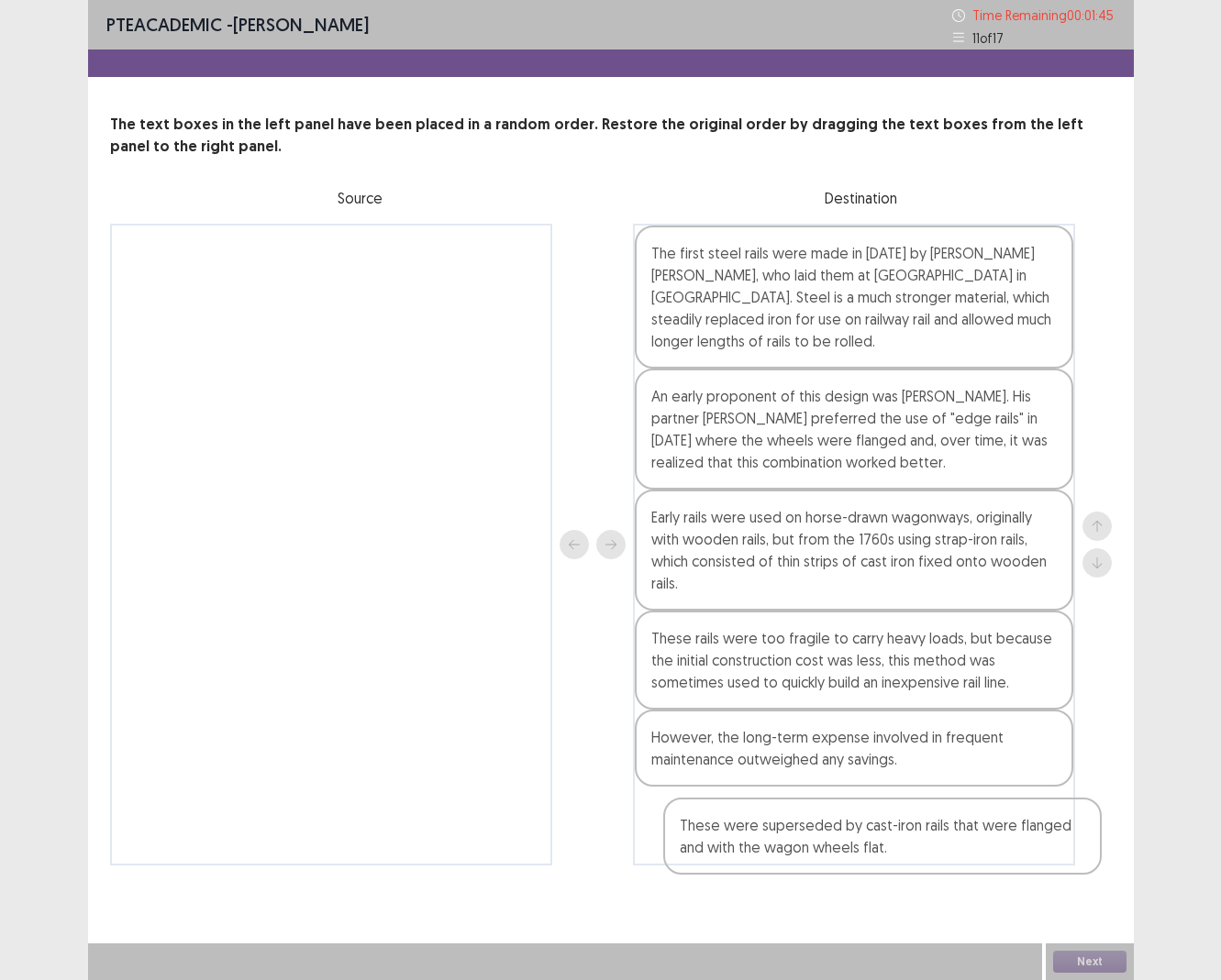
drag, startPoint x: 306, startPoint y: 263, endPoint x: 859, endPoint y: 839, distance: 798.5
click at [859, 691] on div "These were superseded by cast-iron rails that were flanged and with the wagon w…" at bounding box center [610, 545] width 1002 height 642
click at [985, 691] on button "Next" at bounding box center [1090, 962] width 73 height 22
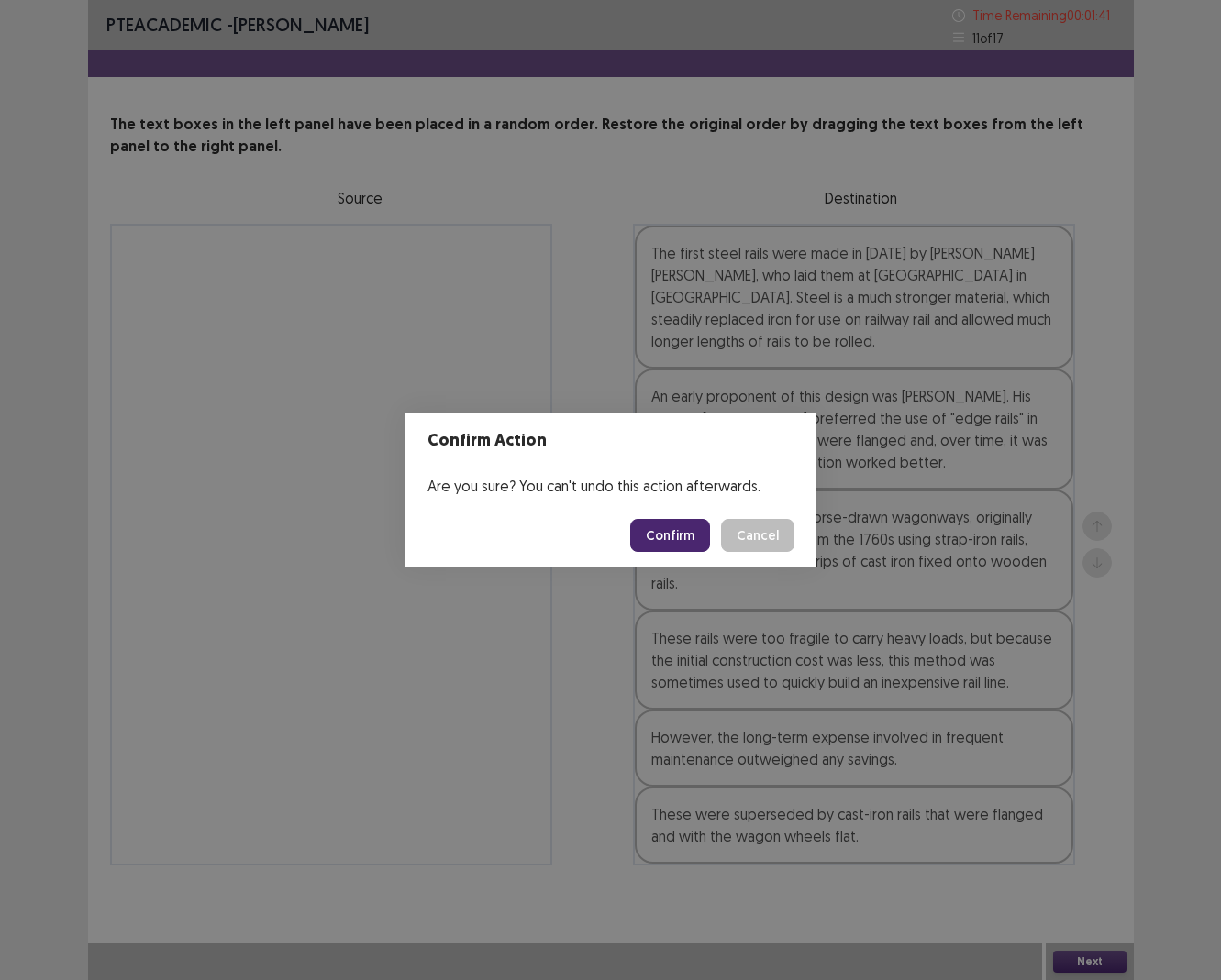
click at [659, 529] on button "Confirm" at bounding box center [670, 534] width 80 height 33
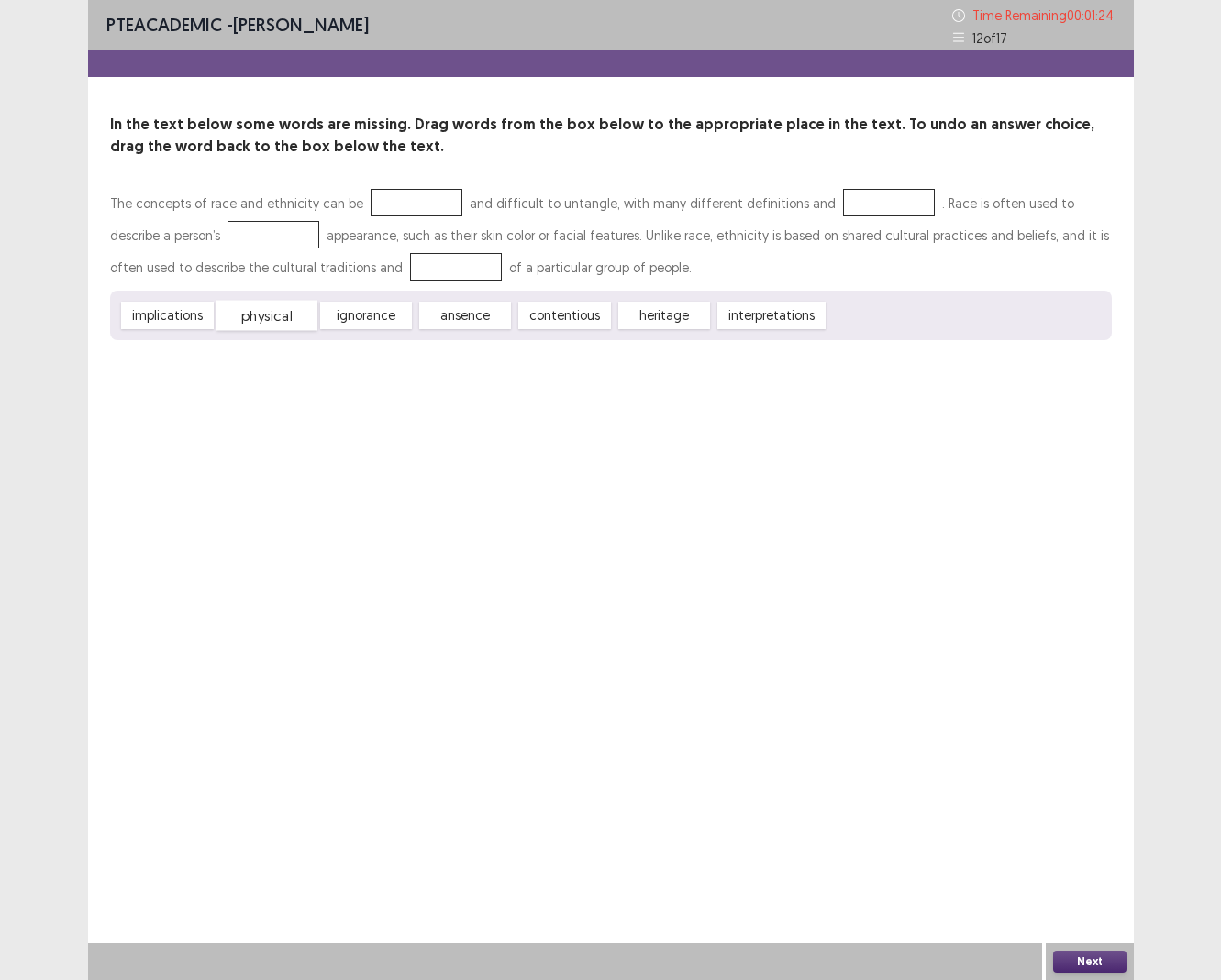
click at [286, 324] on div "physical" at bounding box center [267, 316] width 101 height 31
drag, startPoint x: 573, startPoint y: 321, endPoint x: 425, endPoint y: 200, distance: 191.2
drag, startPoint x: 187, startPoint y: 309, endPoint x: 658, endPoint y: 229, distance: 477.7
click at [658, 232] on div "implications" at bounding box center [660, 247] width 102 height 31
drag, startPoint x: 693, startPoint y: 323, endPoint x: 886, endPoint y: 195, distance: 231.6
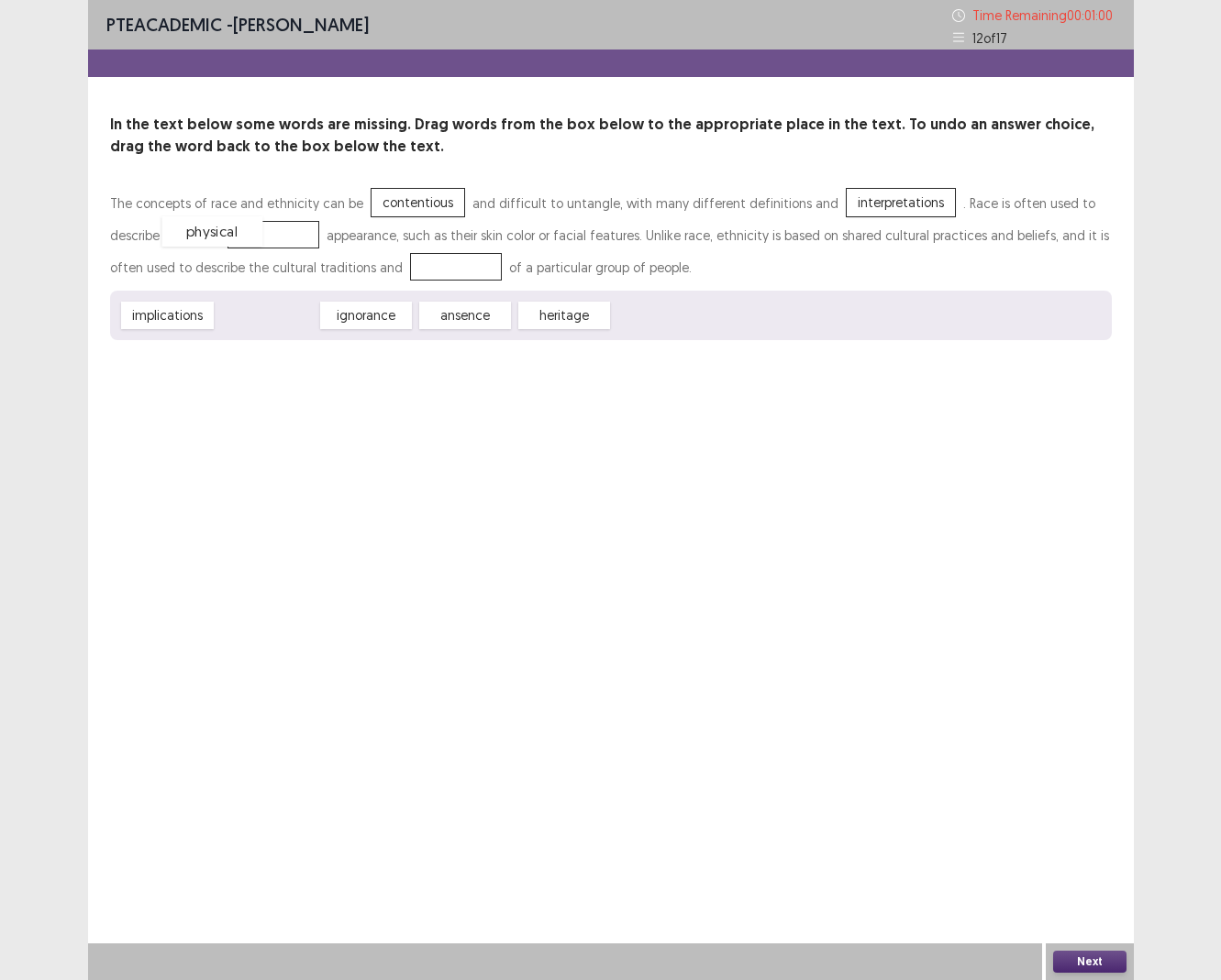
drag, startPoint x: 285, startPoint y: 320, endPoint x: 231, endPoint y: 238, distance: 98.2
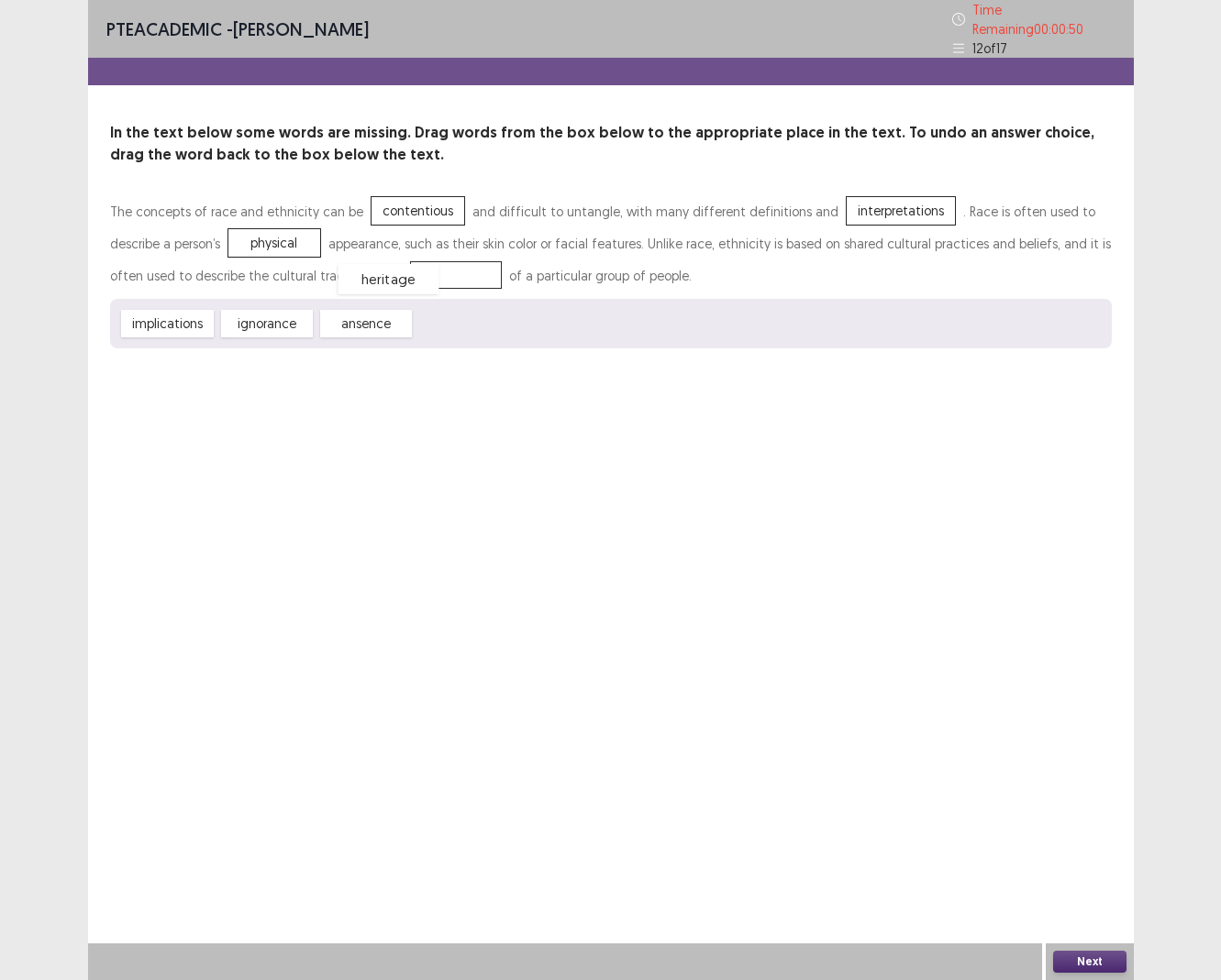
drag, startPoint x: 458, startPoint y: 314, endPoint x: 380, endPoint y: 270, distance: 89.6
click at [985, 691] on button "Next" at bounding box center [1090, 962] width 73 height 22
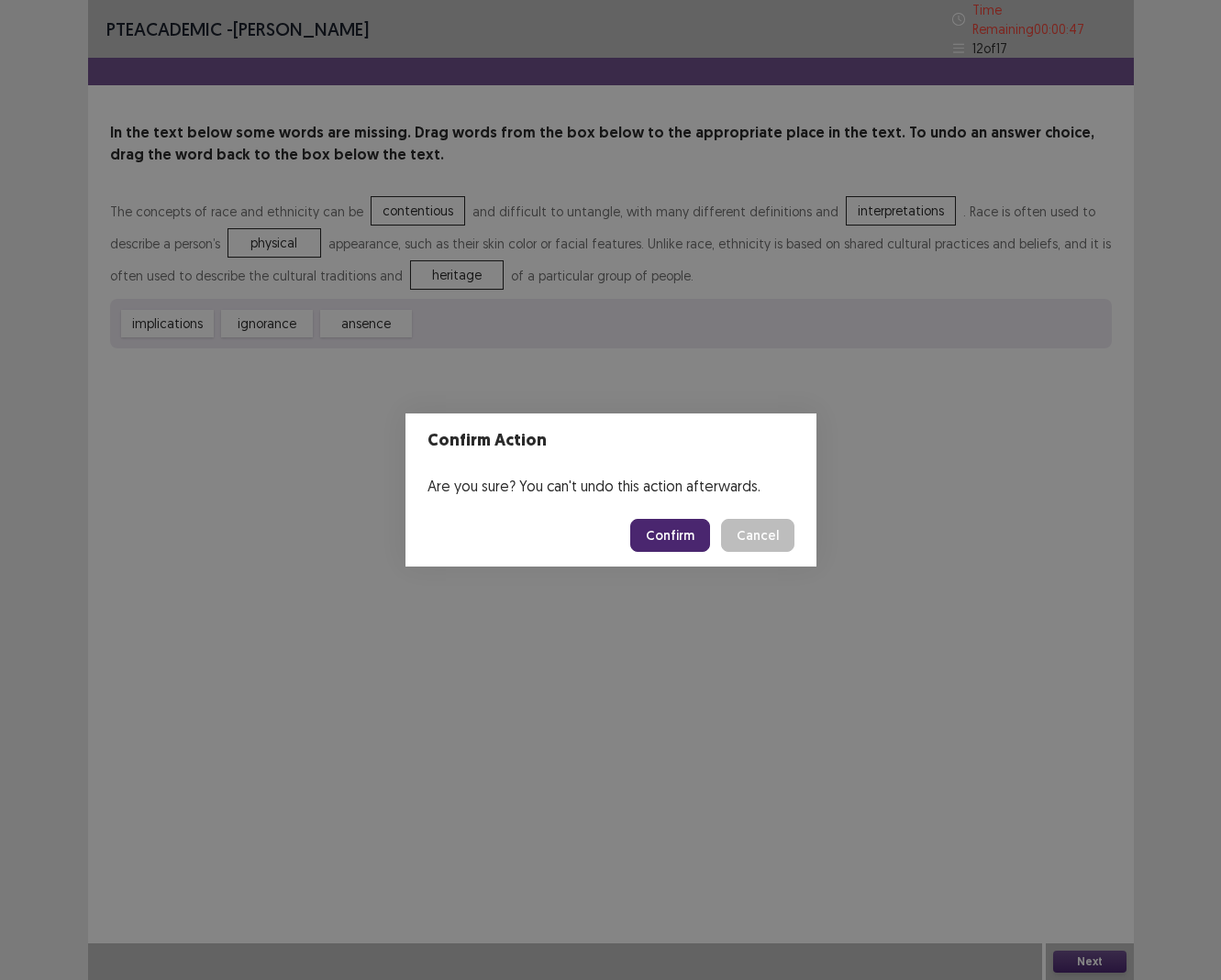
click at [681, 531] on button "Confirm" at bounding box center [670, 534] width 80 height 33
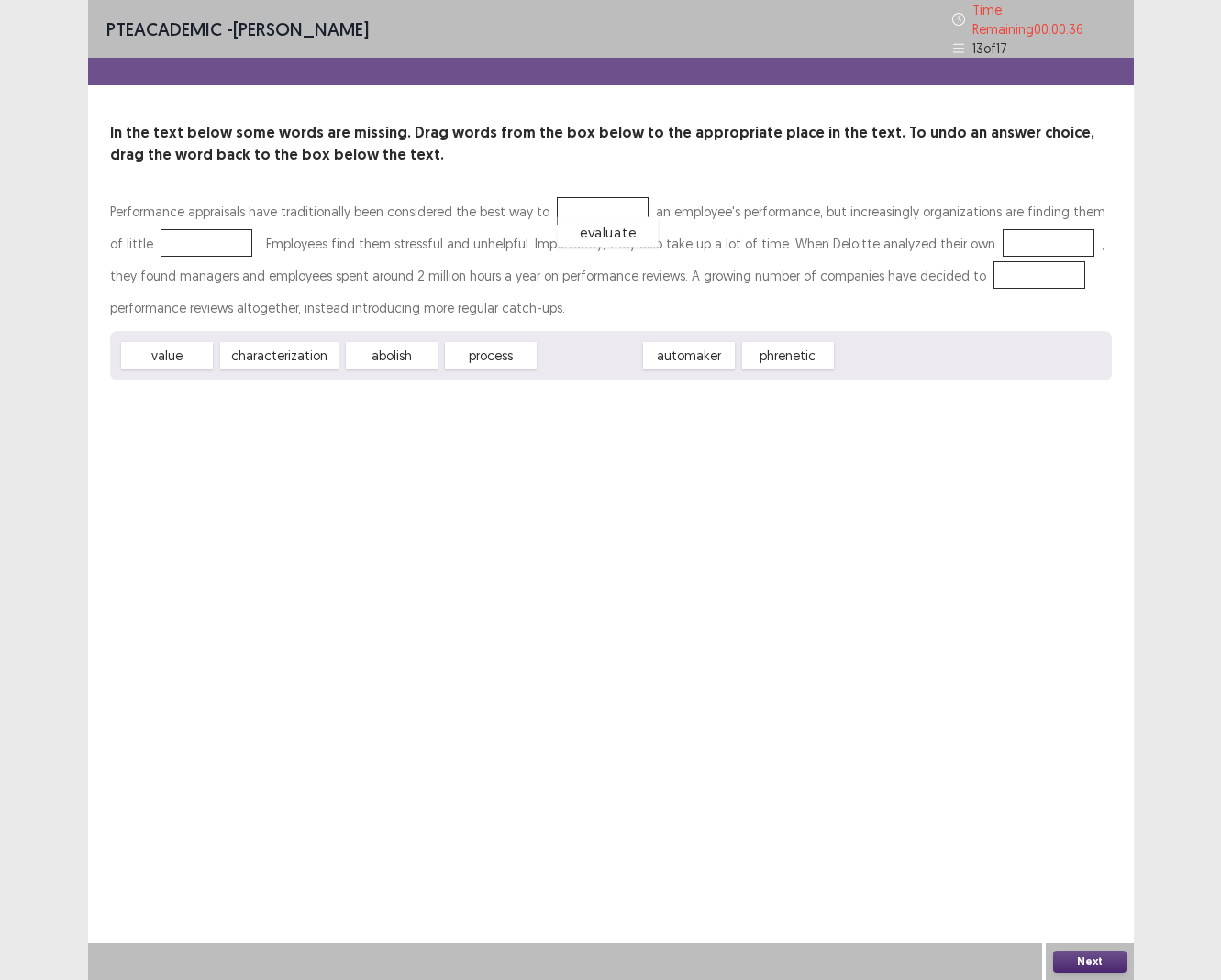
drag, startPoint x: 603, startPoint y: 349, endPoint x: 622, endPoint y: 224, distance: 126.4
drag, startPoint x: 387, startPoint y: 350, endPoint x: 215, endPoint y: 237, distance: 205.8
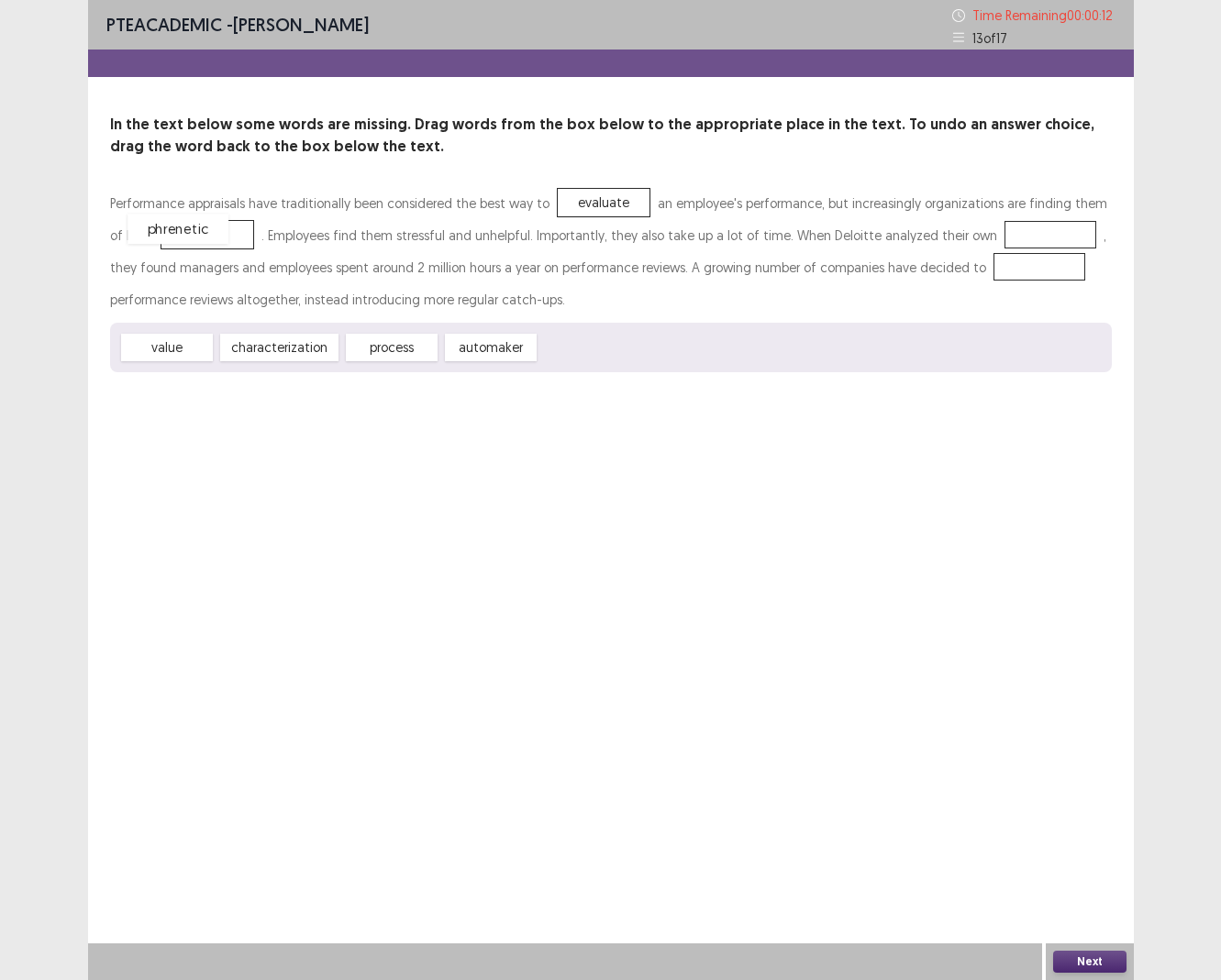
drag, startPoint x: 584, startPoint y: 348, endPoint x: 174, endPoint y: 229, distance: 426.9
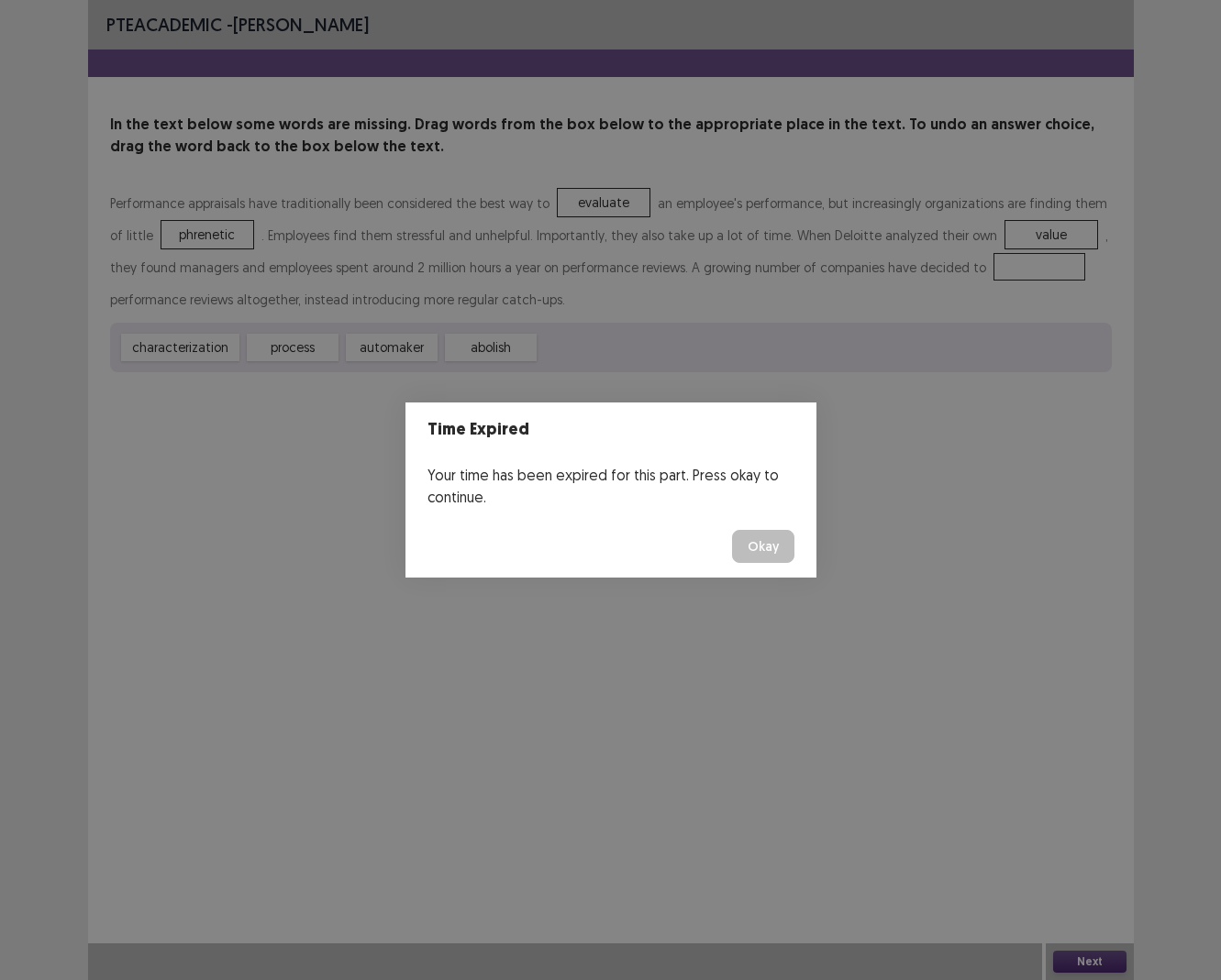
click at [754, 545] on button "Okay" at bounding box center [763, 546] width 62 height 33
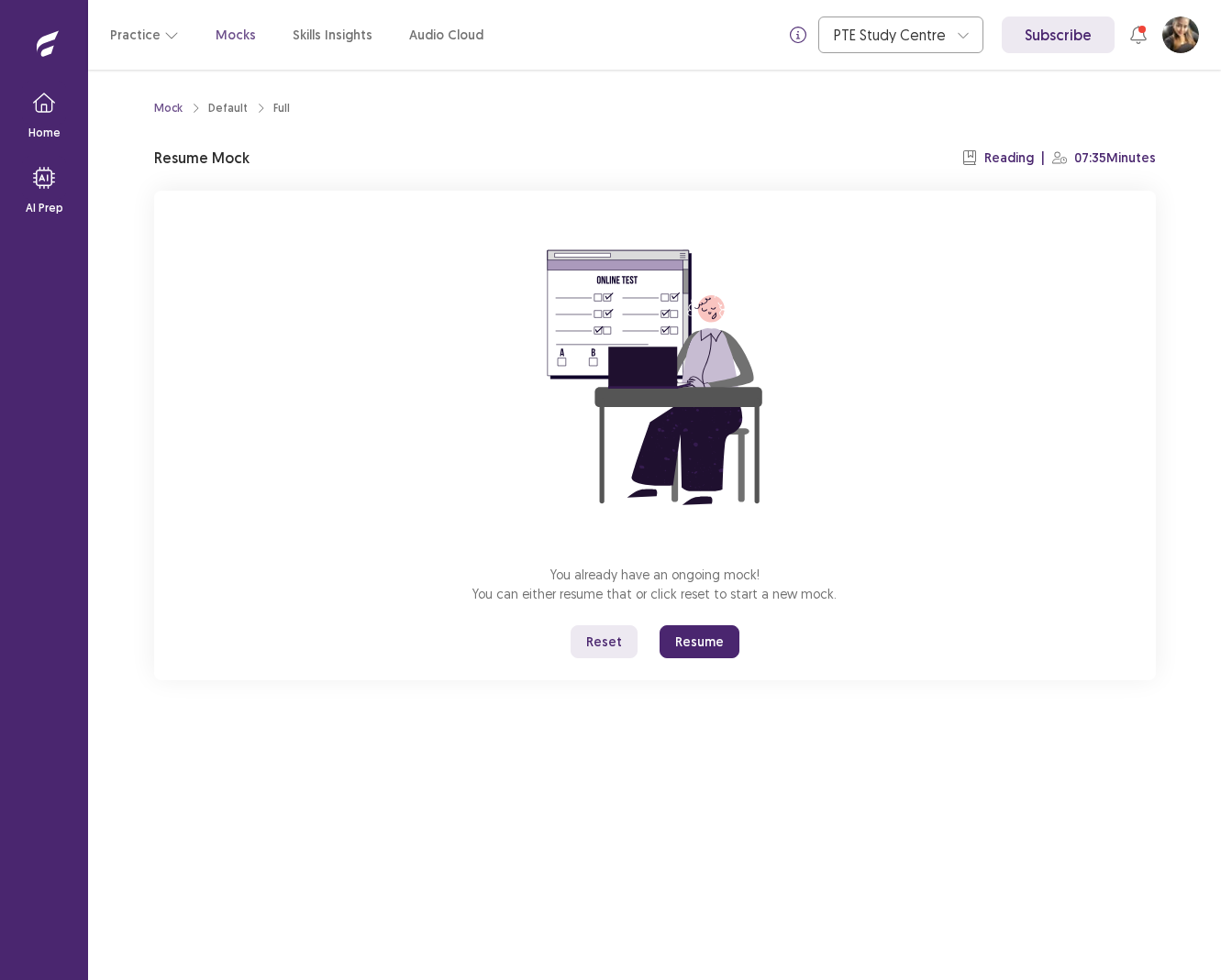
click at [695, 630] on button "Resume" at bounding box center [699, 641] width 80 height 33
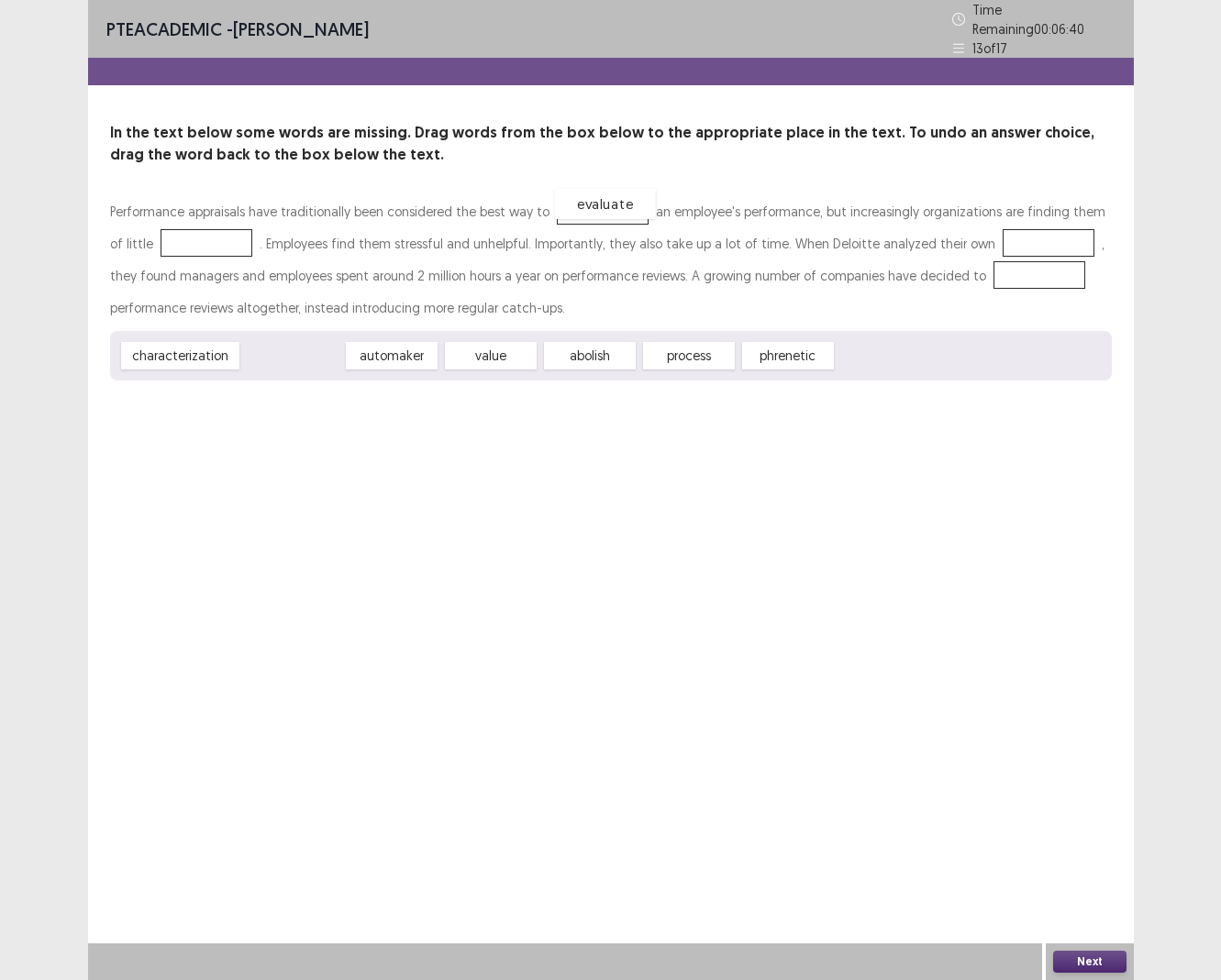
drag, startPoint x: 270, startPoint y: 350, endPoint x: 581, endPoint y: 197, distance: 346.6
click at [290, 350] on div "automaker" at bounding box center [292, 356] width 101 height 31
drag, startPoint x: 690, startPoint y: 348, endPoint x: 188, endPoint y: 231, distance: 515.5
drag, startPoint x: 382, startPoint y: 340, endPoint x: 871, endPoint y: 239, distance: 499.3
click at [871, 247] on div "value" at bounding box center [876, 262] width 101 height 31
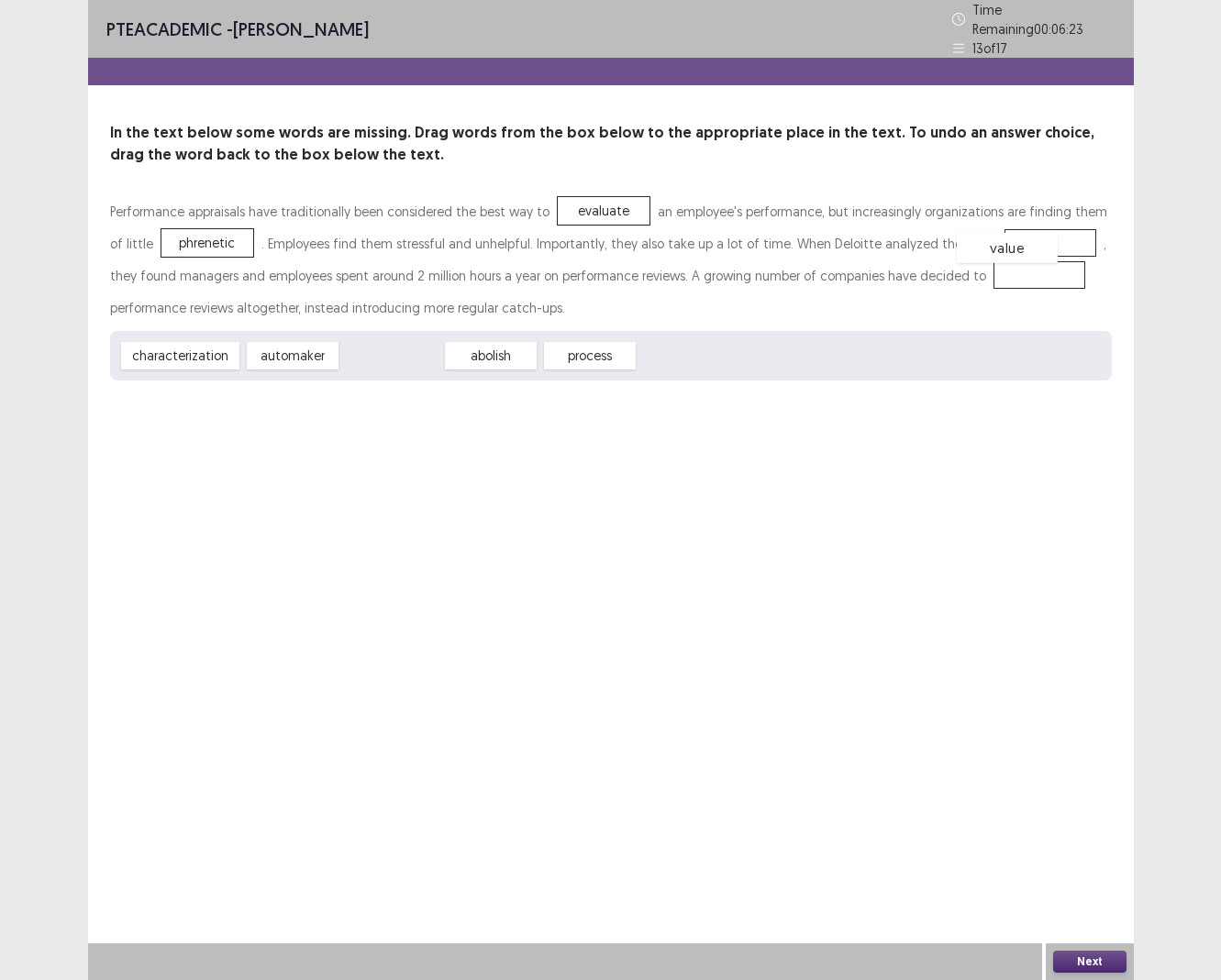
drag, startPoint x: 380, startPoint y: 353, endPoint x: 991, endPoint y: 241, distance: 621.2
drag, startPoint x: 388, startPoint y: 343, endPoint x: 990, endPoint y: 266, distance: 606.9
drag, startPoint x: 387, startPoint y: 349, endPoint x: 916, endPoint y: 217, distance: 545.2
click at [985, 691] on button "Next" at bounding box center [1090, 962] width 73 height 22
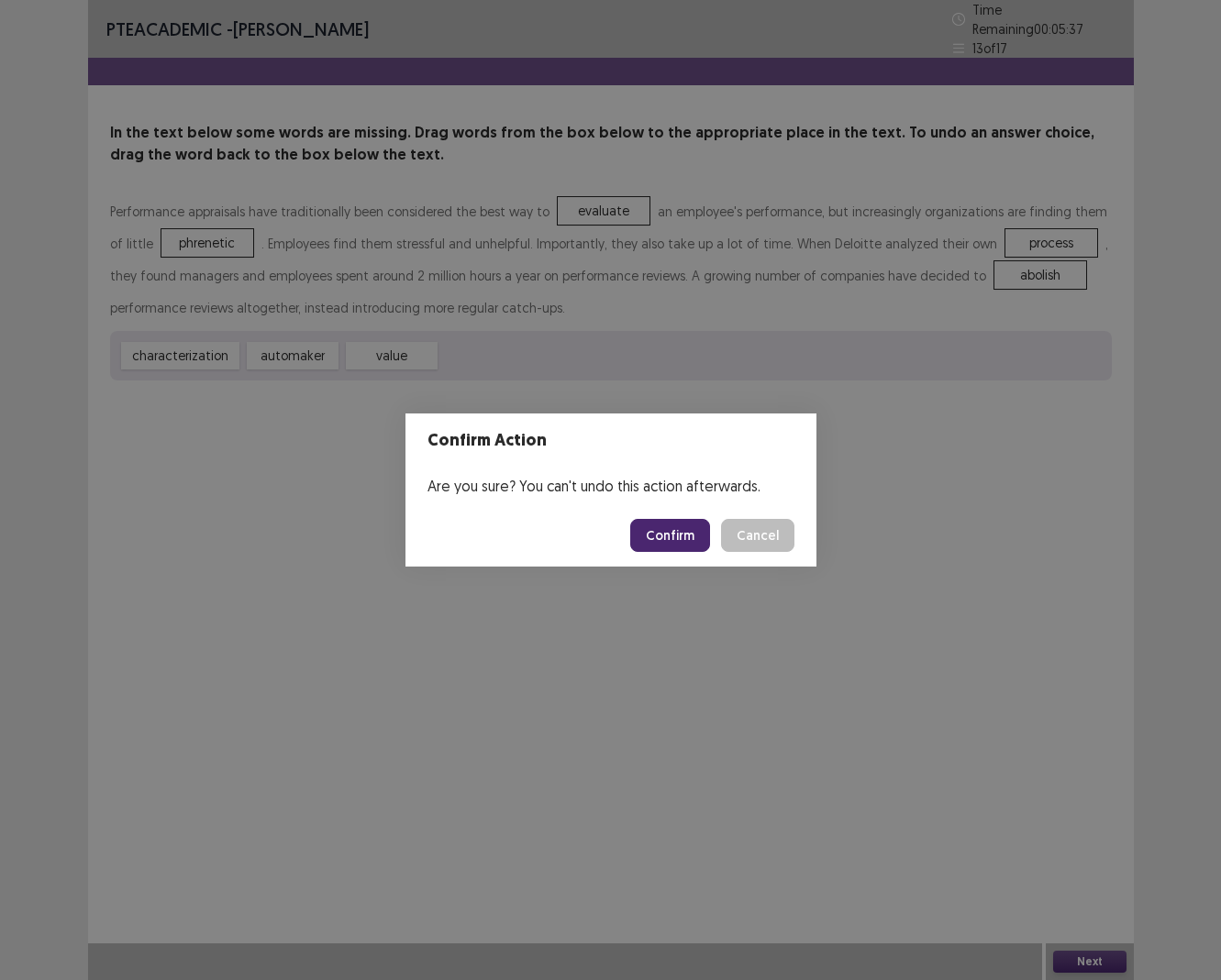
click at [683, 531] on button "Confirm" at bounding box center [670, 534] width 80 height 33
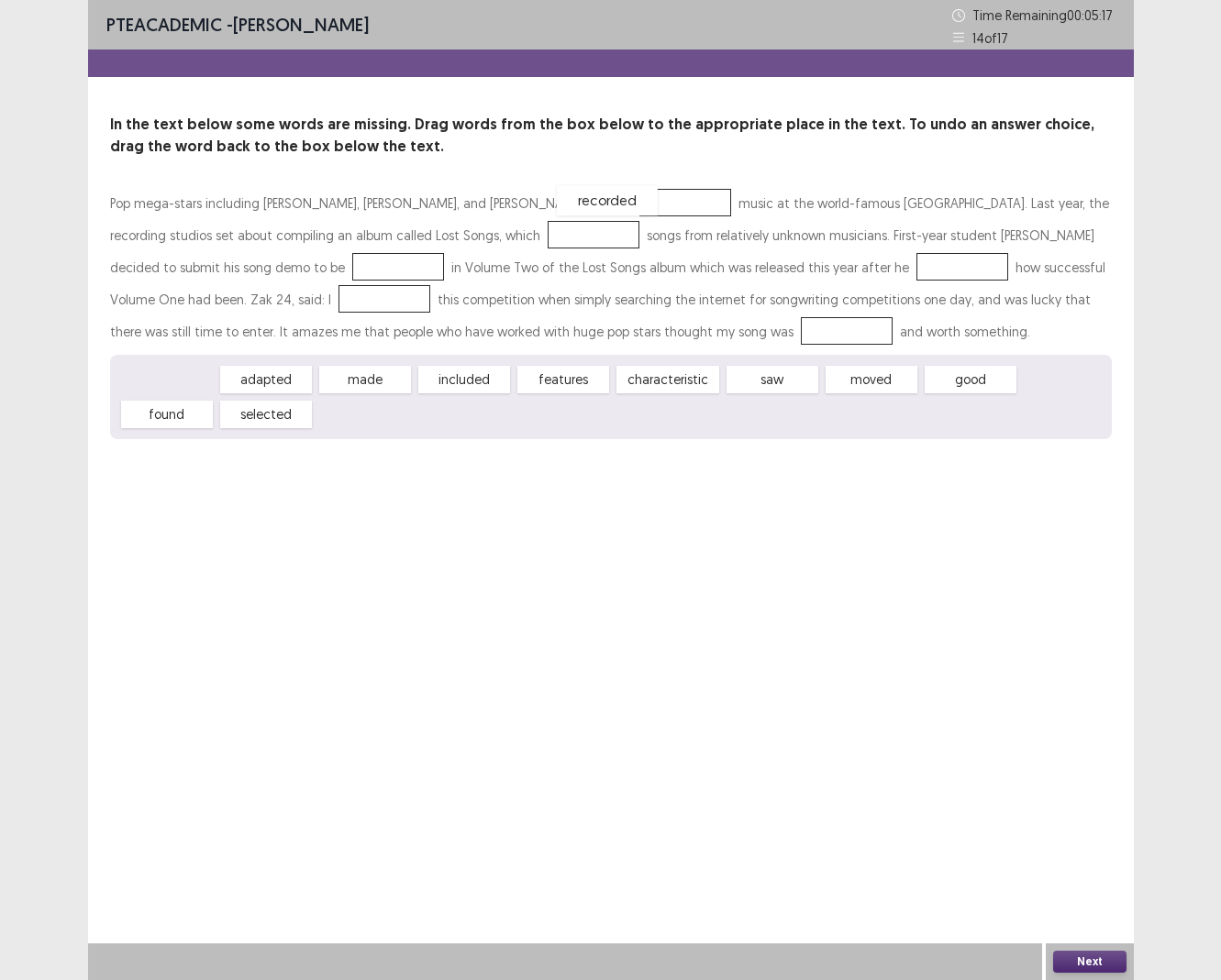
drag, startPoint x: 174, startPoint y: 380, endPoint x: 614, endPoint y: 199, distance: 475.8
drag, startPoint x: 471, startPoint y: 384, endPoint x: 467, endPoint y: 231, distance: 153.1
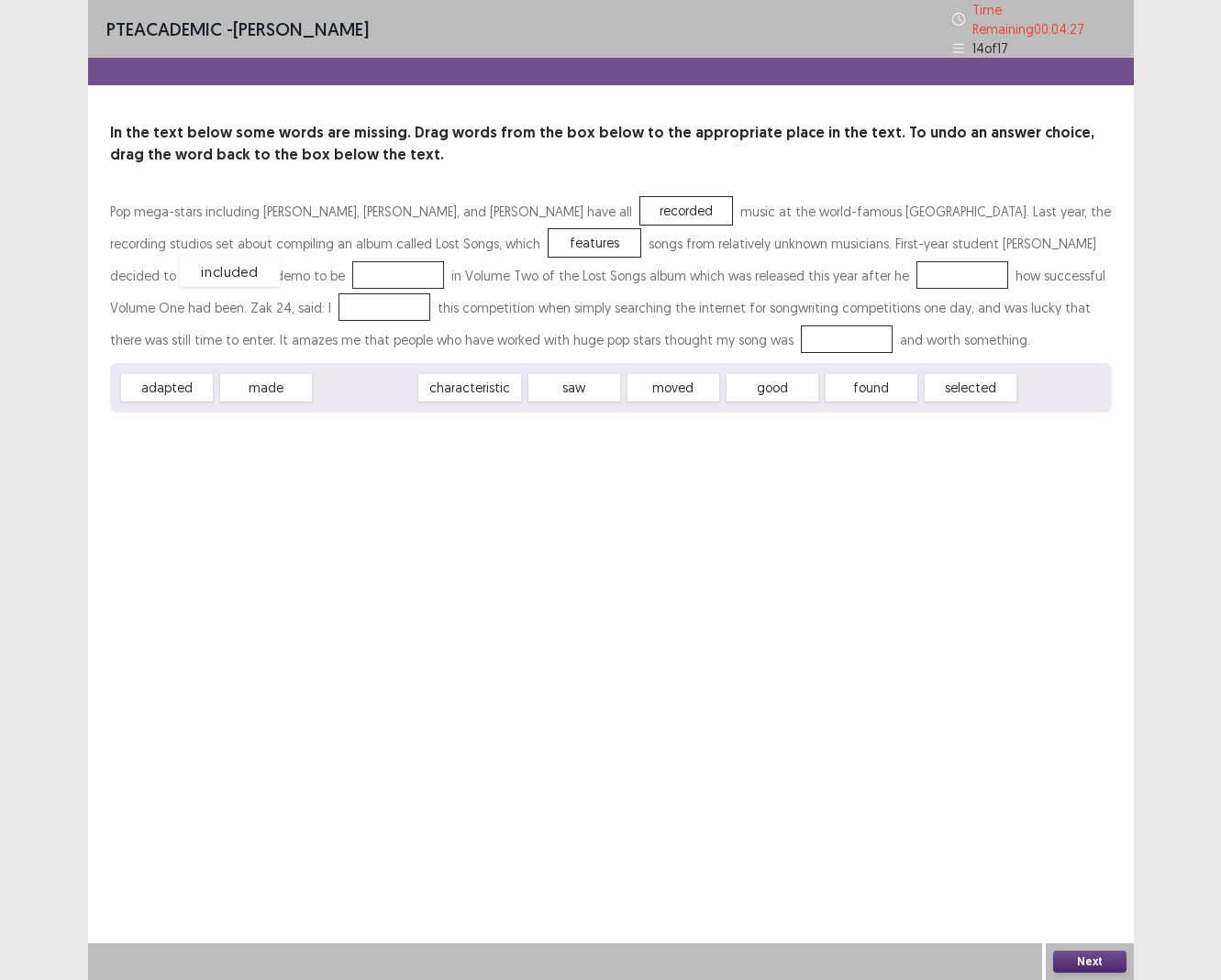
drag, startPoint x: 397, startPoint y: 381, endPoint x: 260, endPoint y: 264, distance: 180.2
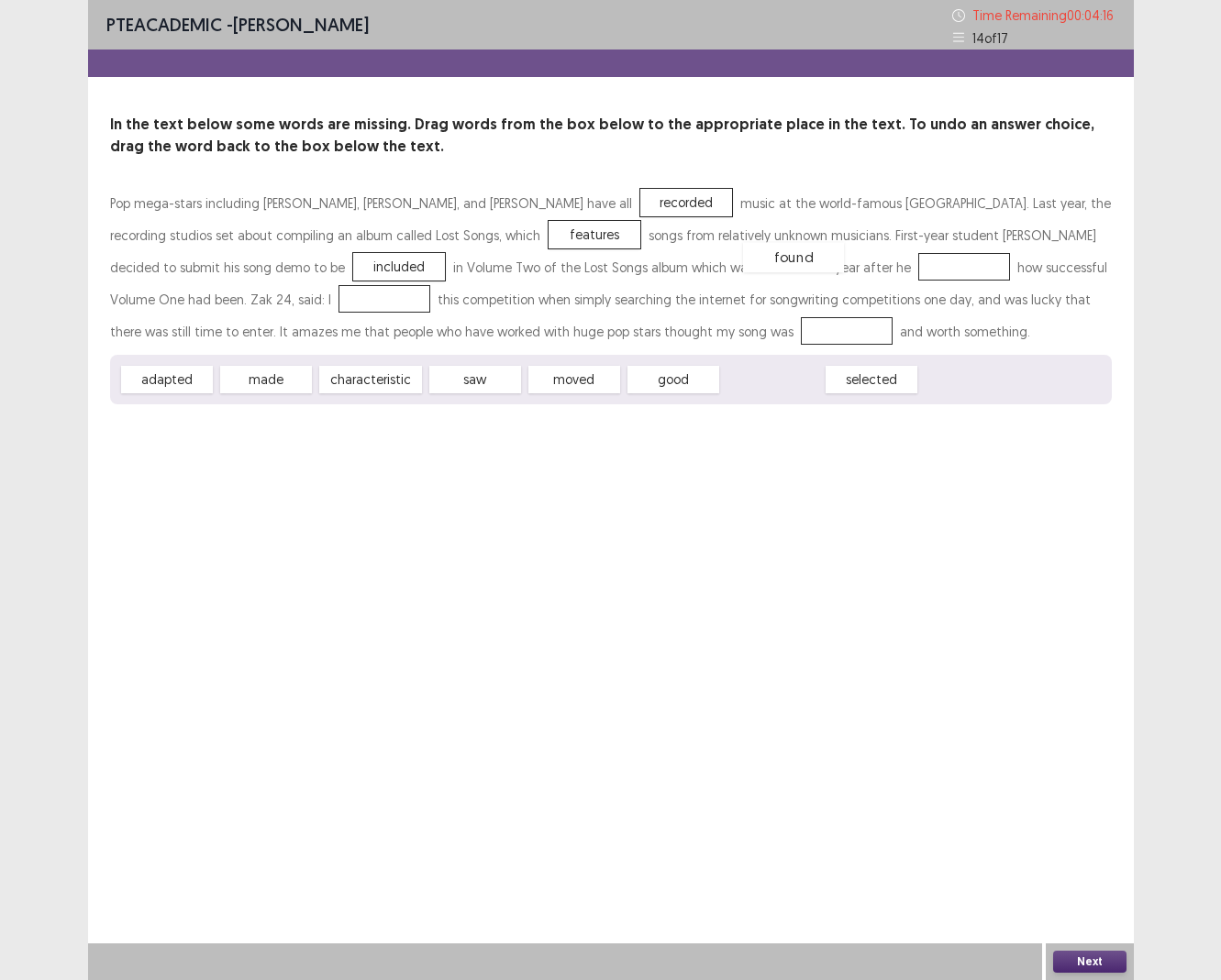
drag, startPoint x: 766, startPoint y: 385, endPoint x: 785, endPoint y: 261, distance: 125.4
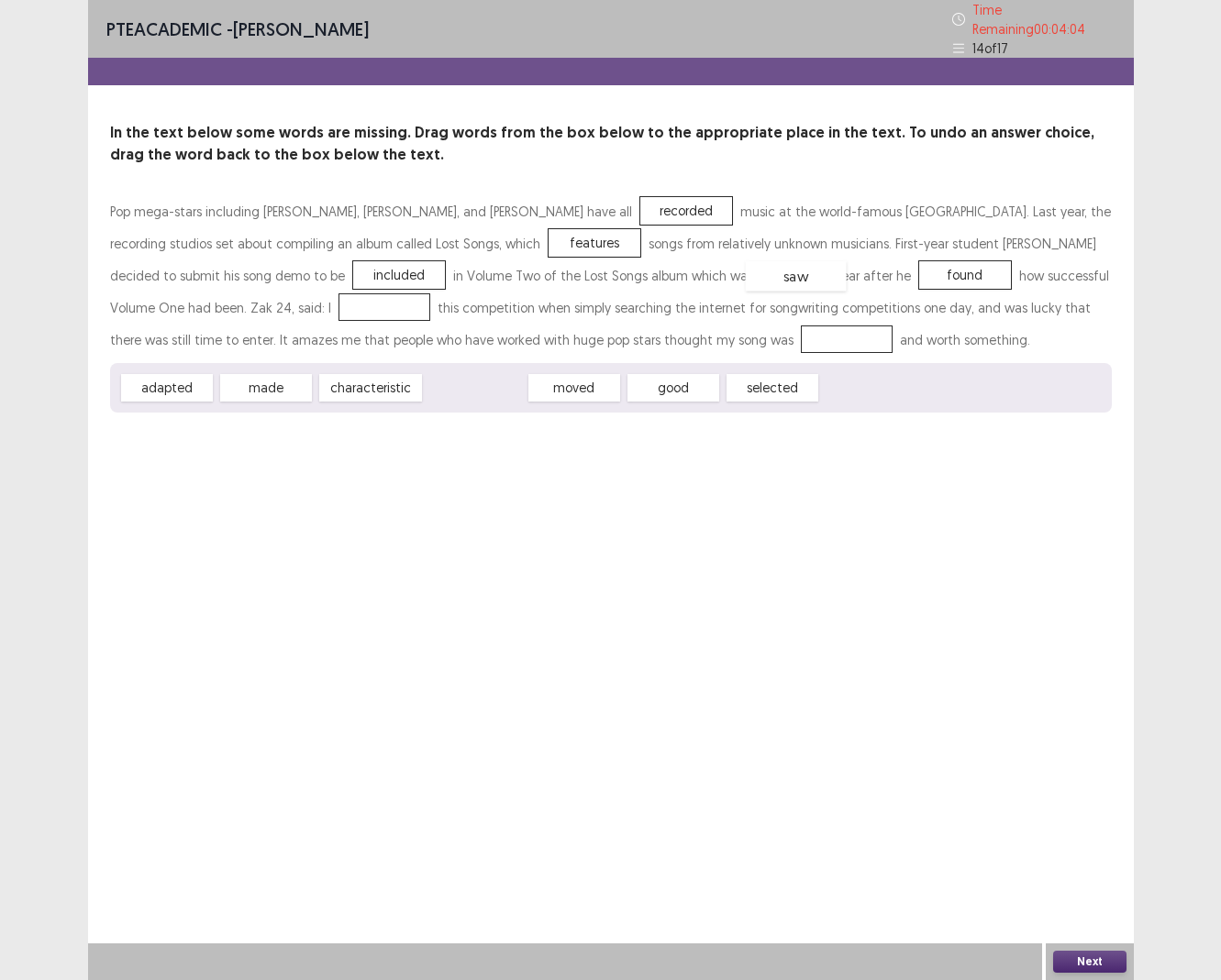
drag, startPoint x: 474, startPoint y: 378, endPoint x: 793, endPoint y: 261, distance: 339.8
click at [915, 268] on div "saw" at bounding box center [965, 276] width 101 height 31
drag, startPoint x: 772, startPoint y: 378, endPoint x: 197, endPoint y: 301, distance: 580.1
drag, startPoint x: 758, startPoint y: 316, endPoint x: 680, endPoint y: 316, distance: 78.0
click at [693, 316] on div "Pop mega-stars including [PERSON_NAME], [PERSON_NAME], and [PERSON_NAME] have a…" at bounding box center [610, 276] width 1002 height 160
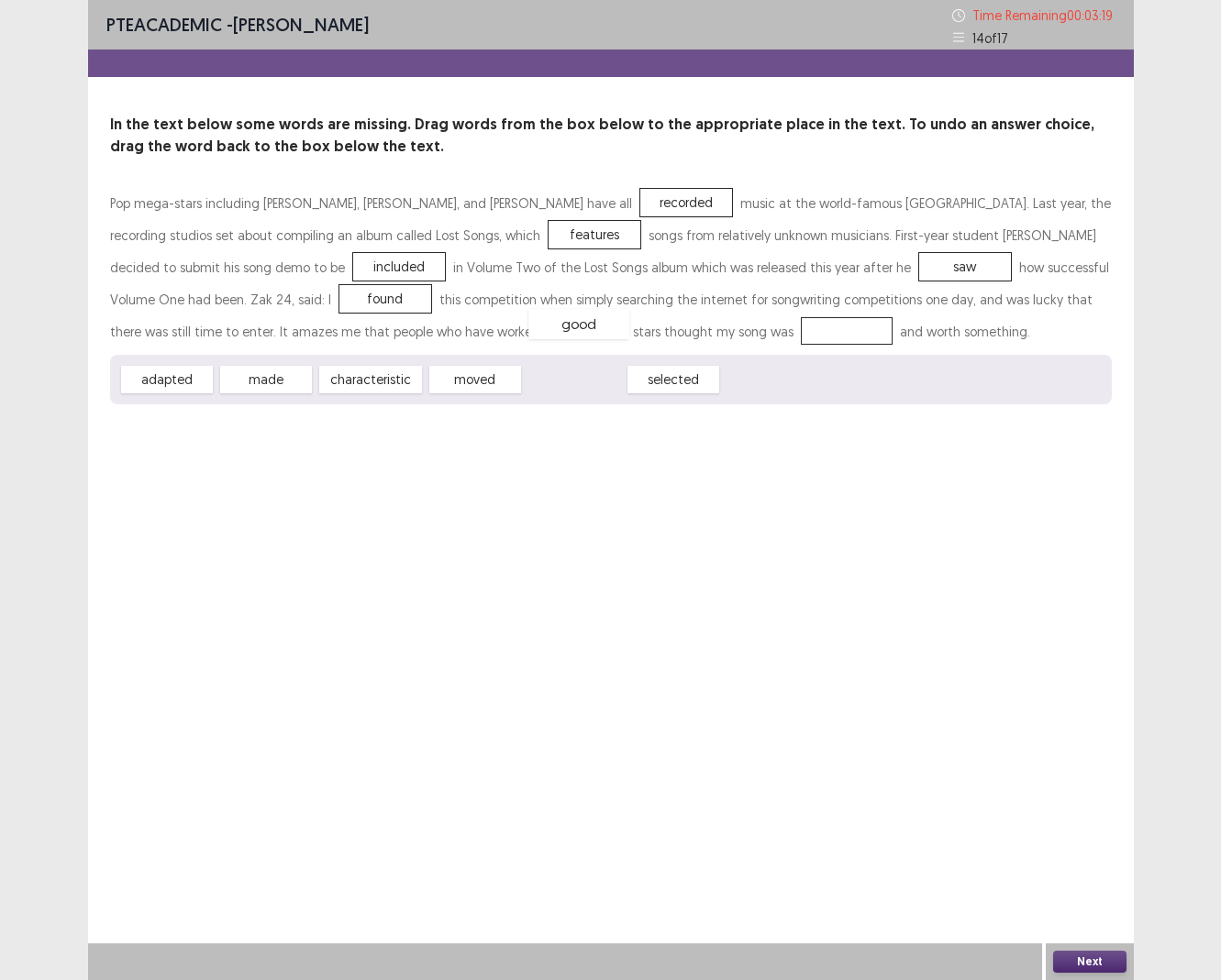
drag, startPoint x: 566, startPoint y: 375, endPoint x: 570, endPoint y: 319, distance: 56.1
click at [985, 691] on button "Next" at bounding box center [1090, 962] width 73 height 22
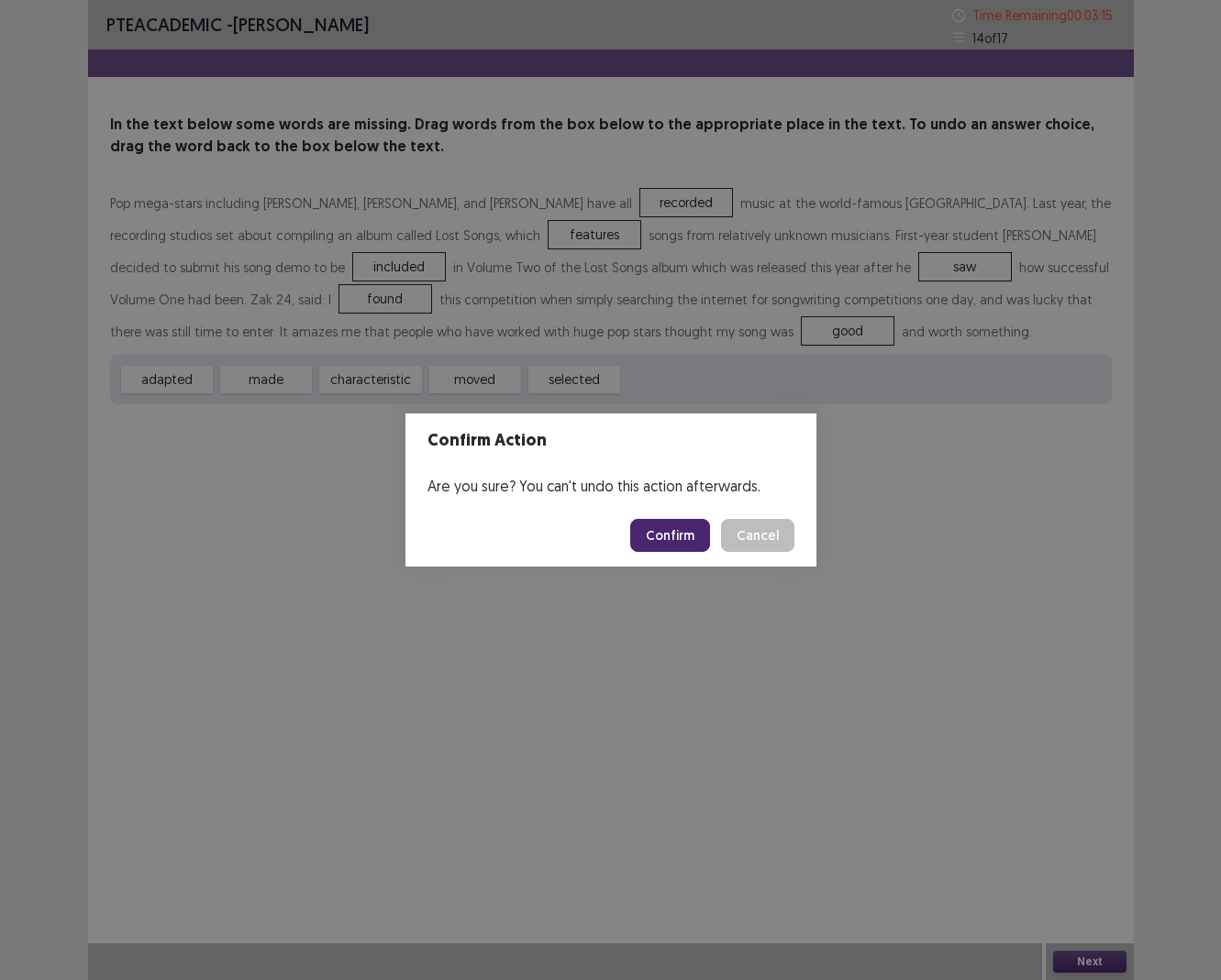
click at [692, 533] on button "Confirm" at bounding box center [670, 534] width 80 height 33
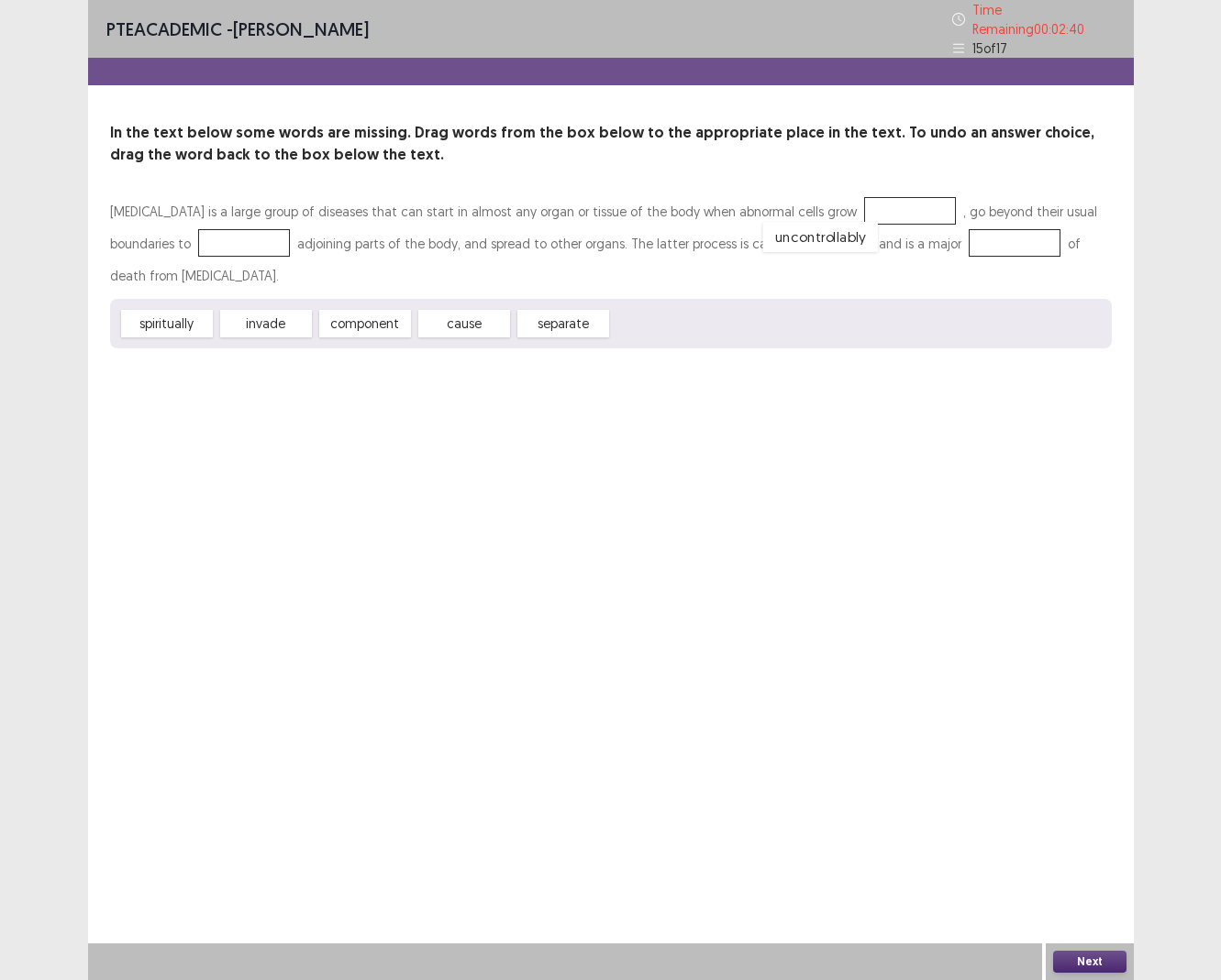
drag, startPoint x: 663, startPoint y: 294, endPoint x: 814, endPoint y: 205, distance: 175.3
drag, startPoint x: 269, startPoint y: 281, endPoint x: 166, endPoint y: 225, distance: 117.2
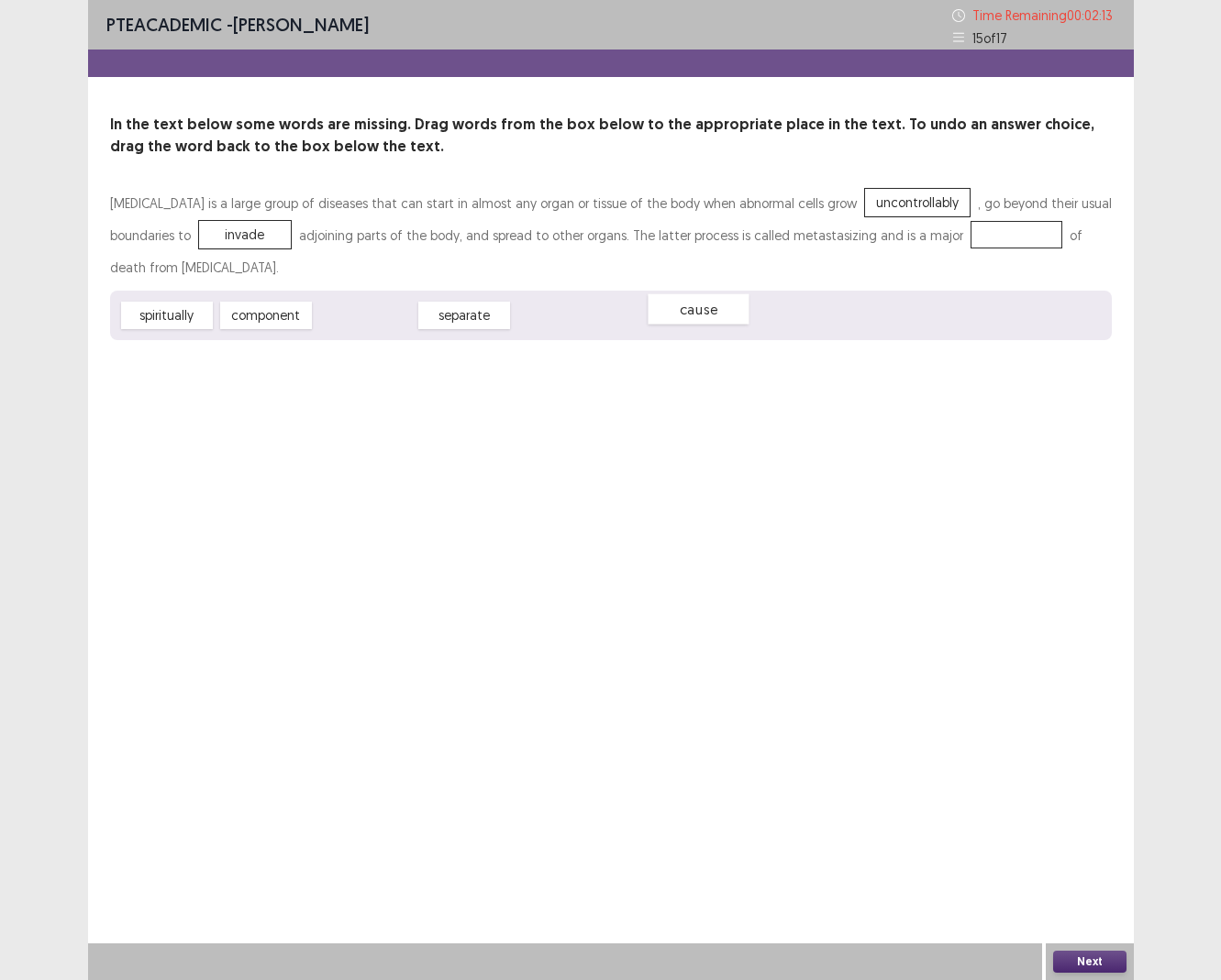
drag, startPoint x: 351, startPoint y: 286, endPoint x: 684, endPoint y: 279, distance: 333.1
click at [684, 294] on div "cause" at bounding box center [697, 309] width 101 height 31
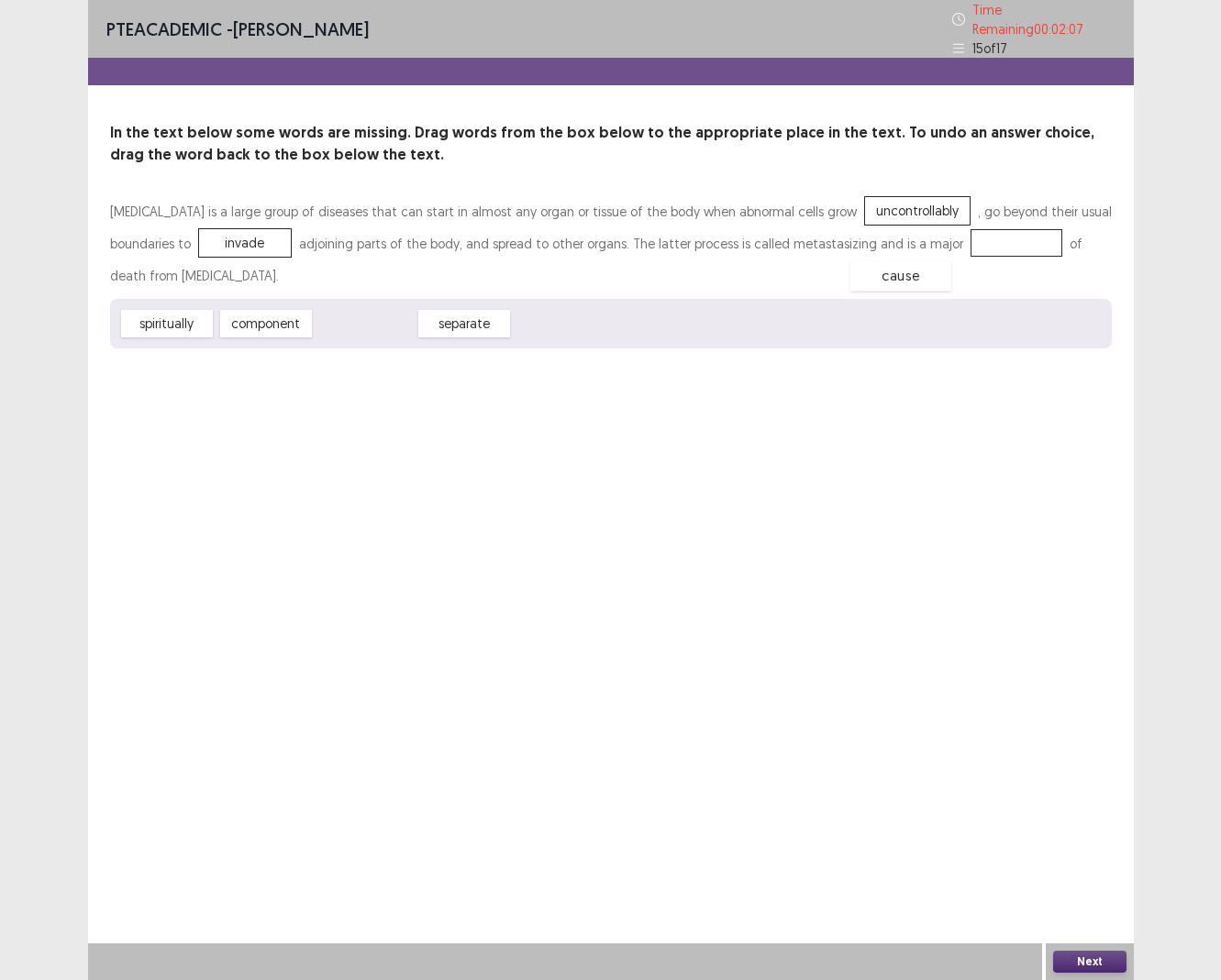
drag, startPoint x: 377, startPoint y: 285, endPoint x: 912, endPoint y: 237, distance: 537.1
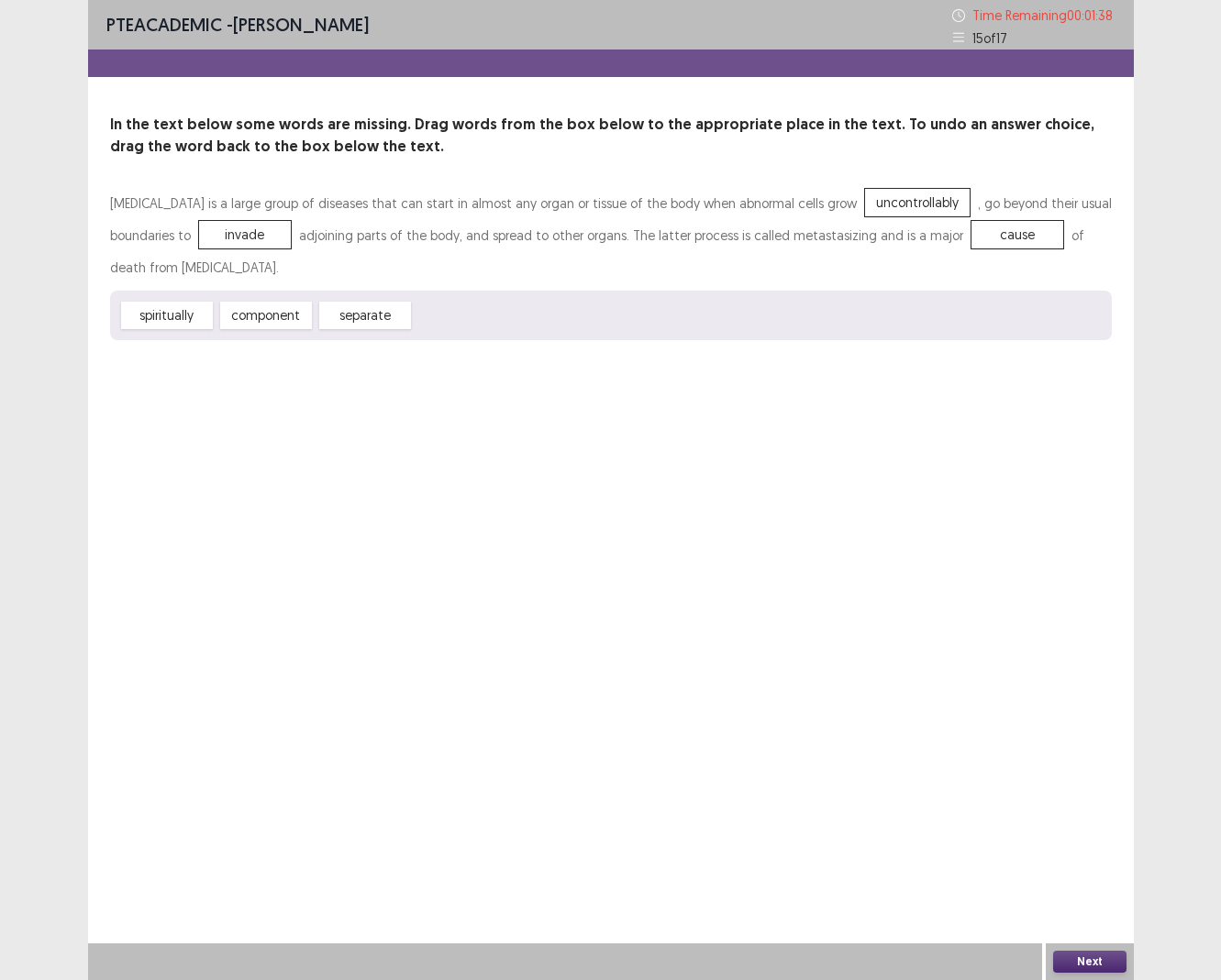
click at [985, 691] on button "Next" at bounding box center [1090, 962] width 73 height 22
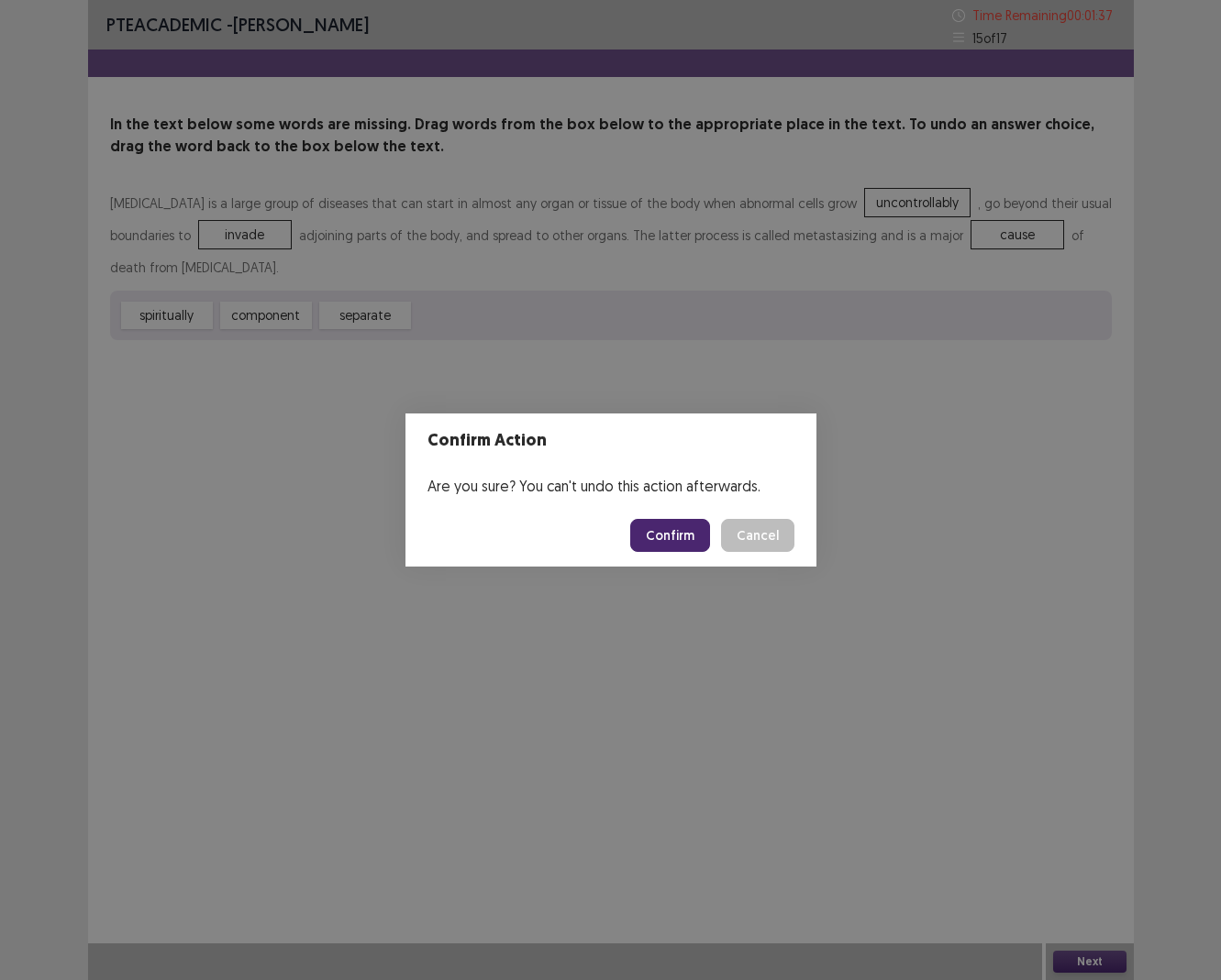
click at [681, 528] on button "Confirm" at bounding box center [670, 534] width 80 height 33
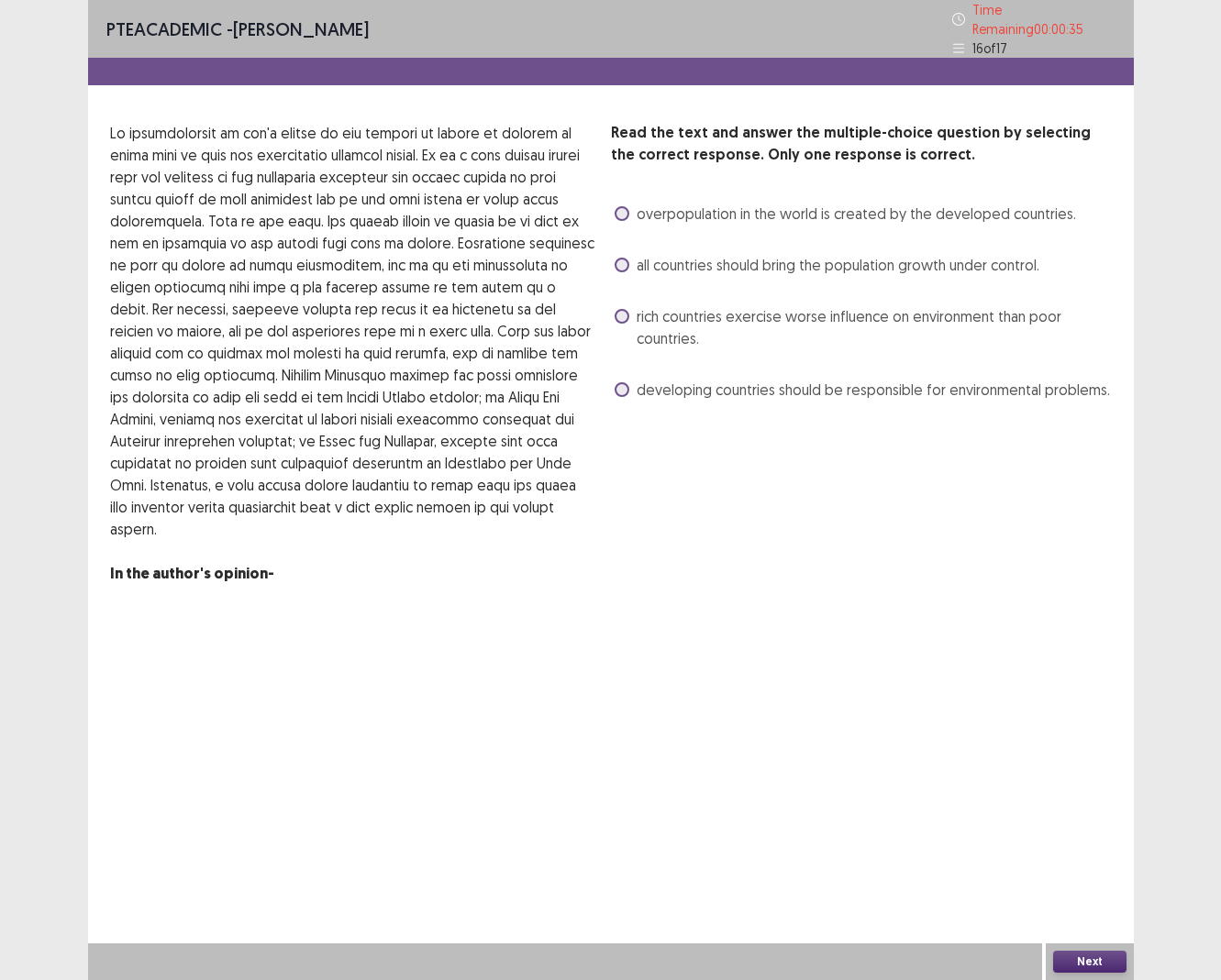
click at [720, 326] on span "rich countries exercise worse influence on environment than poor countries." at bounding box center [873, 327] width 475 height 44
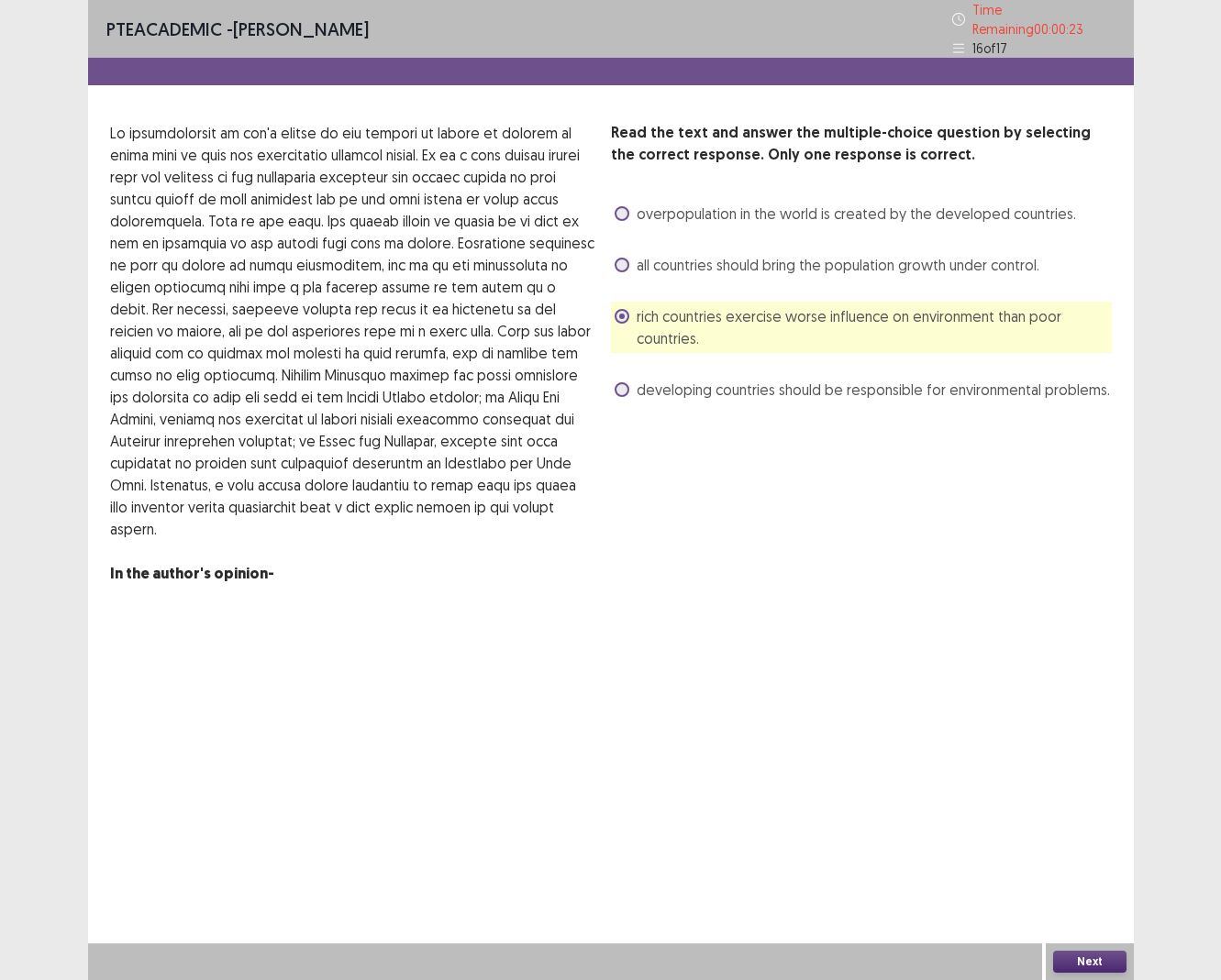
click at [647, 259] on span "all countries should bring the population growth under control." at bounding box center [838, 265] width 403 height 22
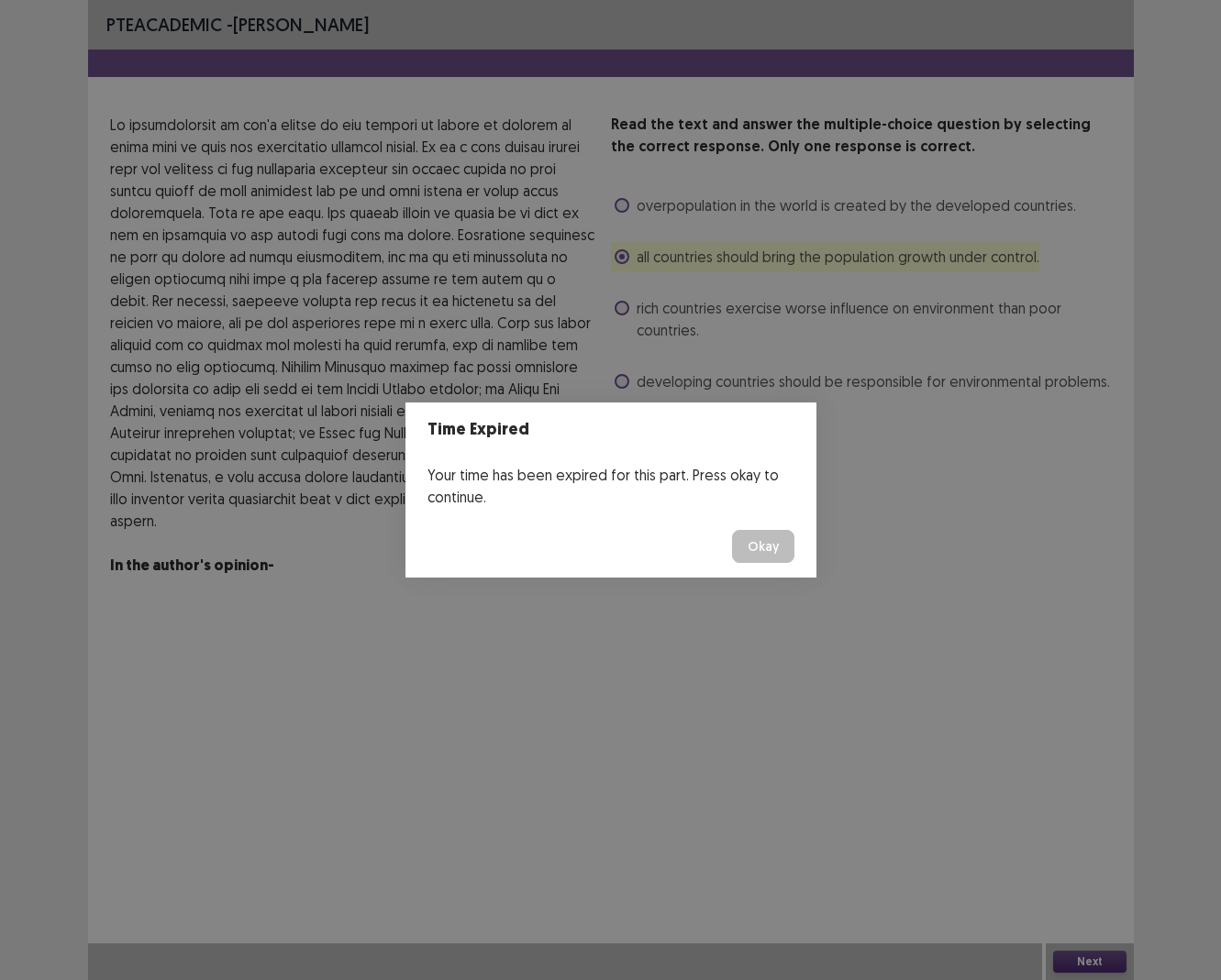
click at [774, 557] on button "Okay" at bounding box center [763, 546] width 62 height 33
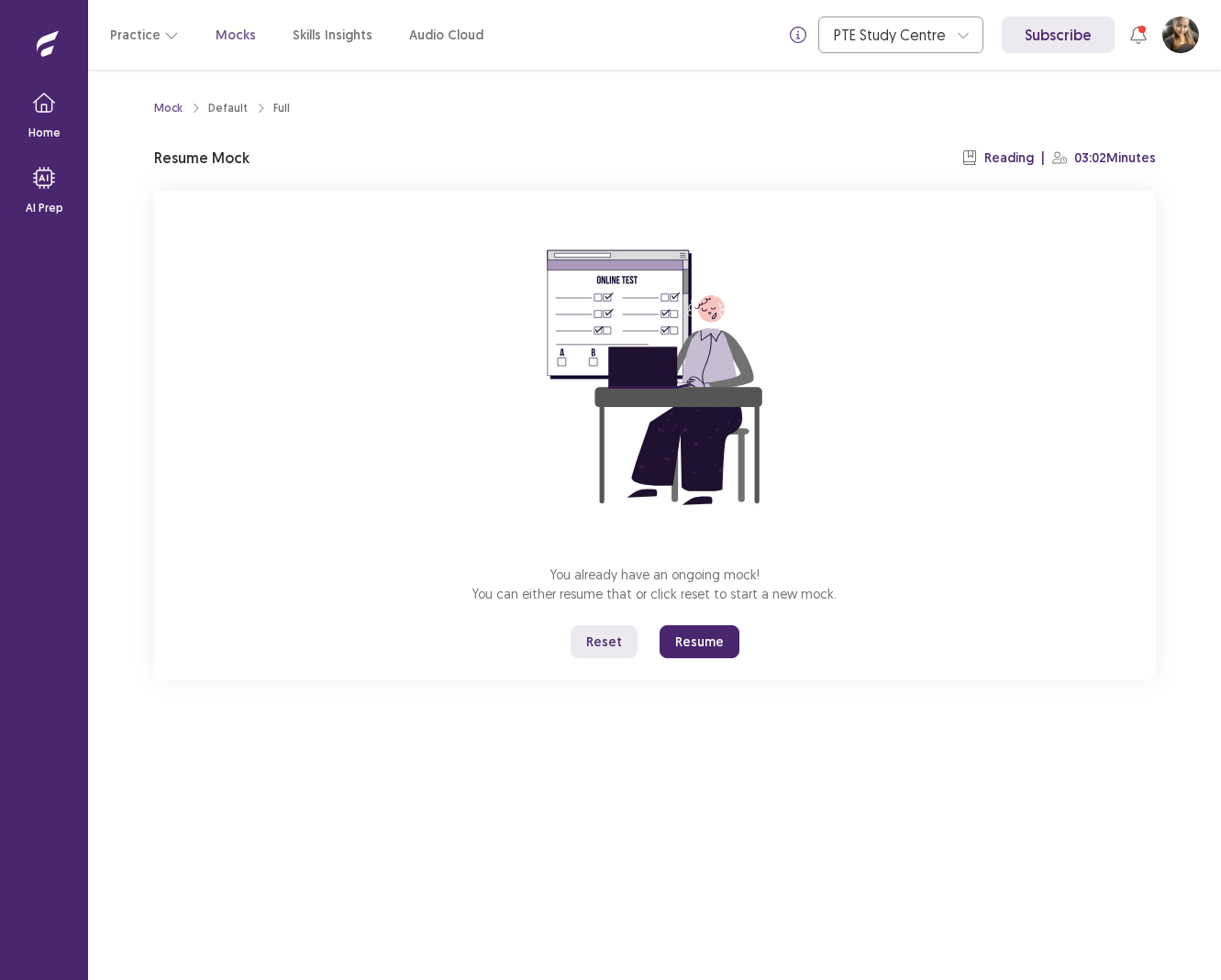
click at [726, 636] on button "Resume" at bounding box center [699, 641] width 80 height 33
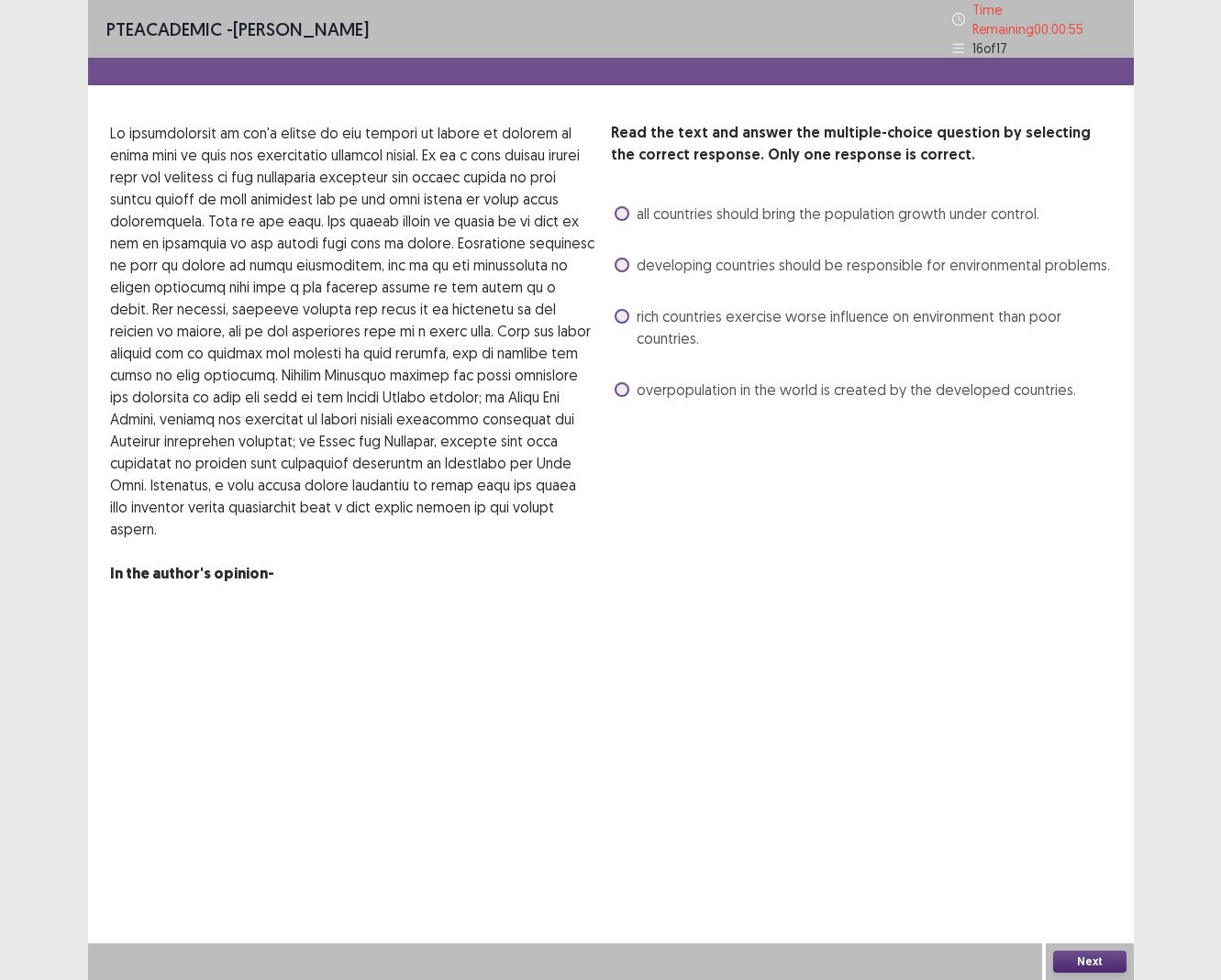
click at [763, 389] on span "overpopulation in the world is created by the developed countries." at bounding box center [855, 389] width 440 height 22
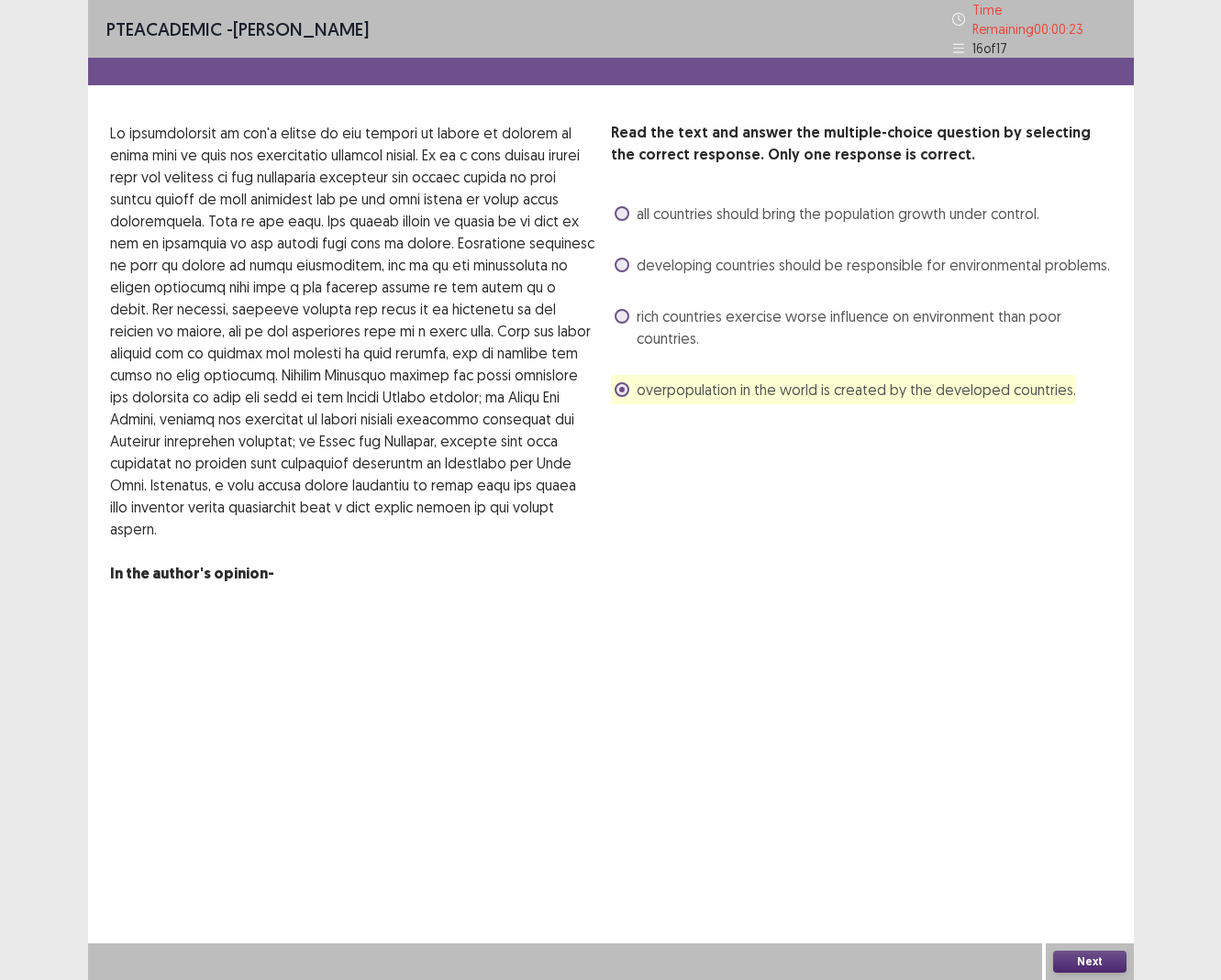
click at [730, 211] on span "all countries should bring the population growth under control." at bounding box center [838, 213] width 403 height 22
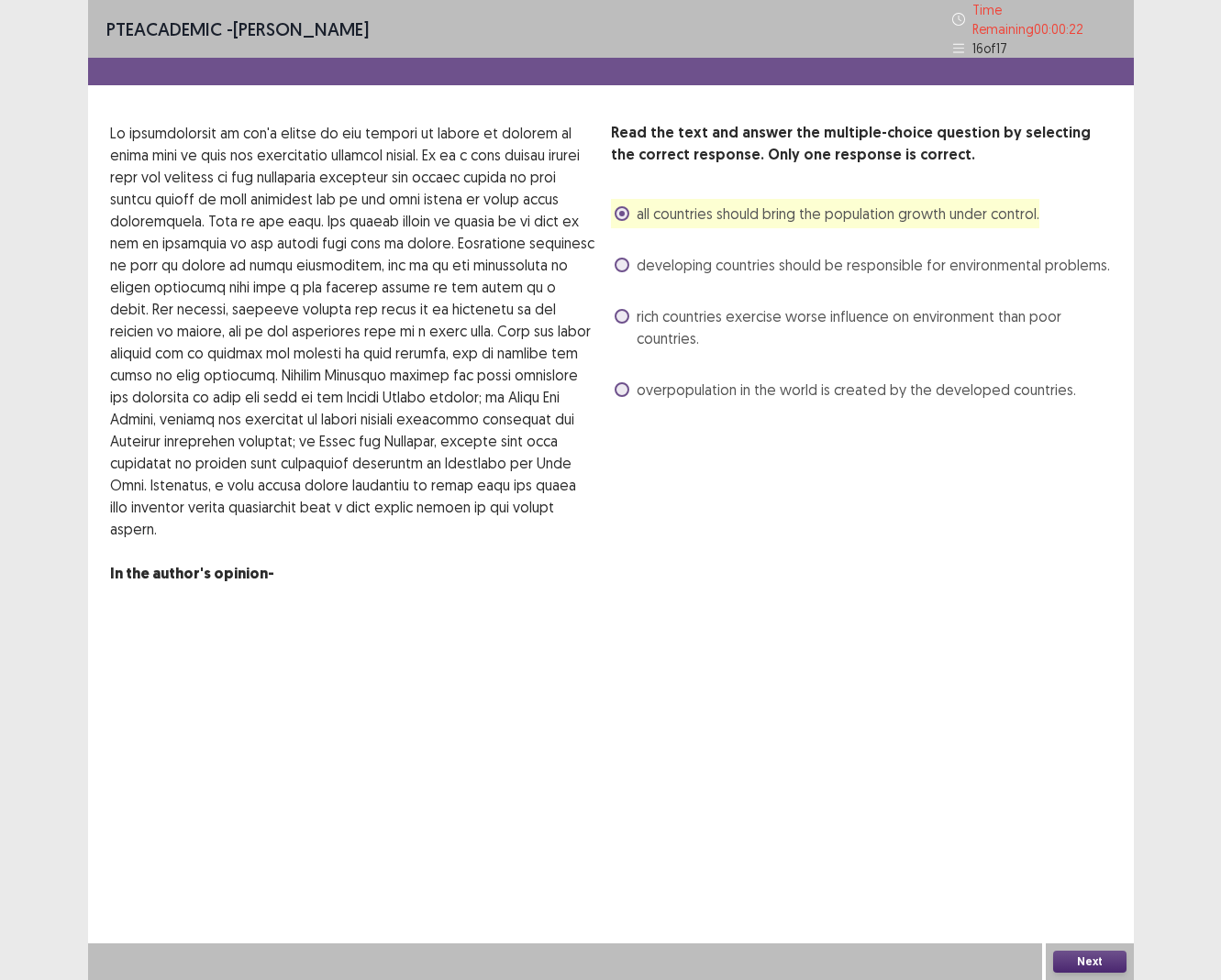
click at [985, 691] on button "Next" at bounding box center [1090, 962] width 73 height 22
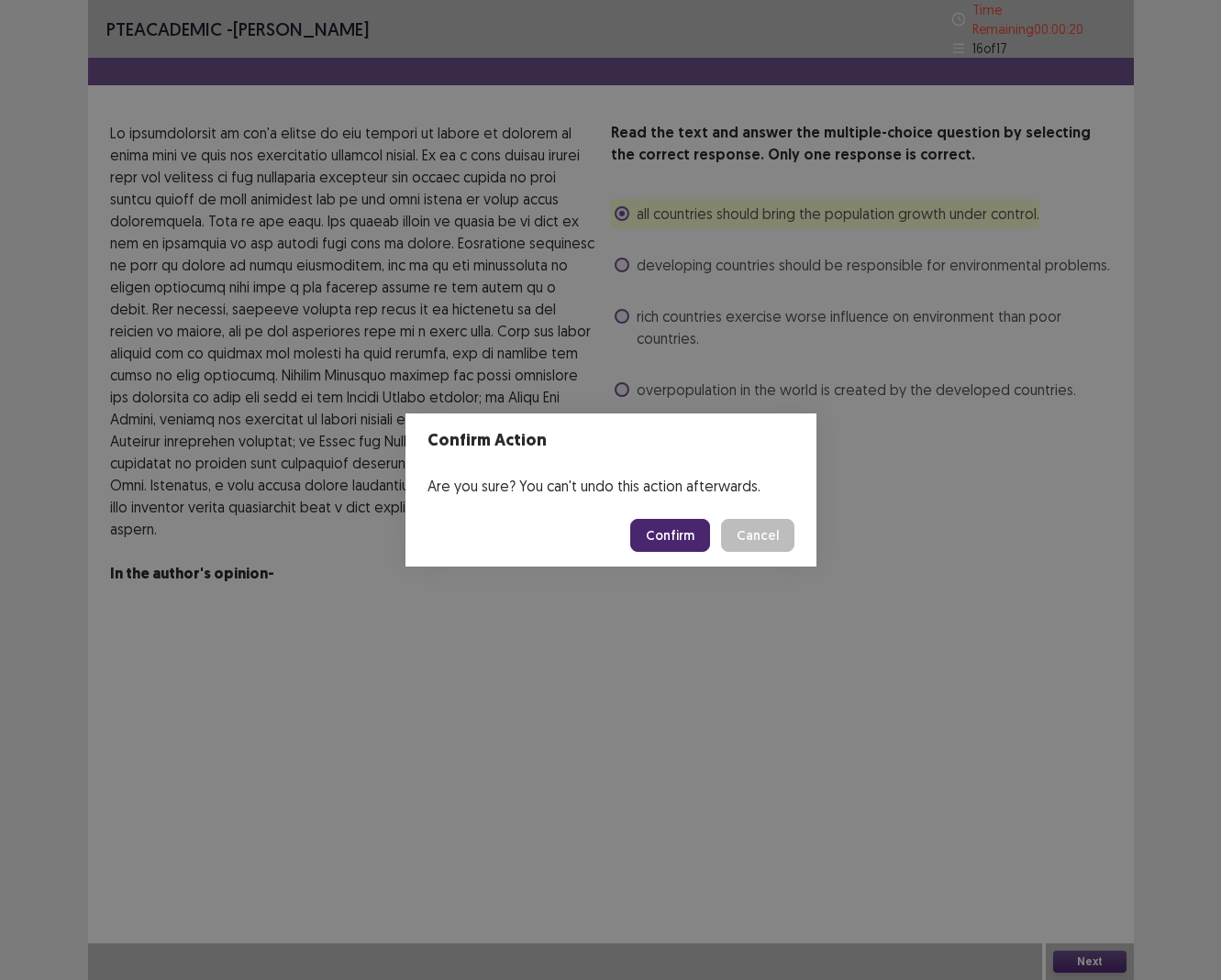
click at [667, 542] on button "Confirm" at bounding box center [670, 534] width 80 height 33
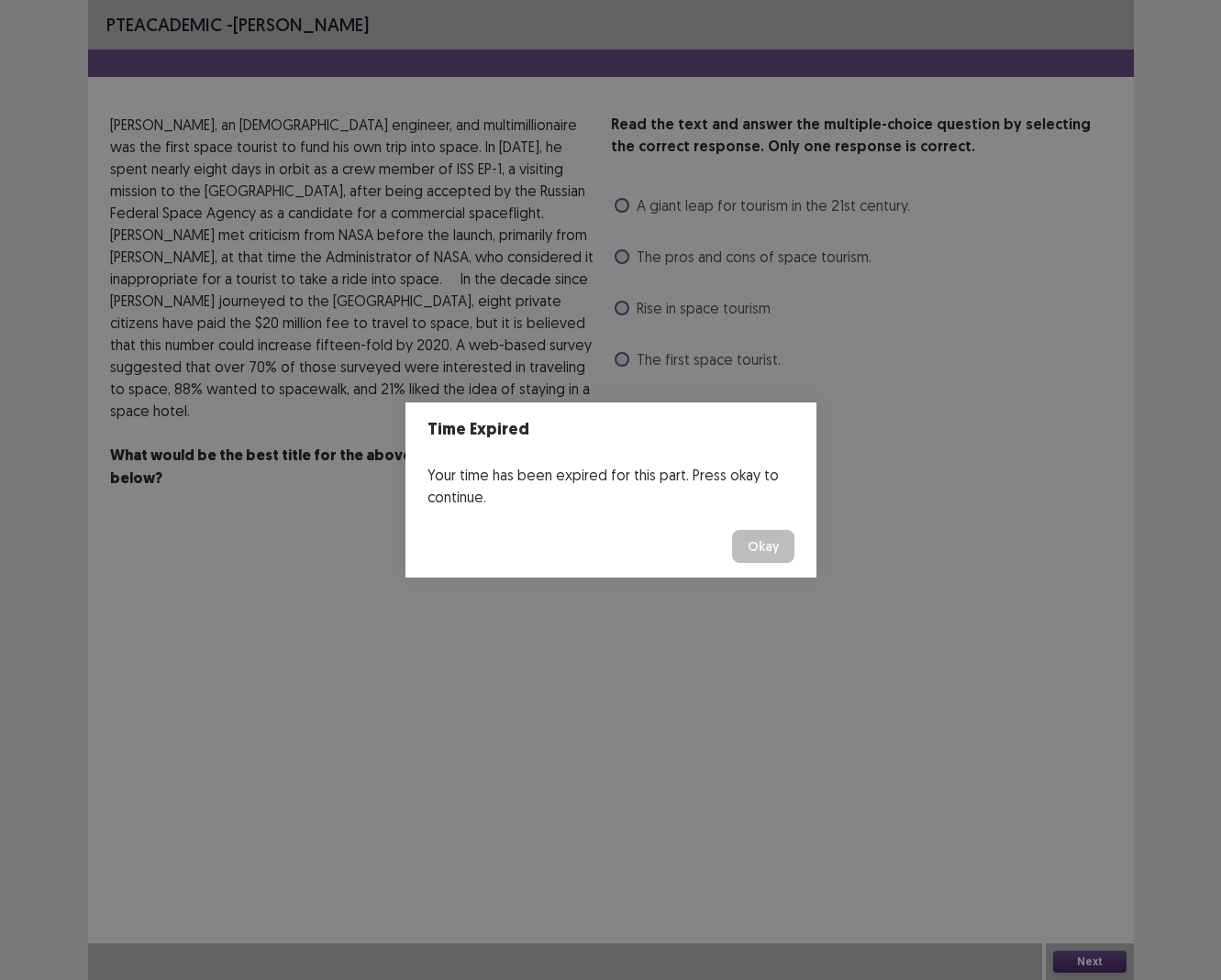
click at [756, 547] on button "Okay" at bounding box center [763, 546] width 62 height 33
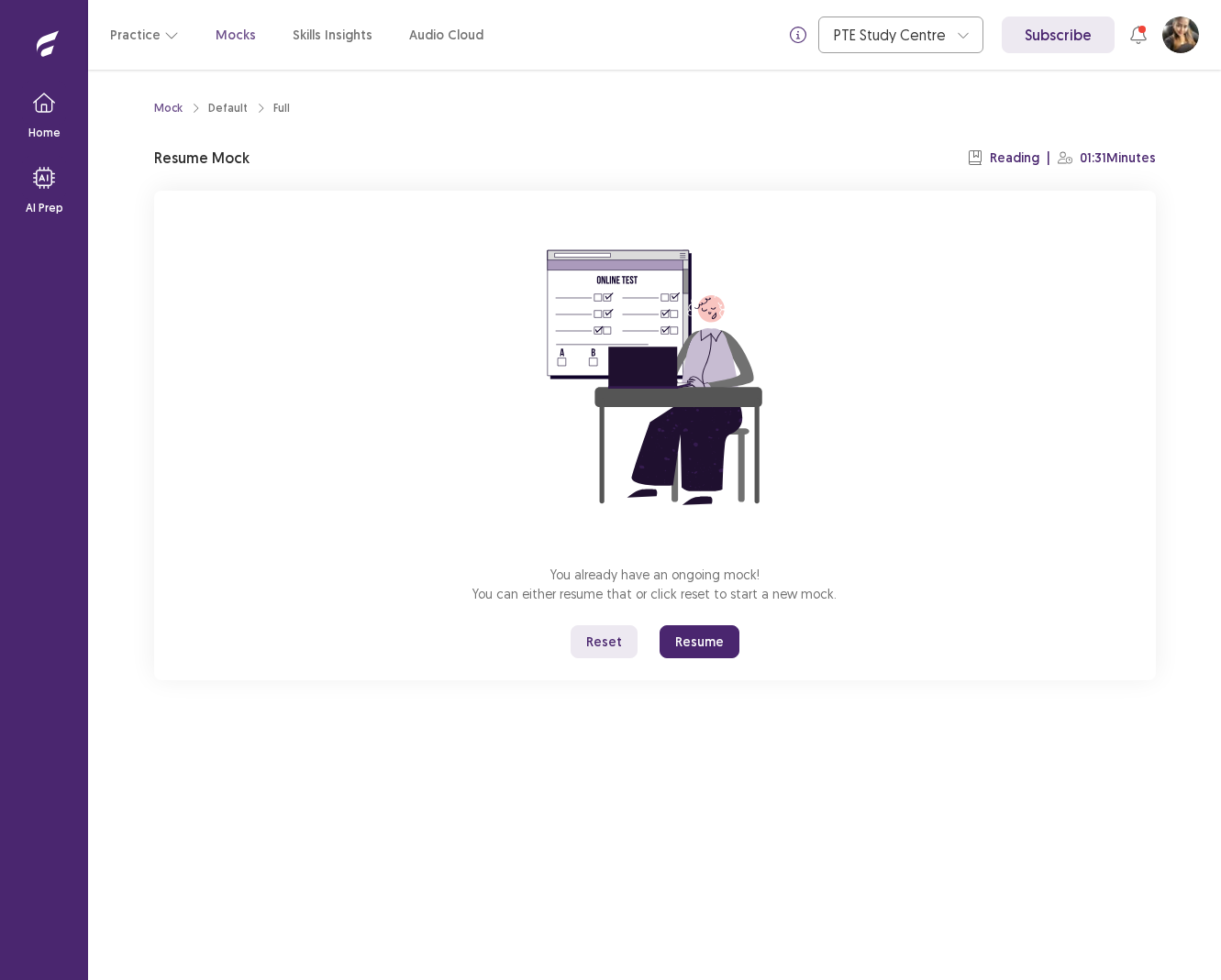
click at [703, 636] on button "Resume" at bounding box center [699, 641] width 80 height 33
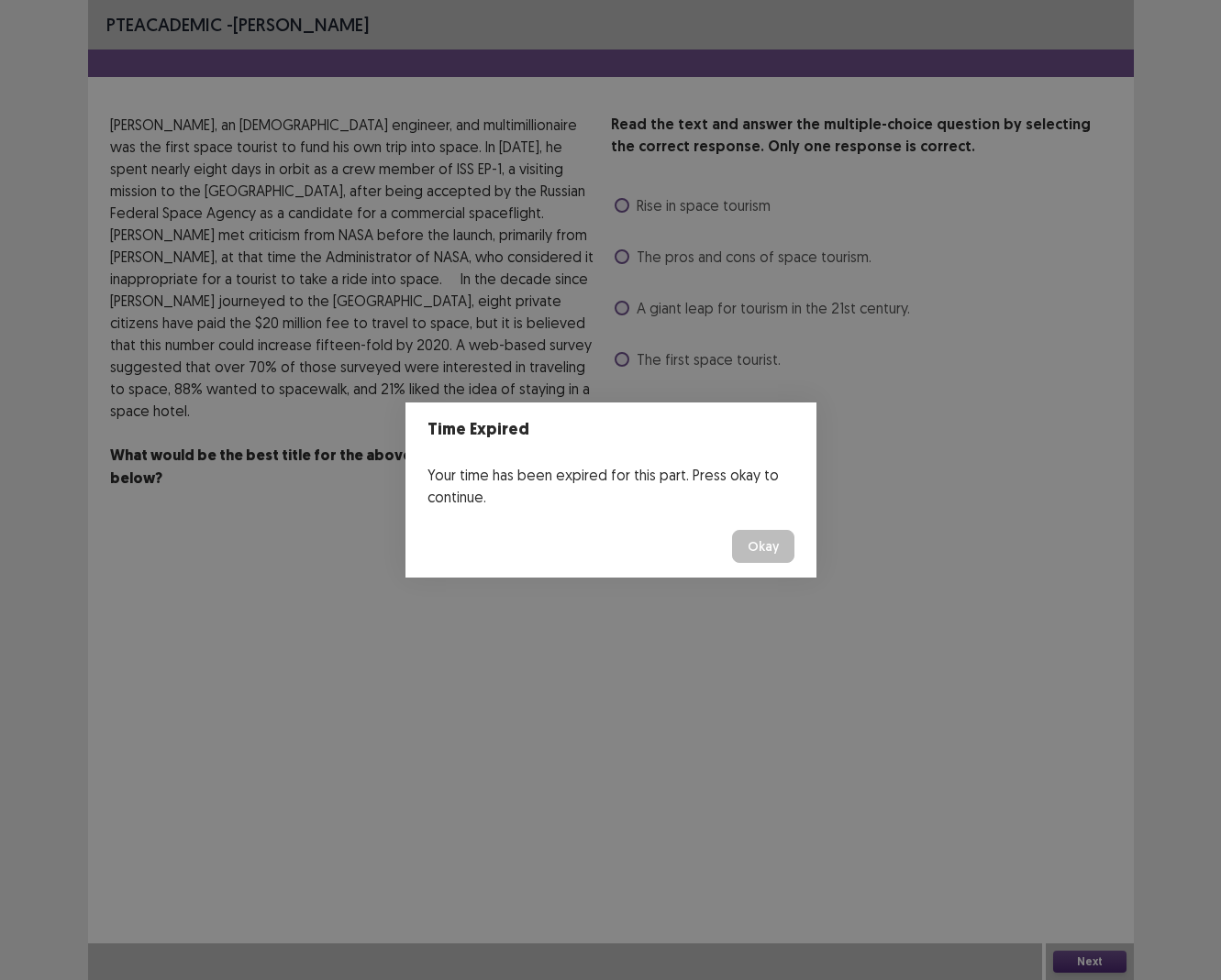
click at [787, 541] on button "Okay" at bounding box center [763, 546] width 62 height 33
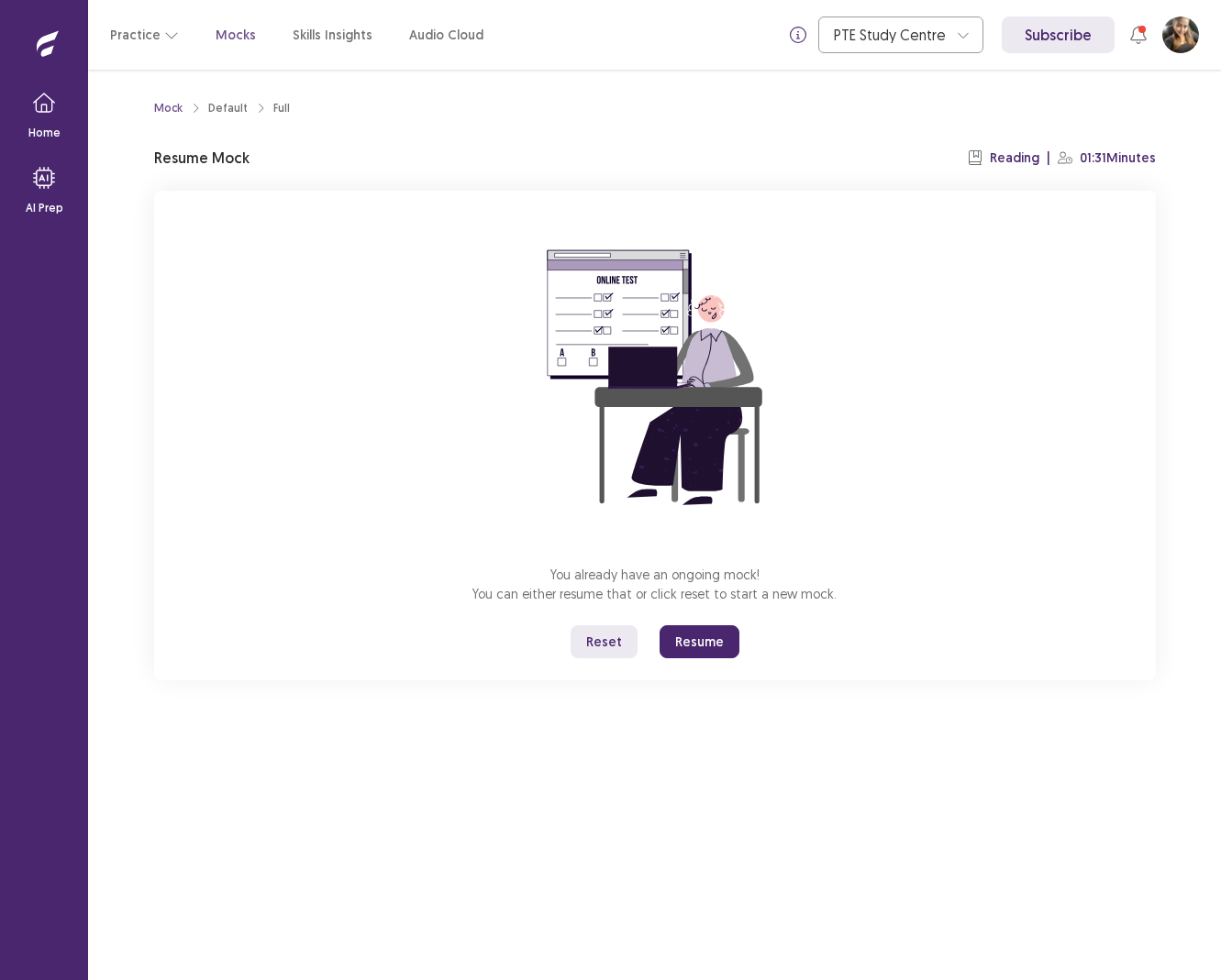
click at [698, 647] on button "Resume" at bounding box center [699, 641] width 80 height 33
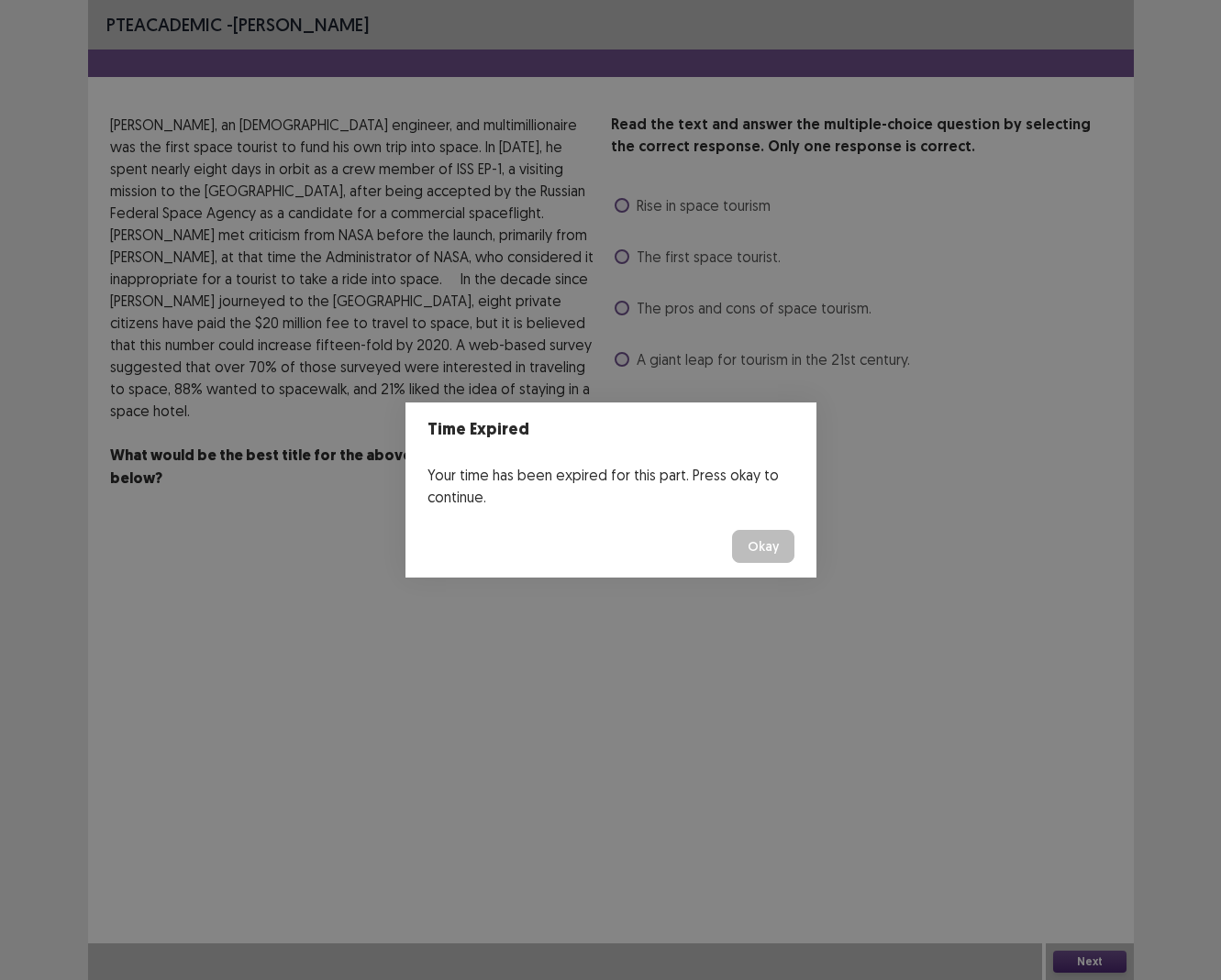
click at [763, 554] on button "Okay" at bounding box center [763, 546] width 62 height 33
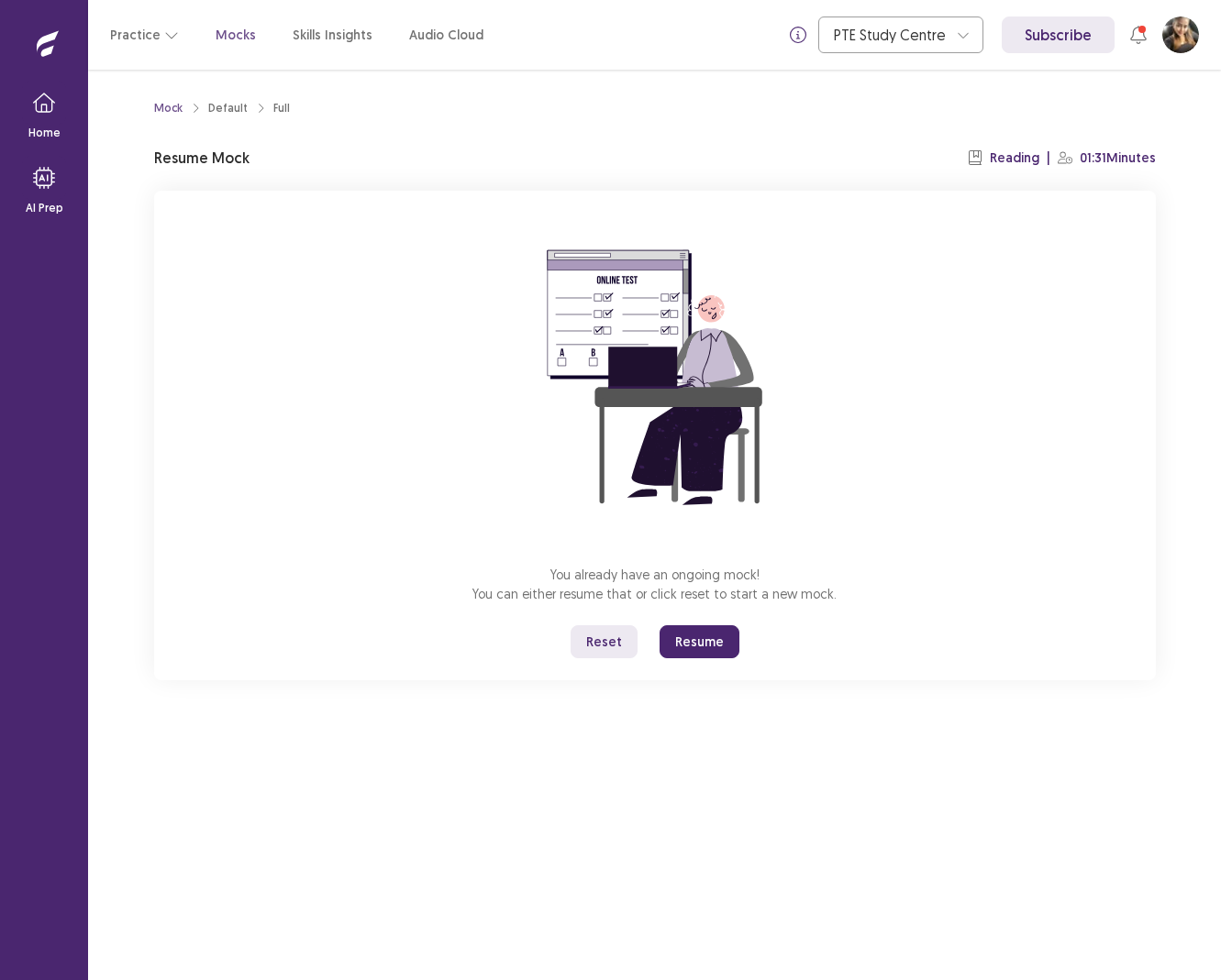
click at [708, 636] on button "Resume" at bounding box center [699, 641] width 80 height 33
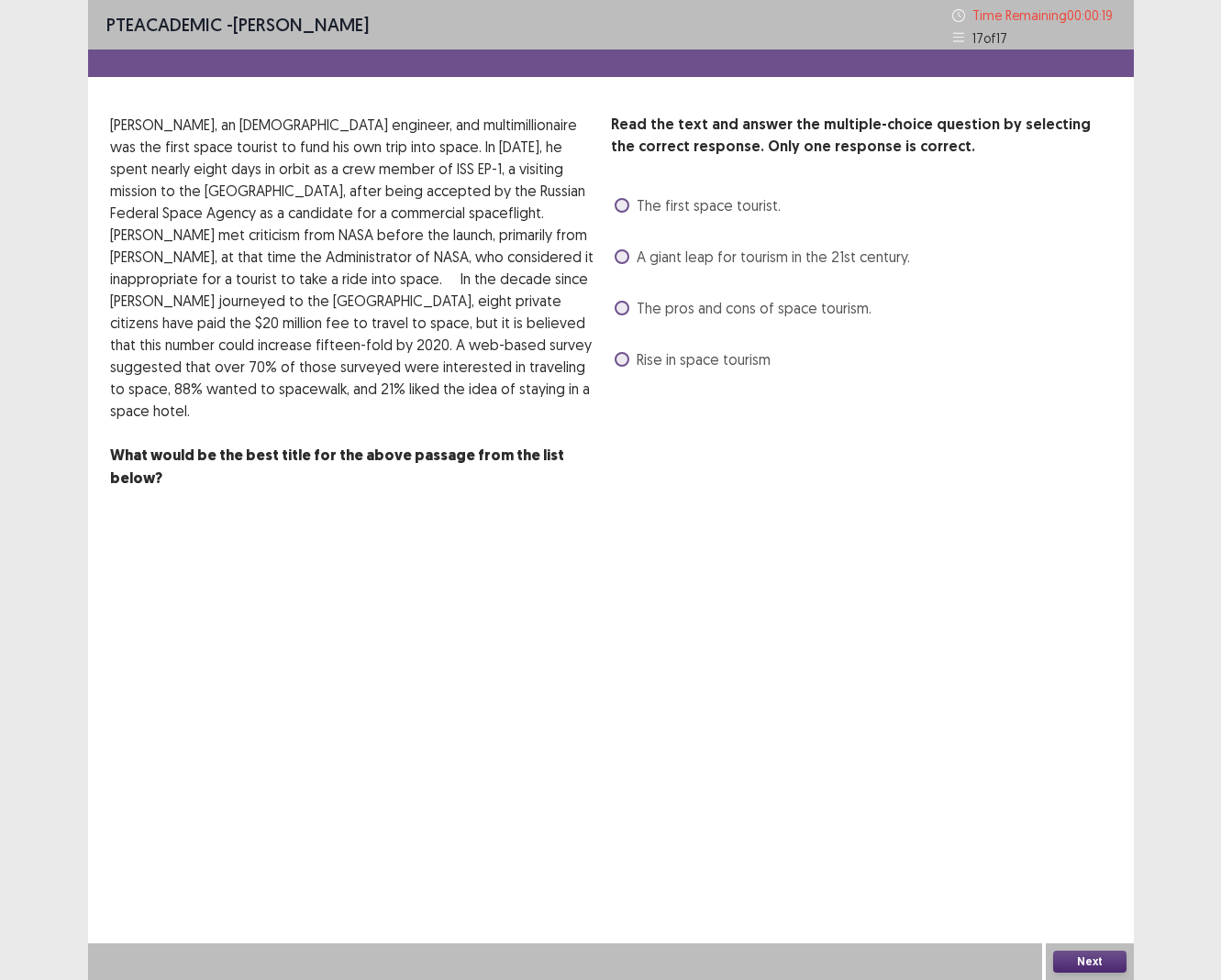
click at [708, 212] on span "The first space tourist." at bounding box center [708, 205] width 144 height 22
click at [985, 691] on button "Next" at bounding box center [1090, 962] width 73 height 22
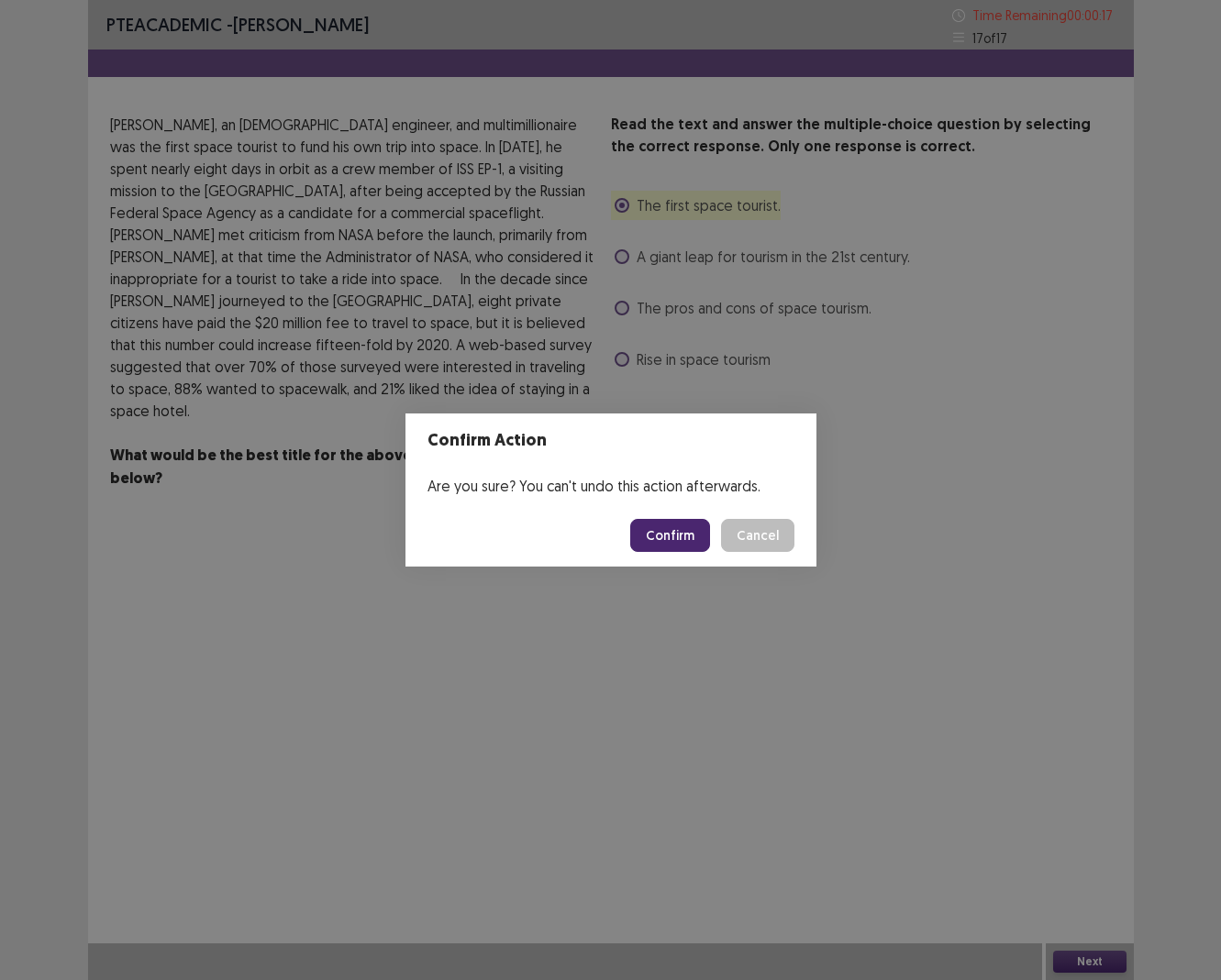
click at [680, 538] on button "Confirm" at bounding box center [670, 534] width 80 height 33
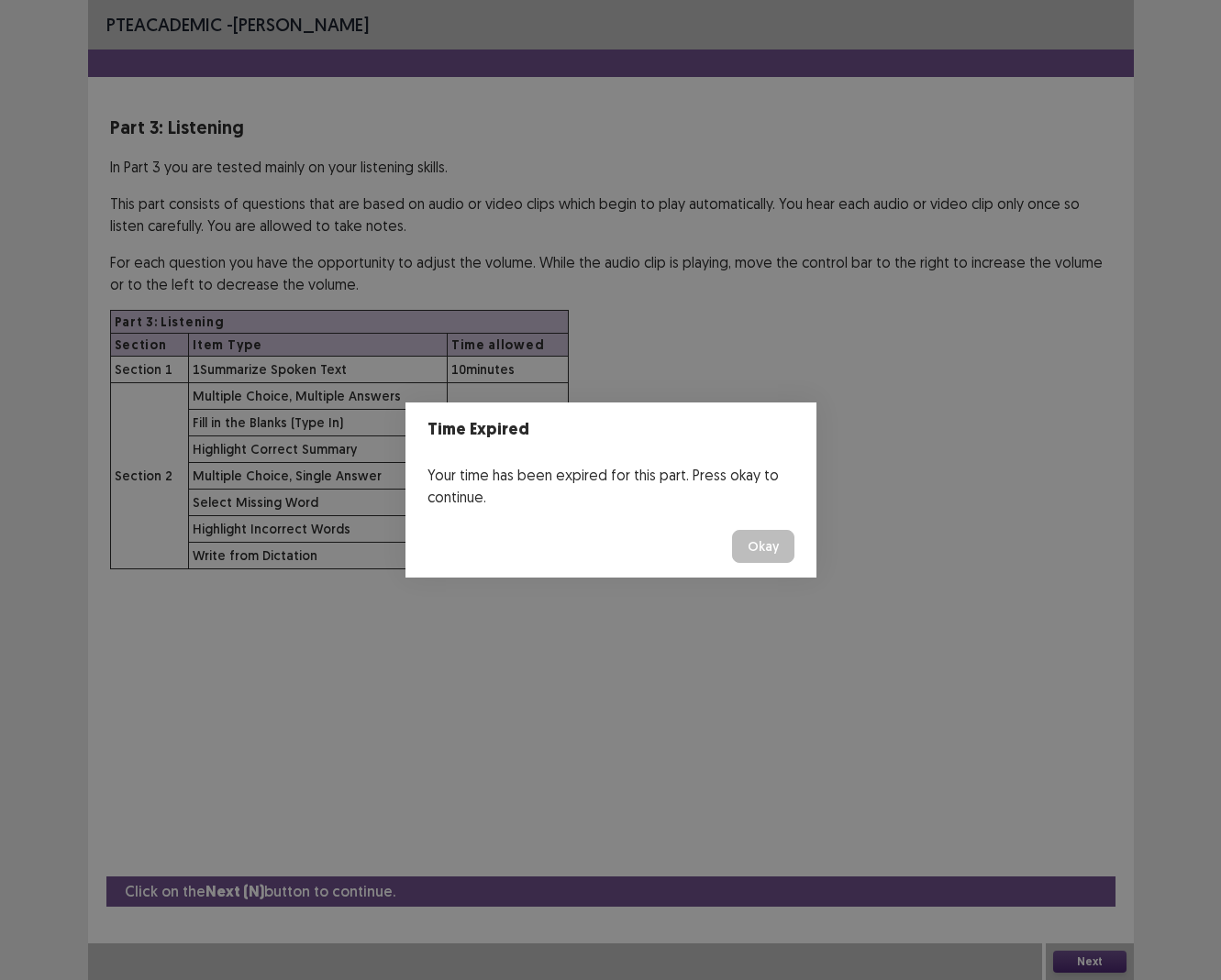
click at [769, 554] on button "Okay" at bounding box center [763, 546] width 62 height 33
